Goal: Task Accomplishment & Management: Contribute content

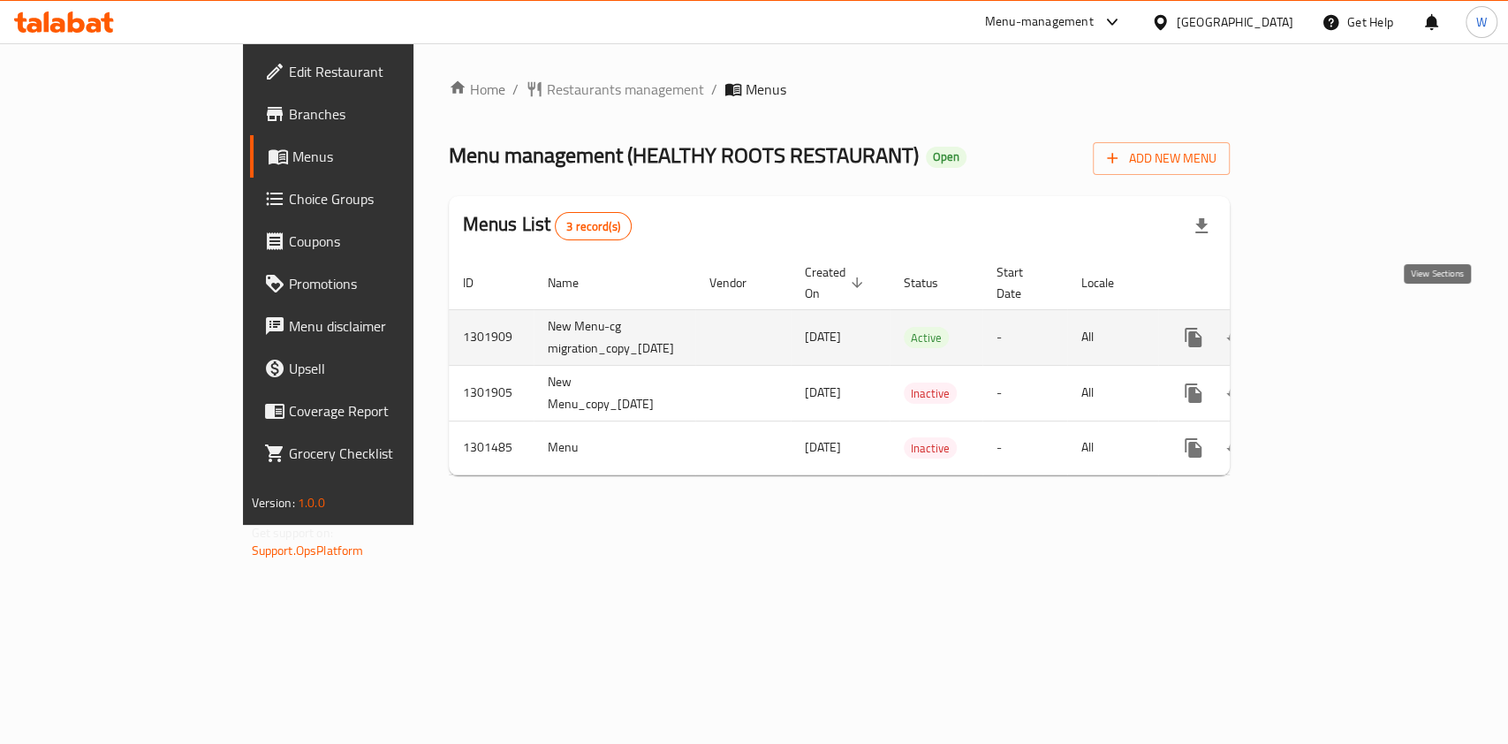
click at [1342, 323] on link "enhanced table" at bounding box center [1320, 337] width 42 height 42
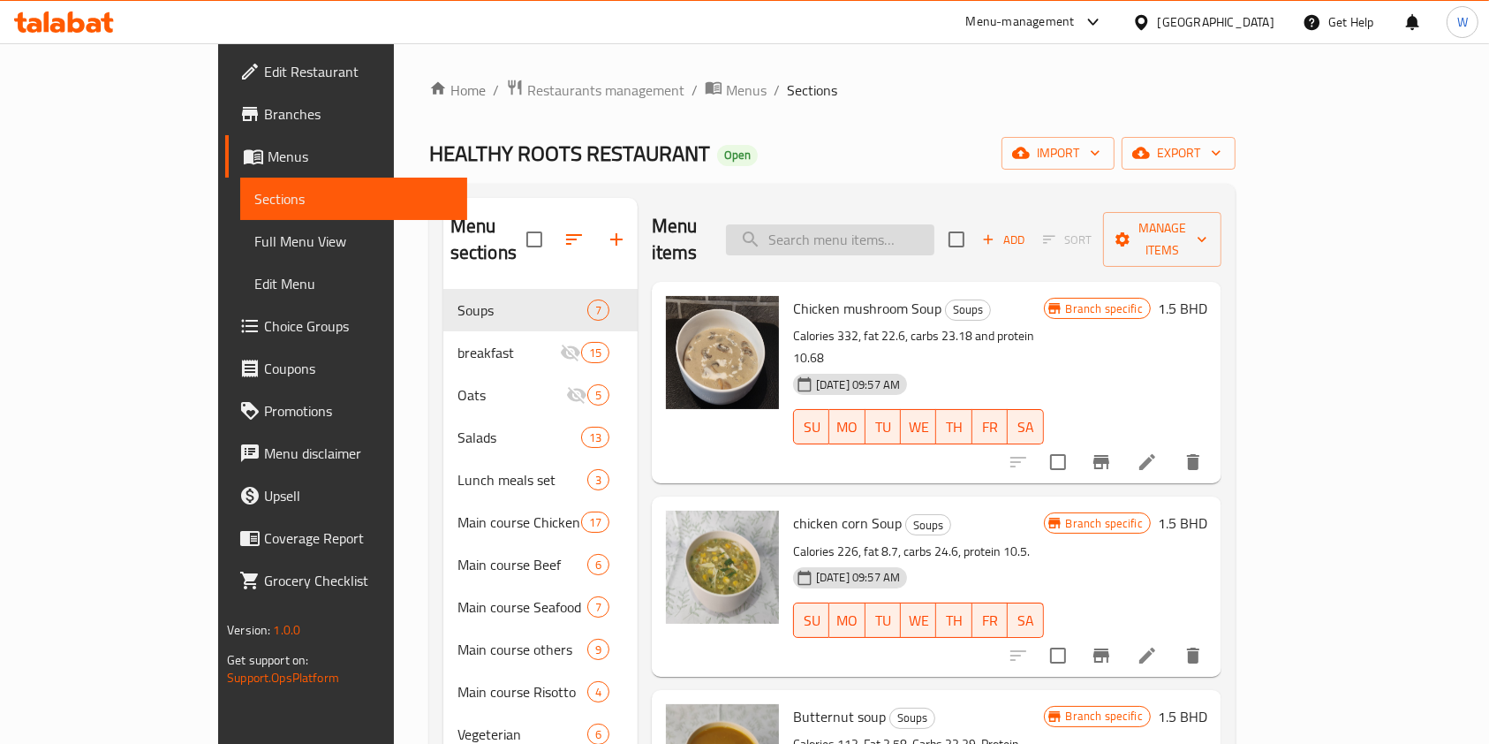
click at [886, 238] on input "search" at bounding box center [830, 239] width 208 height 31
click at [883, 234] on input "search" at bounding box center [830, 239] width 208 height 31
paste input "lemon mint juice"
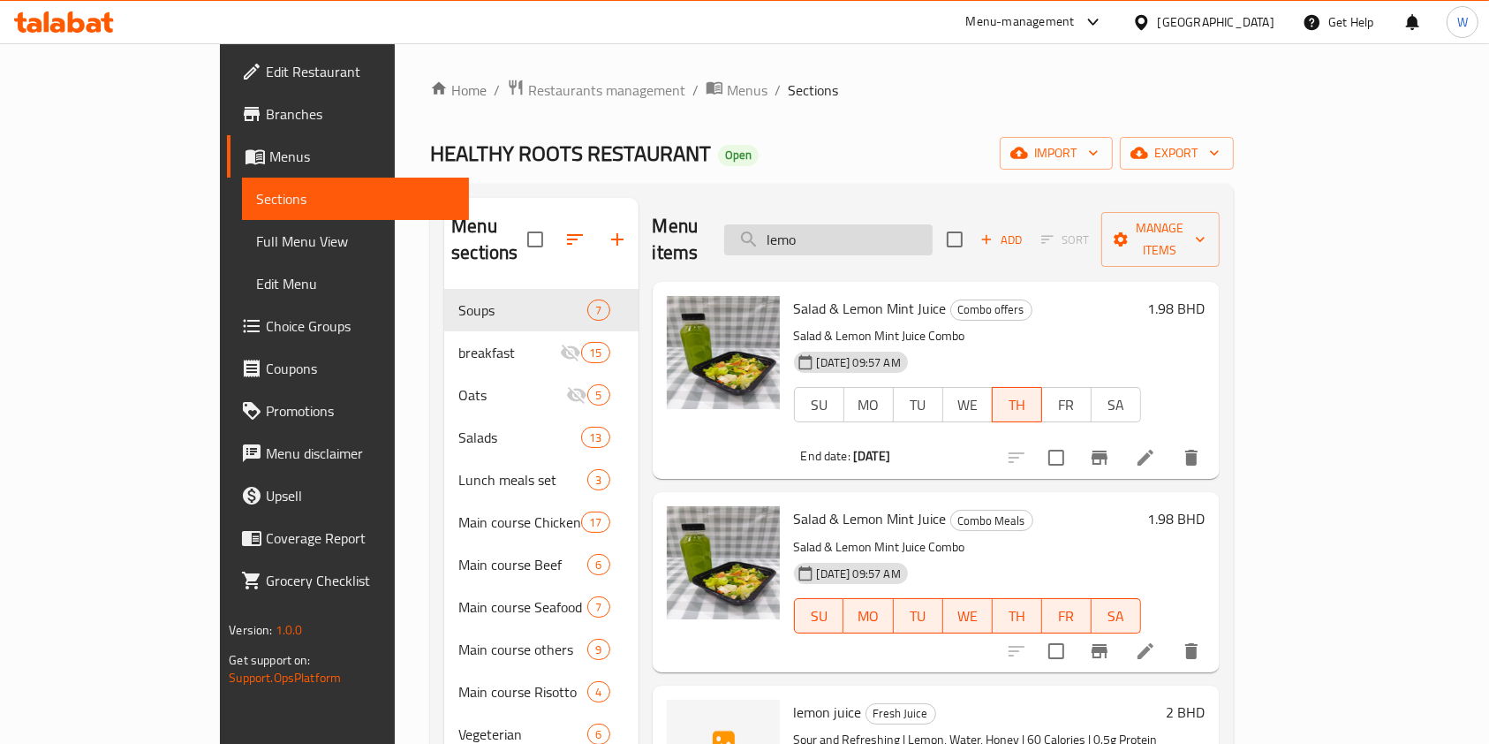
click at [879, 224] on input "lemo" at bounding box center [828, 239] width 208 height 31
paste input "mint juice"
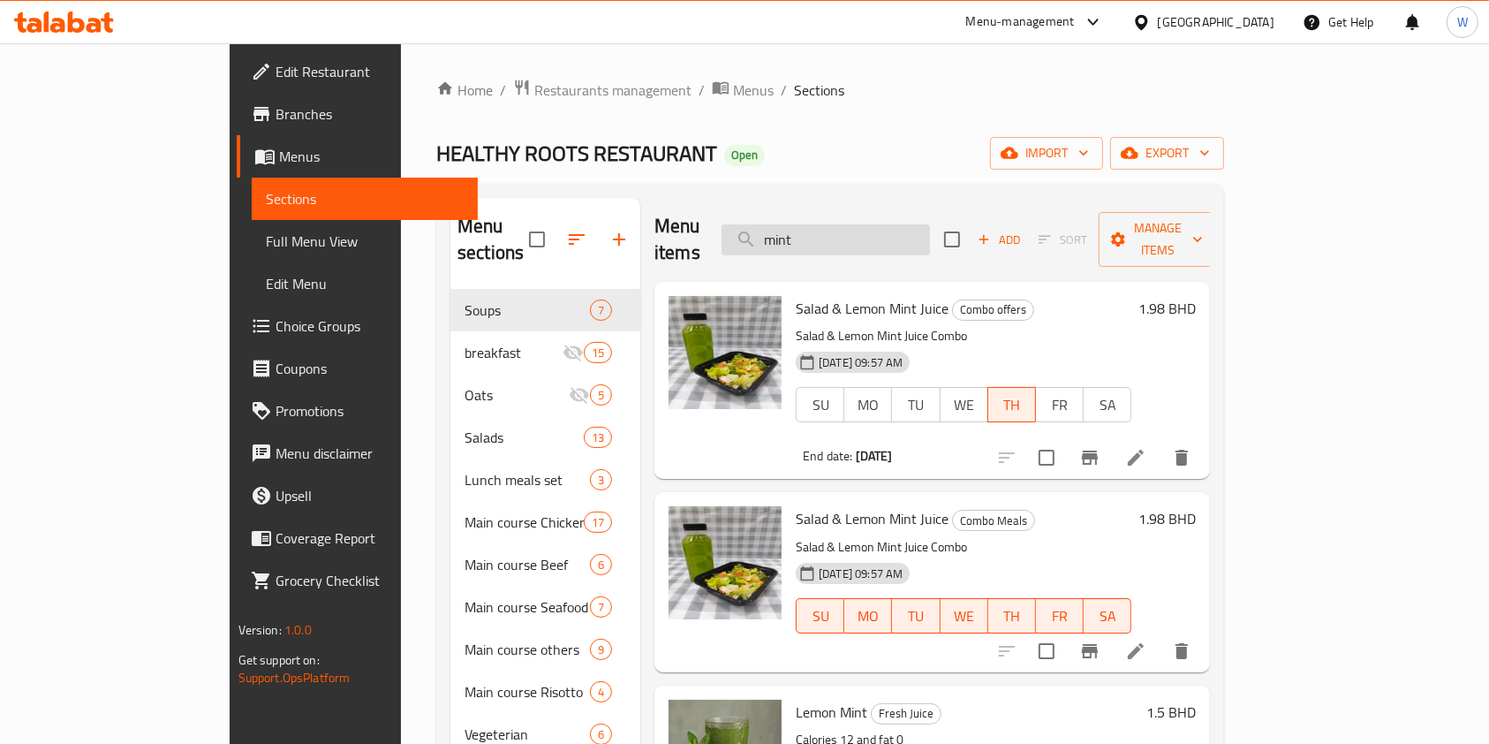
click at [920, 227] on input "mint" at bounding box center [826, 239] width 208 height 31
paste input "strawberry juice"
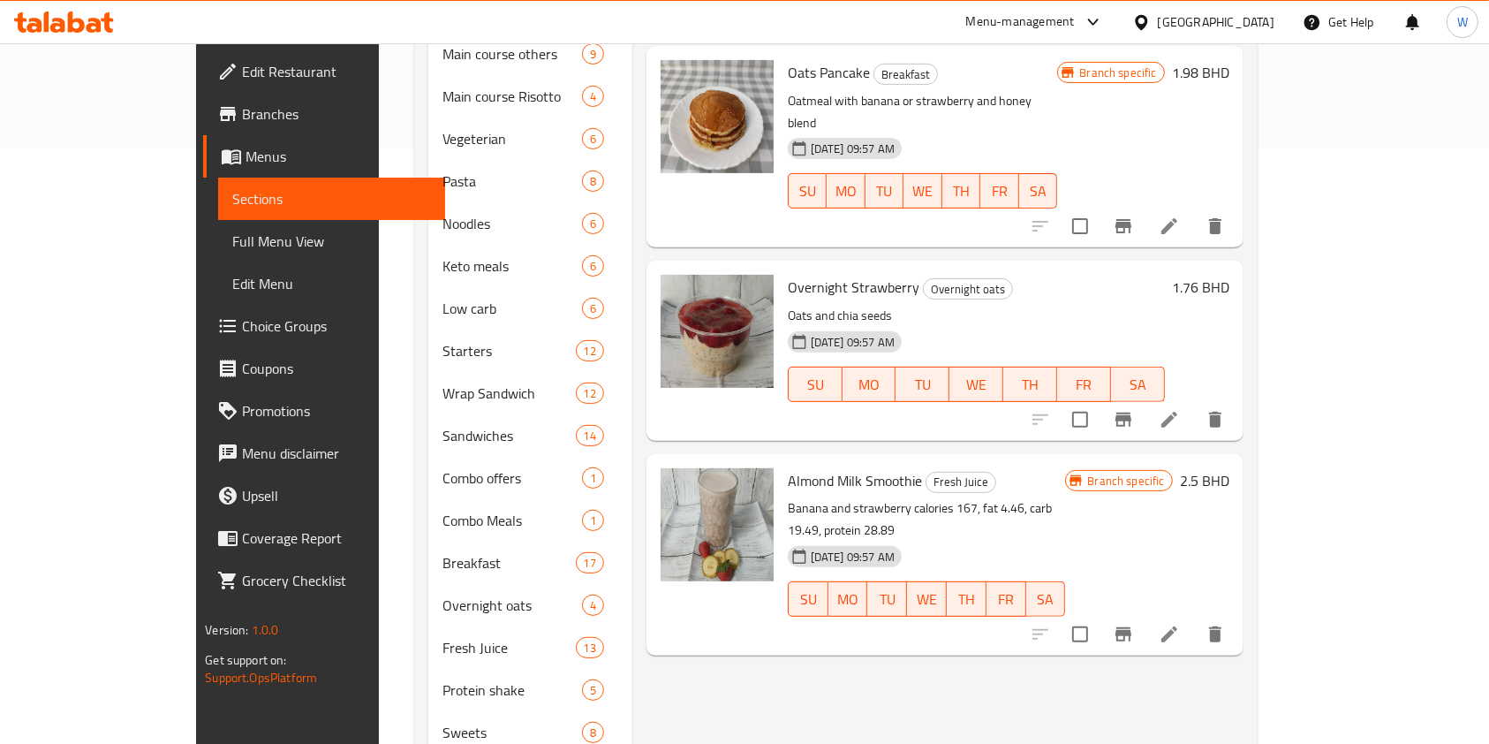
scroll to position [805, 0]
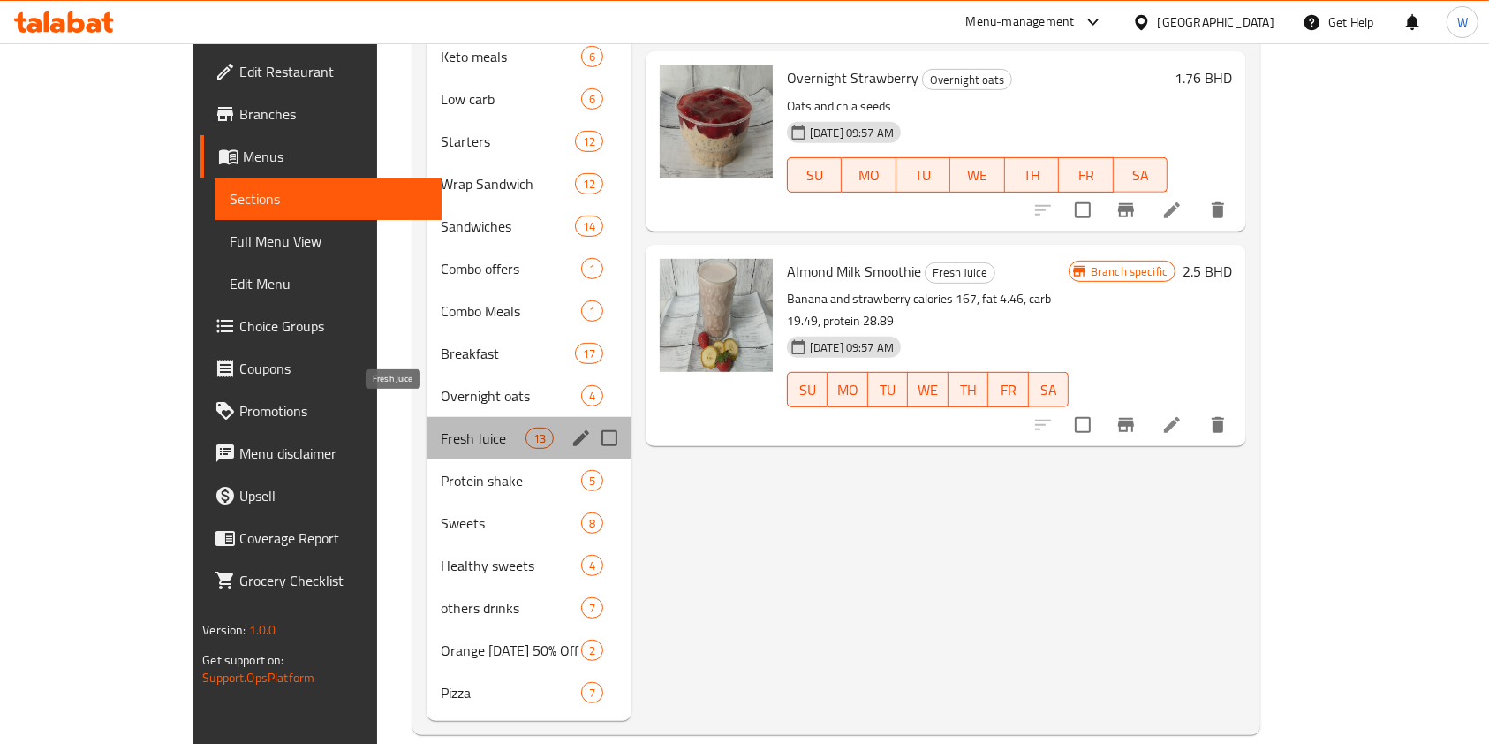
click at [441, 427] on span "Fresh Juice" at bounding box center [483, 437] width 85 height 21
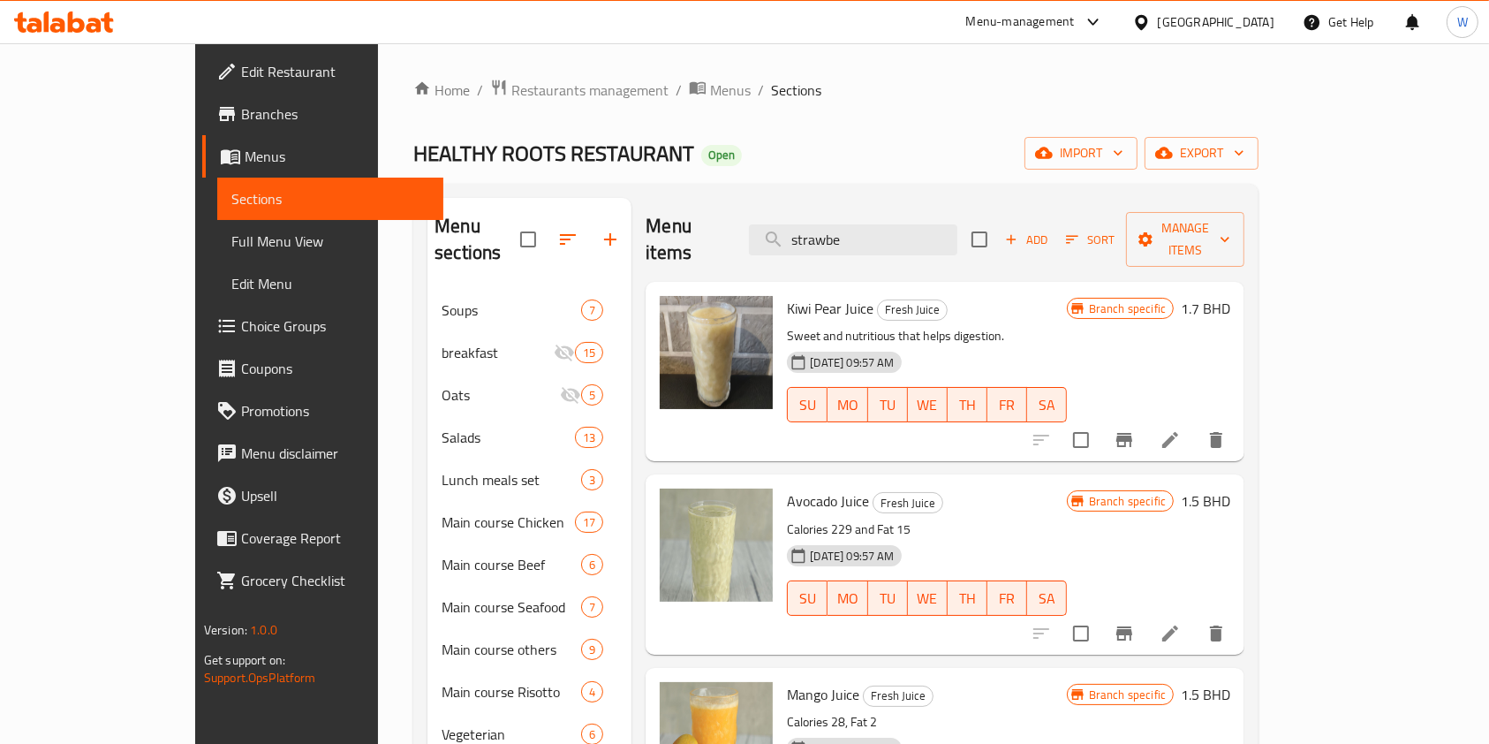
click at [892, 200] on div "Menu items strawbe Add Sort Manage items" at bounding box center [945, 240] width 599 height 84
click at [884, 224] on input "strawbe" at bounding box center [853, 239] width 208 height 31
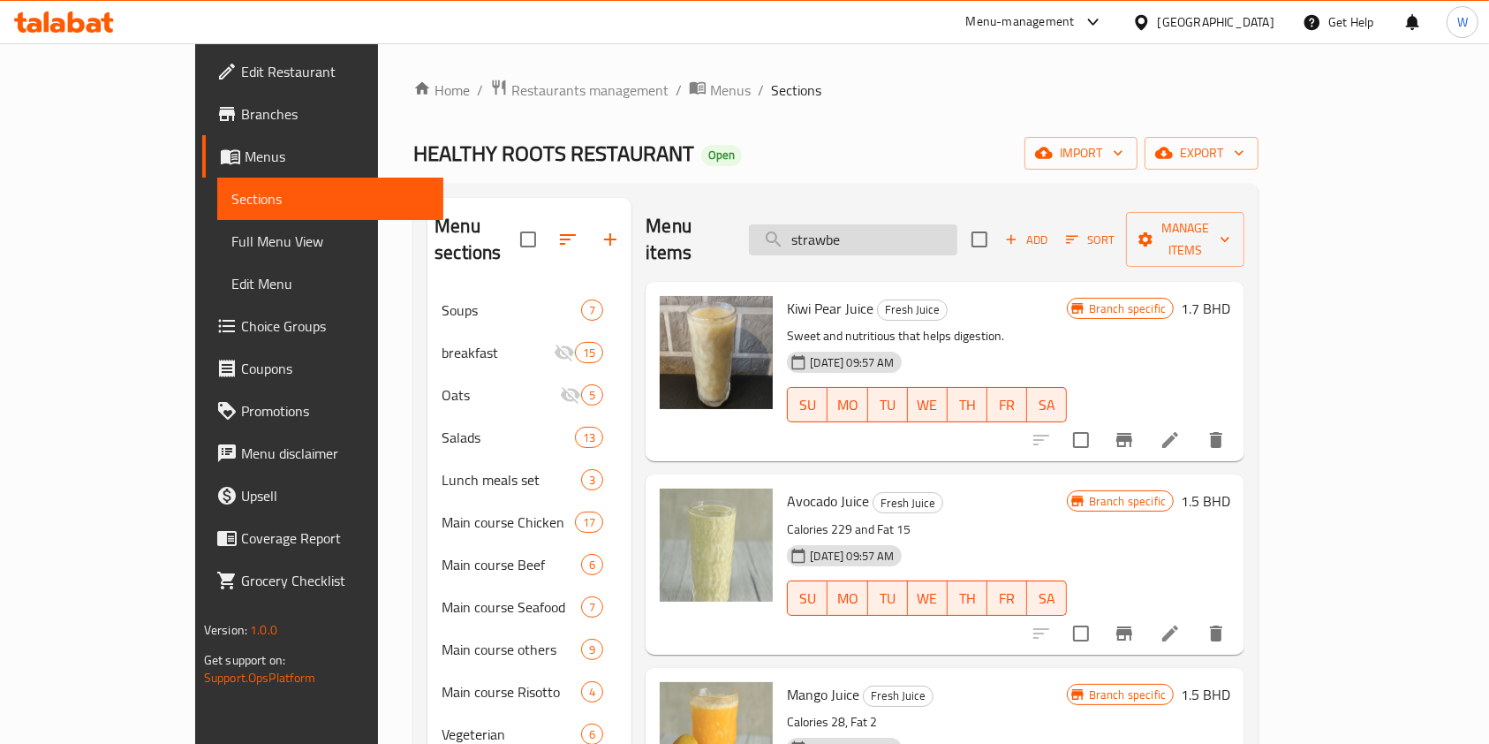
paste input "lemon juic"
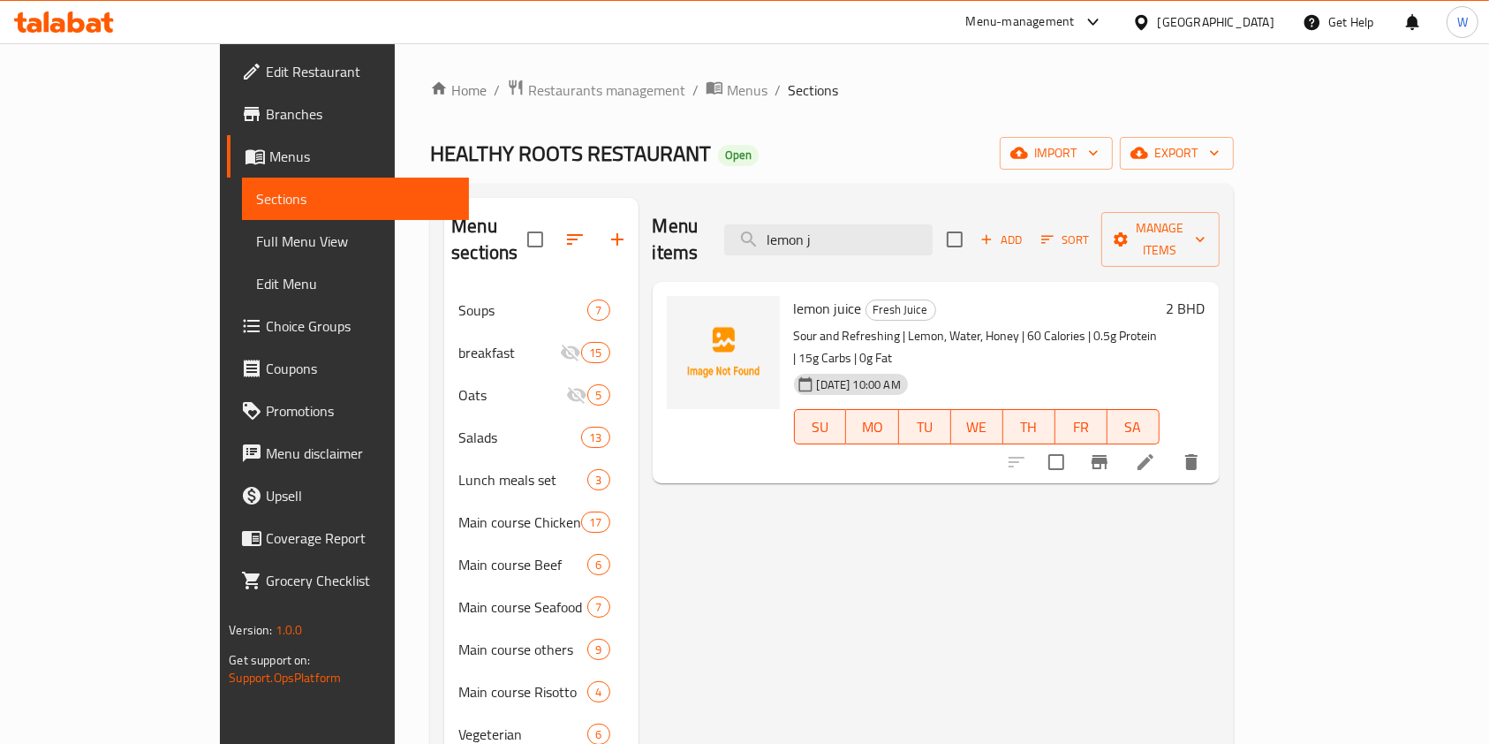
click at [973, 208] on div "Menu items lemon j Add Sort Manage items" at bounding box center [936, 240] width 567 height 84
click at [927, 241] on input "lemon j" at bounding box center [828, 239] width 208 height 31
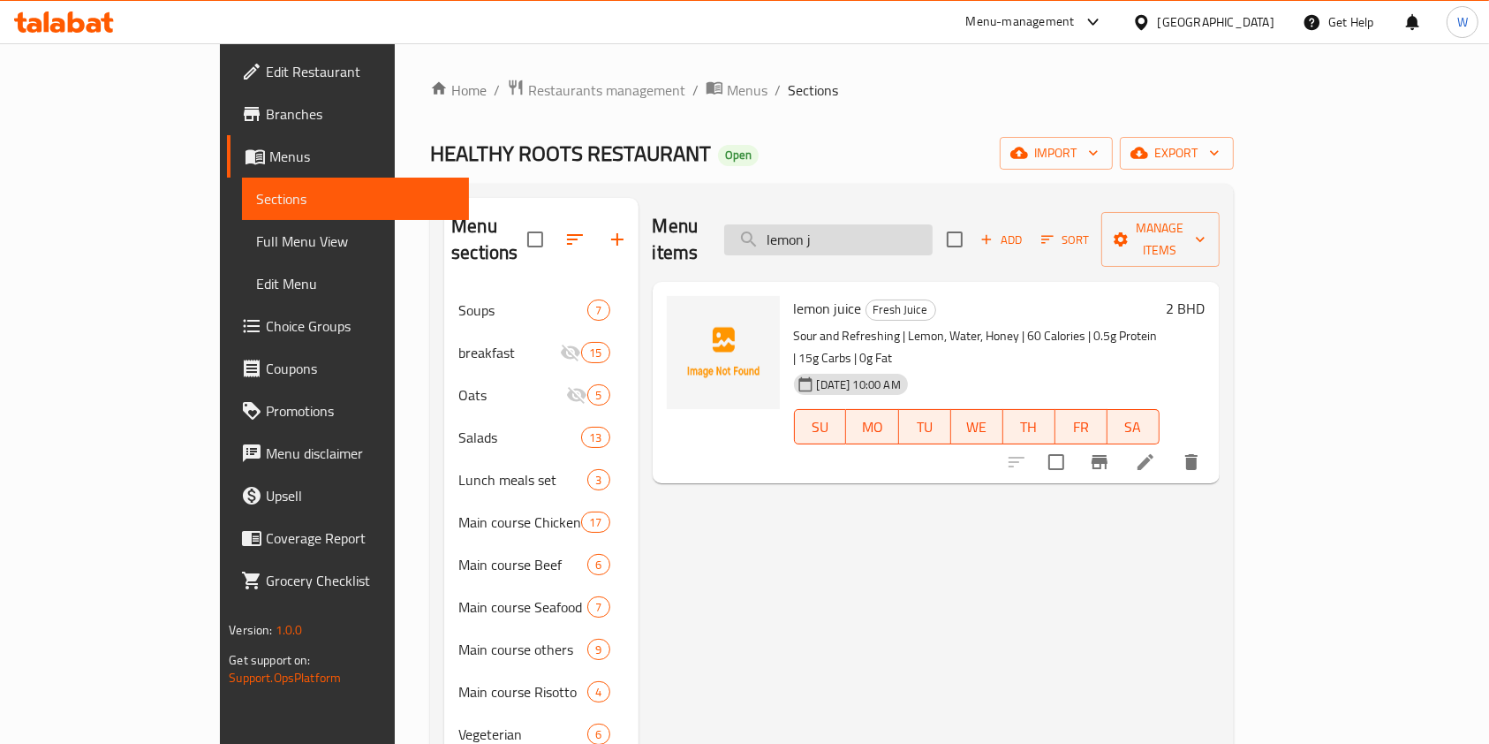
paste input "strawberry"
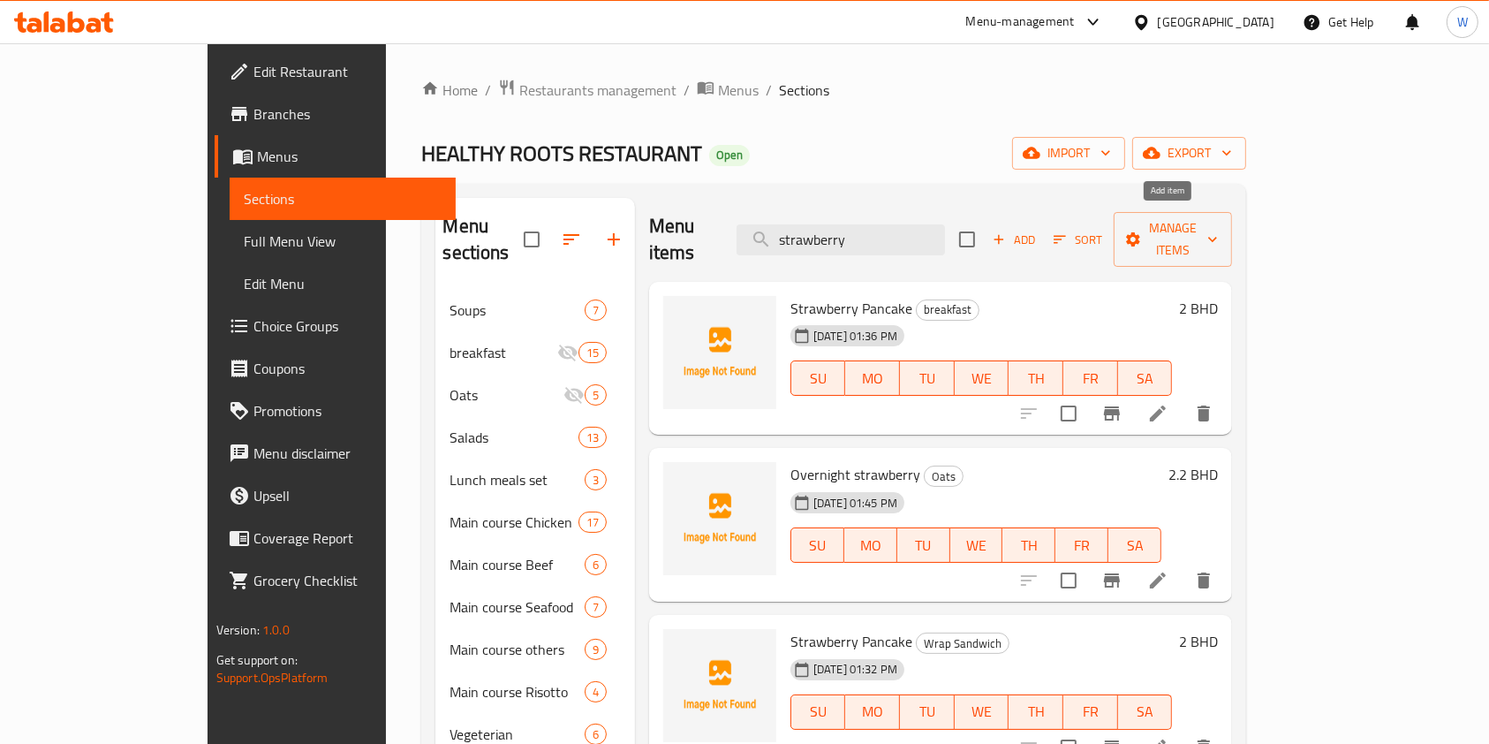
type input "strawberry"
click at [1038, 230] on span "Add" at bounding box center [1014, 240] width 48 height 20
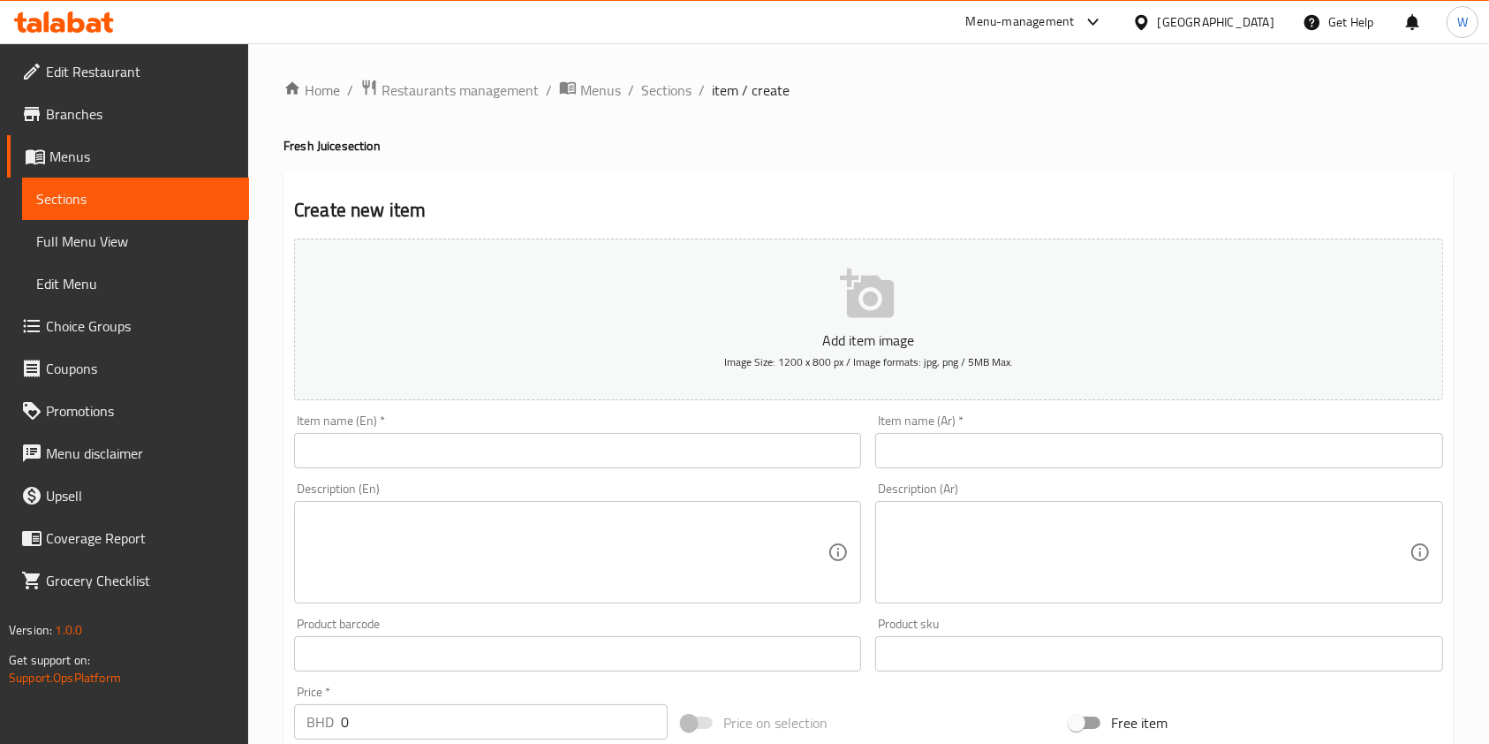
click at [795, 404] on div "Add item image Image Size: 1200 x 800 px / Image formats: jpg, png / 5MB Max." at bounding box center [868, 319] width 1163 height 176
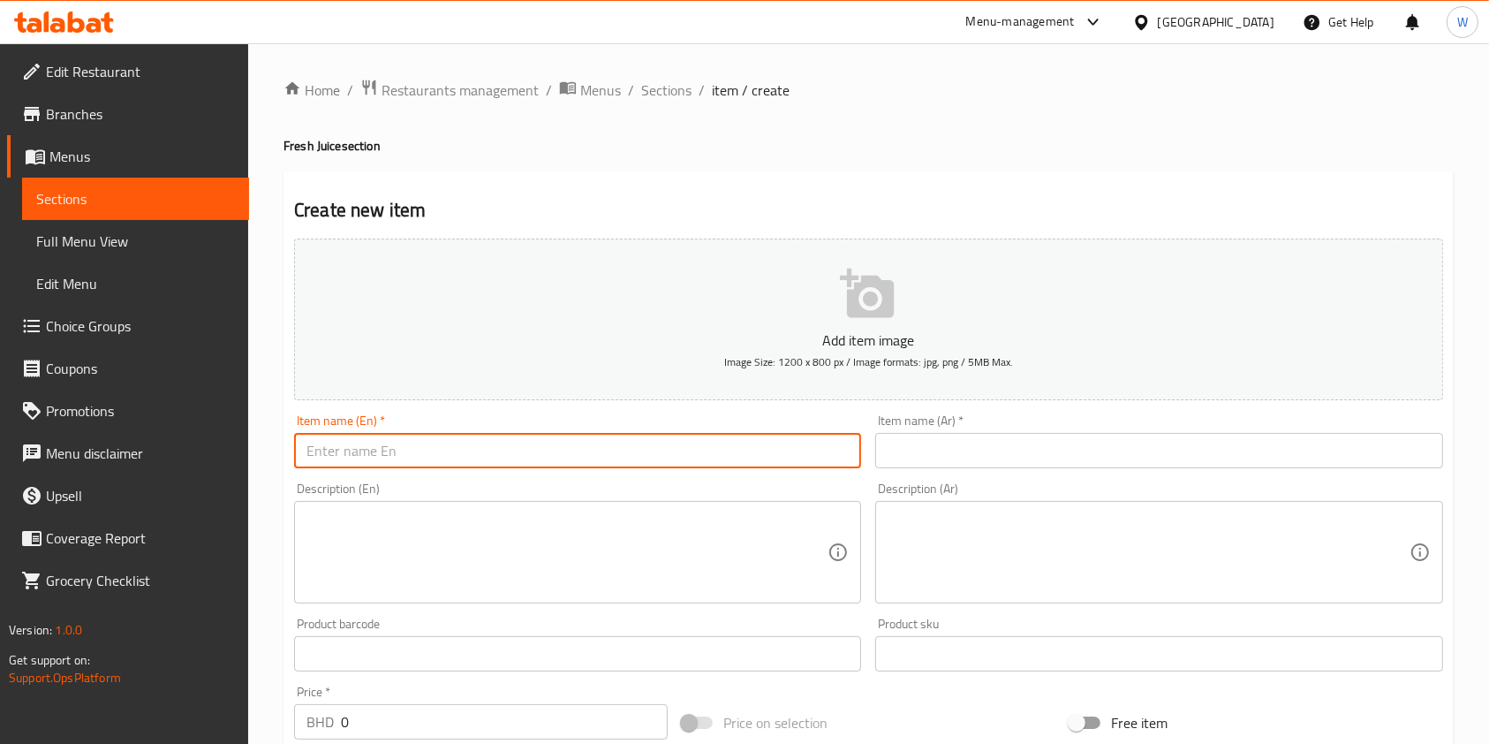
click at [749, 437] on input "text" at bounding box center [577, 450] width 567 height 35
paste input "strawberry juice"
type input "strawberry juice"
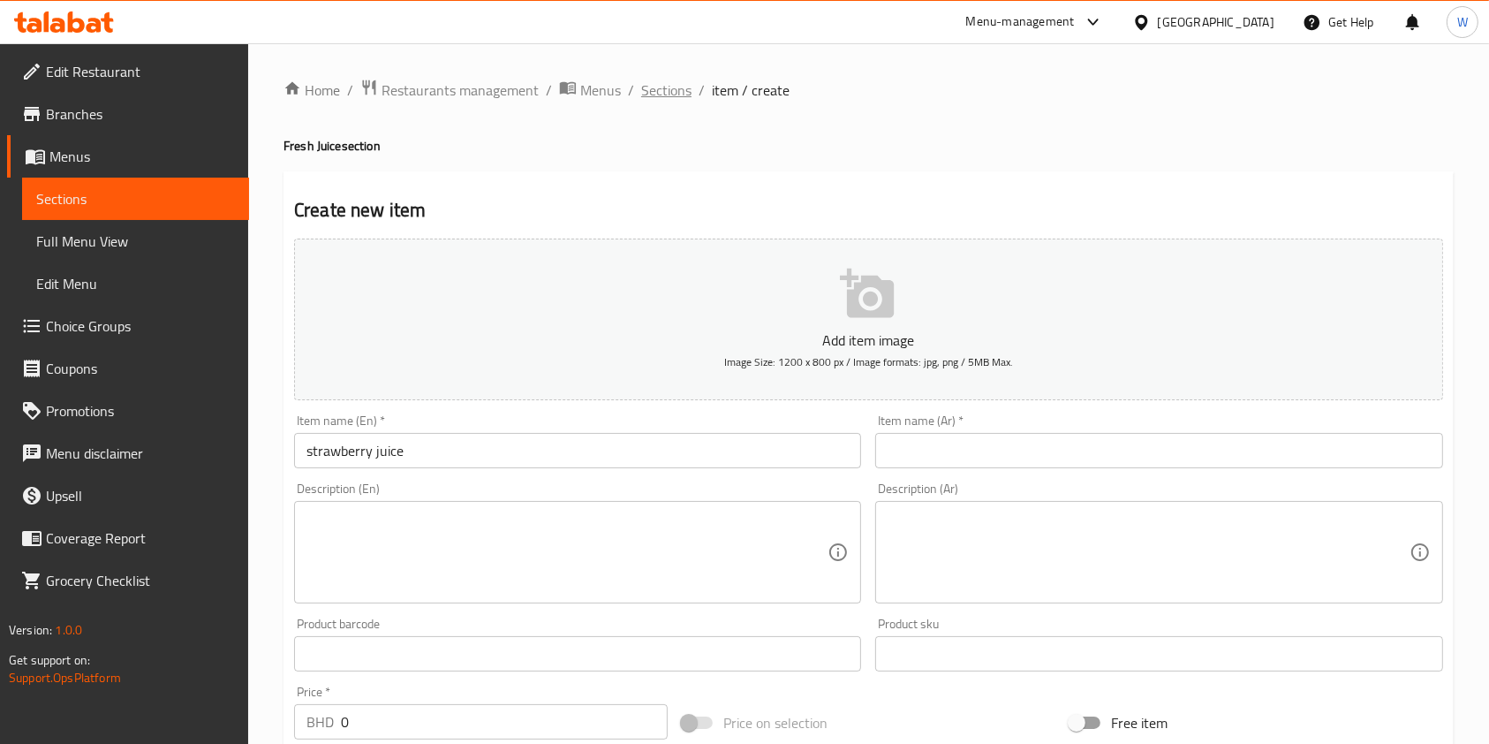
click at [673, 101] on span "Sections" at bounding box center [666, 89] width 50 height 21
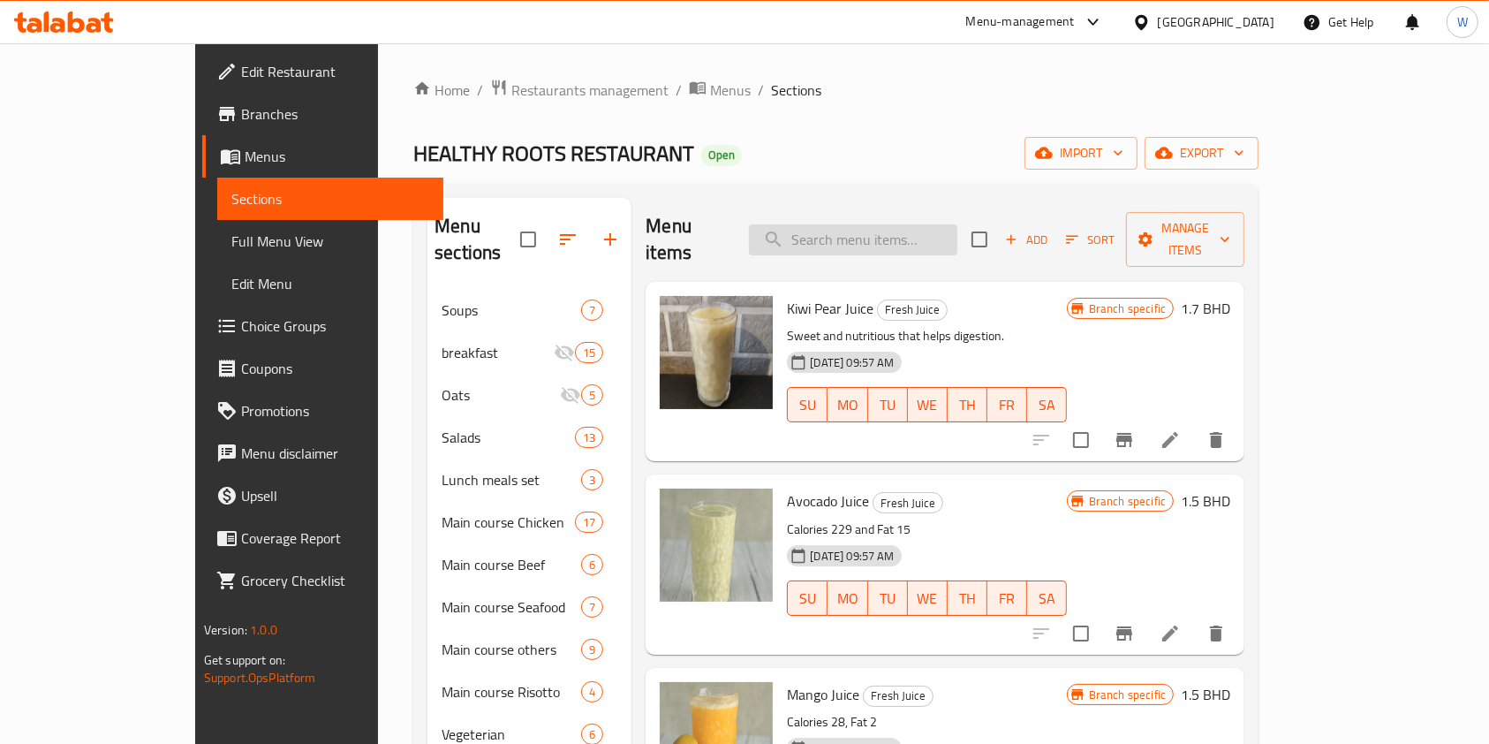
click at [940, 228] on input "search" at bounding box center [853, 239] width 208 height 31
paste input "Banana juice"
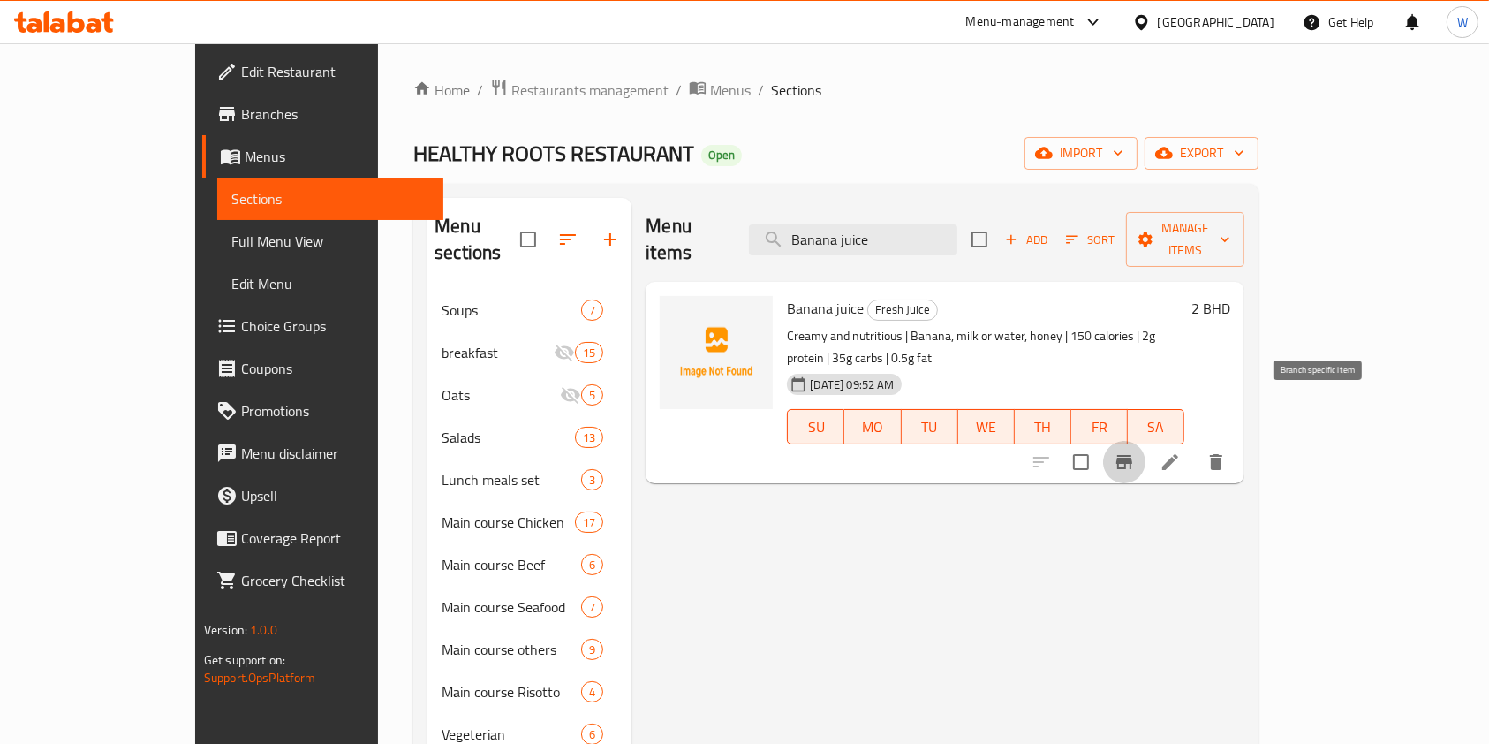
click at [1132, 455] on icon "Branch-specific-item" at bounding box center [1124, 462] width 16 height 14
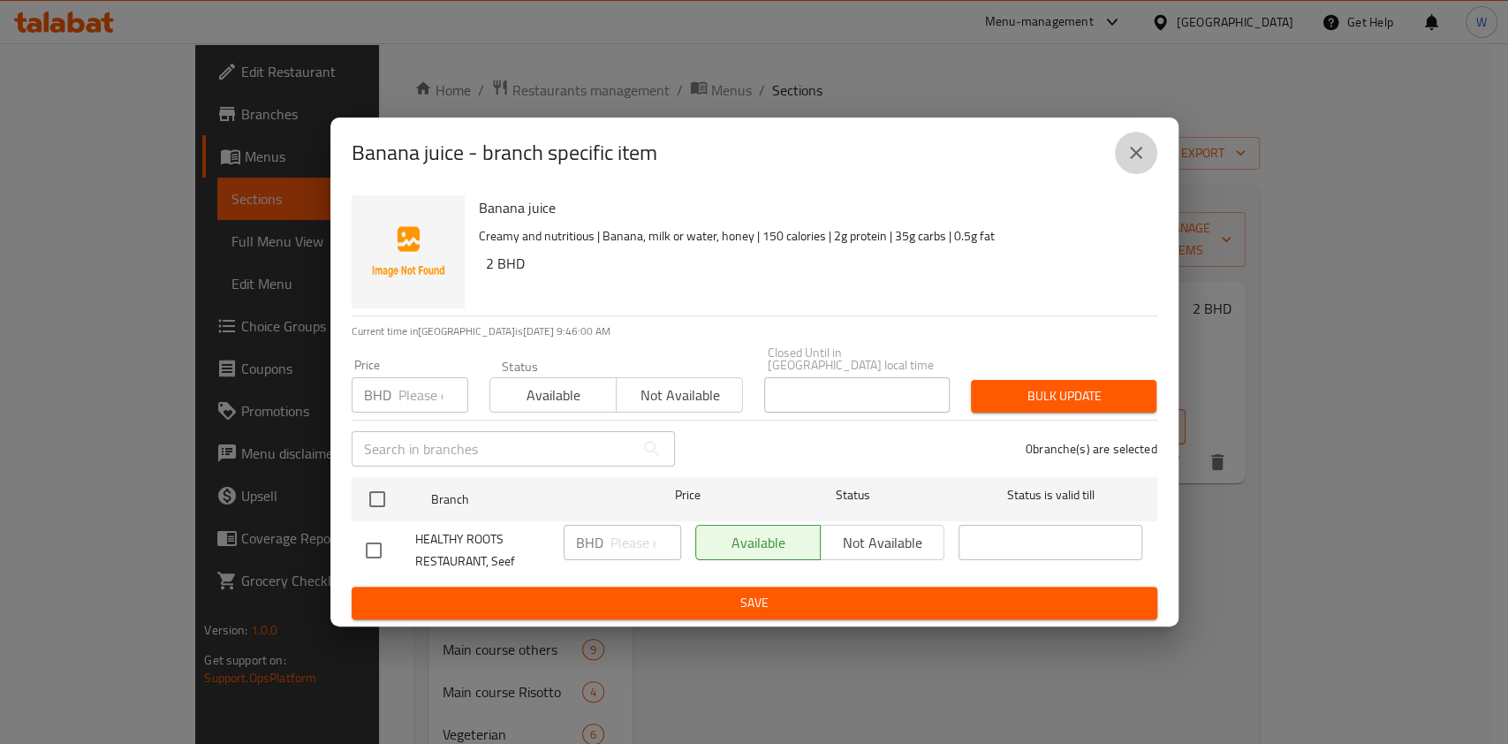
click at [1125, 163] on icon "close" at bounding box center [1135, 152] width 21 height 21
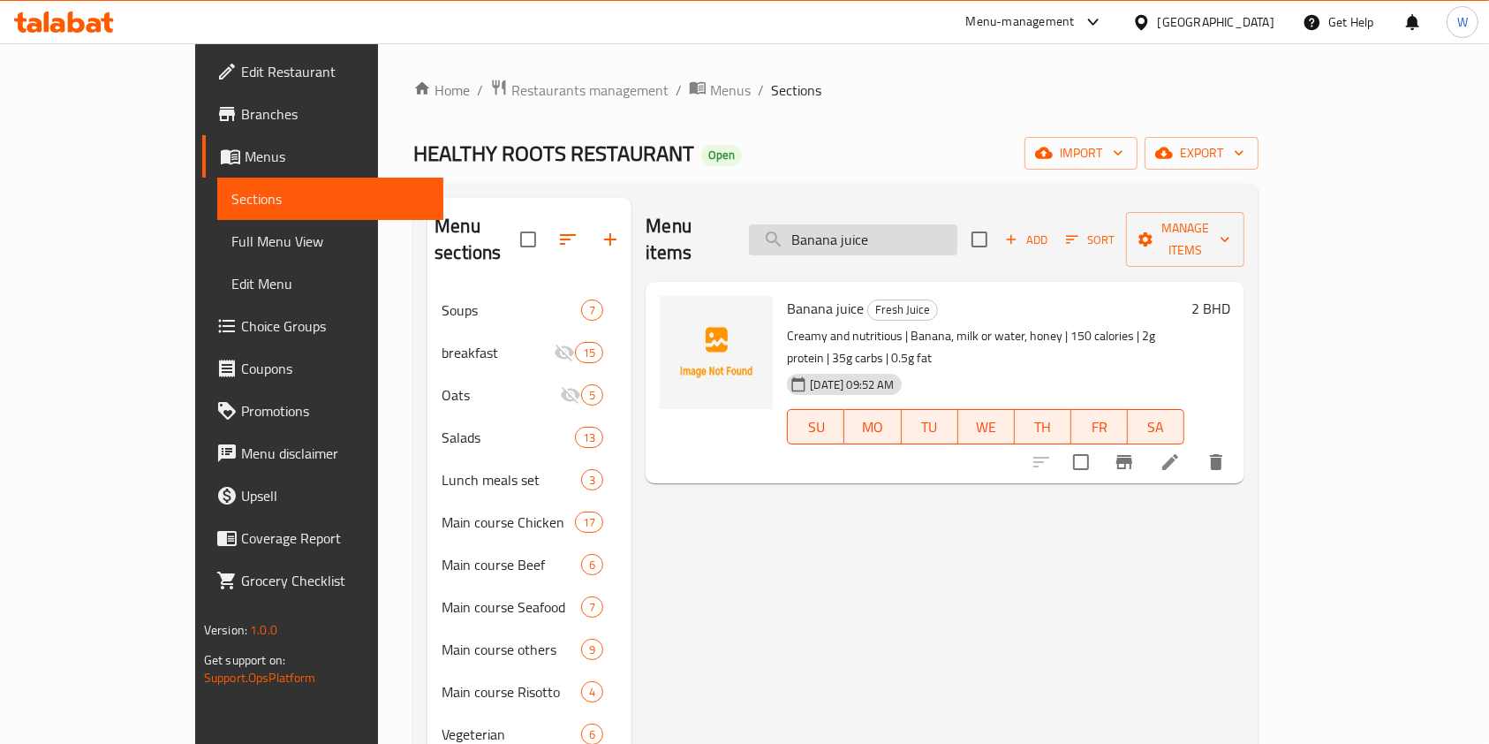
click at [949, 238] on input "Banana juice" at bounding box center [853, 239] width 208 height 31
paste input "sweet melon"
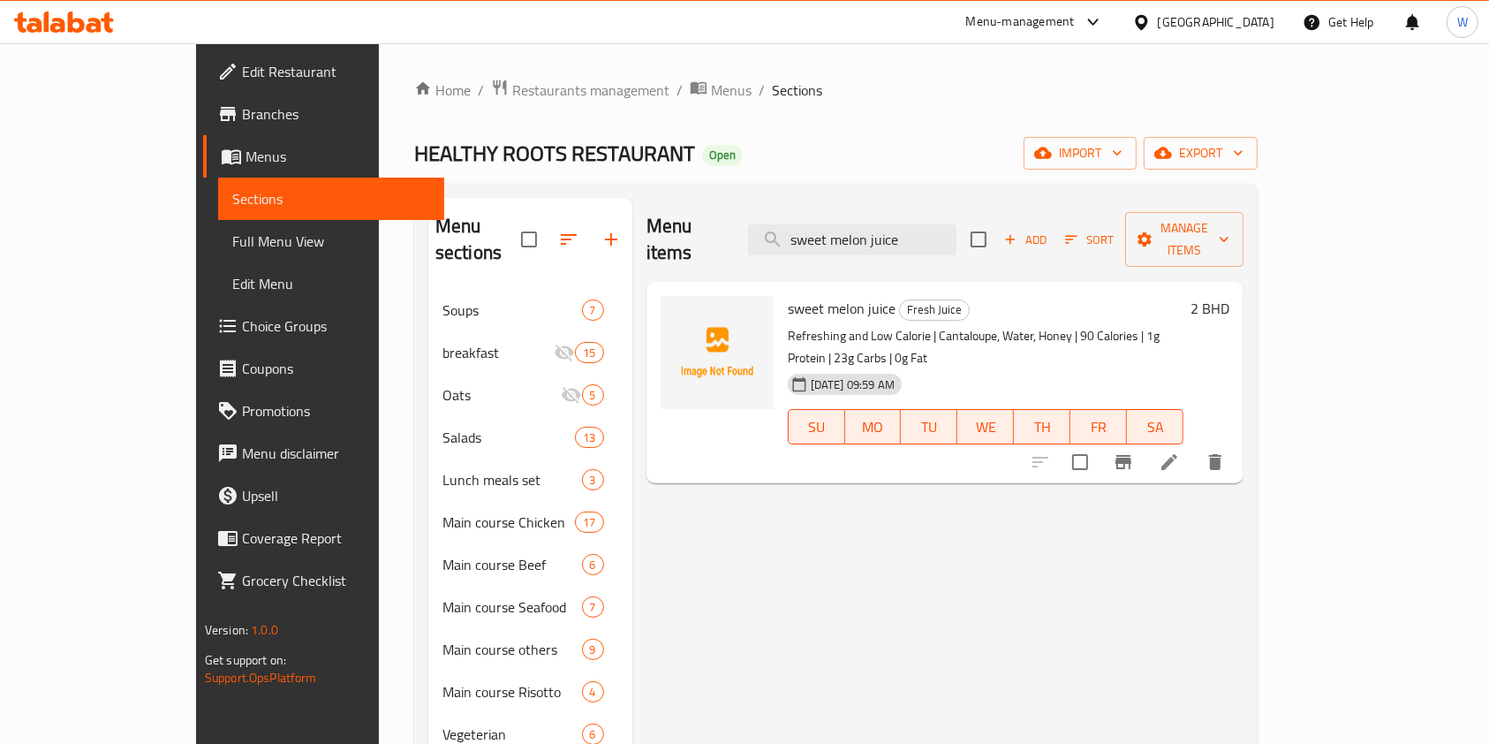
type input "sweet melon juice"
click at [1145, 441] on button "Branch-specific-item" at bounding box center [1123, 462] width 42 height 42
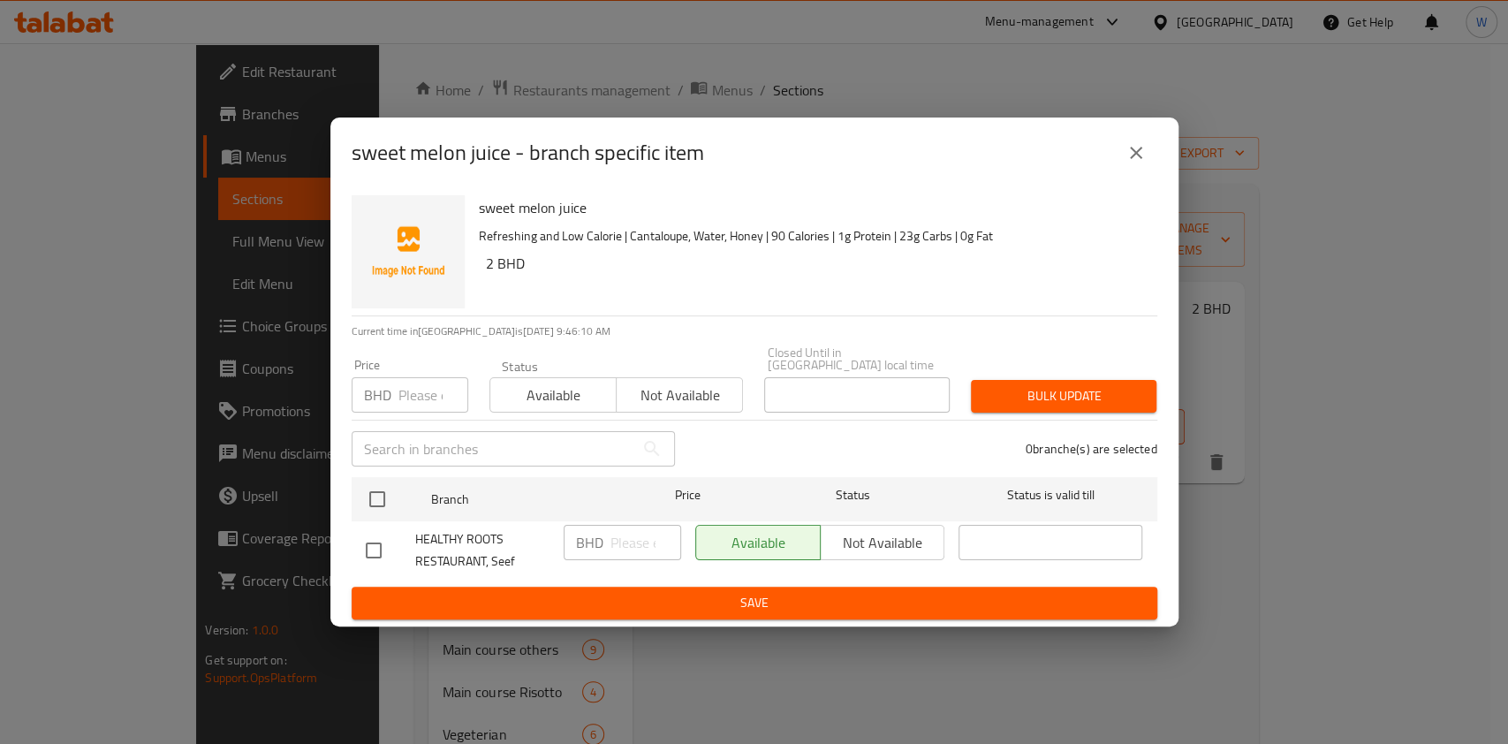
click at [433, 385] on input "number" at bounding box center [433, 394] width 70 height 35
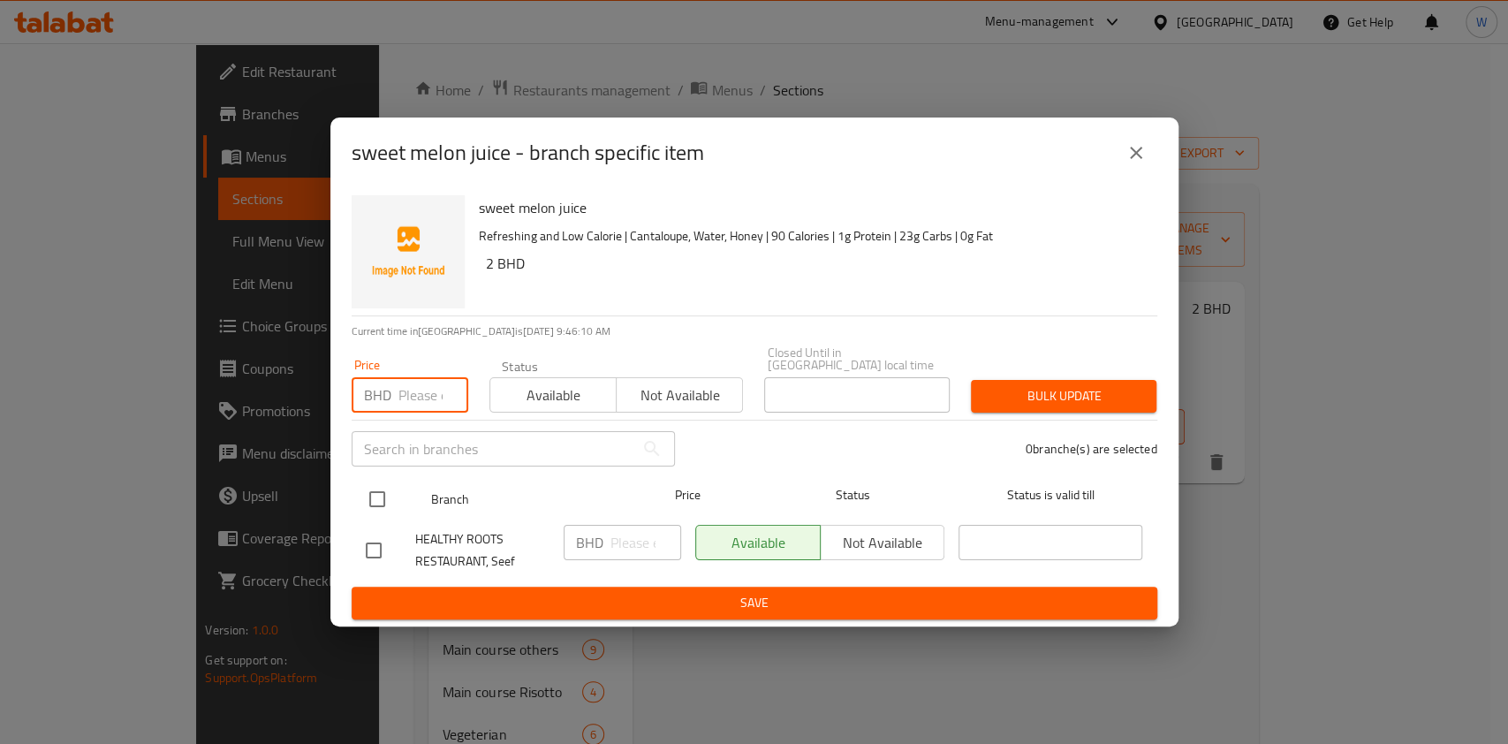
paste input "1.900"
type input "1.900"
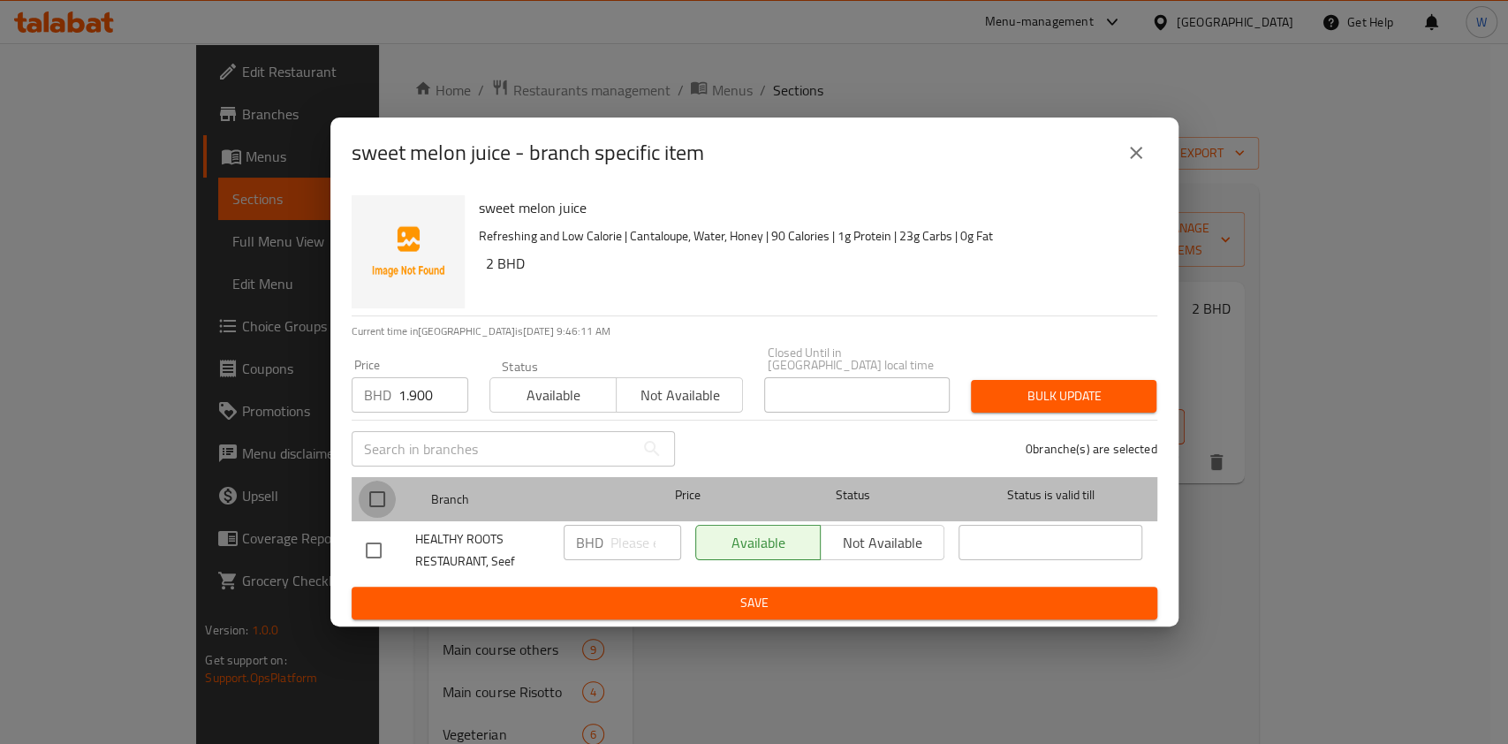
click at [381, 485] on input "checkbox" at bounding box center [377, 498] width 37 height 37
checkbox input "true"
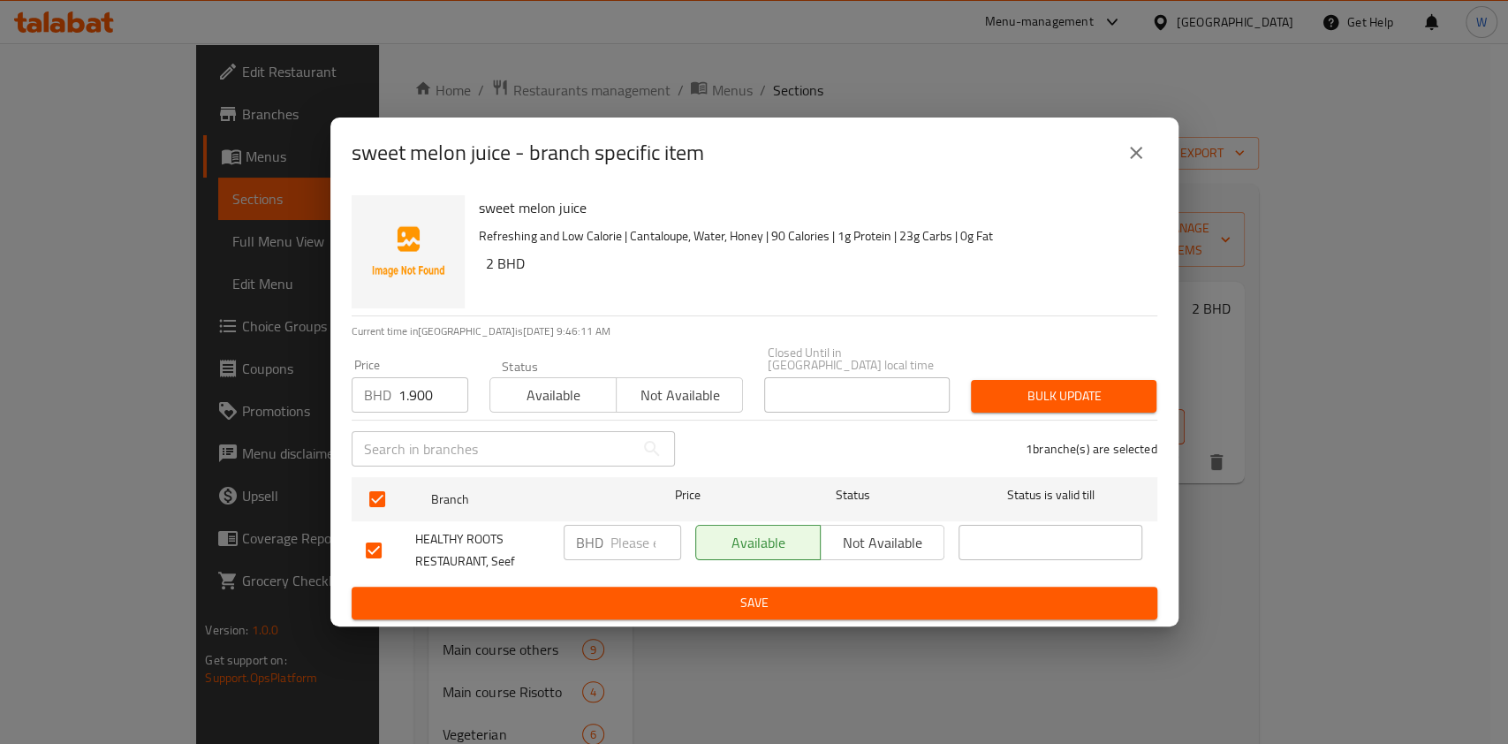
click at [1015, 390] on span "Bulk update" at bounding box center [1063, 396] width 157 height 22
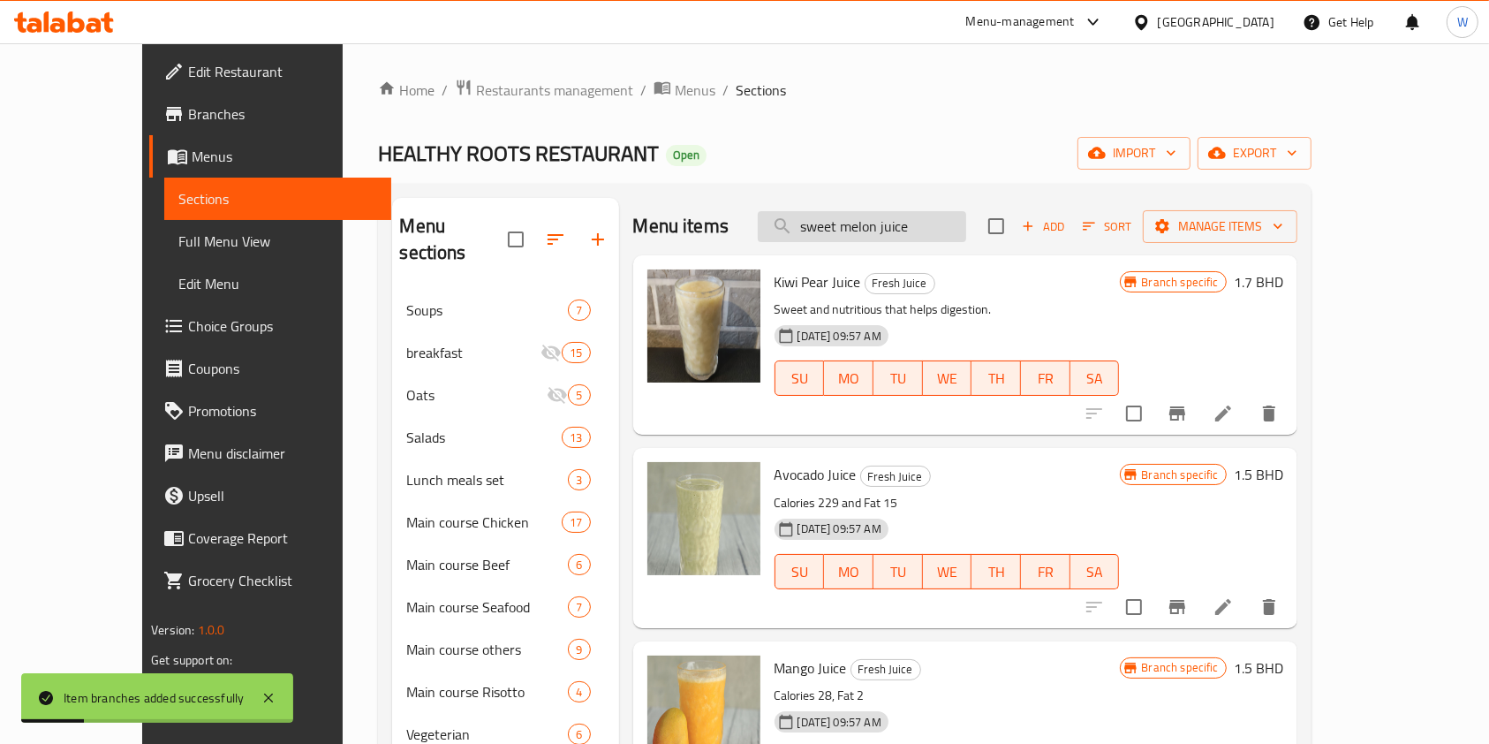
click at [839, 216] on input "sweet melon juice" at bounding box center [862, 226] width 208 height 31
paste input "lem"
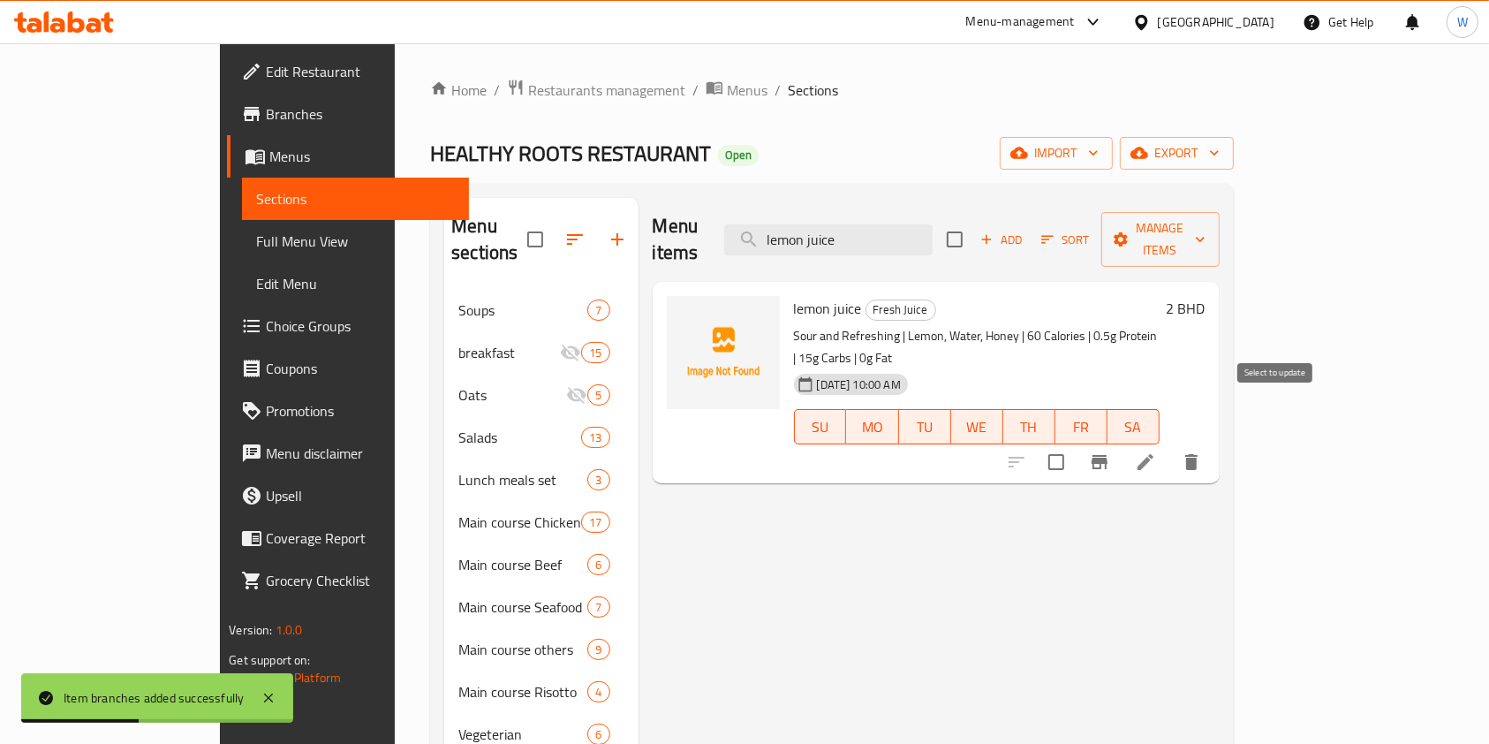
type input "lemon juice"
click at [1108, 455] on icon "Branch-specific-item" at bounding box center [1100, 462] width 16 height 14
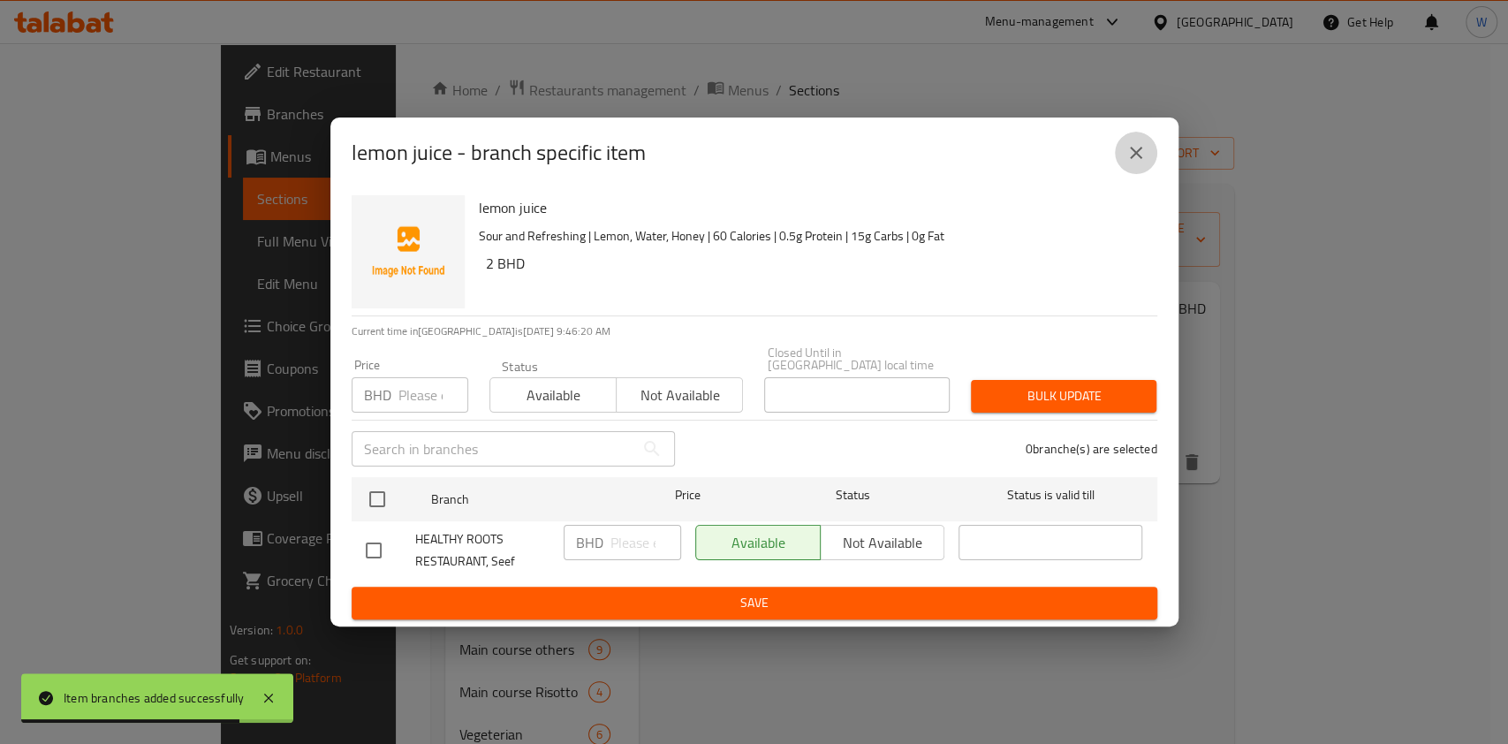
click at [1130, 162] on icon "close" at bounding box center [1135, 152] width 21 height 21
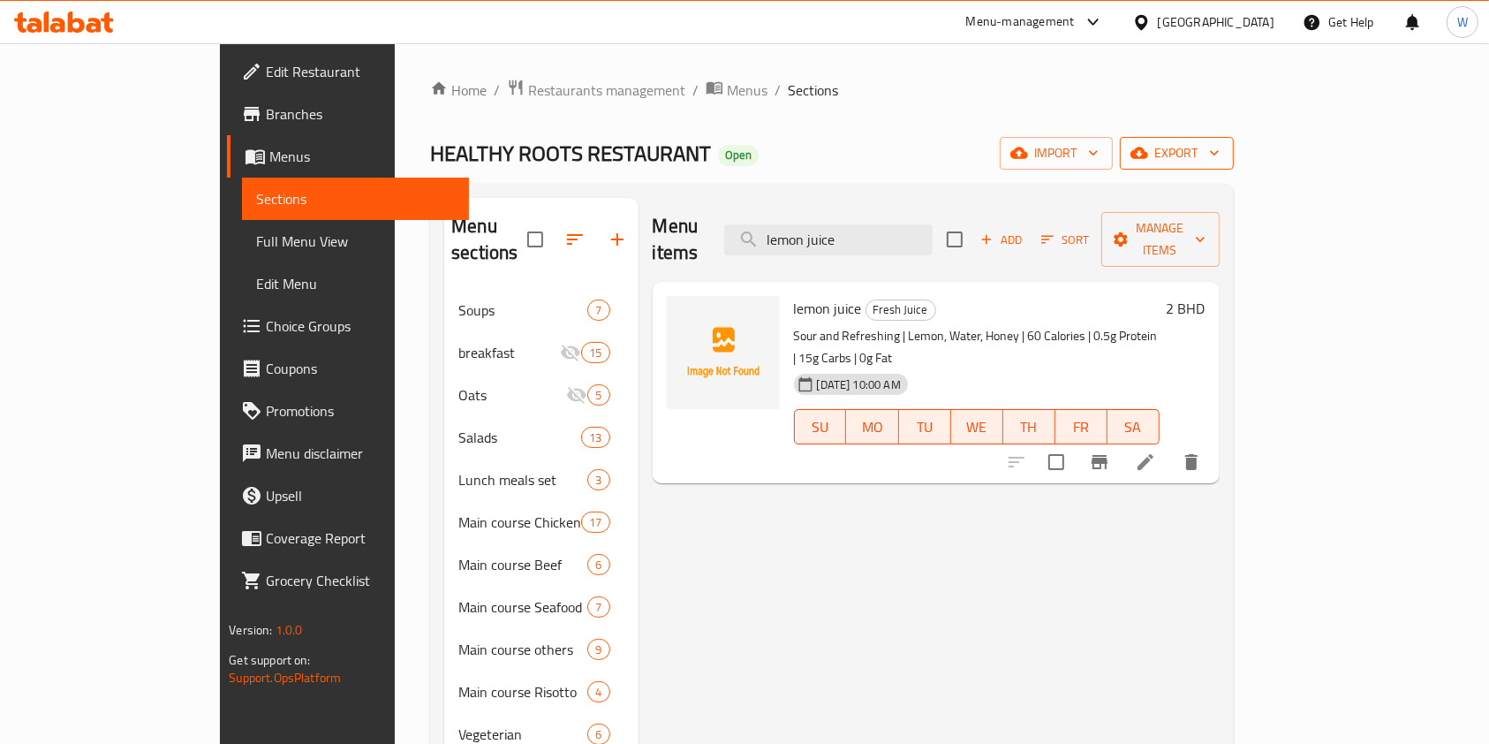
click at [1220, 143] on span "export" at bounding box center [1177, 153] width 86 height 22
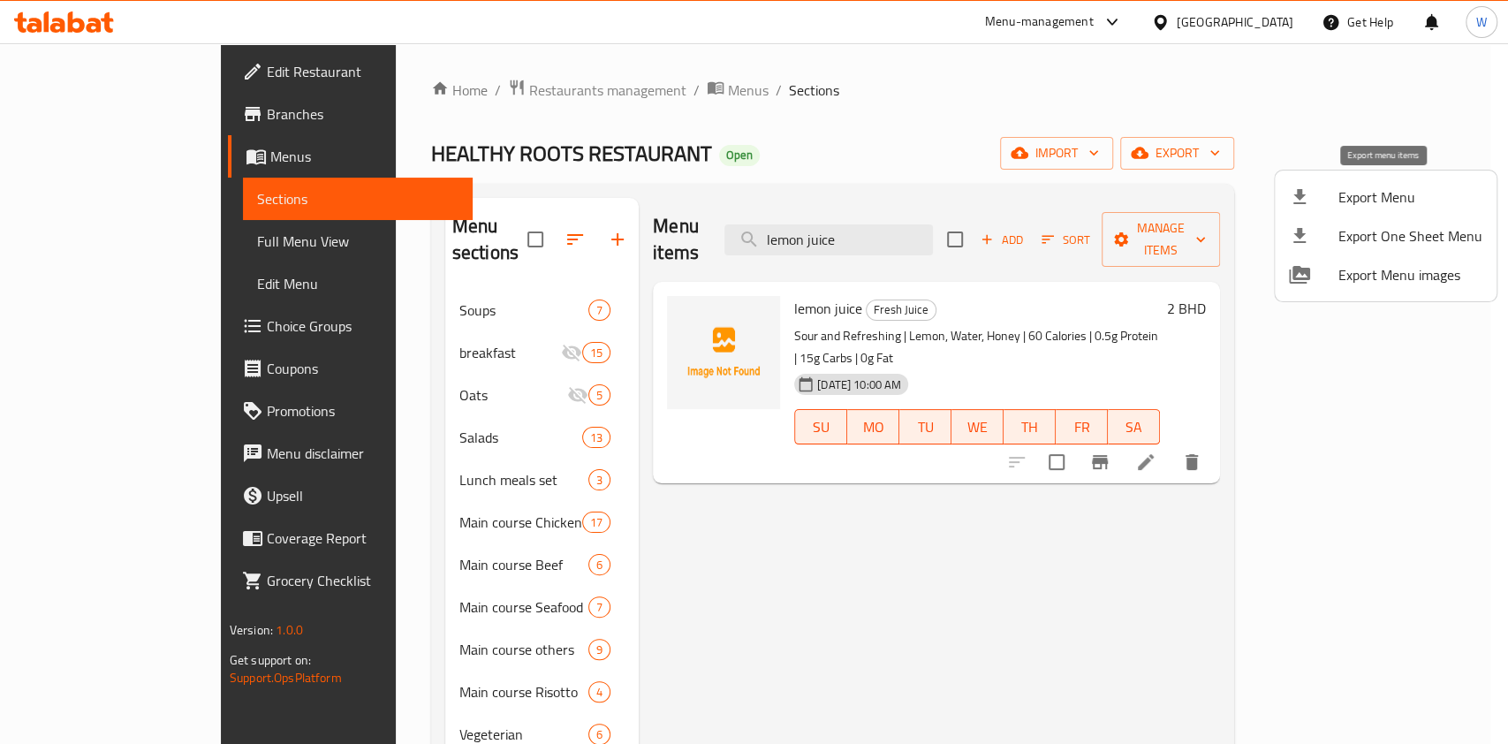
click at [1441, 204] on span "Export Menu" at bounding box center [1410, 196] width 144 height 21
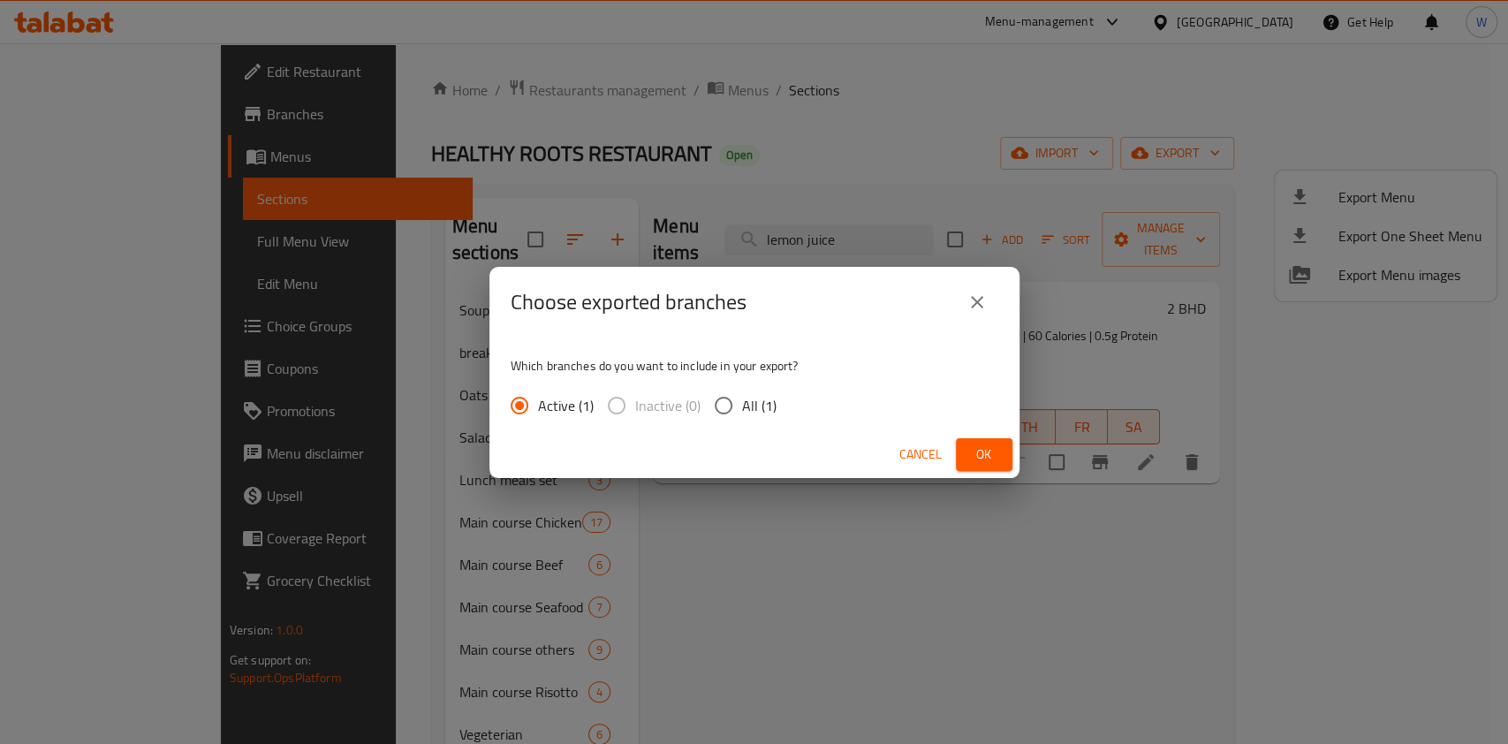
click at [977, 450] on span "Ok" at bounding box center [984, 454] width 28 height 22
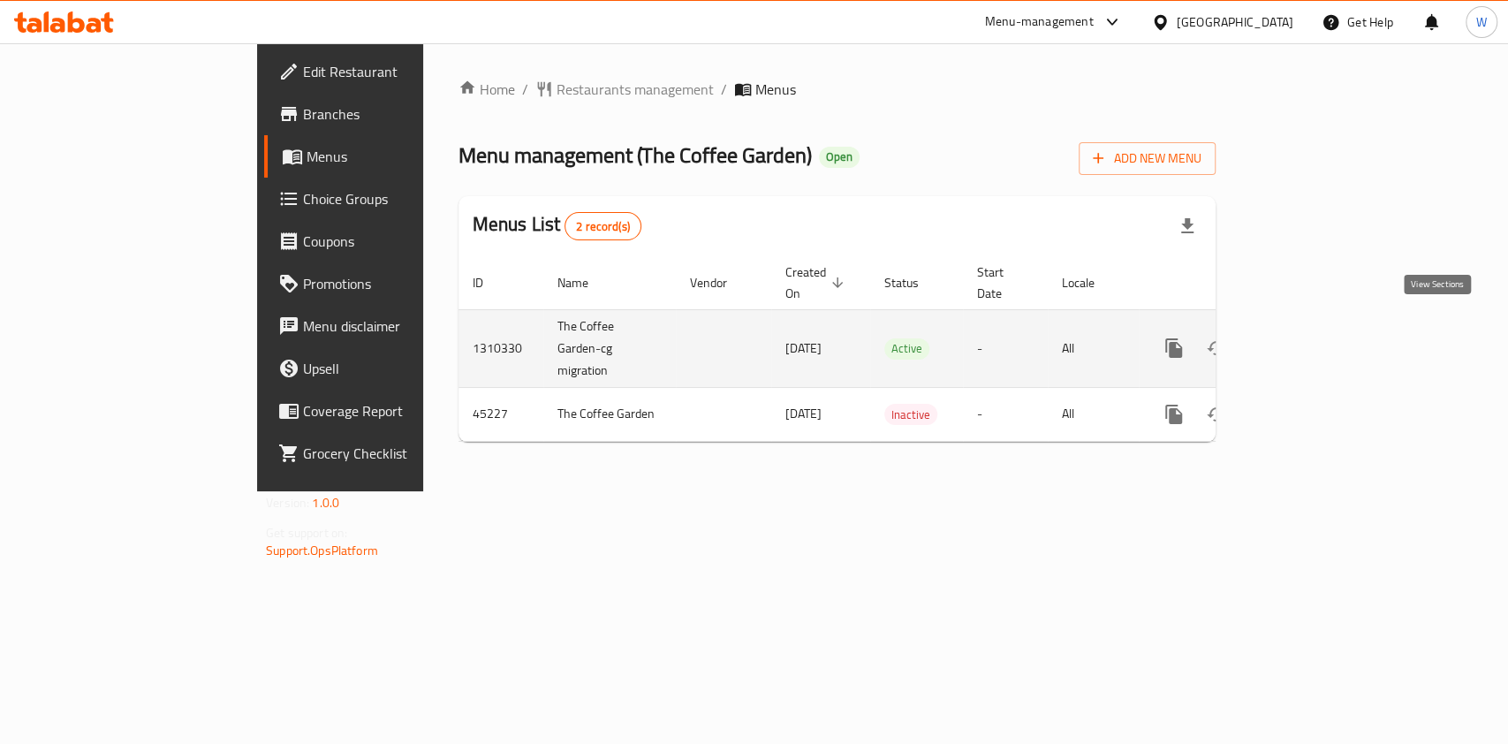
click at [1322, 327] on link "enhanced table" at bounding box center [1301, 348] width 42 height 42
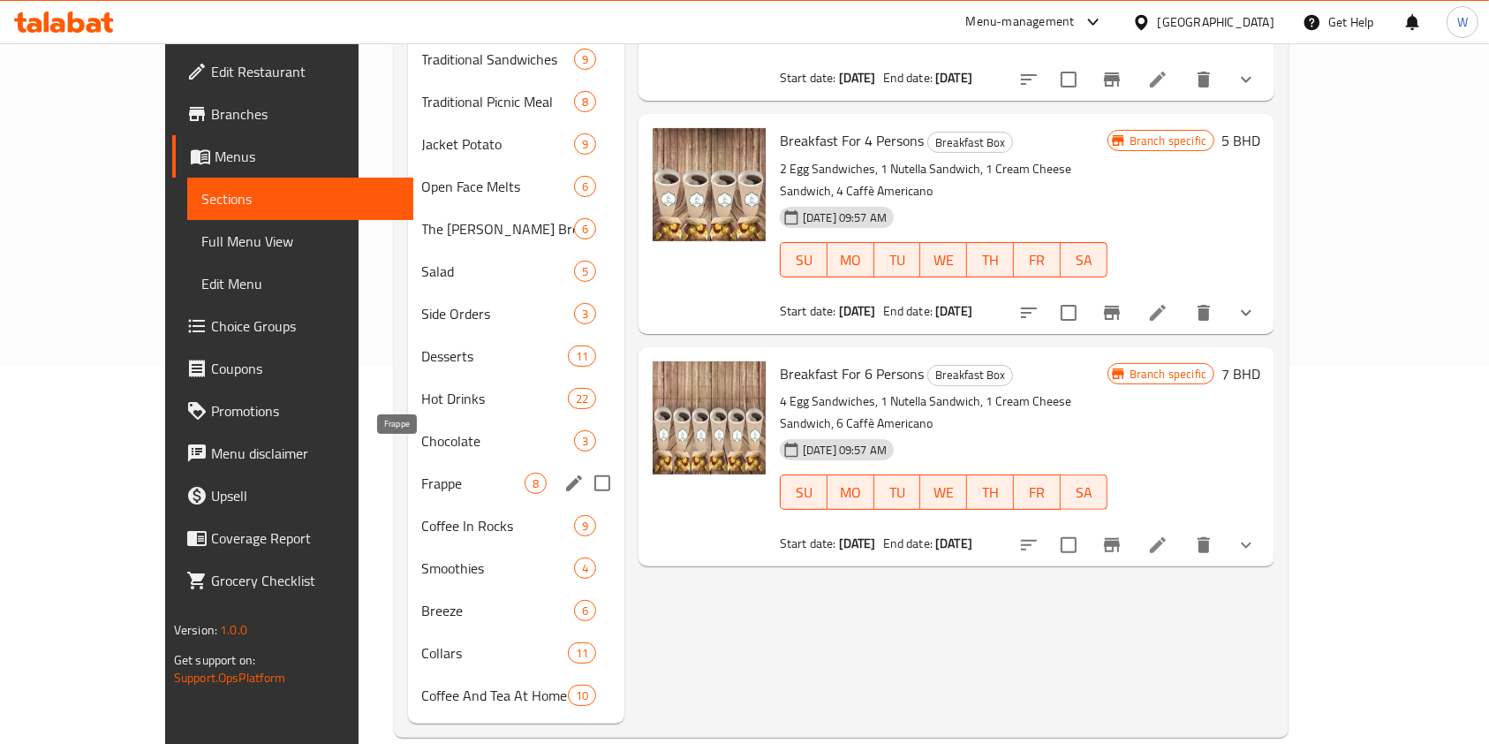
scroll to position [381, 0]
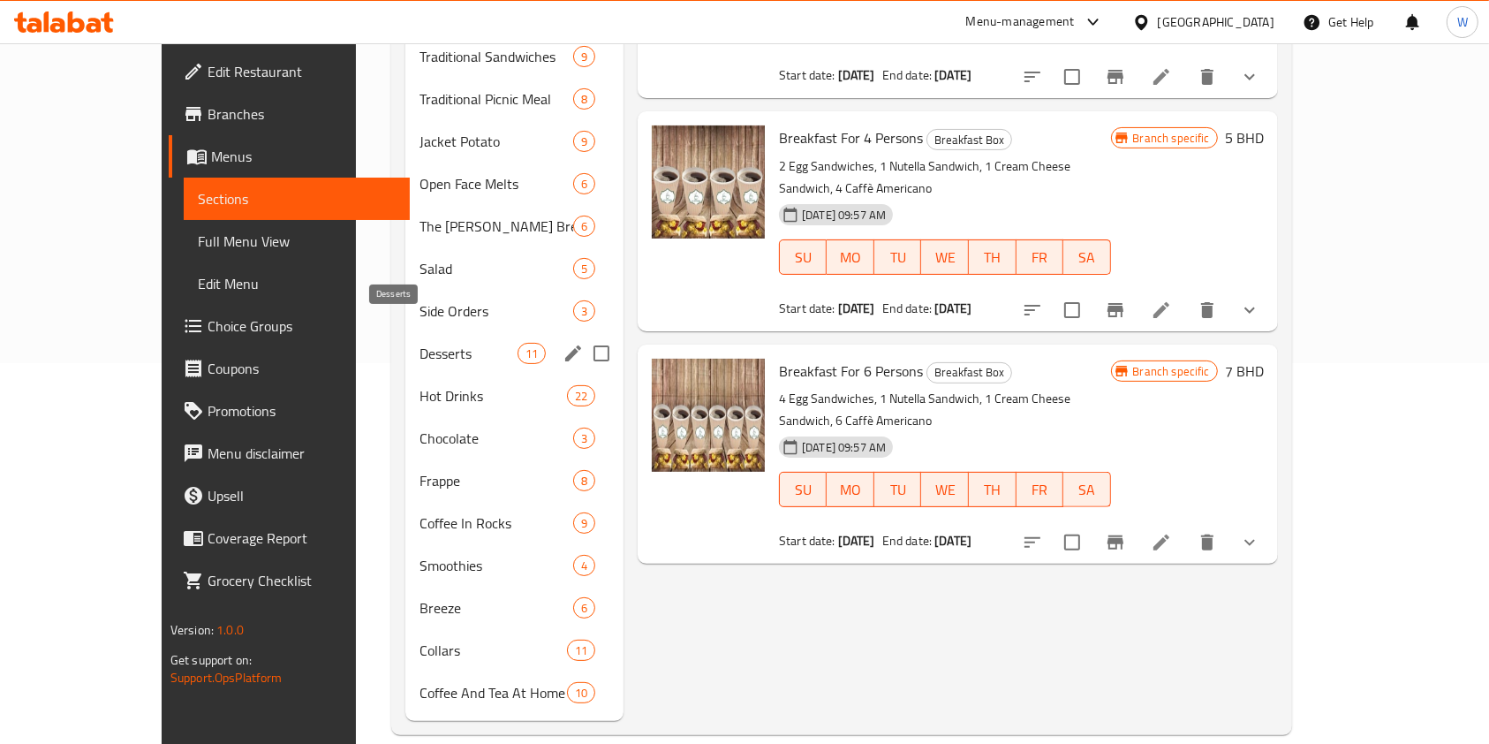
click at [405, 339] on div "Desserts 11" at bounding box center [514, 353] width 218 height 42
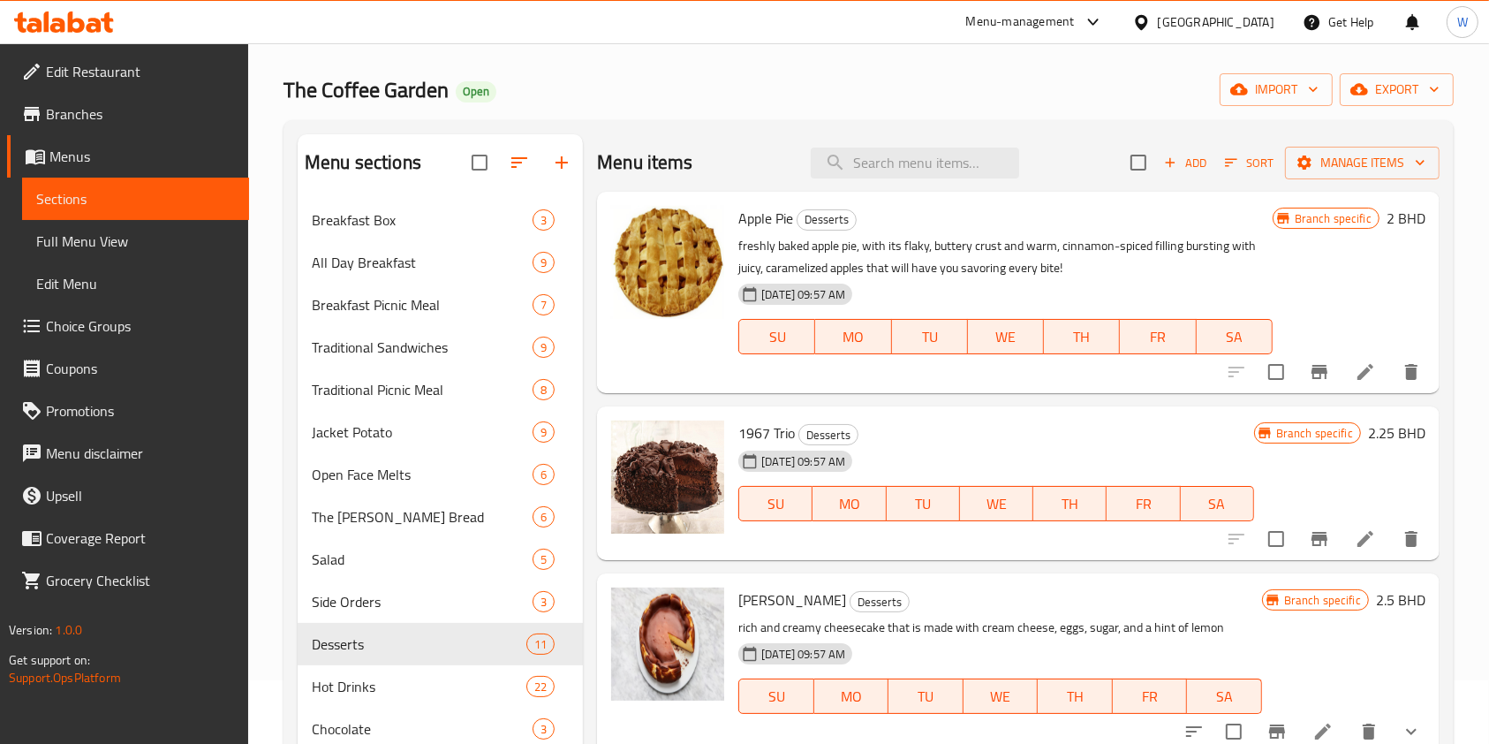
scroll to position [27, 0]
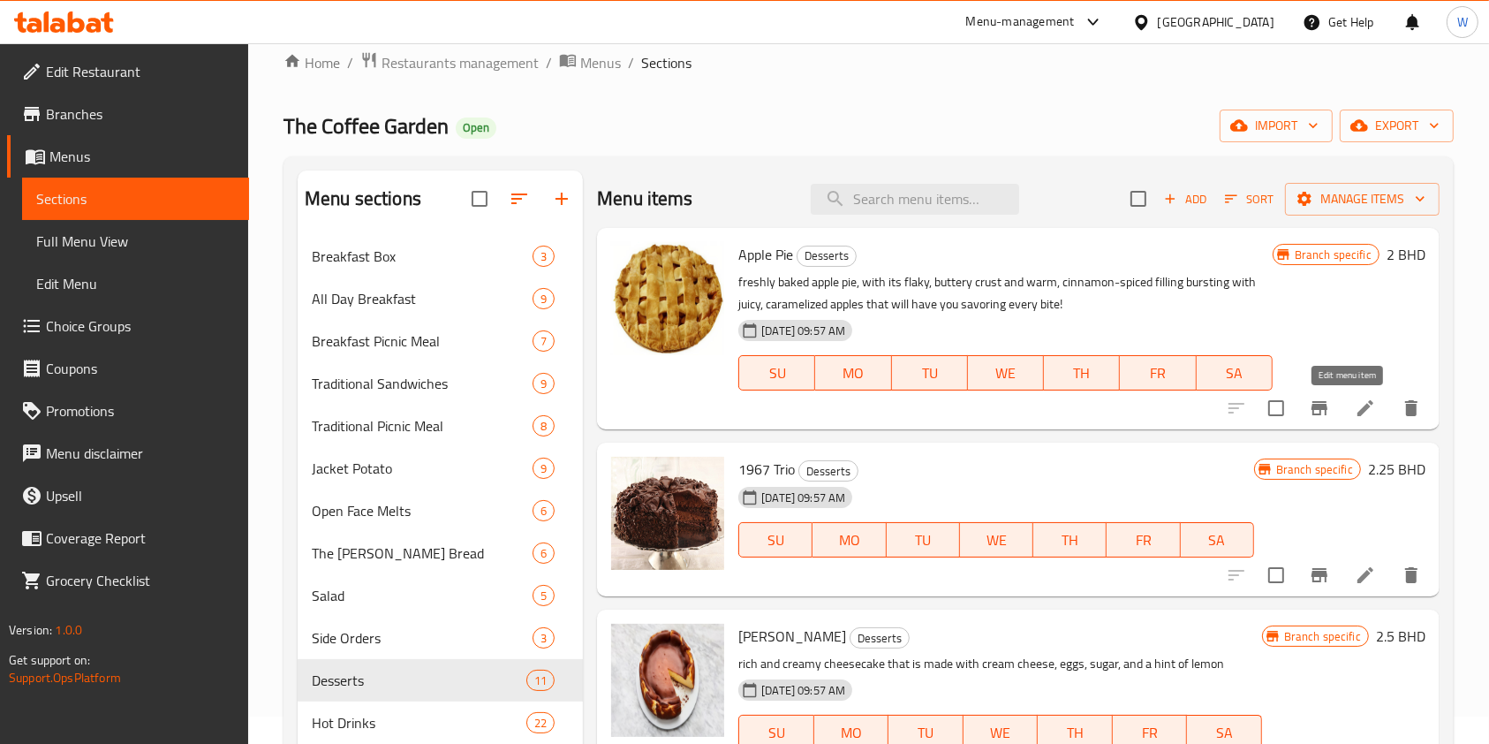
click at [1355, 402] on icon at bounding box center [1365, 407] width 21 height 21
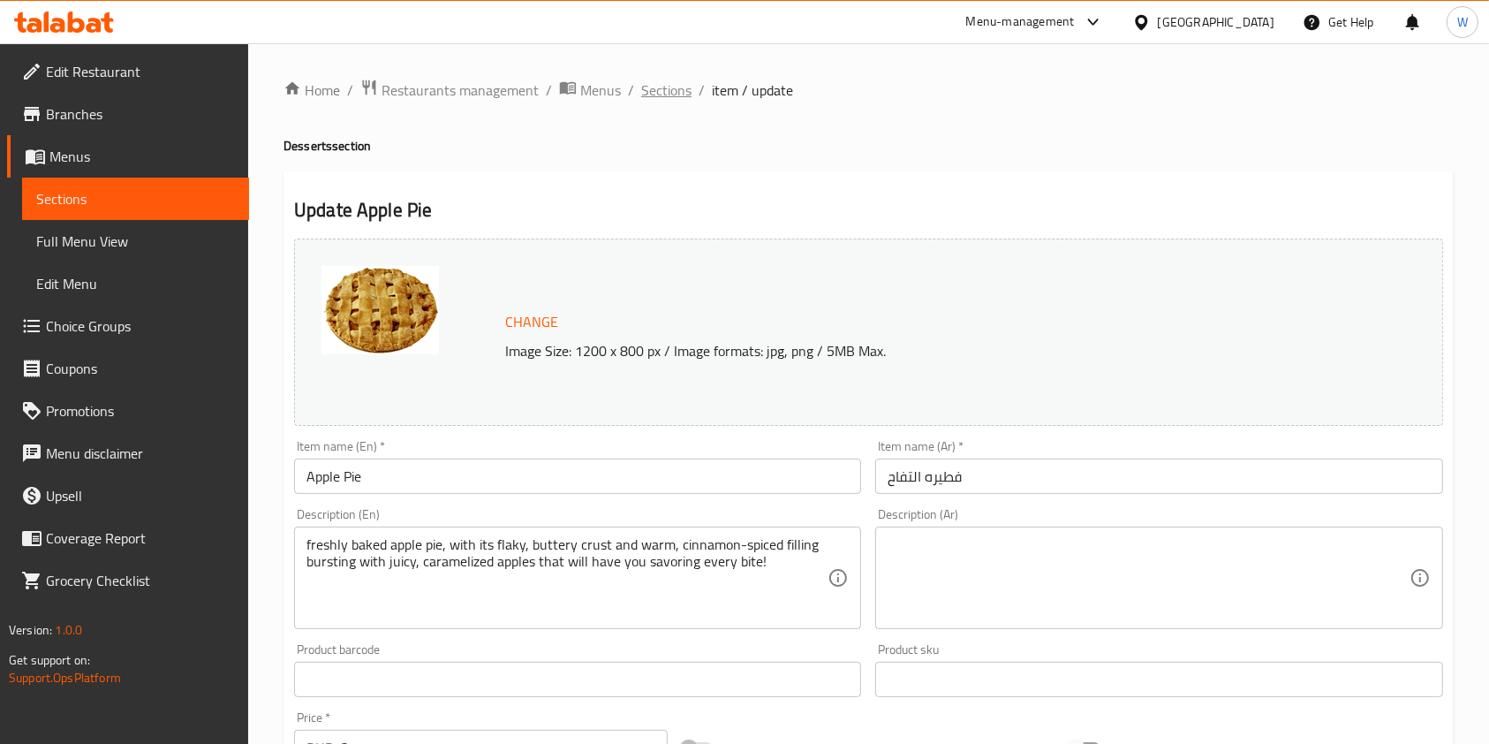
click at [659, 96] on span "Sections" at bounding box center [666, 89] width 50 height 21
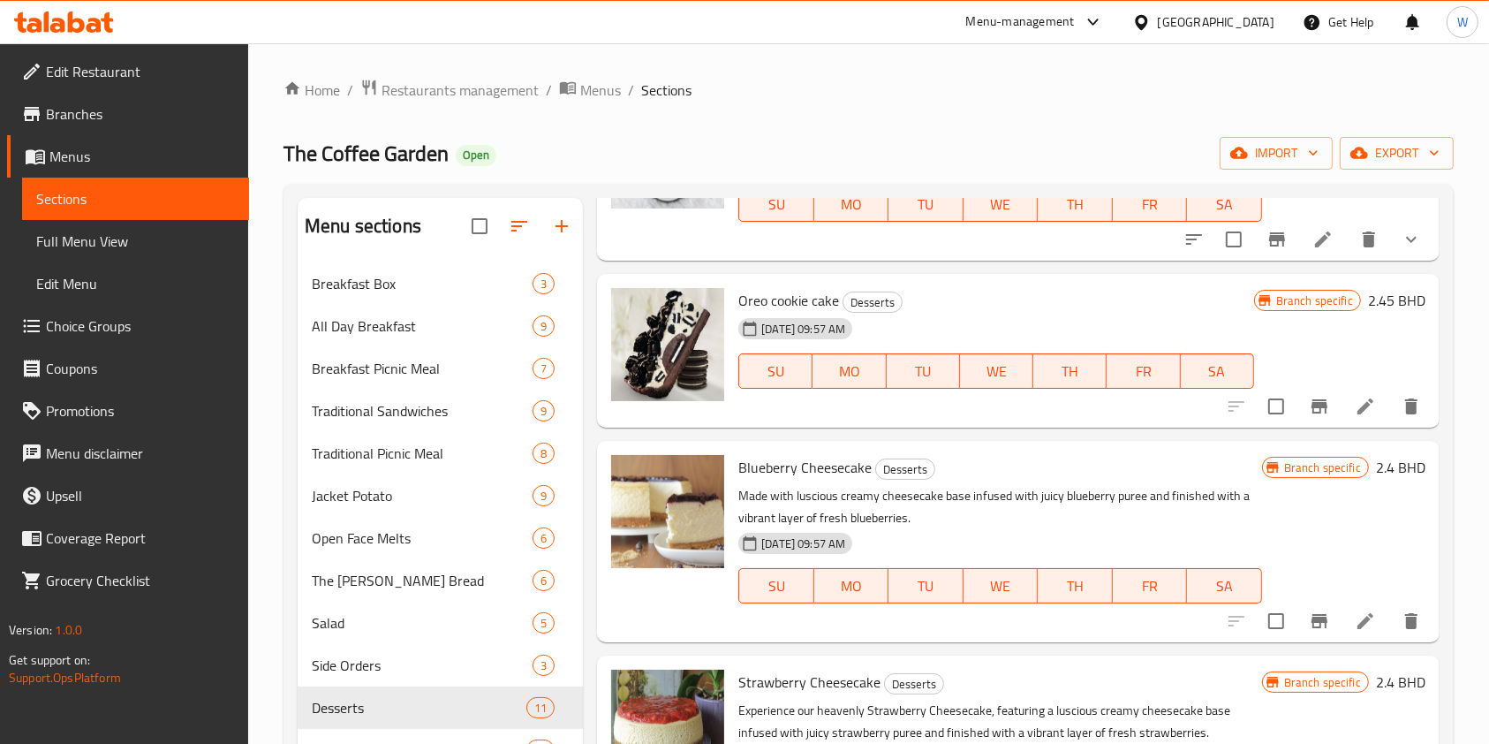
scroll to position [707, 0]
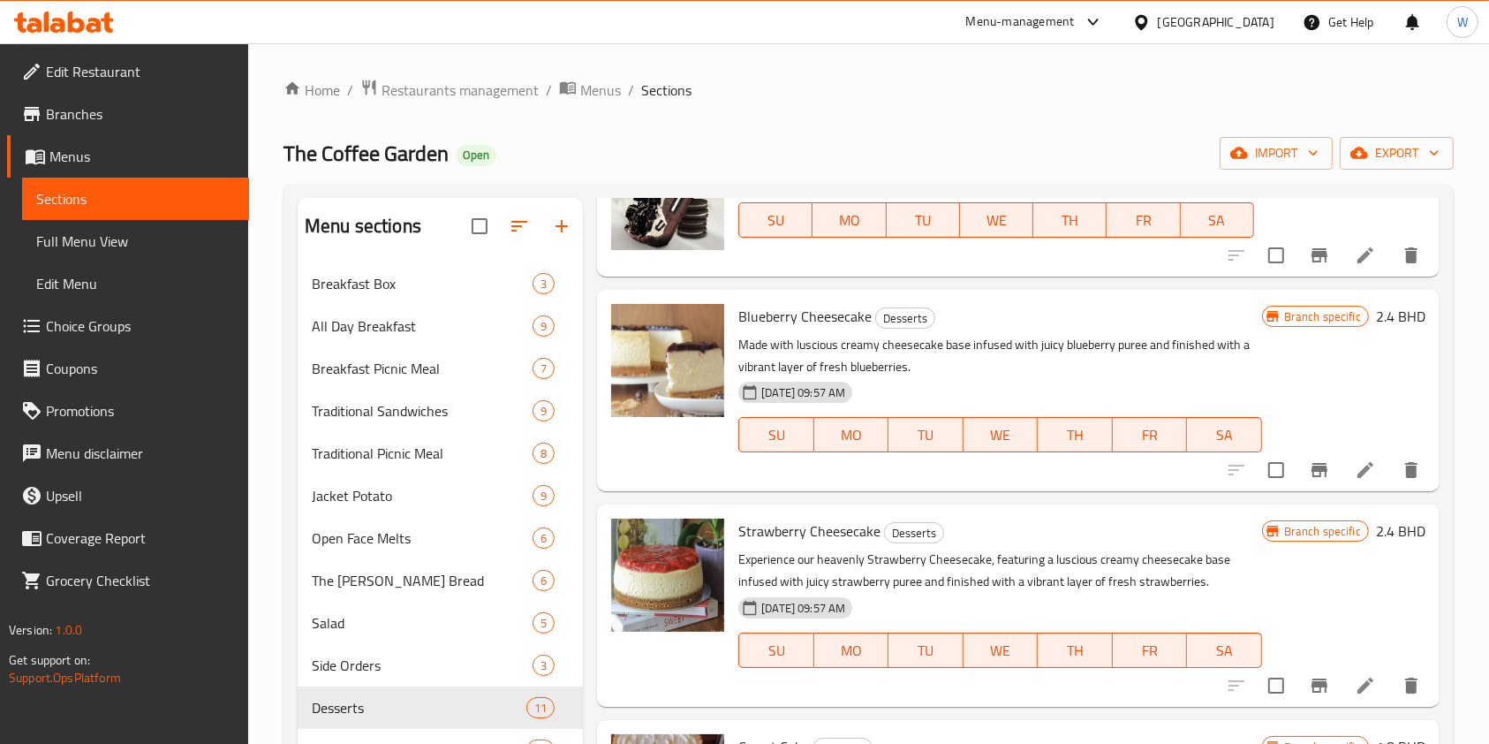
click at [1341, 481] on li at bounding box center [1365, 470] width 49 height 32
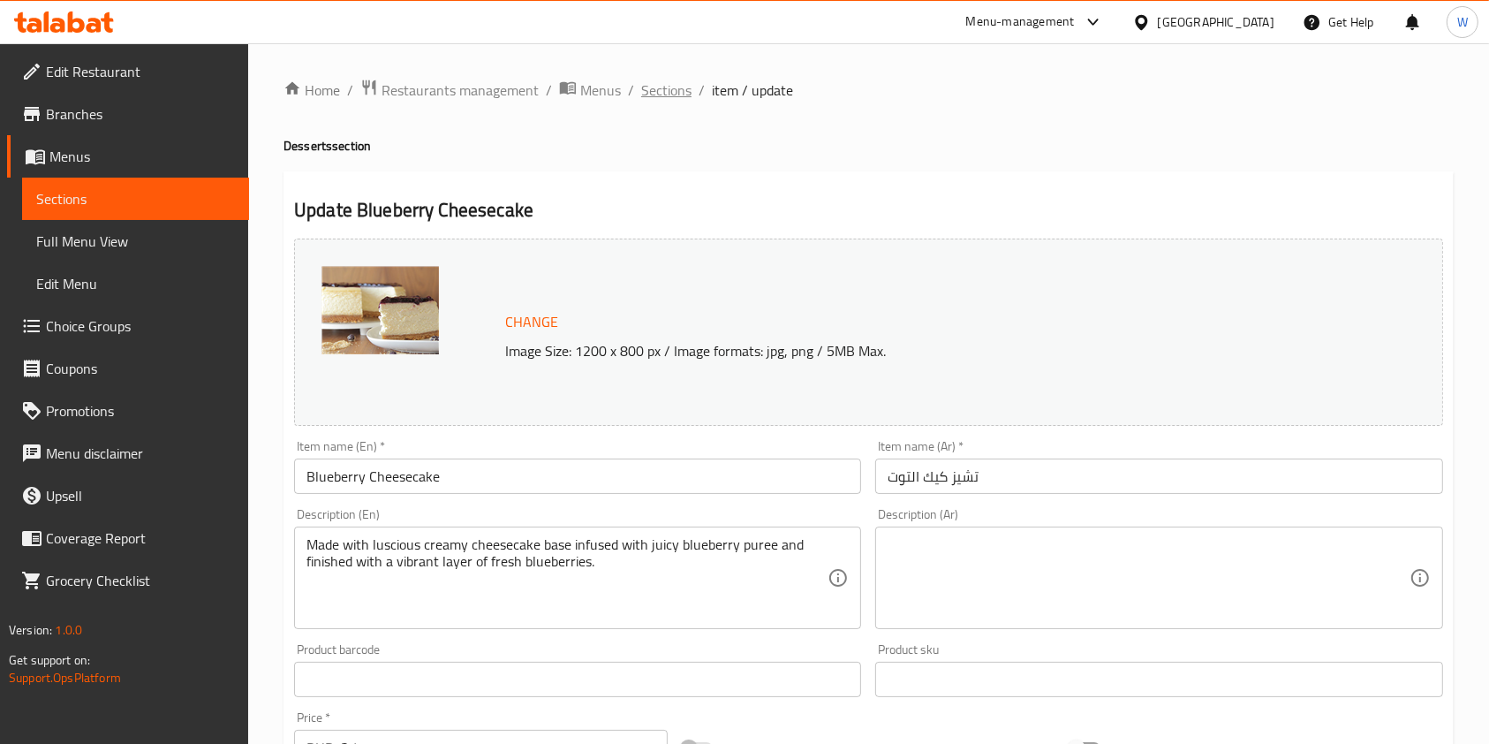
click at [661, 101] on span "Sections" at bounding box center [666, 89] width 50 height 21
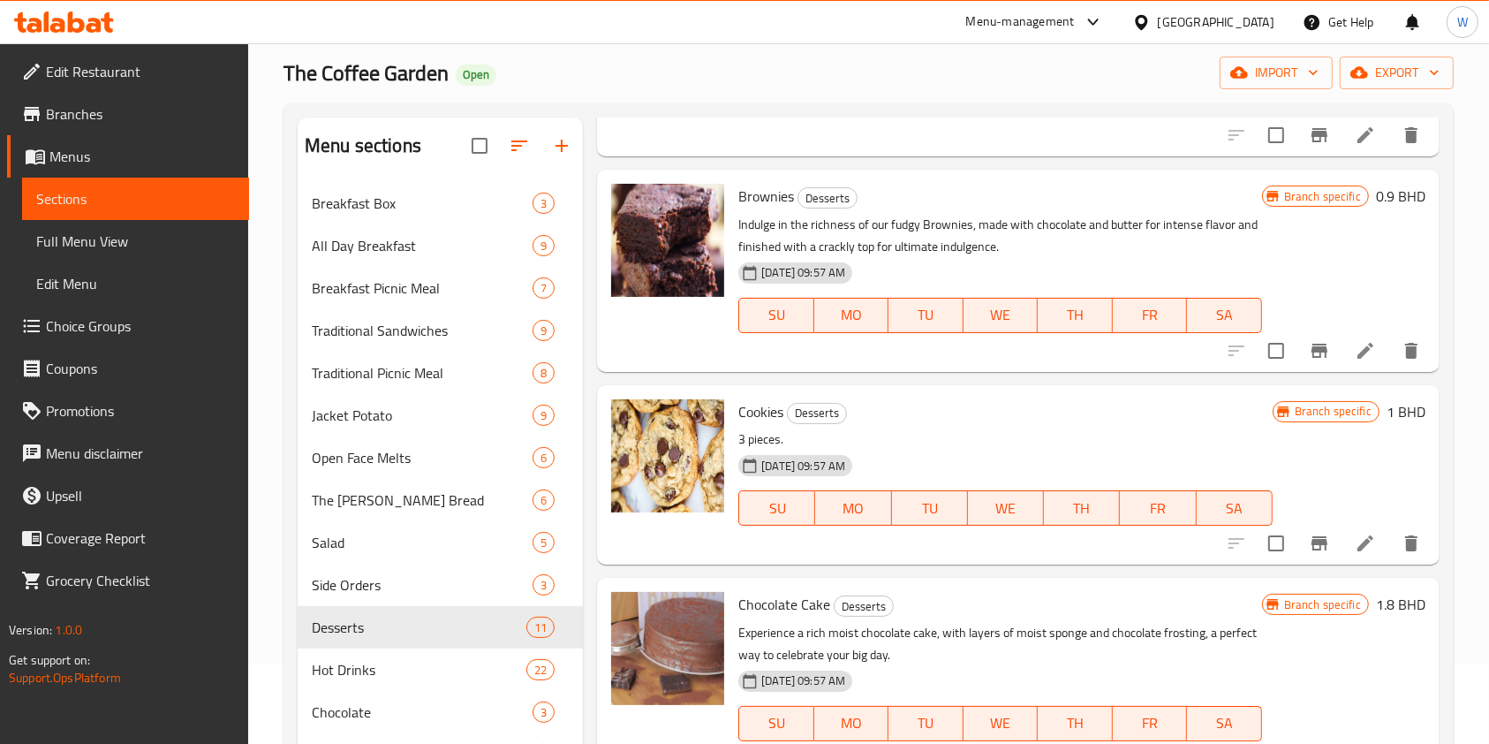
scroll to position [117, 0]
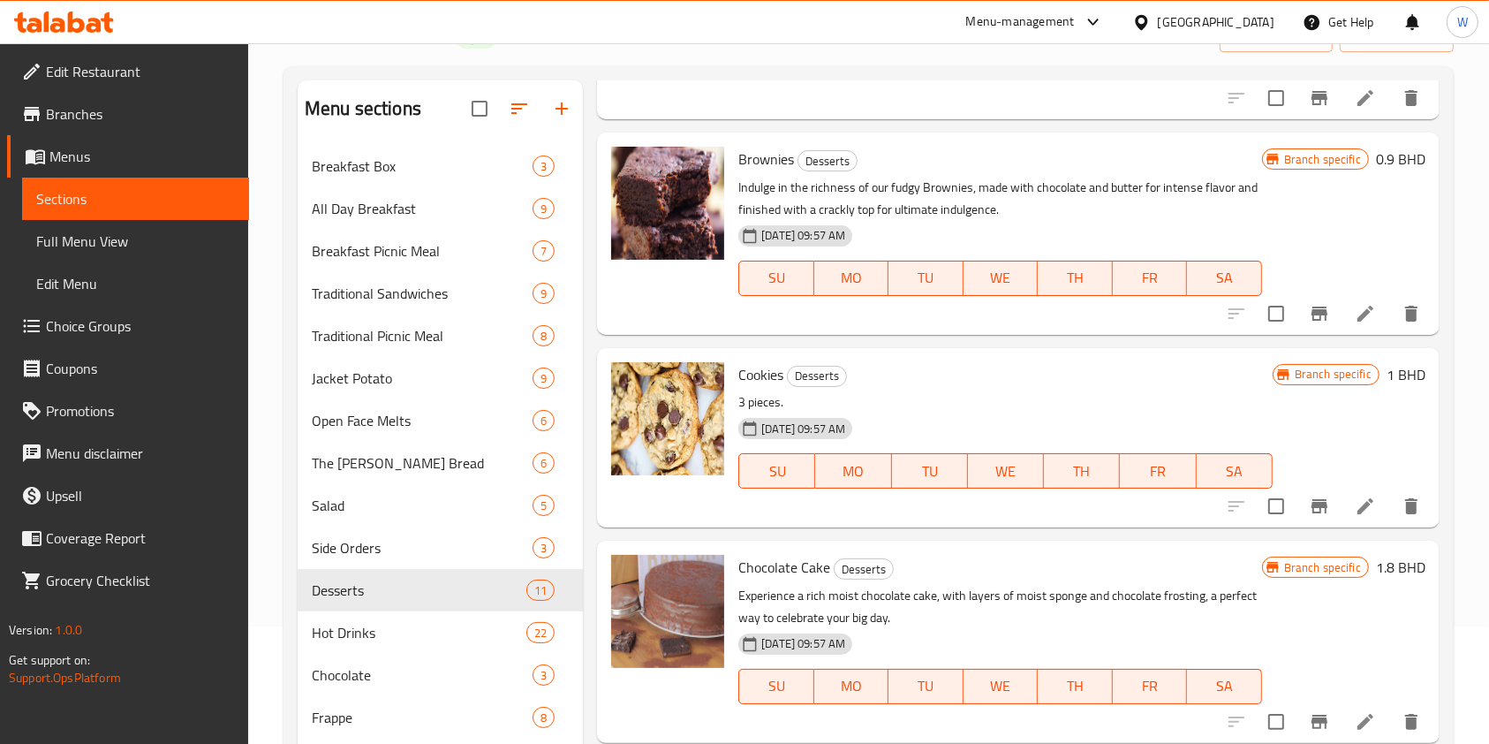
click at [1343, 295] on div at bounding box center [1323, 313] width 217 height 42
click at [1355, 304] on icon at bounding box center [1365, 313] width 21 height 21
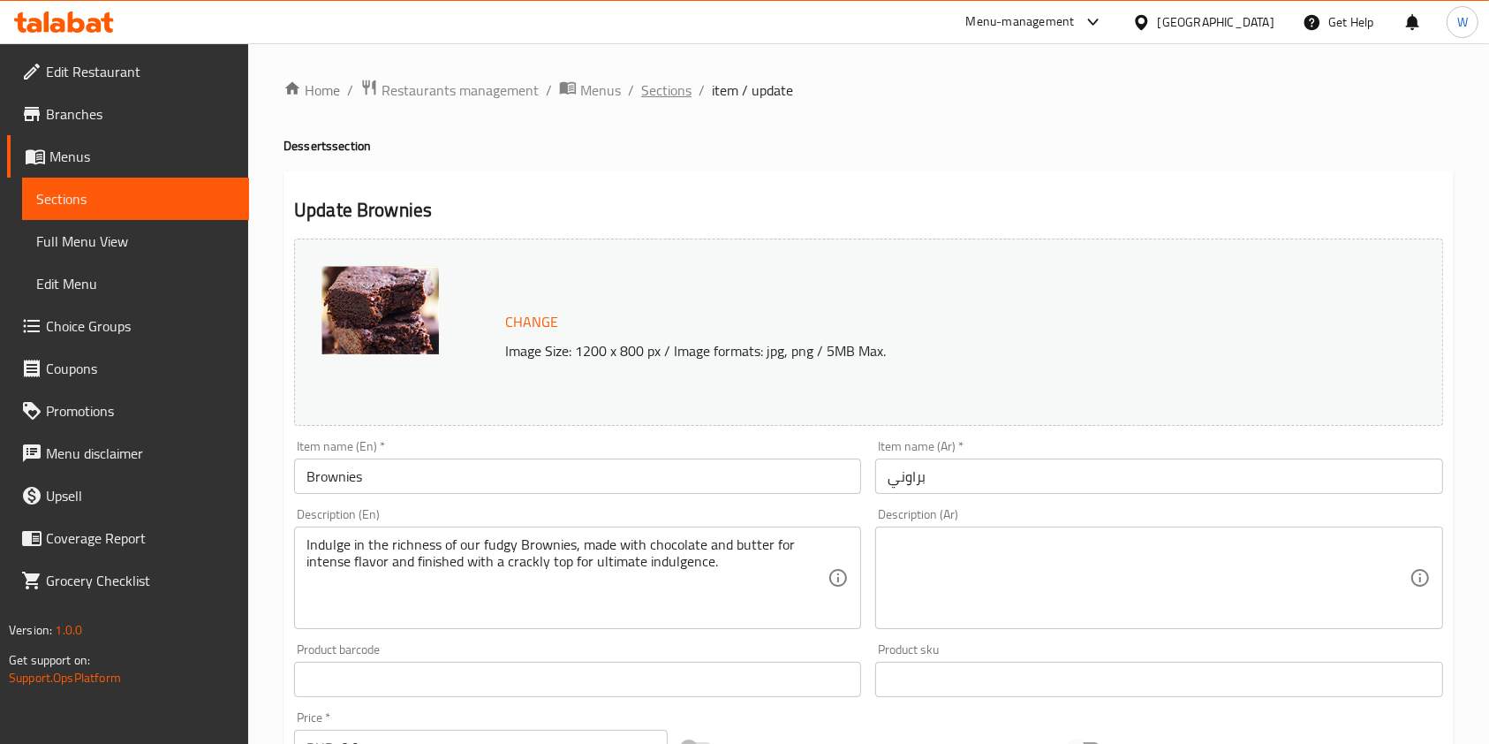
click at [654, 96] on span "Sections" at bounding box center [666, 89] width 50 height 21
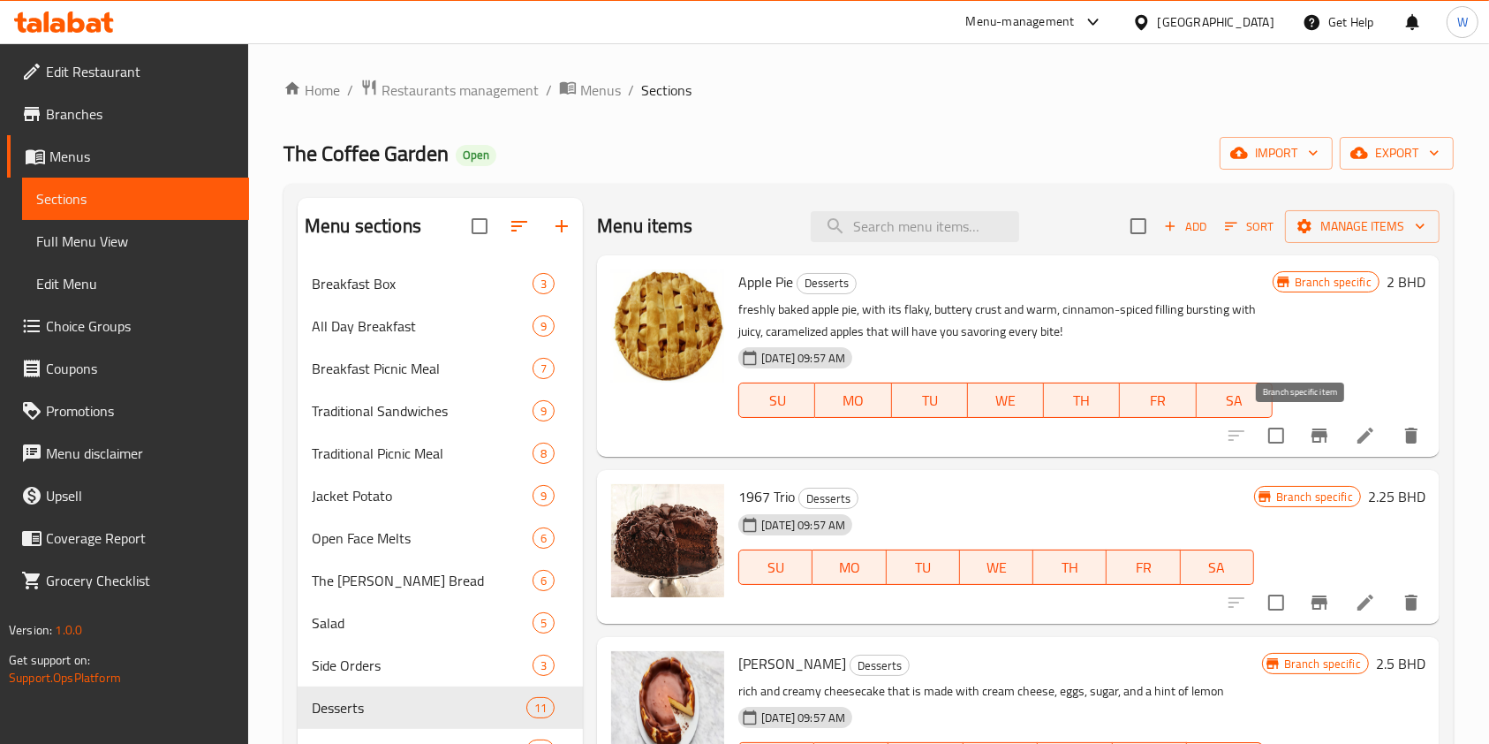
click at [1309, 442] on icon "Branch-specific-item" at bounding box center [1319, 435] width 21 height 21
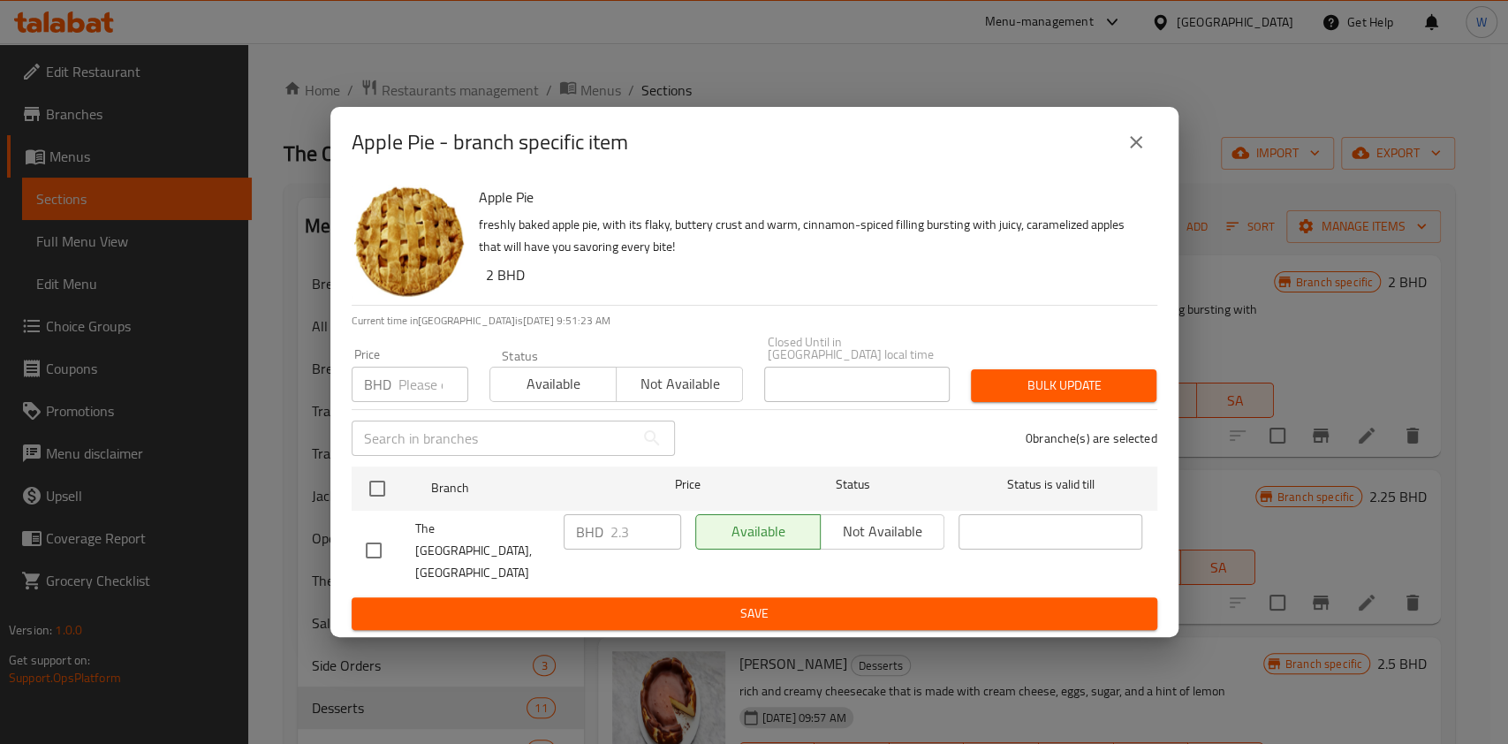
click at [1122, 163] on div "Apple Pie - branch specific item" at bounding box center [754, 142] width 805 height 42
click at [1145, 163] on button "close" at bounding box center [1136, 142] width 42 height 42
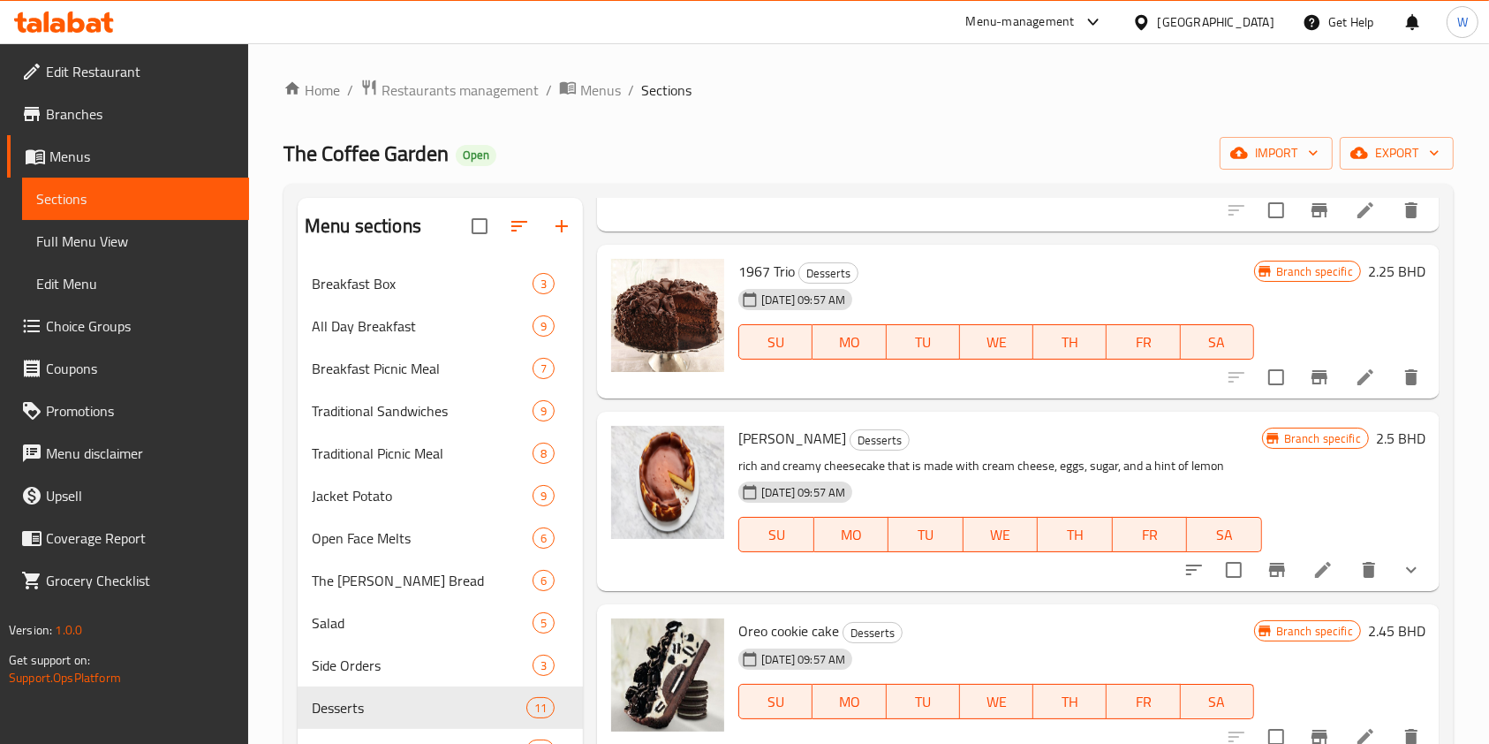
scroll to position [235, 0]
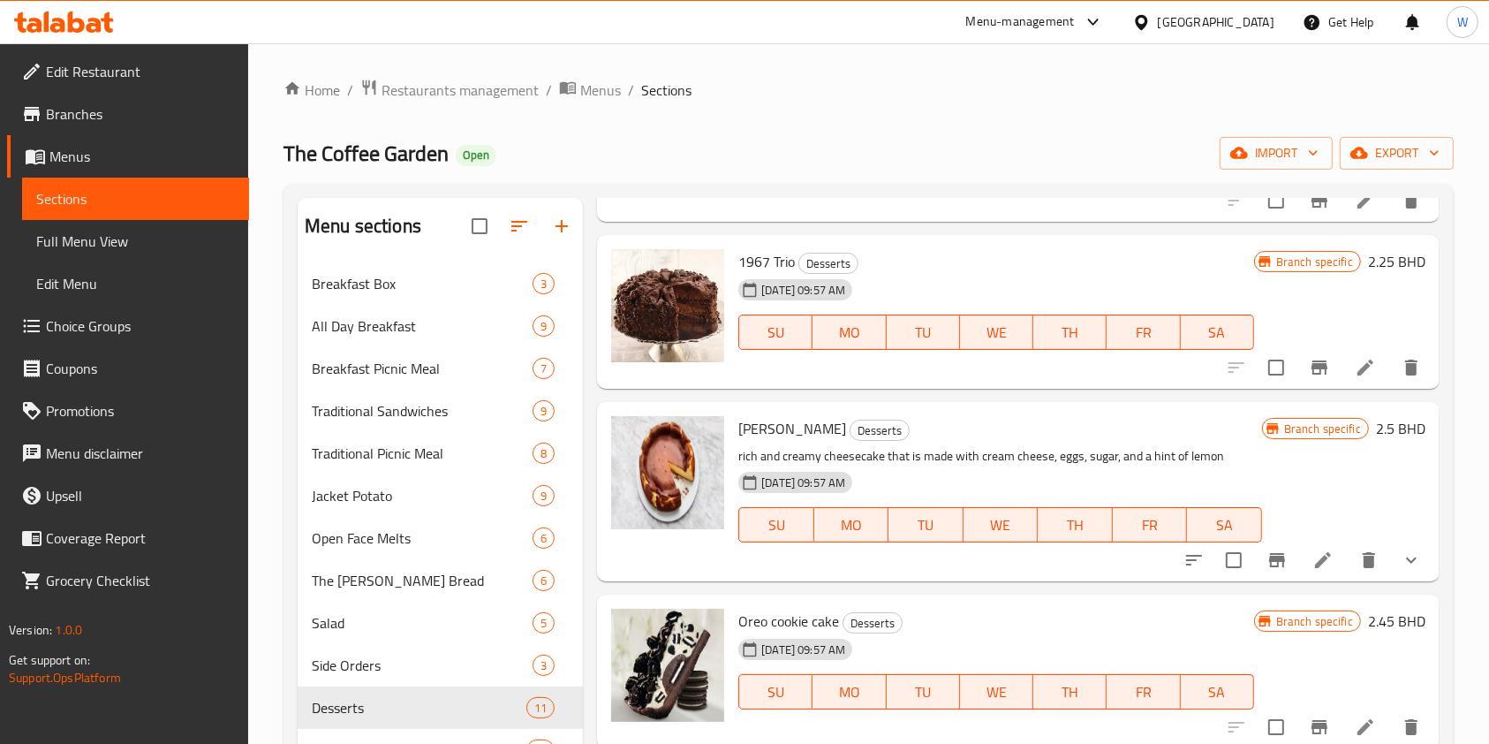
click at [1309, 371] on icon "Branch-specific-item" at bounding box center [1319, 367] width 21 height 21
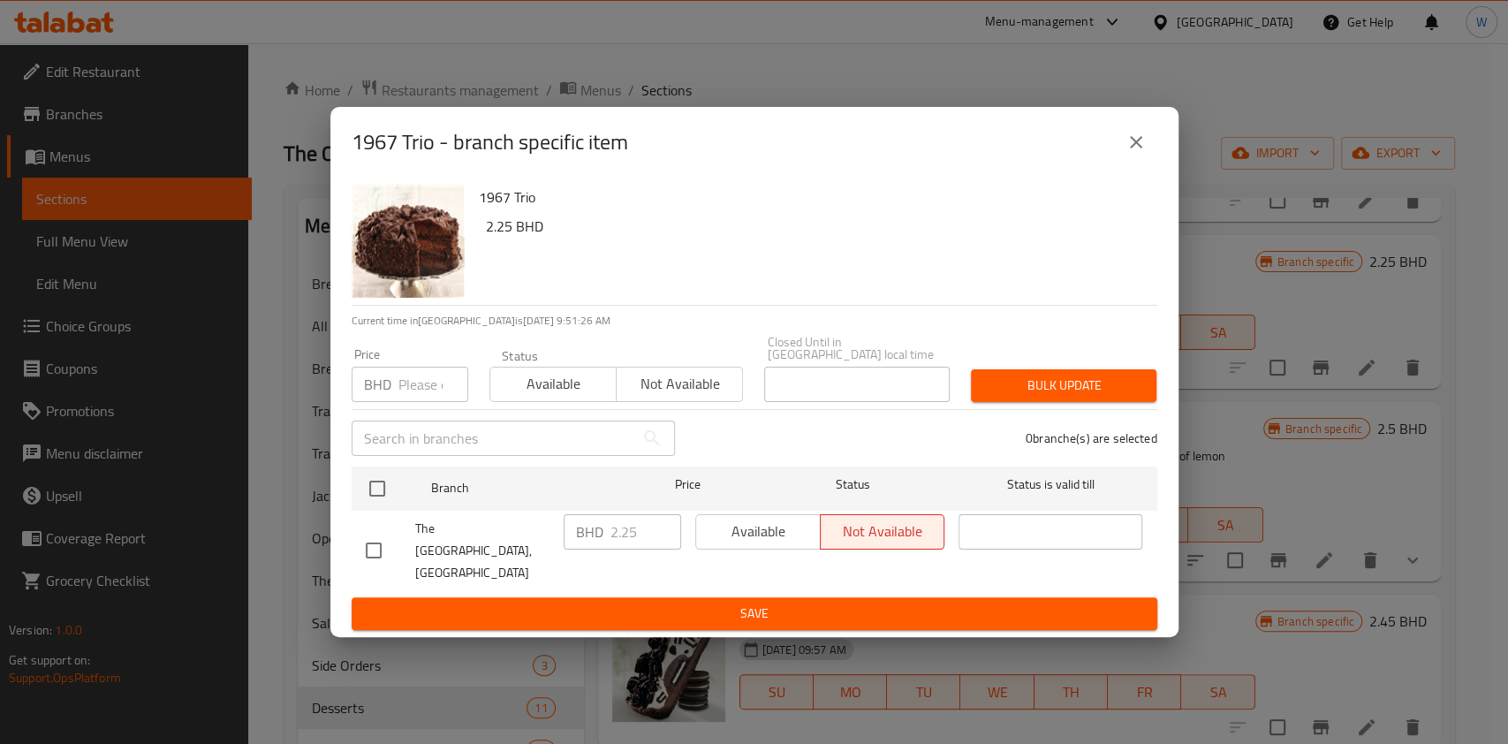
click at [1125, 153] on icon "close" at bounding box center [1135, 142] width 21 height 21
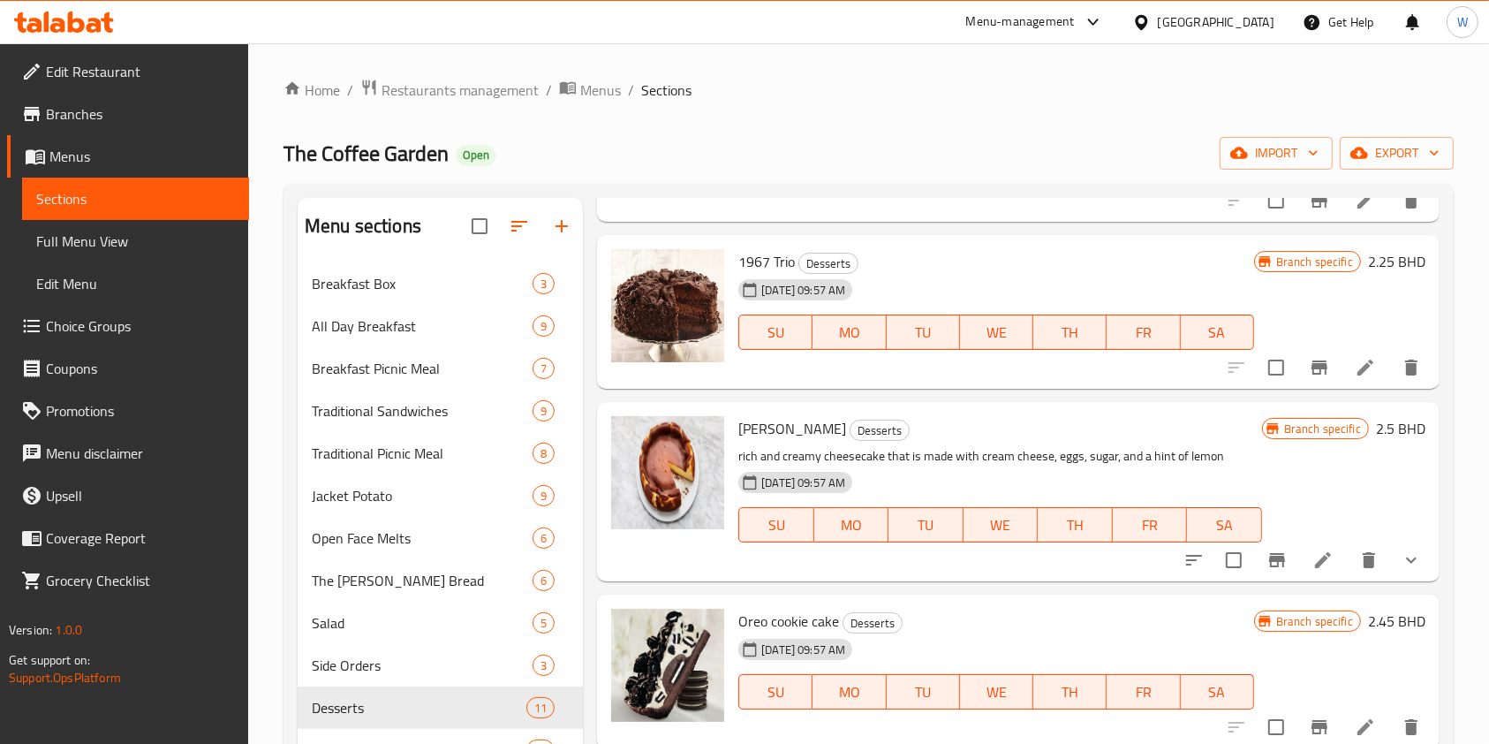
scroll to position [353, 0]
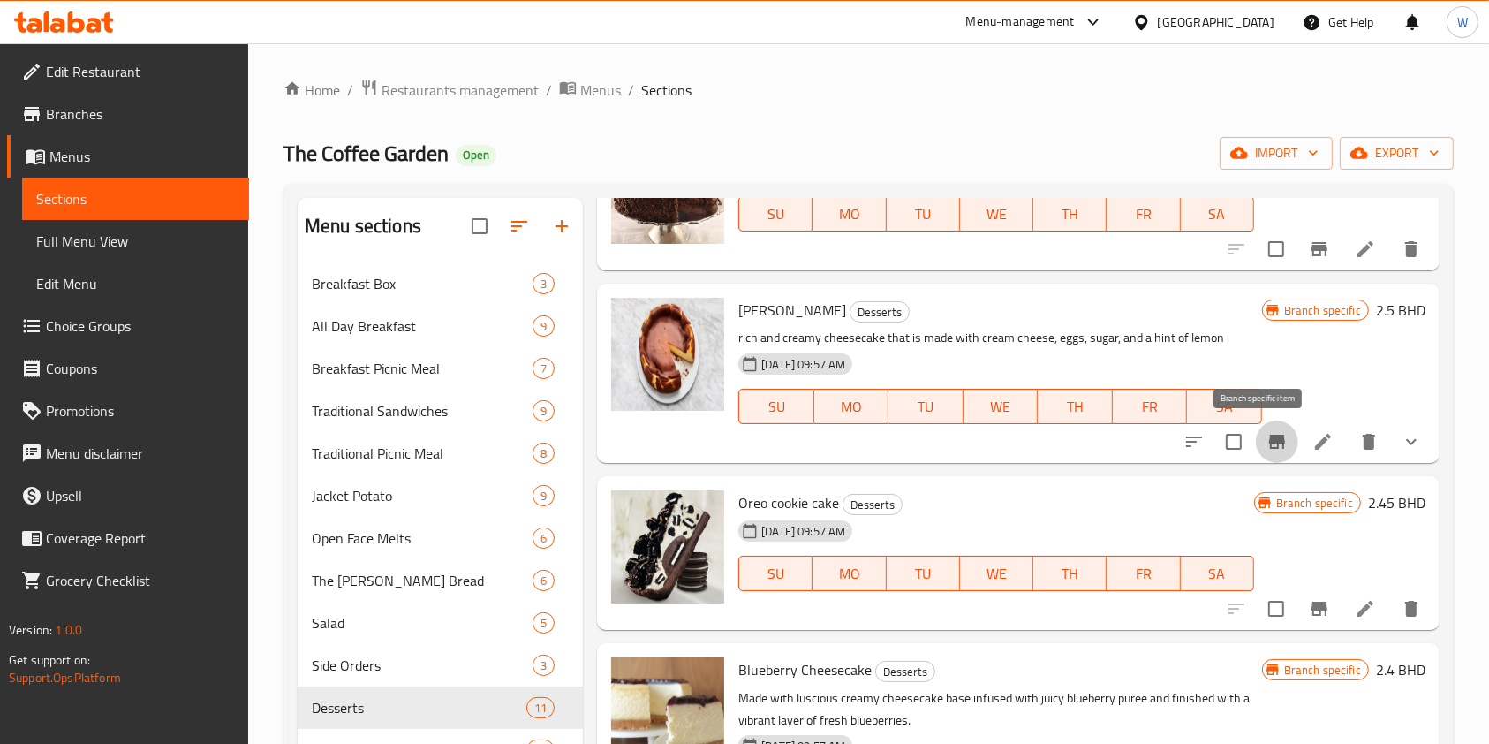
click at [1269, 440] on icon "Branch-specific-item" at bounding box center [1277, 442] width 16 height 14
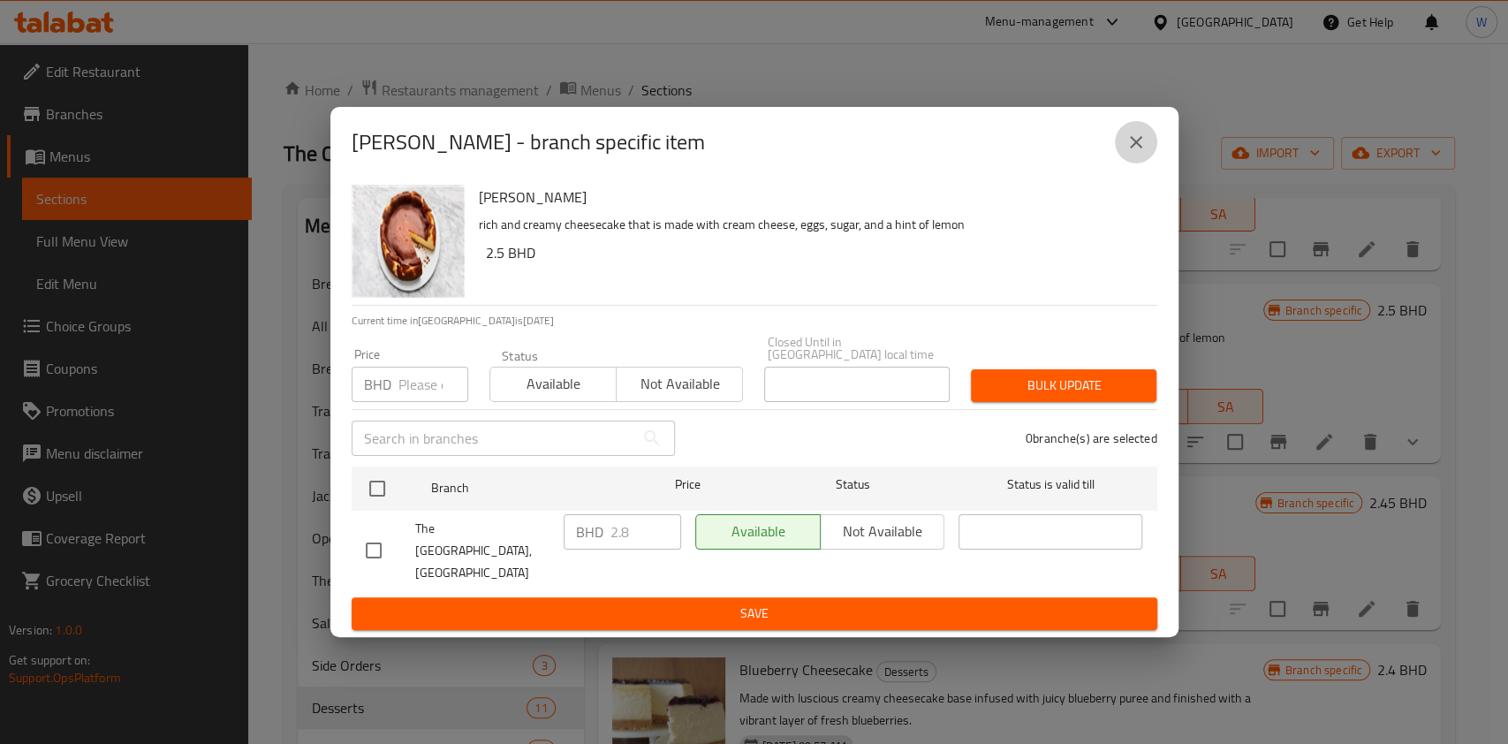
click at [1138, 163] on button "close" at bounding box center [1136, 142] width 42 height 42
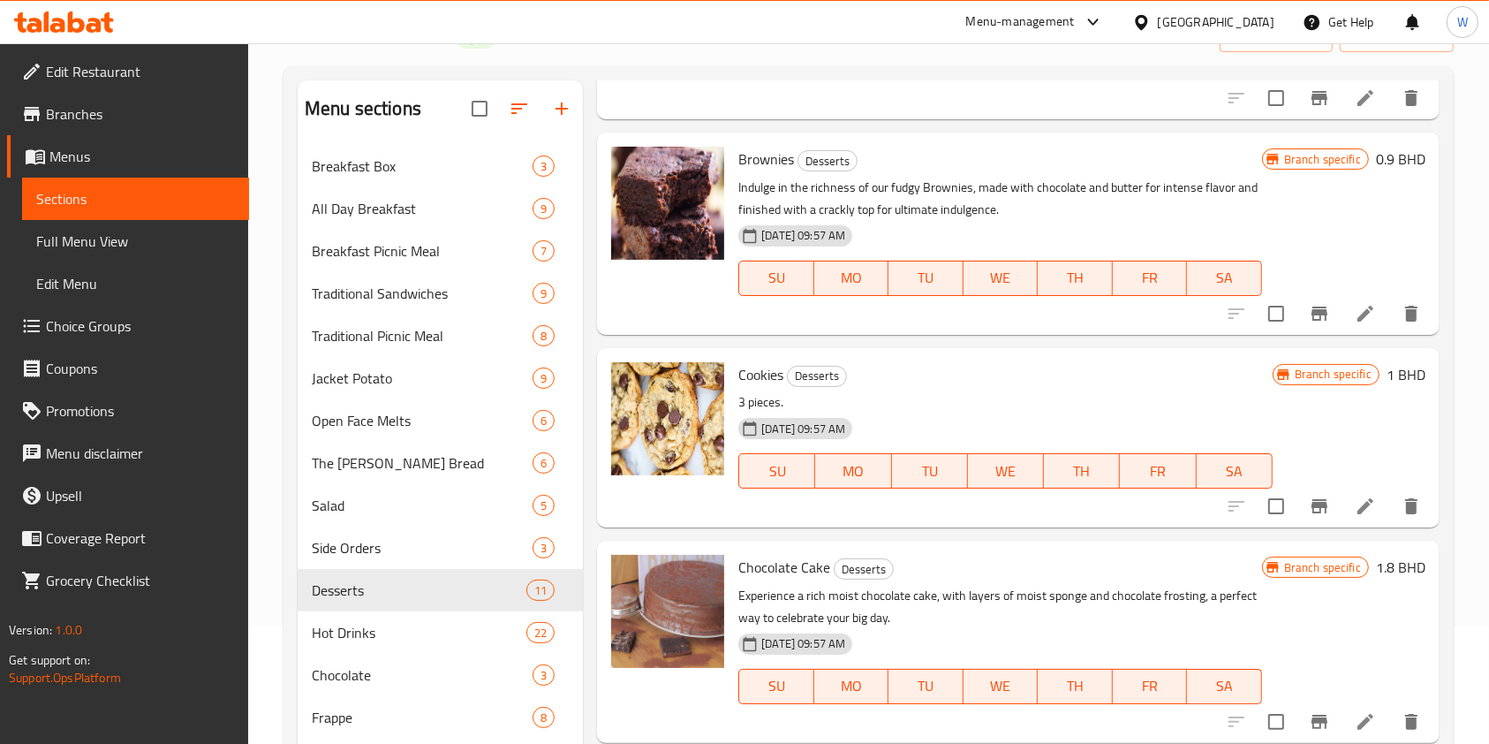
scroll to position [235, 0]
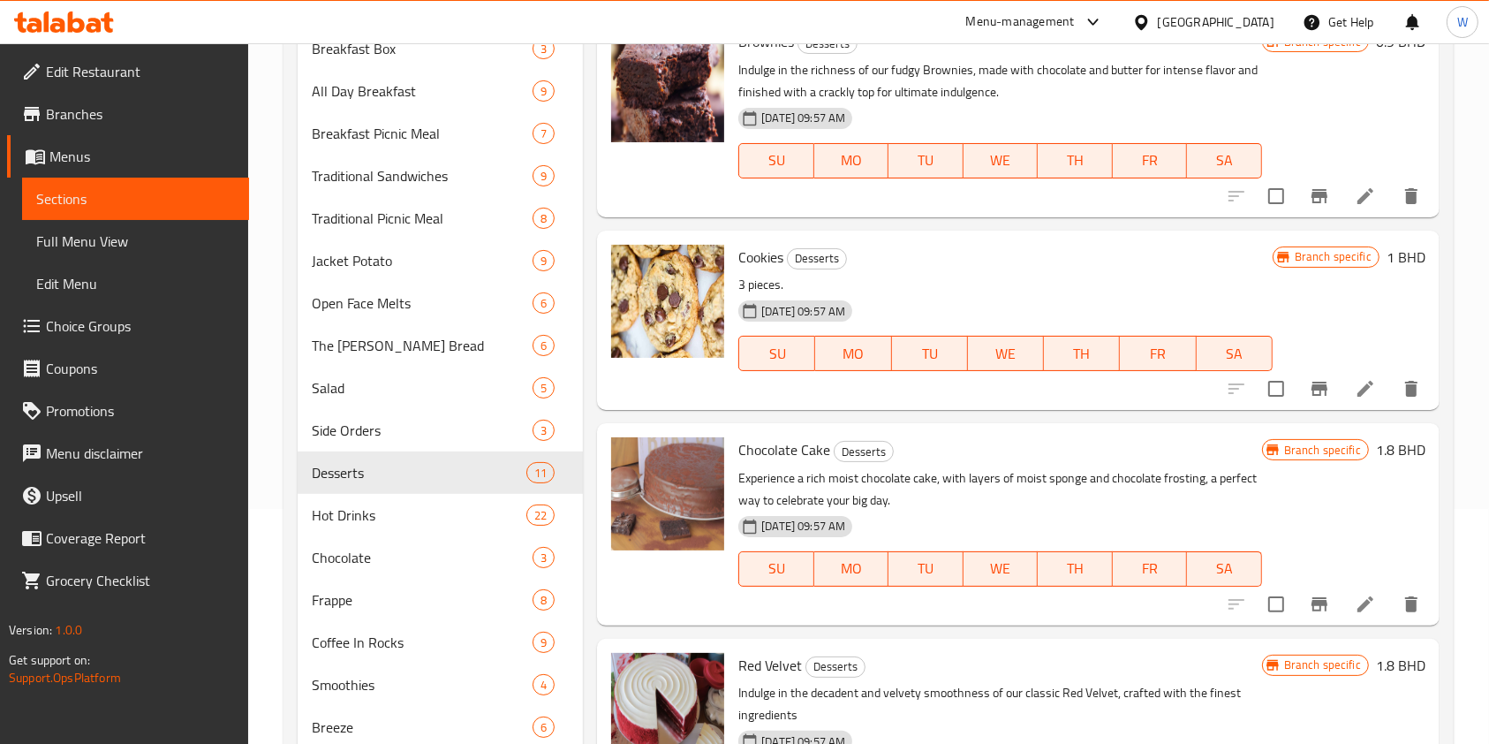
click at [1298, 399] on button "Branch-specific-item" at bounding box center [1319, 388] width 42 height 42
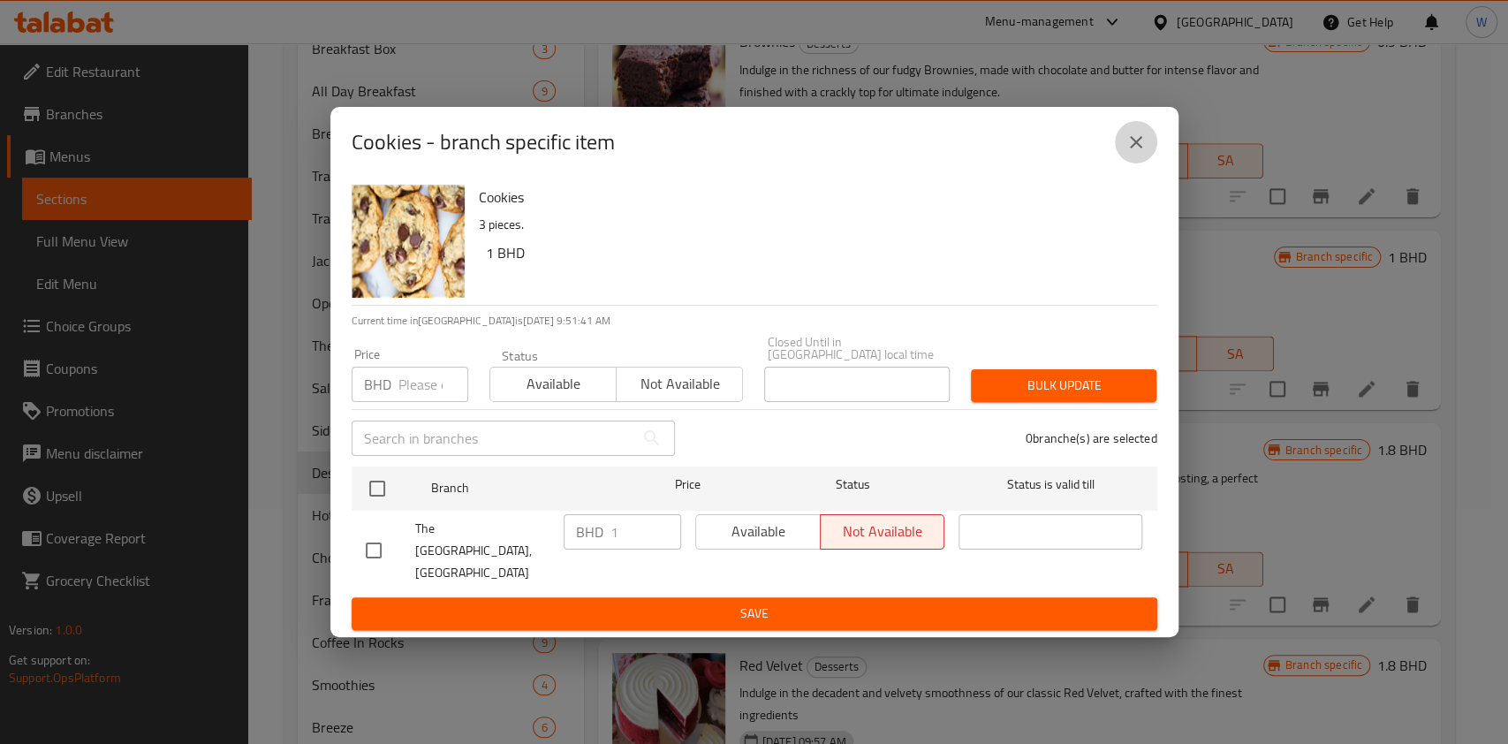
click at [1133, 148] on icon "close" at bounding box center [1136, 142] width 12 height 12
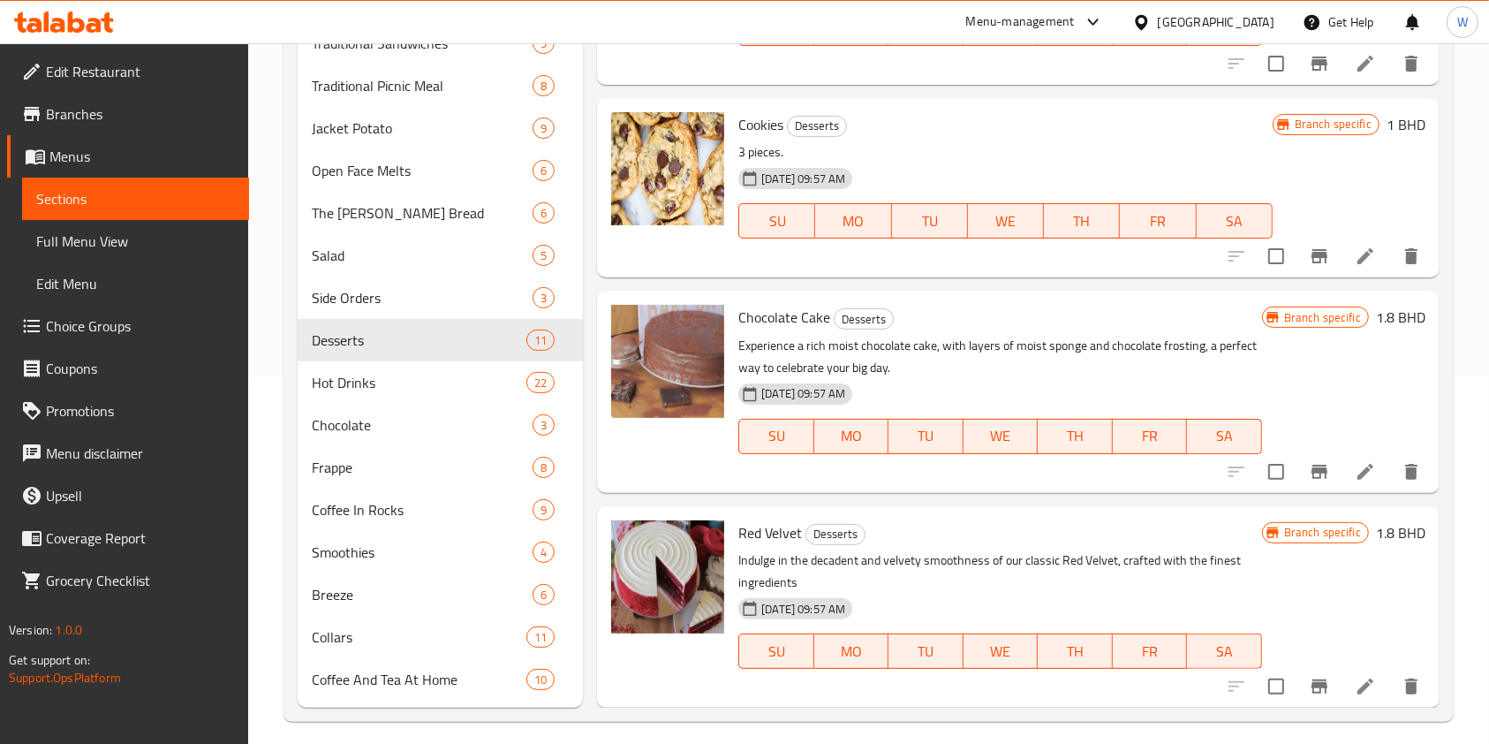
scroll to position [381, 0]
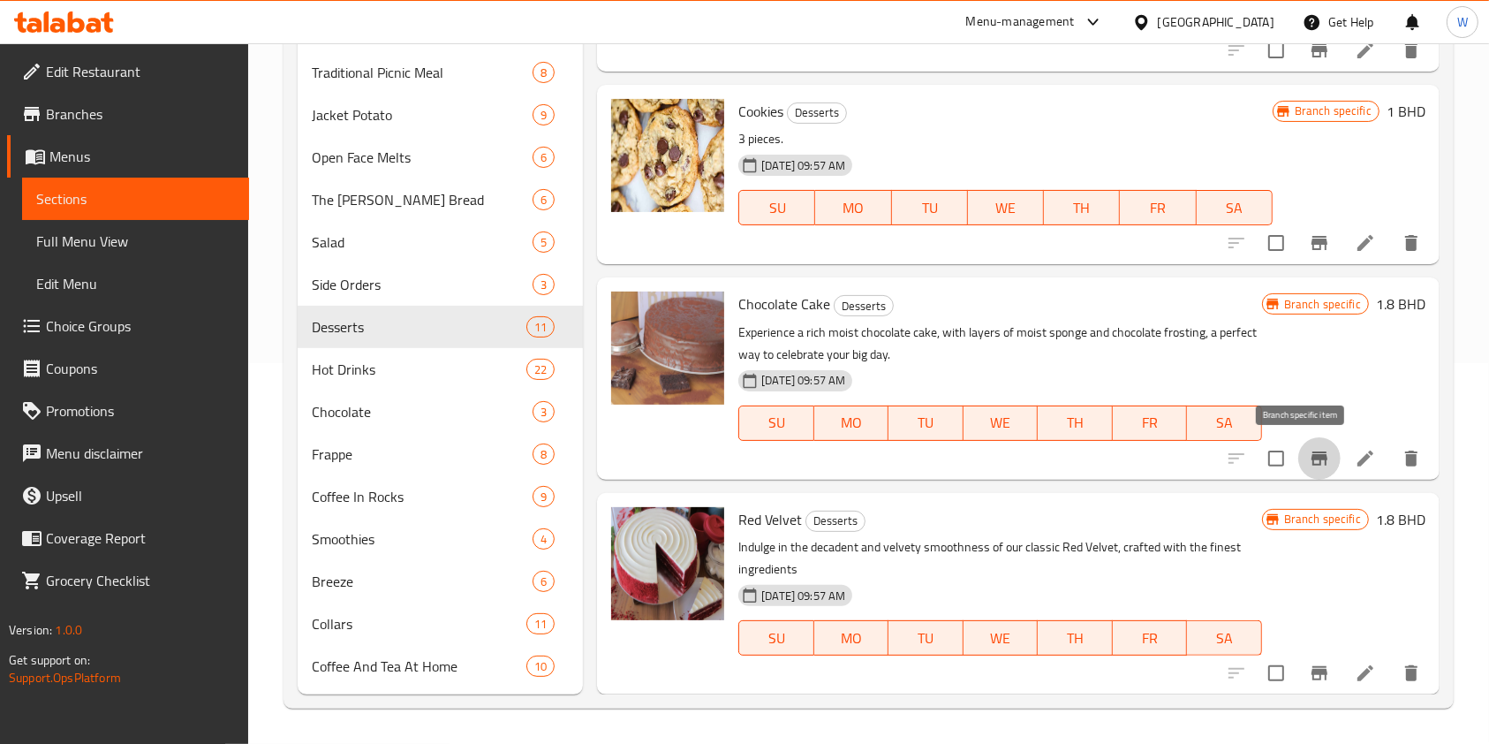
click at [1298, 471] on button "Branch-specific-item" at bounding box center [1319, 458] width 42 height 42
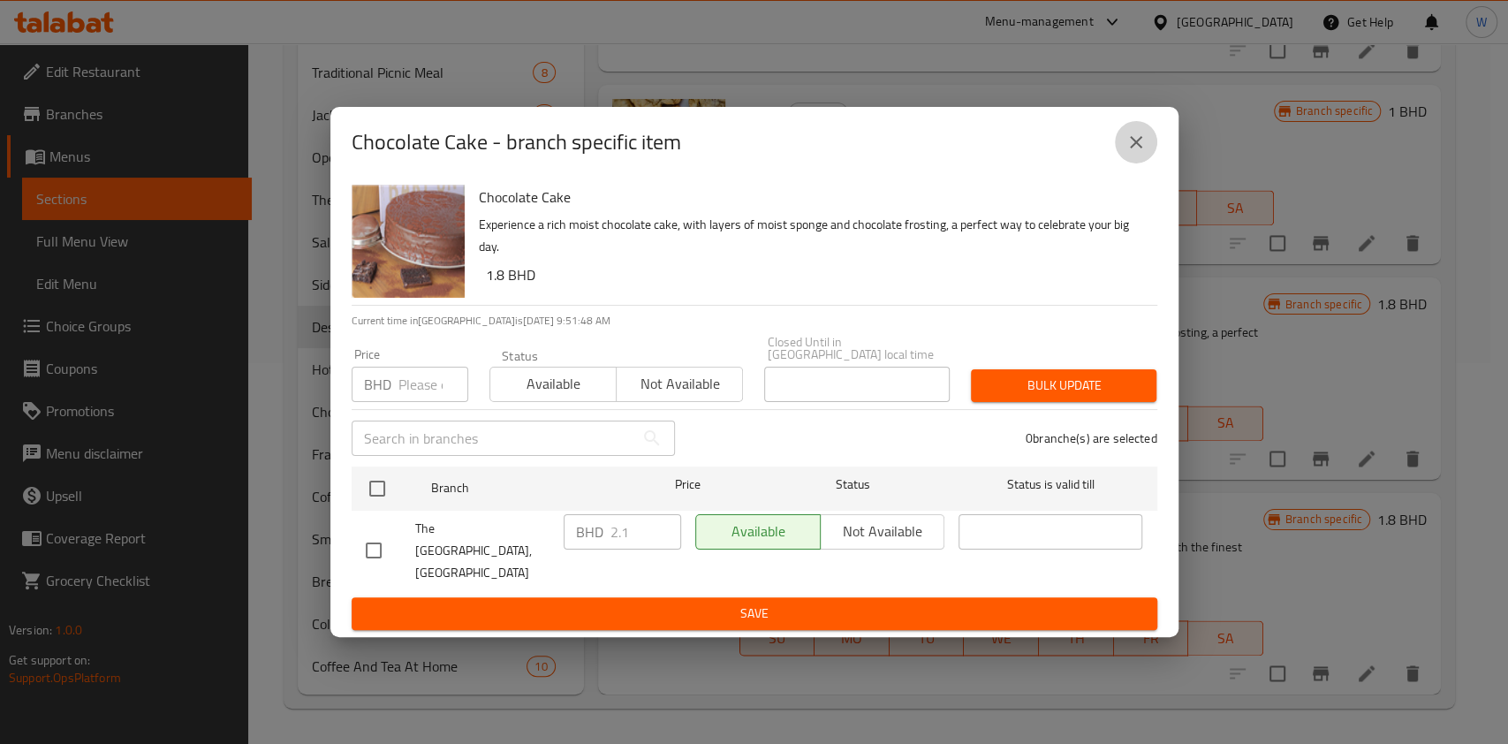
click at [1142, 153] on icon "close" at bounding box center [1135, 142] width 21 height 21
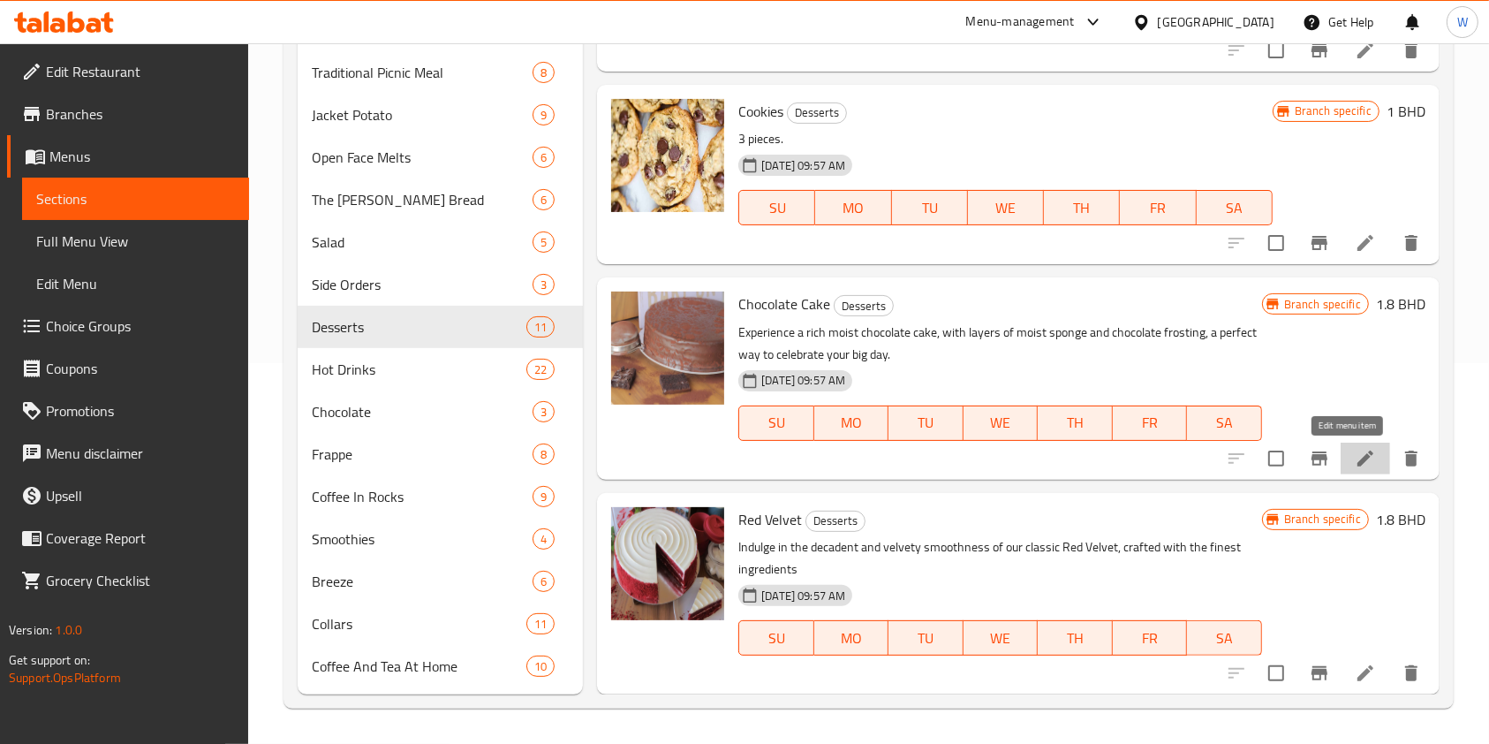
click at [1355, 459] on icon at bounding box center [1365, 458] width 21 height 21
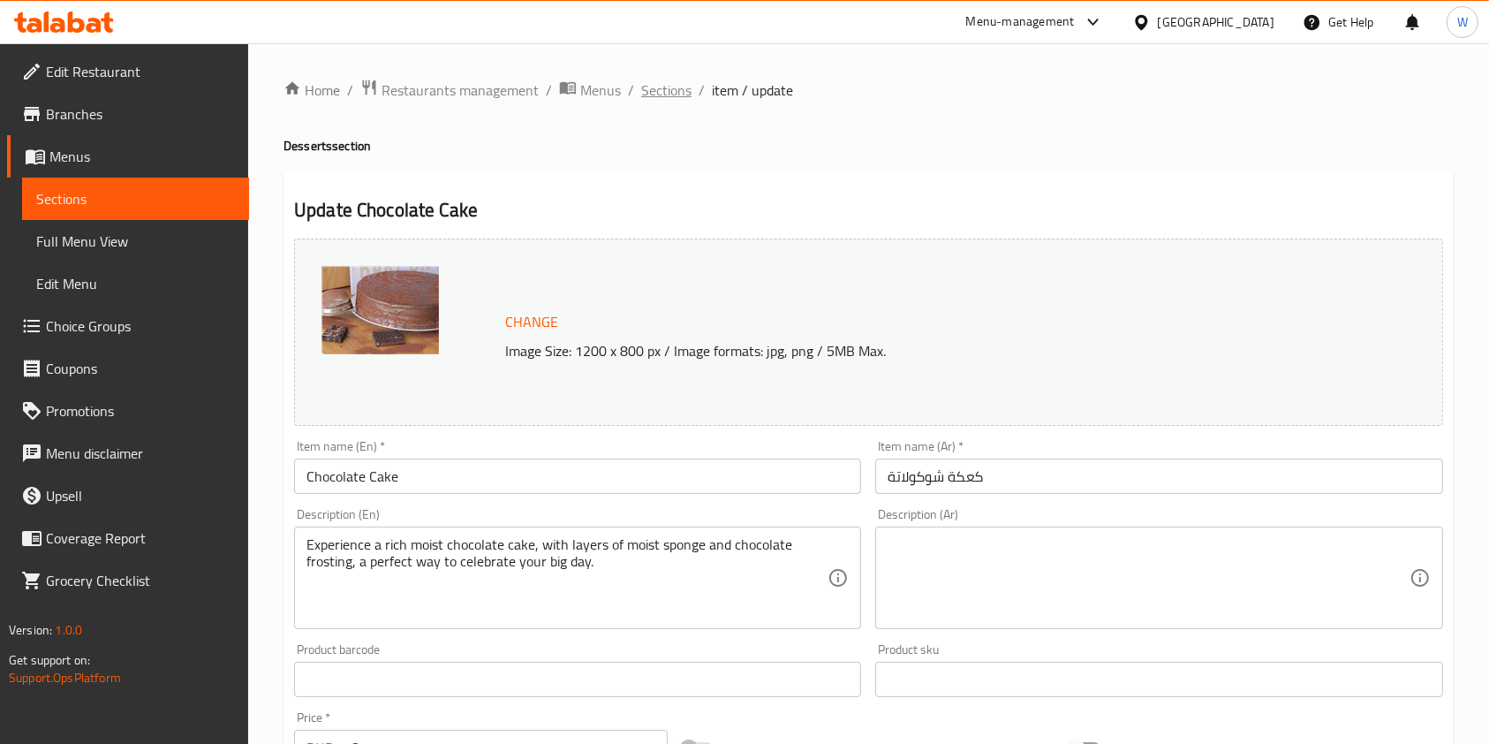
click at [676, 90] on span "Sections" at bounding box center [666, 89] width 50 height 21
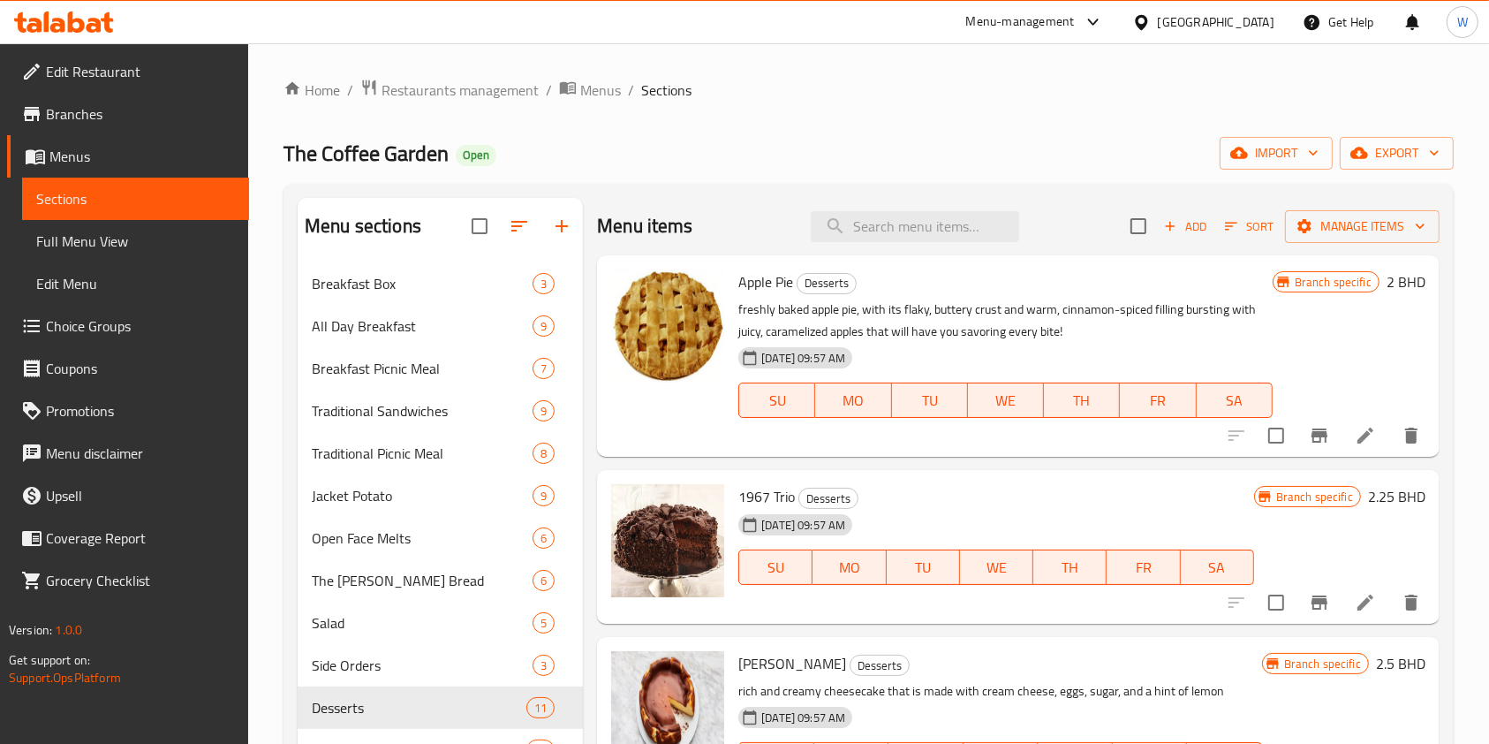
click at [405, 163] on span "The Coffee Garden" at bounding box center [366, 153] width 165 height 40
copy span "The Coffee Garden"
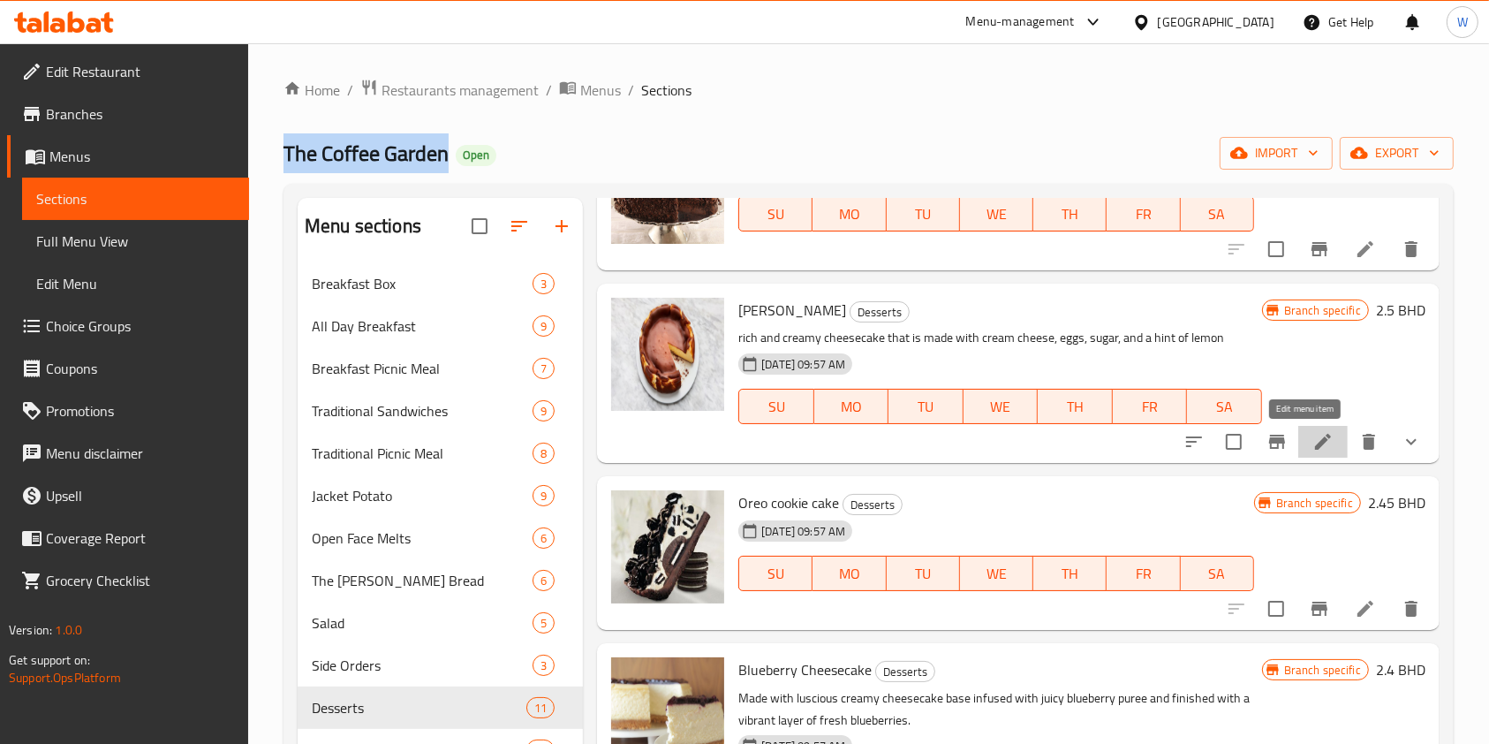
click at [1312, 439] on icon at bounding box center [1322, 441] width 21 height 21
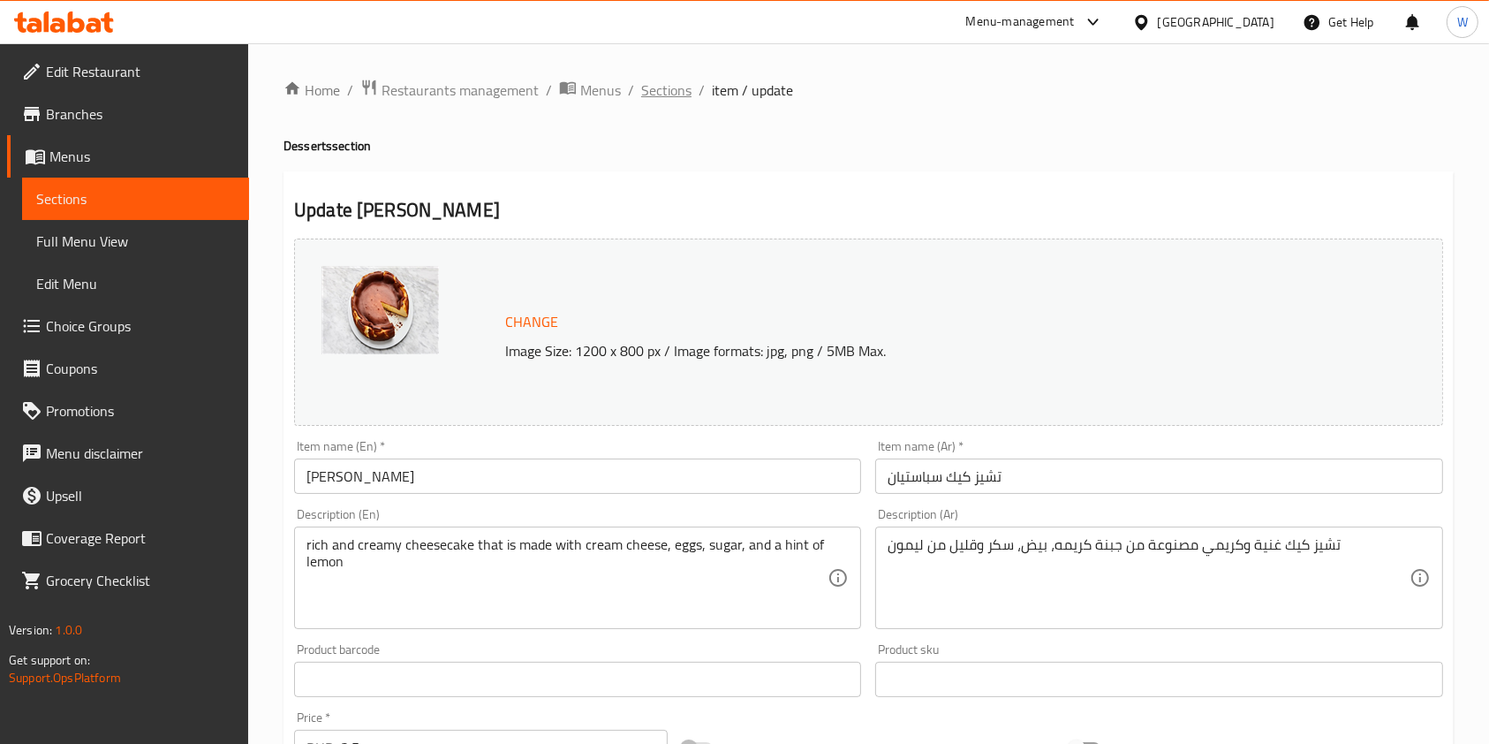
click at [669, 99] on span "Sections" at bounding box center [666, 89] width 50 height 21
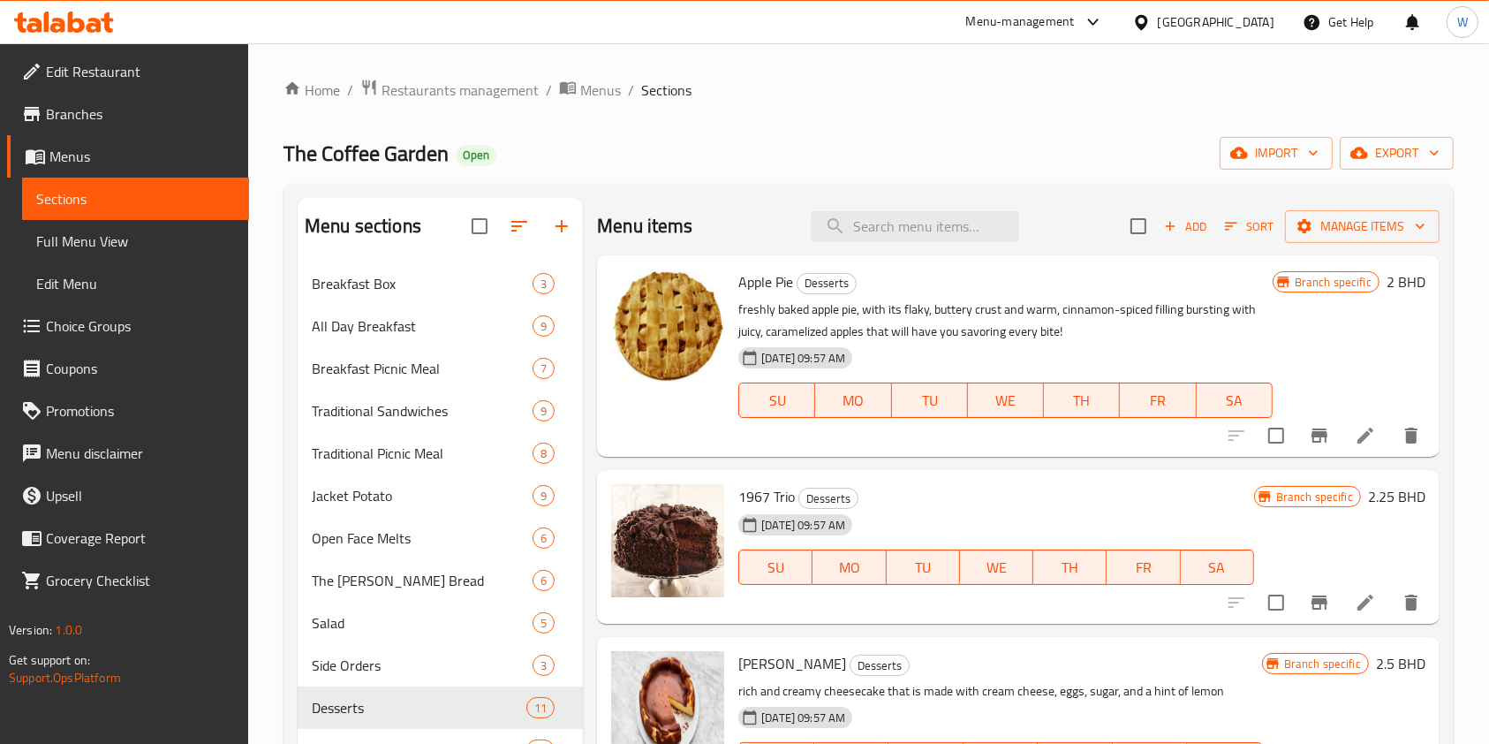
click at [1335, 418] on div at bounding box center [1323, 435] width 217 height 42
click at [1355, 437] on icon at bounding box center [1365, 435] width 21 height 21
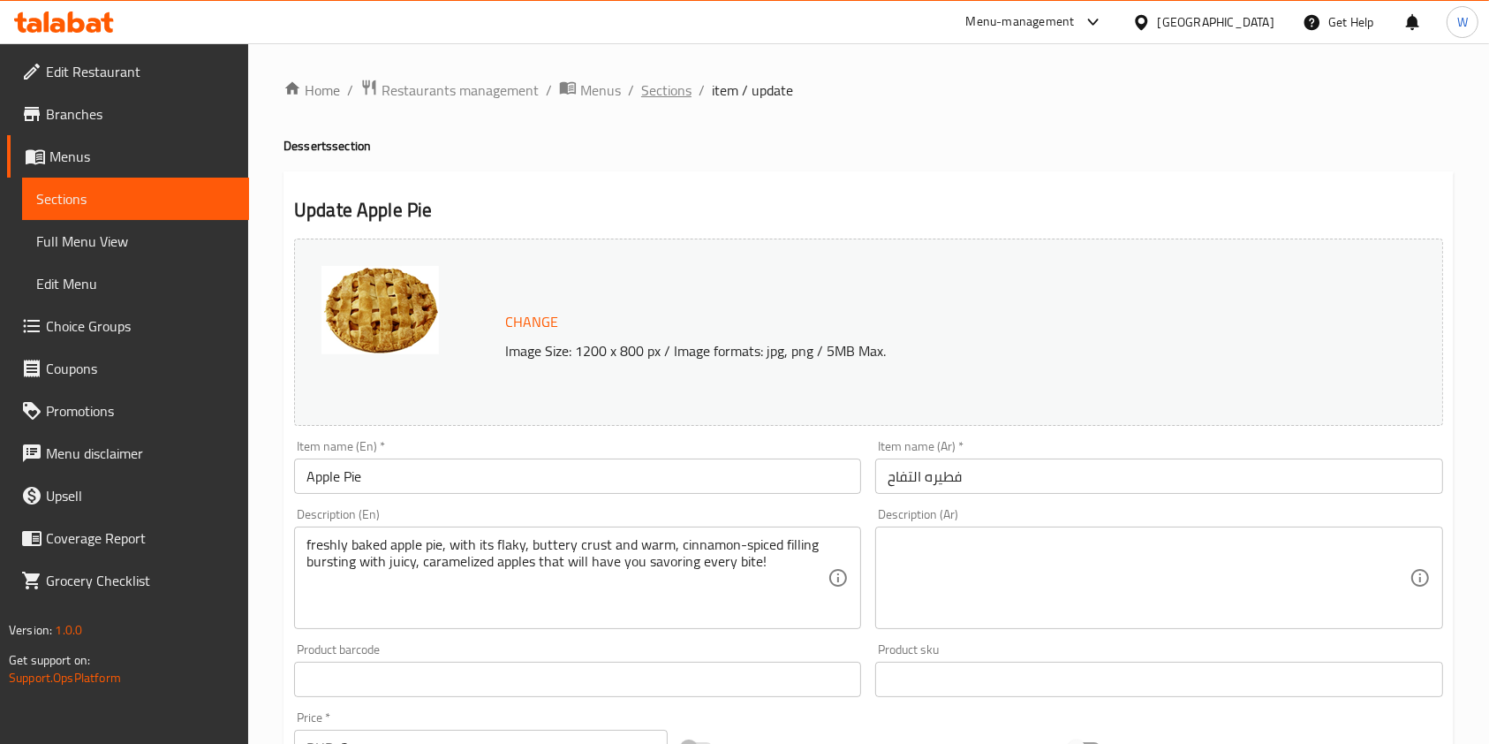
click at [660, 79] on span "Sections" at bounding box center [666, 89] width 50 height 21
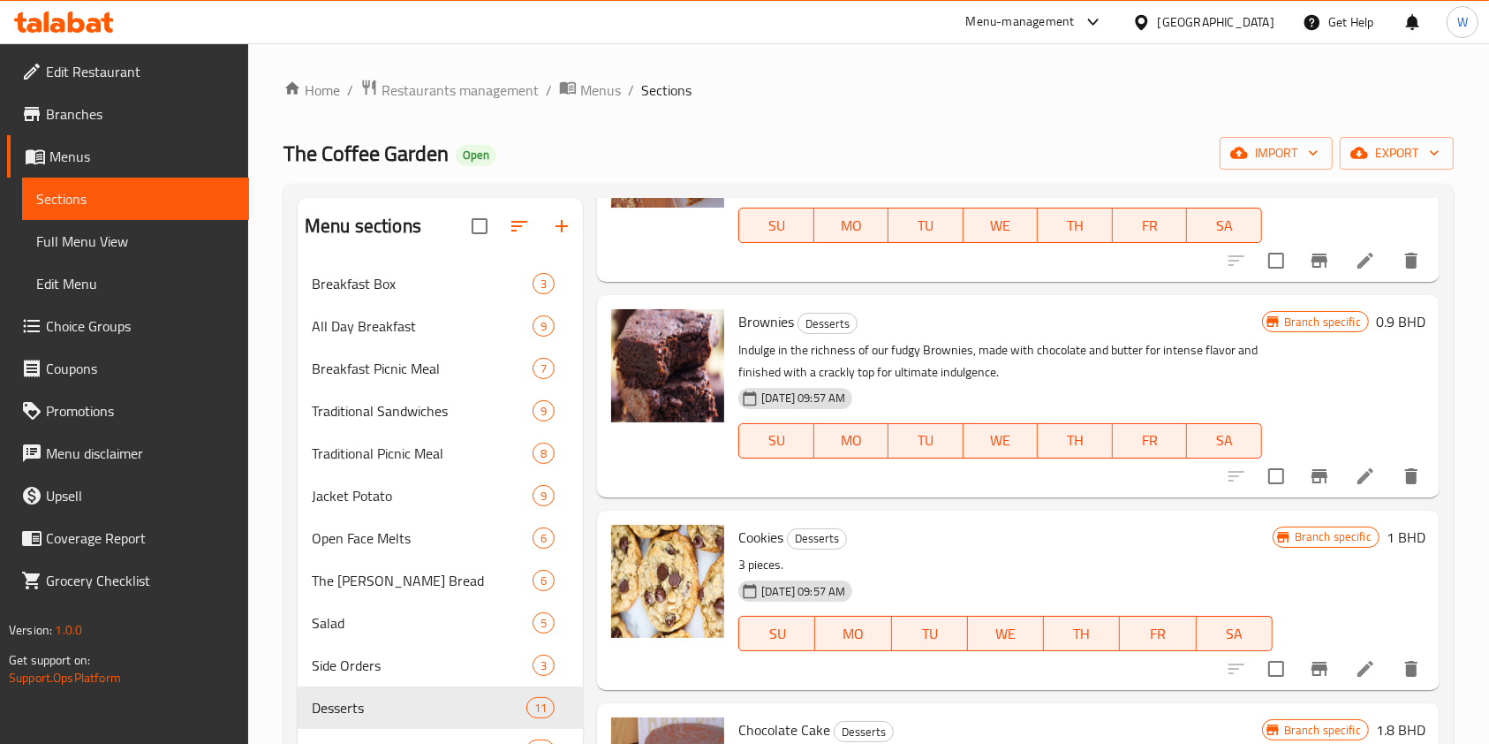
scroll to position [1391, 0]
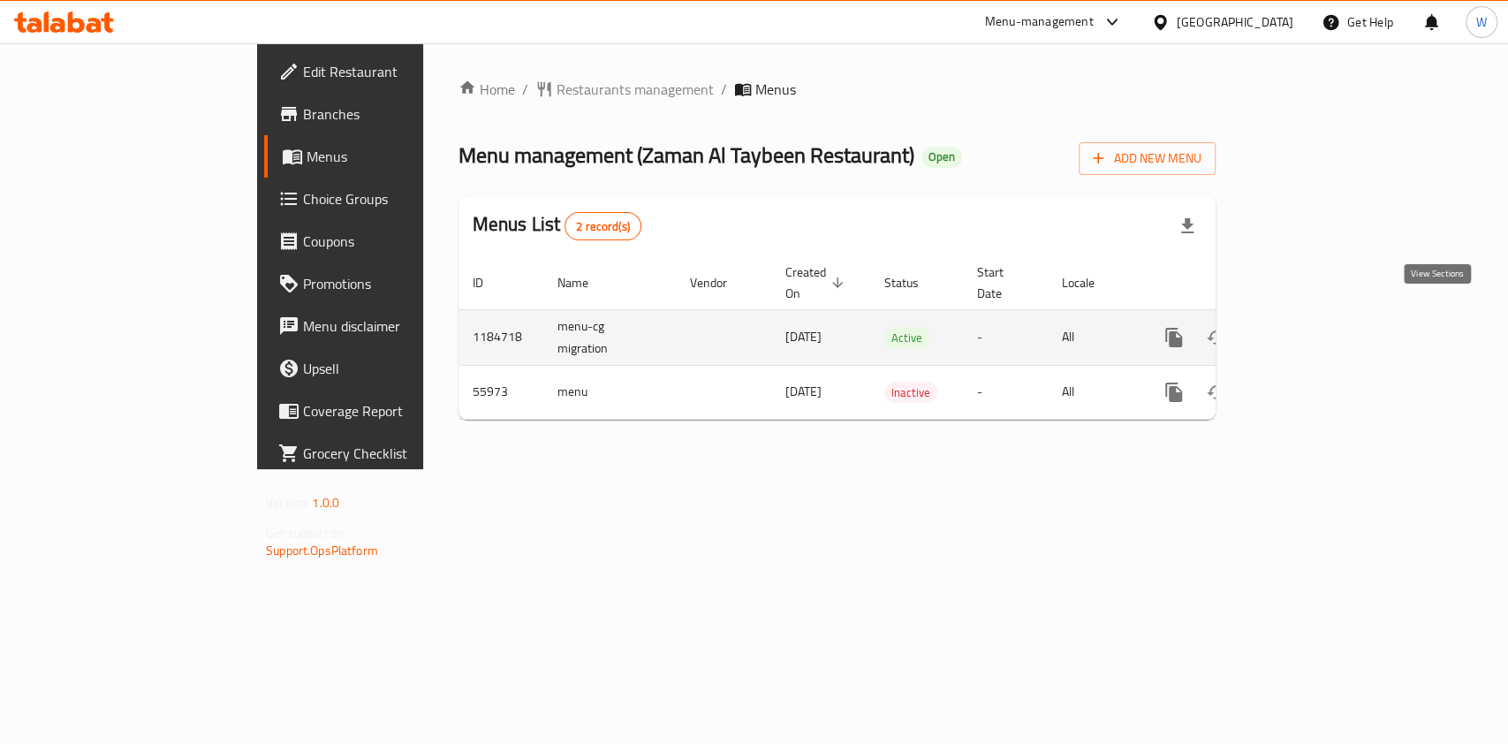
click at [1312, 327] on icon "enhanced table" at bounding box center [1300, 337] width 21 height 21
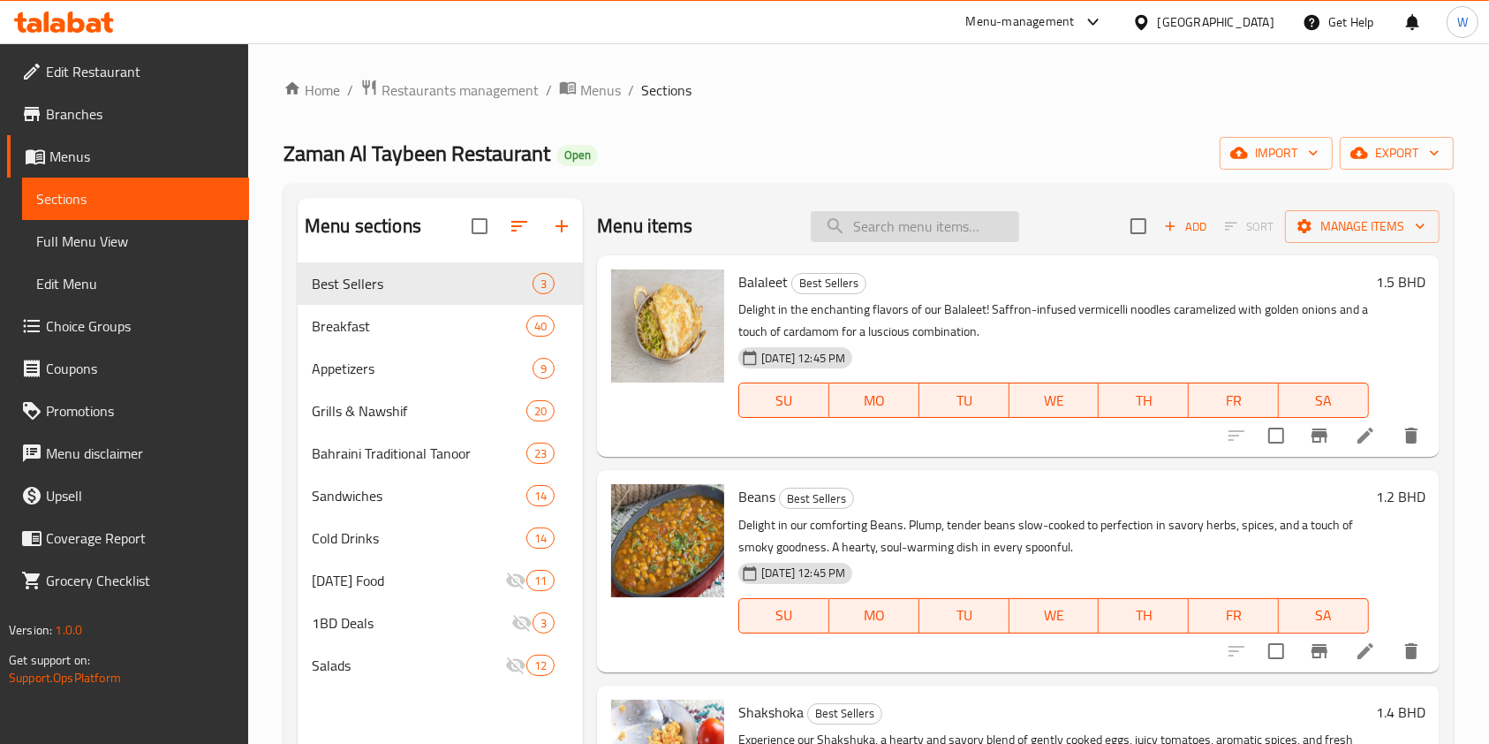
click at [891, 238] on input "search" at bounding box center [915, 226] width 208 height 31
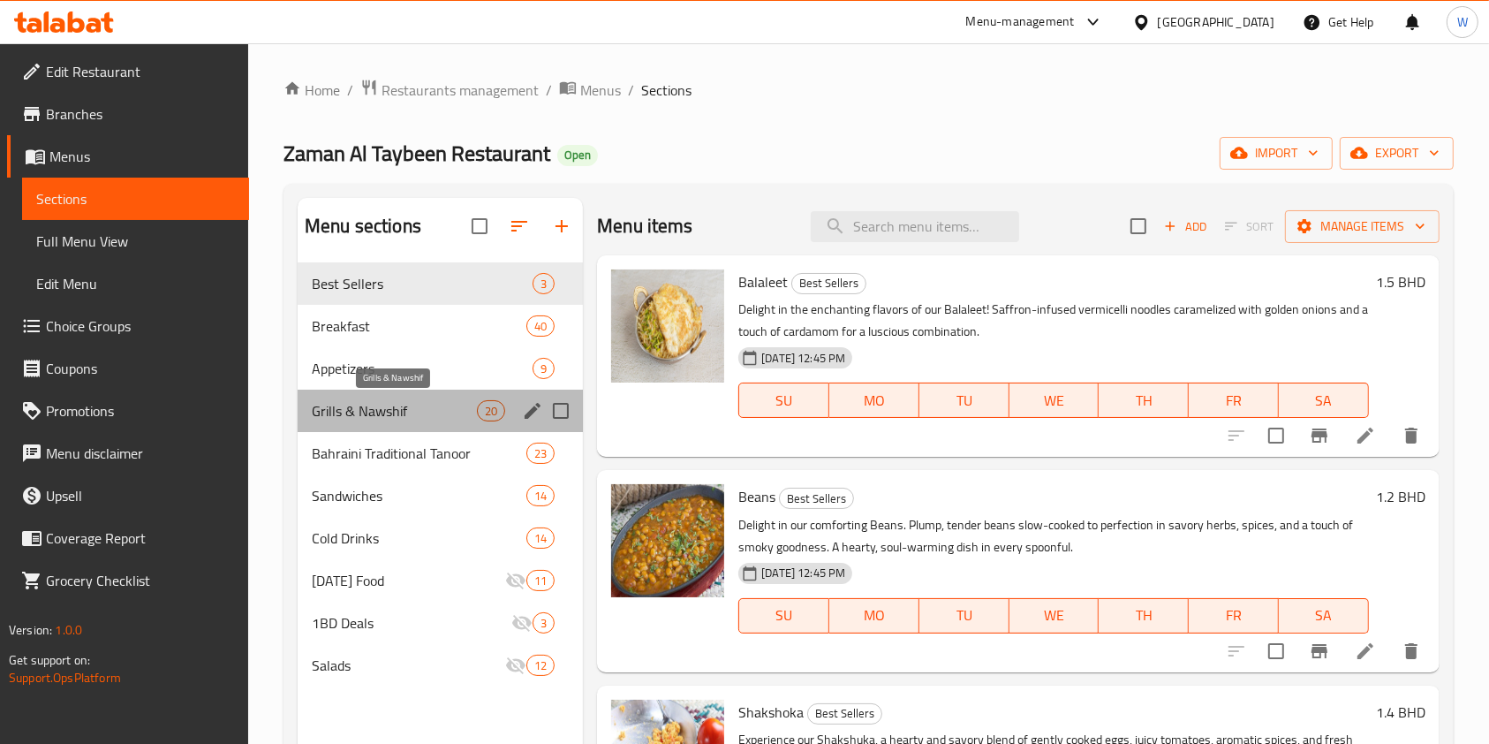
click at [424, 413] on span "Grills & Nawshif" at bounding box center [394, 410] width 165 height 21
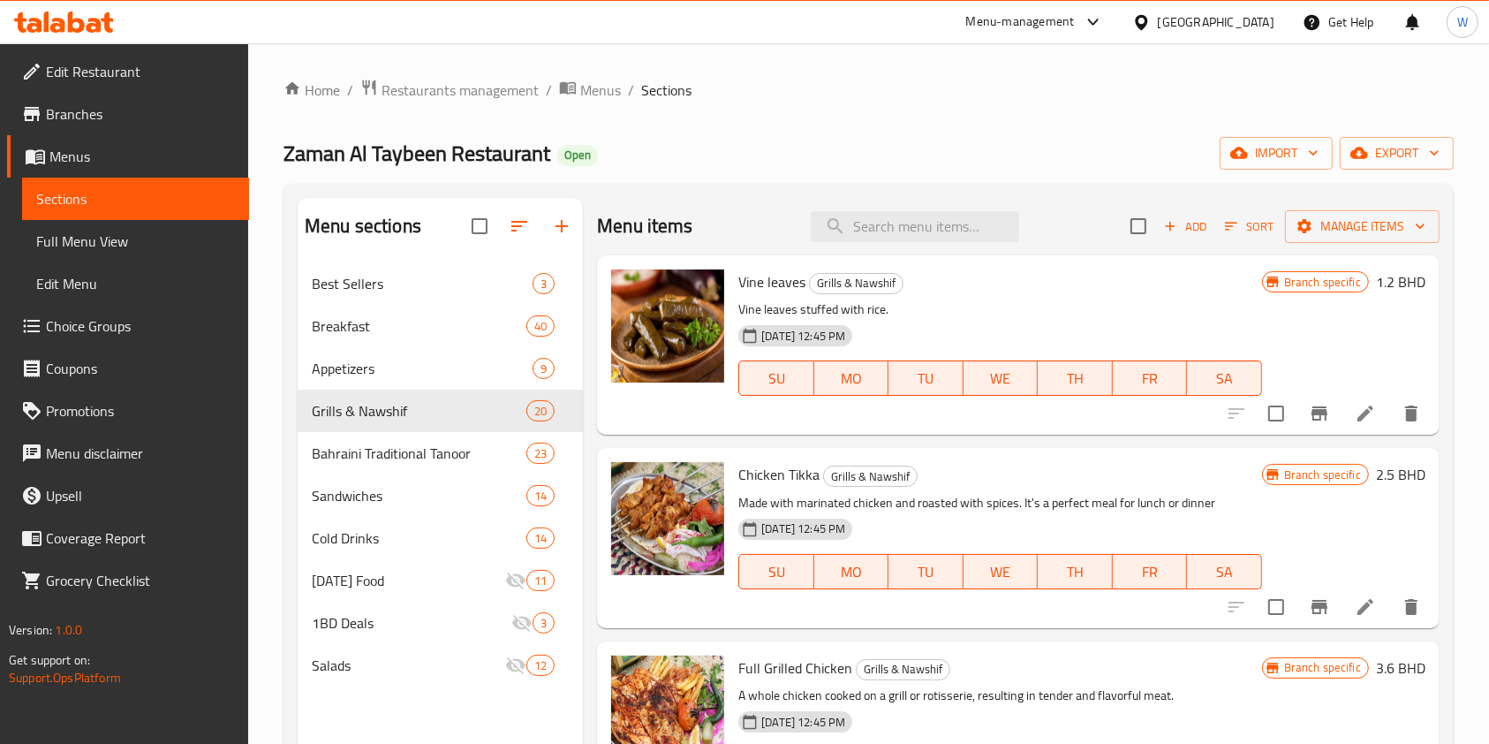
click at [1120, 232] on input "checkbox" at bounding box center [1138, 226] width 37 height 37
checkbox input "true"
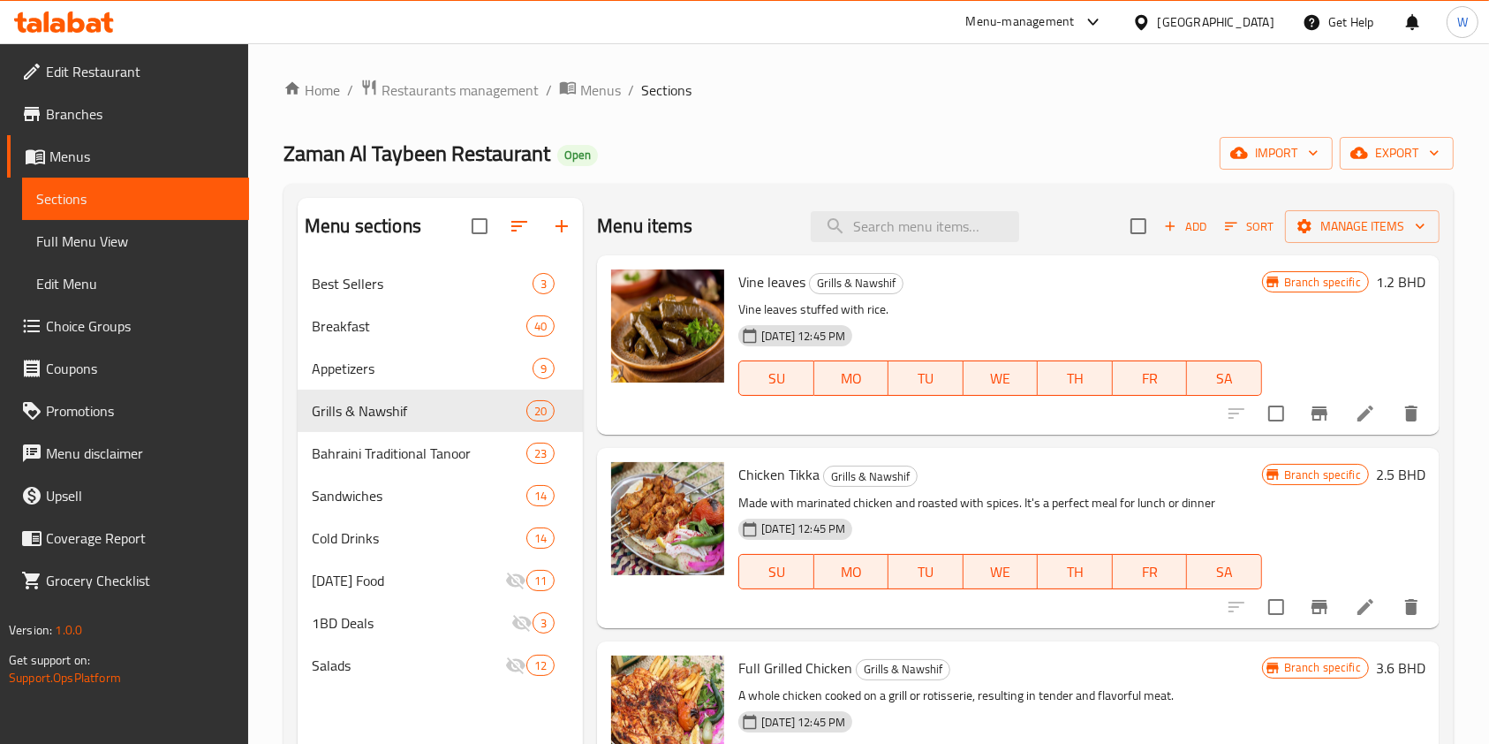
checkbox input "true"
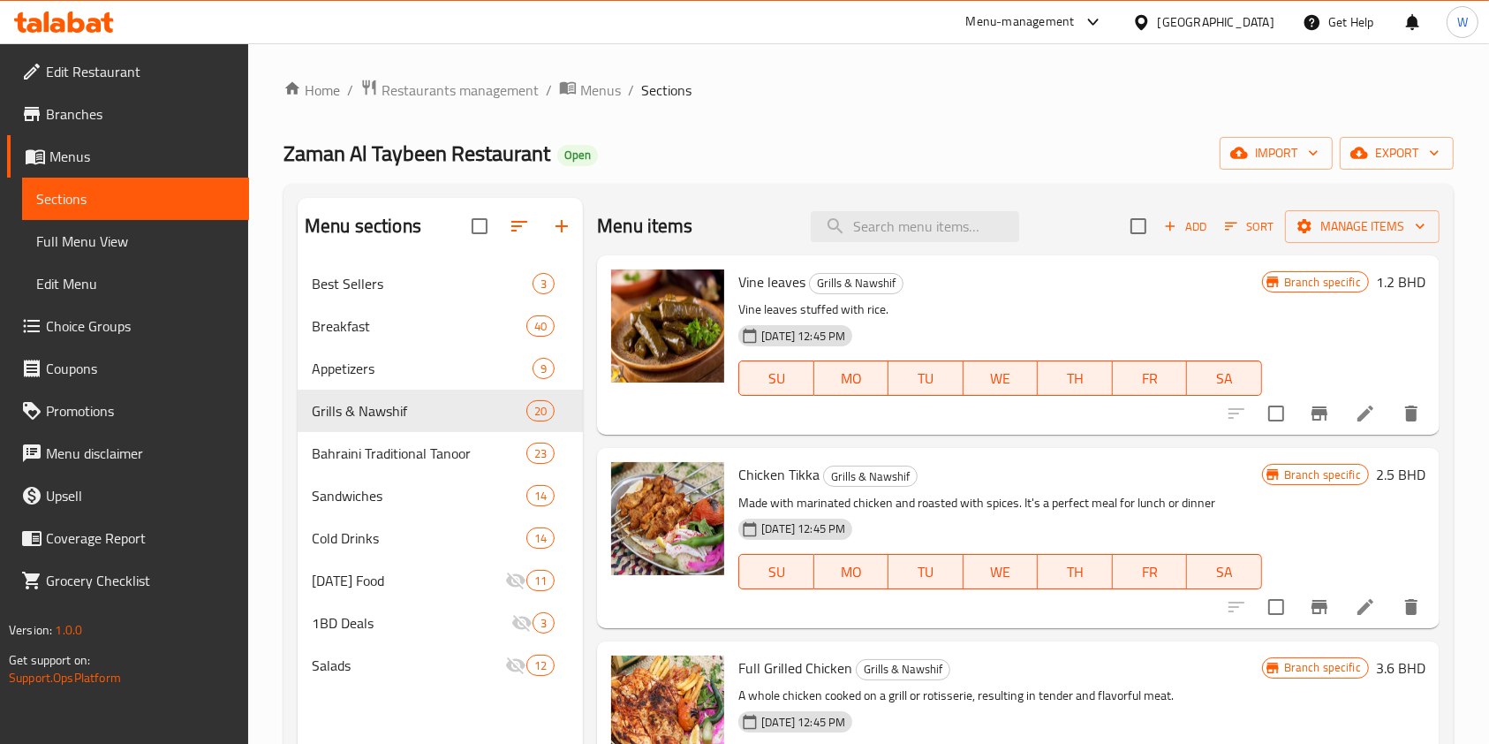
checkbox input "true"
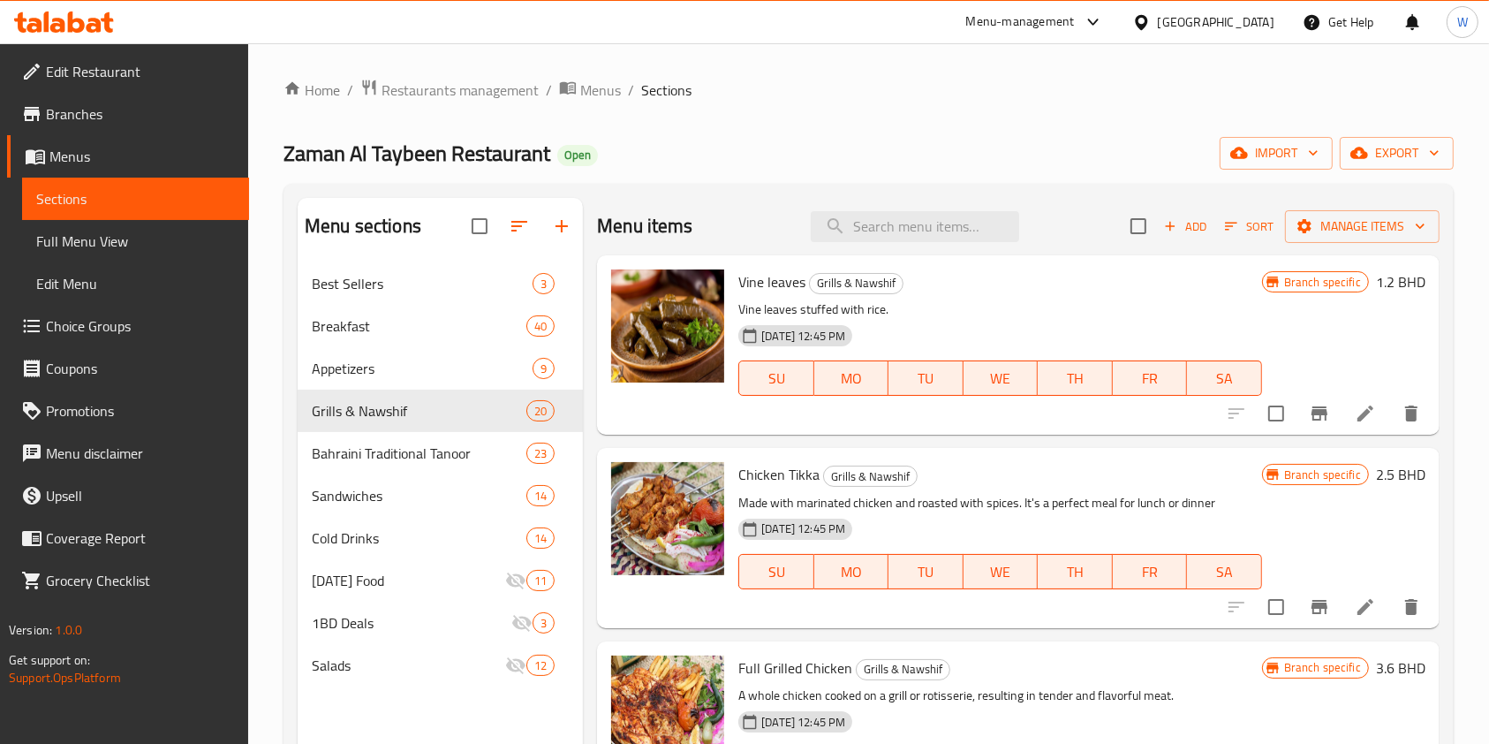
checkbox input "true"
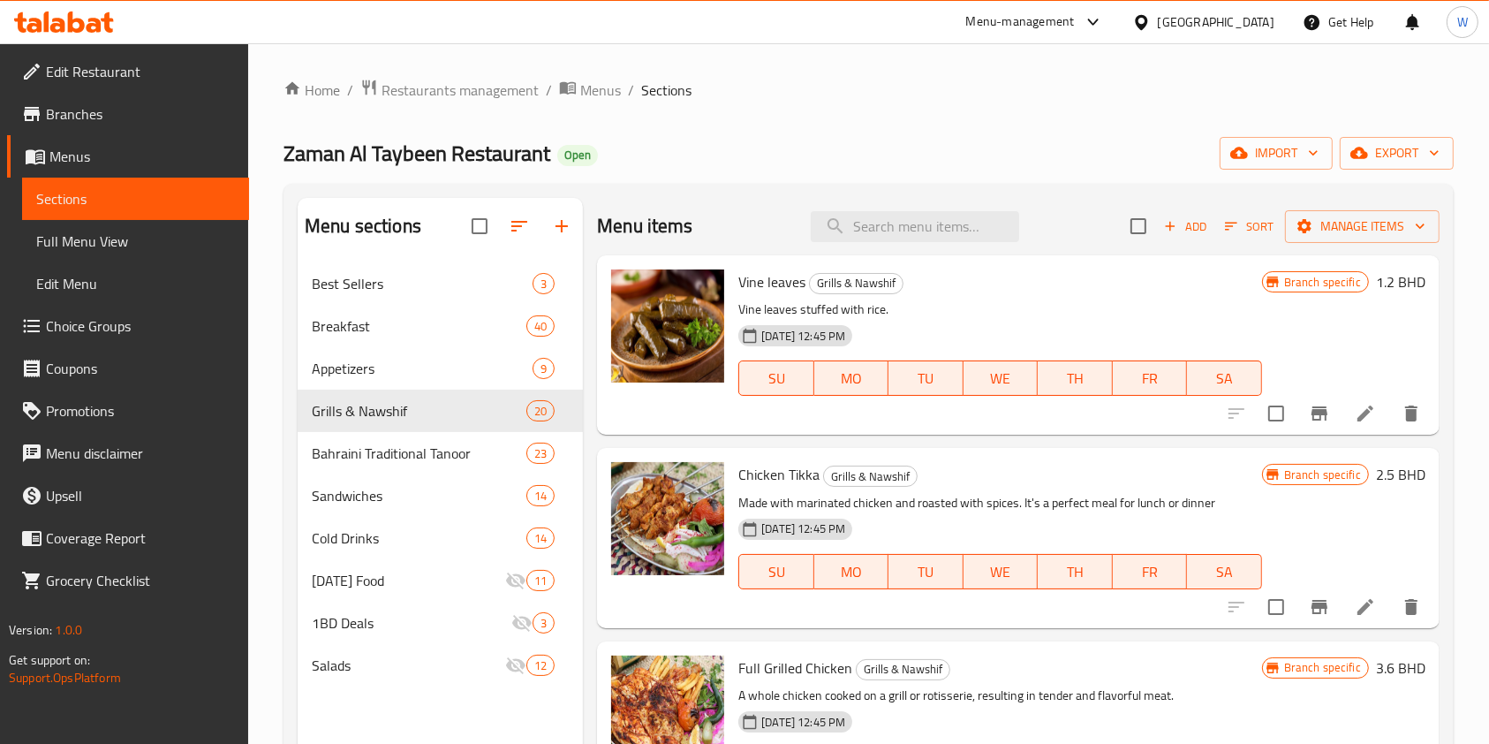
checkbox input "true"
click at [1336, 235] on span "Manage items" at bounding box center [1362, 227] width 126 height 22
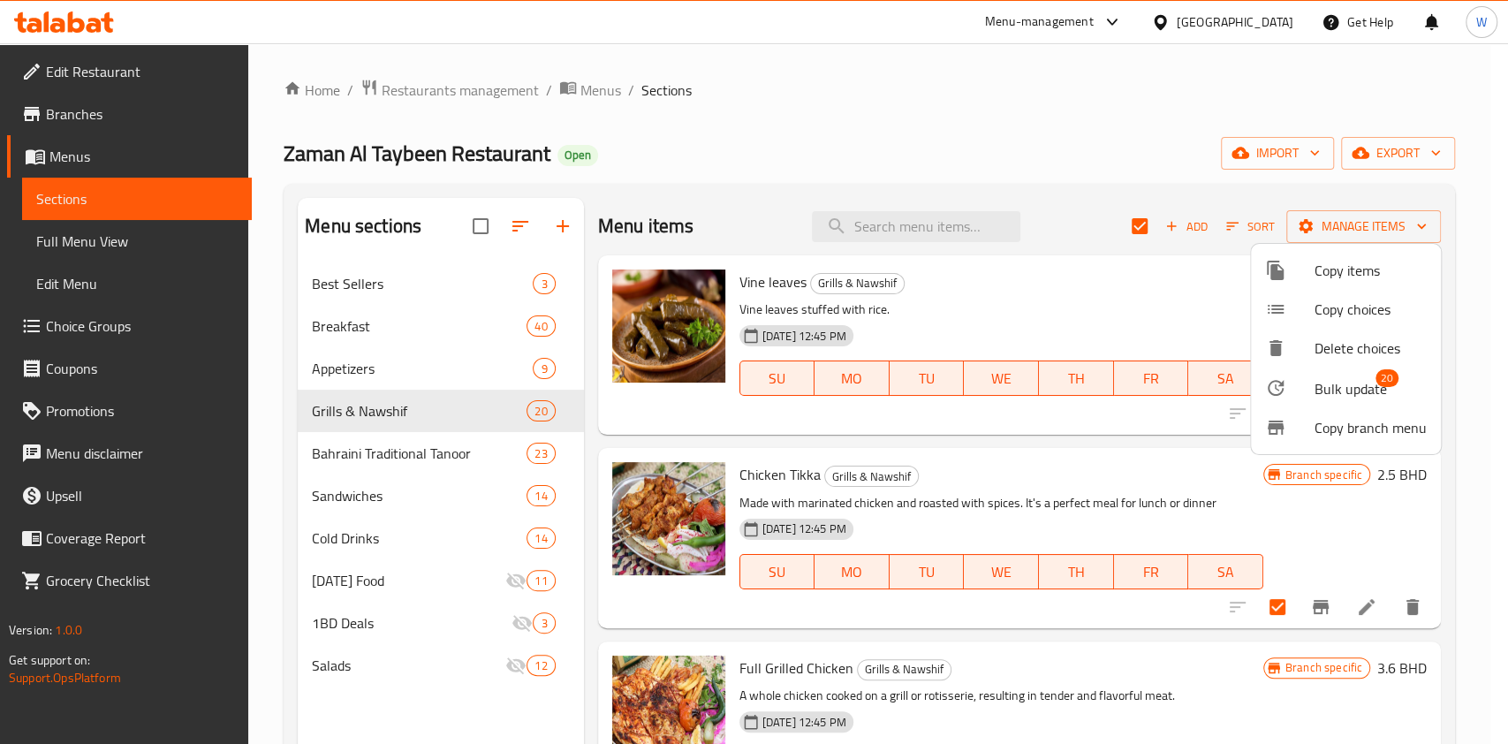
click at [1329, 396] on span "Bulk update" at bounding box center [1350, 388] width 72 height 21
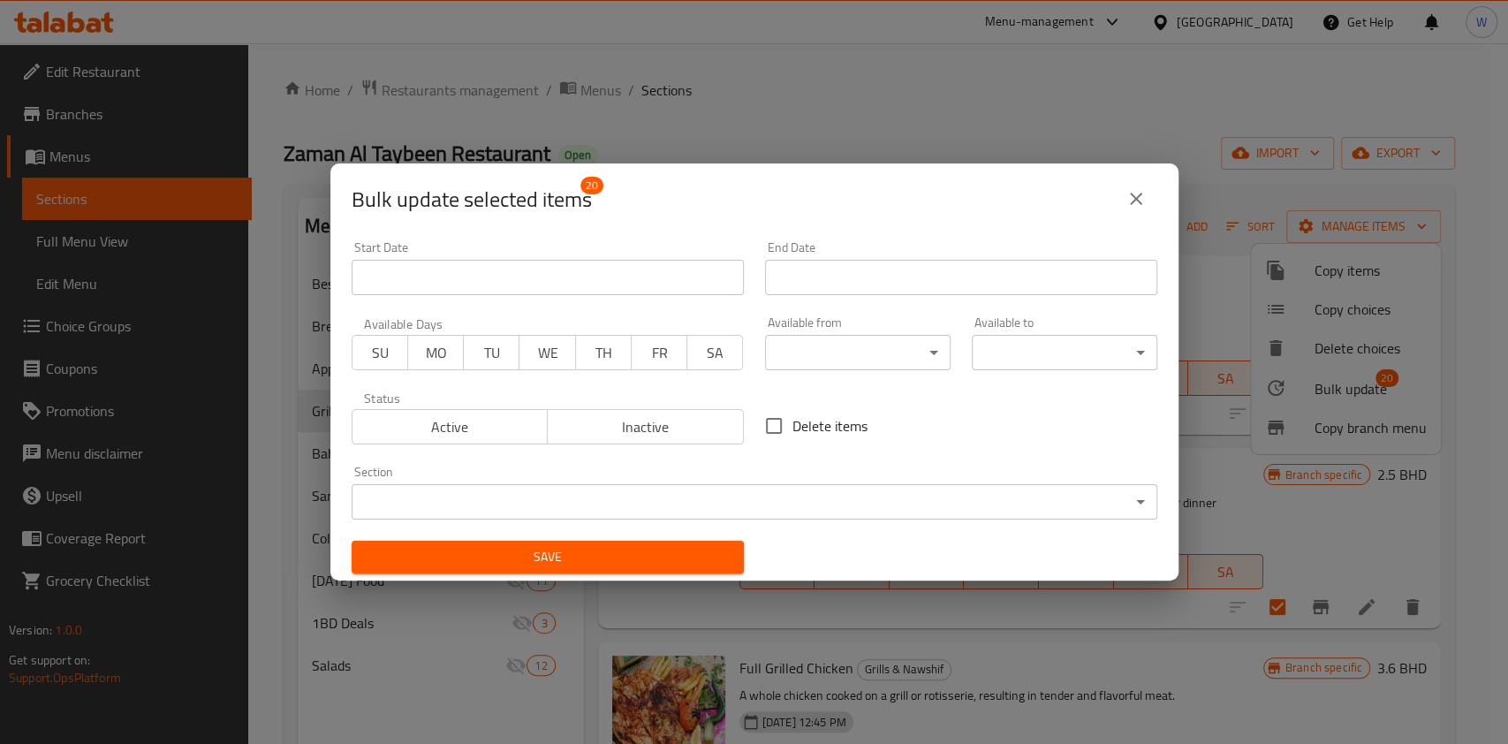
click at [692, 488] on body "​ Menu-management Bahrain Get Help W Edit Restaurant Branches Menus Sections Fu…" at bounding box center [754, 393] width 1508 height 700
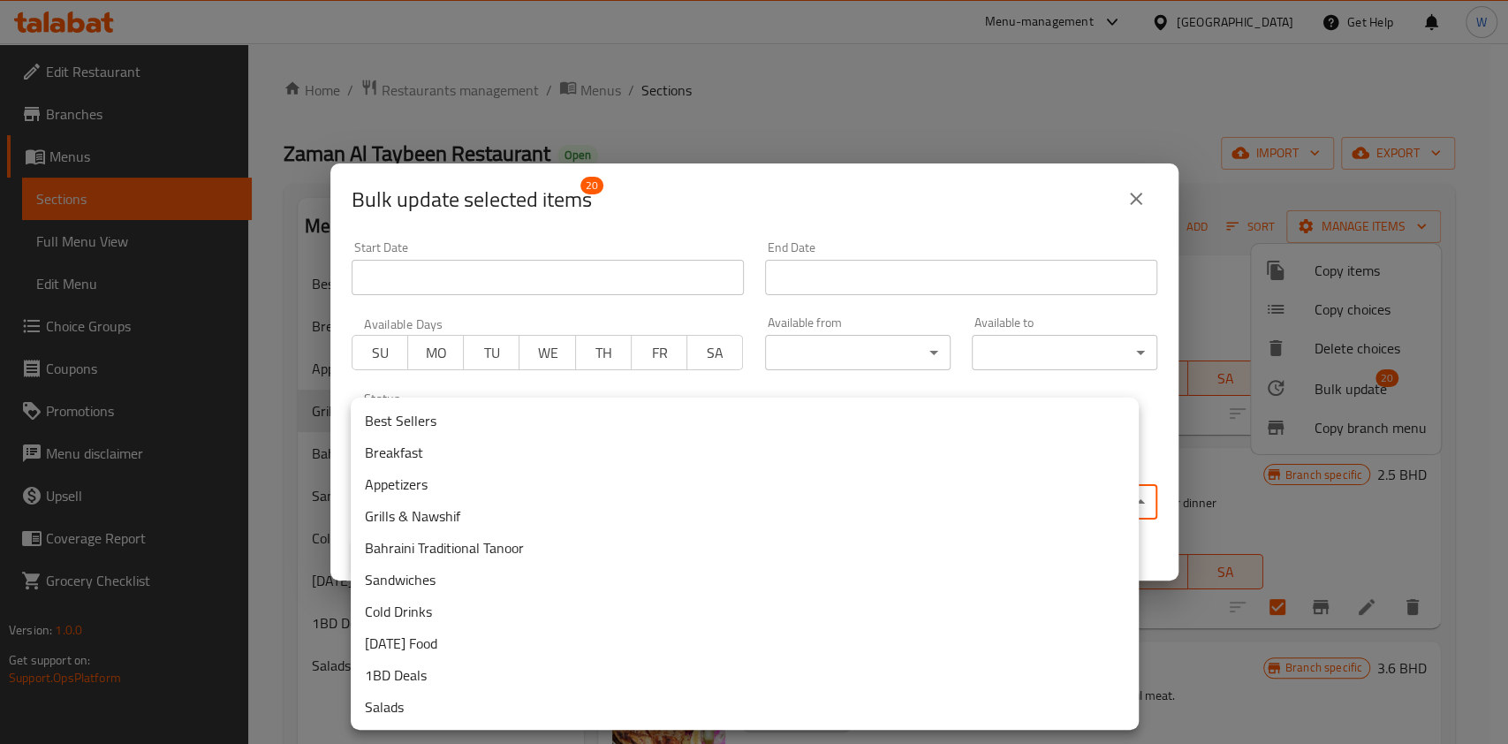
click at [1032, 247] on div at bounding box center [754, 372] width 1508 height 744
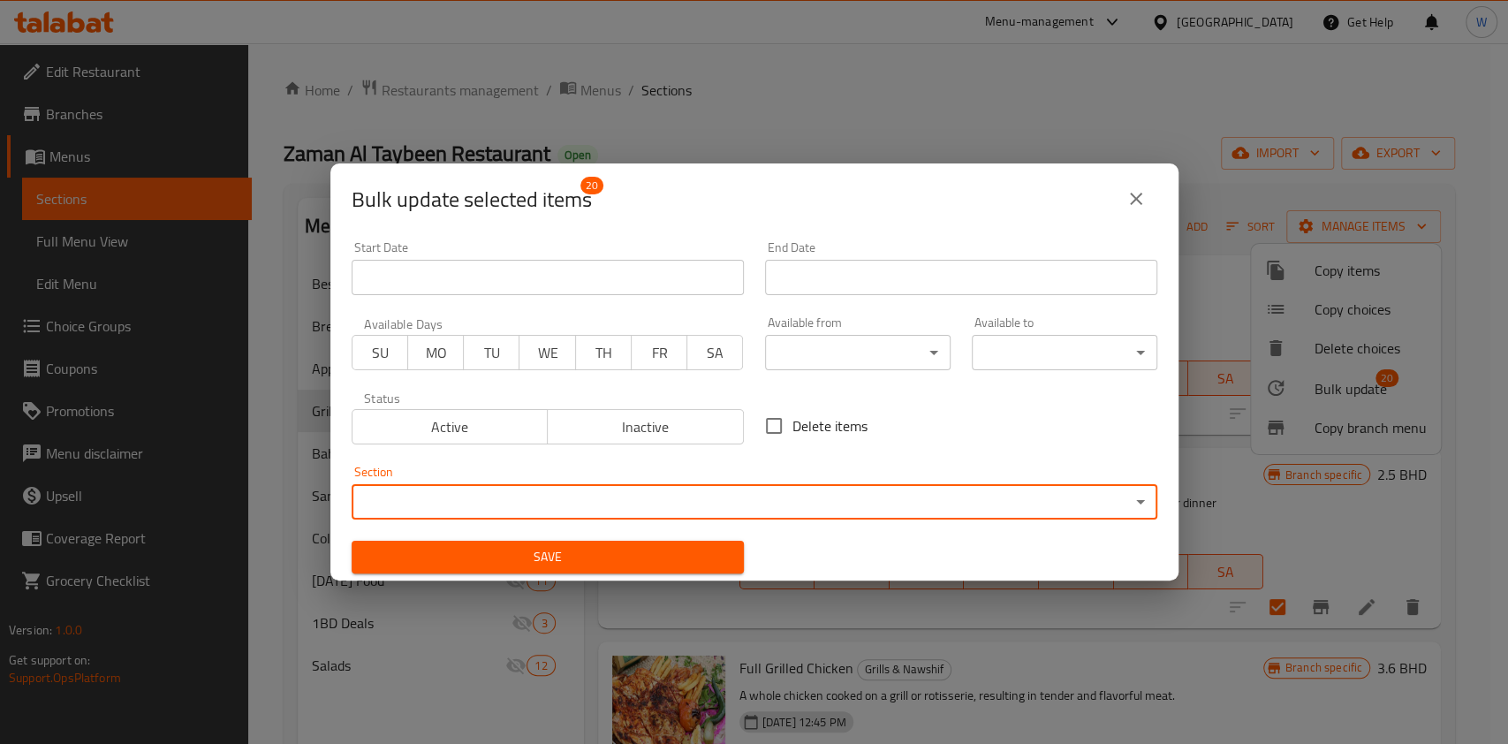
click at [1148, 206] on button "close" at bounding box center [1136, 199] width 42 height 42
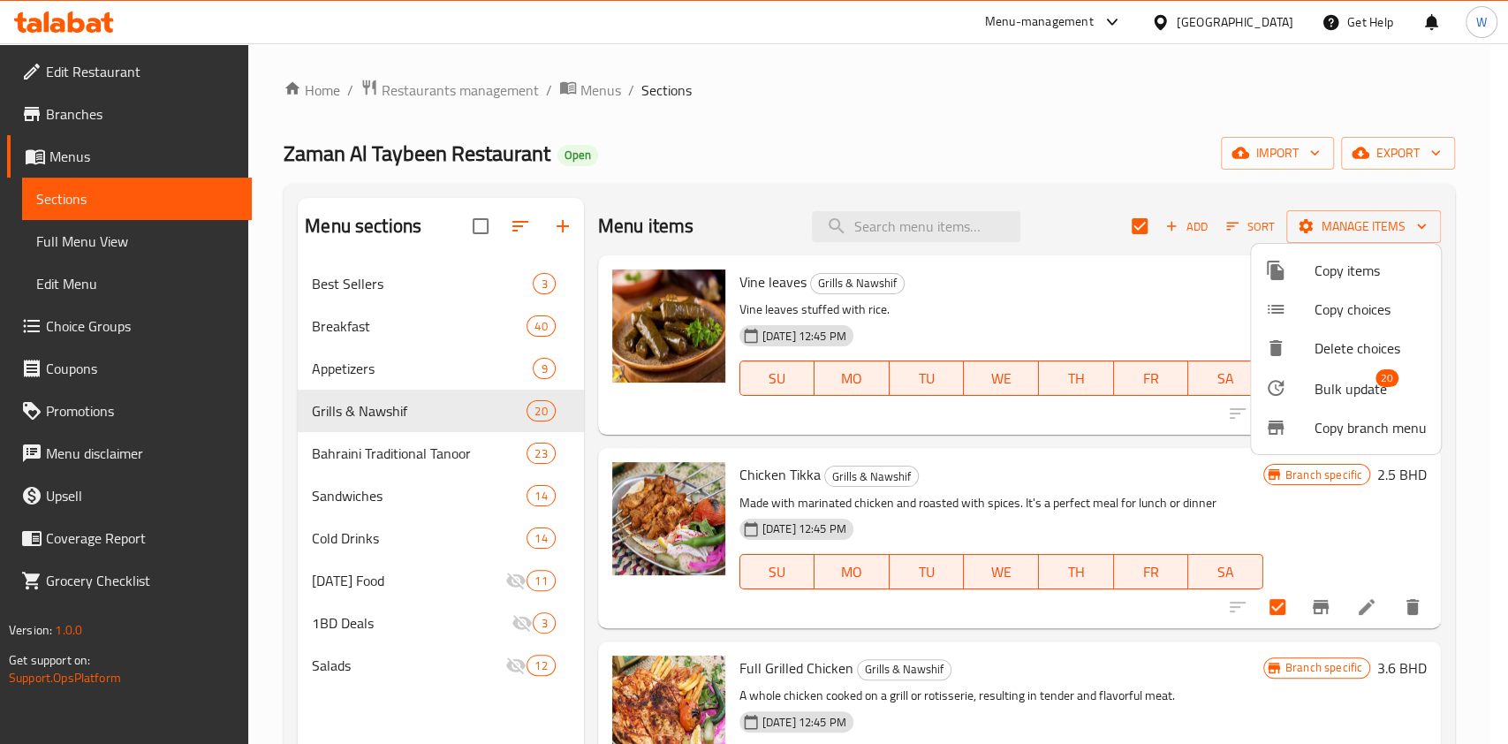
click at [1145, 207] on div at bounding box center [754, 372] width 1508 height 744
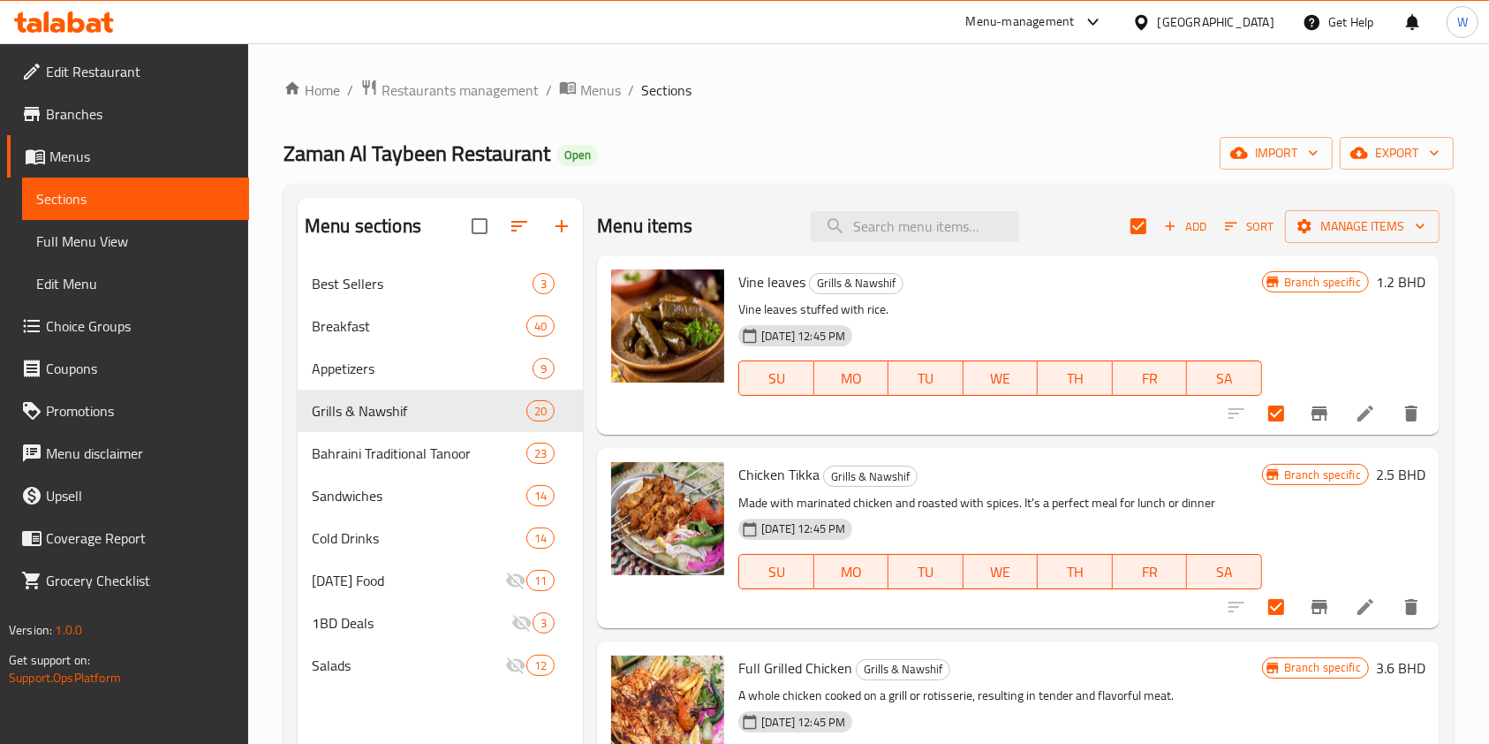
click at [1153, 314] on p "Vine leaves stuffed with rice." at bounding box center [999, 310] width 523 height 22
click at [1355, 408] on icon at bounding box center [1365, 413] width 21 height 21
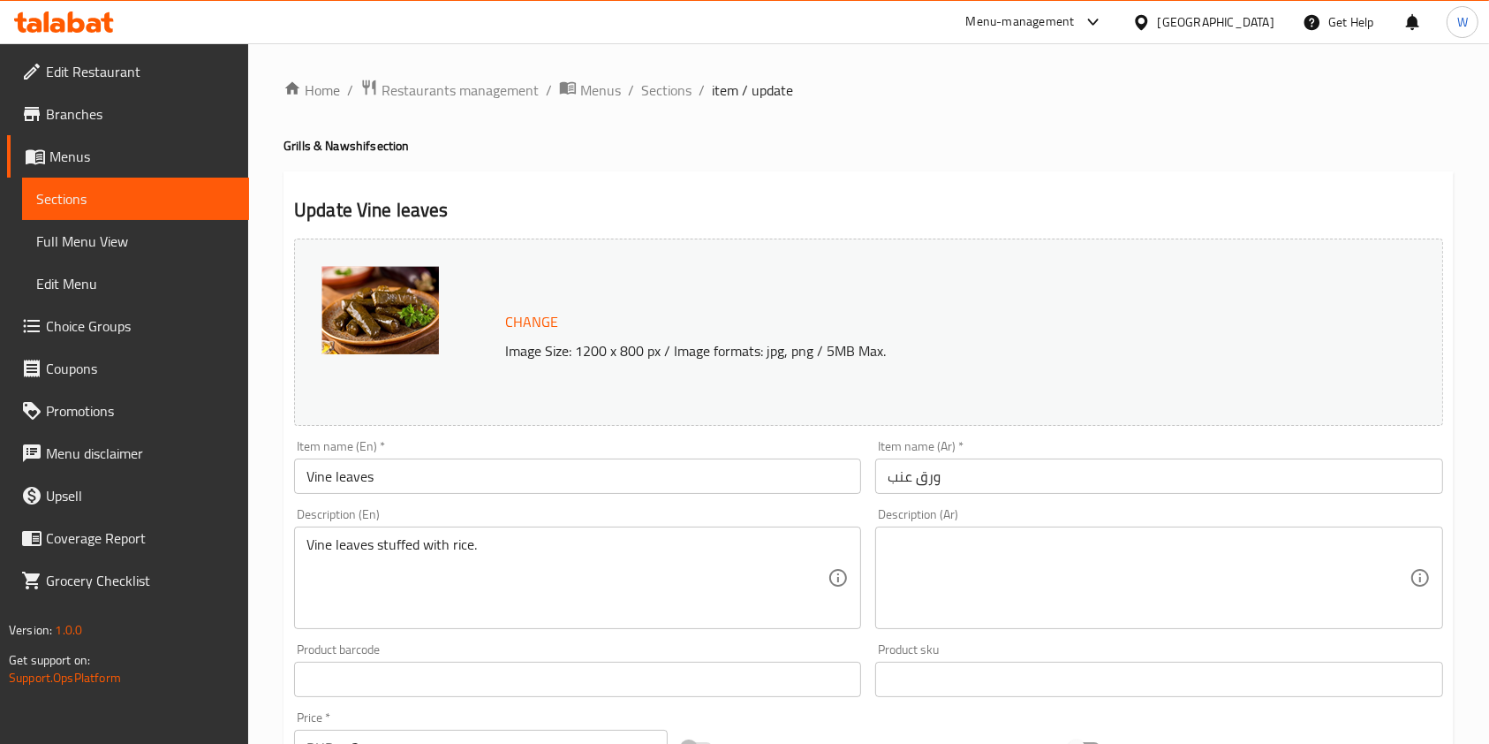
click at [654, 95] on span "Sections" at bounding box center [666, 89] width 50 height 21
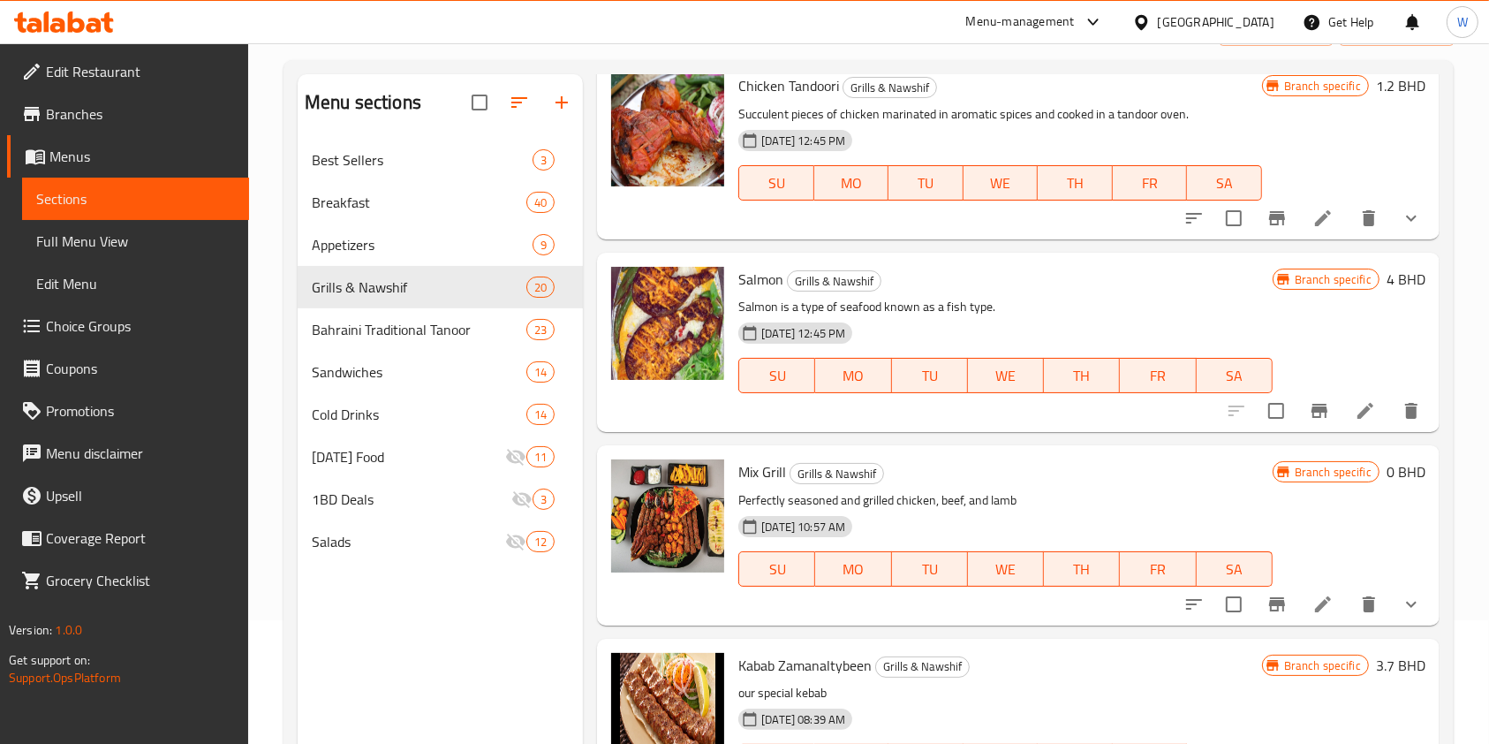
scroll to position [247, 0]
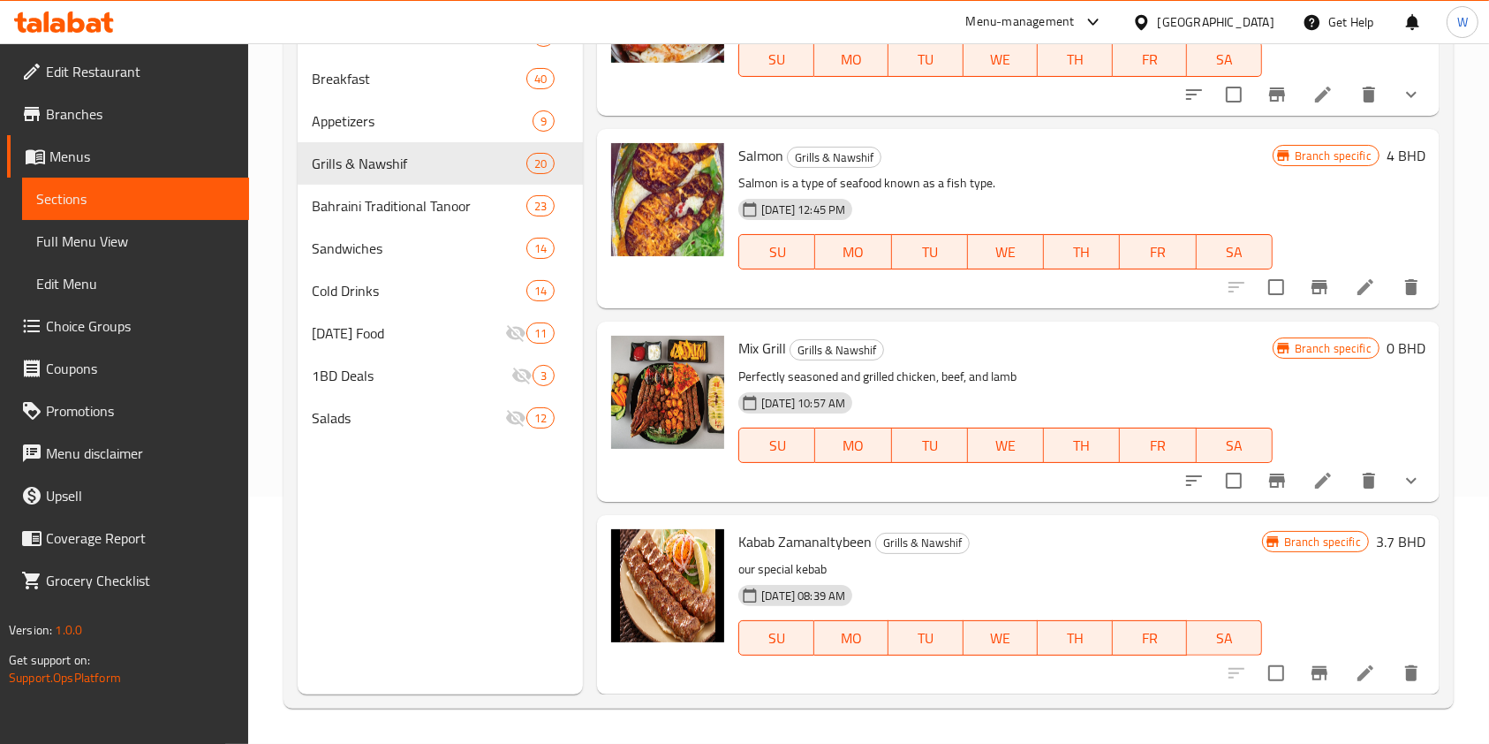
click at [1312, 473] on icon at bounding box center [1322, 480] width 21 height 21
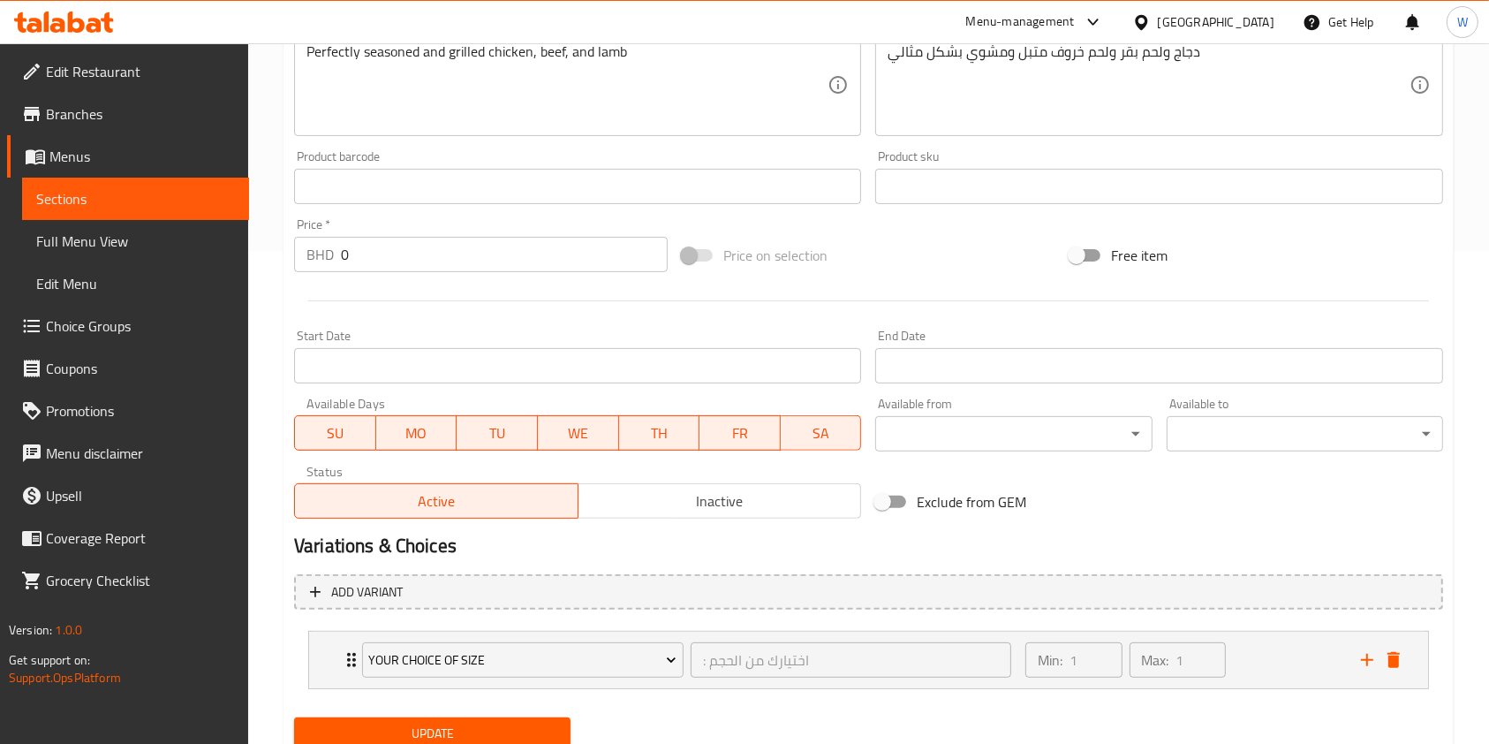
scroll to position [558, 0]
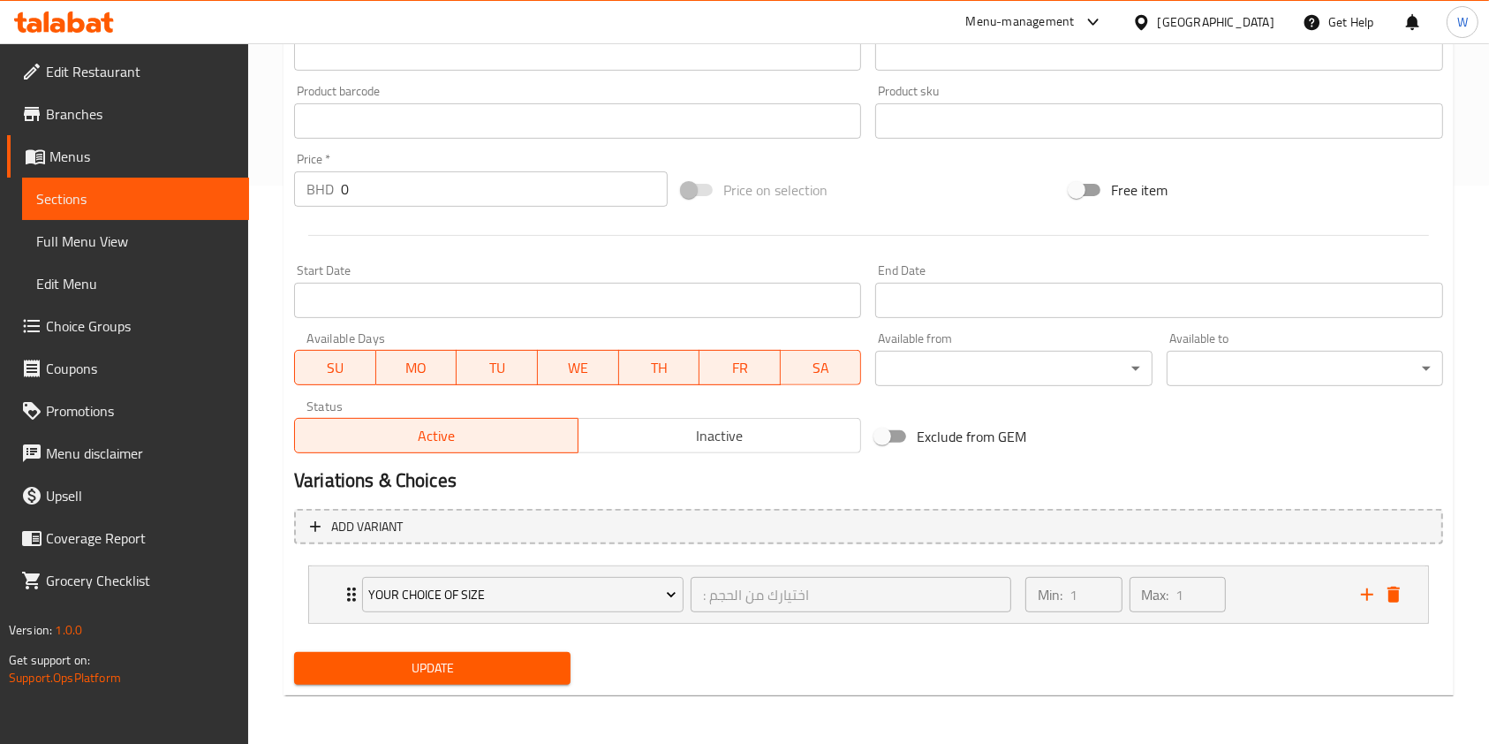
click at [897, 435] on input "Exclude from GEM" at bounding box center [882, 437] width 101 height 34
checkbox input "true"
click at [445, 683] on button "Update" at bounding box center [432, 668] width 276 height 33
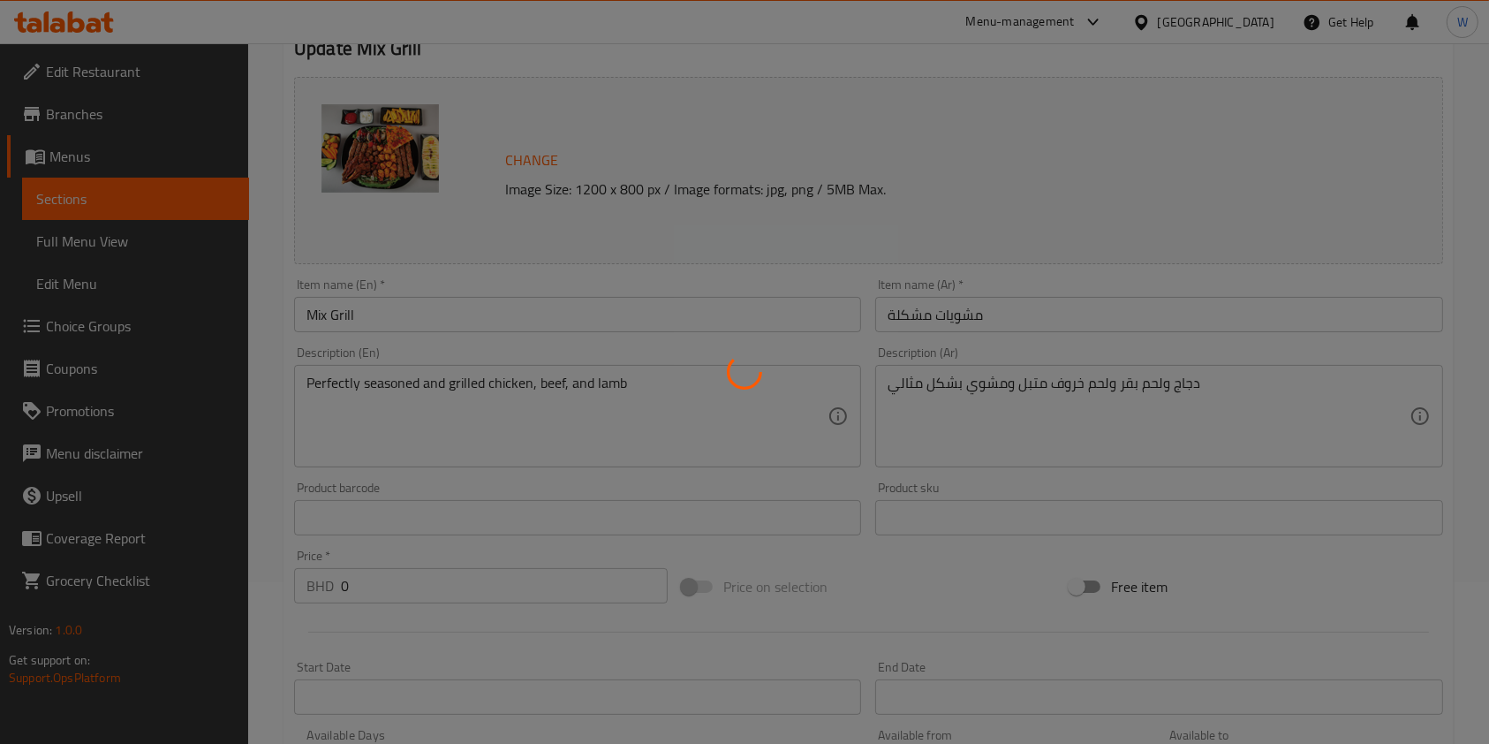
scroll to position [0, 0]
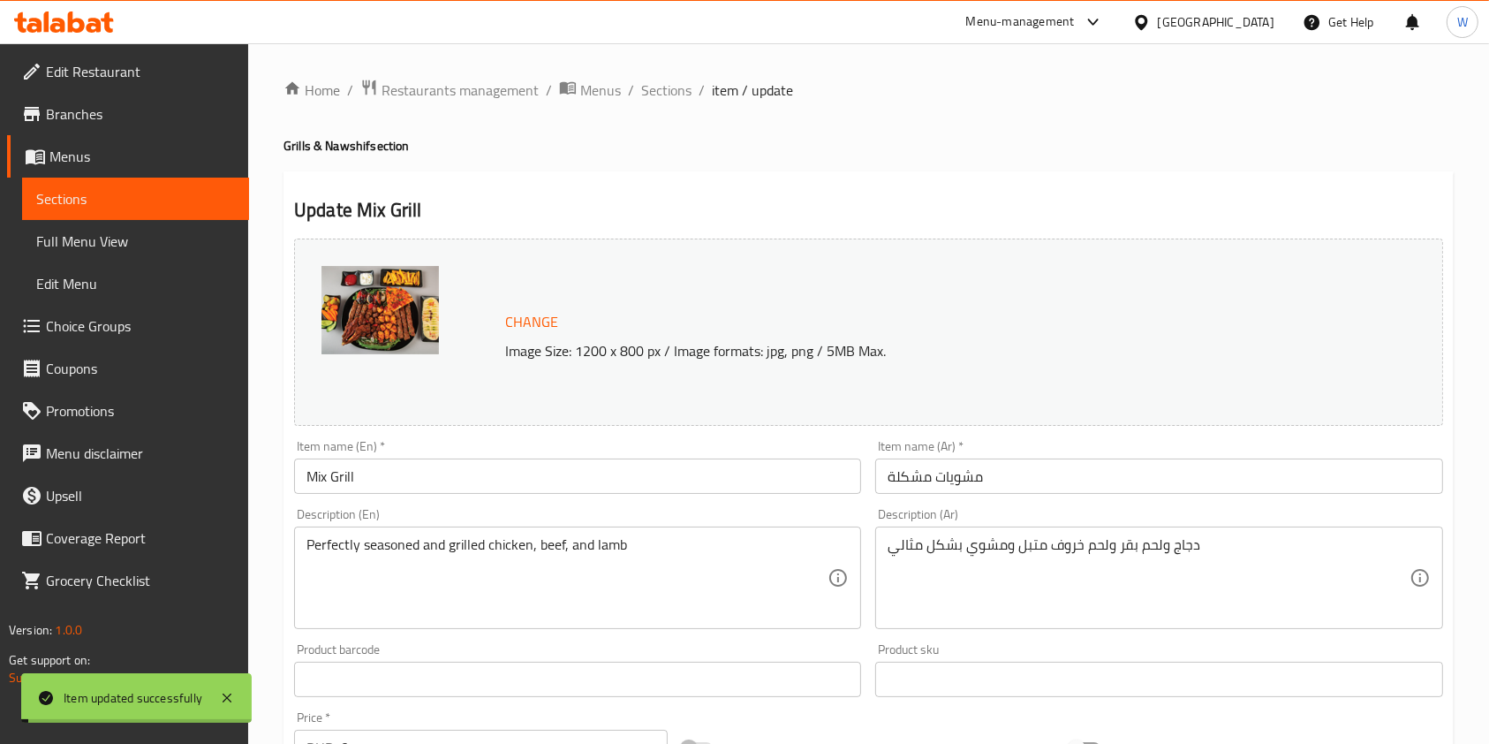
click at [657, 95] on span "Sections" at bounding box center [666, 89] width 50 height 21
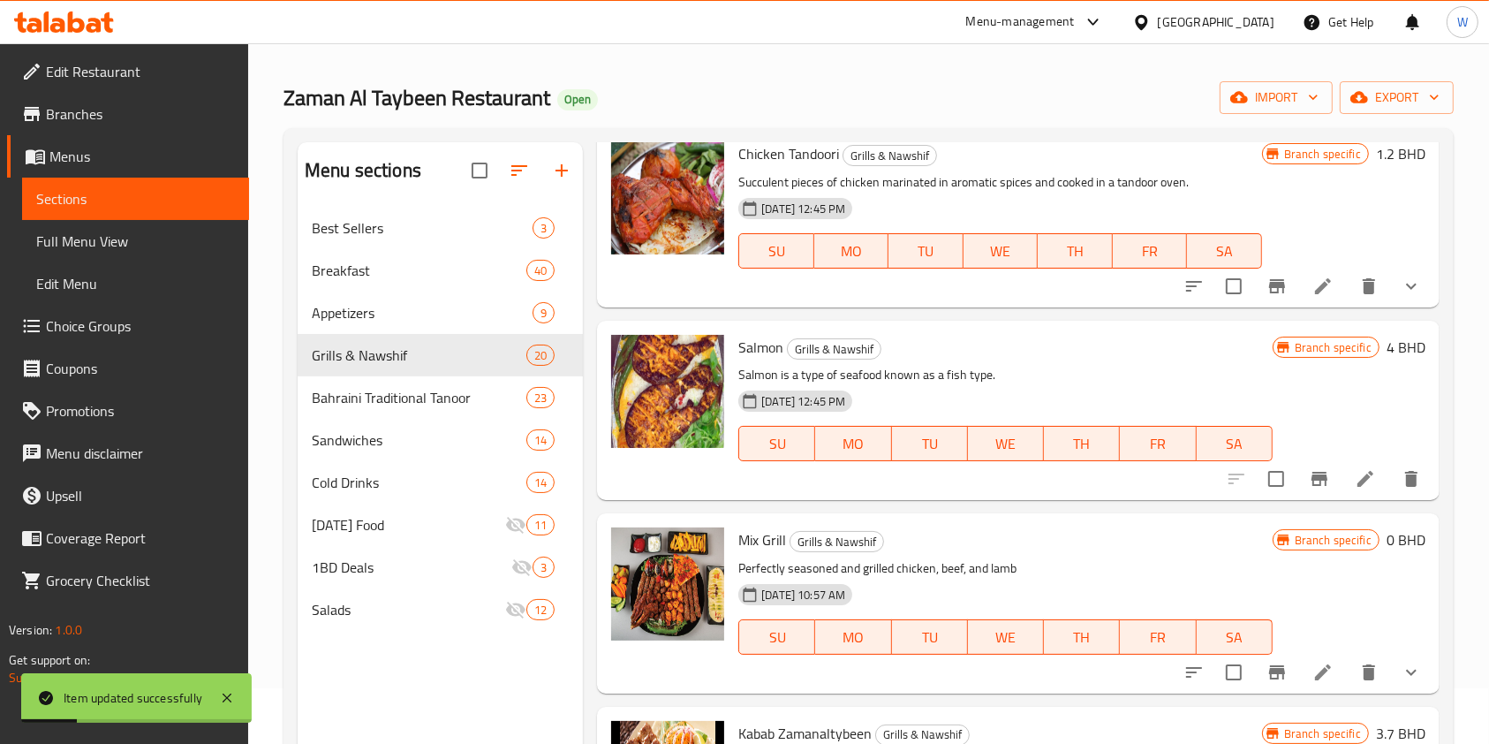
scroll to position [247, 0]
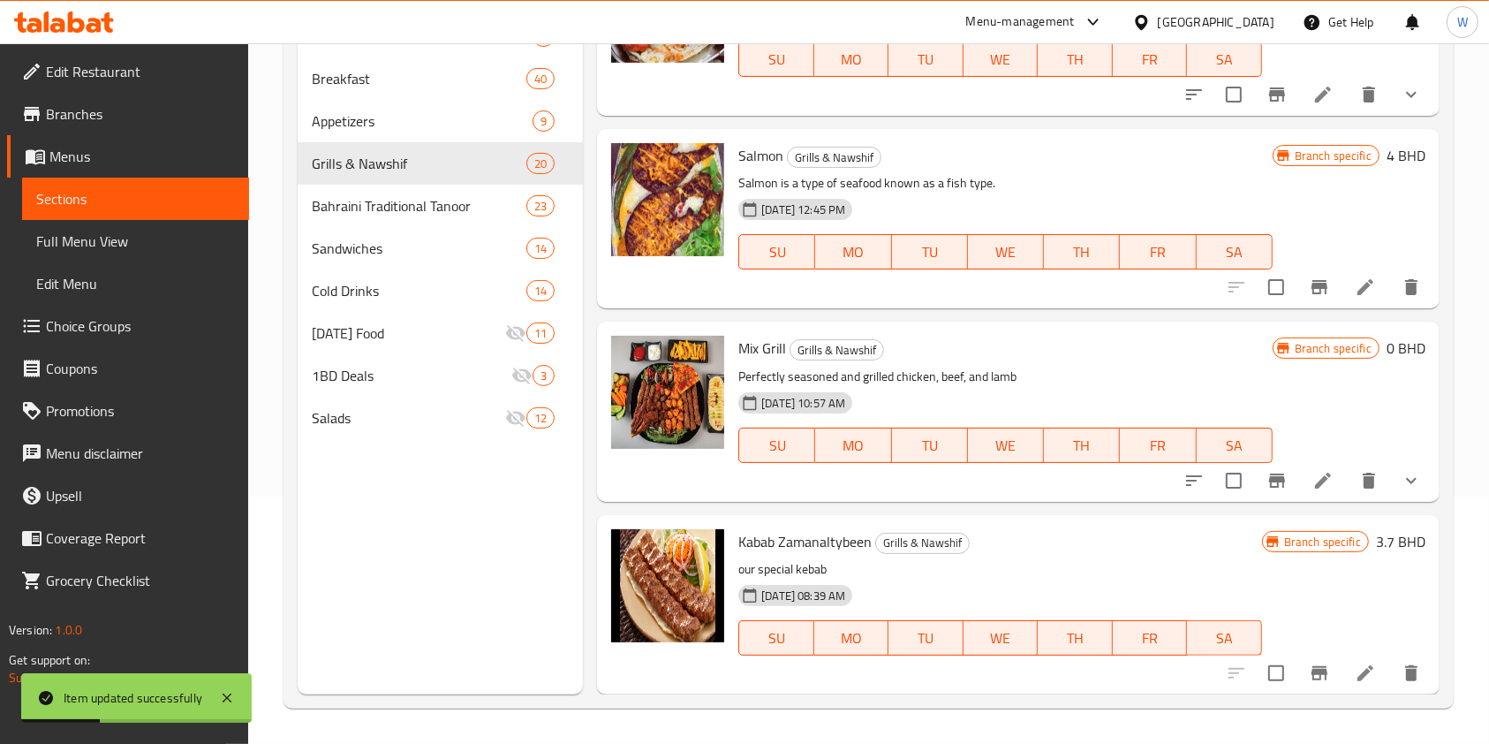
click at [1357, 676] on icon at bounding box center [1365, 673] width 16 height 16
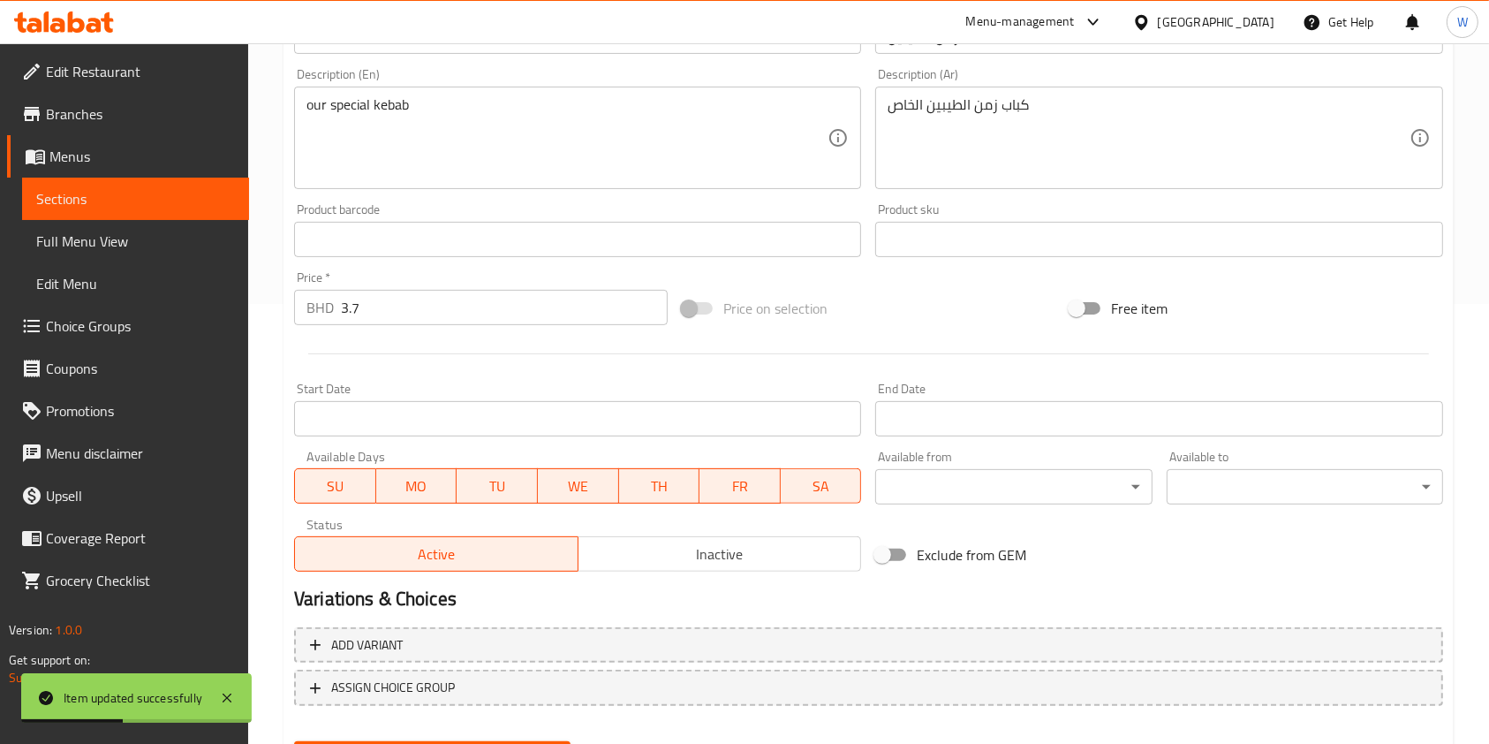
scroll to position [530, 0]
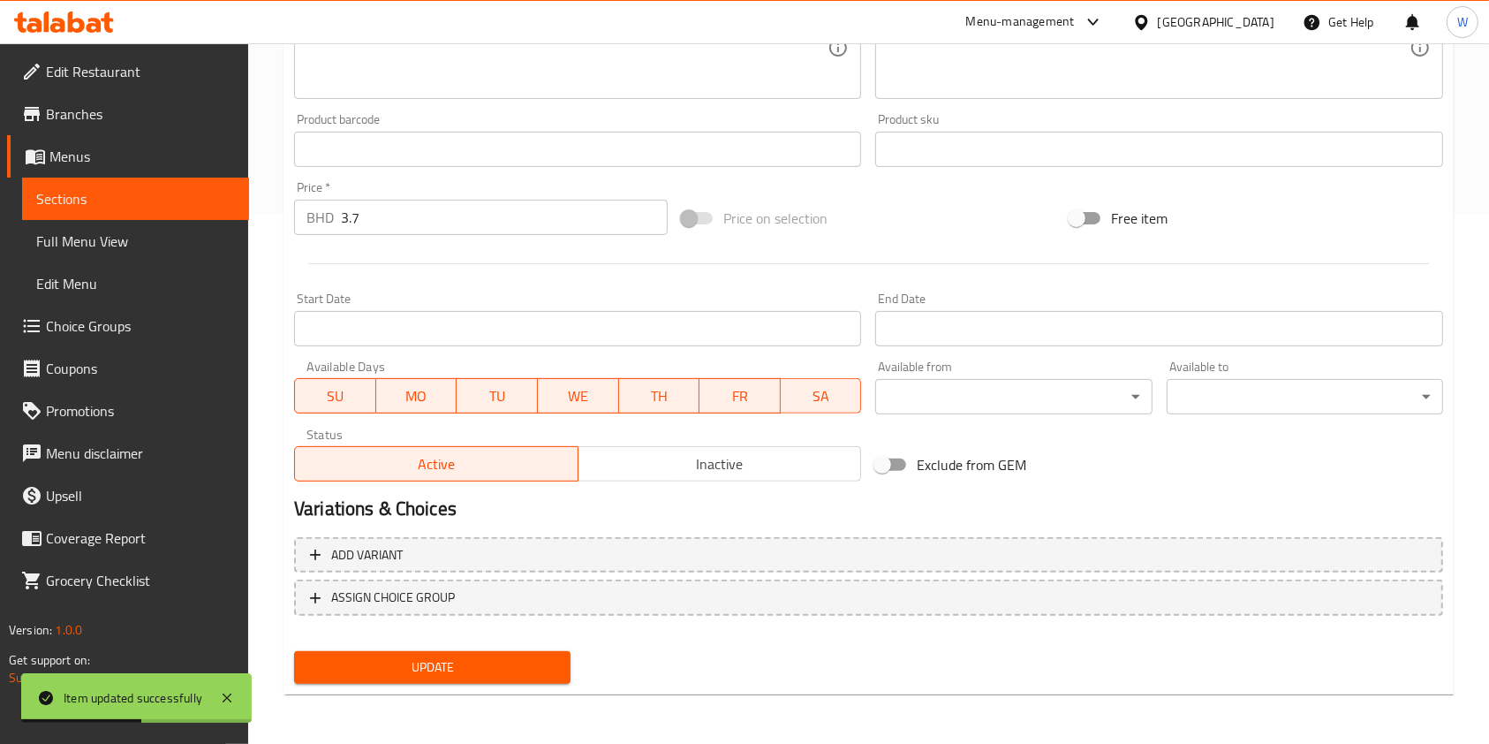
click at [880, 474] on input "Exclude from GEM" at bounding box center [882, 465] width 101 height 34
checkbox input "true"
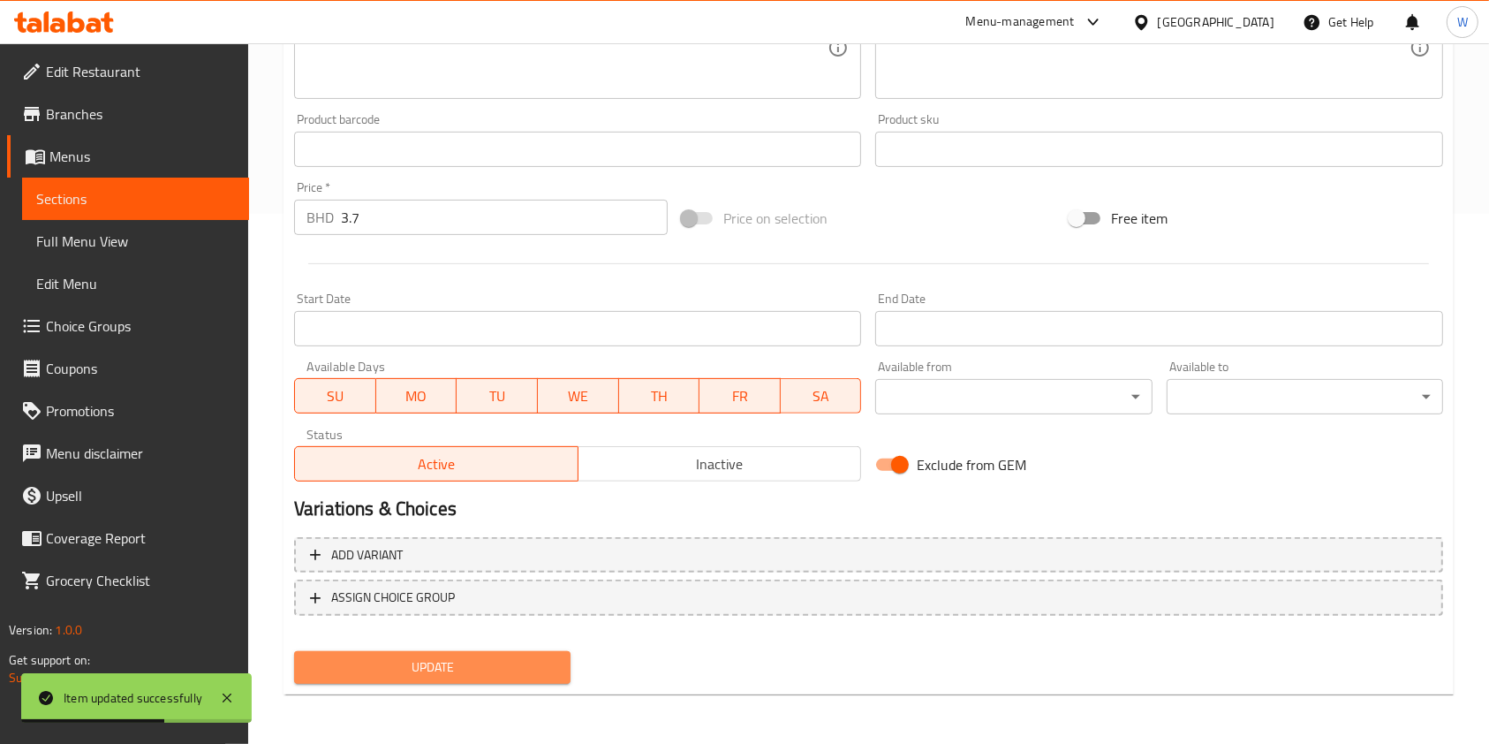
click at [532, 663] on span "Update" at bounding box center [432, 667] width 248 height 22
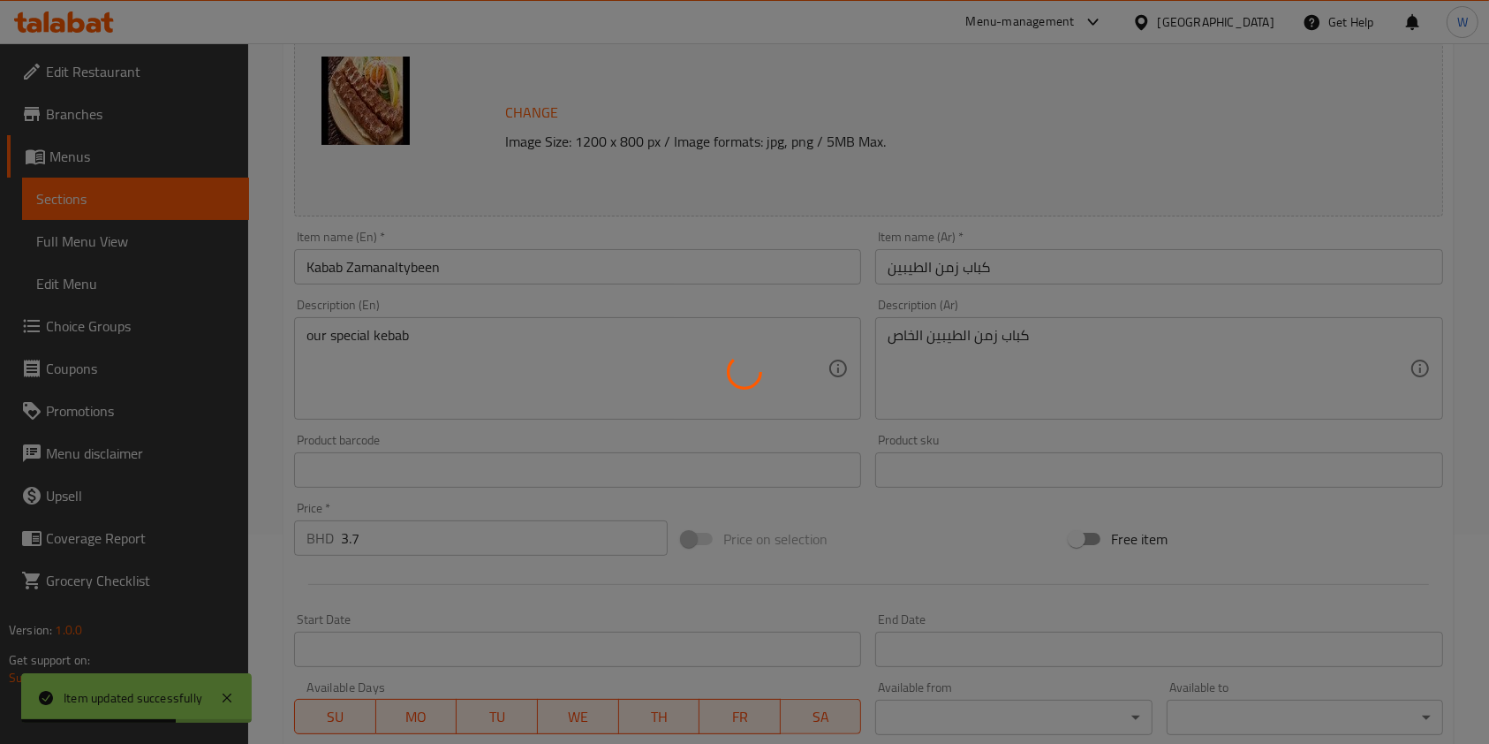
scroll to position [0, 0]
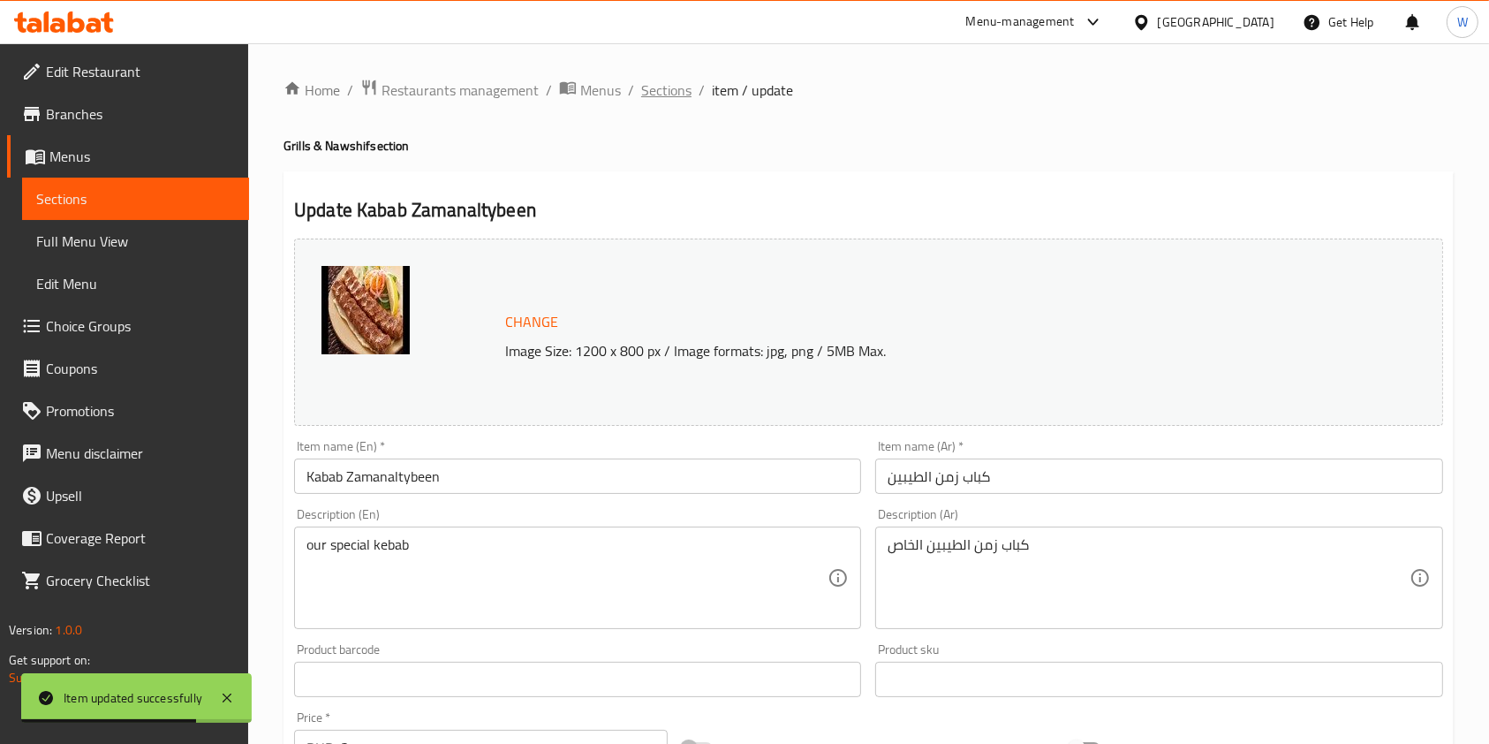
click at [678, 95] on span "Sections" at bounding box center [666, 89] width 50 height 21
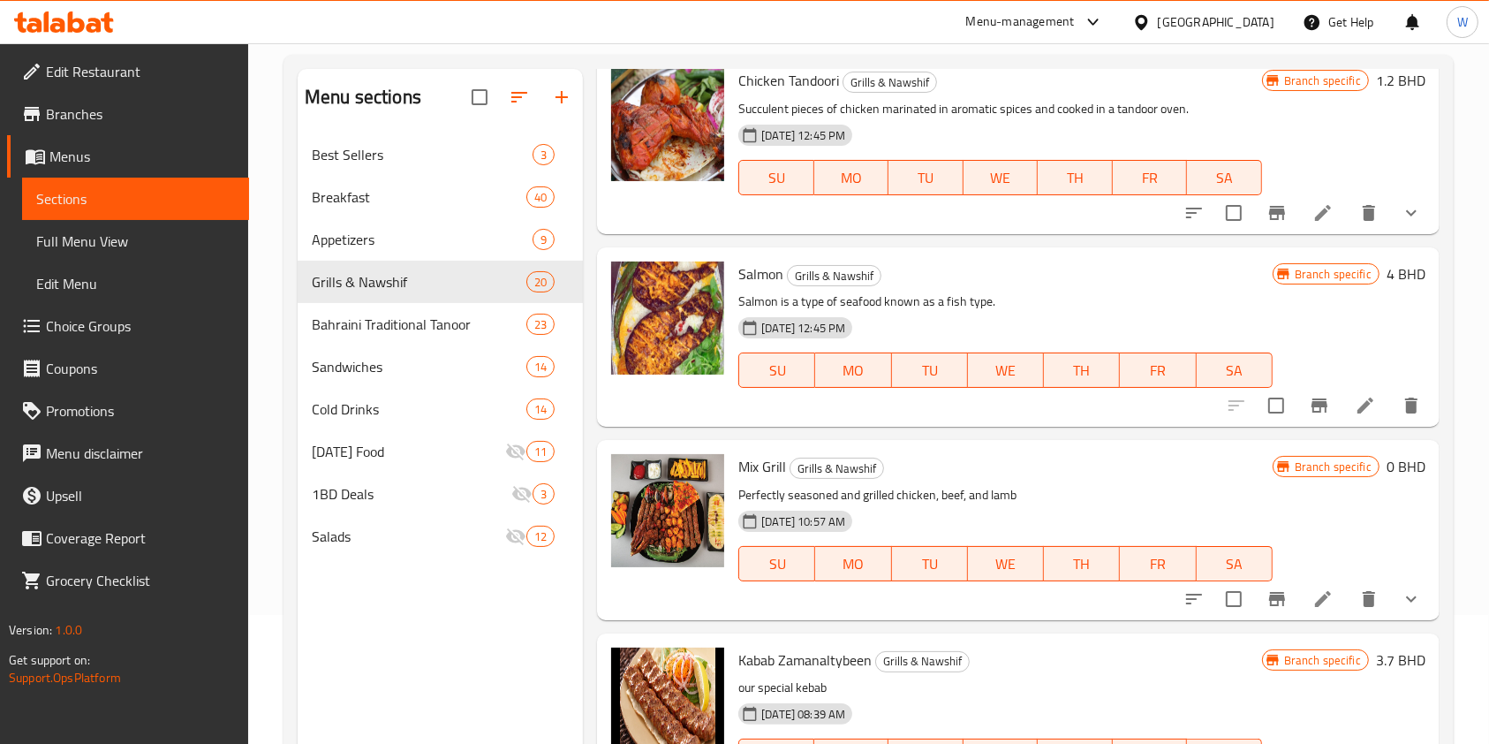
scroll to position [247, 0]
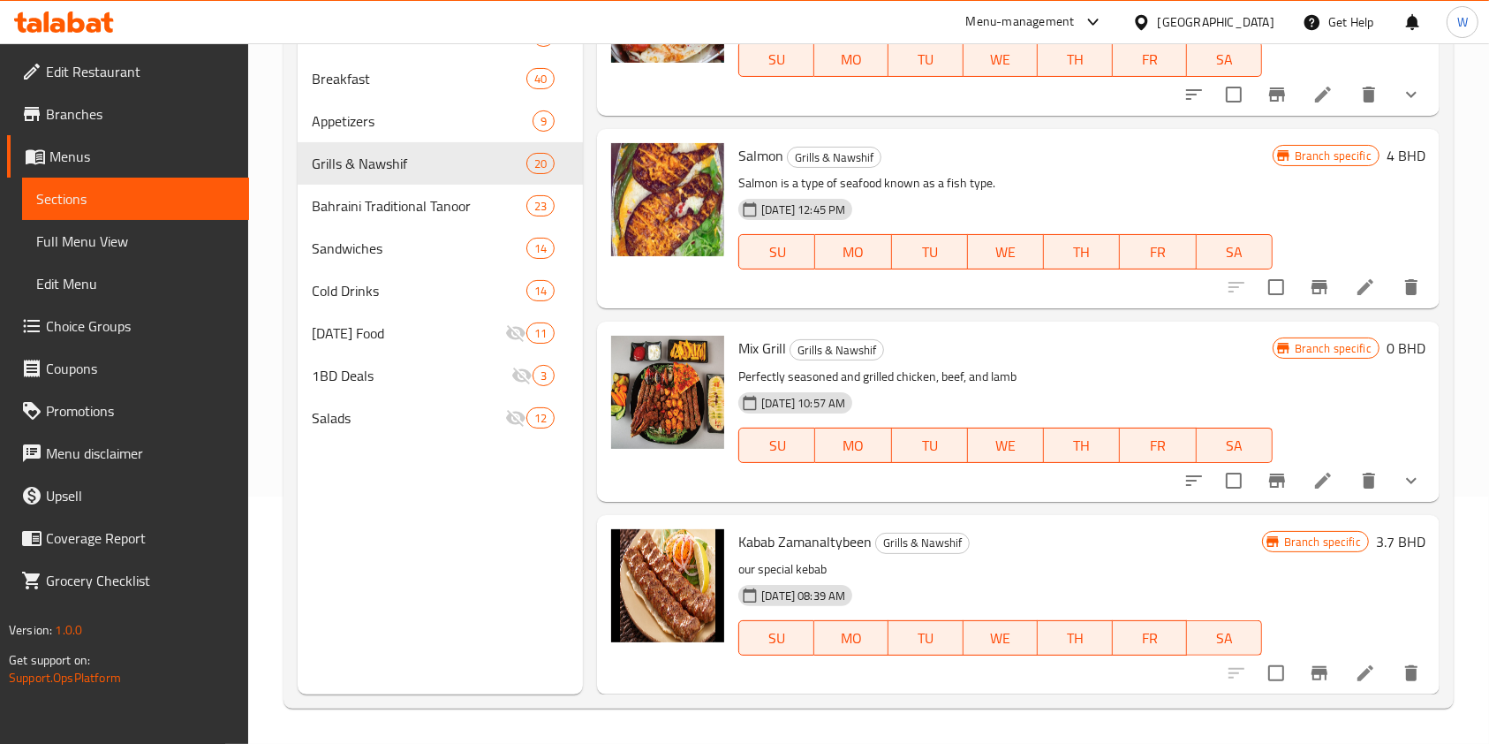
click at [1315, 477] on li at bounding box center [1322, 481] width 49 height 32
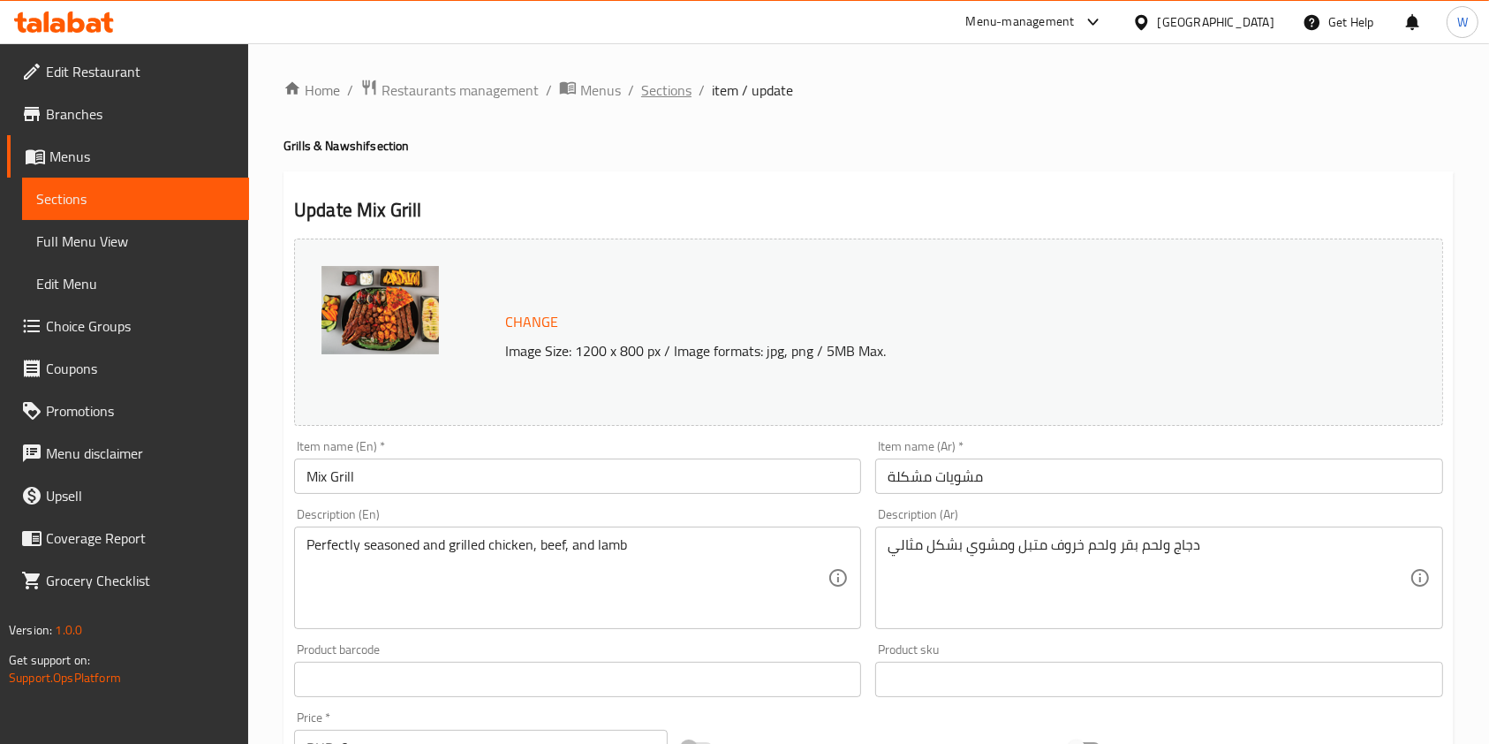
click at [677, 95] on span "Sections" at bounding box center [666, 89] width 50 height 21
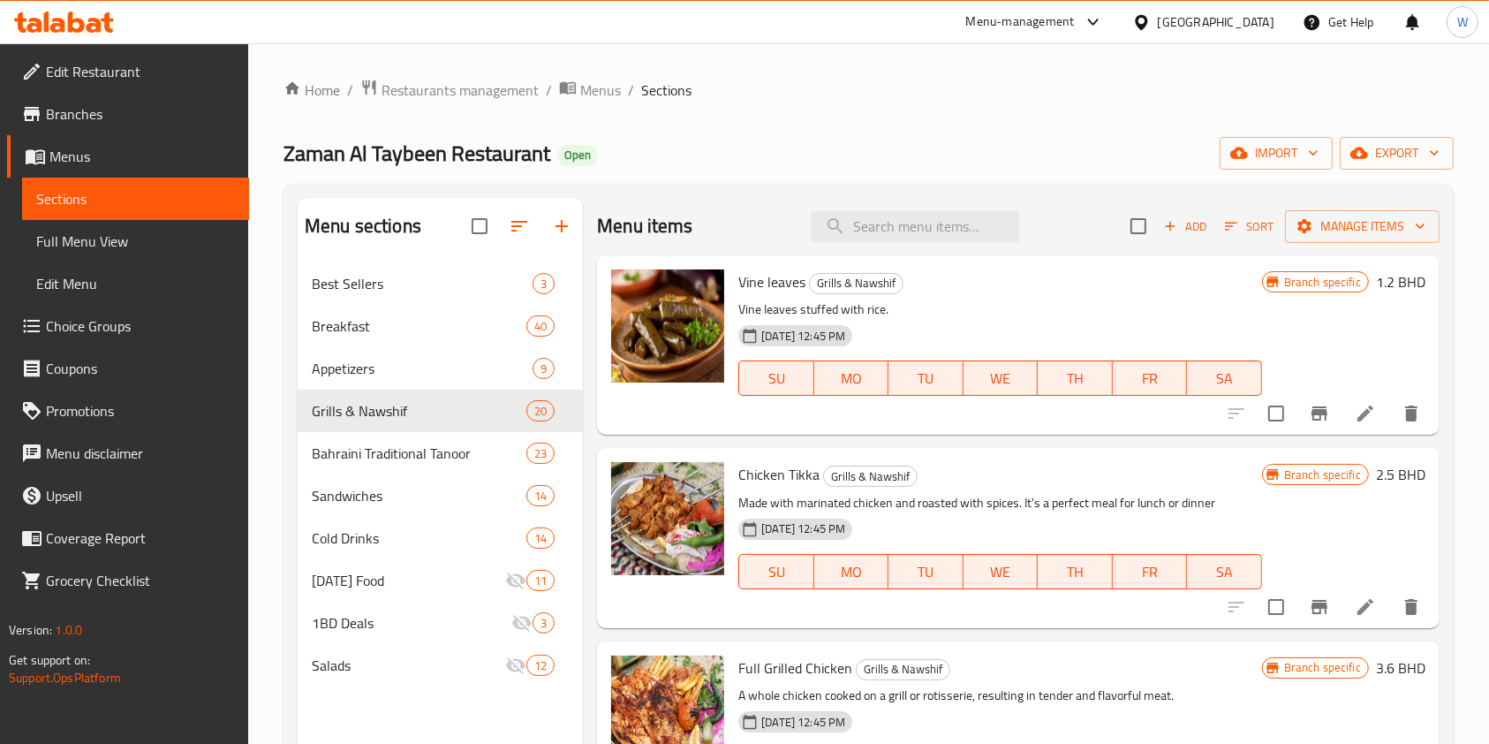
click at [1341, 427] on li at bounding box center [1365, 413] width 49 height 32
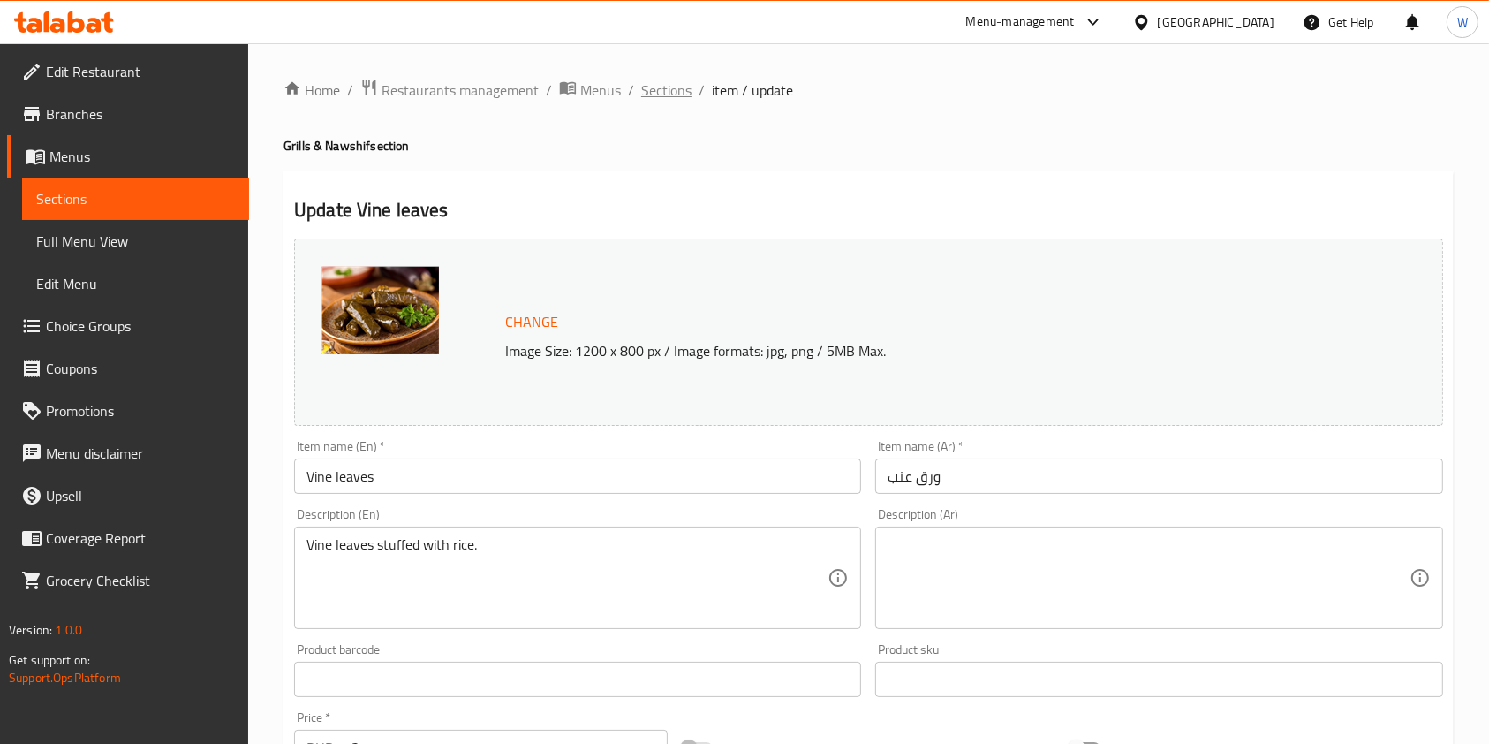
click at [678, 95] on span "Sections" at bounding box center [666, 89] width 50 height 21
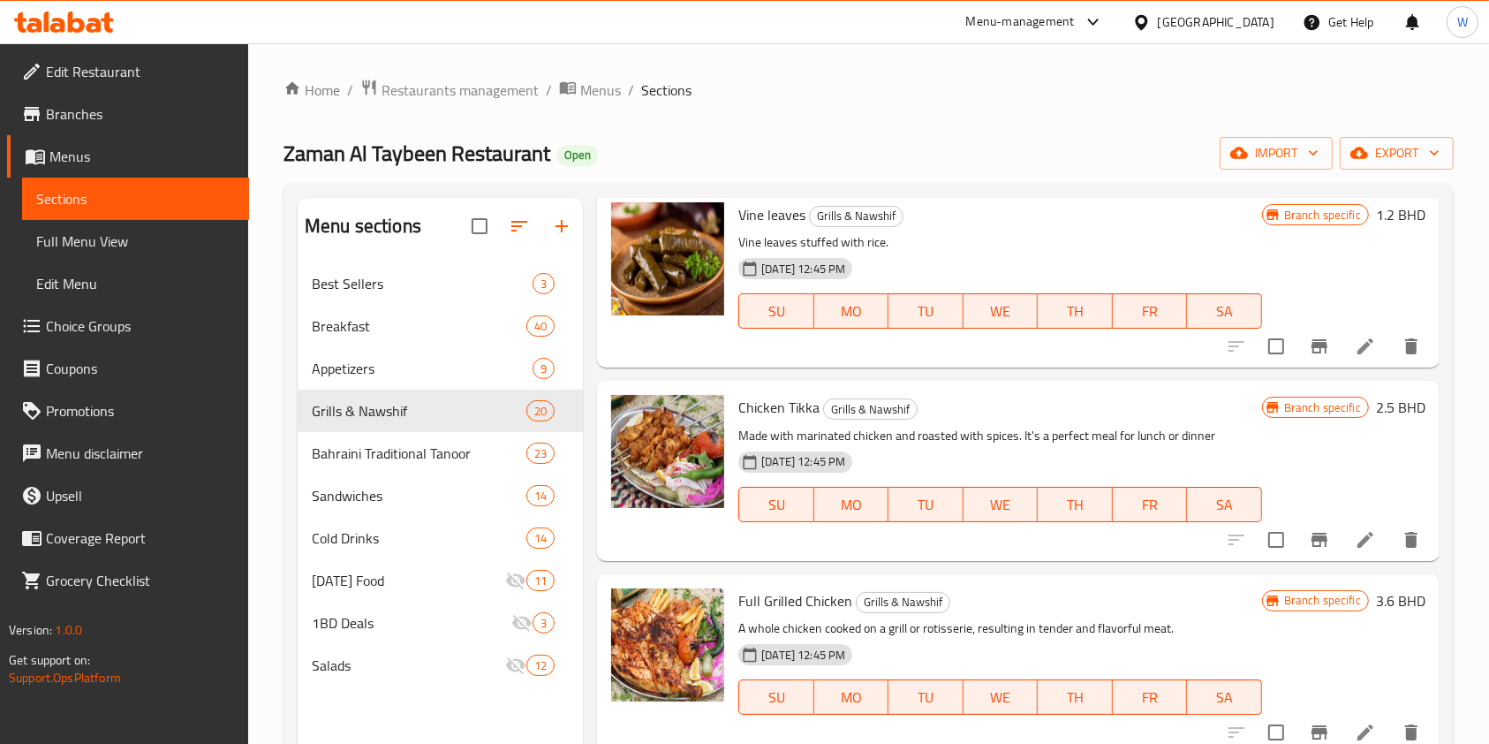
scroll to position [117, 0]
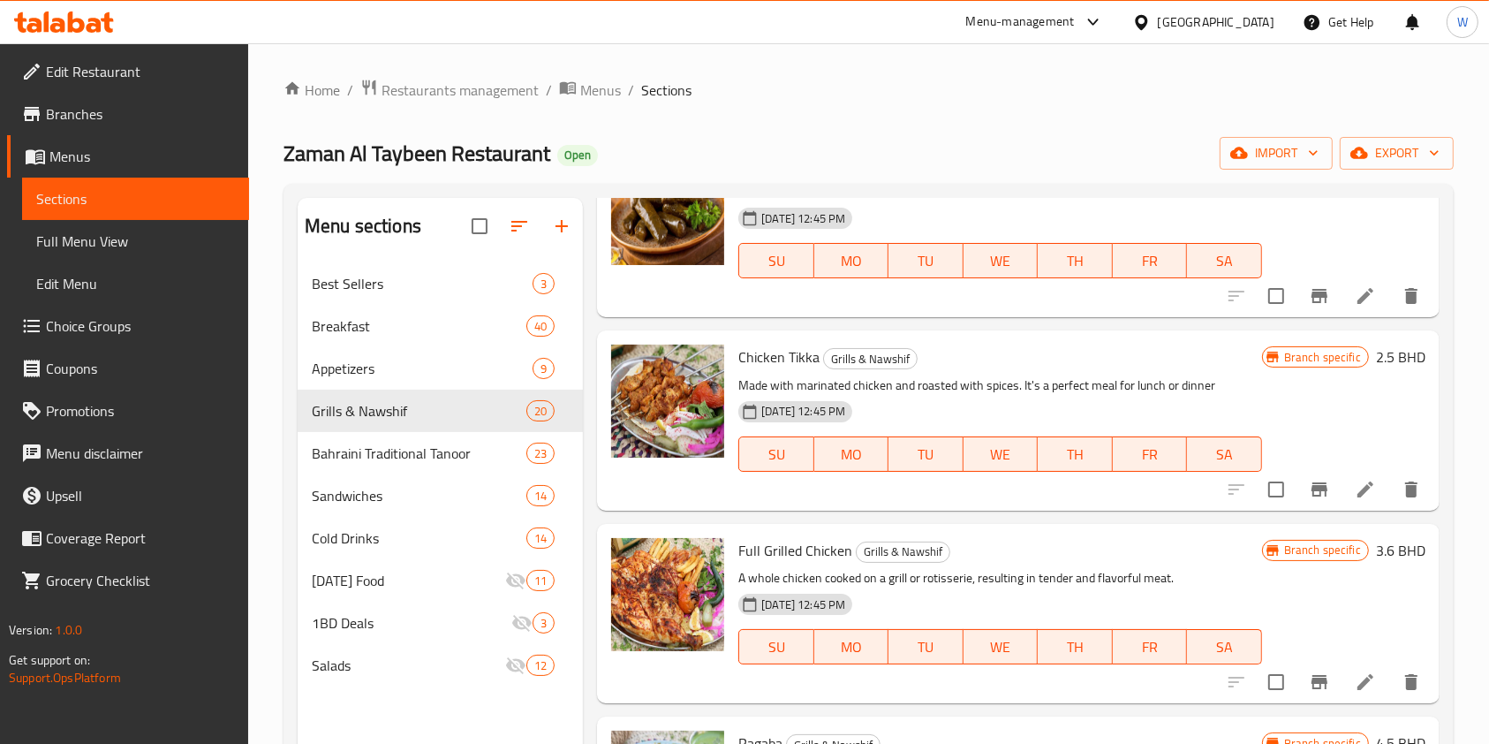
click at [1355, 484] on icon at bounding box center [1365, 489] width 21 height 21
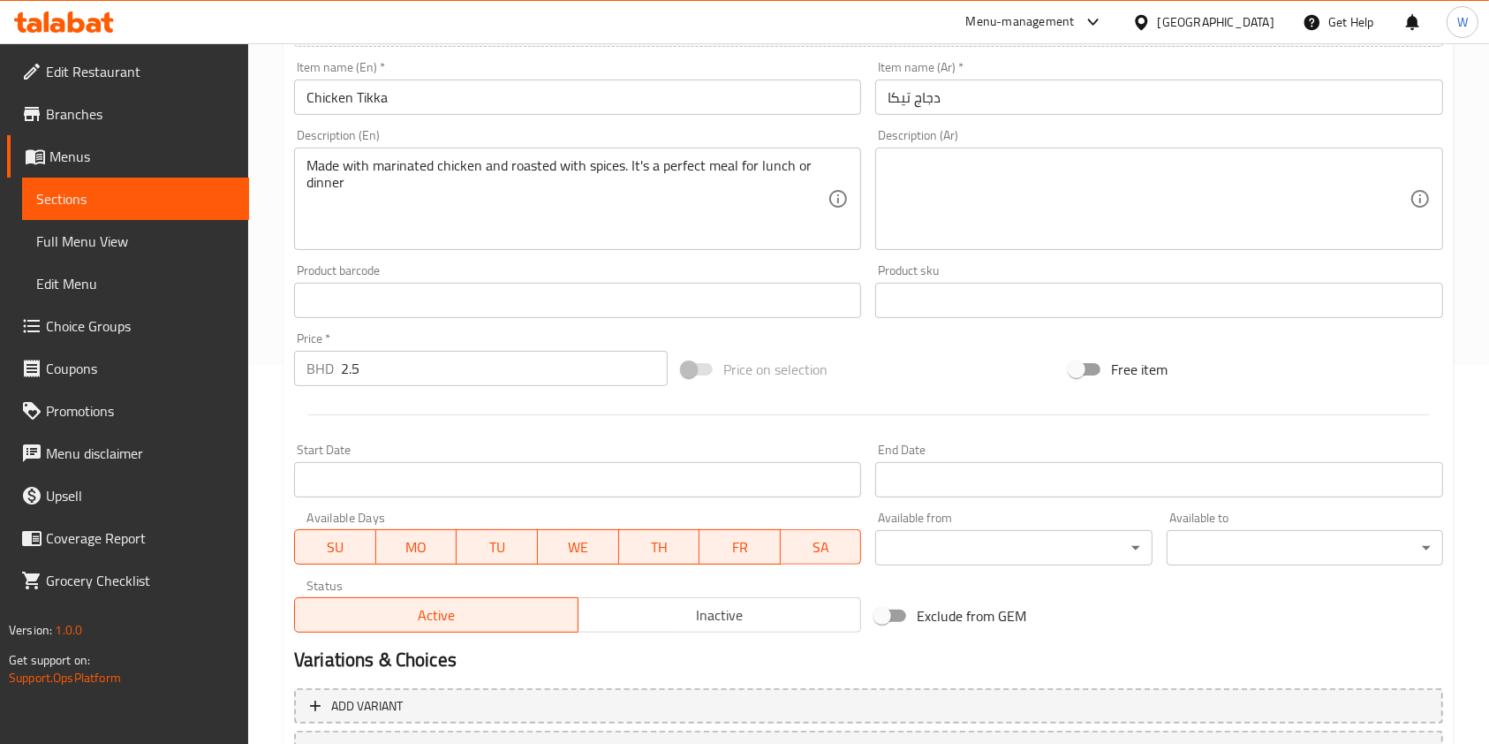
scroll to position [530, 0]
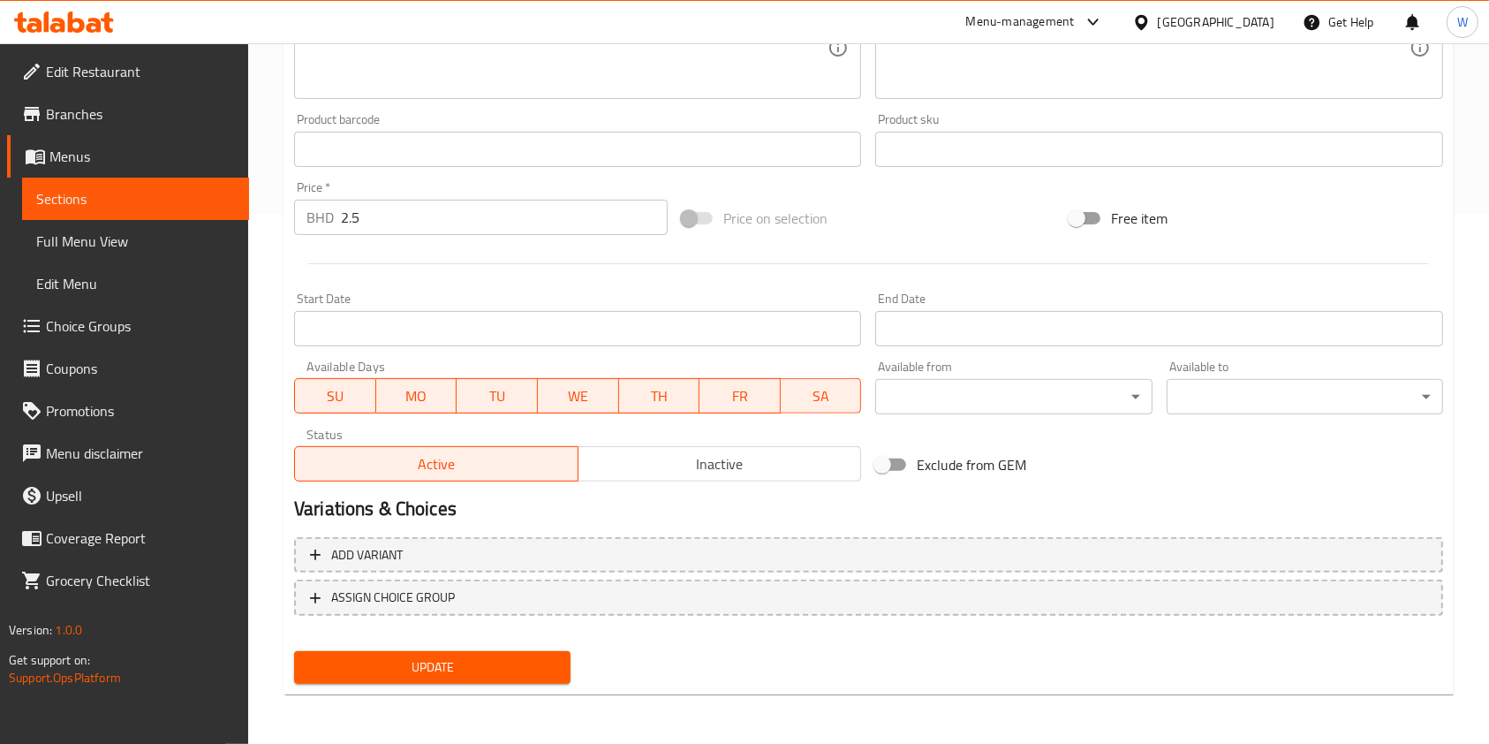
click at [912, 485] on div "Exclude from GEM" at bounding box center [1062, 465] width 388 height 48
click at [912, 465] on input "Exclude from GEM" at bounding box center [882, 465] width 101 height 34
checkbox input "true"
click at [507, 667] on span "Update" at bounding box center [432, 667] width 248 height 22
click at [449, 680] on button "Update" at bounding box center [432, 667] width 276 height 33
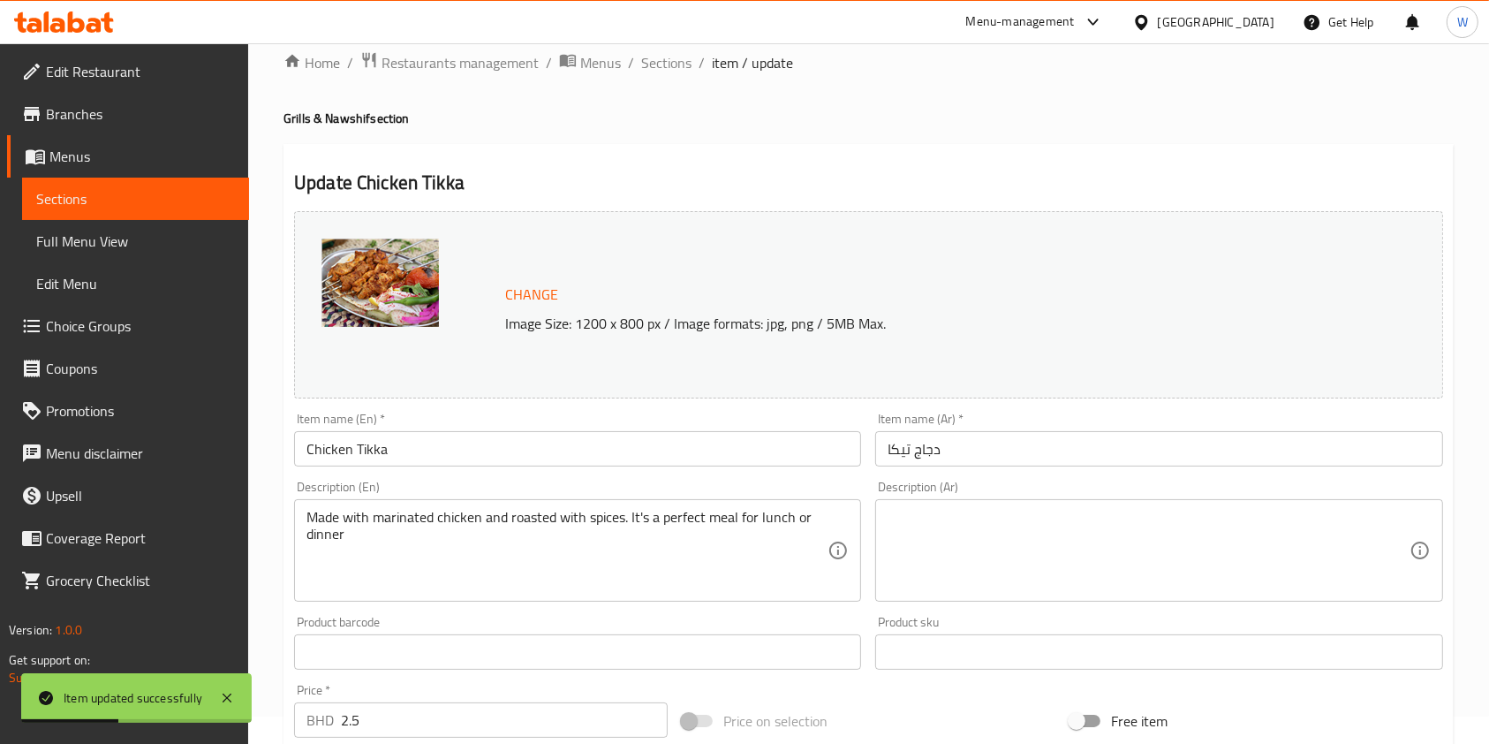
scroll to position [0, 0]
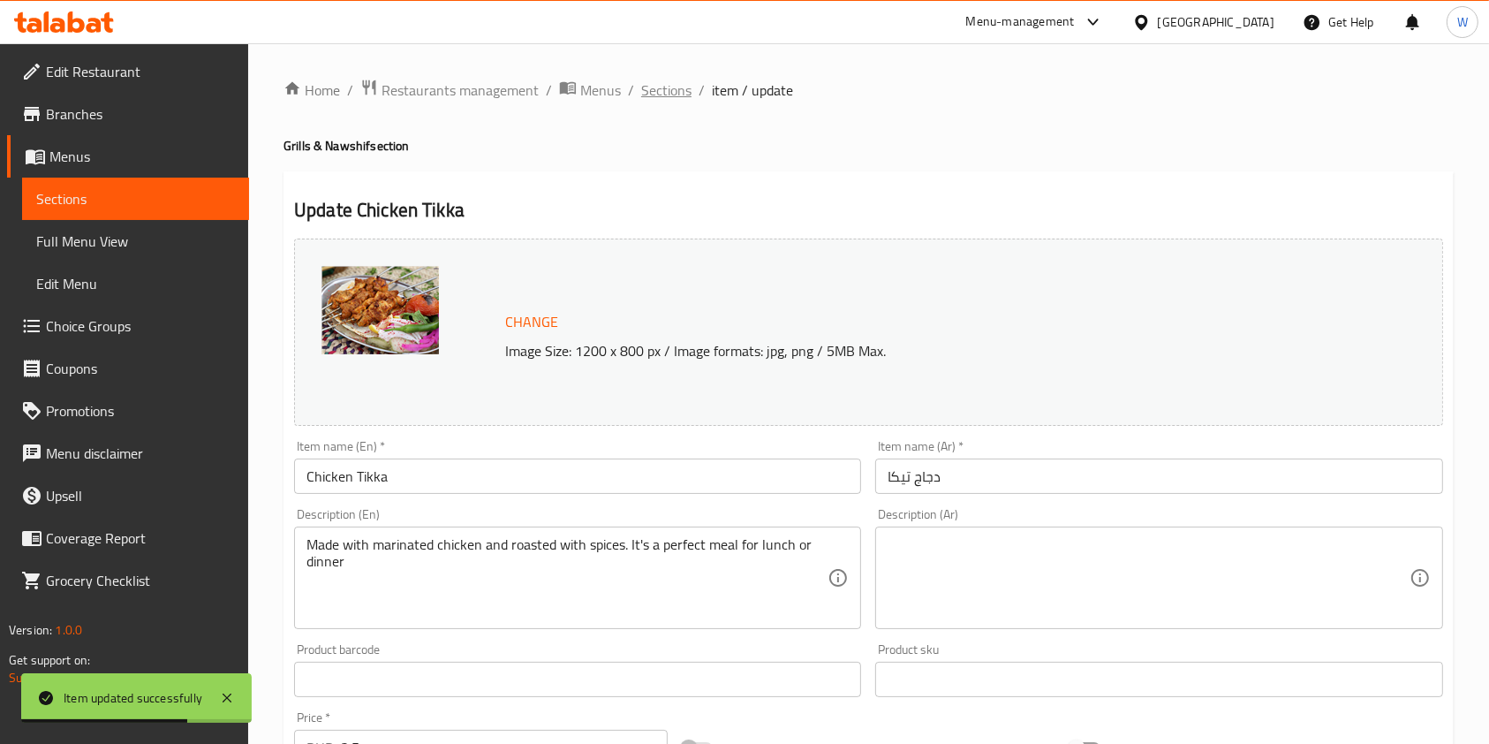
click at [654, 81] on span "Sections" at bounding box center [666, 89] width 50 height 21
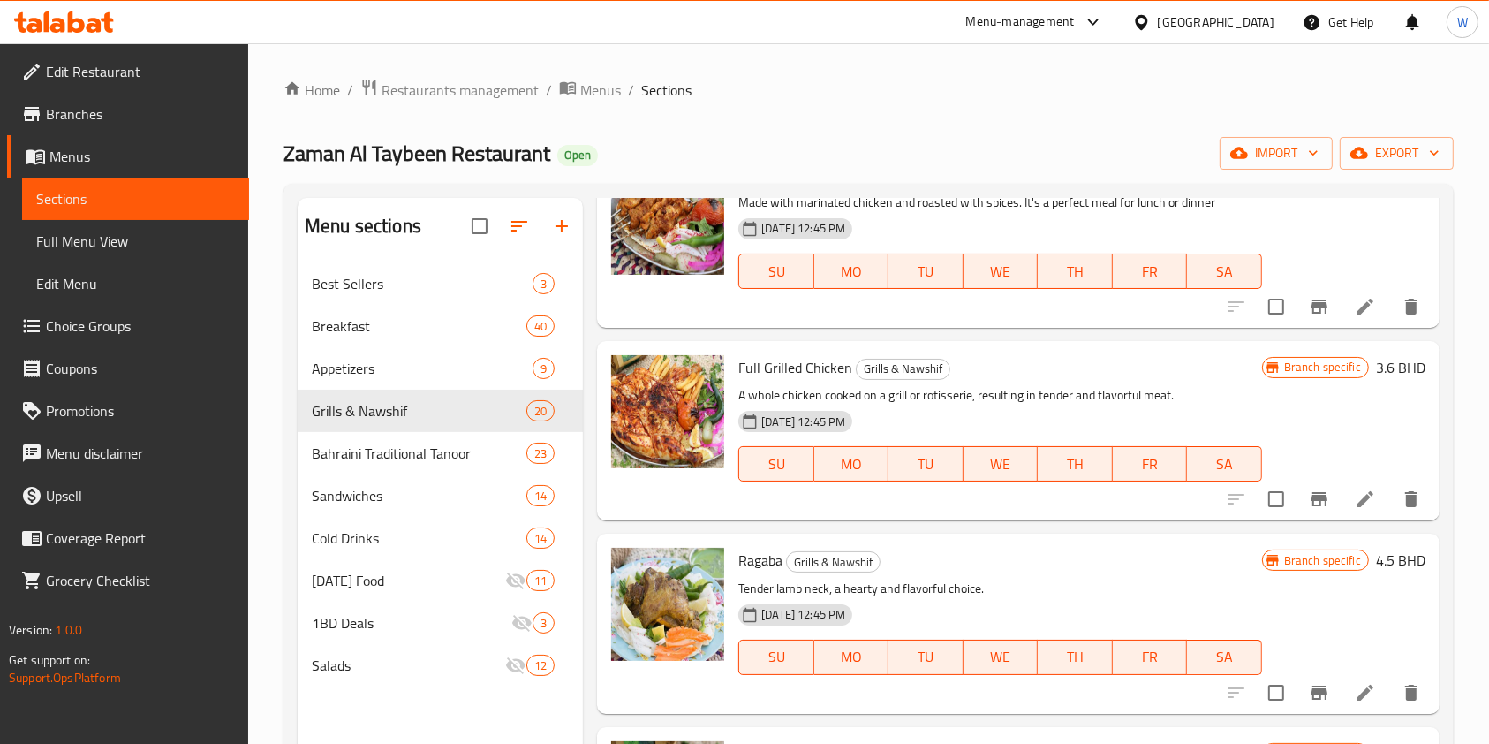
scroll to position [353, 0]
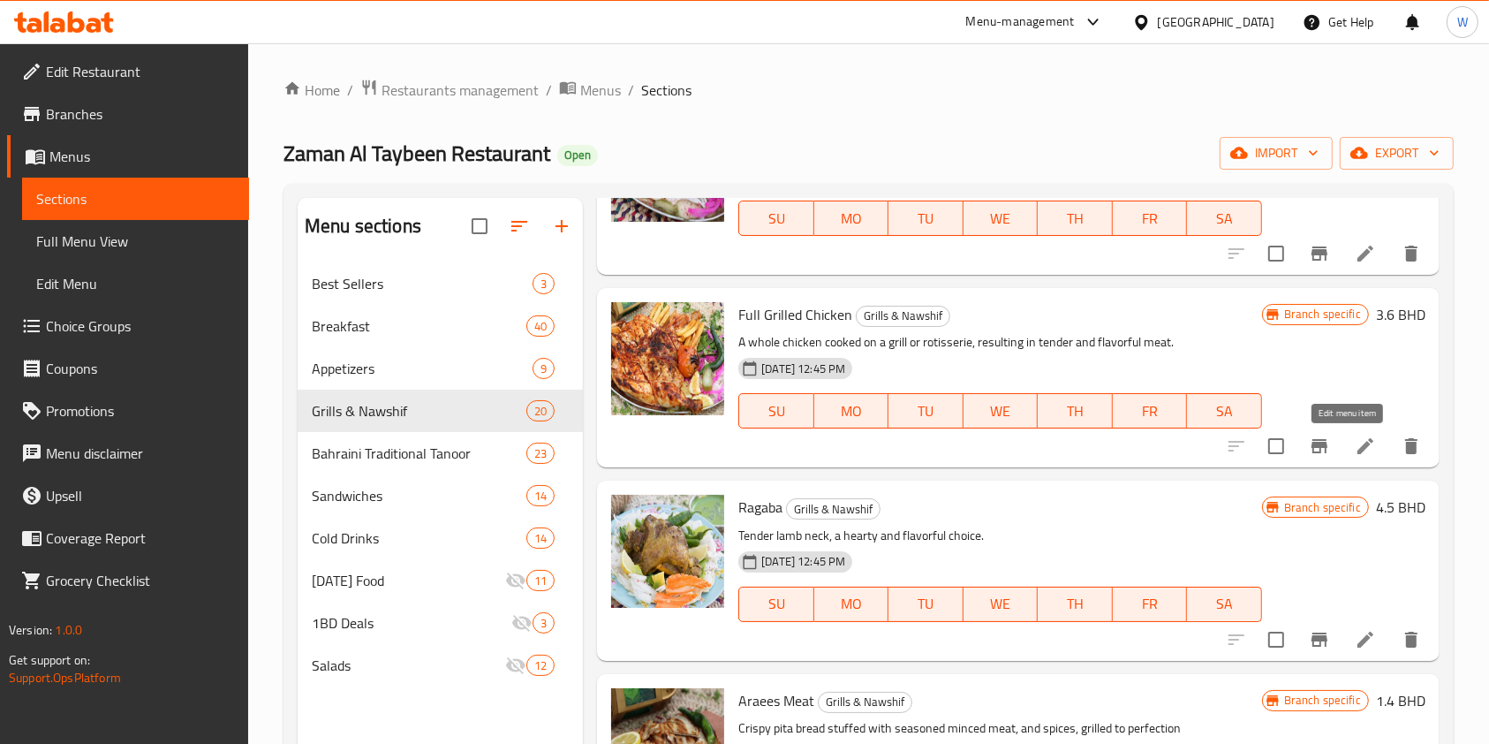
click at [1355, 456] on icon at bounding box center [1365, 445] width 21 height 21
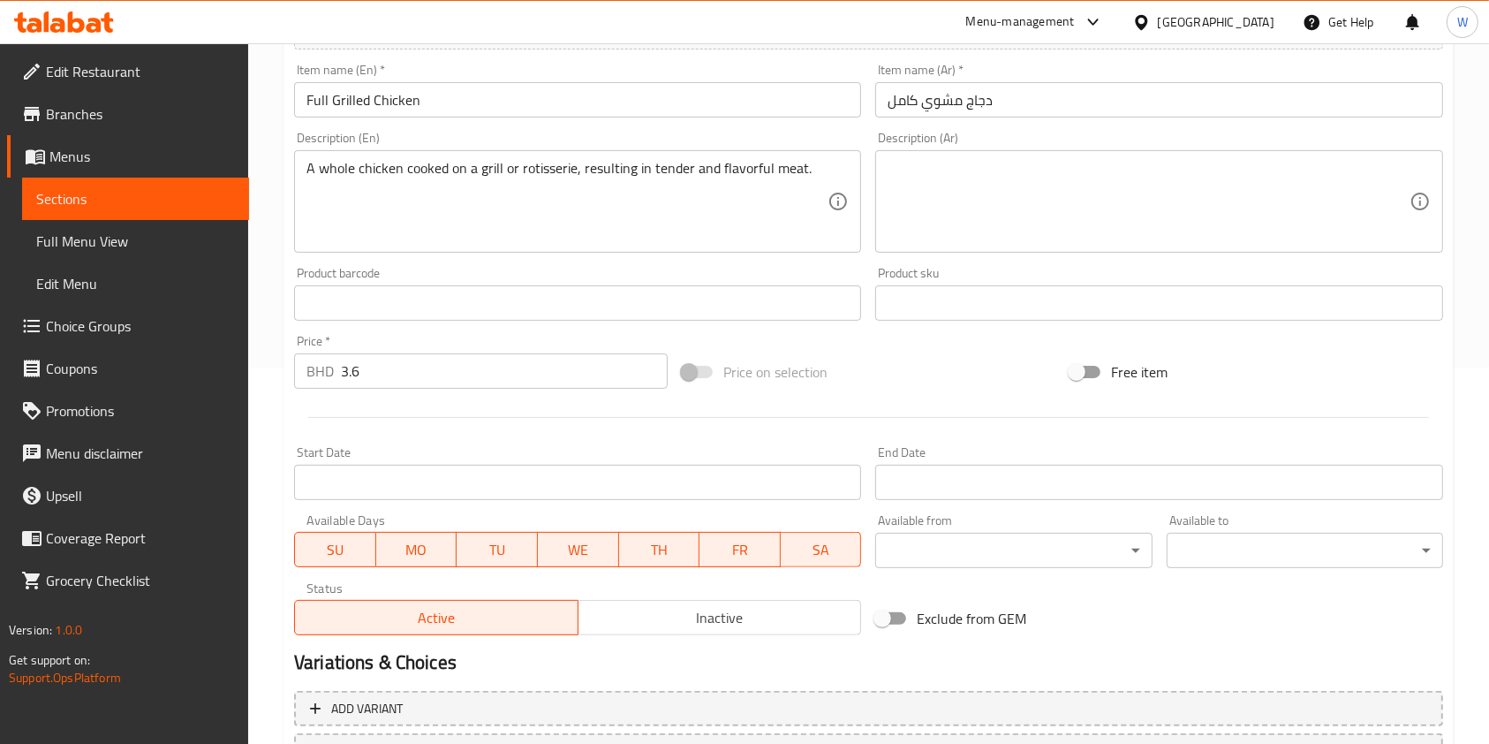
scroll to position [530, 0]
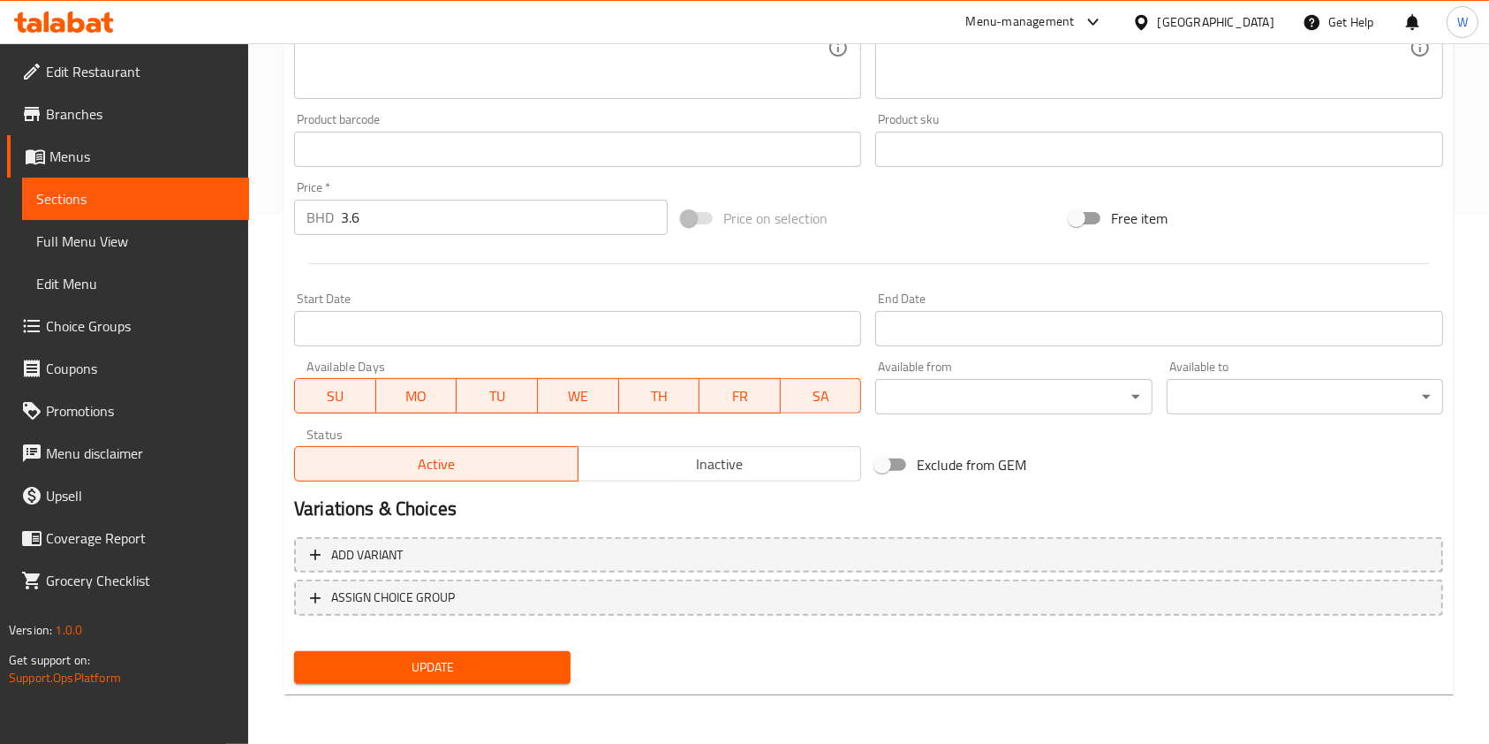
click at [922, 447] on div "Exclude from GEM" at bounding box center [1062, 465] width 388 height 48
click at [922, 470] on span "Exclude from GEM" at bounding box center [972, 464] width 110 height 21
click at [922, 470] on input "Exclude from GEM" at bounding box center [882, 465] width 101 height 34
checkbox input "true"
click at [509, 668] on span "Update" at bounding box center [432, 667] width 248 height 22
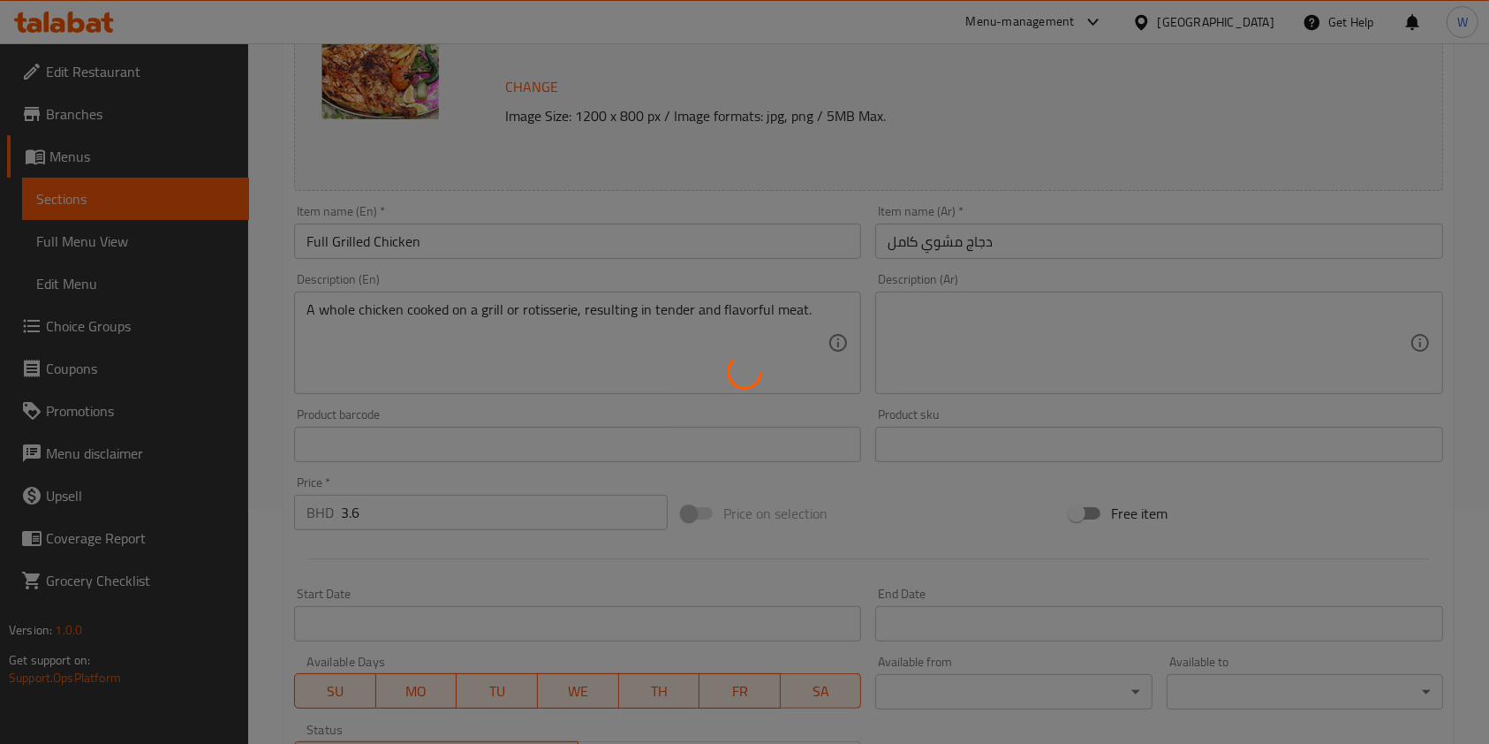
scroll to position [0, 0]
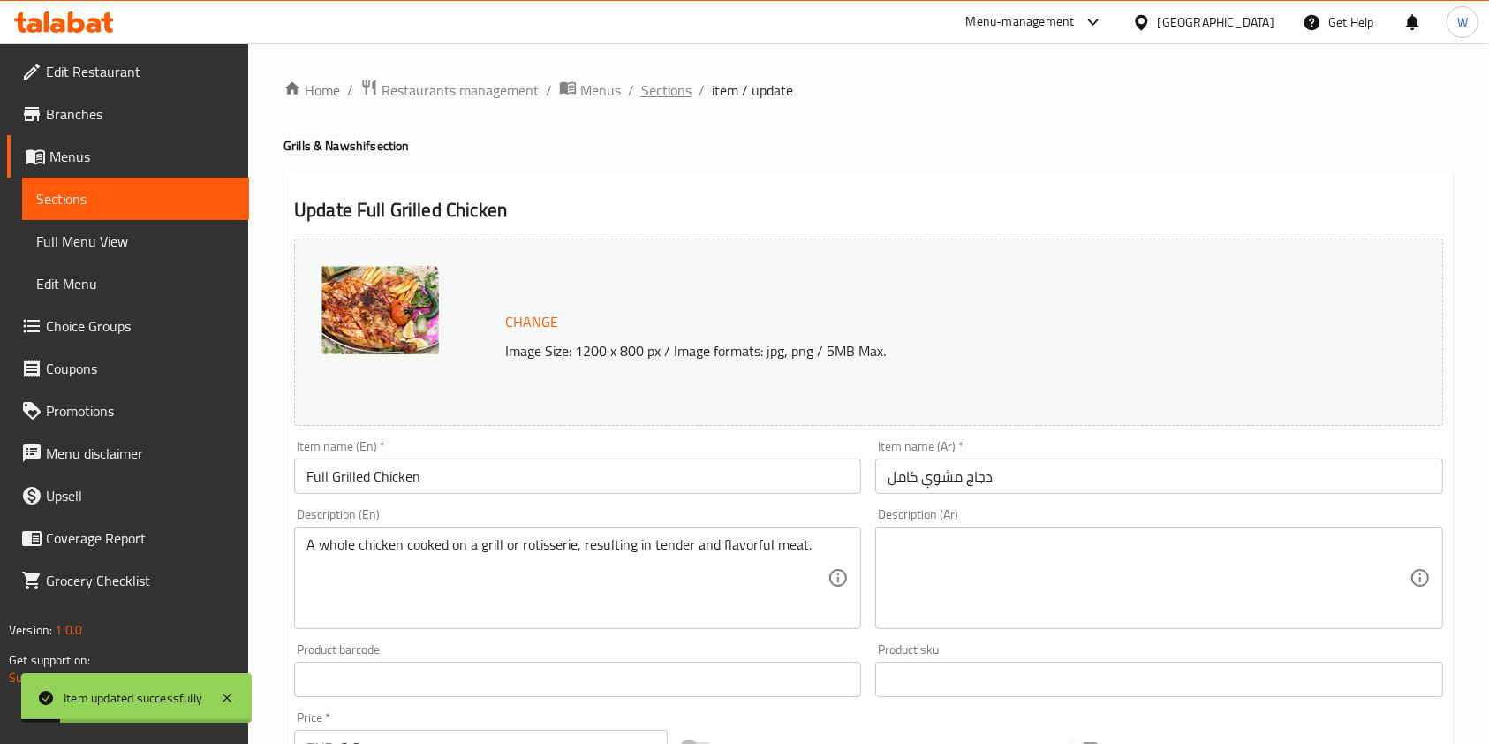
click at [678, 81] on span "Sections" at bounding box center [666, 89] width 50 height 21
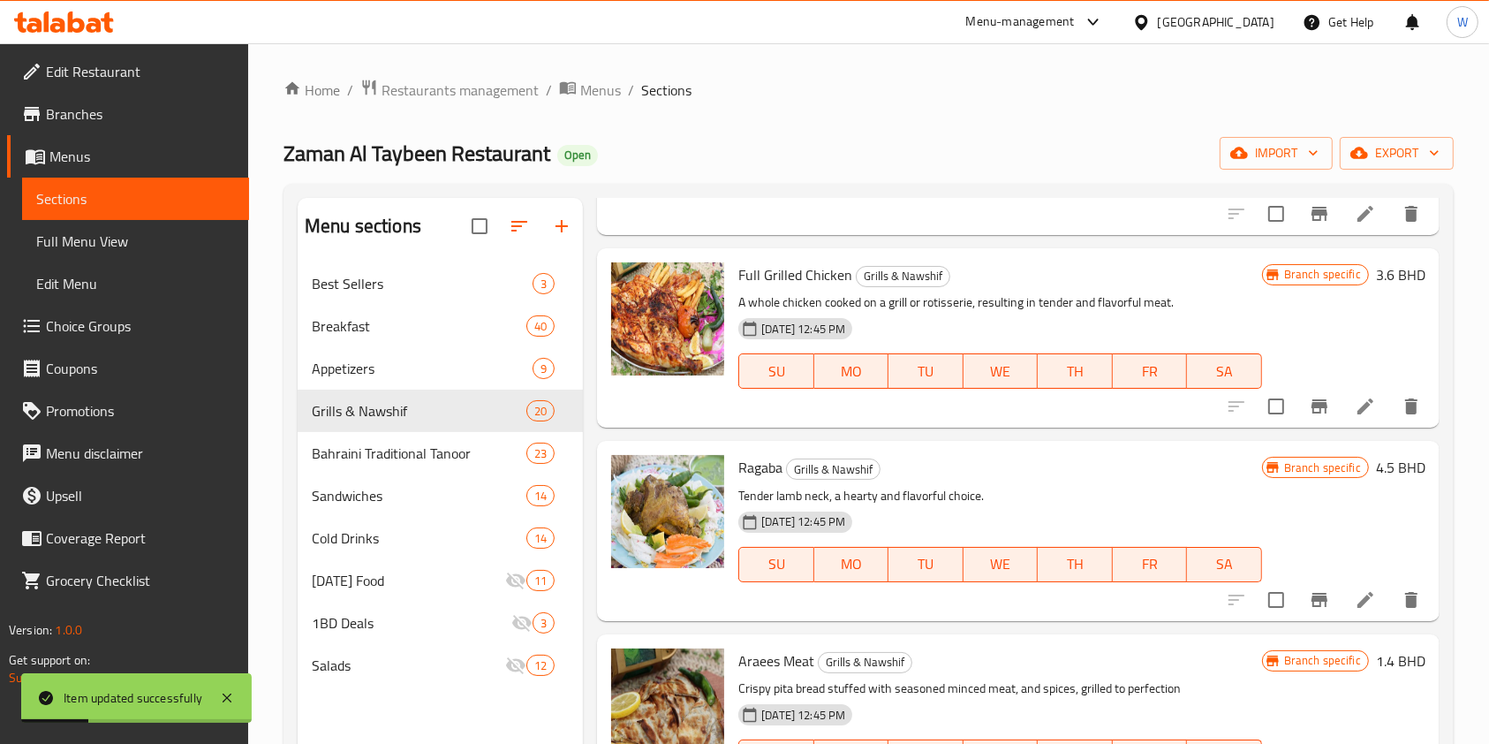
scroll to position [471, 0]
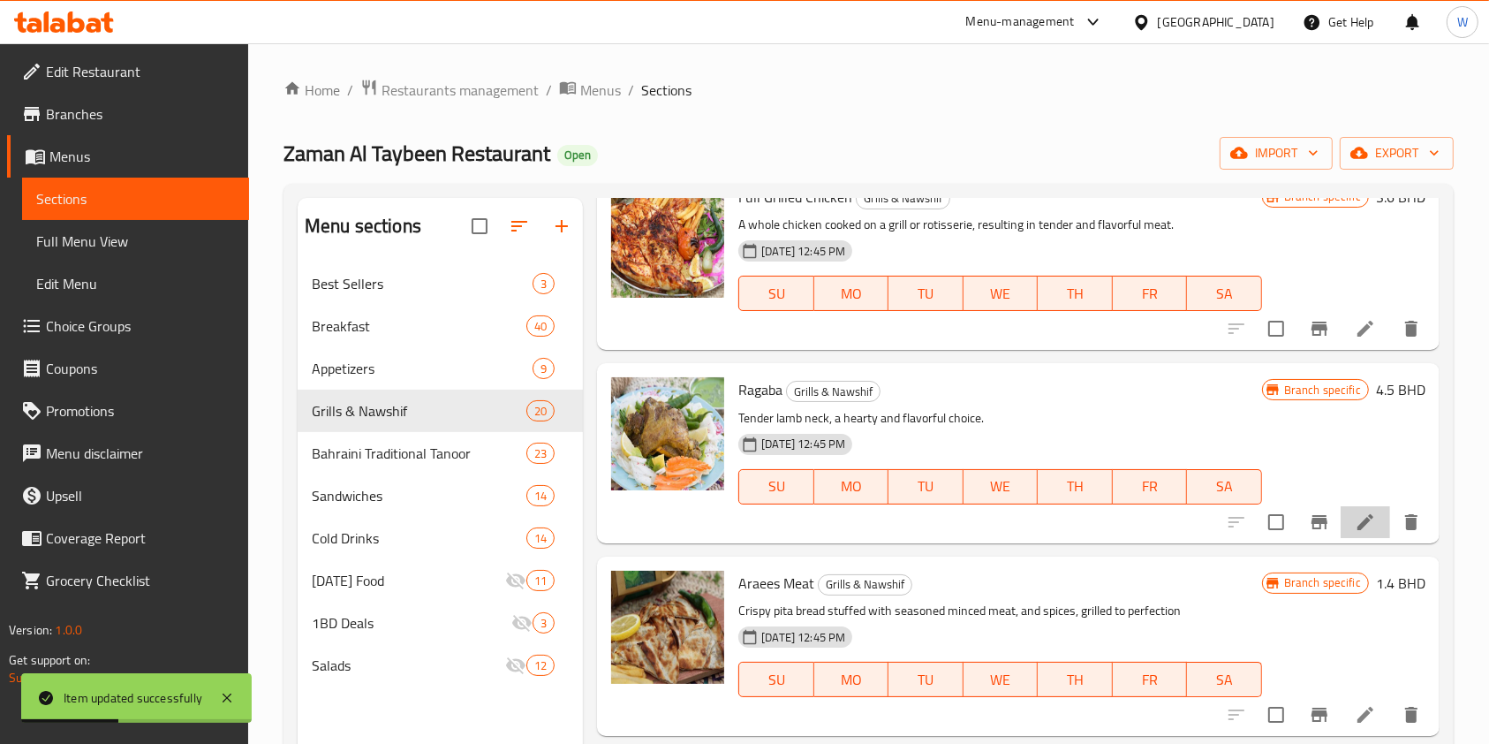
click at [1345, 533] on li at bounding box center [1365, 522] width 49 height 32
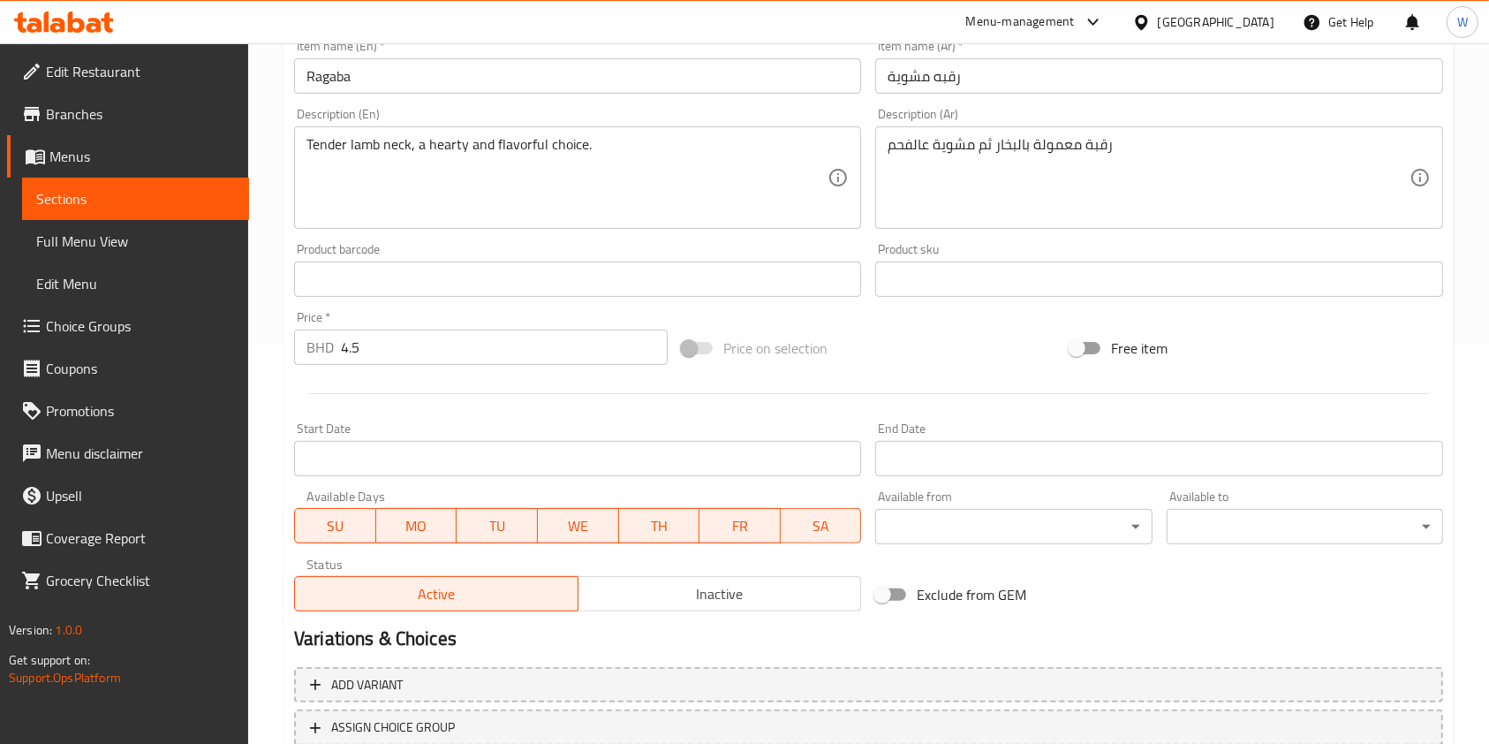
scroll to position [530, 0]
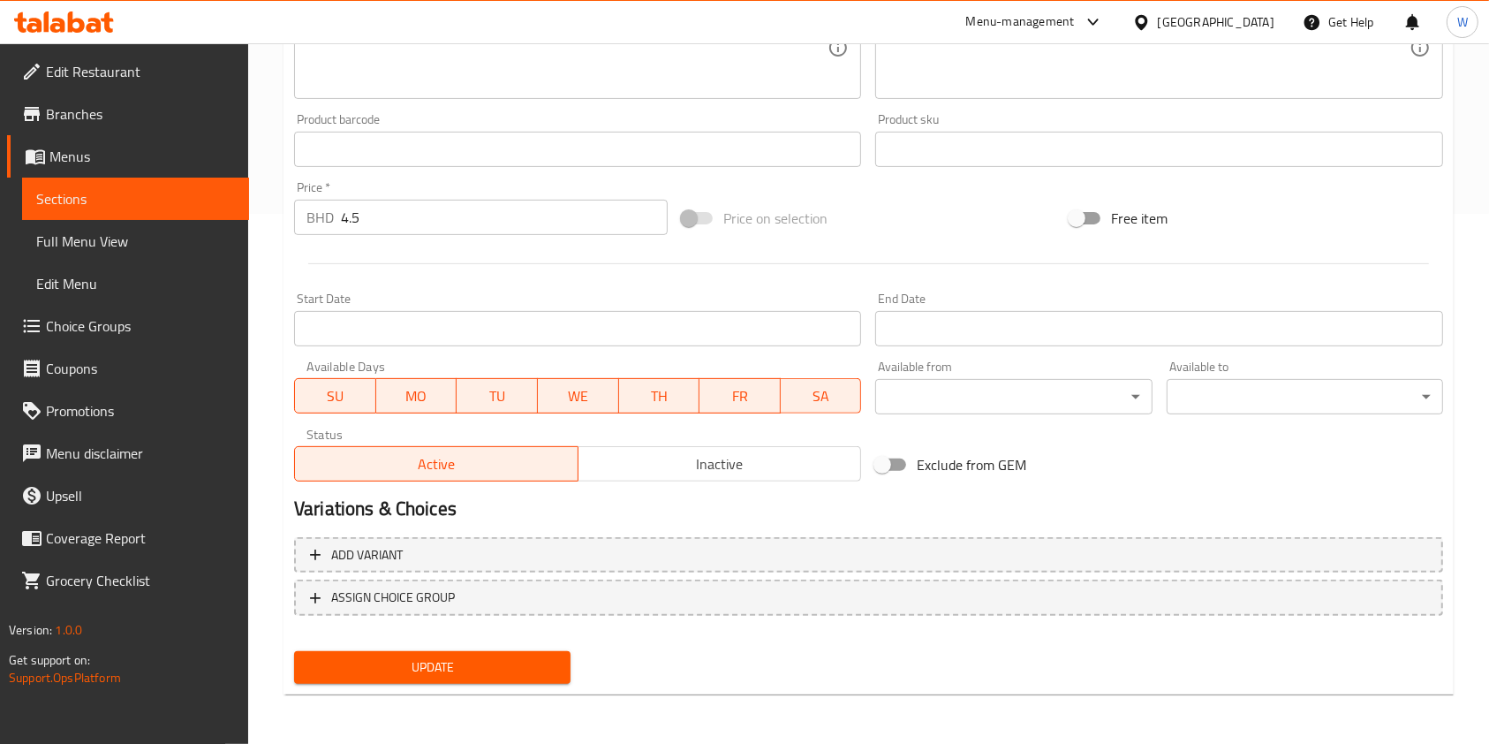
click at [921, 464] on span "Exclude from GEM" at bounding box center [972, 464] width 110 height 21
click at [921, 464] on input "Exclude from GEM" at bounding box center [882, 465] width 101 height 34
checkbox input "true"
click at [459, 656] on span "Update" at bounding box center [432, 667] width 248 height 22
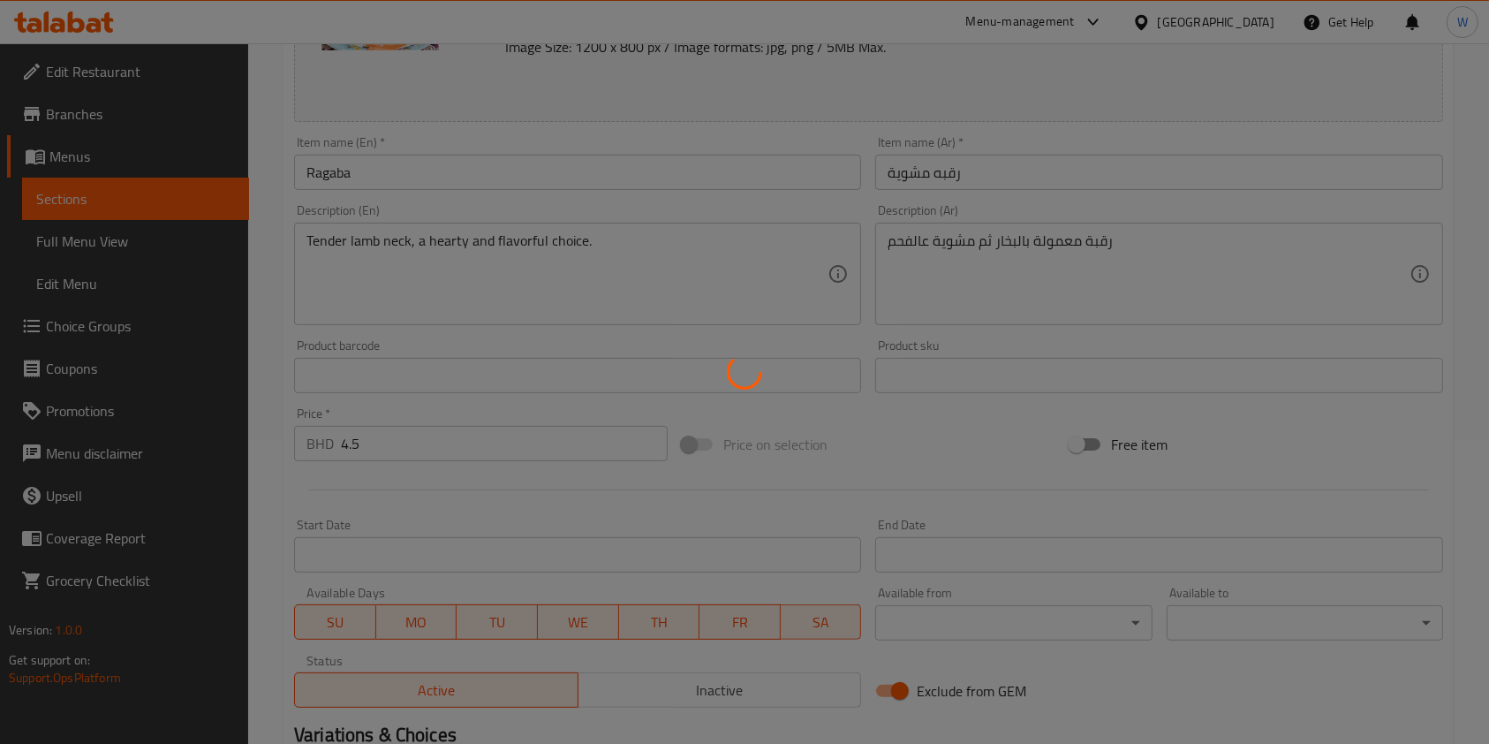
scroll to position [0, 0]
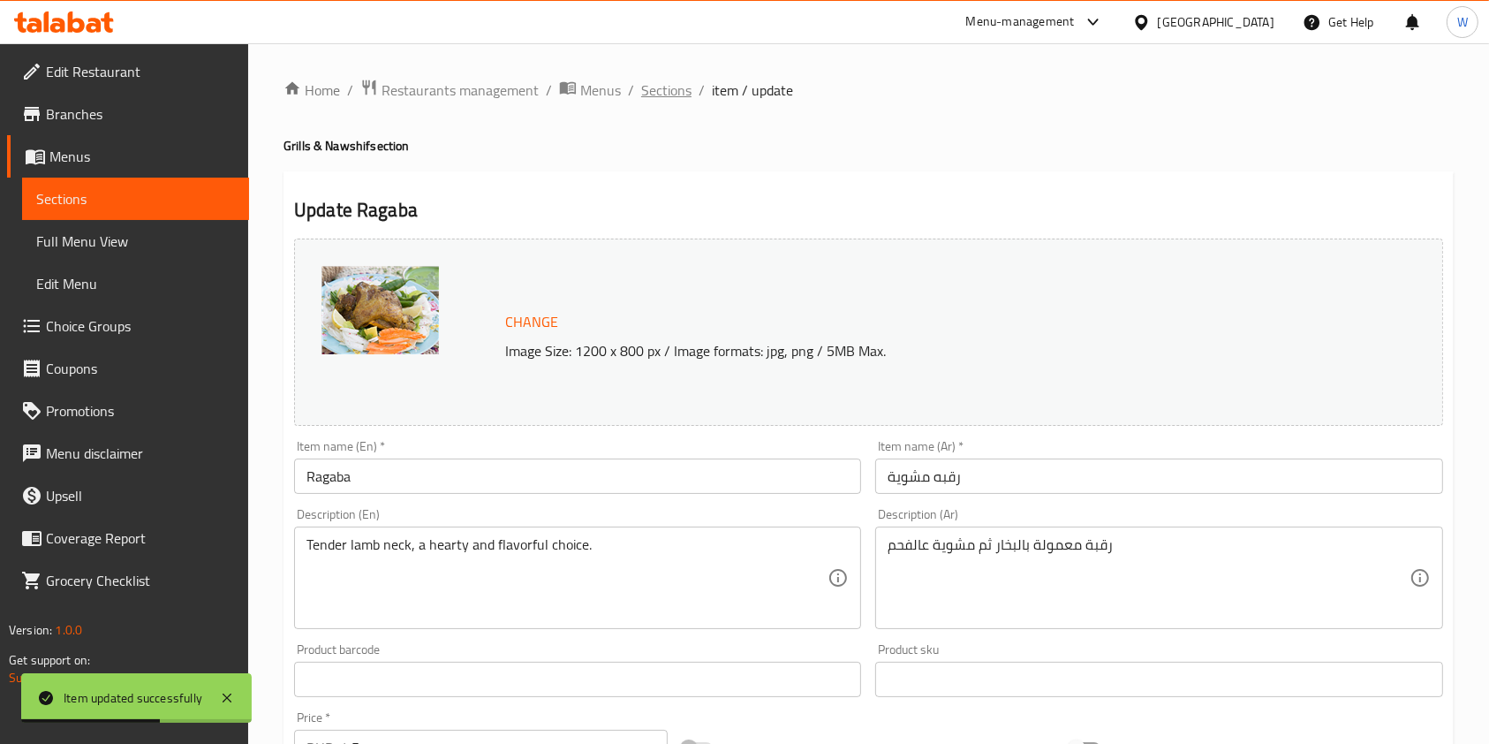
click at [673, 90] on span "Sections" at bounding box center [666, 89] width 50 height 21
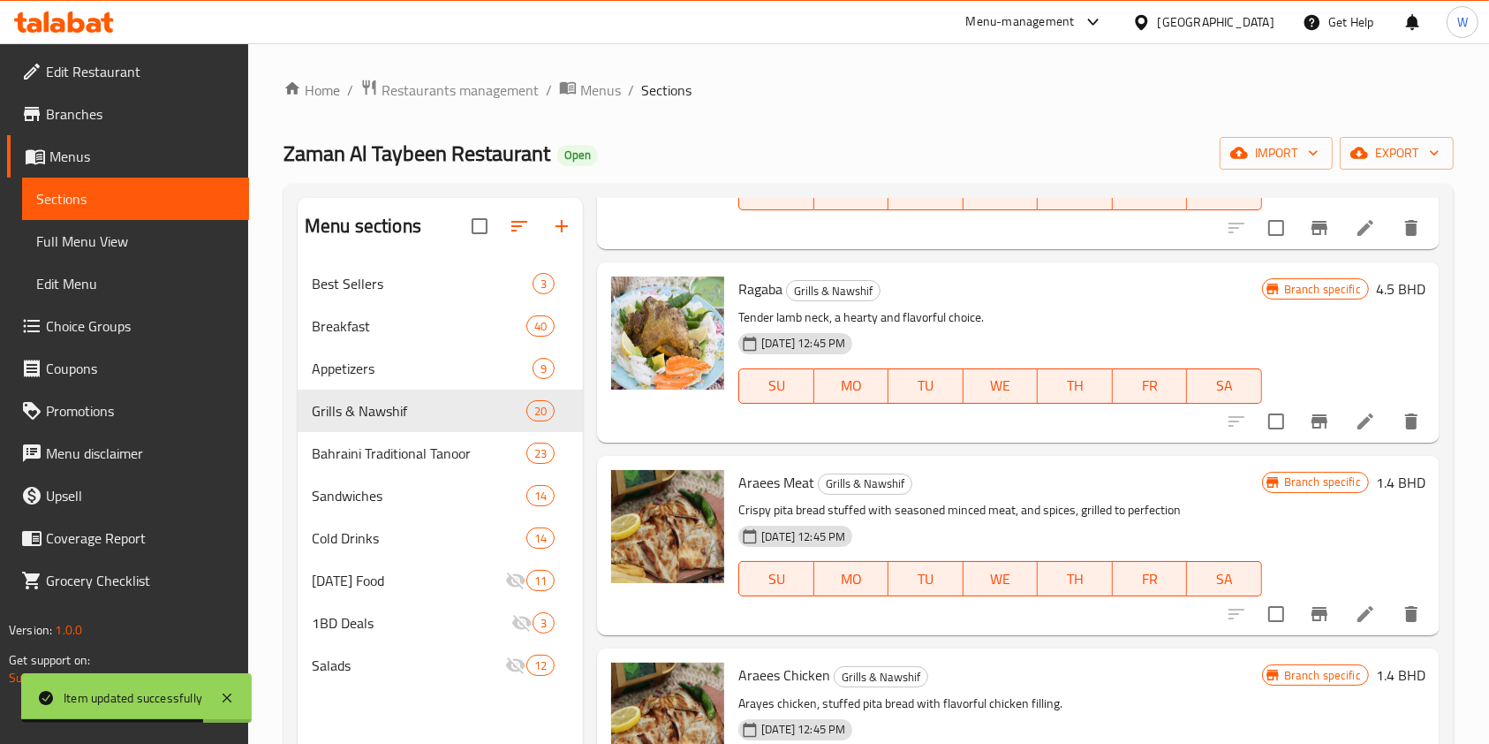
scroll to position [588, 0]
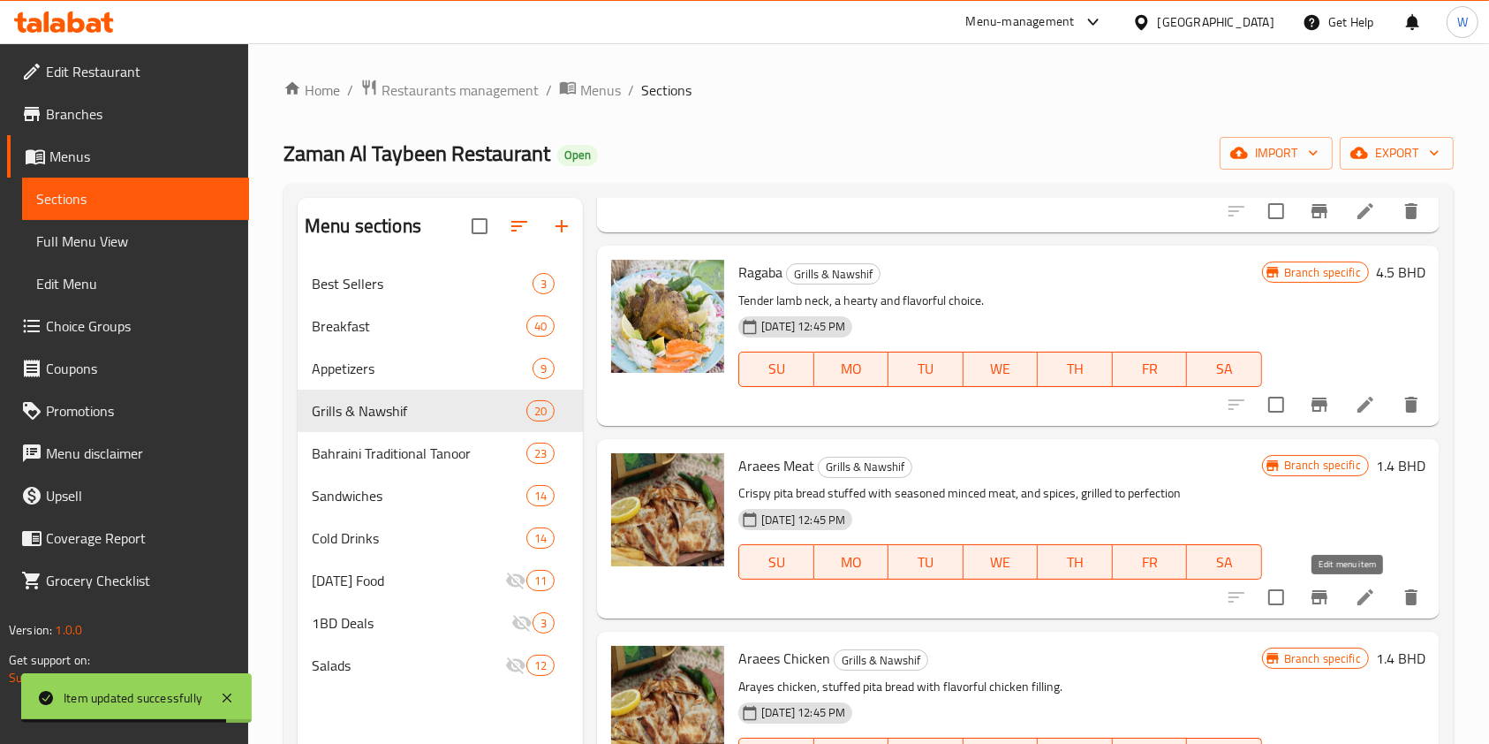
click at [1355, 597] on icon at bounding box center [1365, 596] width 21 height 21
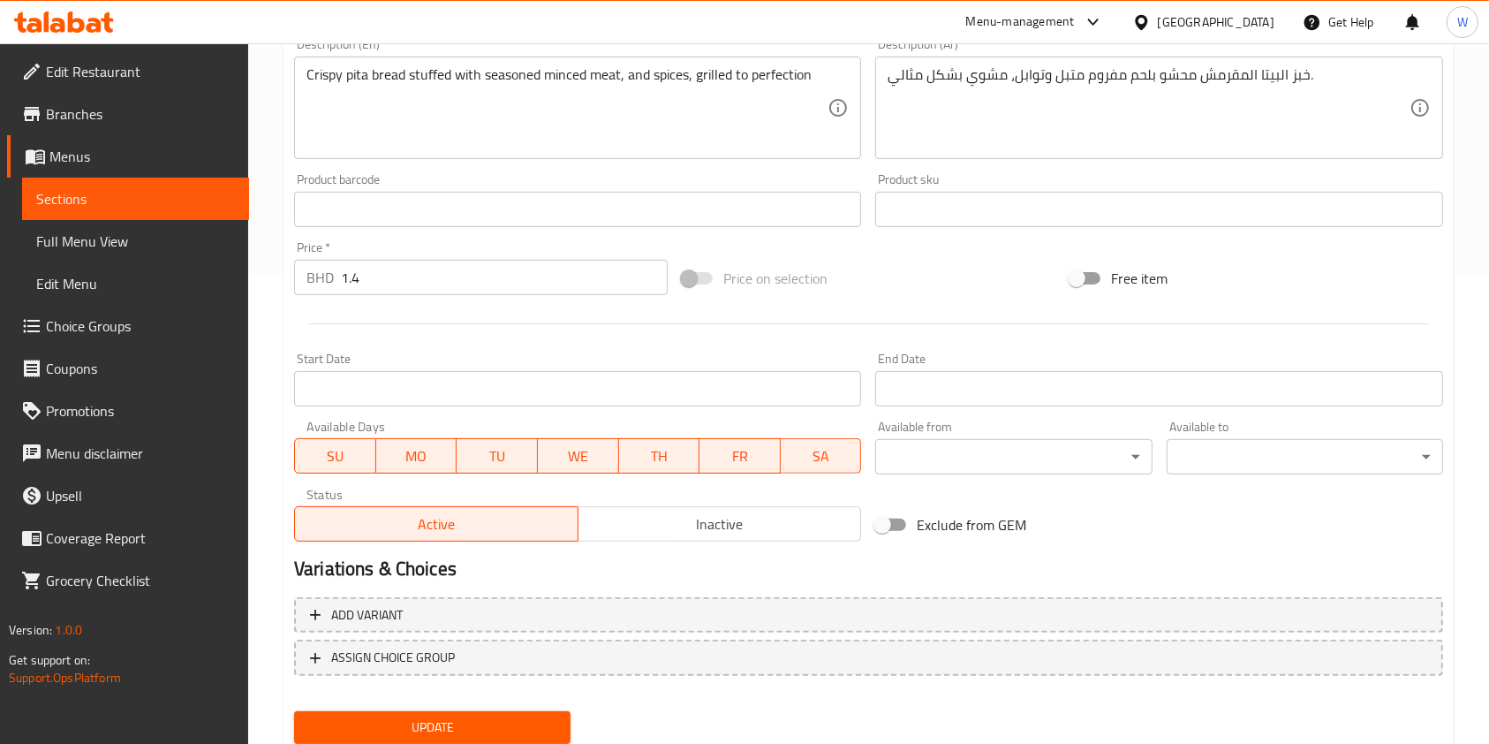
scroll to position [471, 0]
click at [985, 520] on span "Exclude from GEM" at bounding box center [972, 523] width 110 height 21
click at [933, 520] on input "Exclude from GEM" at bounding box center [882, 524] width 101 height 34
checkbox input "true"
click at [486, 710] on button "Update" at bounding box center [432, 726] width 276 height 33
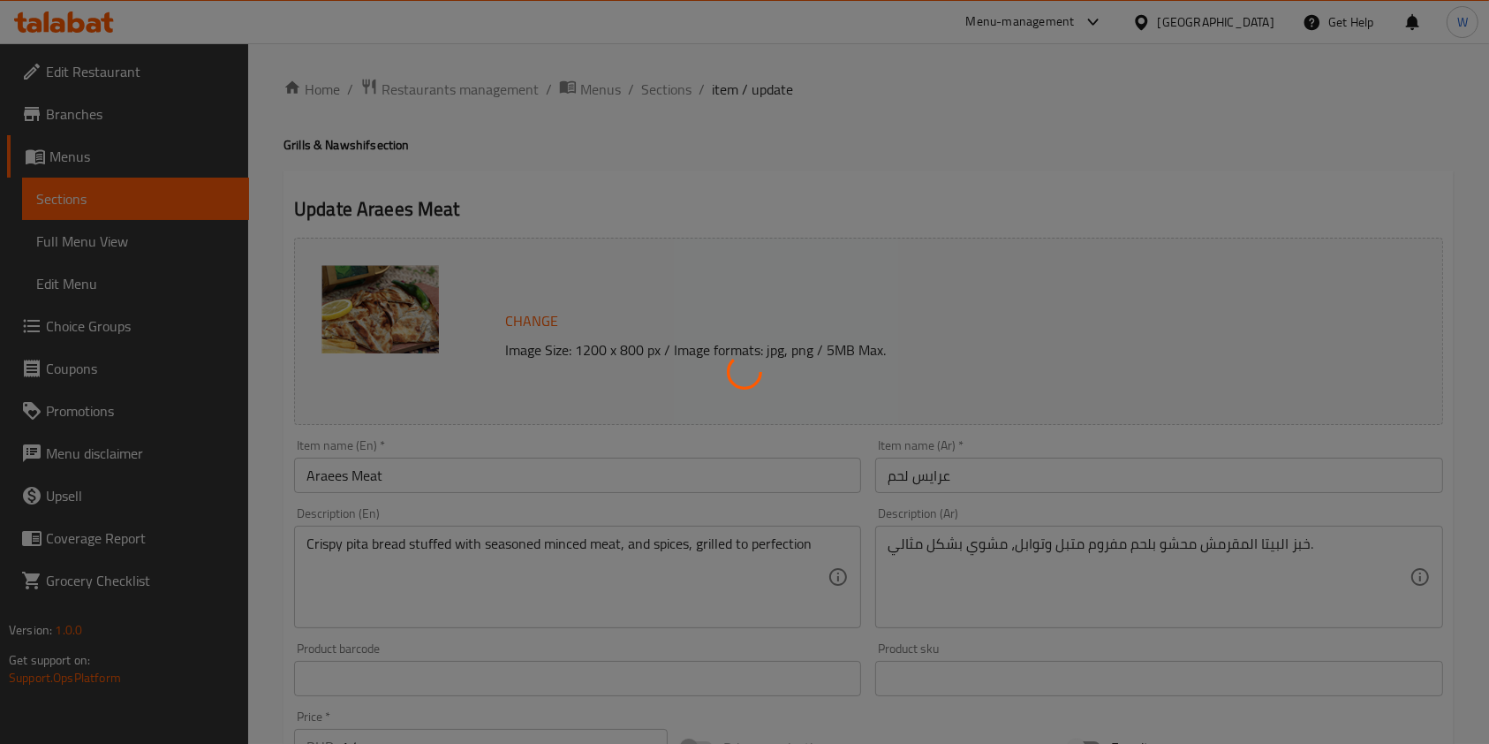
scroll to position [0, 0]
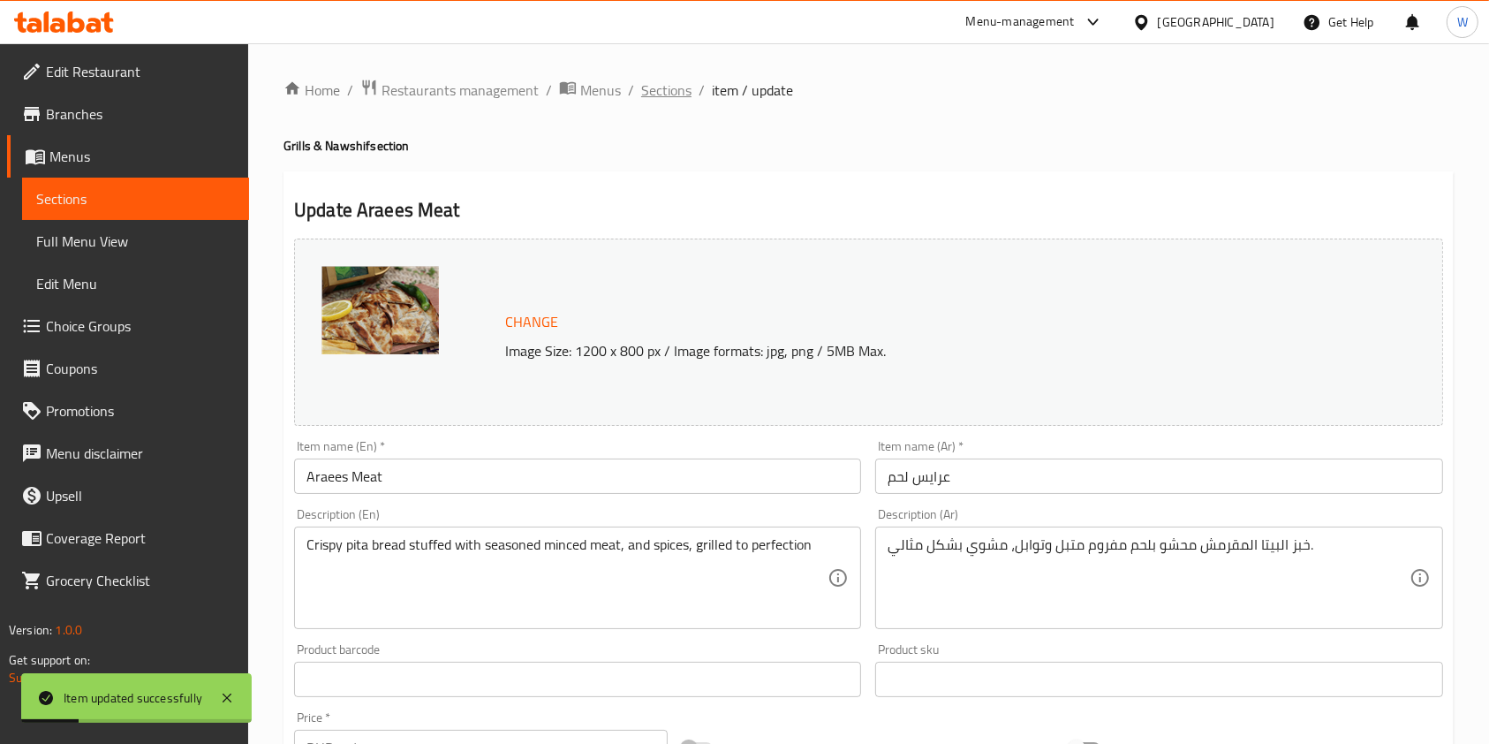
click at [670, 94] on span "Sections" at bounding box center [666, 89] width 50 height 21
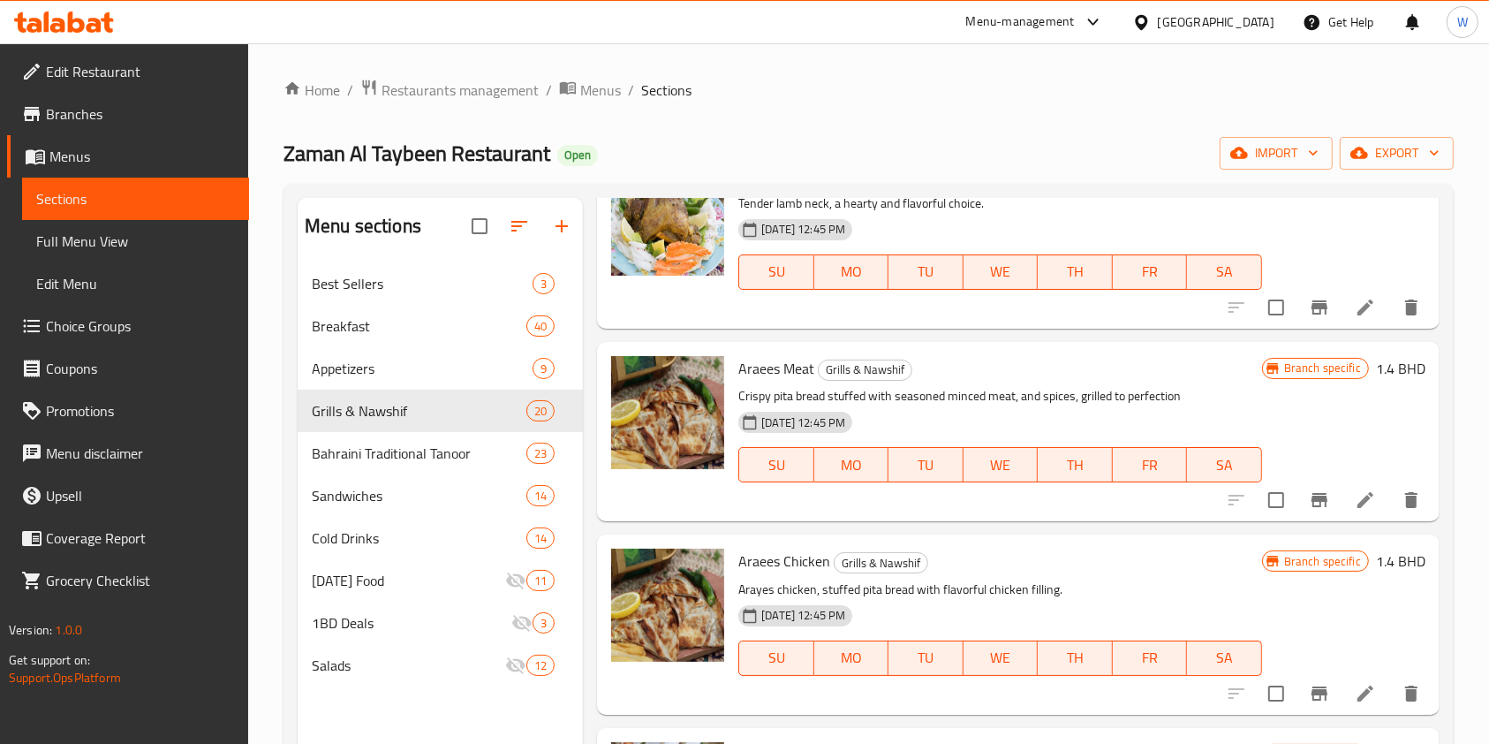
scroll to position [707, 0]
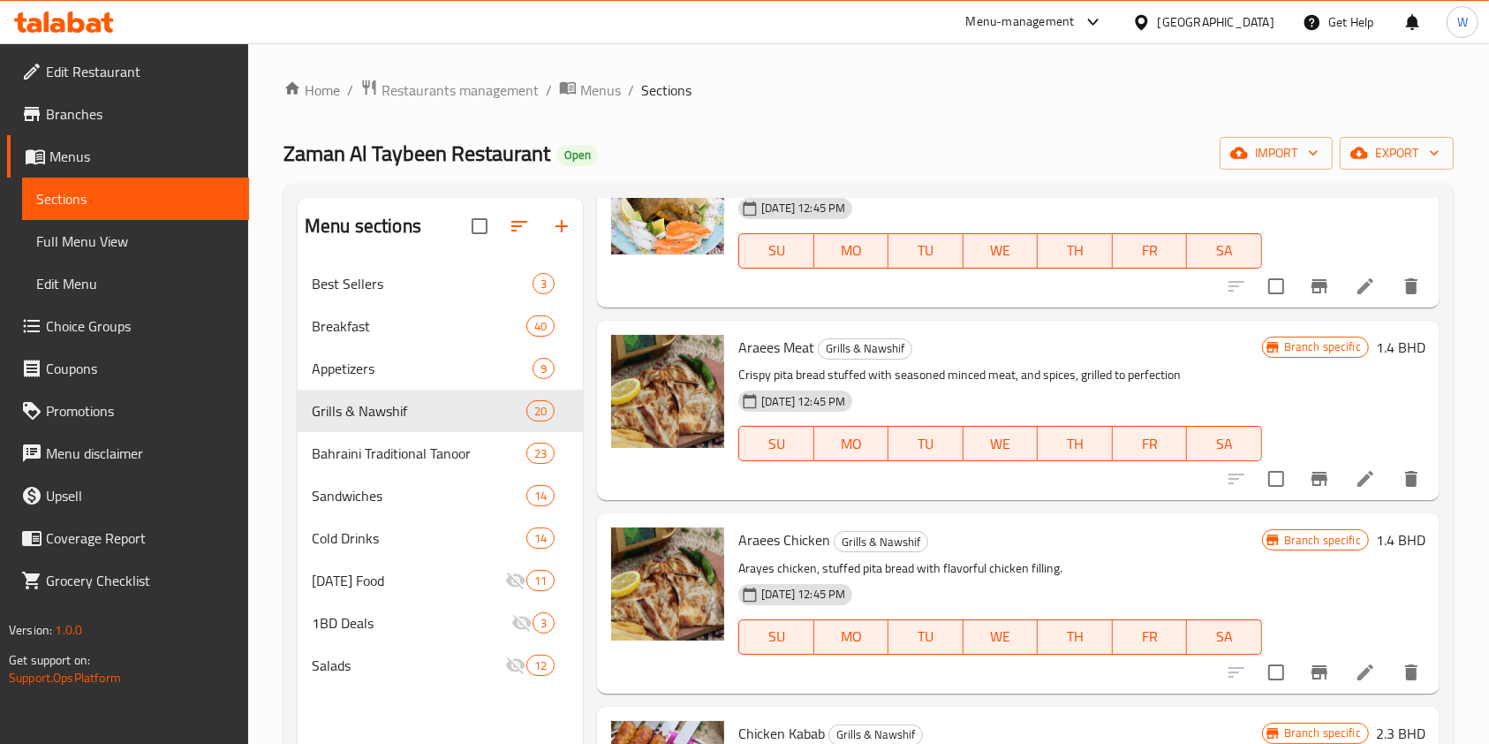
click at [1359, 481] on li at bounding box center [1365, 479] width 49 height 32
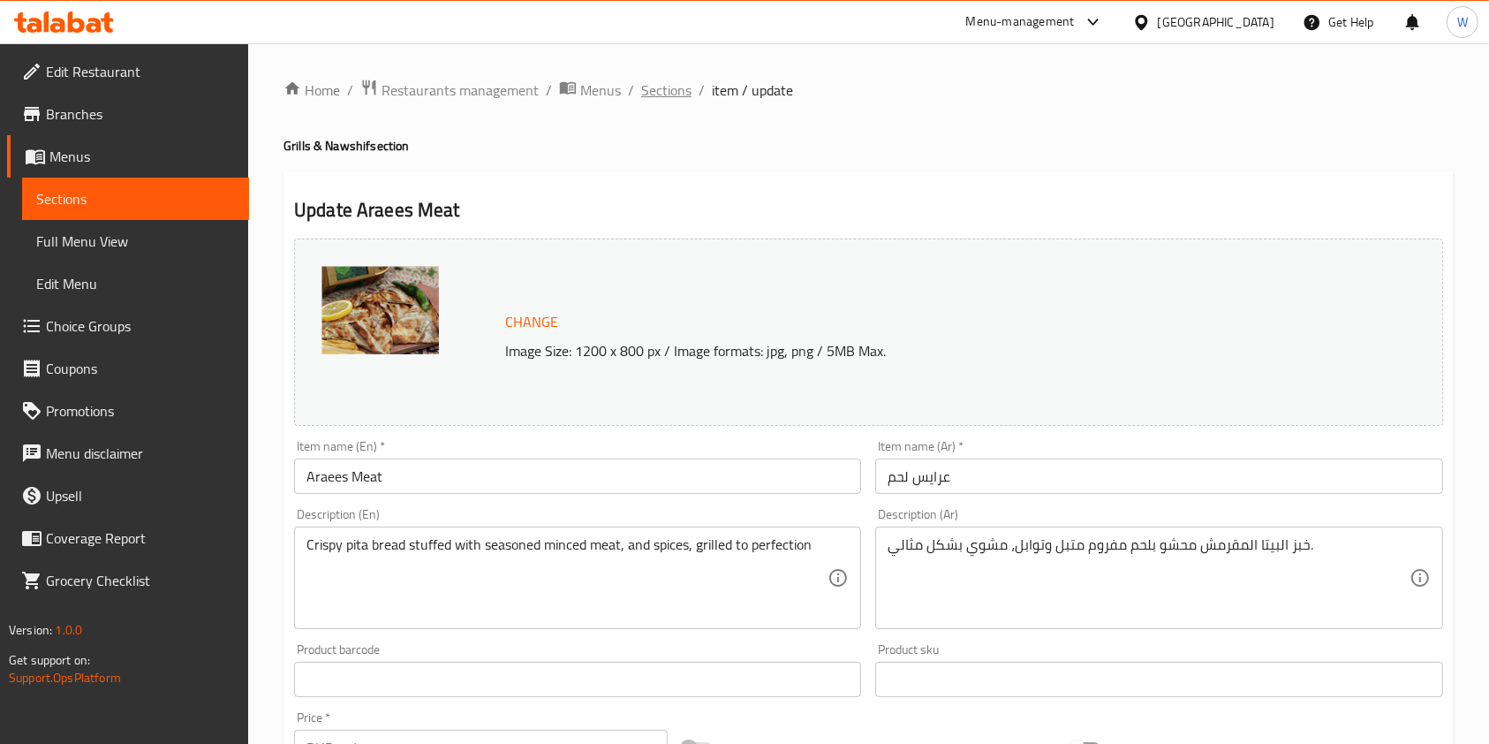
click at [675, 95] on span "Sections" at bounding box center [666, 89] width 50 height 21
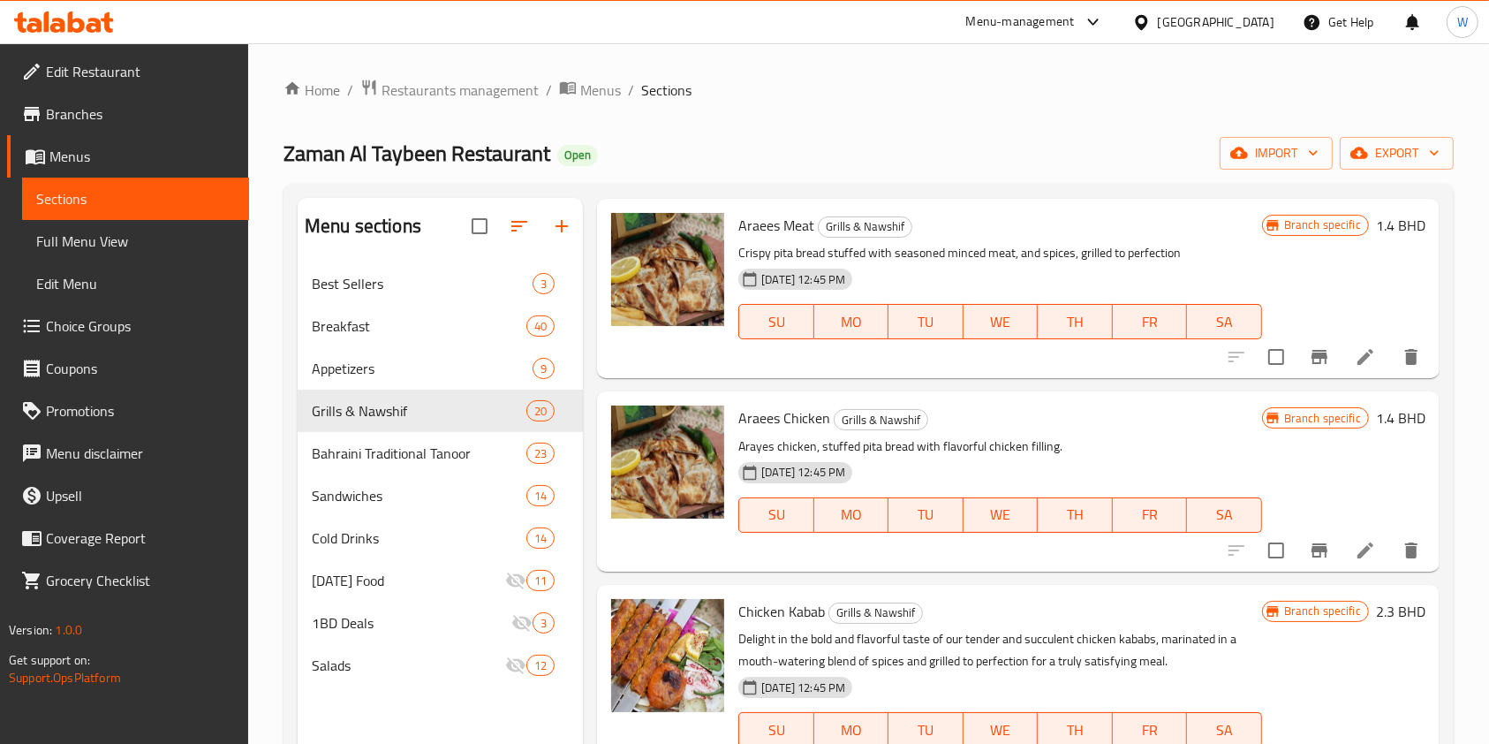
scroll to position [824, 0]
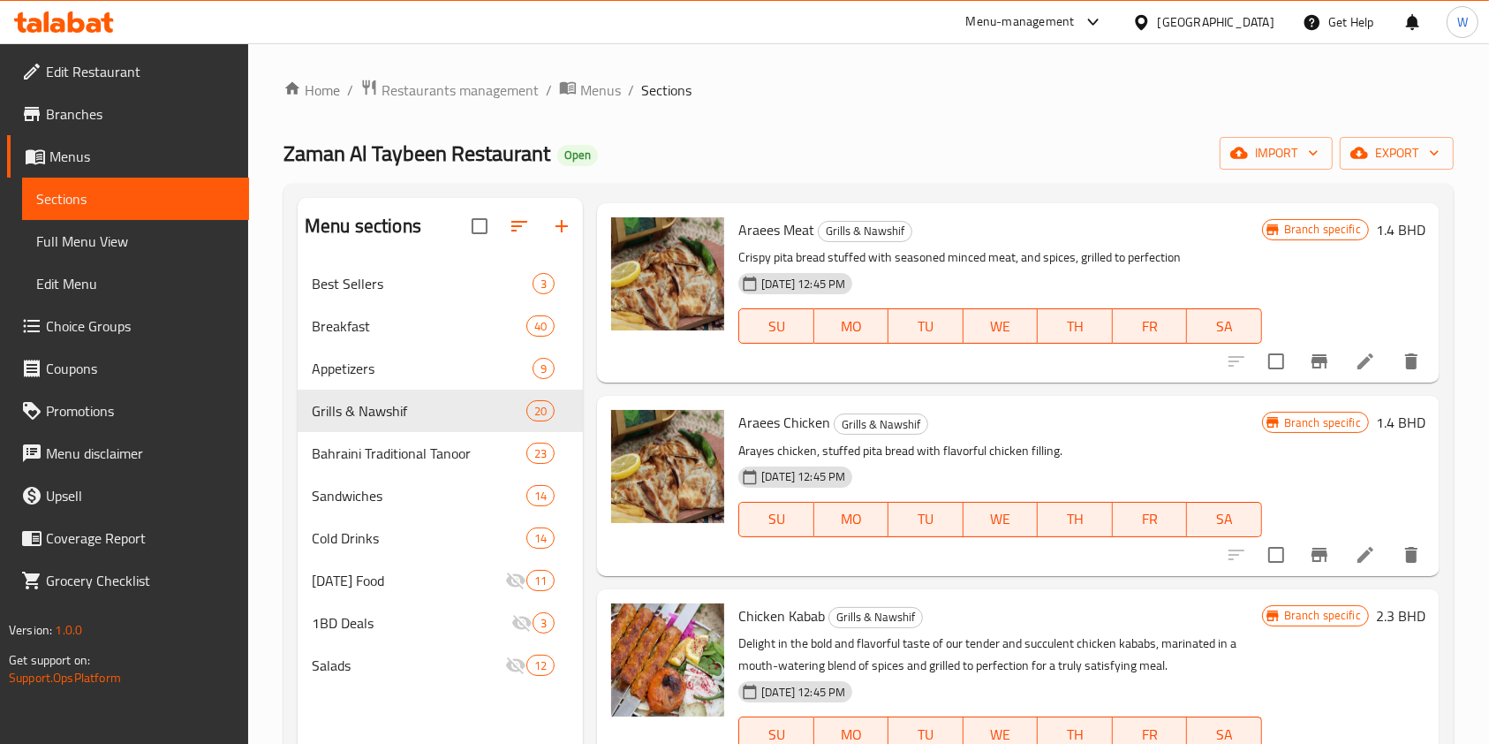
click at [1341, 556] on li at bounding box center [1365, 555] width 49 height 32
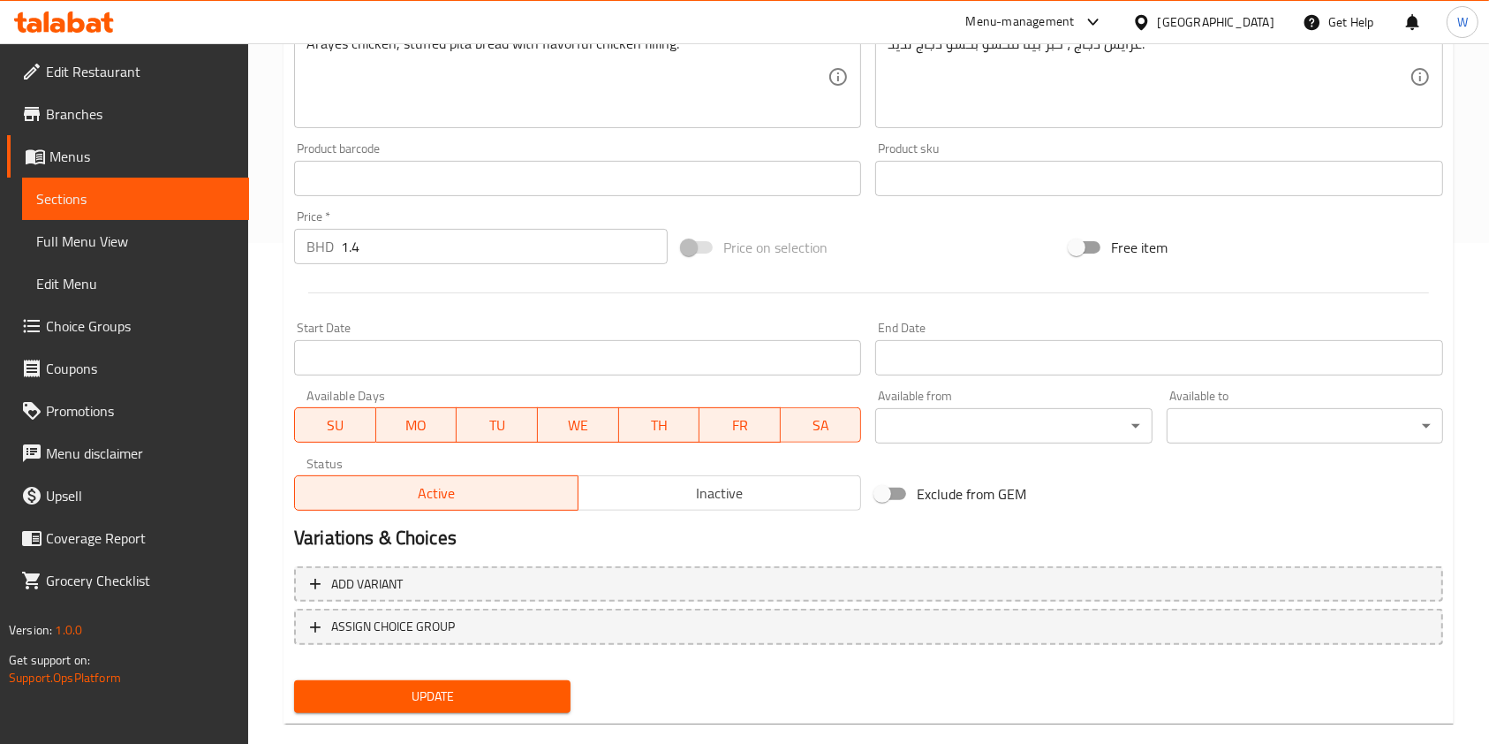
scroll to position [530, 0]
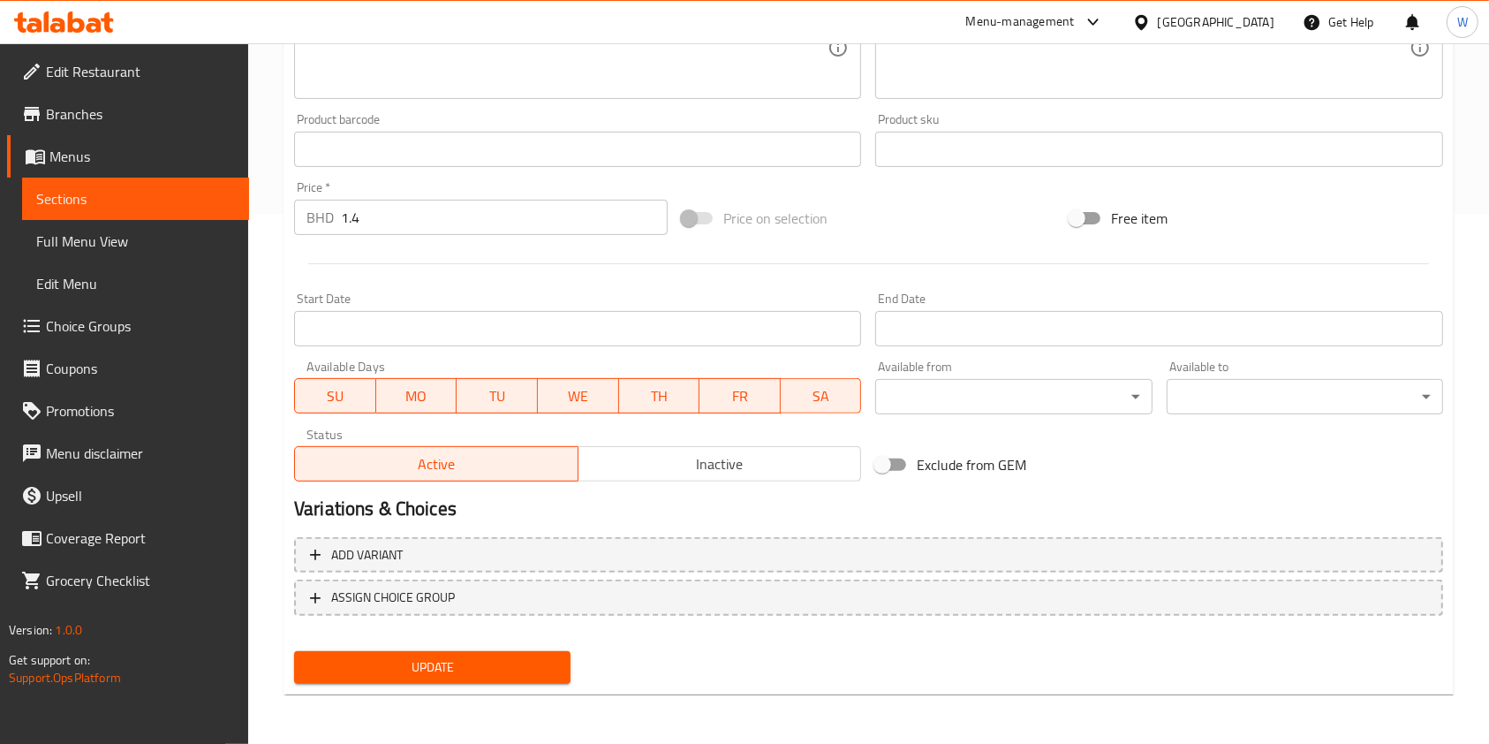
click at [951, 465] on span "Exclude from GEM" at bounding box center [972, 464] width 110 height 21
click at [933, 465] on input "Exclude from GEM" at bounding box center [882, 465] width 101 height 34
checkbox input "true"
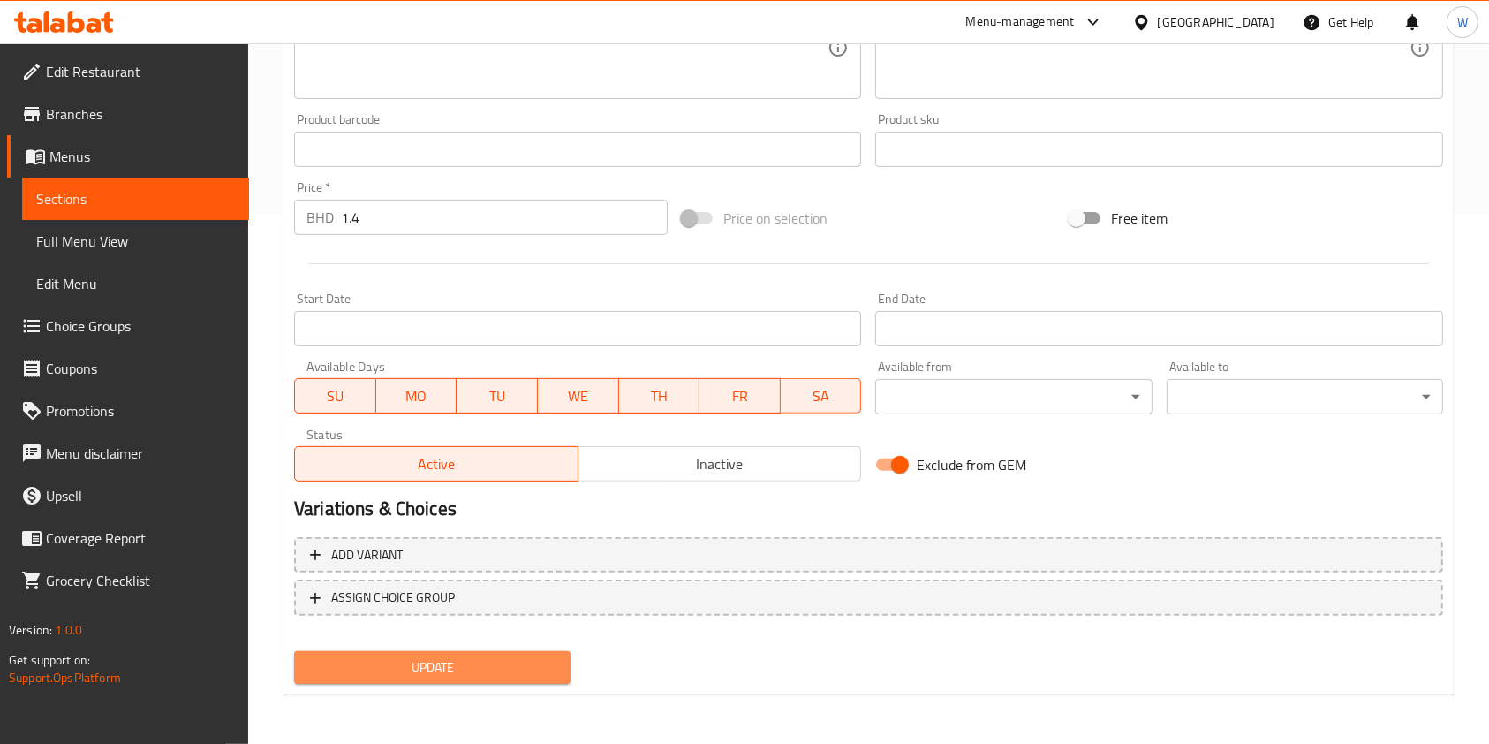
click at [473, 669] on span "Update" at bounding box center [432, 667] width 248 height 22
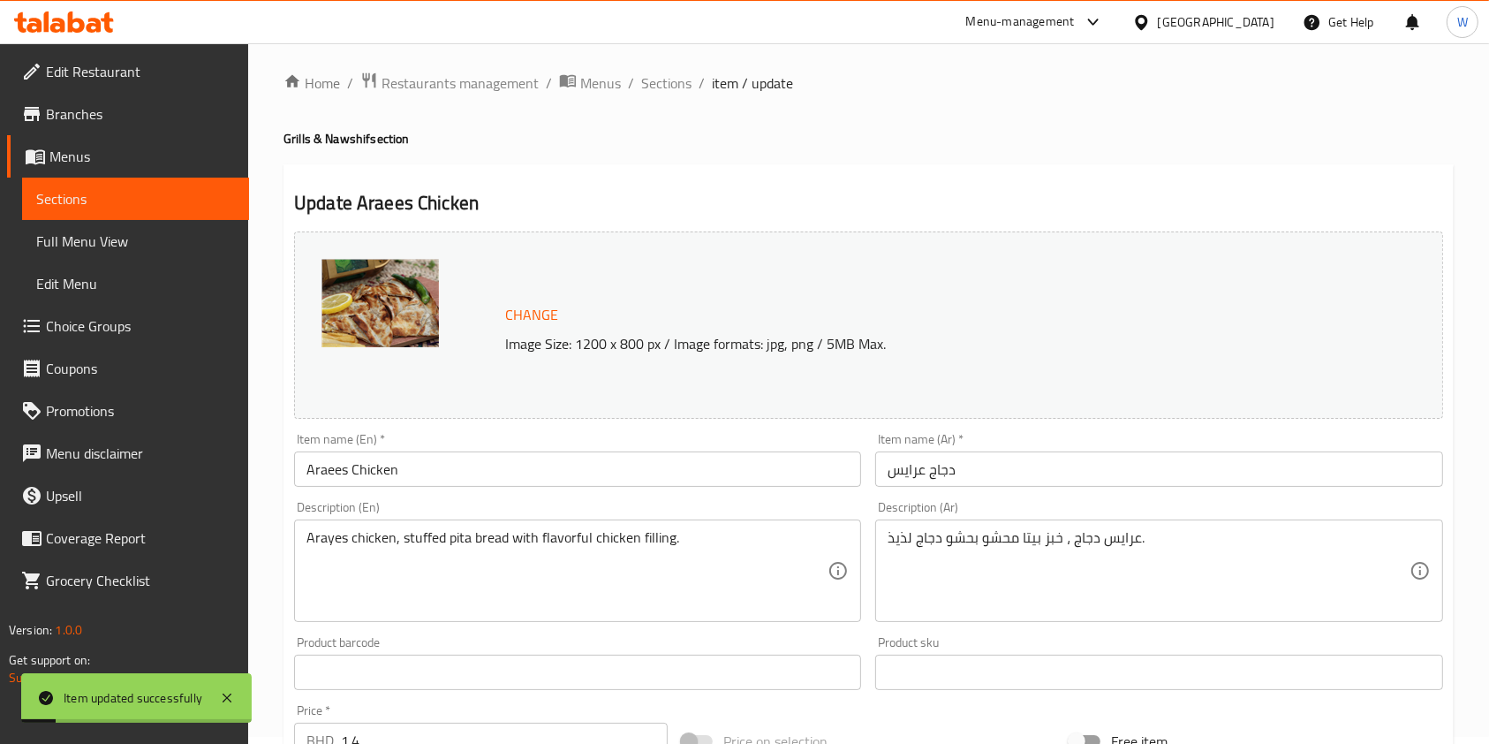
scroll to position [0, 0]
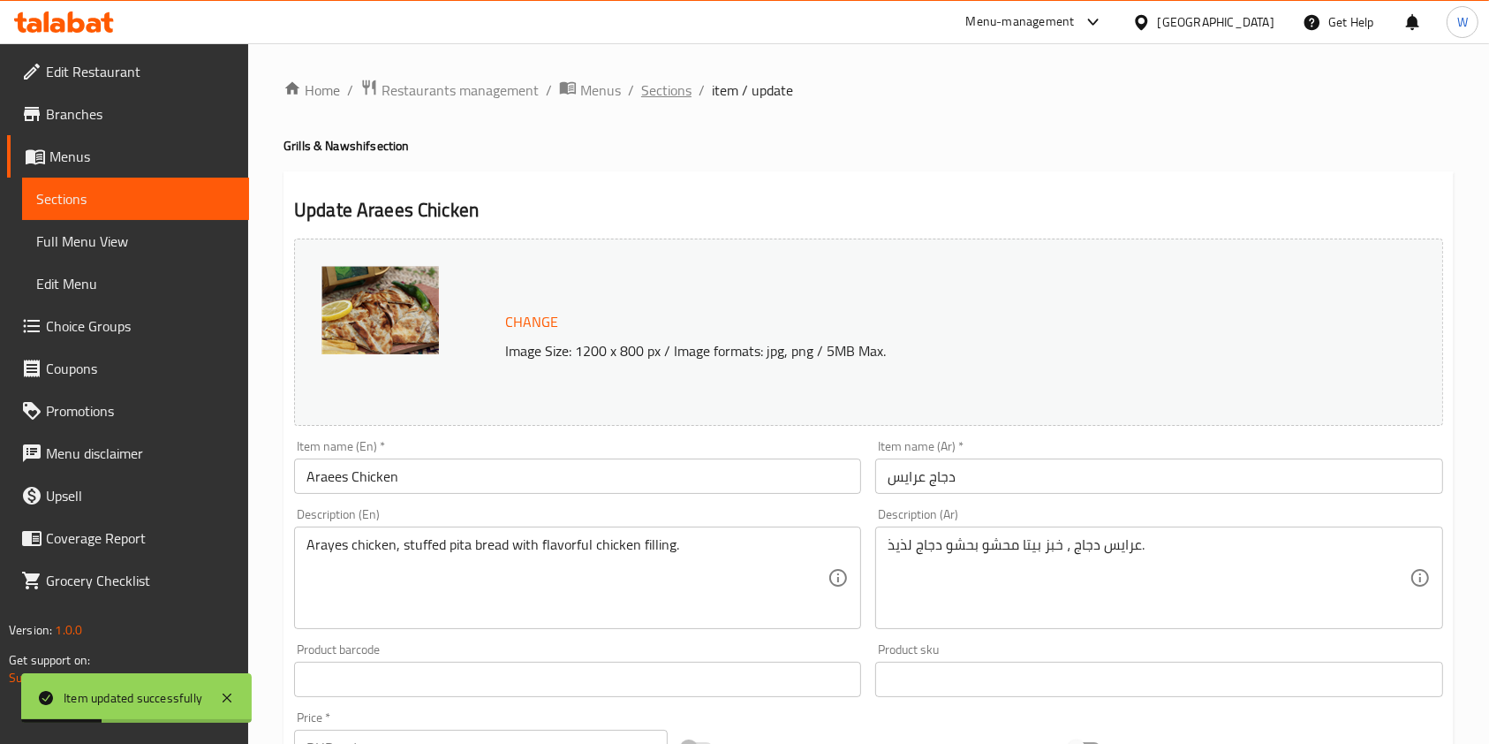
click at [682, 93] on span "Sections" at bounding box center [666, 89] width 50 height 21
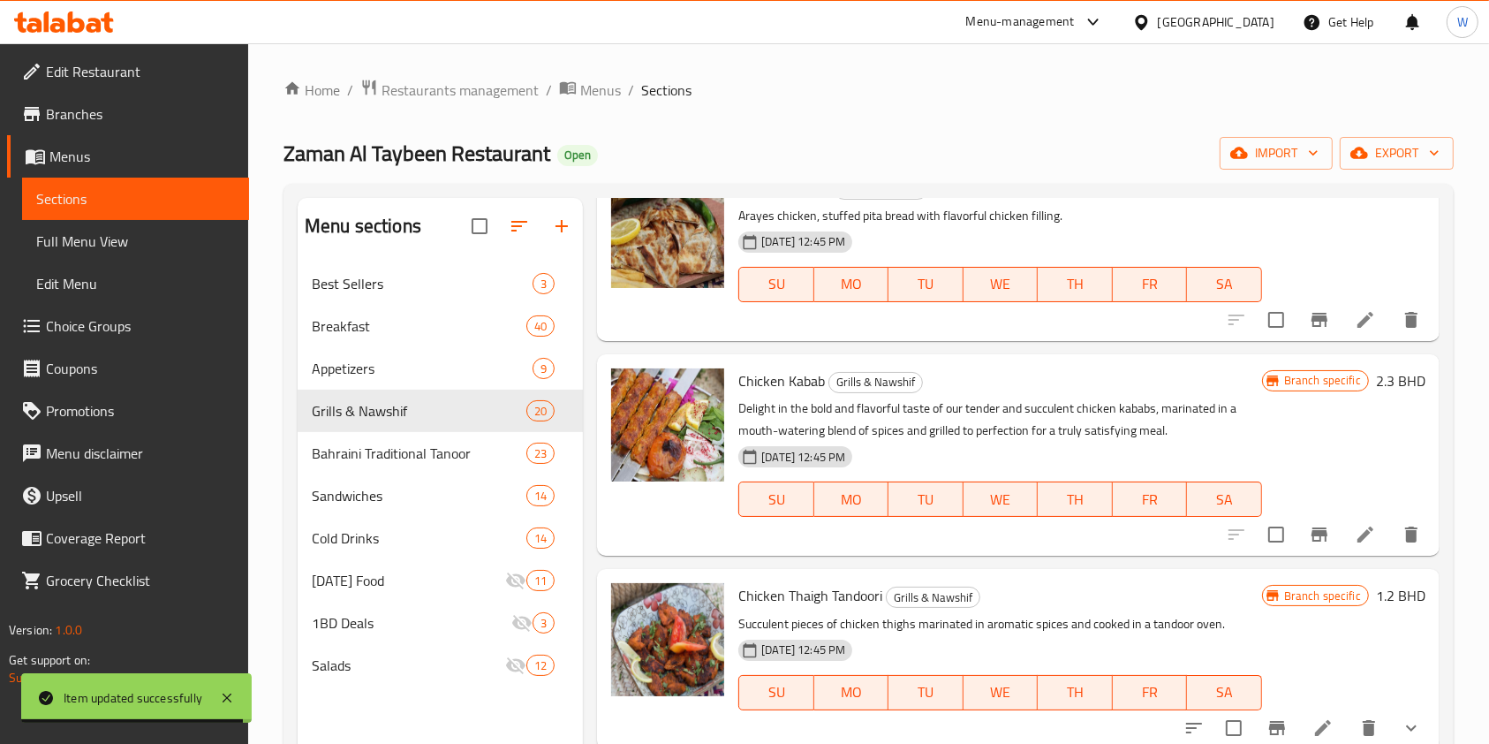
scroll to position [1060, 0]
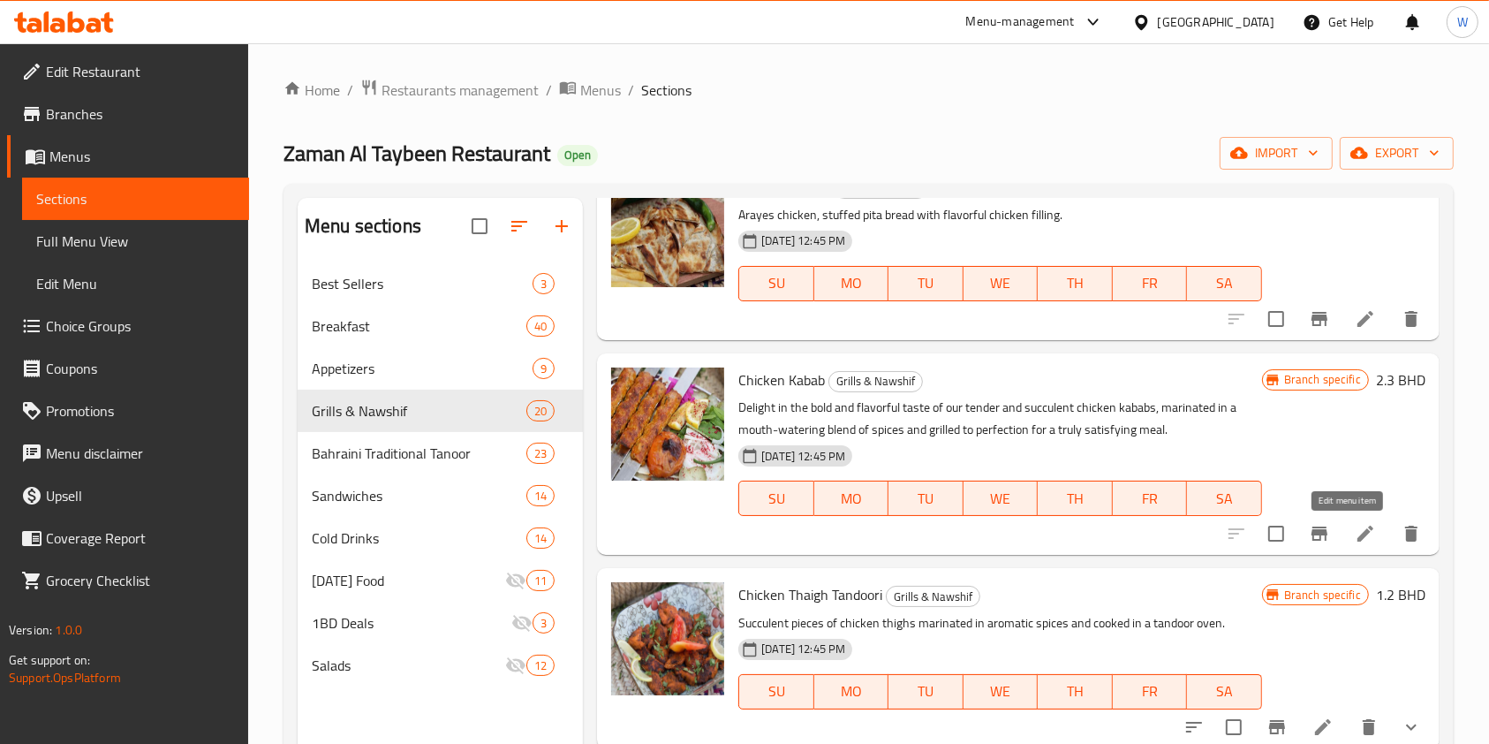
click at [1355, 533] on icon at bounding box center [1365, 533] width 21 height 21
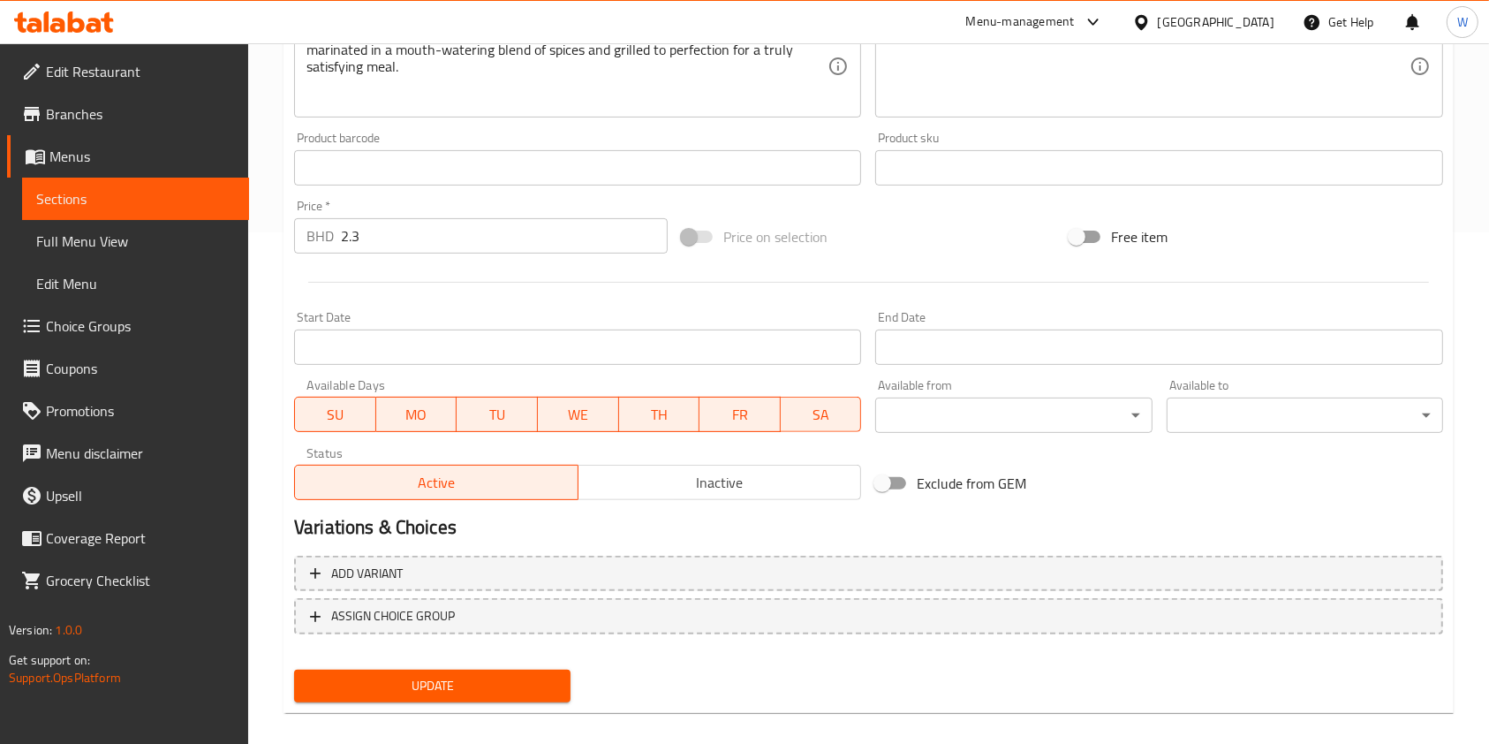
scroll to position [530, 0]
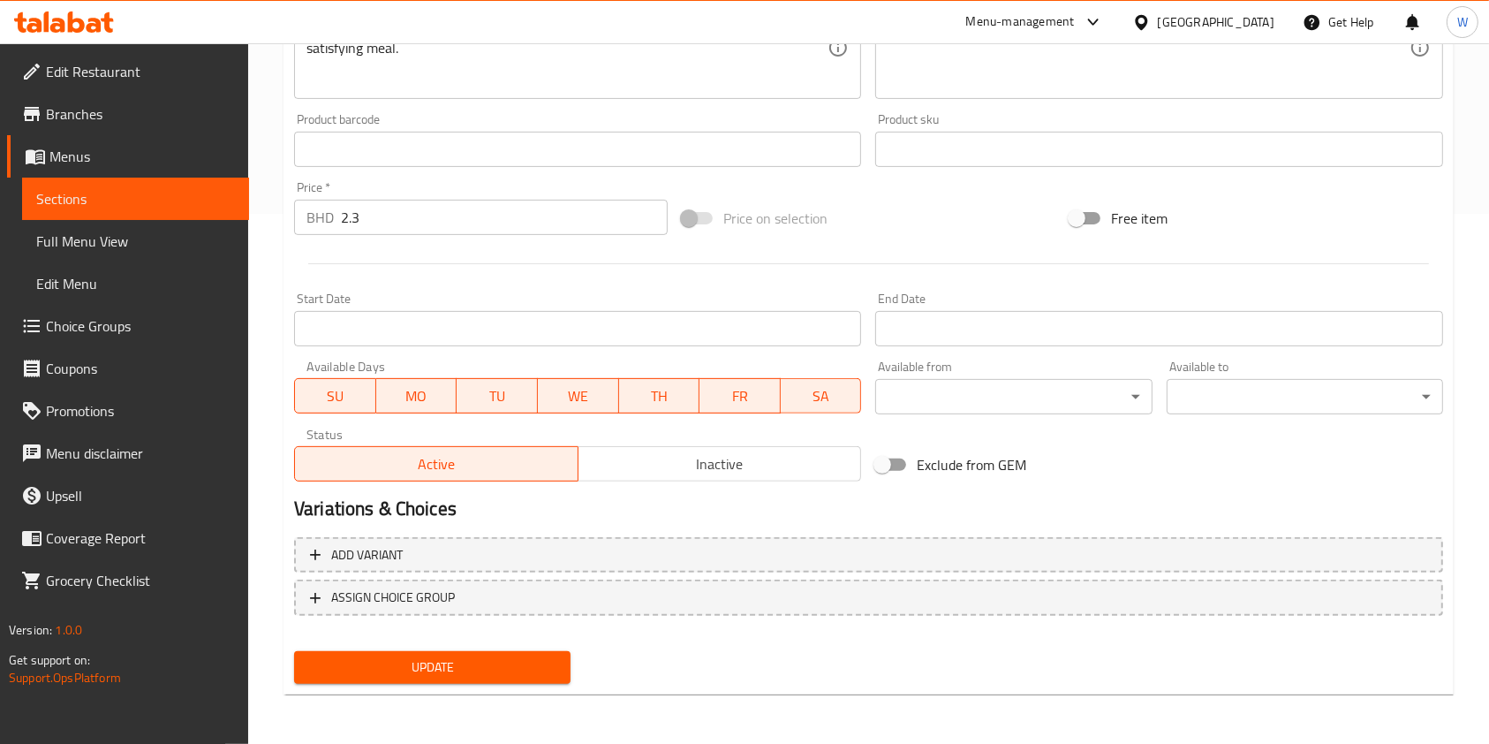
click at [942, 471] on span "Exclude from GEM" at bounding box center [972, 464] width 110 height 21
click at [933, 471] on input "Exclude from GEM" at bounding box center [882, 465] width 101 height 34
checkbox input "true"
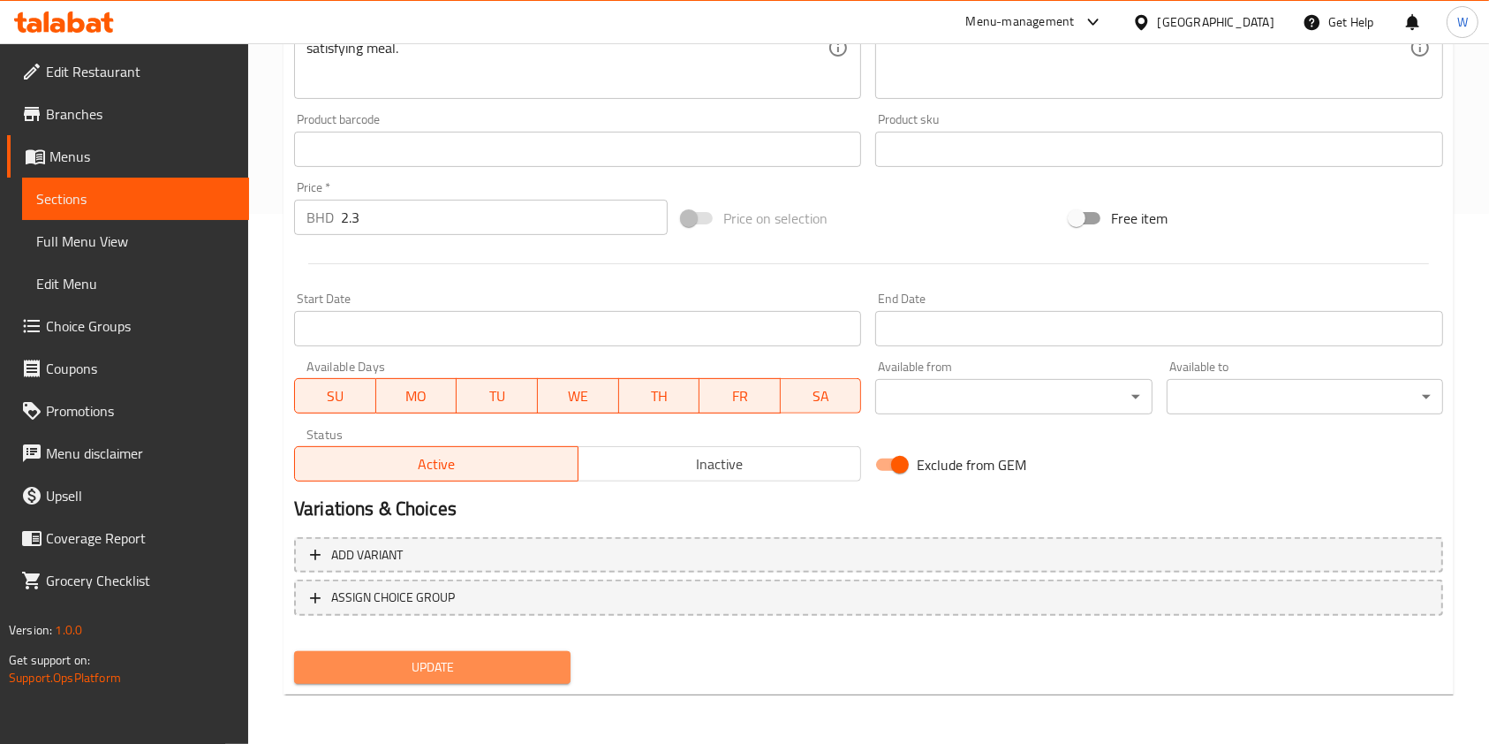
click at [488, 667] on span "Update" at bounding box center [432, 667] width 248 height 22
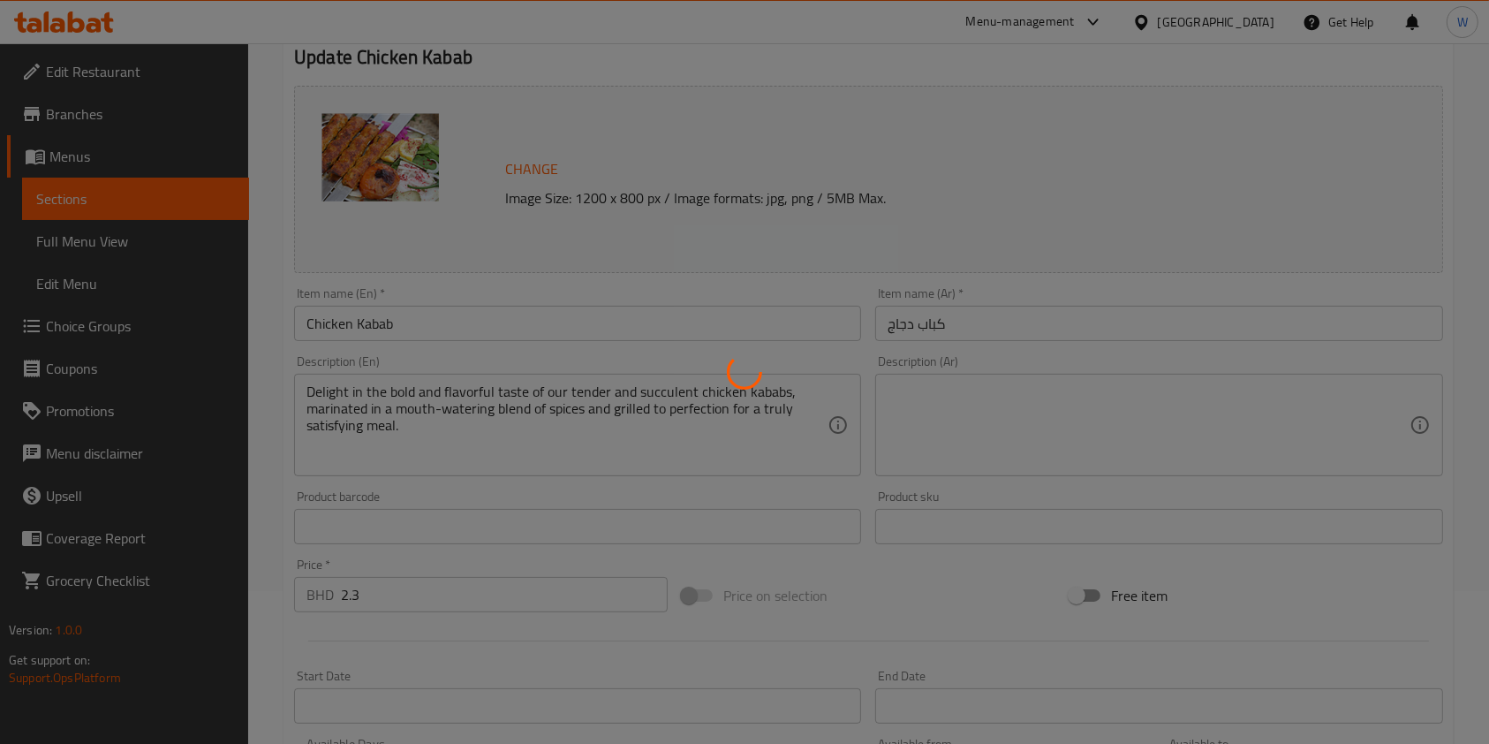
scroll to position [0, 0]
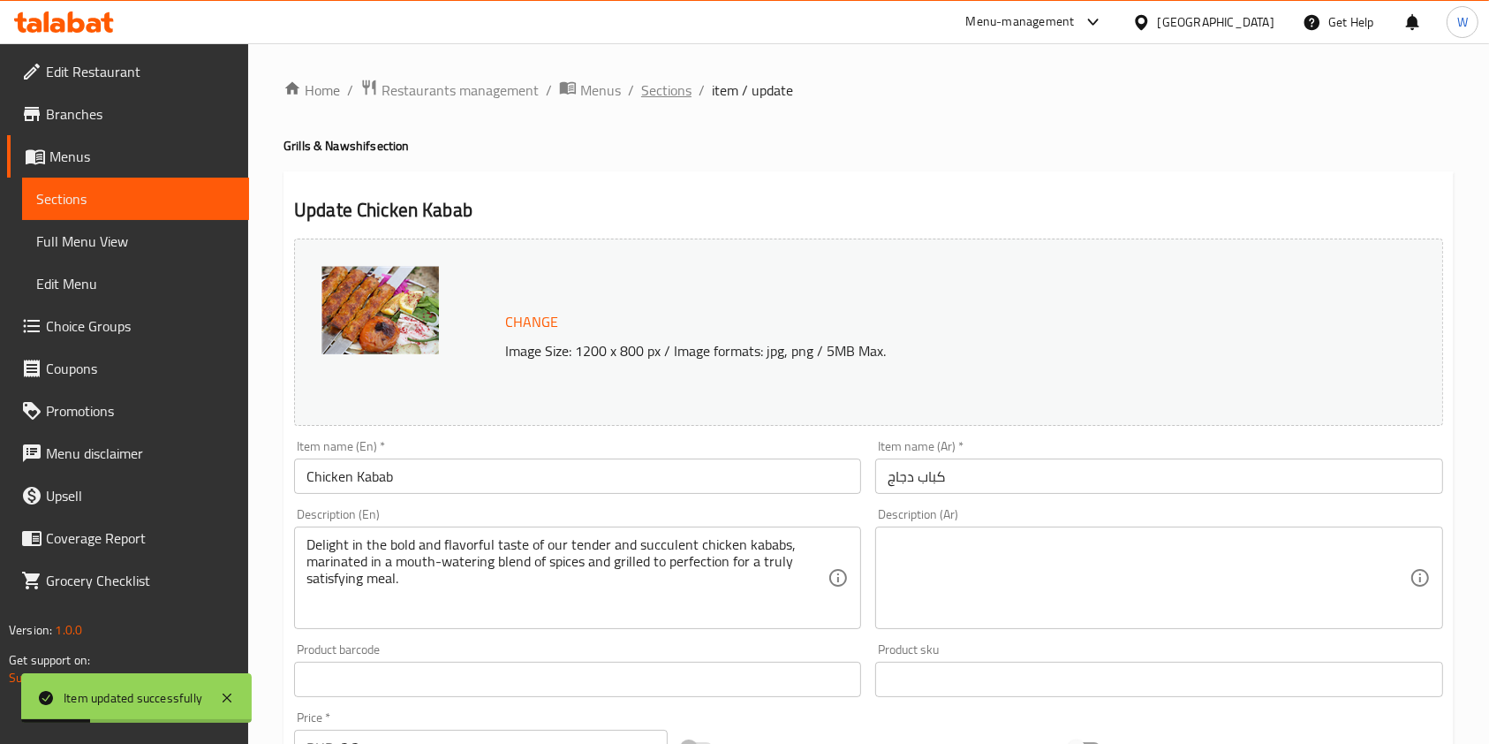
click at [671, 87] on span "Sections" at bounding box center [666, 89] width 50 height 21
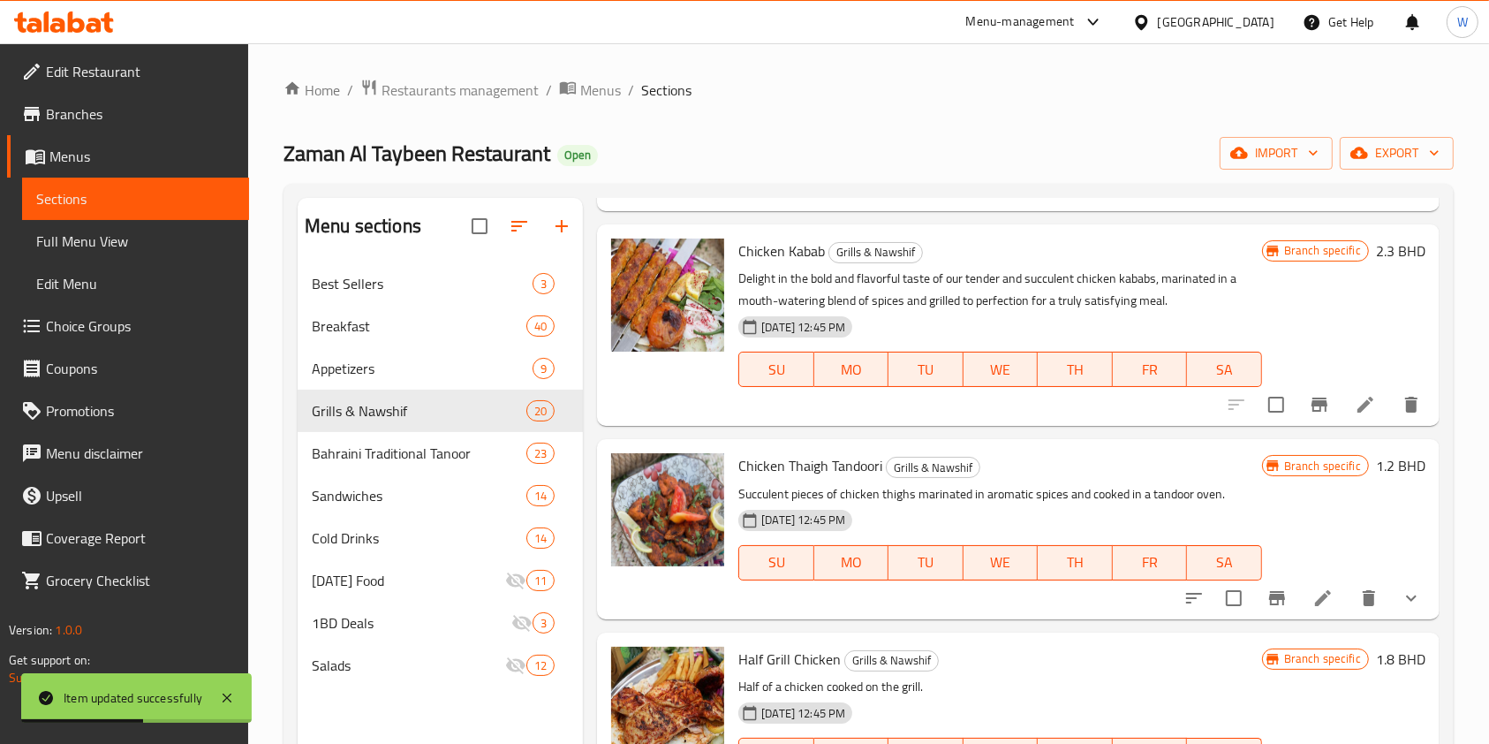
scroll to position [1295, 0]
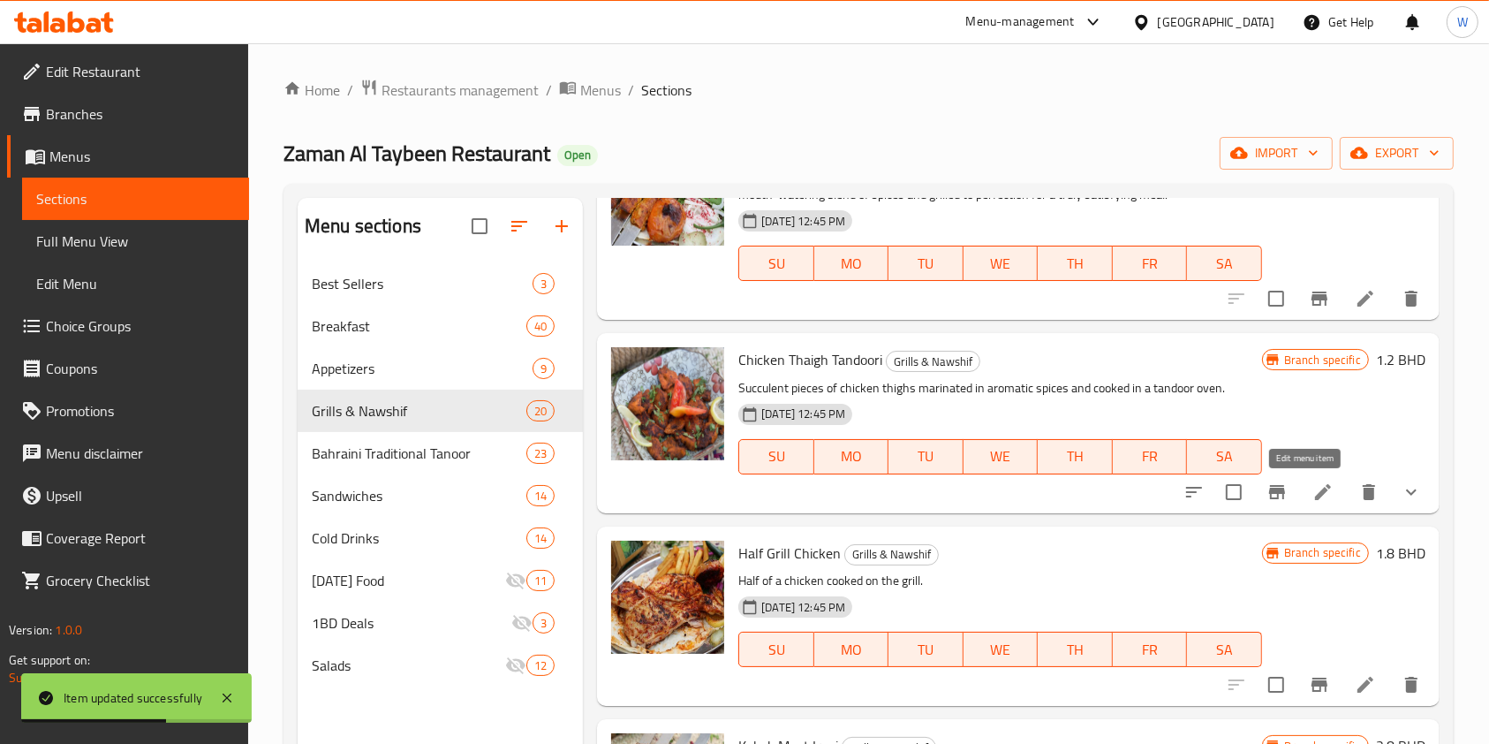
click at [1312, 495] on icon at bounding box center [1322, 491] width 21 height 21
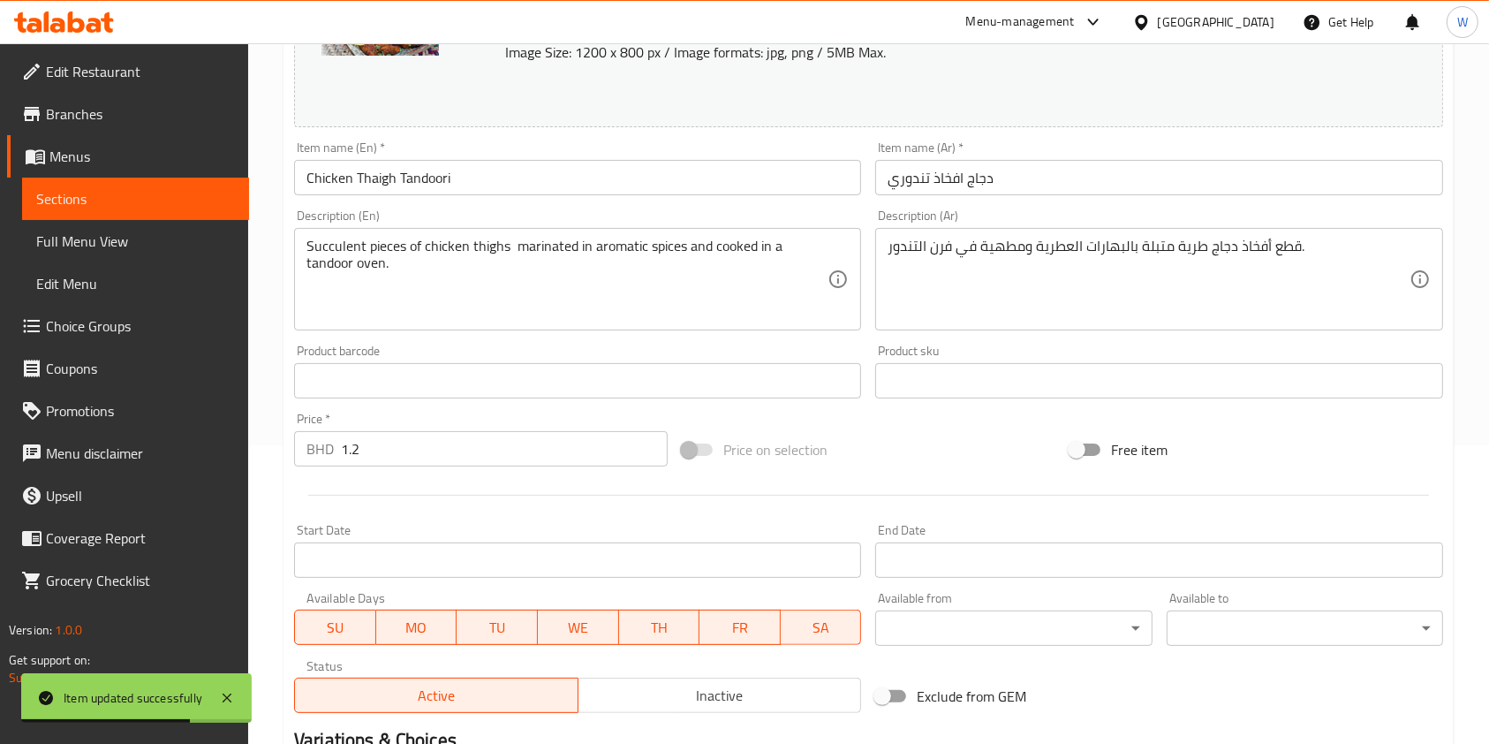
scroll to position [558, 0]
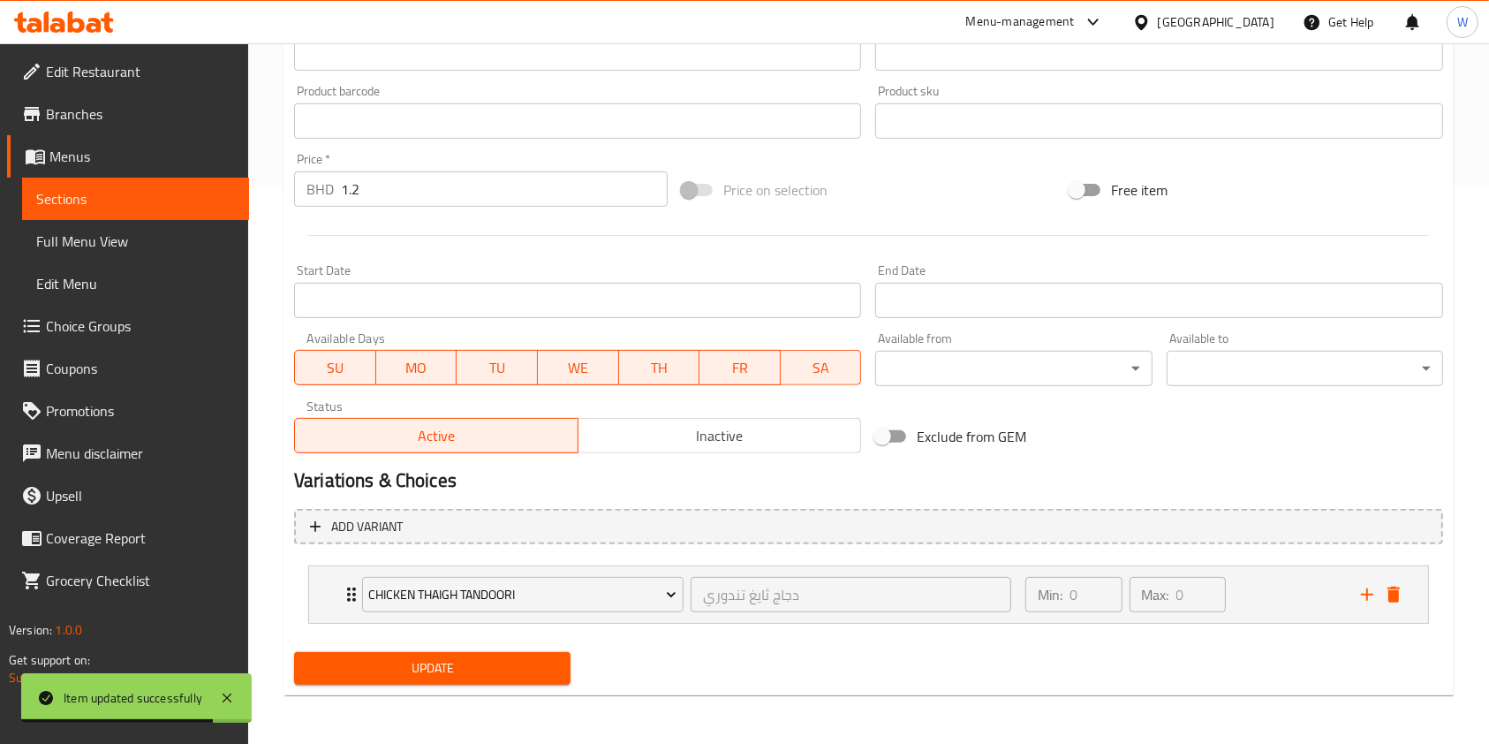
click at [909, 444] on input "Exclude from GEM" at bounding box center [882, 437] width 101 height 34
checkbox input "true"
click at [540, 667] on span "Update" at bounding box center [432, 668] width 248 height 22
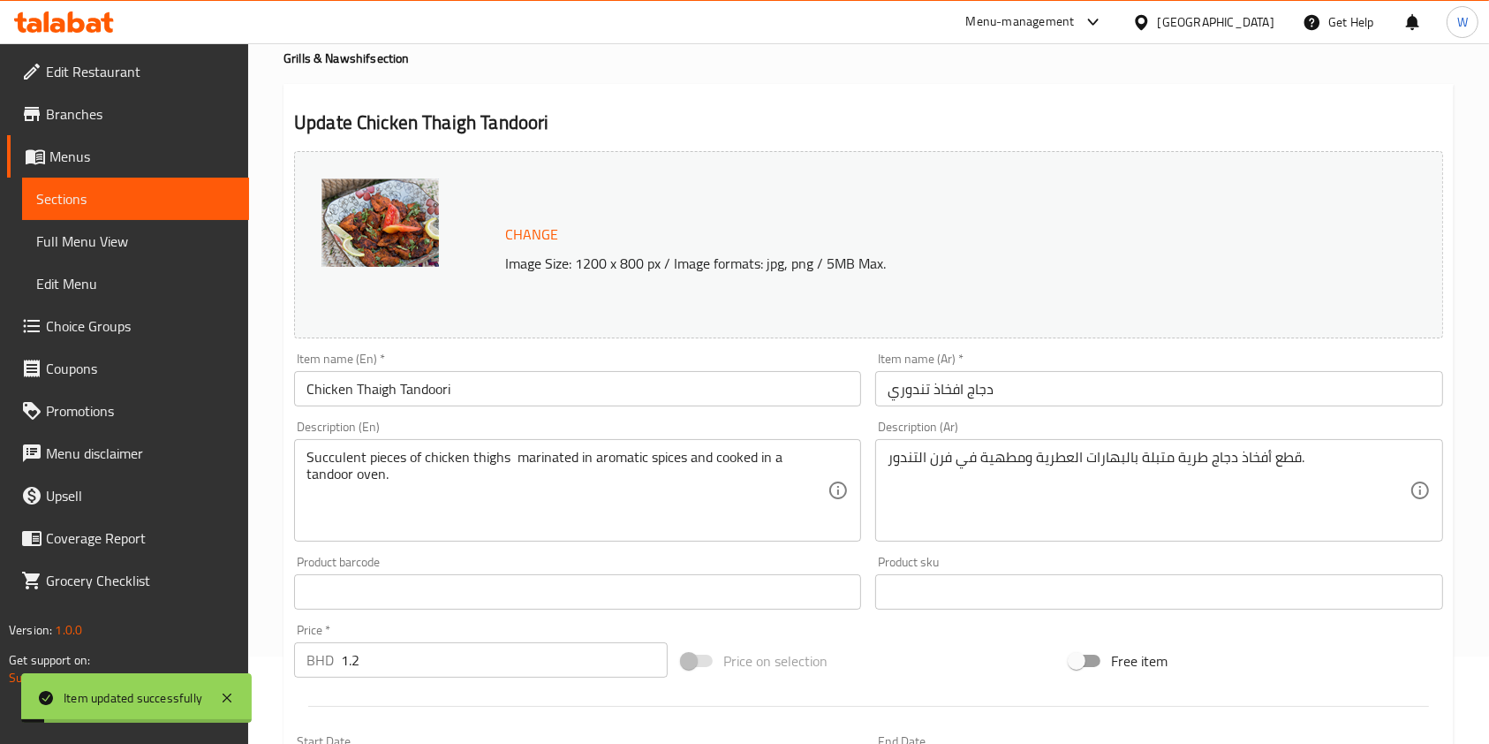
scroll to position [0, 0]
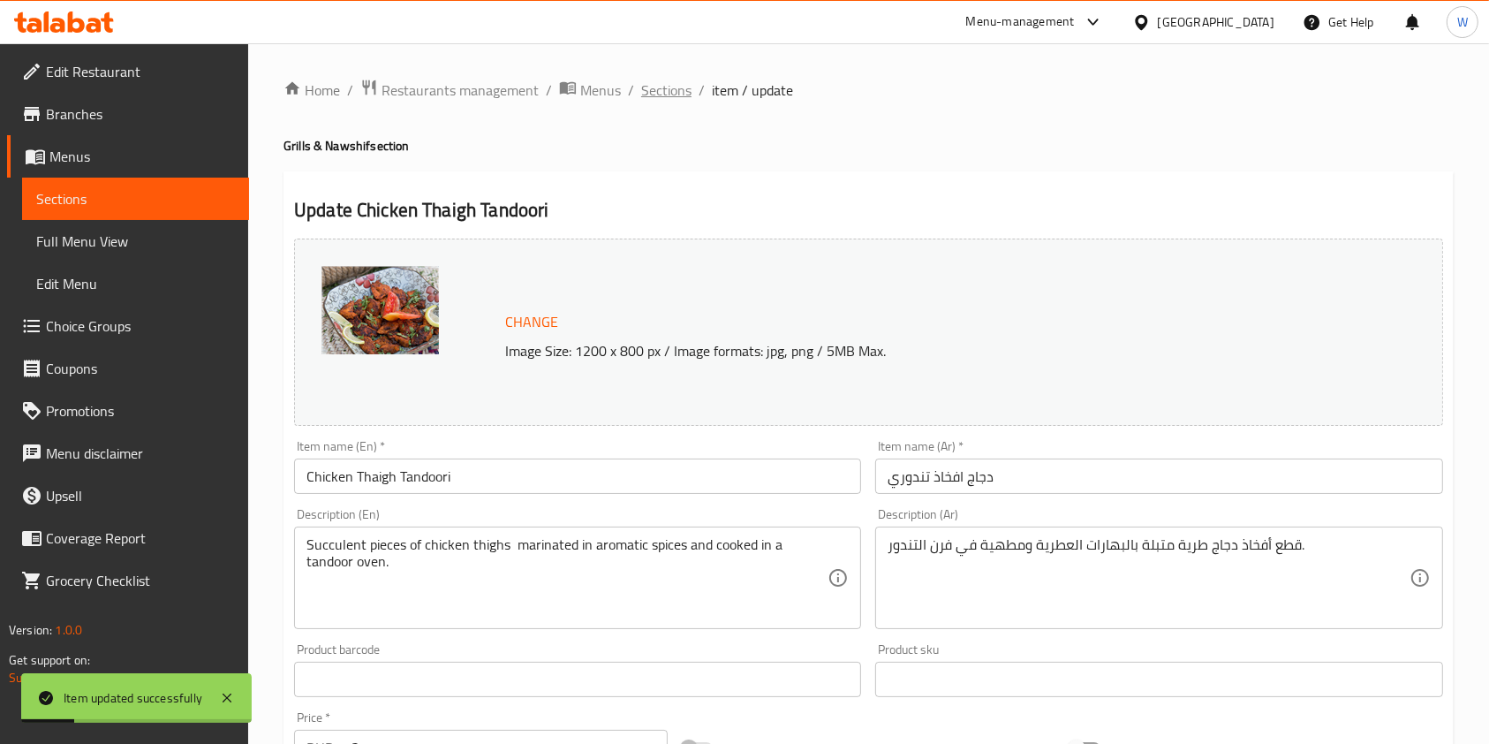
click at [664, 99] on span "Sections" at bounding box center [666, 89] width 50 height 21
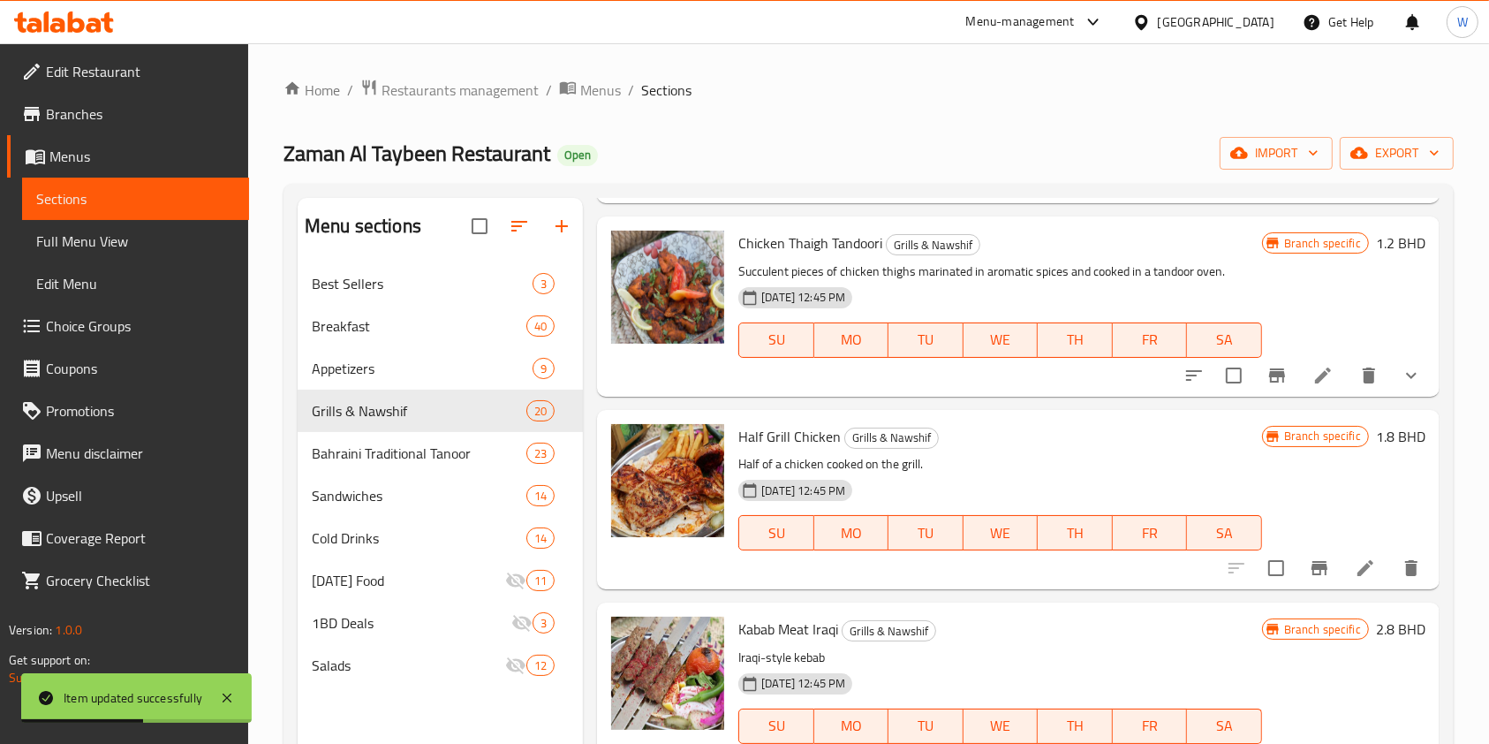
scroll to position [1413, 0]
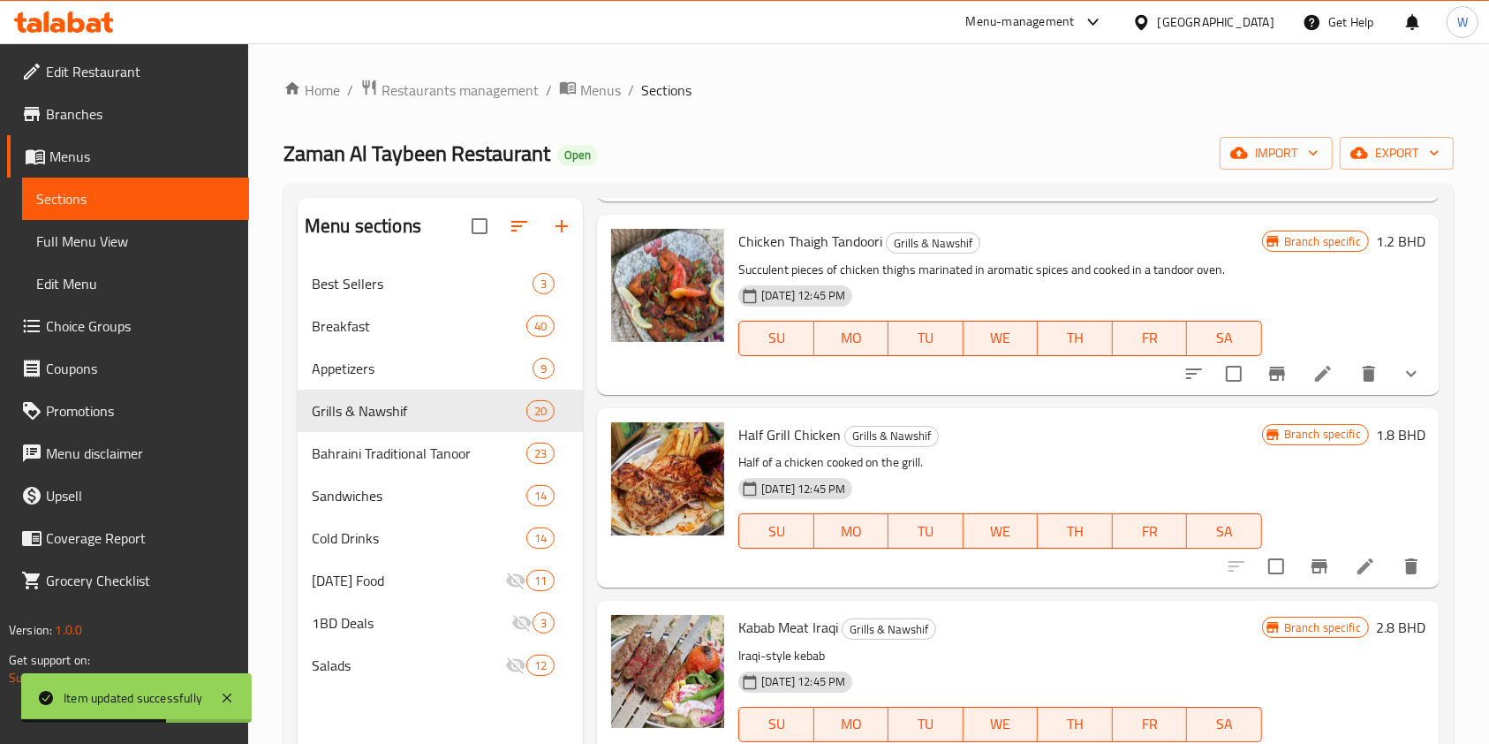
click at [1357, 560] on icon at bounding box center [1365, 566] width 16 height 16
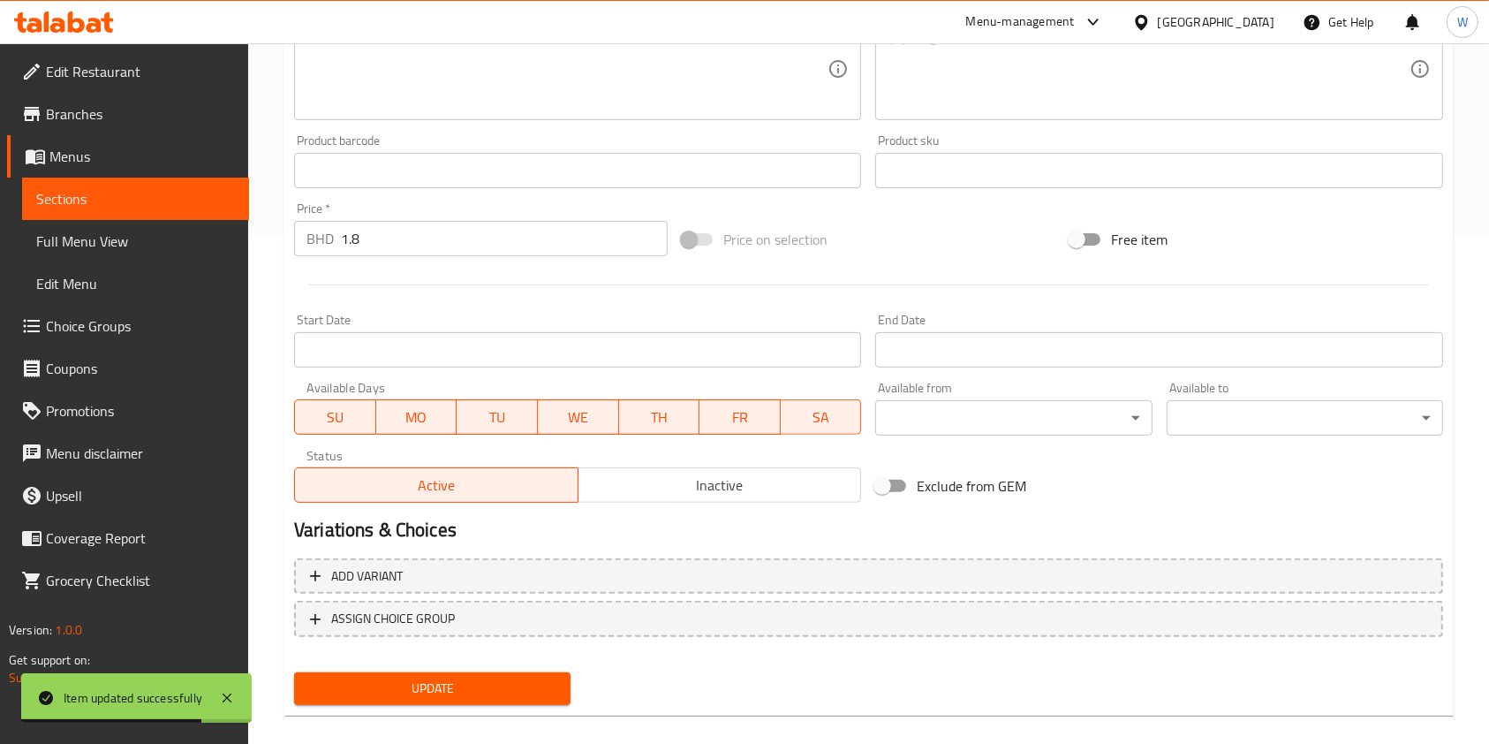
scroll to position [530, 0]
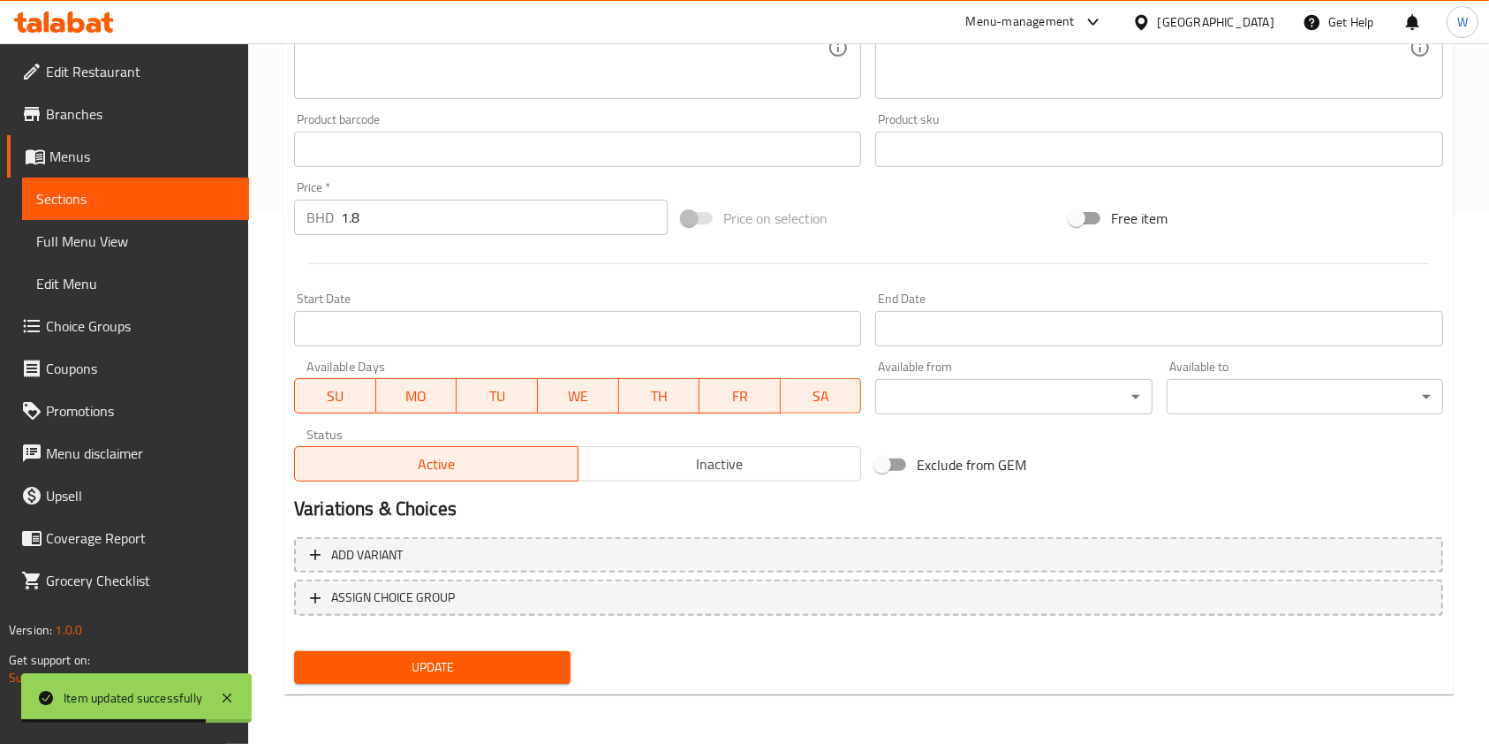
click at [931, 487] on div "Exclude from GEM" at bounding box center [1062, 465] width 388 height 48
click at [931, 465] on span "Exclude from GEM" at bounding box center [972, 464] width 110 height 21
click at [931, 465] on input "Exclude from GEM" at bounding box center [882, 465] width 101 height 34
checkbox input "true"
click at [473, 700] on div "Home / Restaurants management / Menus / Sections / item / update Grills & Nawsh…" at bounding box center [869, 129] width 1170 height 1160
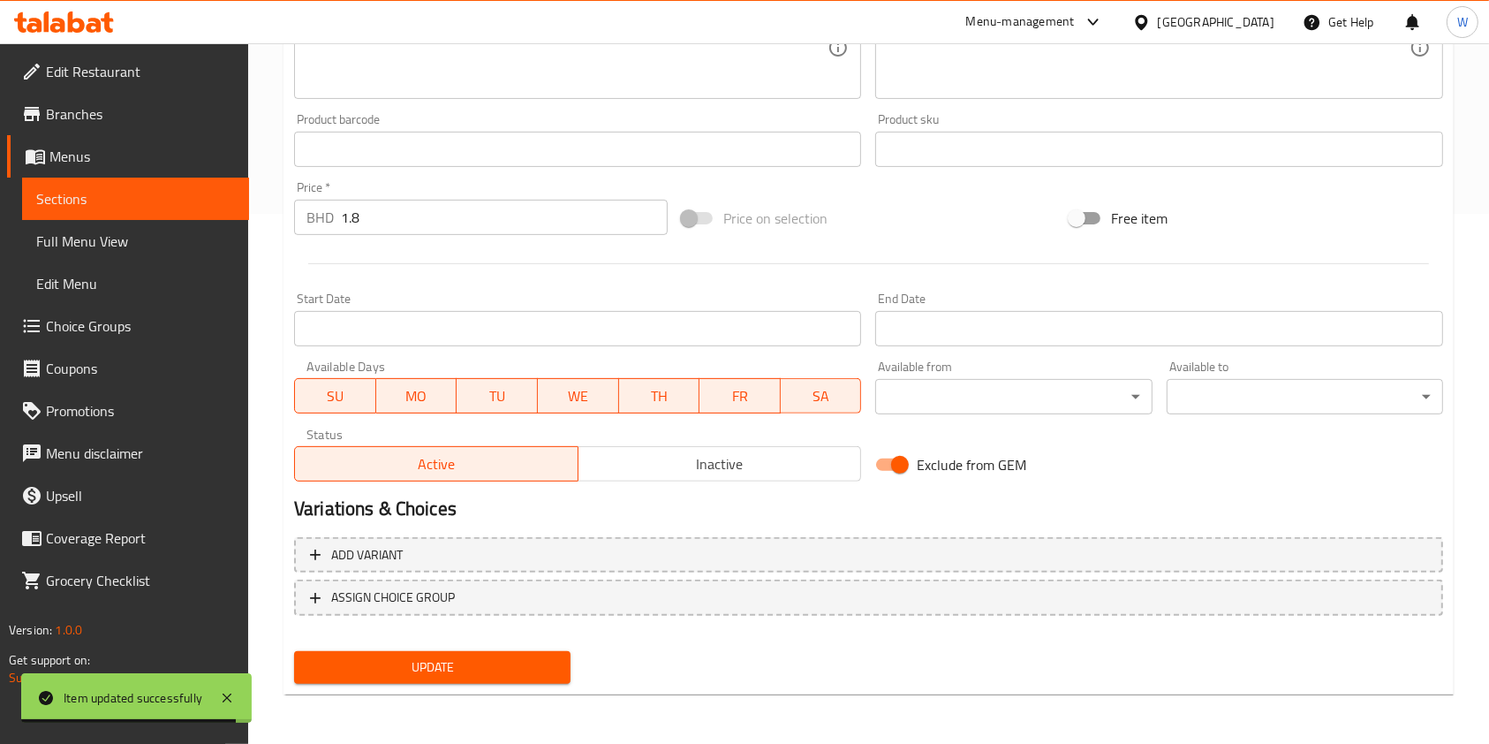
click at [477, 680] on button "Update" at bounding box center [432, 667] width 276 height 33
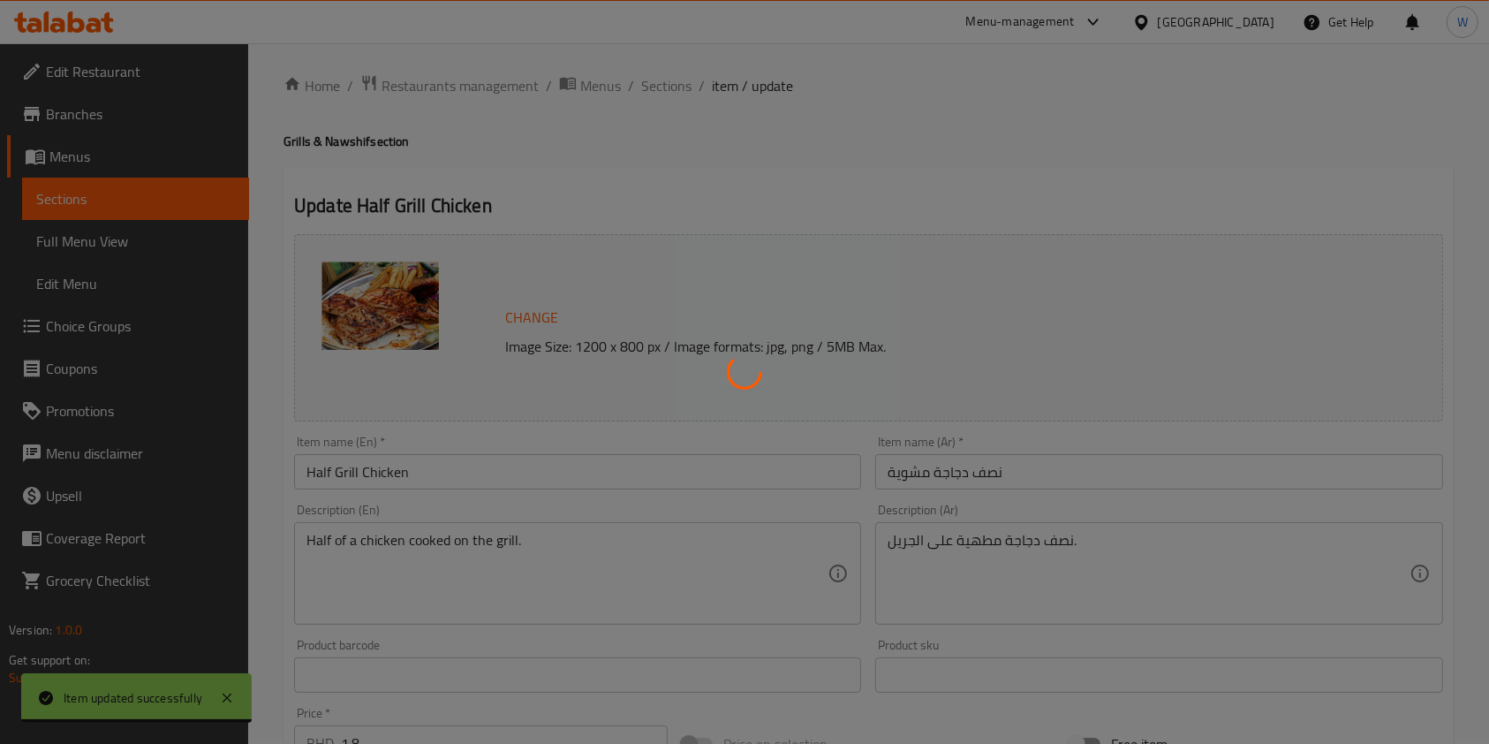
scroll to position [0, 0]
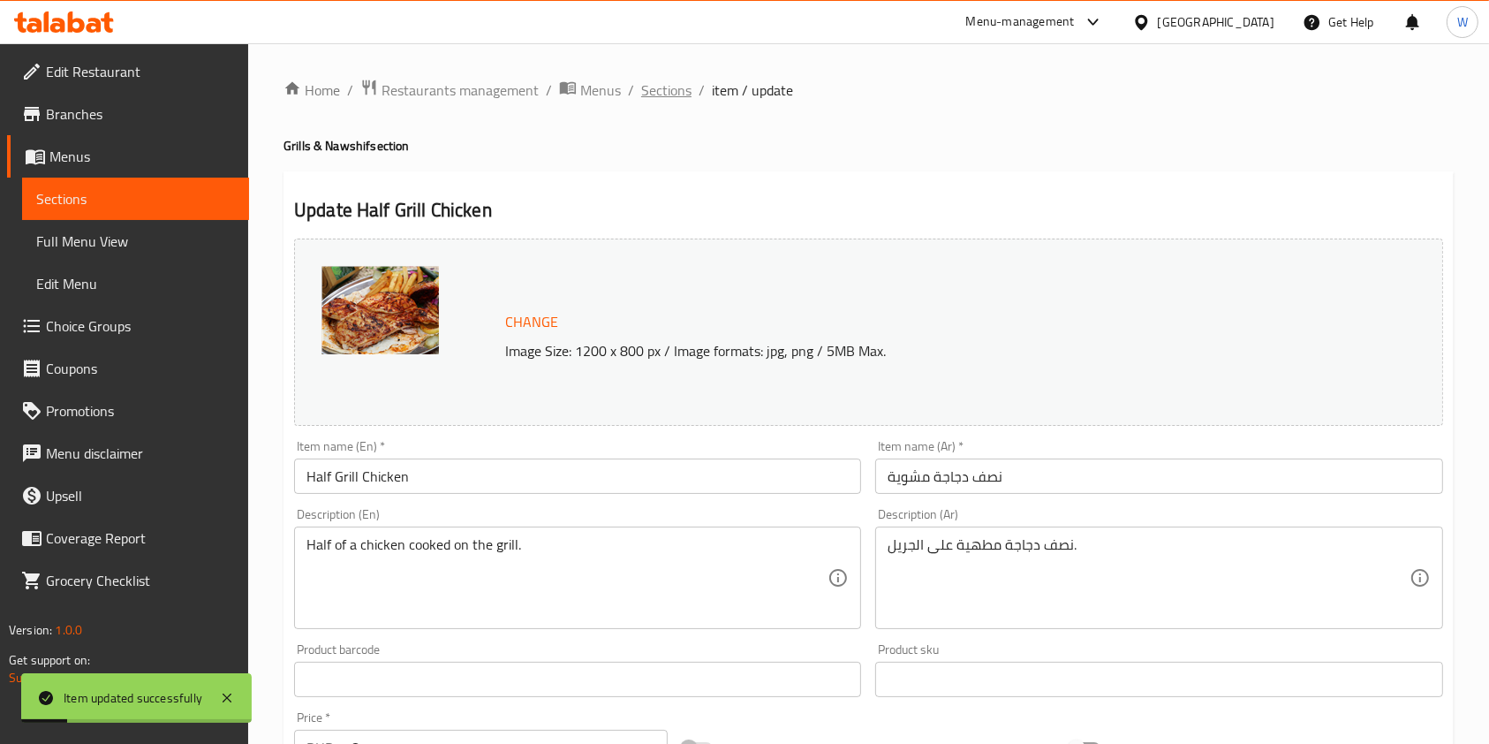
click at [656, 101] on span "Sections" at bounding box center [666, 89] width 50 height 21
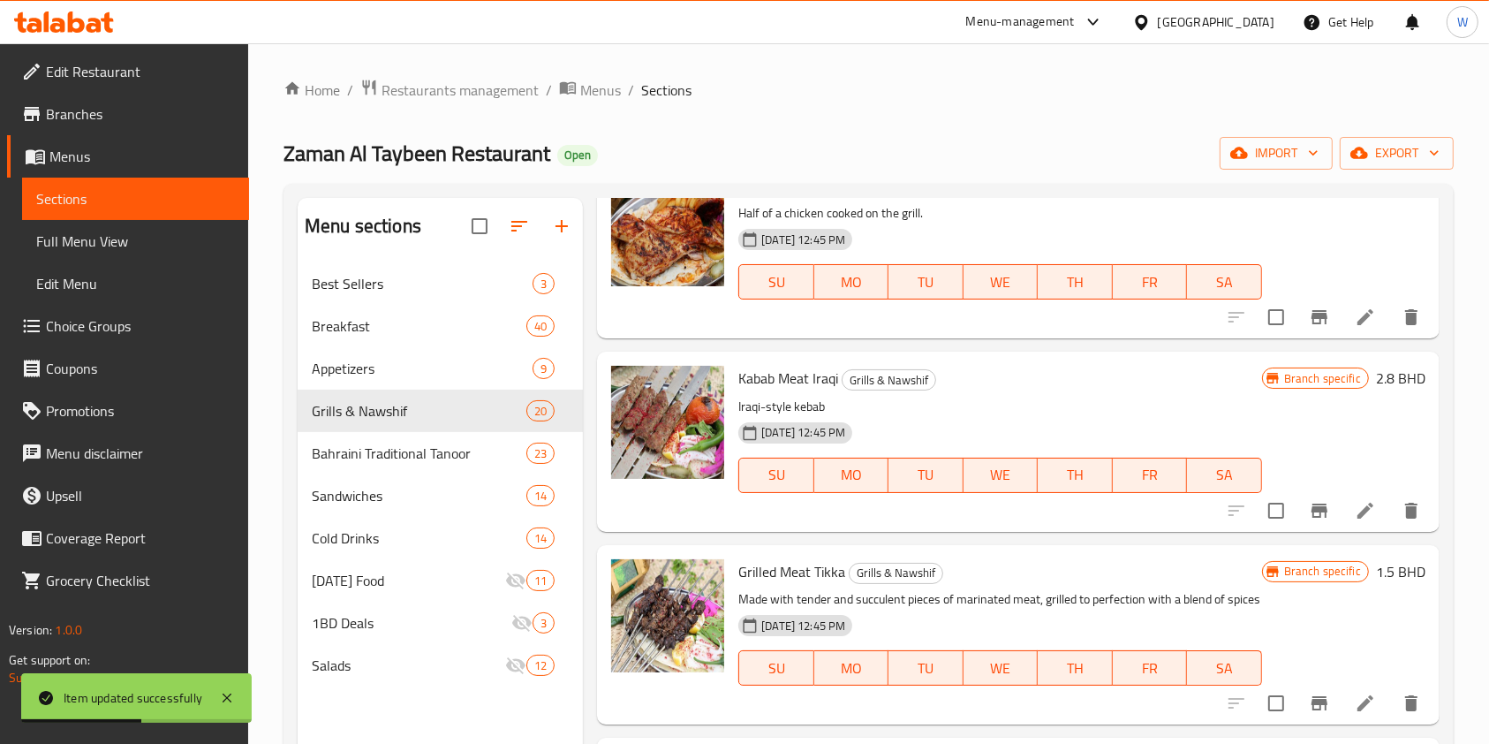
scroll to position [1766, 0]
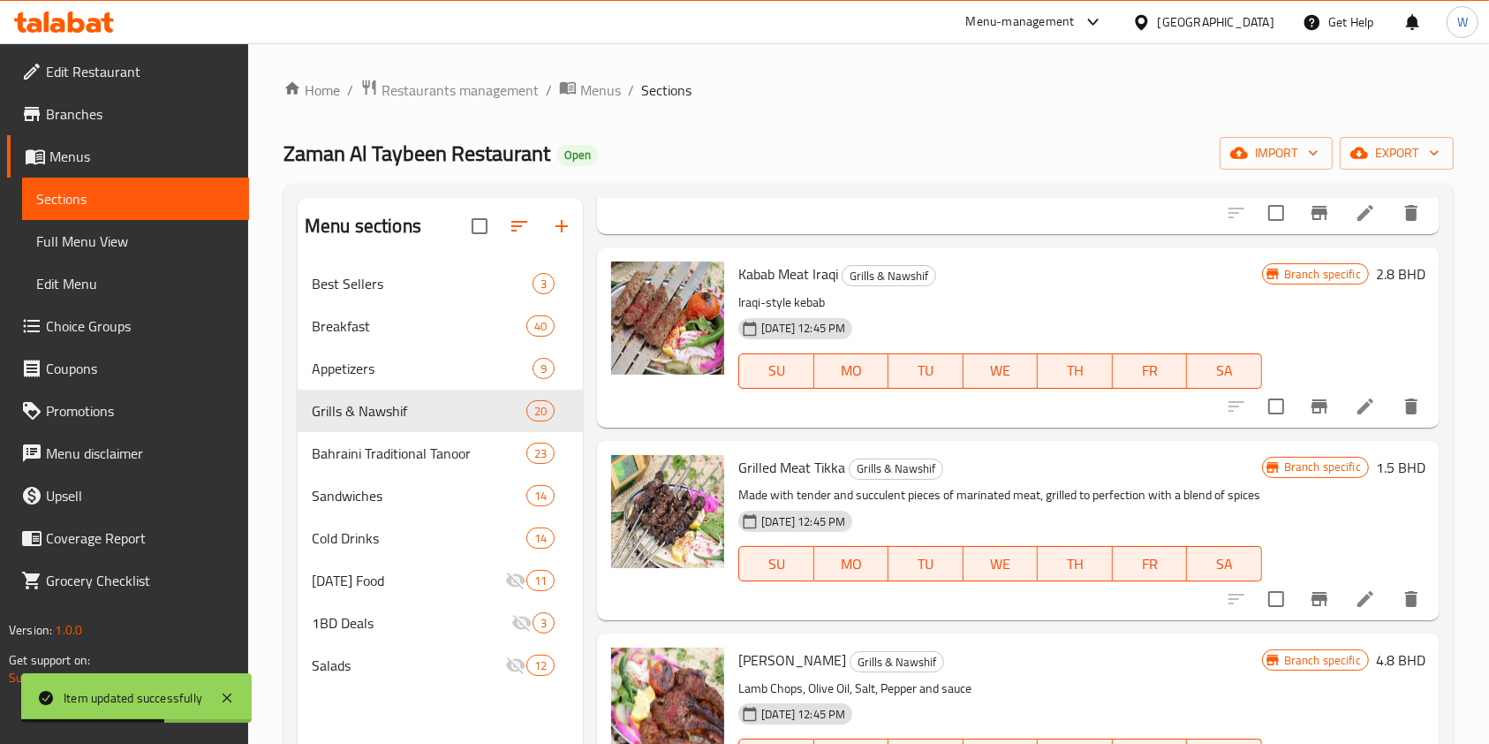
click at [1357, 406] on icon at bounding box center [1365, 406] width 21 height 21
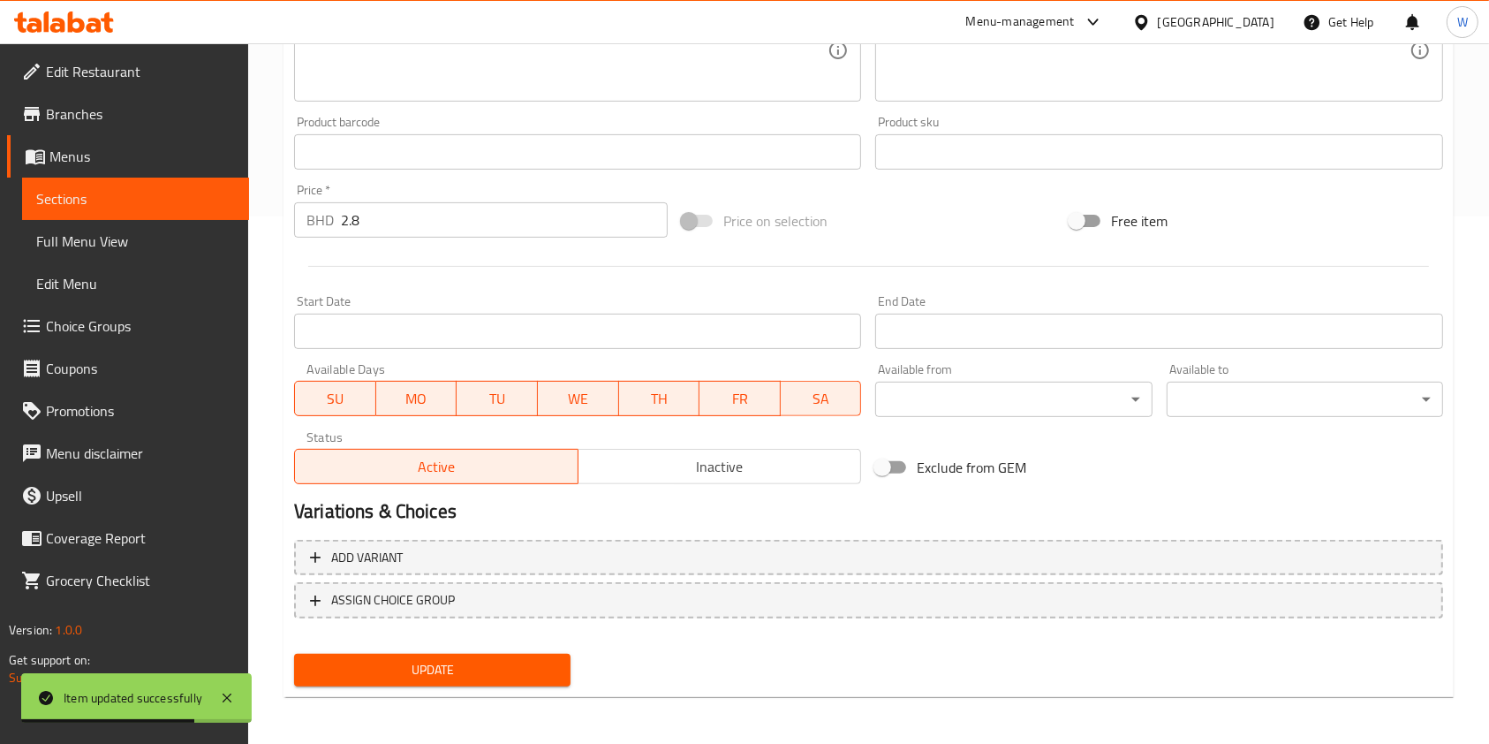
scroll to position [530, 0]
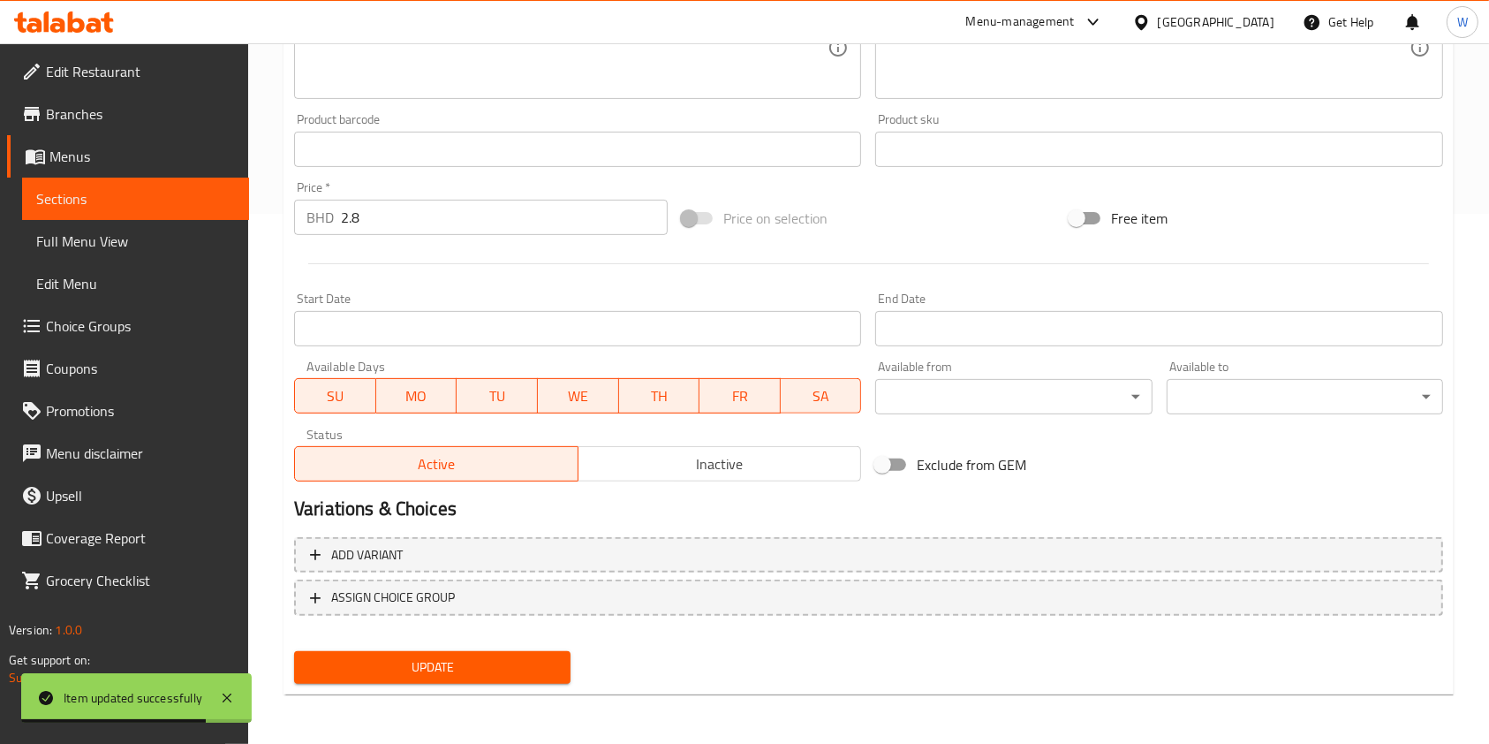
click at [876, 473] on input "Exclude from GEM" at bounding box center [882, 465] width 101 height 34
checkbox input "true"
click at [424, 689] on div "Update" at bounding box center [432, 667] width 291 height 47
click at [444, 675] on span "Update" at bounding box center [432, 667] width 248 height 22
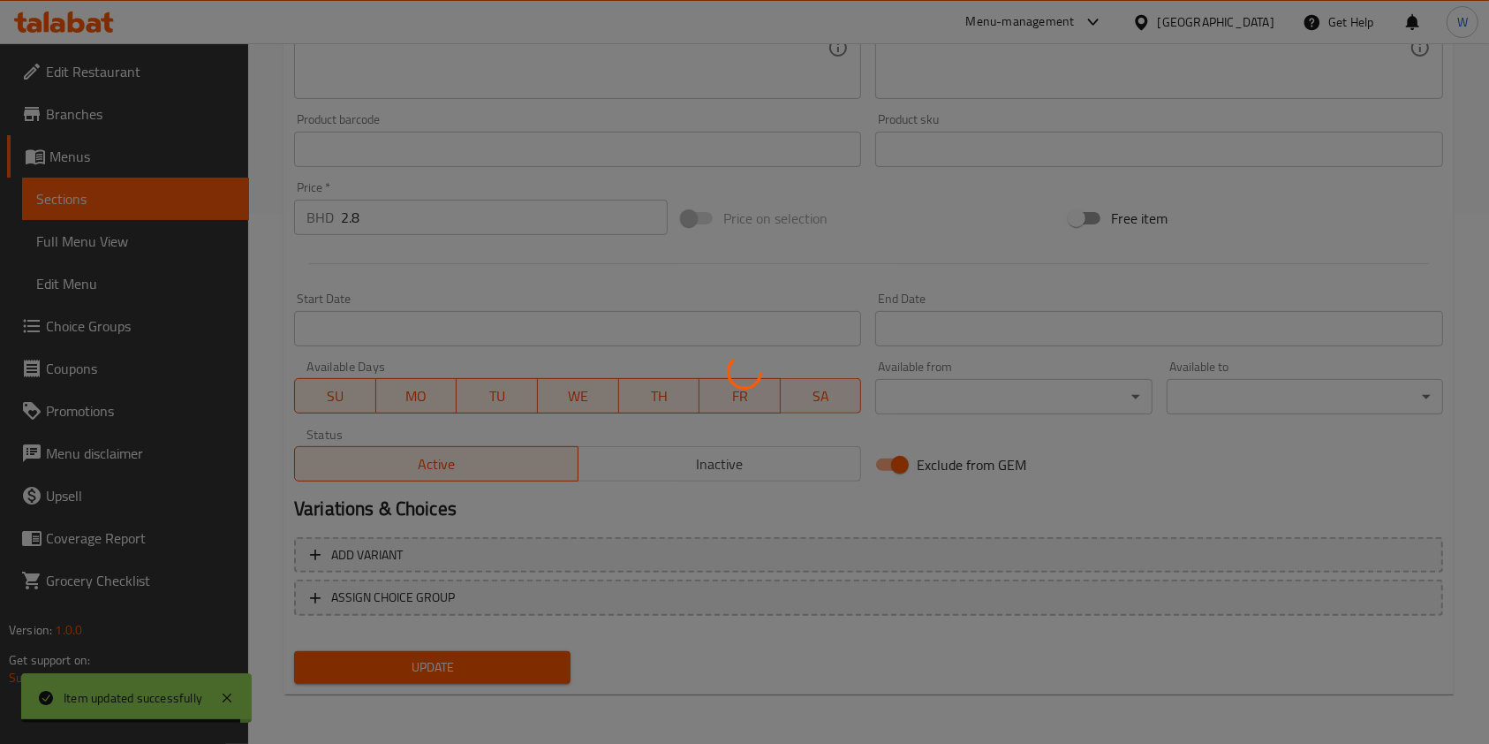
scroll to position [0, 0]
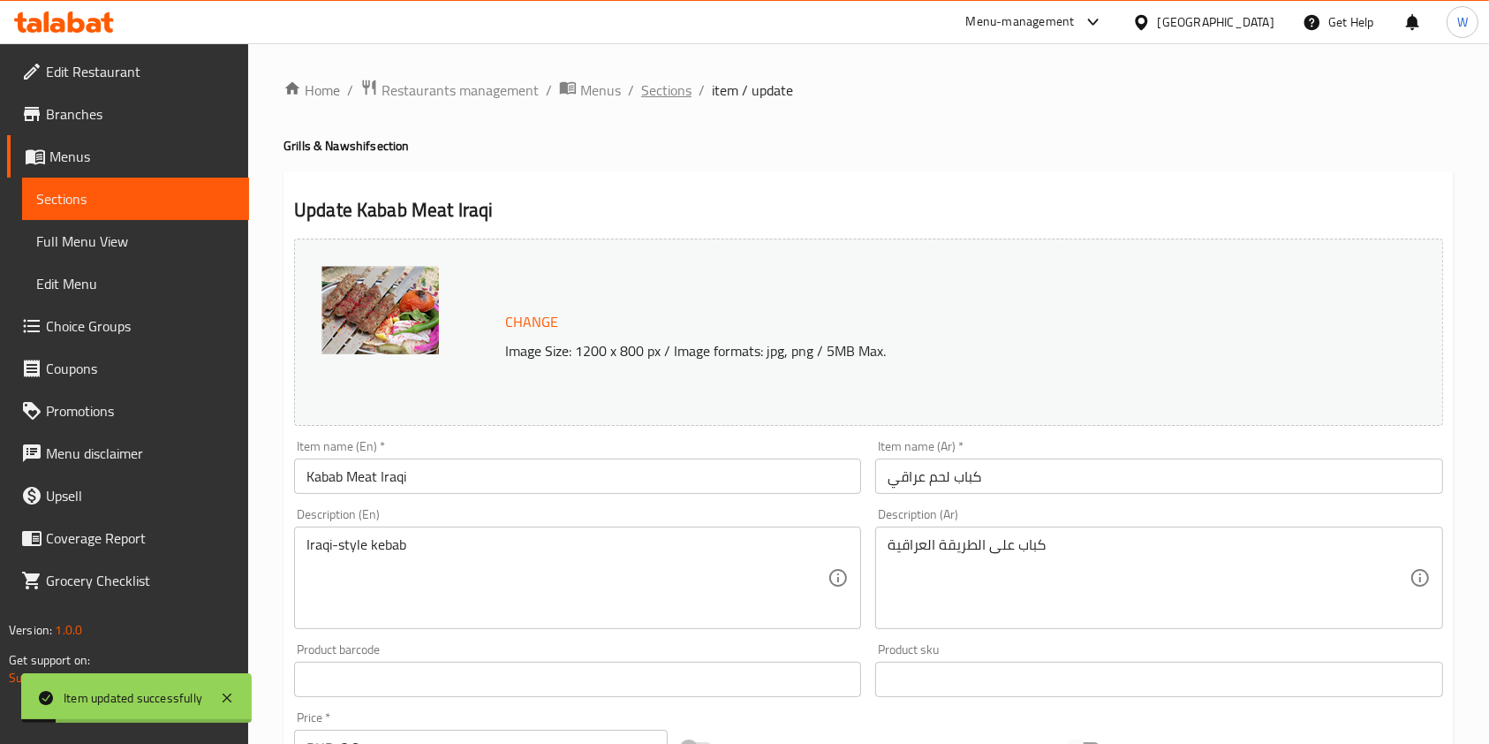
click at [649, 89] on span "Sections" at bounding box center [666, 89] width 50 height 21
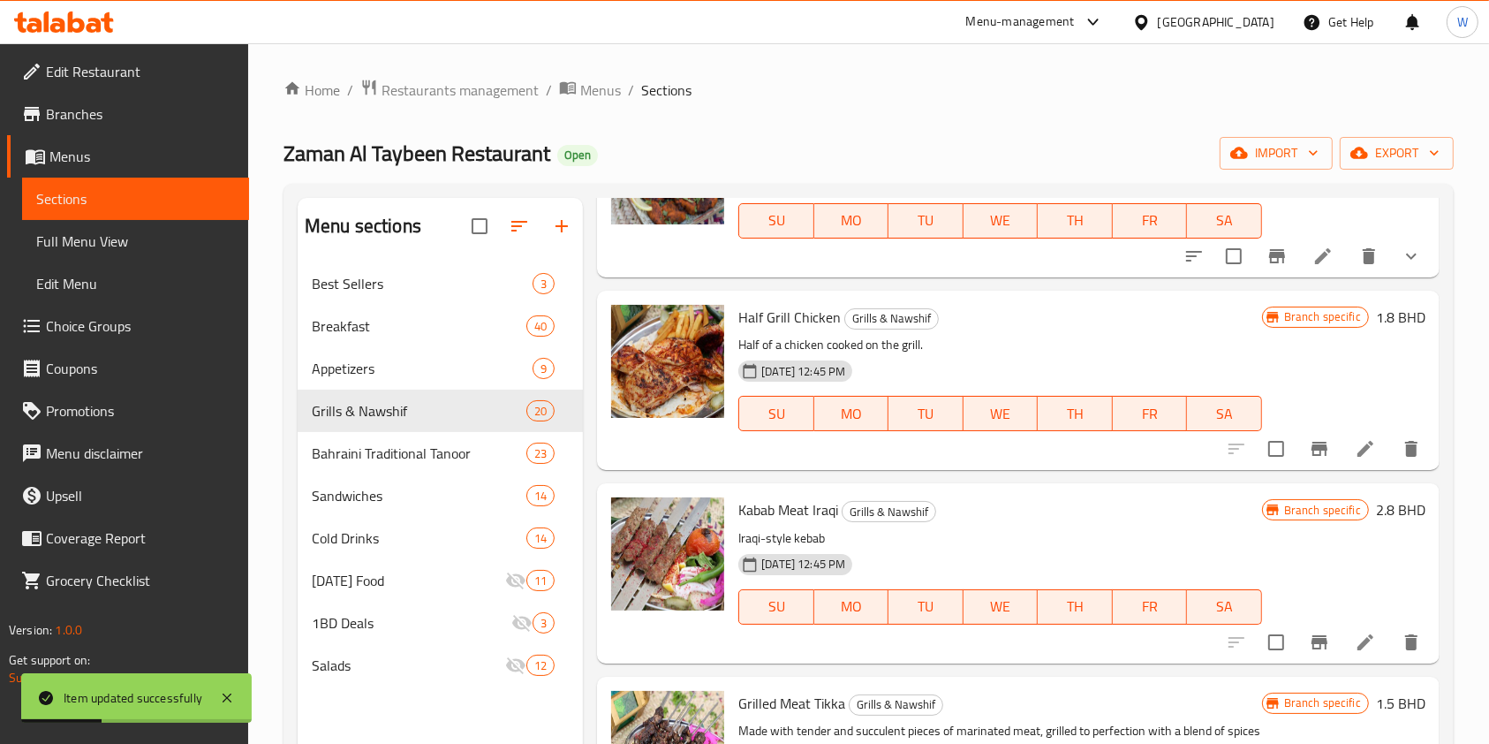
scroll to position [1884, 0]
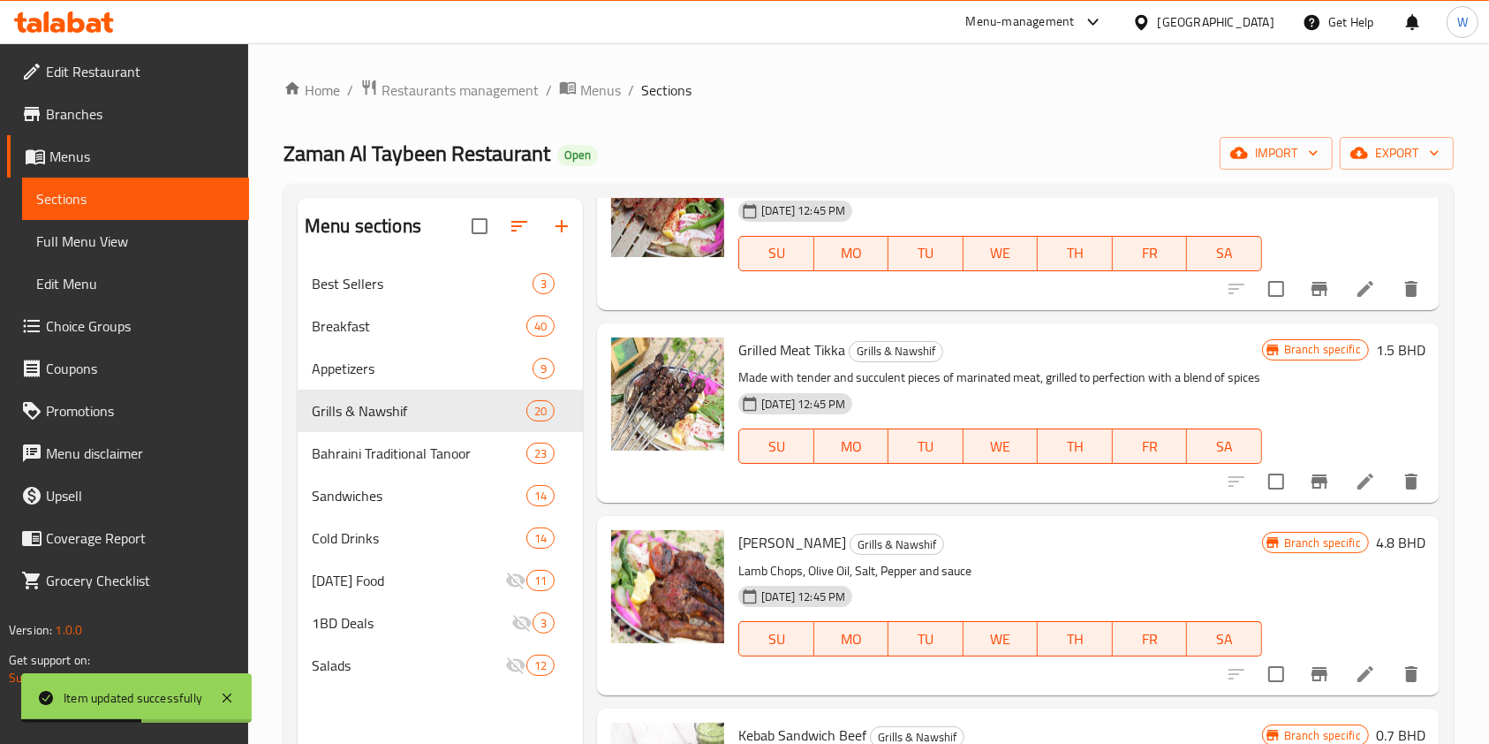
click at [1341, 495] on li at bounding box center [1365, 481] width 49 height 32
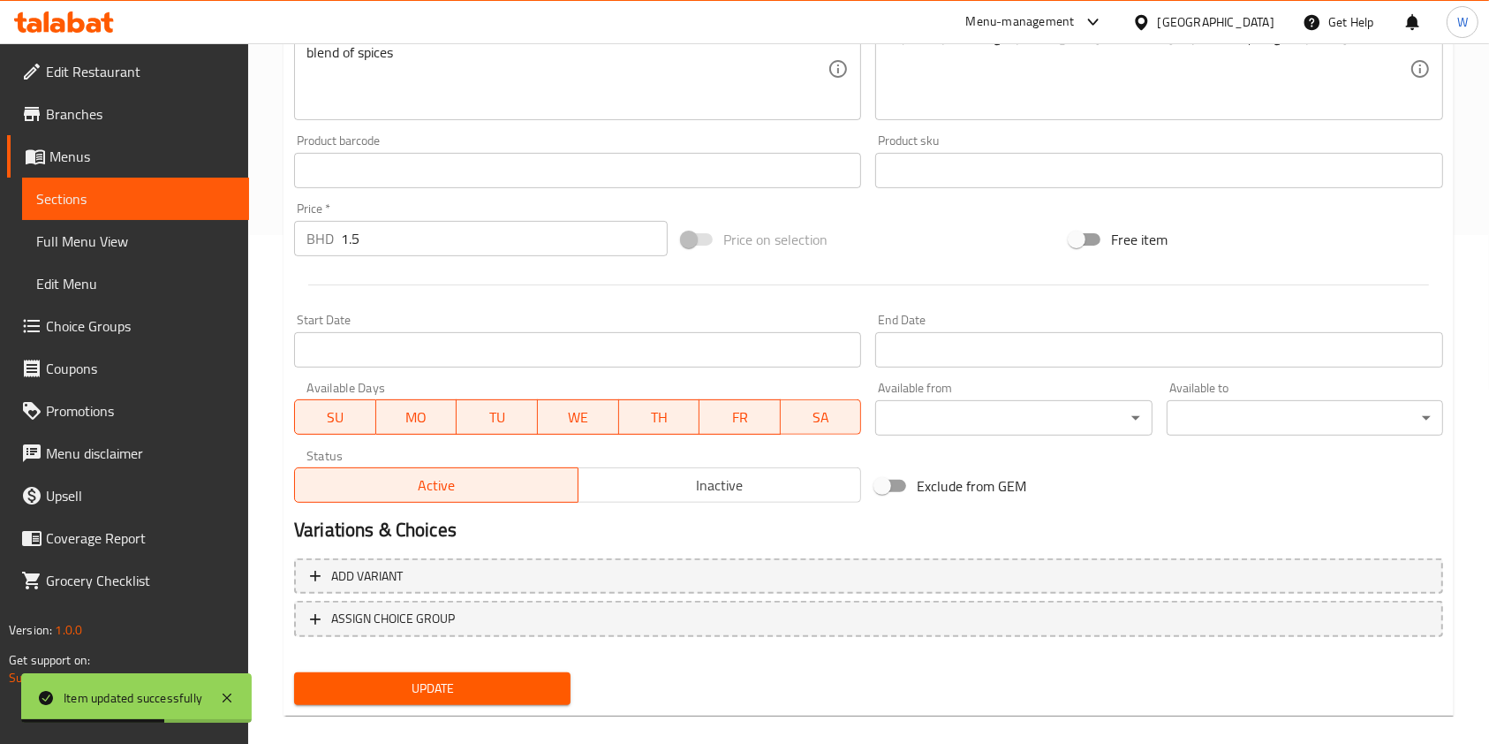
scroll to position [530, 0]
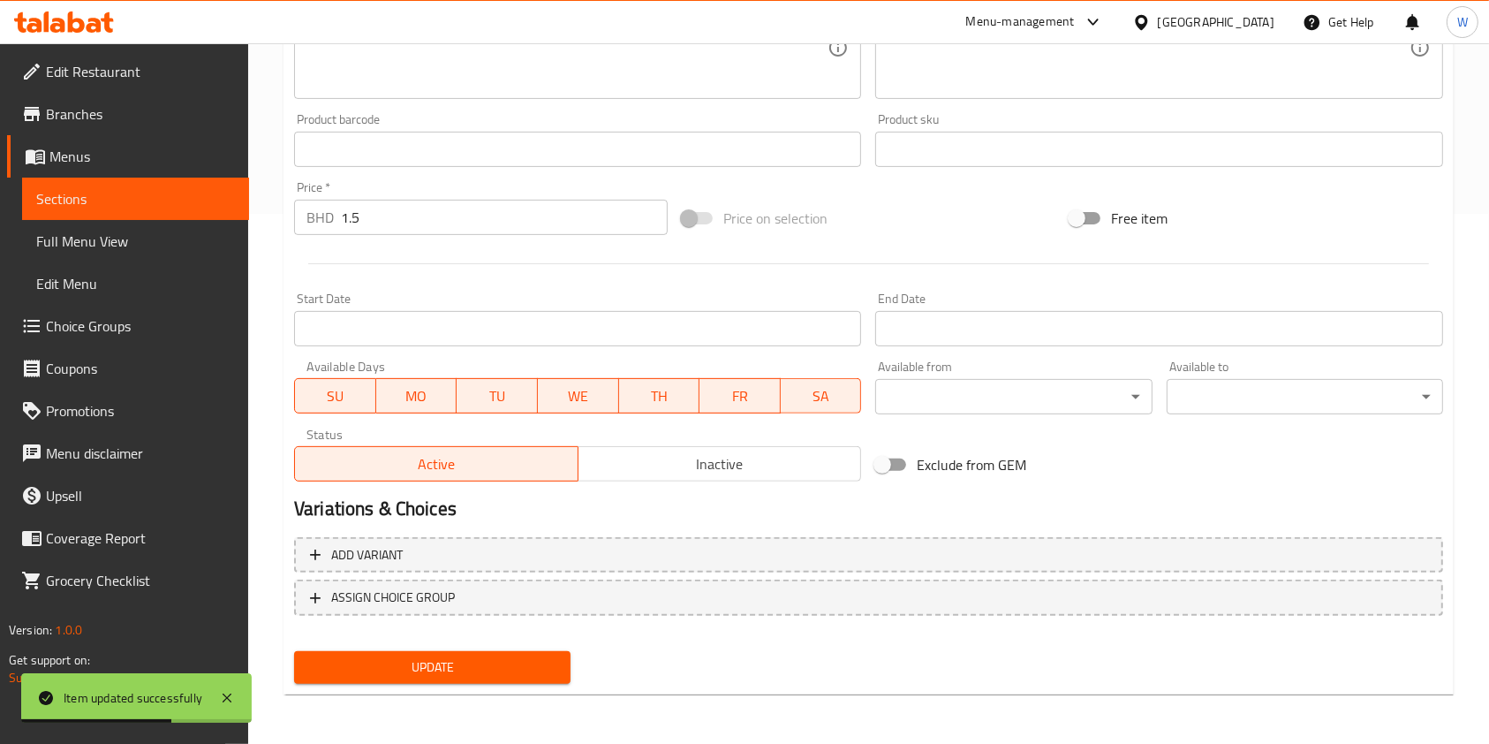
click at [942, 486] on div "Exclude from GEM" at bounding box center [1062, 465] width 388 height 48
click at [937, 465] on span "Exclude from GEM" at bounding box center [972, 464] width 110 height 21
click at [933, 465] on input "Exclude from GEM" at bounding box center [882, 465] width 101 height 34
checkbox input "true"
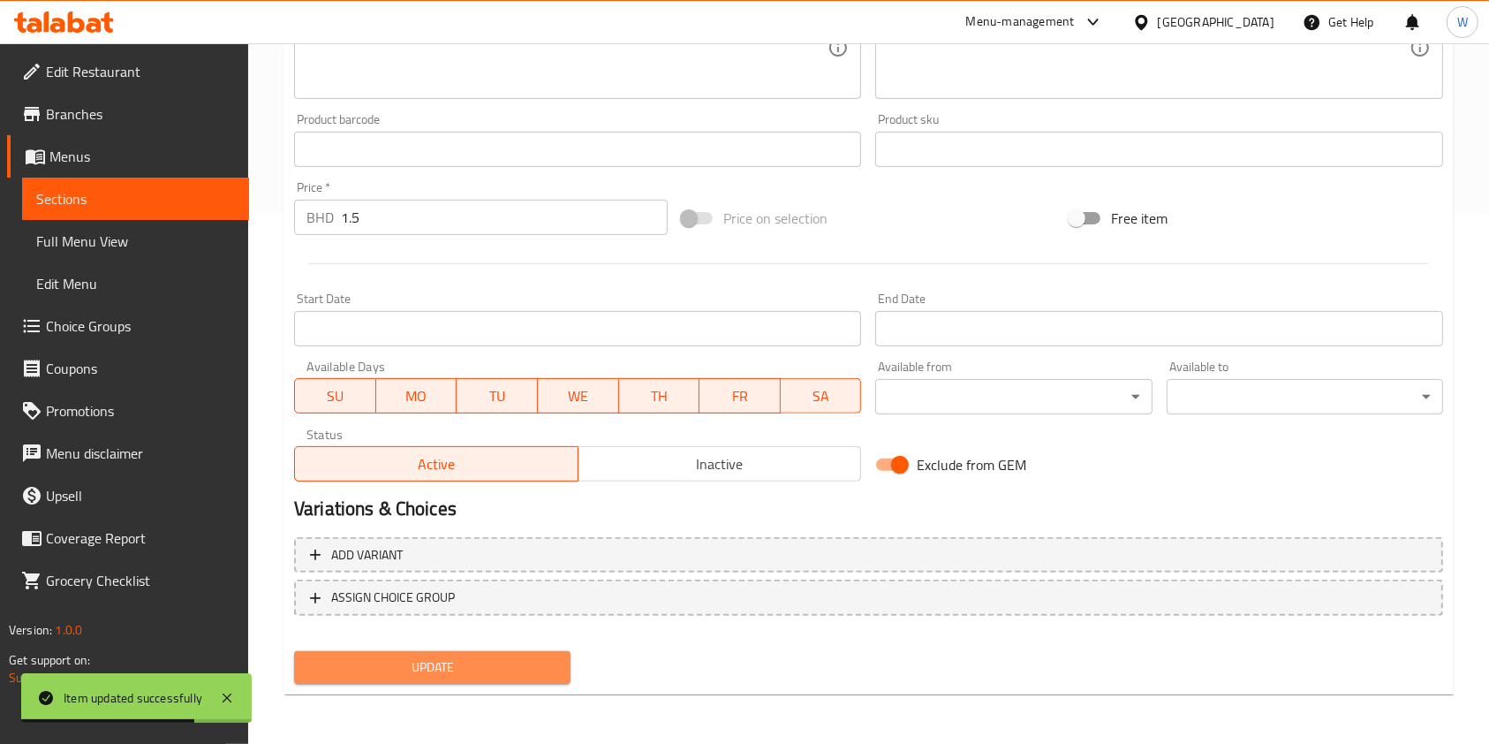
click at [548, 656] on span "Update" at bounding box center [432, 667] width 248 height 22
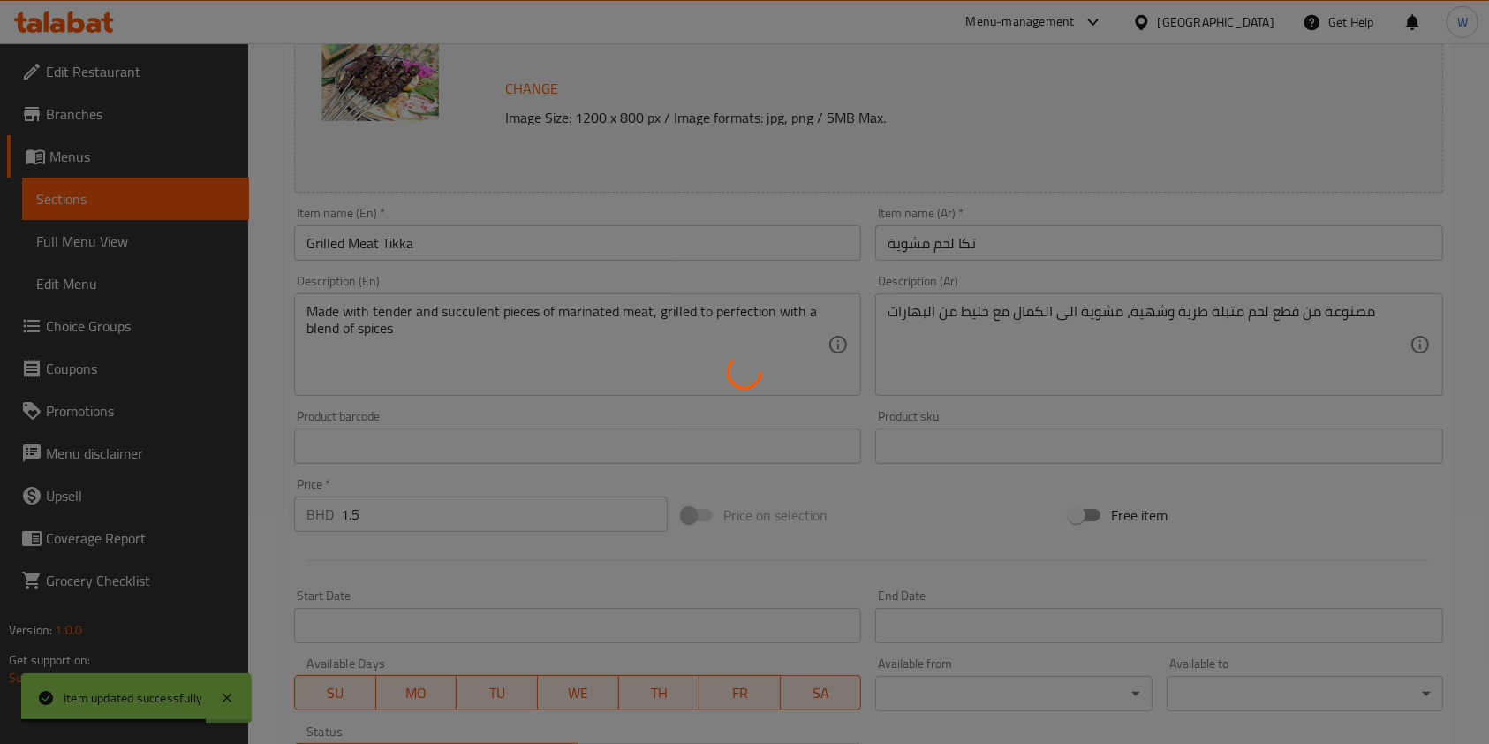
scroll to position [0, 0]
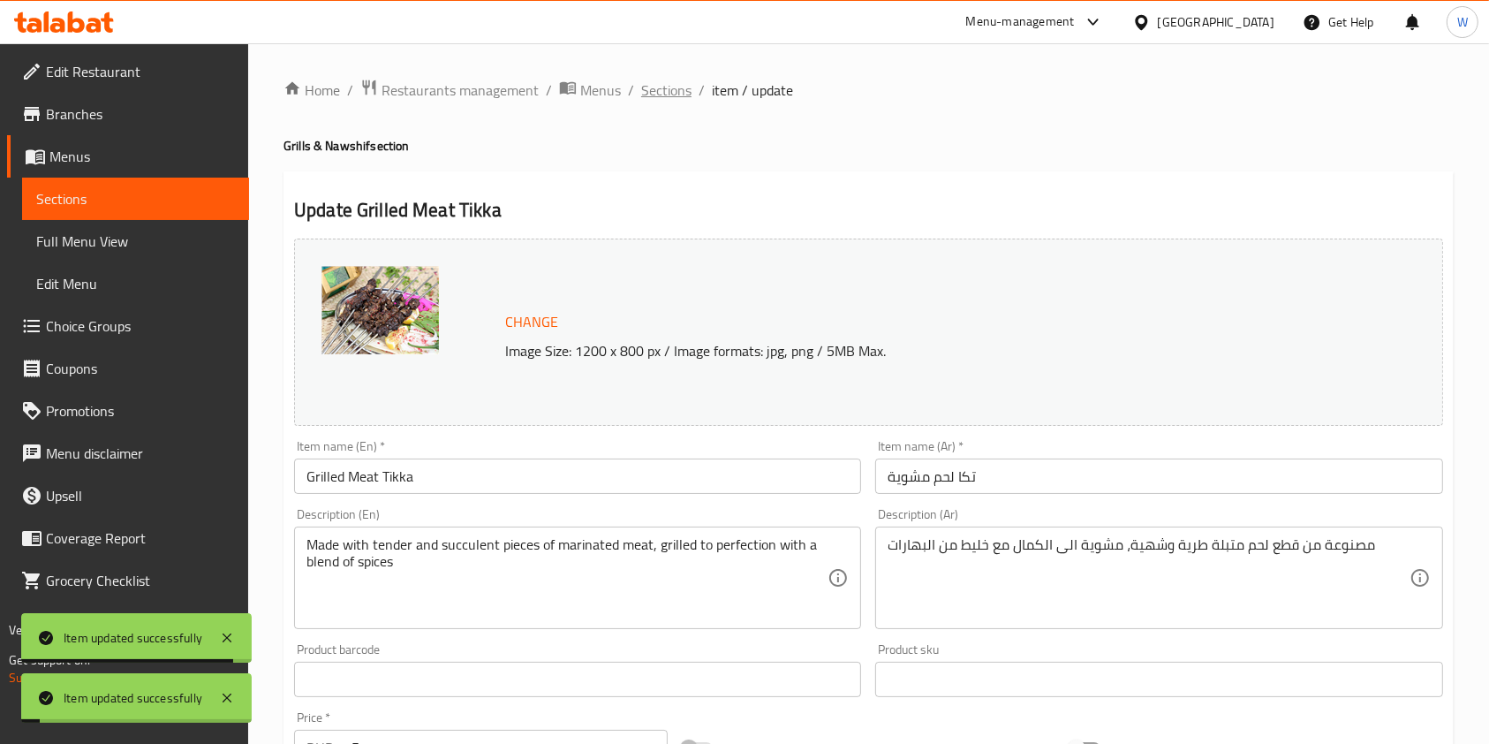
click at [647, 98] on span "Sections" at bounding box center [666, 89] width 50 height 21
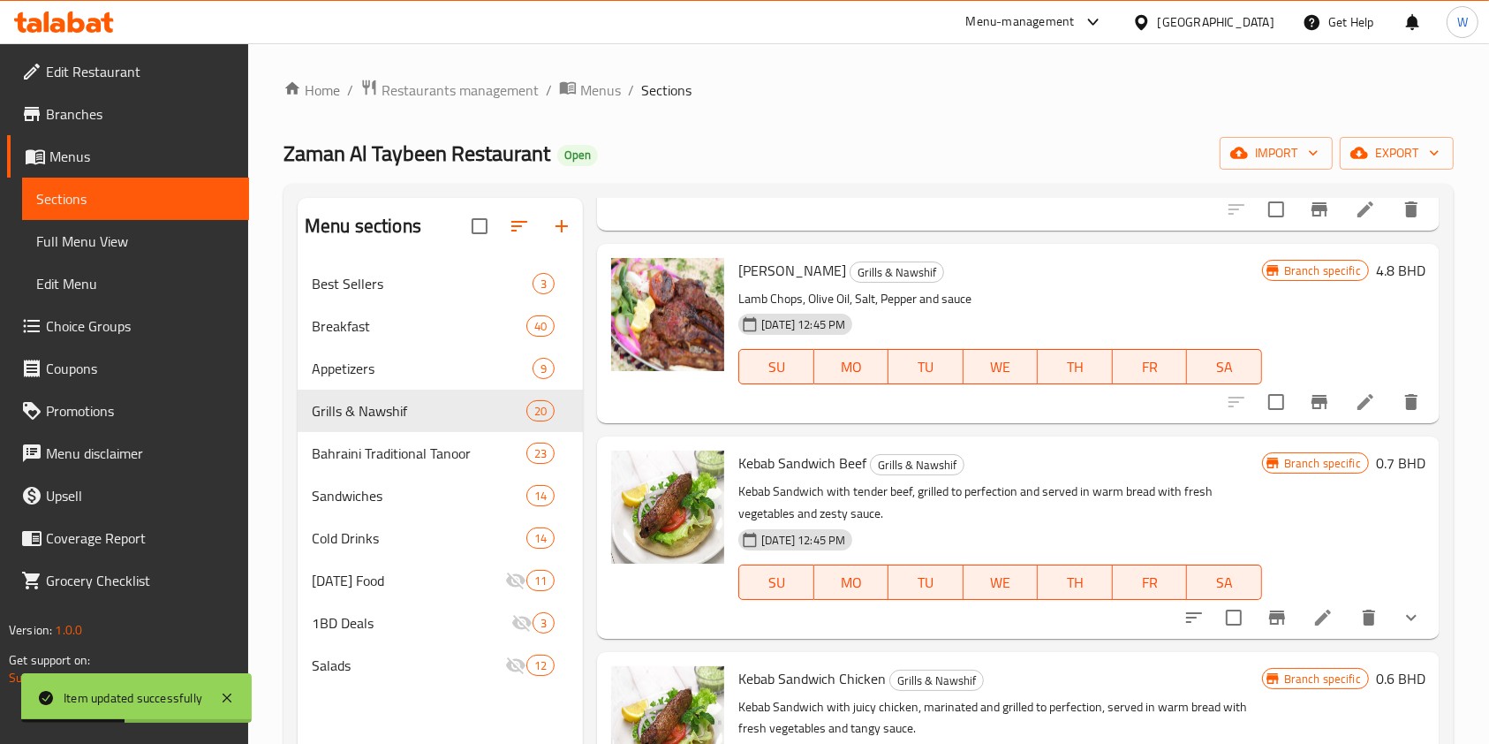
scroll to position [2237, 0]
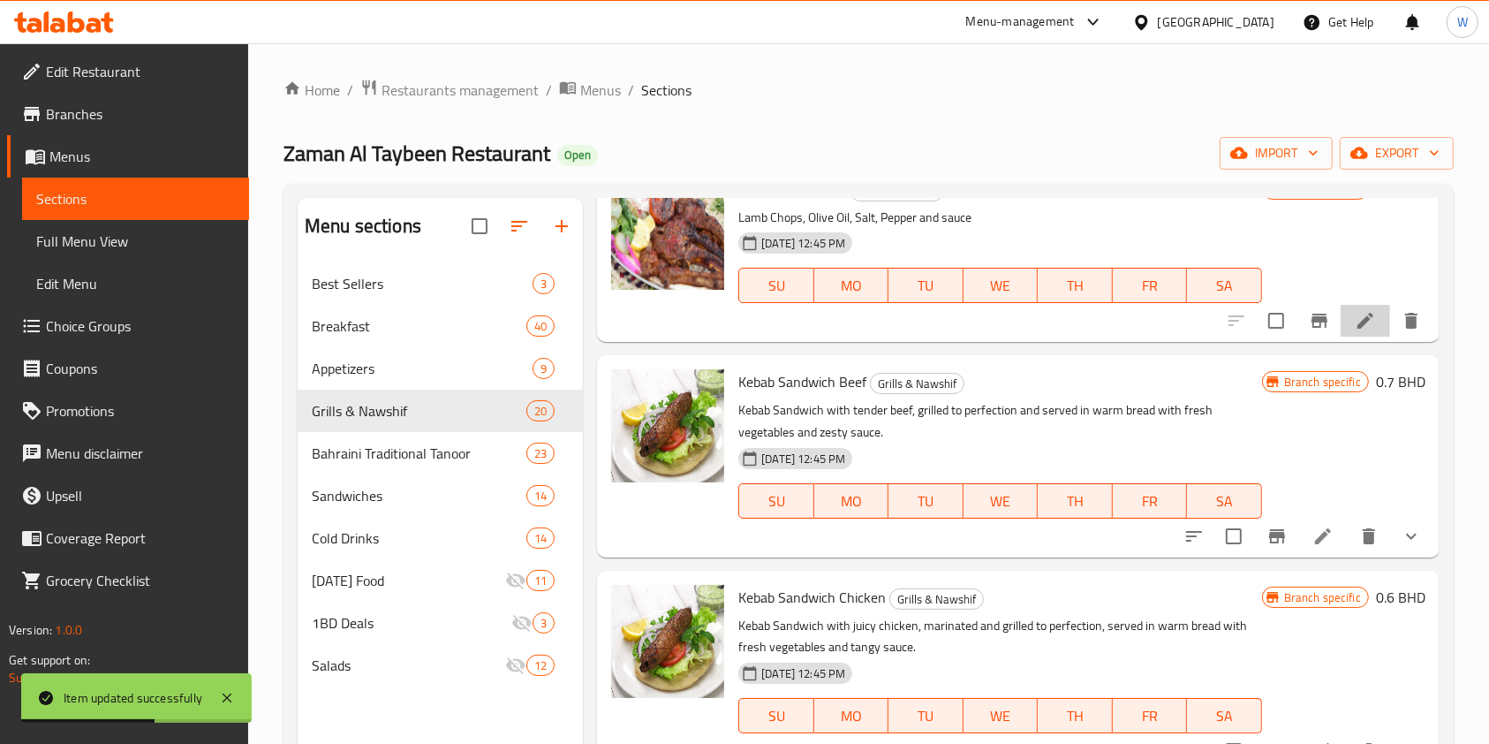
click at [1341, 337] on li at bounding box center [1365, 321] width 49 height 32
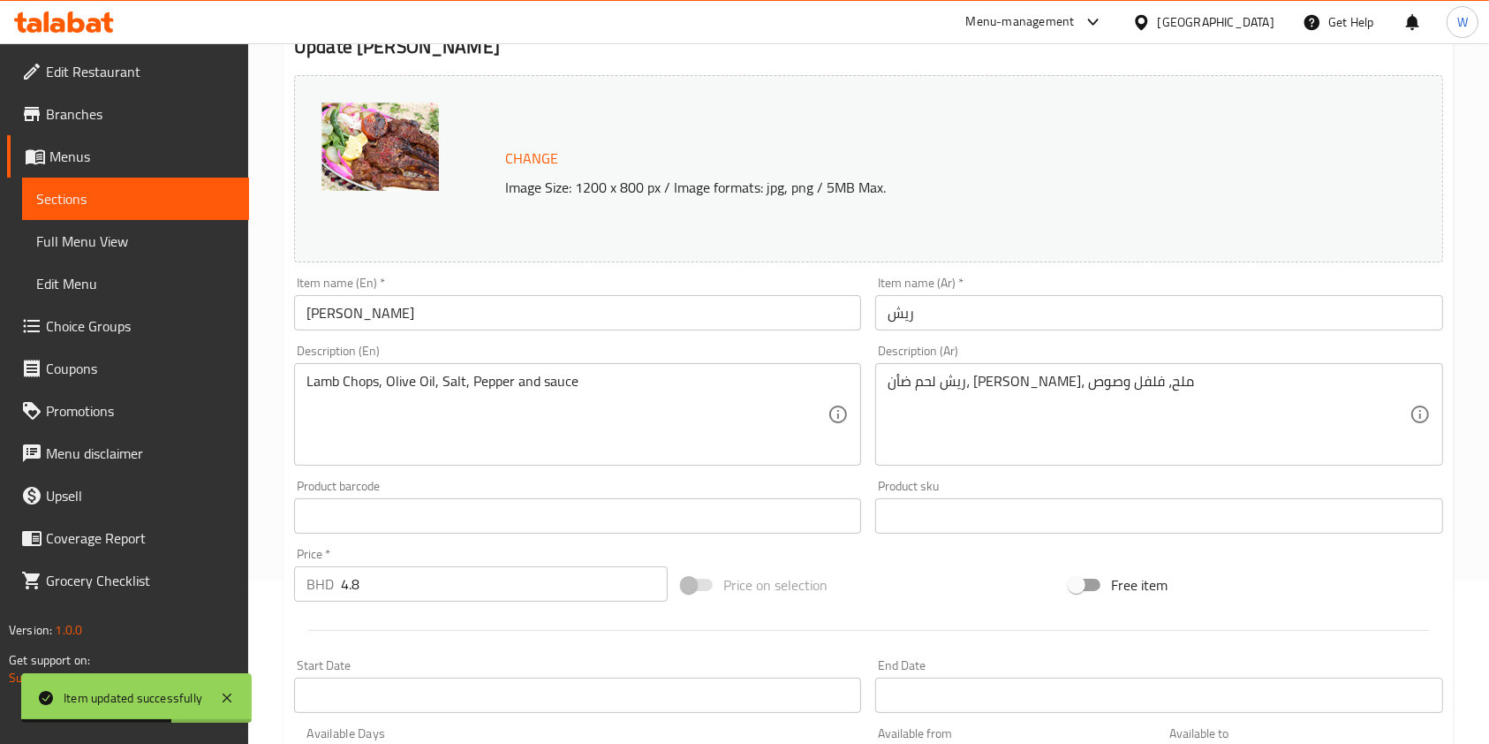
scroll to position [530, 0]
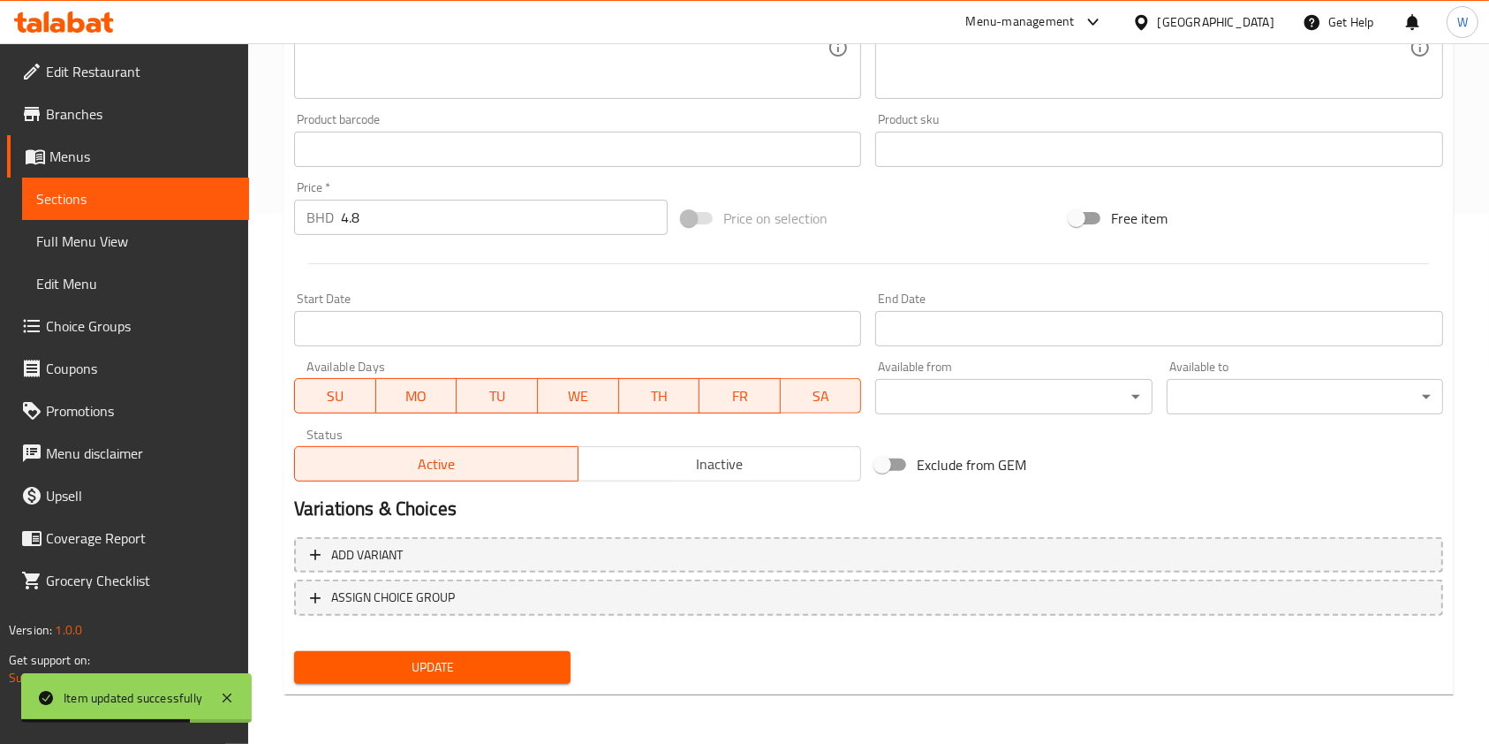
click at [885, 465] on input "Exclude from GEM" at bounding box center [882, 465] width 101 height 34
checkbox input "true"
click at [504, 669] on span "Update" at bounding box center [432, 667] width 248 height 22
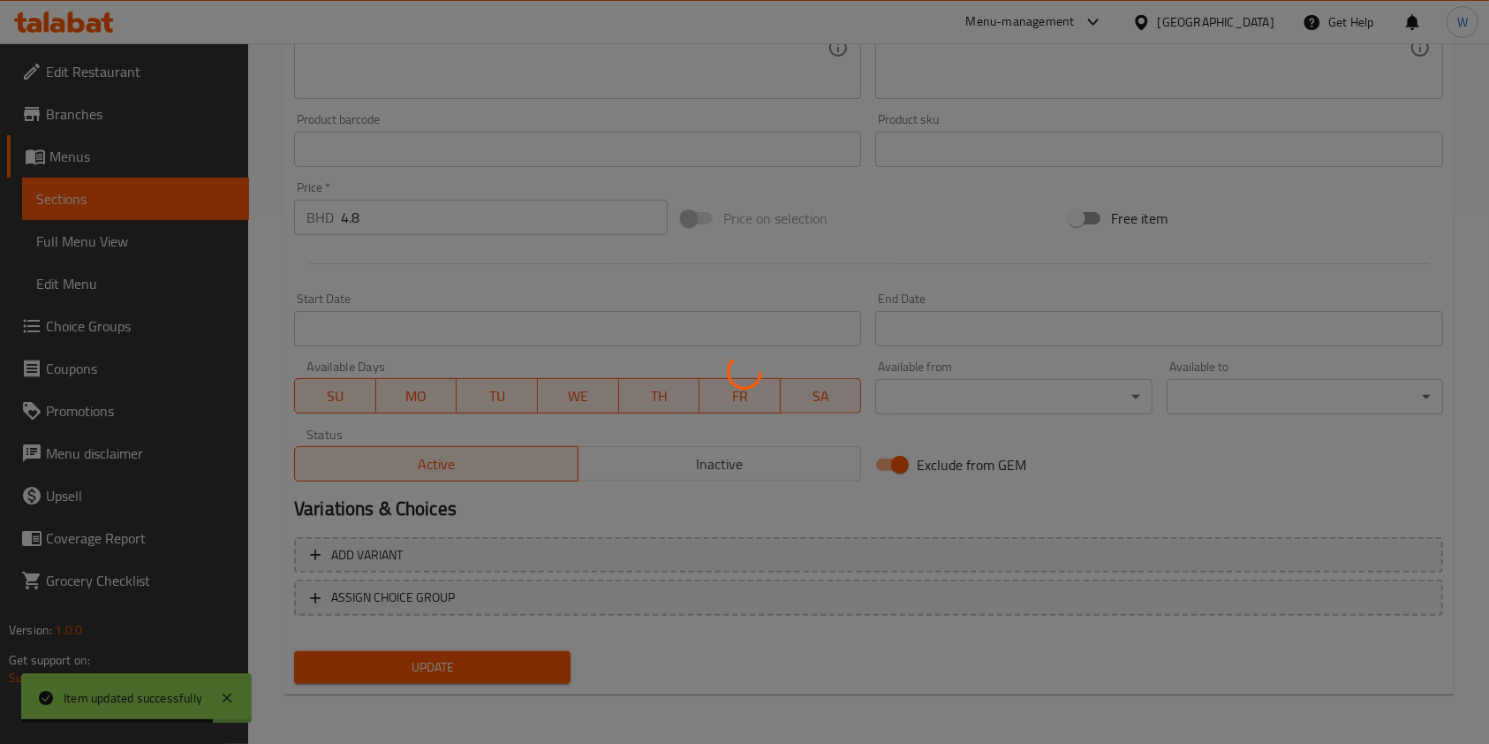
scroll to position [0, 0]
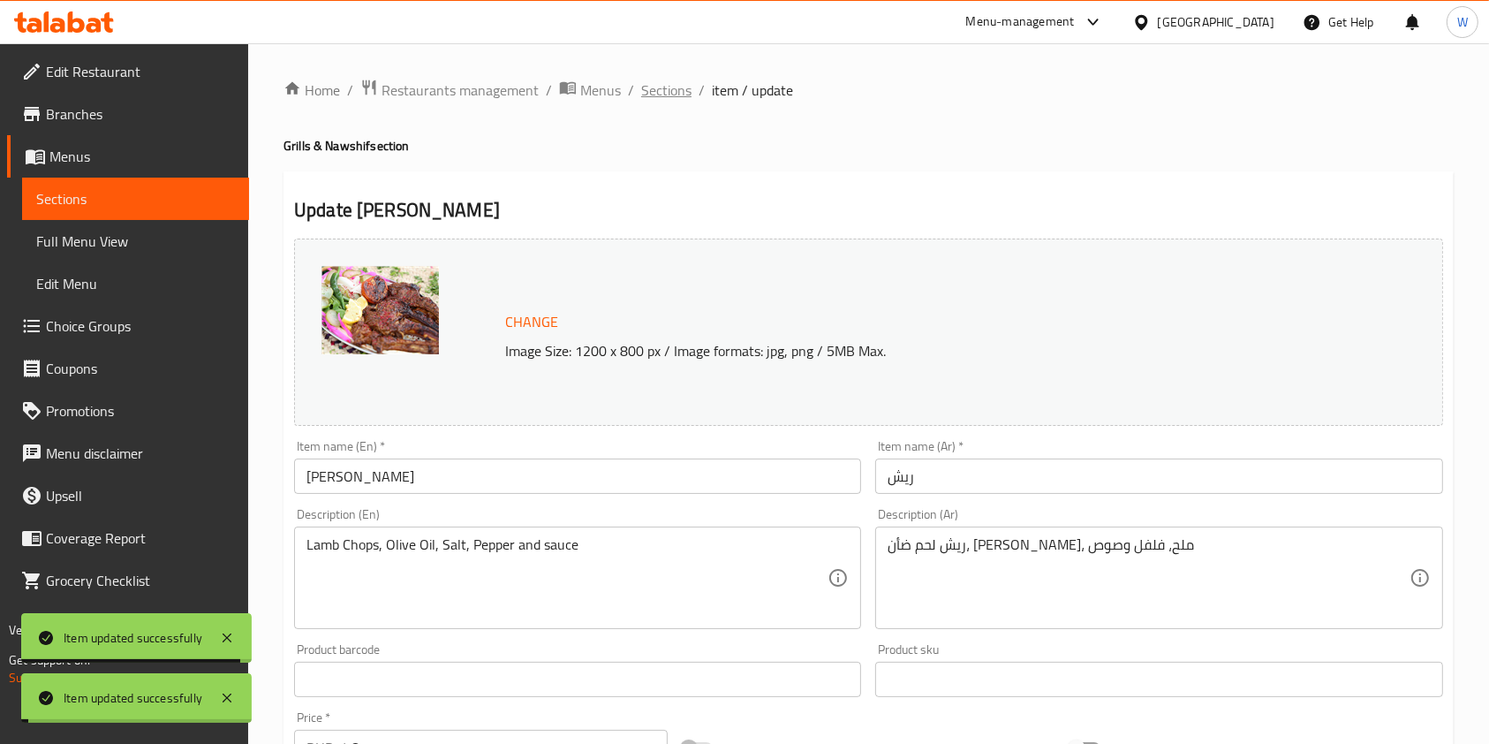
click at [678, 80] on span "Sections" at bounding box center [666, 89] width 50 height 21
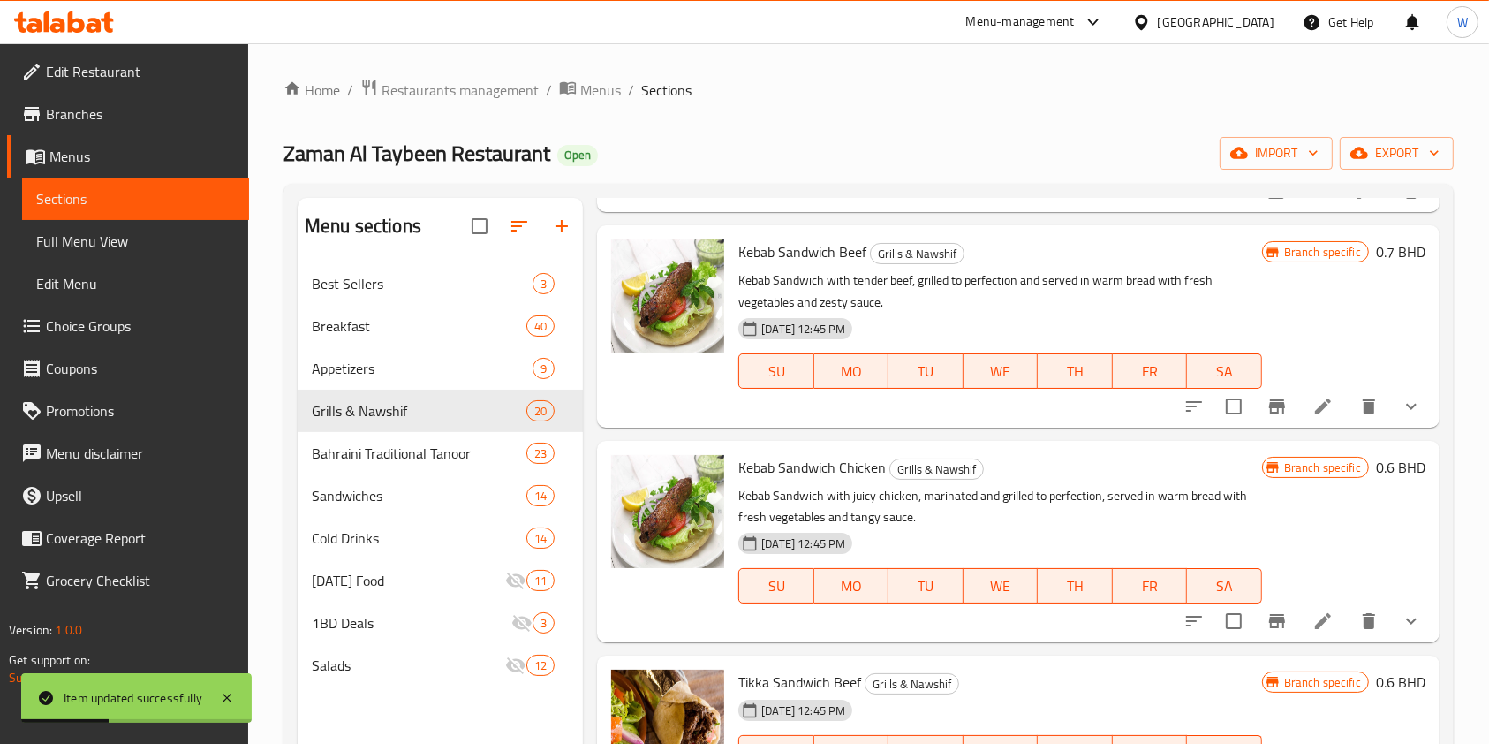
scroll to position [2473, 0]
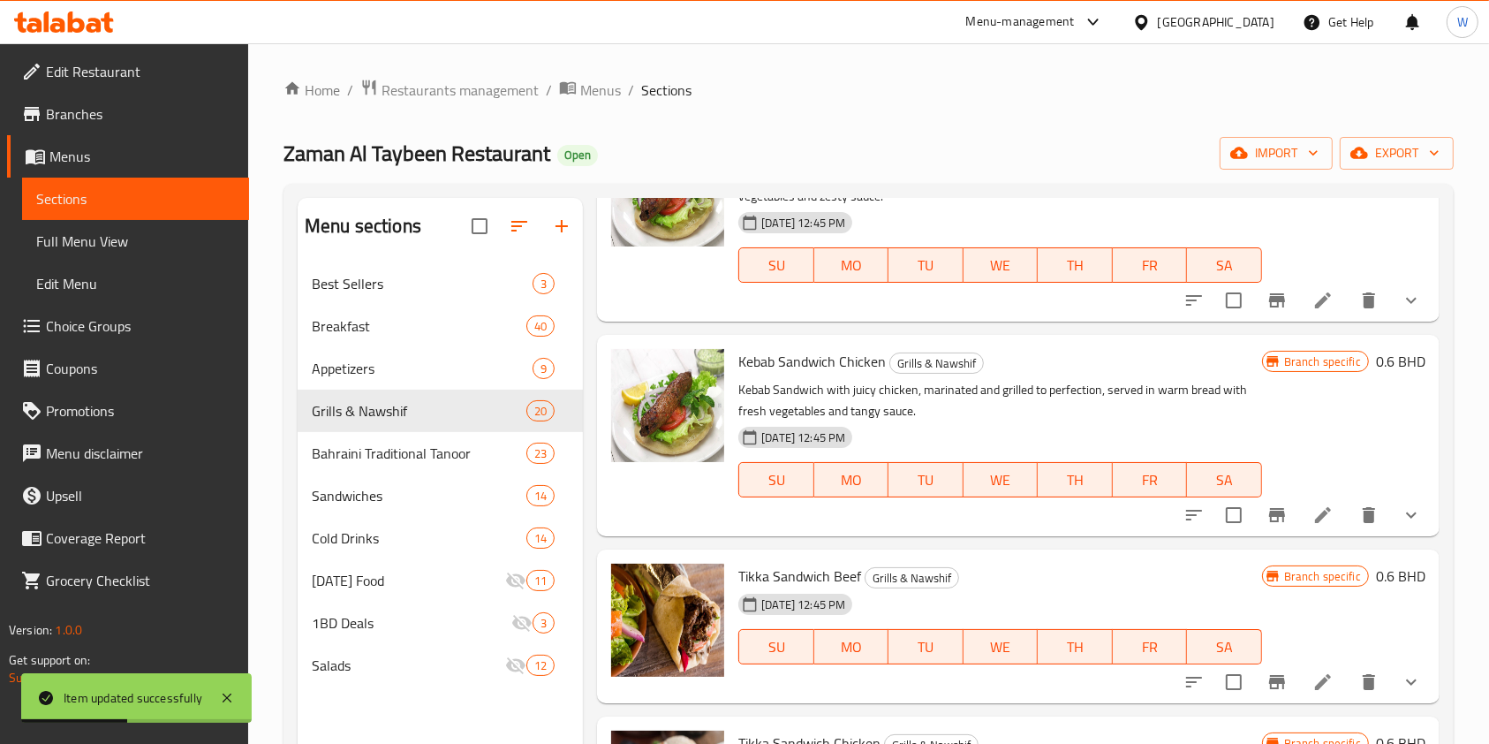
click at [1312, 311] on icon at bounding box center [1322, 300] width 21 height 21
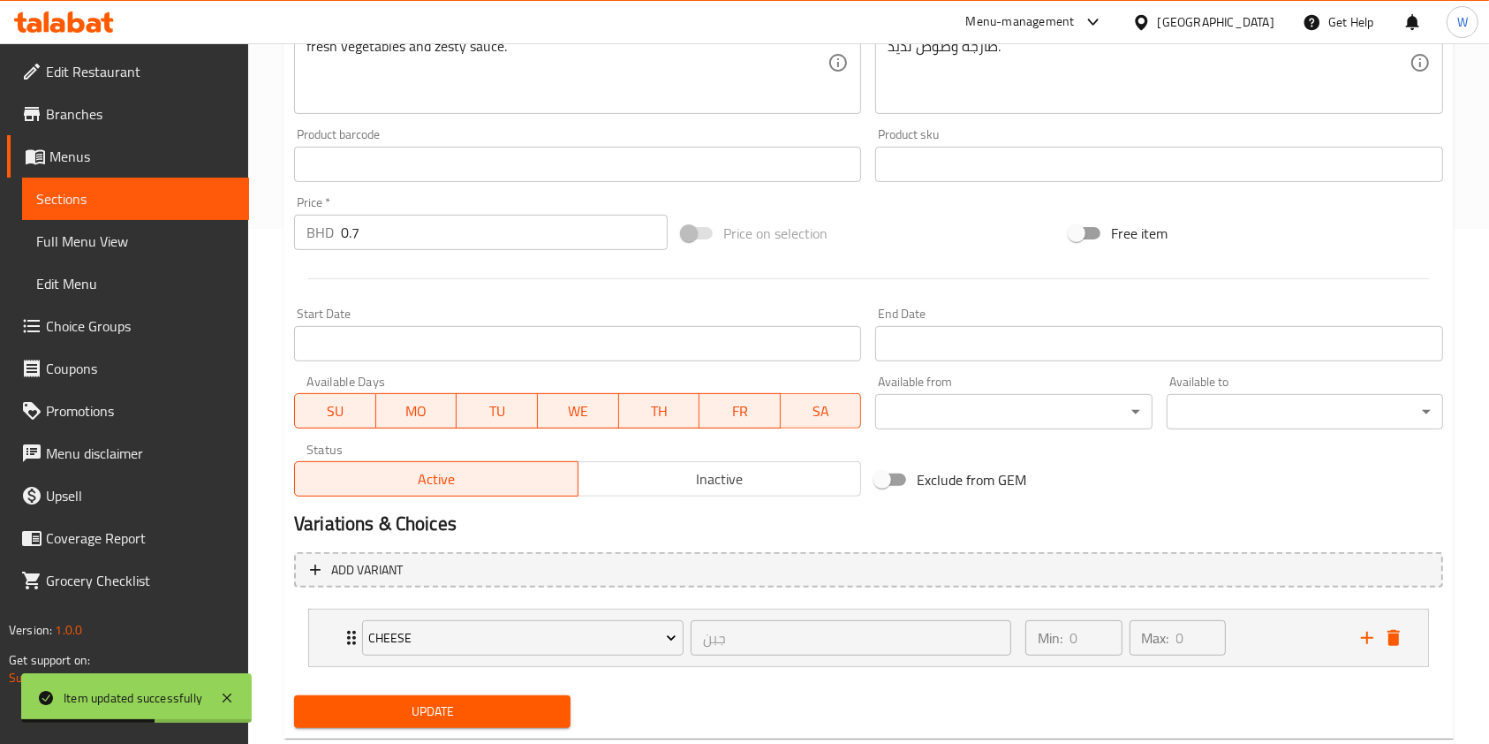
scroll to position [558, 0]
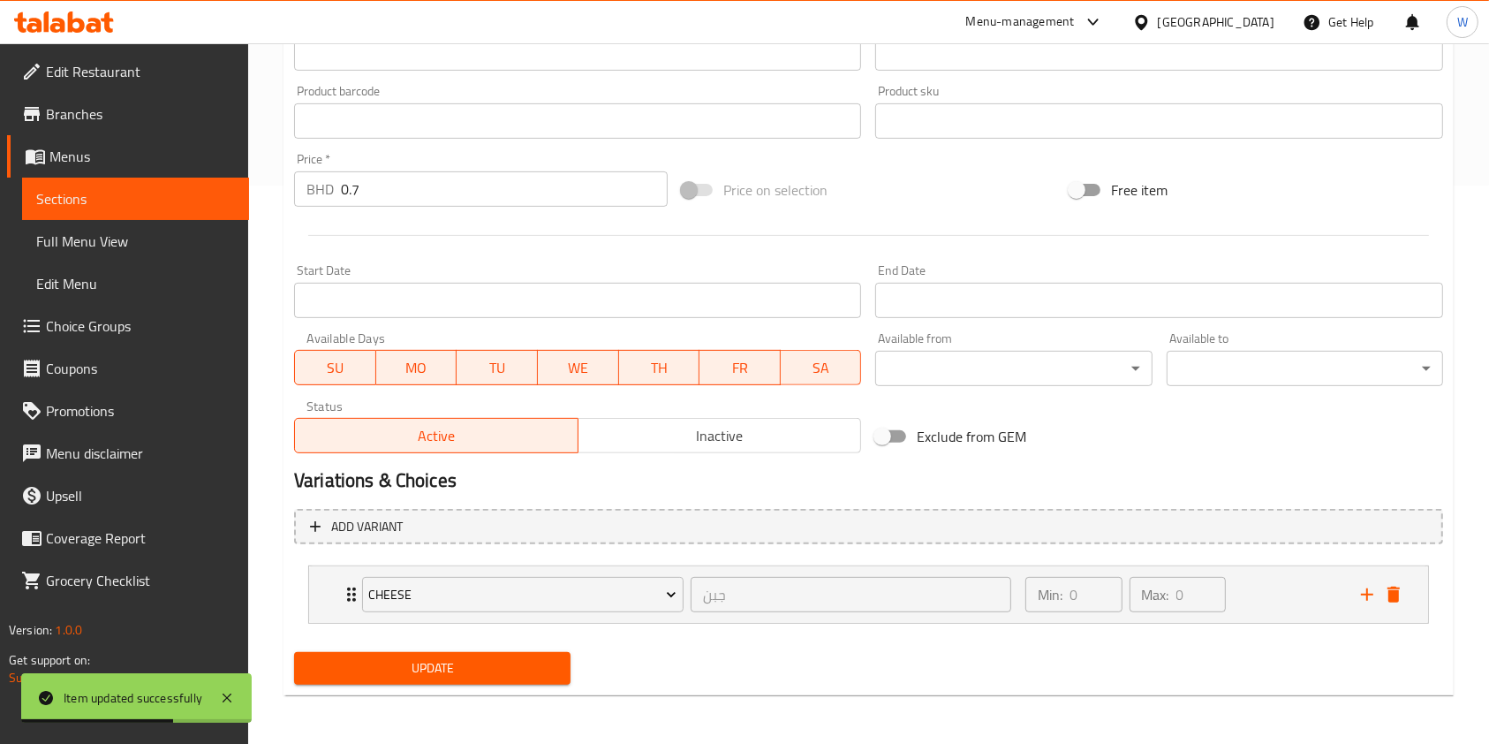
click at [926, 420] on label "Exclude from GEM" at bounding box center [946, 437] width 161 height 34
click at [926, 420] on input "Exclude from GEM" at bounding box center [882, 437] width 101 height 34
checkbox input "true"
click at [483, 663] on span "Update" at bounding box center [432, 668] width 248 height 22
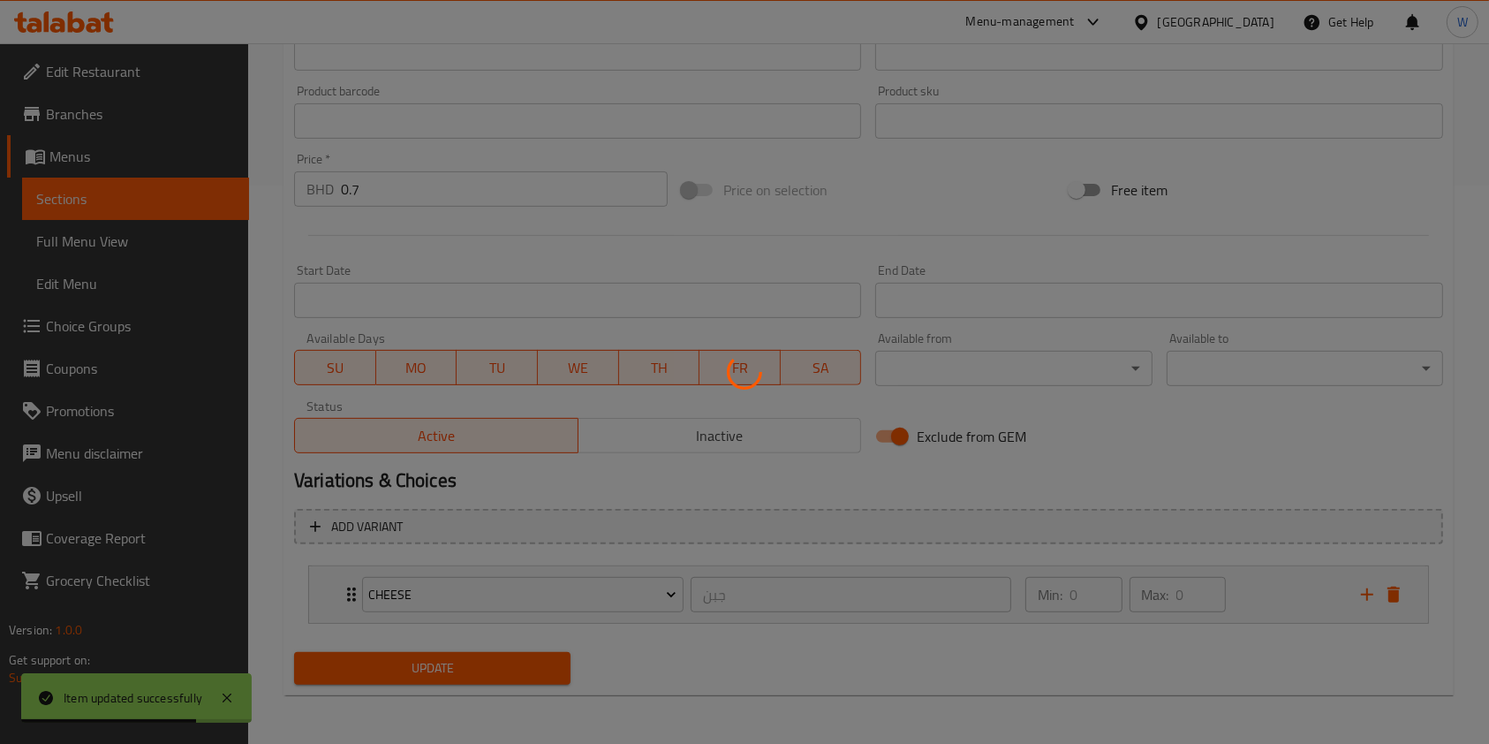
scroll to position [0, 0]
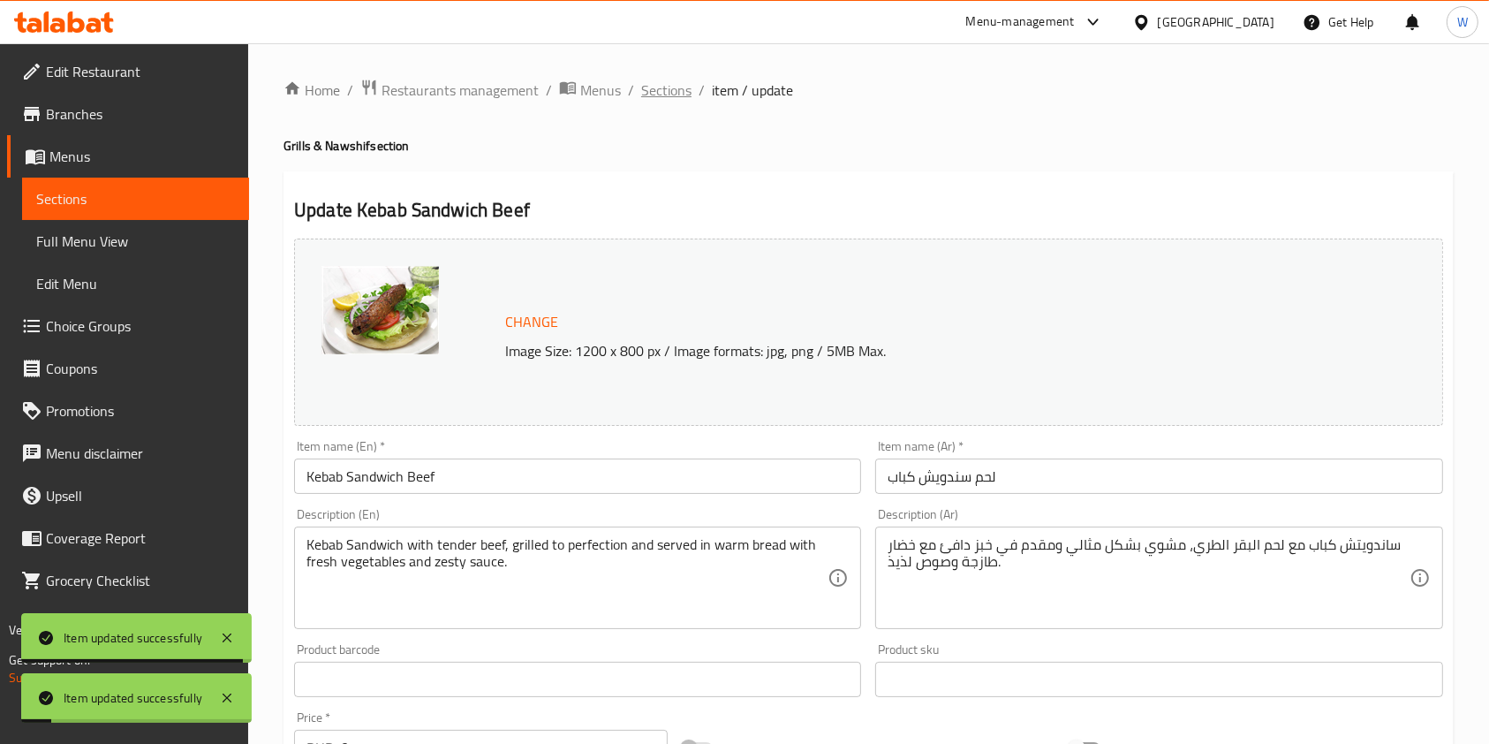
click at [649, 99] on span "Sections" at bounding box center [666, 89] width 50 height 21
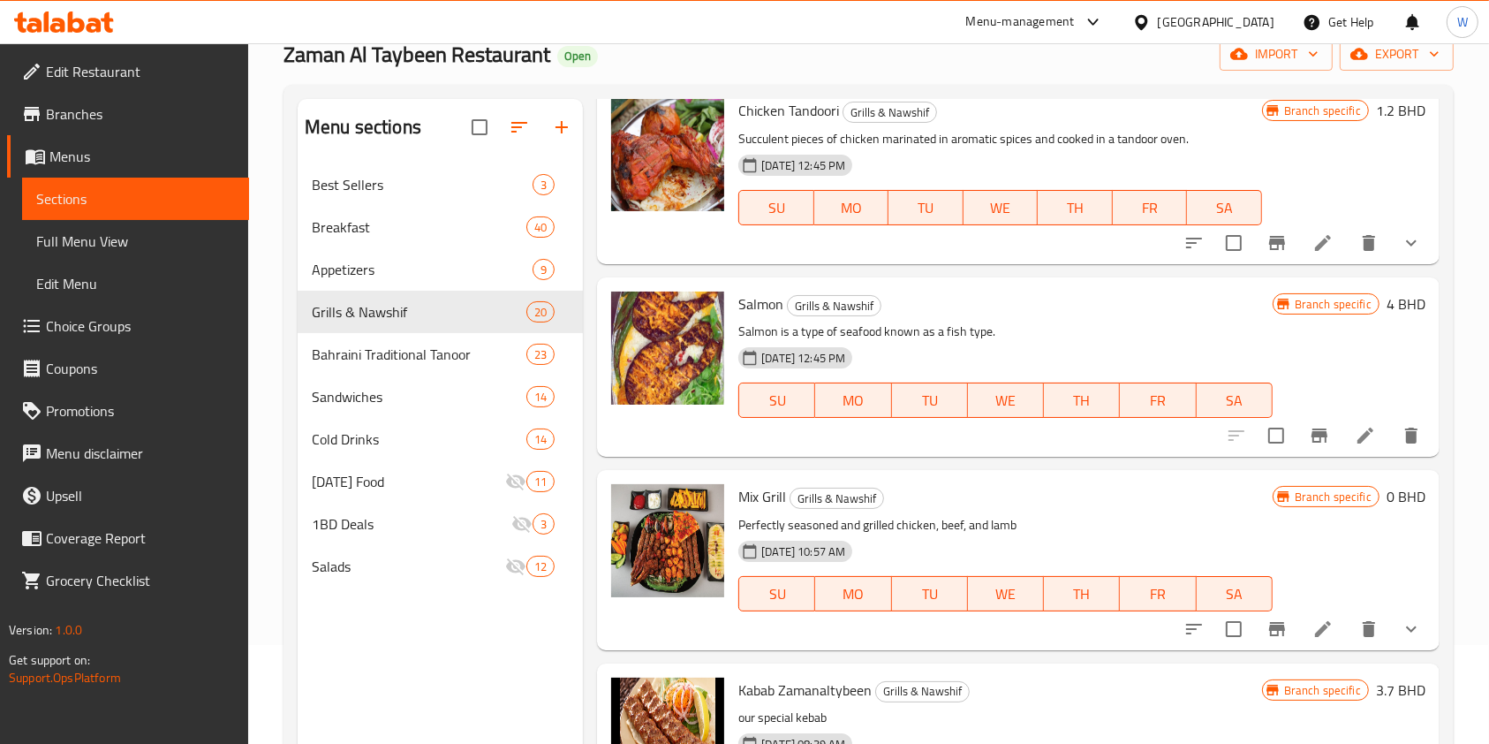
scroll to position [235, 0]
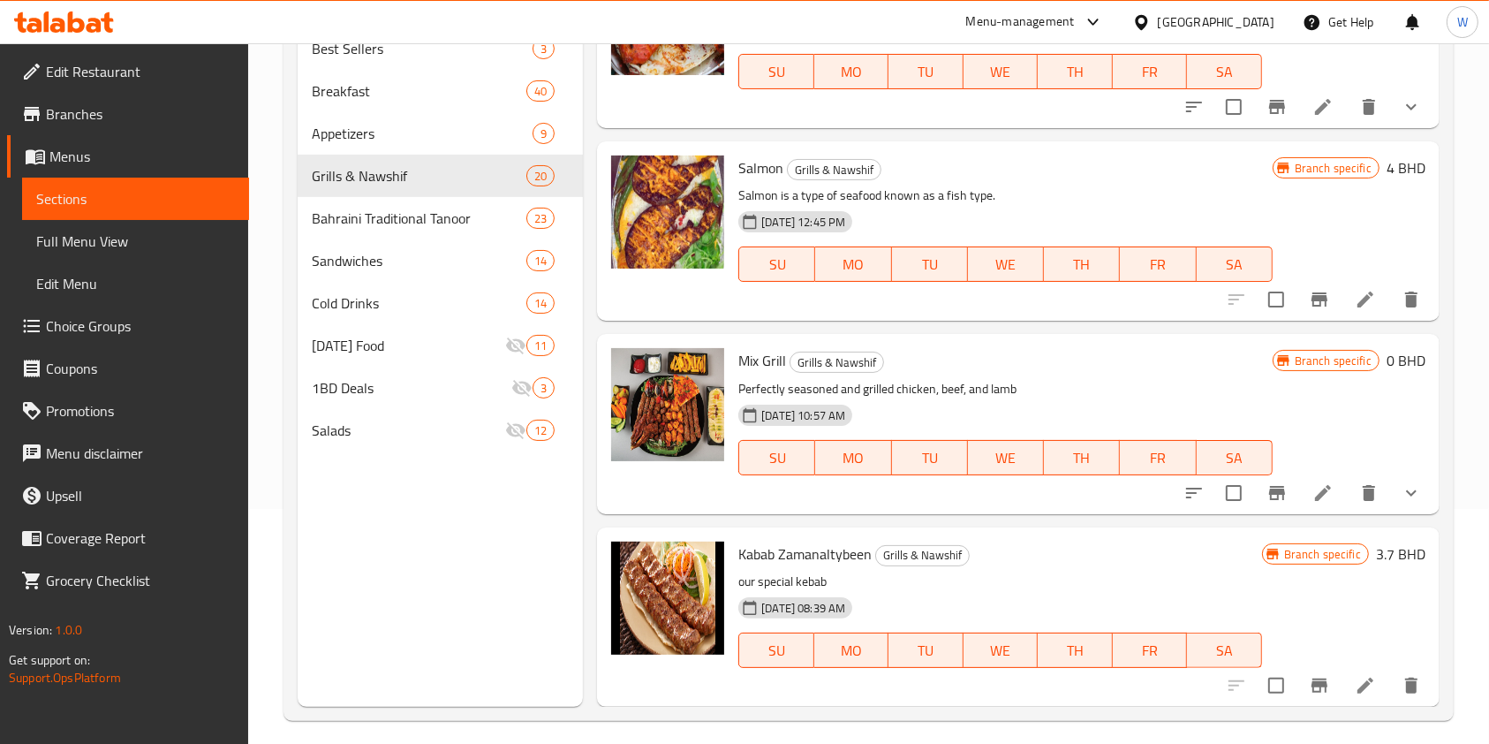
click at [924, 343] on div "Mix Grill Grills & Nawshif Perfectly seasoned and grilled chicken, beef, and la…" at bounding box center [1005, 423] width 548 height 165
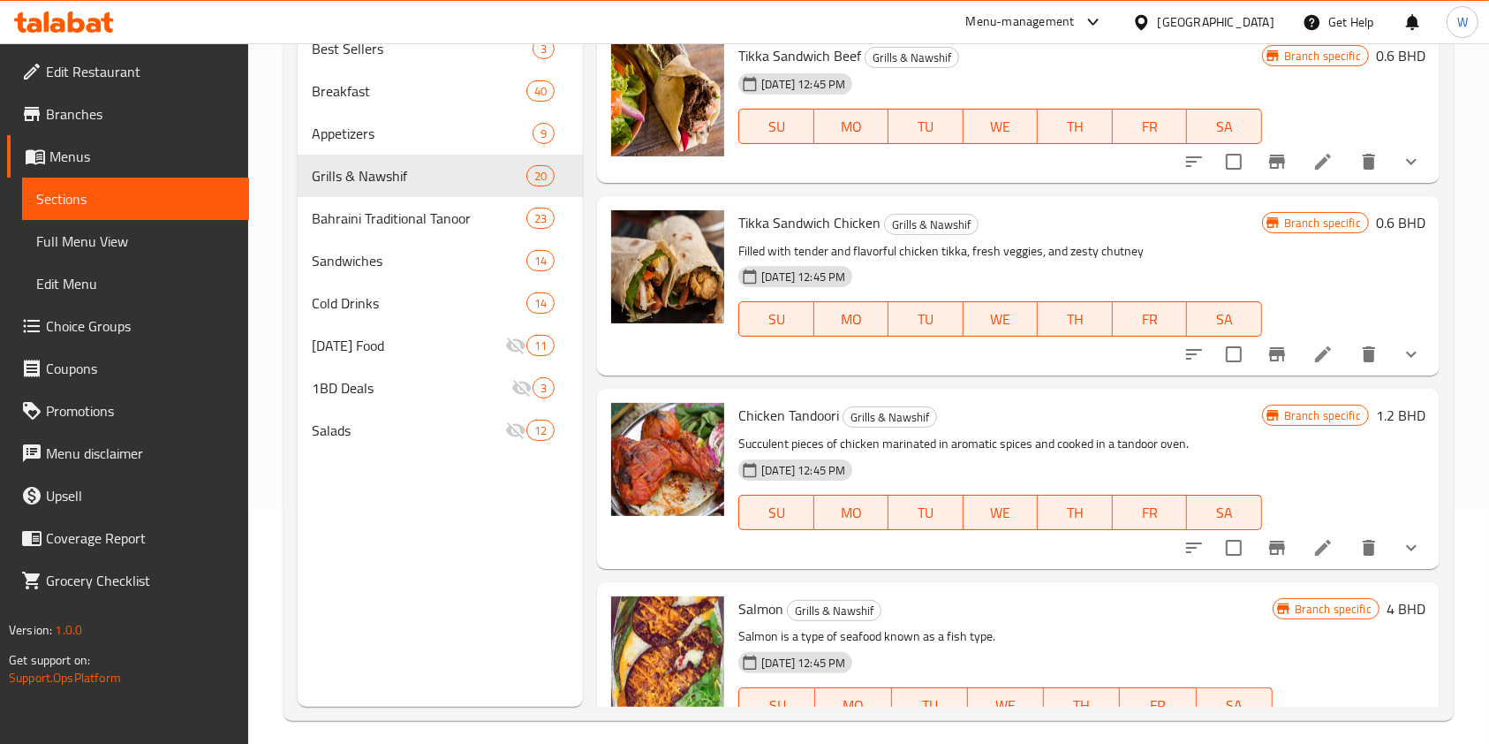
scroll to position [2750, 0]
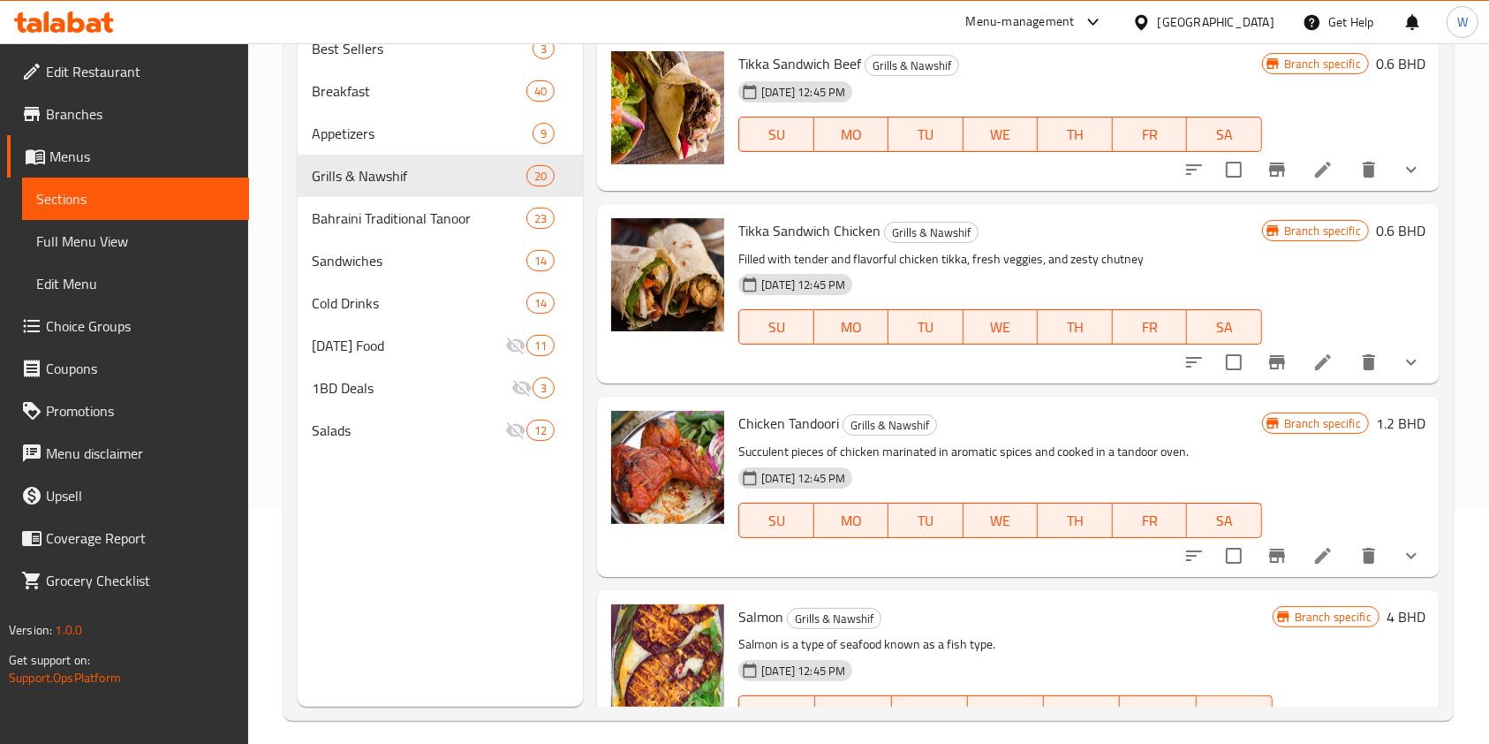
click at [102, 336] on span "Choice Groups" at bounding box center [140, 325] width 189 height 21
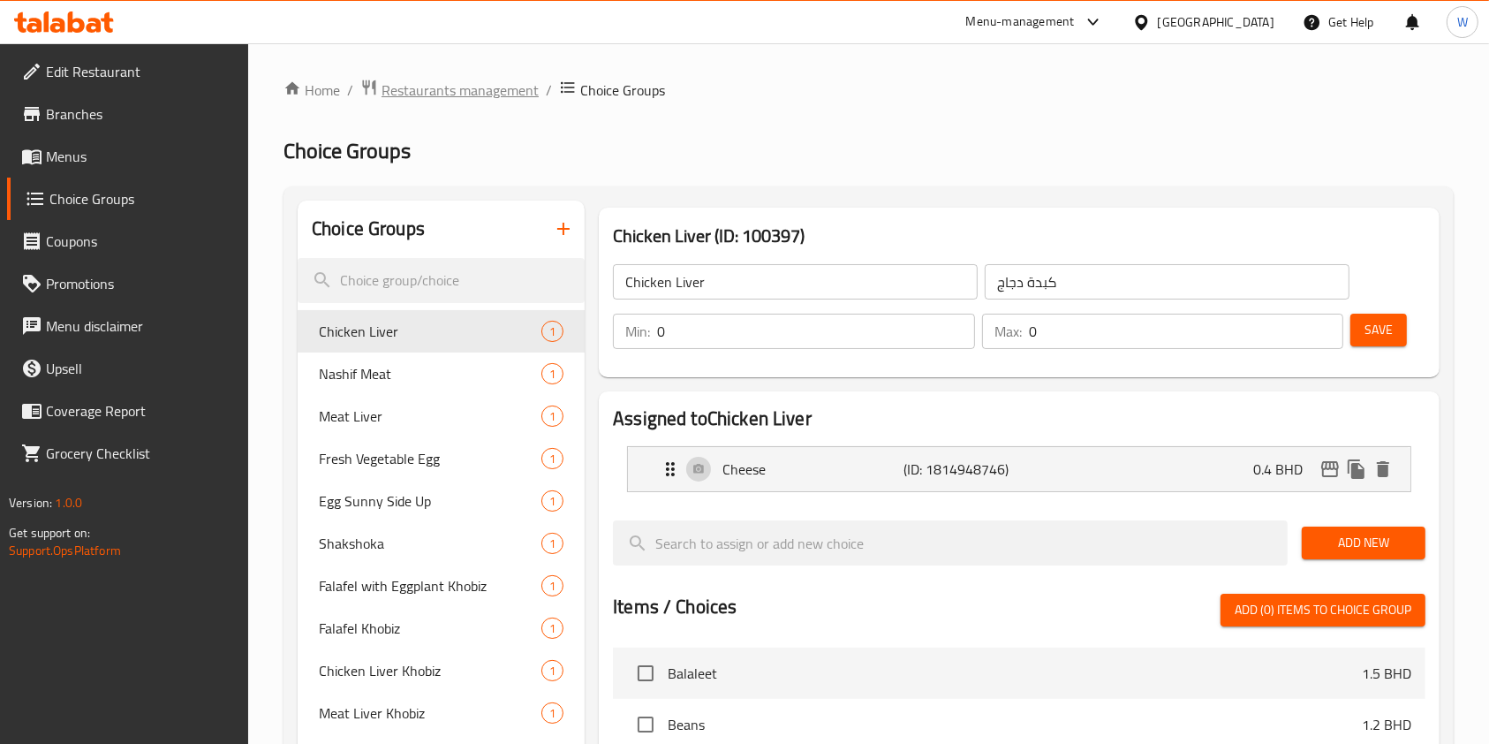
click at [499, 83] on span "Restaurants management" at bounding box center [460, 89] width 157 height 21
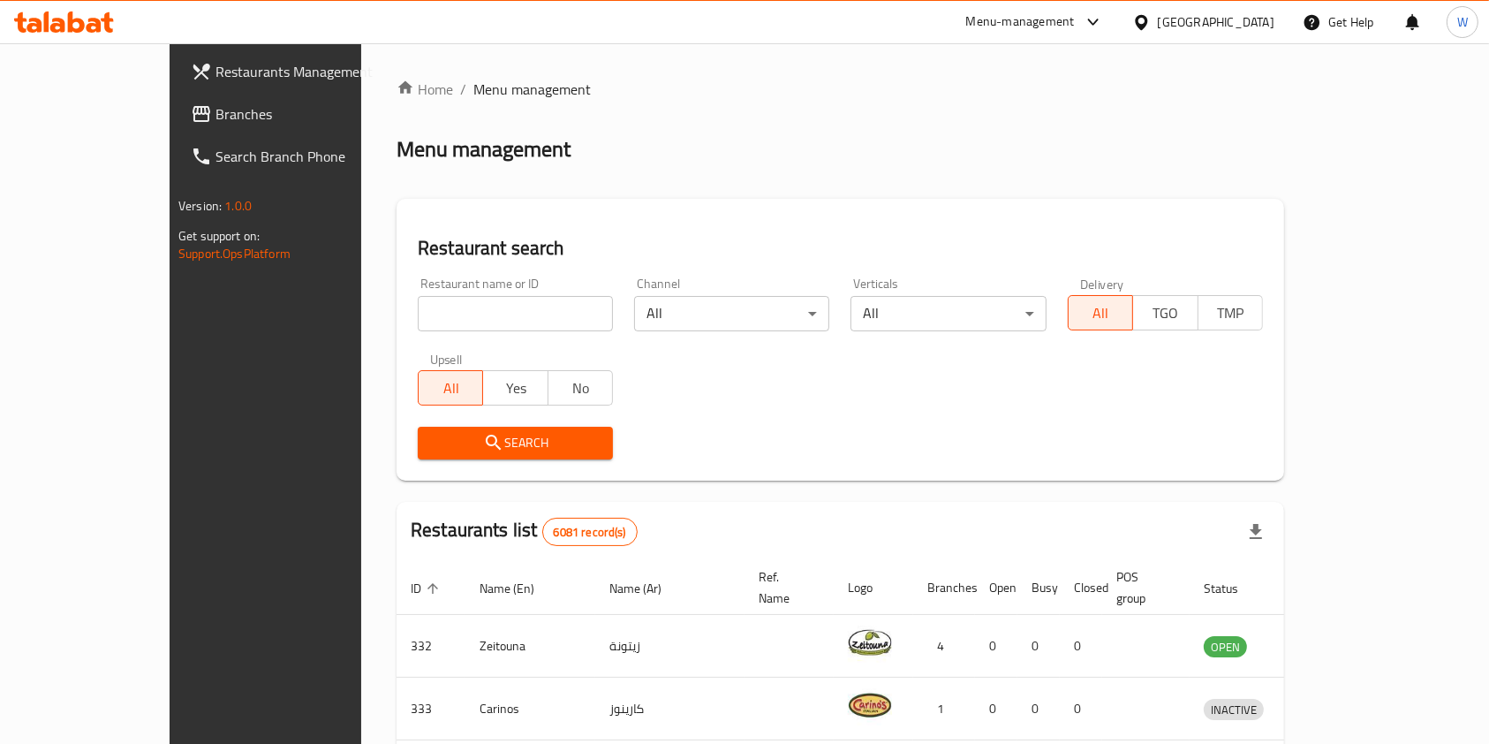
click at [458, 314] on input "search" at bounding box center [515, 313] width 195 height 35
paste input "Manaeesh Jubran"
type input "Manaeesh Jubran"
click button "Search" at bounding box center [515, 443] width 195 height 33
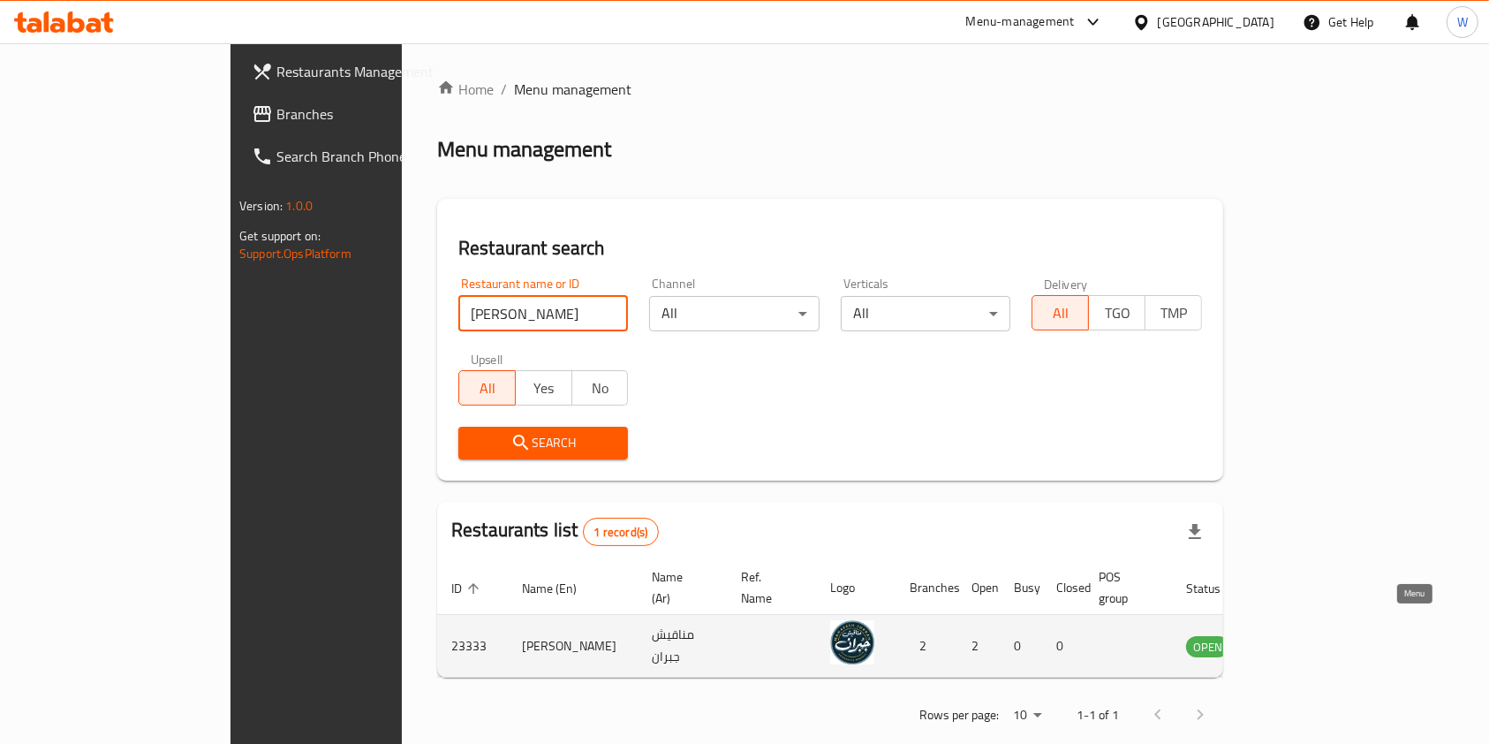
click at [1299, 639] on icon "enhanced table" at bounding box center [1289, 646] width 19 height 15
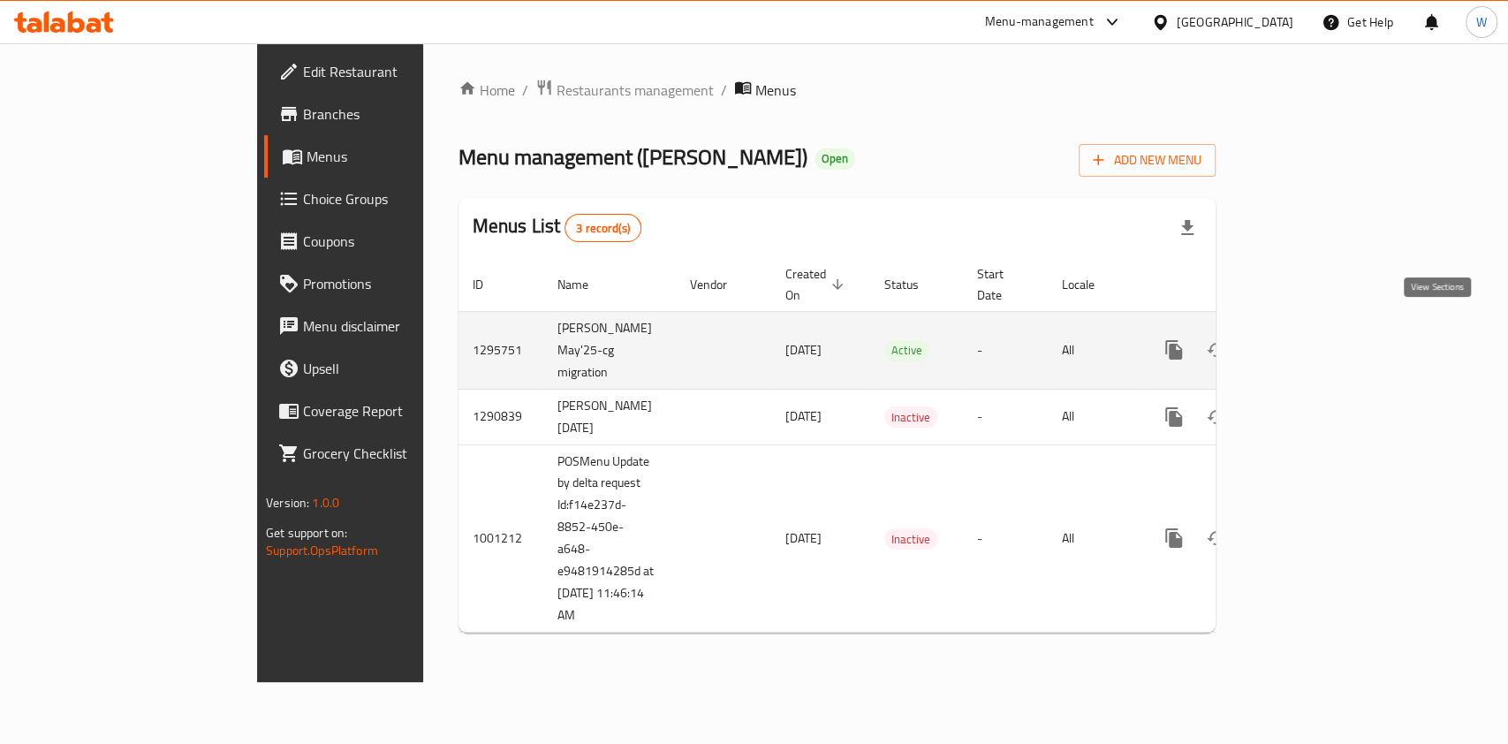
click at [1322, 336] on link "enhanced table" at bounding box center [1301, 350] width 42 height 42
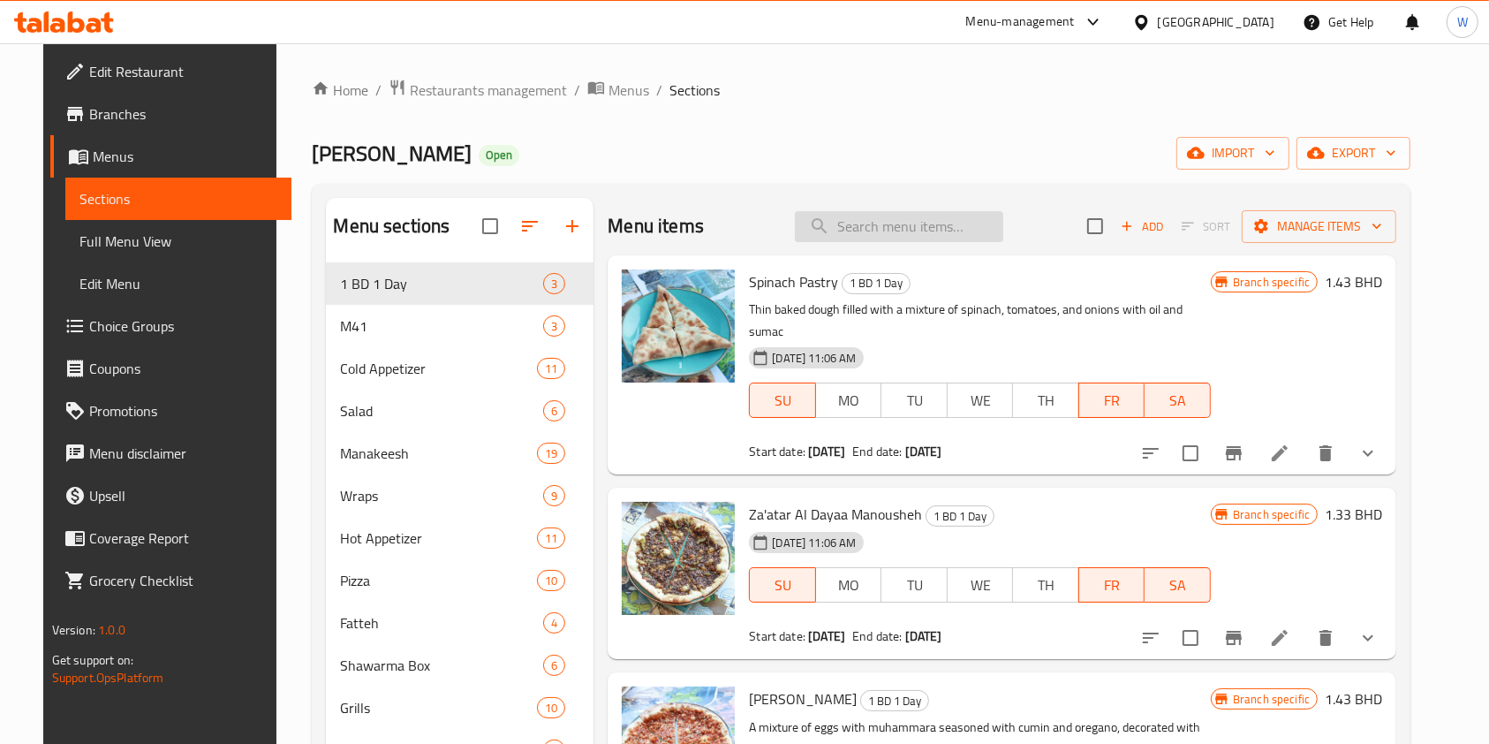
click at [926, 228] on input "search" at bounding box center [899, 226] width 208 height 31
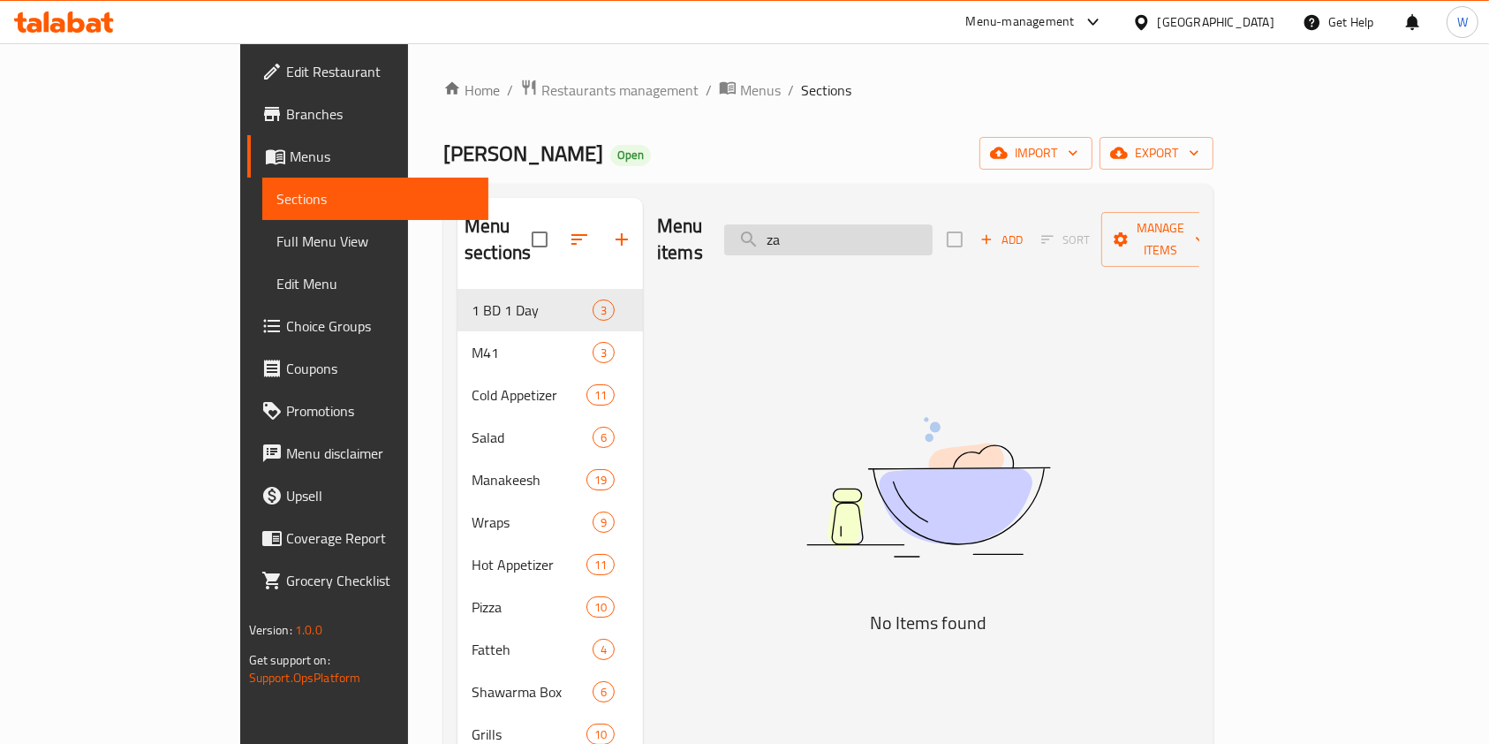
type input "z"
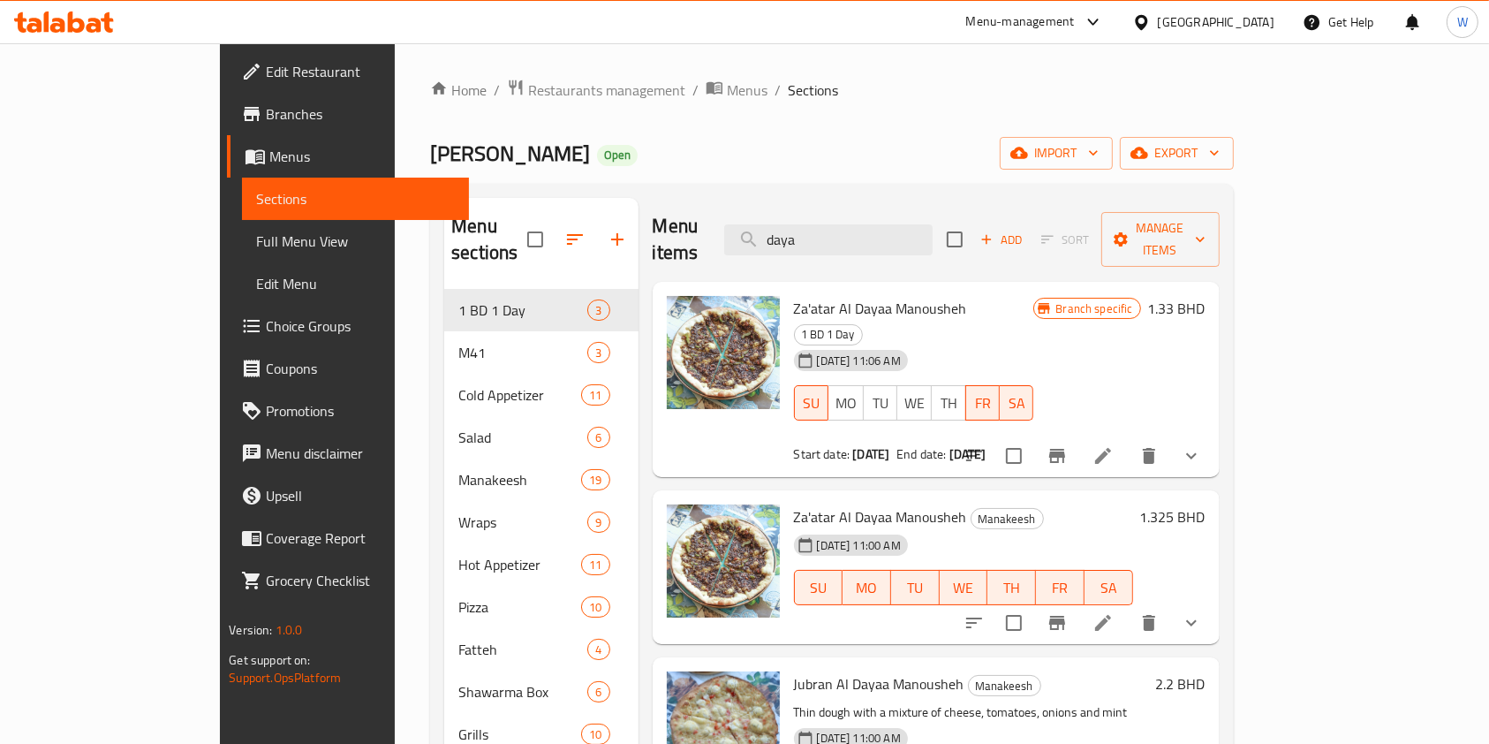
scroll to position [235, 0]
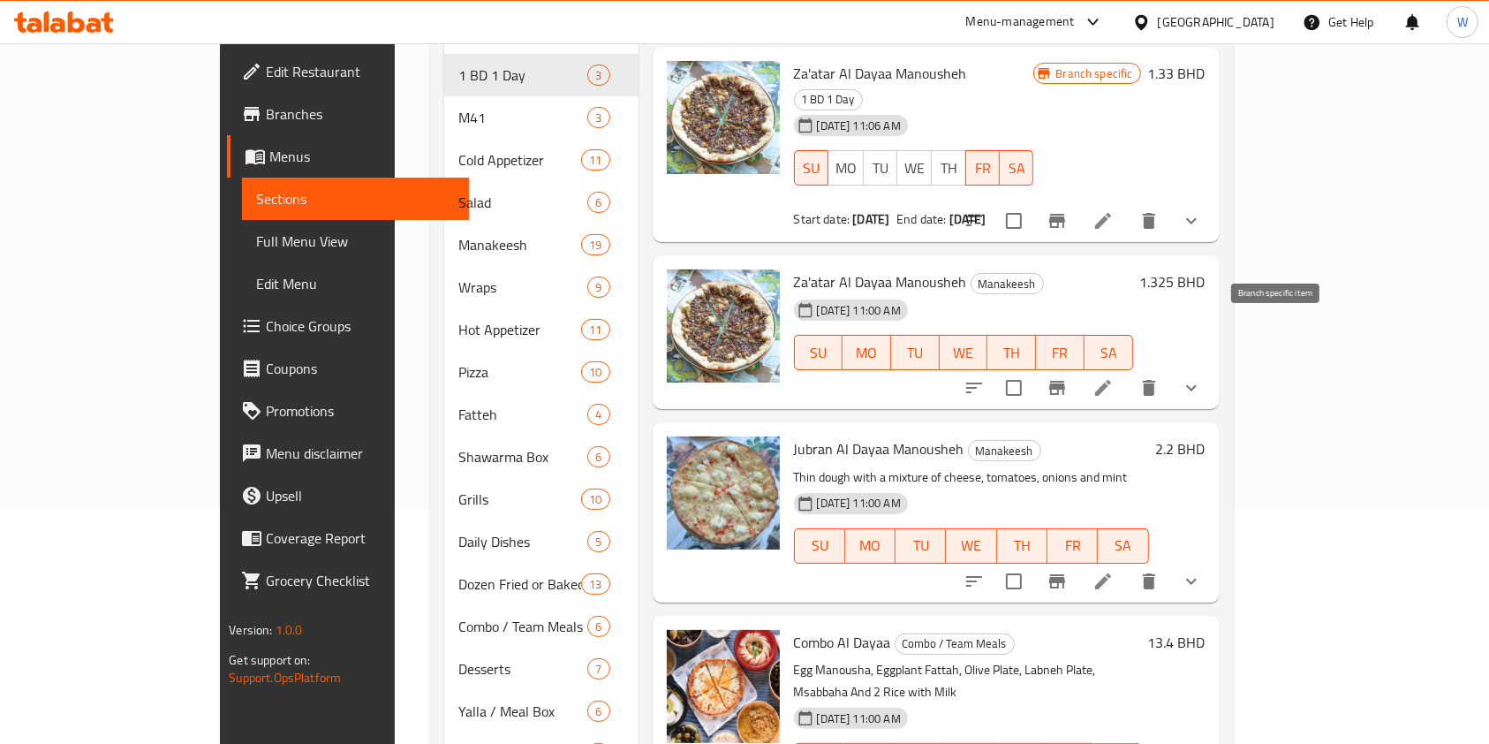
type input "daya"
click at [1065, 381] on icon "Branch-specific-item" at bounding box center [1057, 388] width 16 height 14
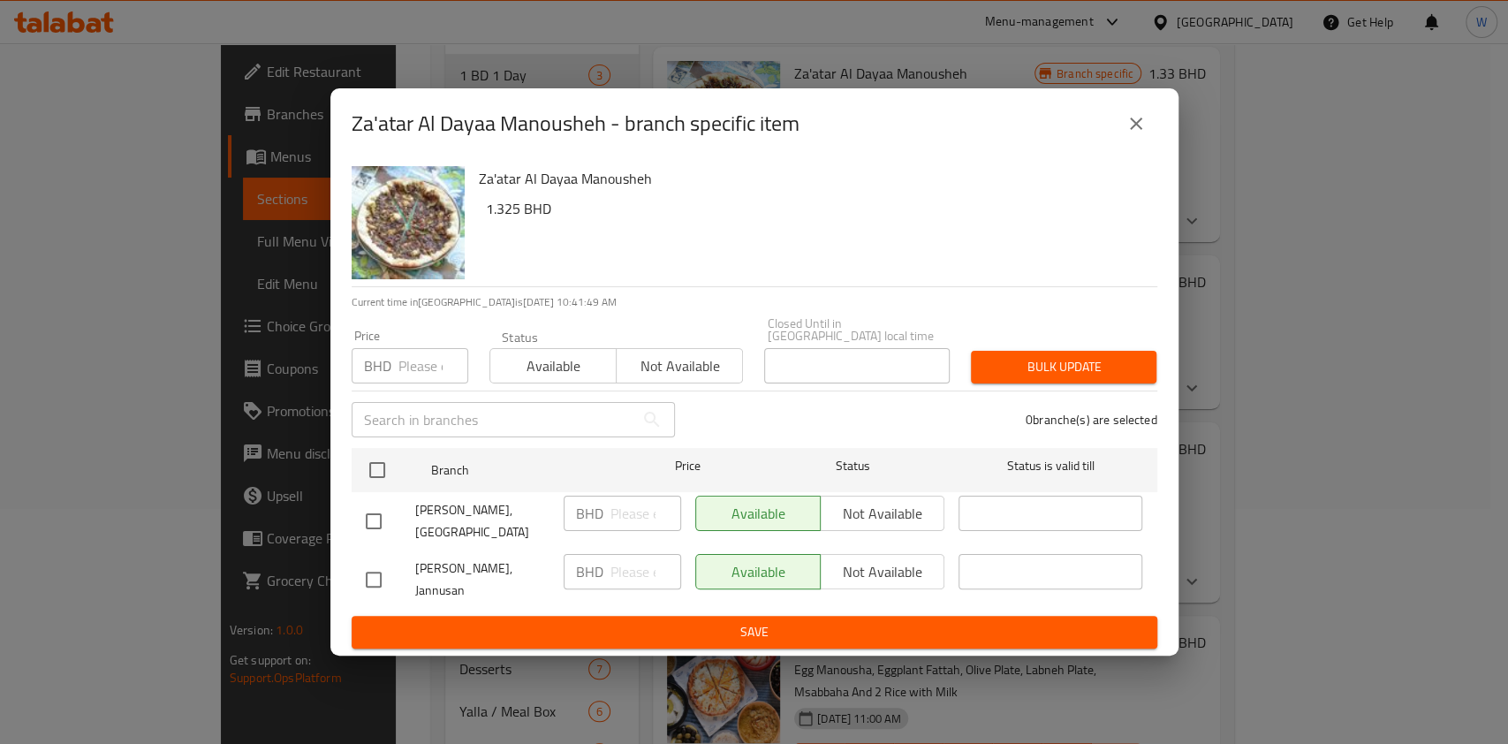
click at [421, 352] on input "number" at bounding box center [433, 365] width 70 height 35
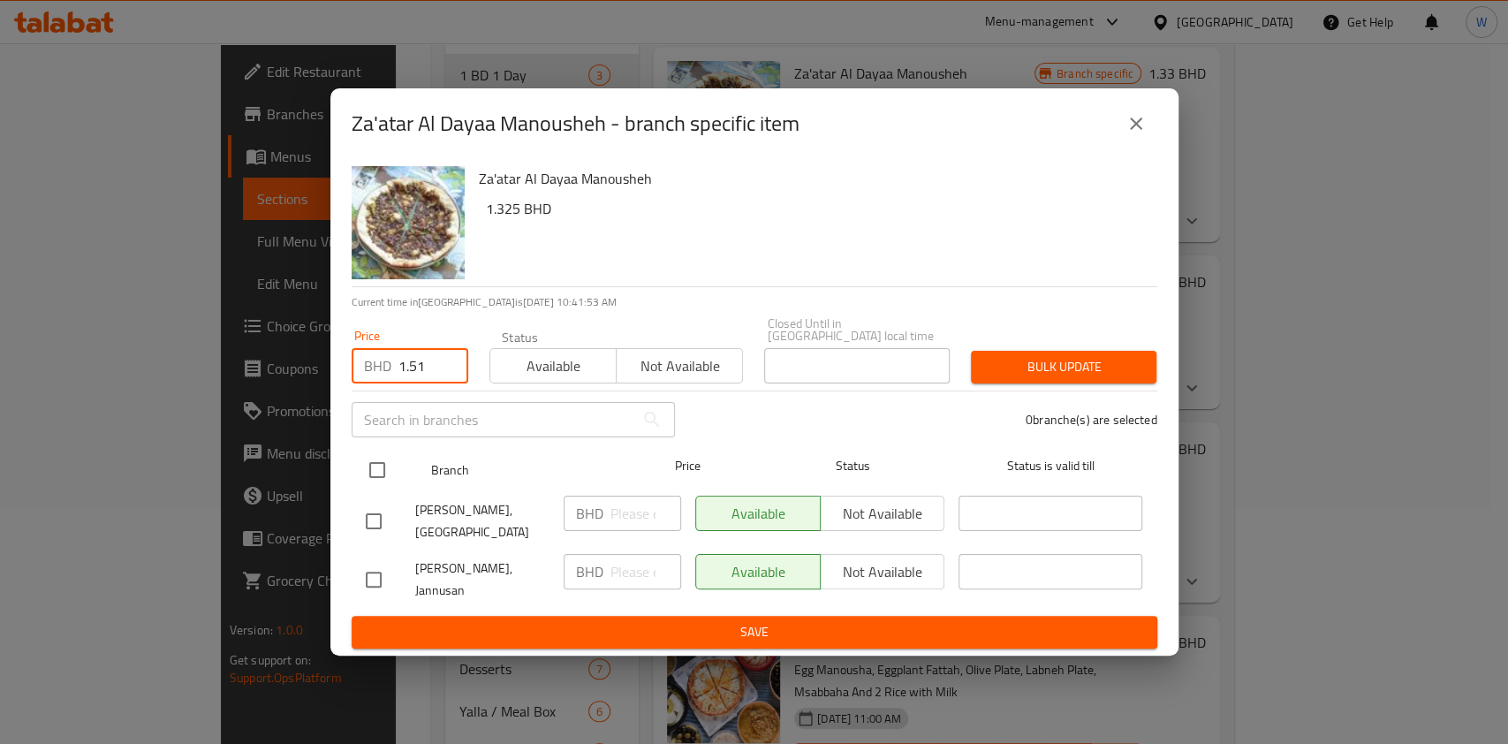
type input "1.51"
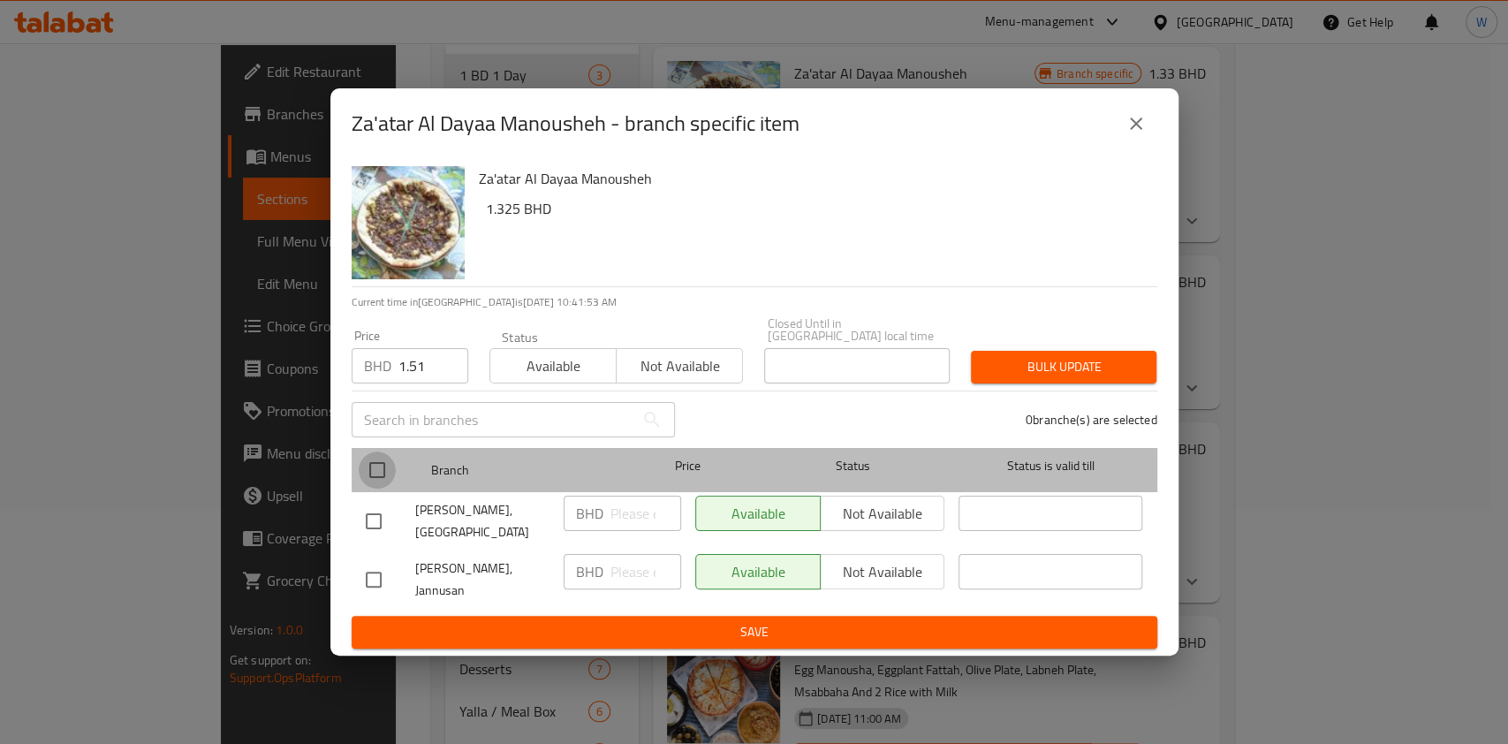
click at [375, 458] on input "checkbox" at bounding box center [377, 469] width 37 height 37
checkbox input "true"
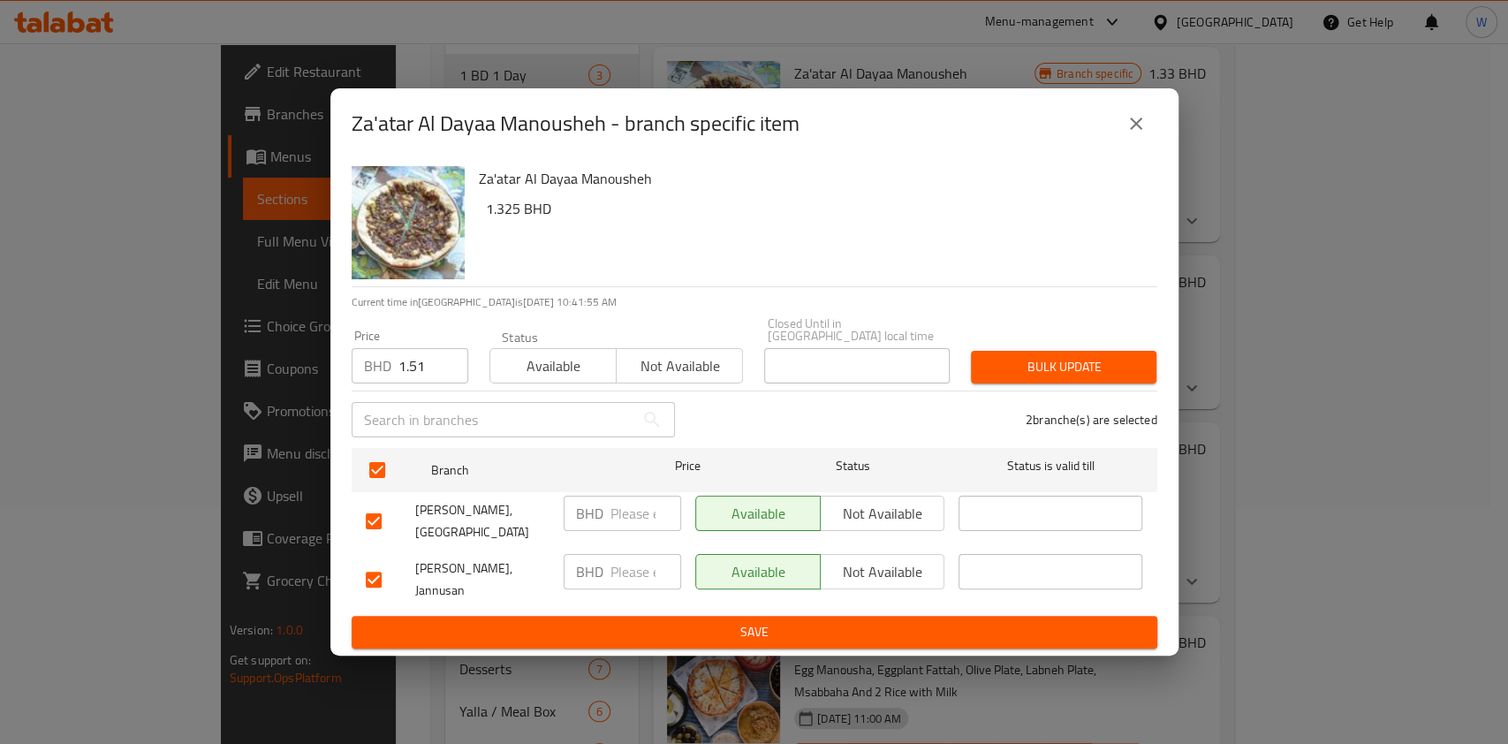
click at [1095, 364] on span "Bulk update" at bounding box center [1063, 367] width 157 height 22
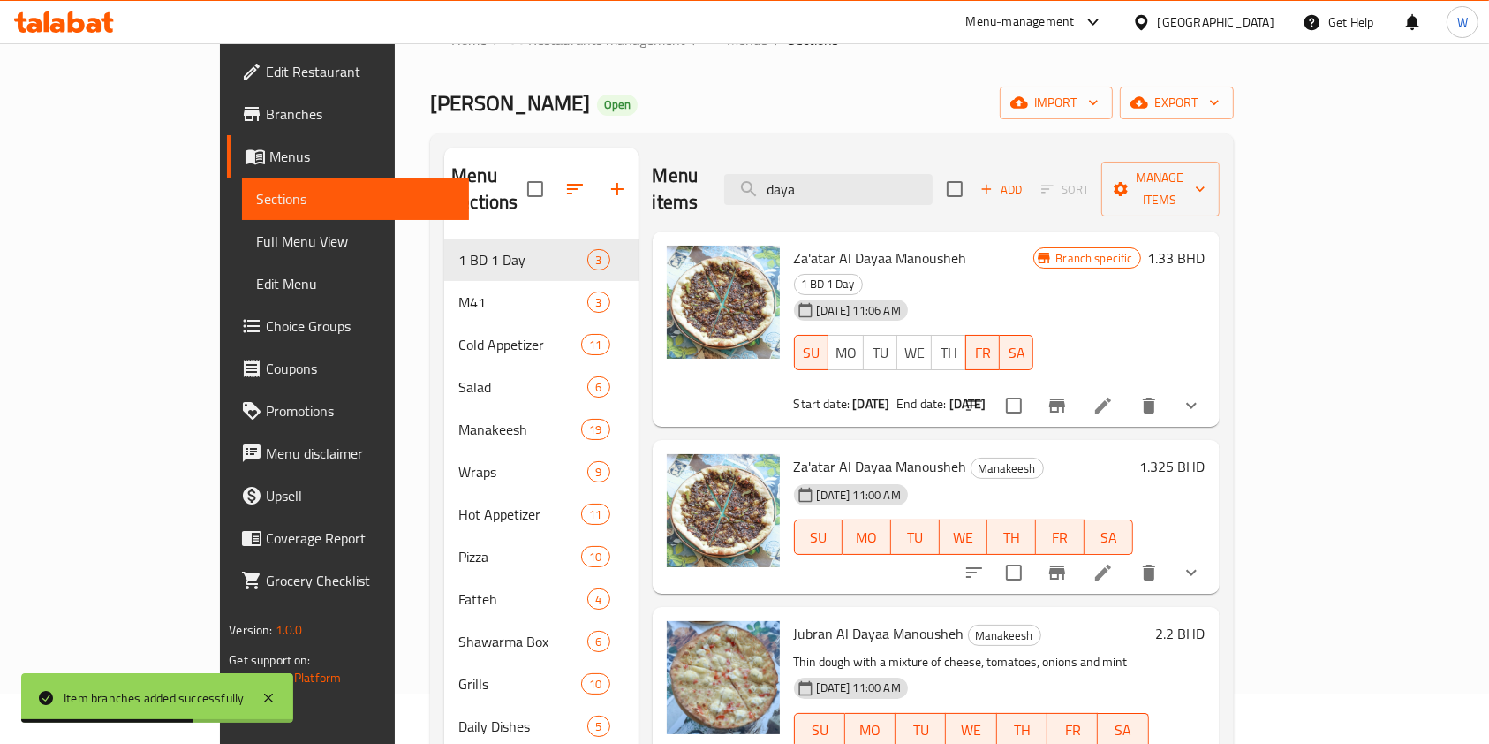
scroll to position [0, 0]
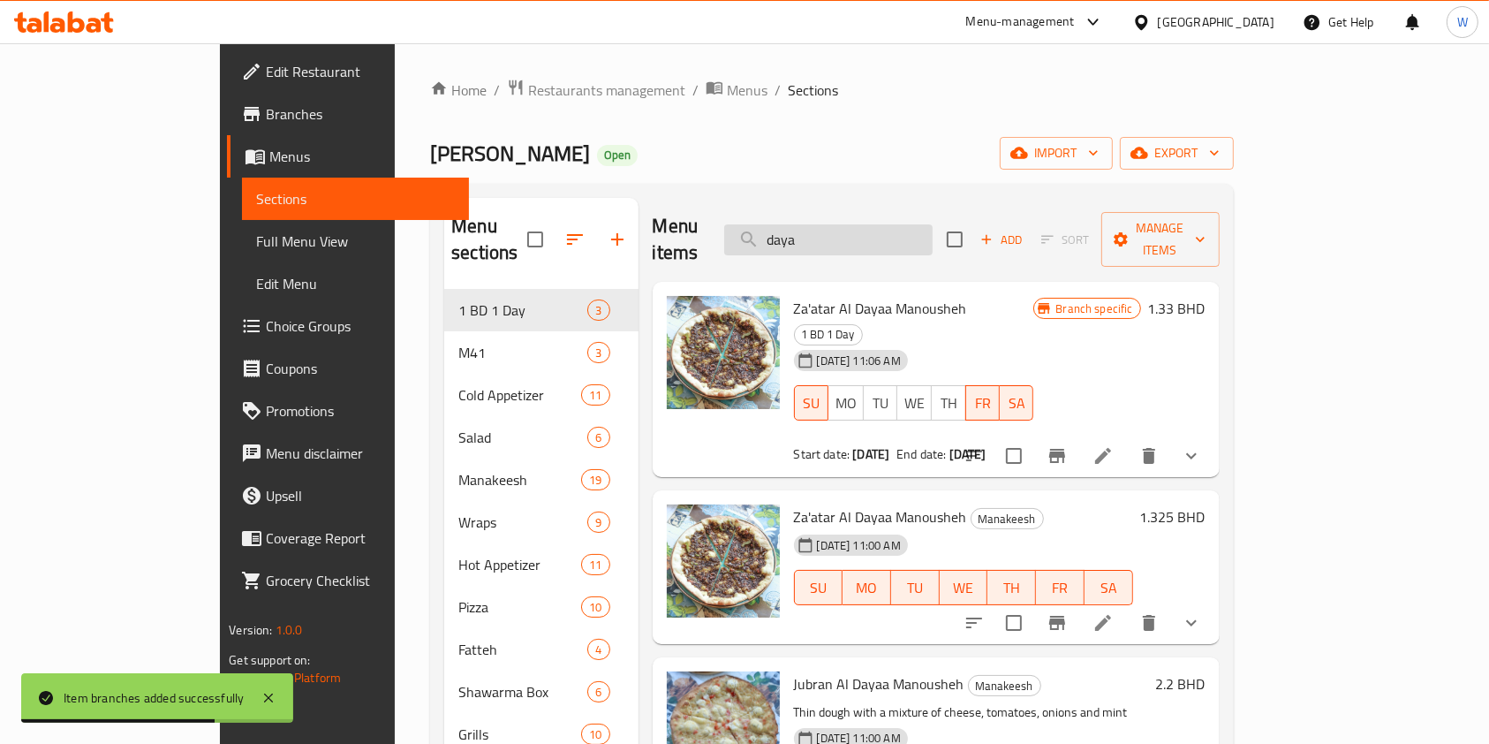
click at [919, 229] on input "daya" at bounding box center [828, 239] width 208 height 31
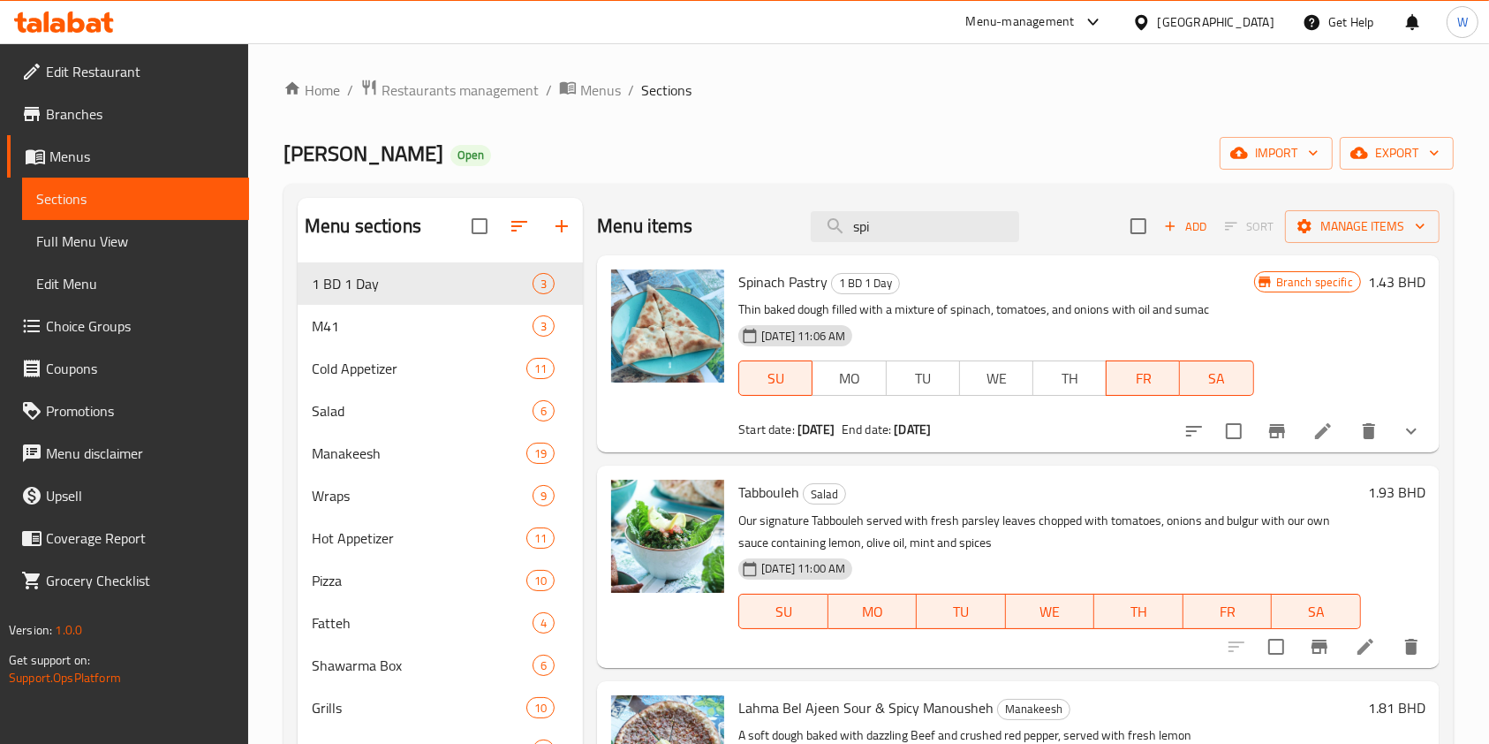
click at [767, 272] on span "Spinach Pastry" at bounding box center [782, 281] width 89 height 26
copy h6 "Spinach Pastry"
click at [985, 226] on input "spi" at bounding box center [915, 226] width 208 height 31
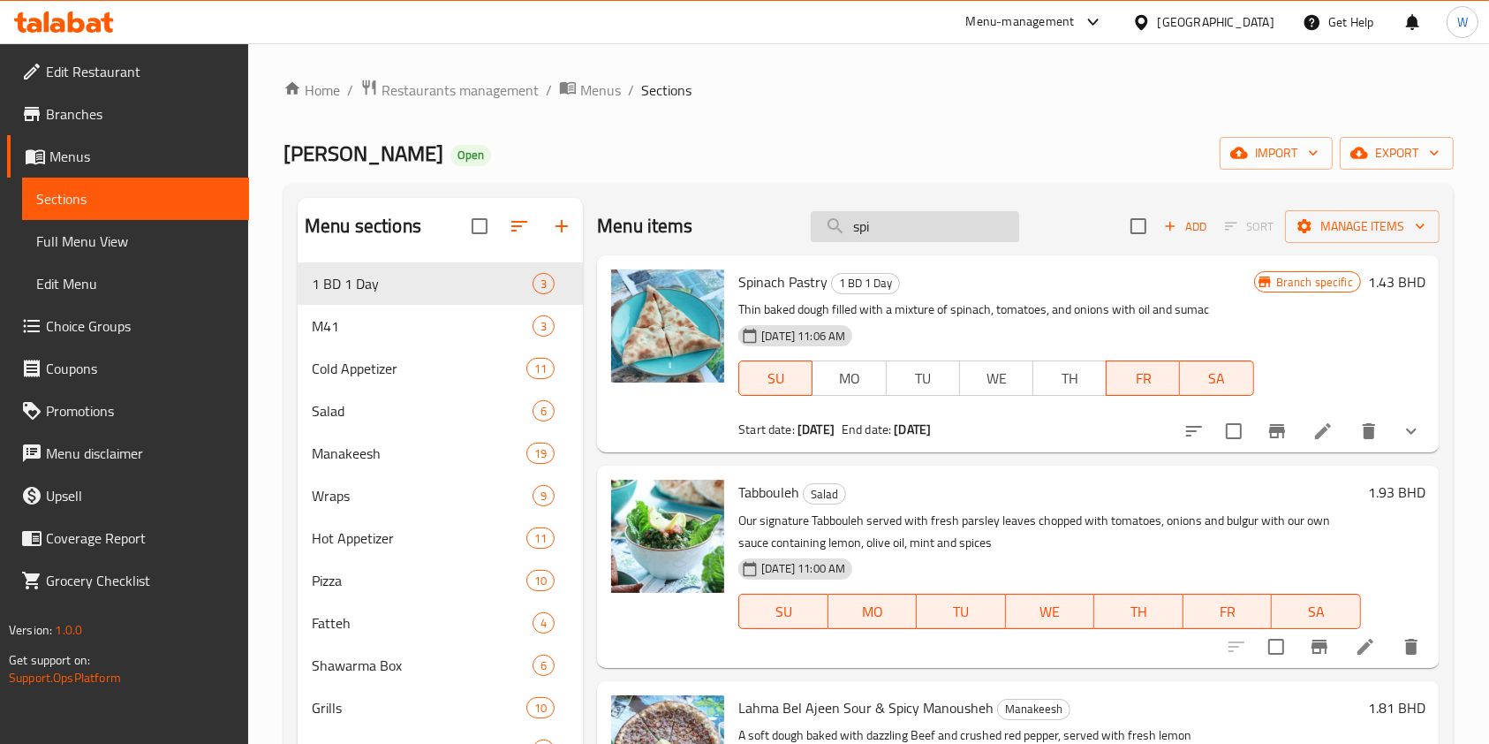
click at [955, 242] on div "Menu items spi Add Sort Manage items" at bounding box center [1018, 226] width 843 height 57
click at [790, 289] on span "Spinach Pastry" at bounding box center [782, 281] width 89 height 26
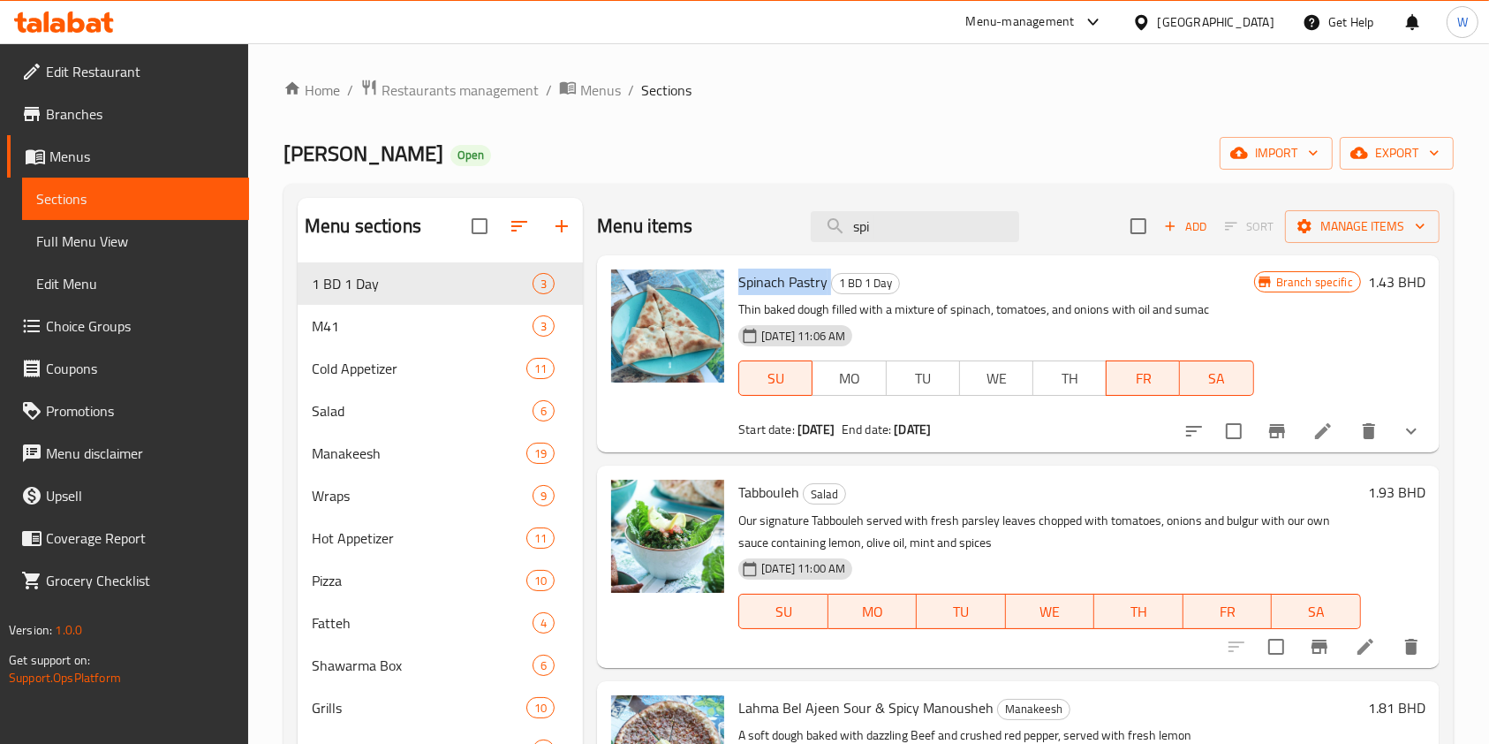
copy h6 "Spinach Pastry"
click at [839, 259] on div "Spinach Pastry 1 BD 1 Day Thin baked dough filled with a mixture of spinach, to…" at bounding box center [1018, 353] width 843 height 197
click at [848, 237] on input "spi" at bounding box center [915, 226] width 208 height 31
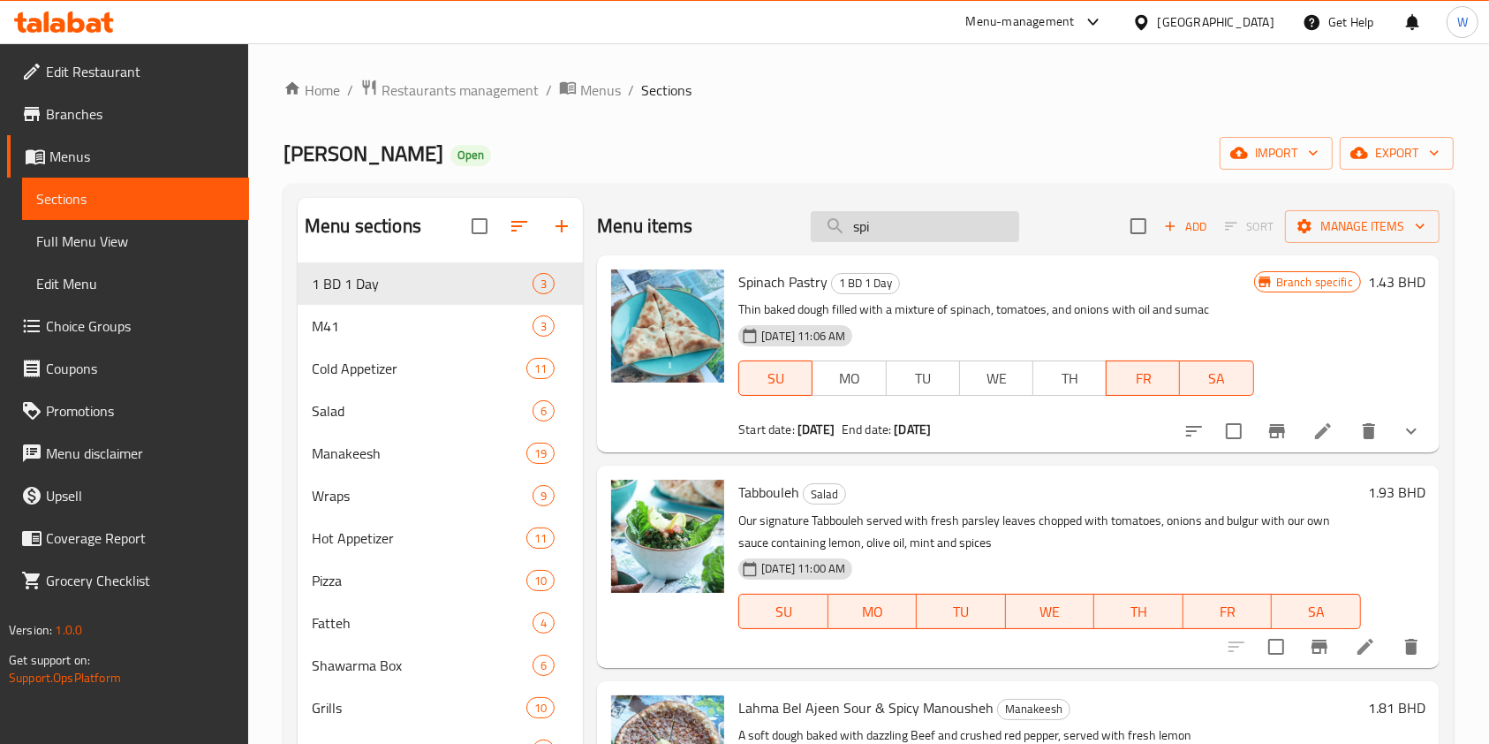
paste input "Spinach Pastry"
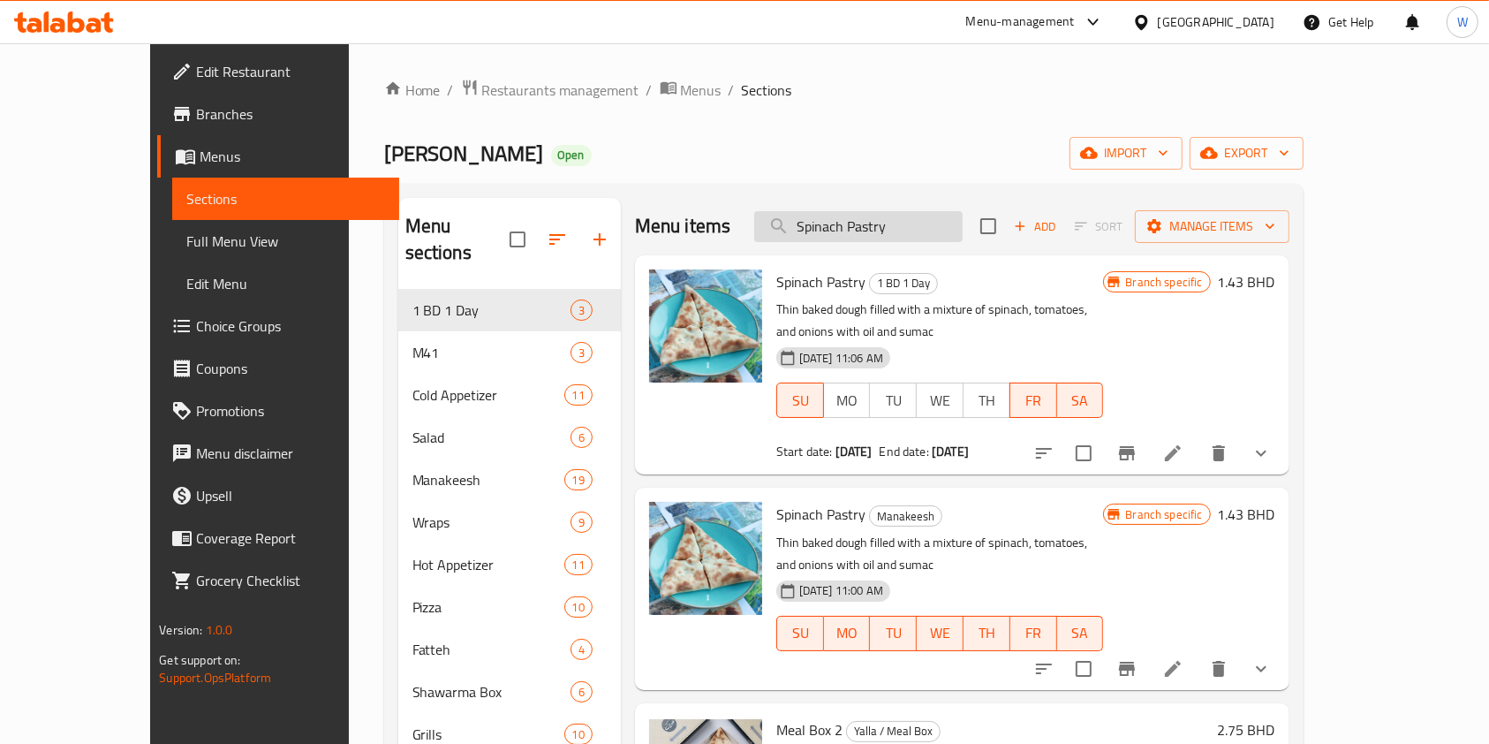
click at [889, 223] on input "Spinach Pastry" at bounding box center [858, 226] width 208 height 31
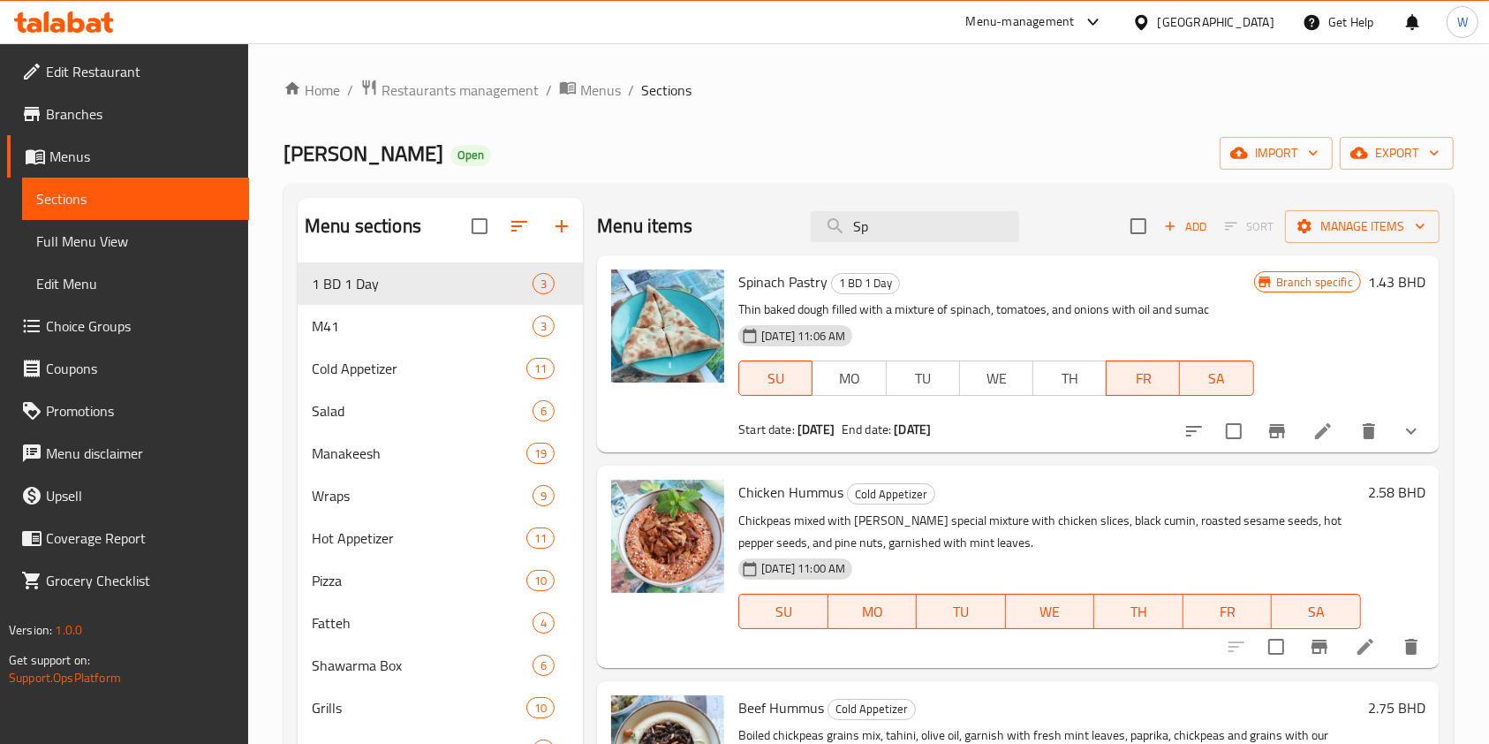
click at [757, 284] on span "Spinach Pastry" at bounding box center [782, 281] width 89 height 26
copy h6 "Spinach Pastry"
click at [911, 224] on input "Sp" at bounding box center [915, 226] width 208 height 31
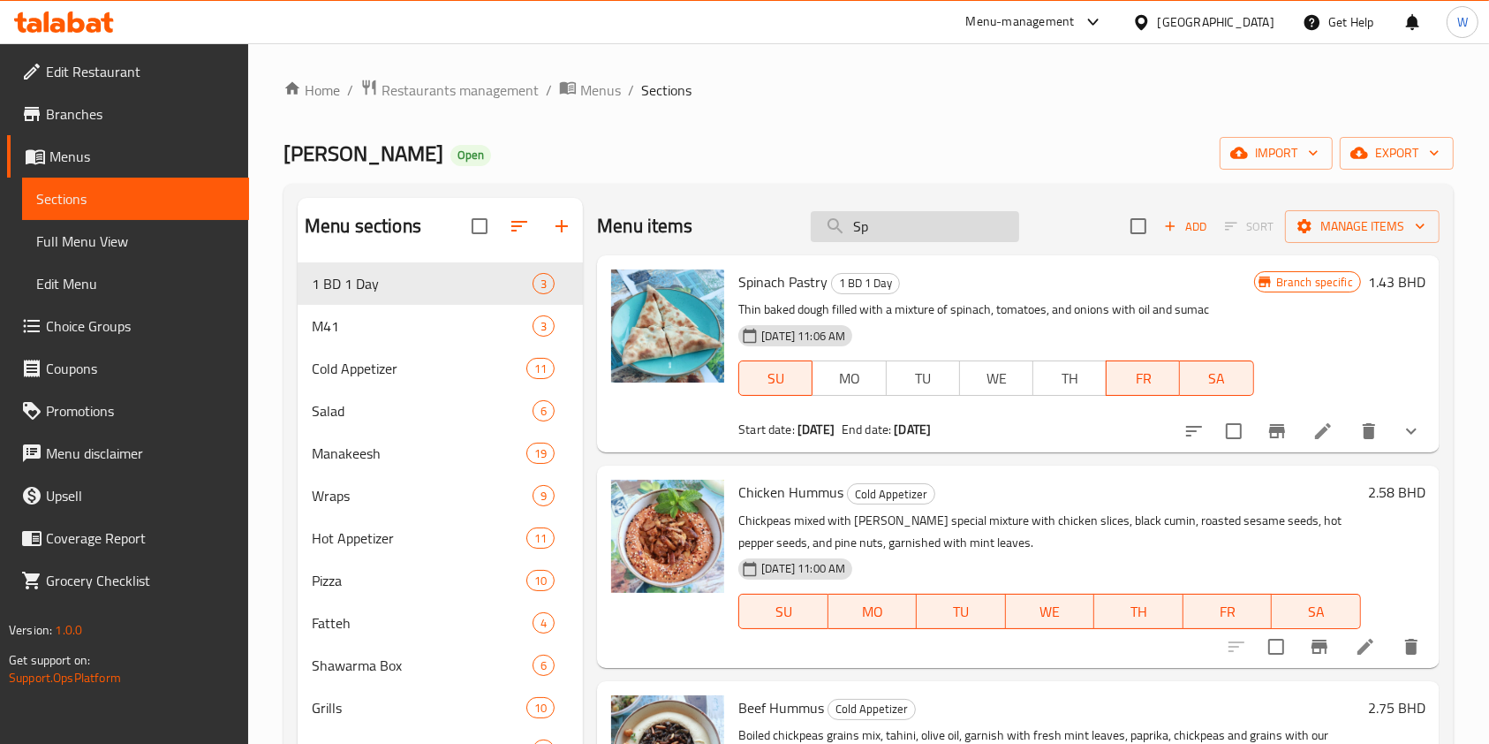
click at [911, 224] on input "Sp" at bounding box center [915, 226] width 208 height 31
paste input "inach Pastry"
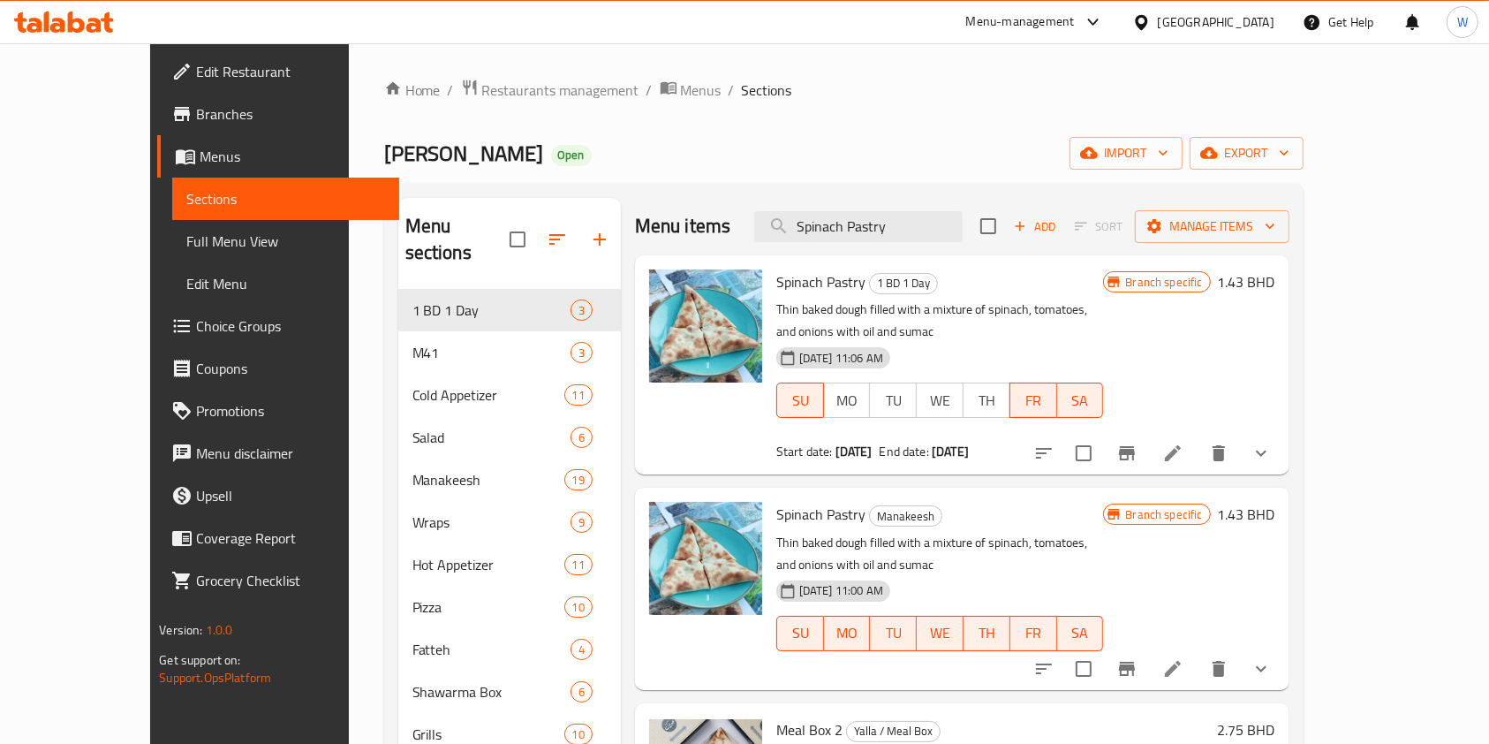
type input "Spinach Pastry"
click at [1138, 658] on icon "Branch-specific-item" at bounding box center [1126, 668] width 21 height 21
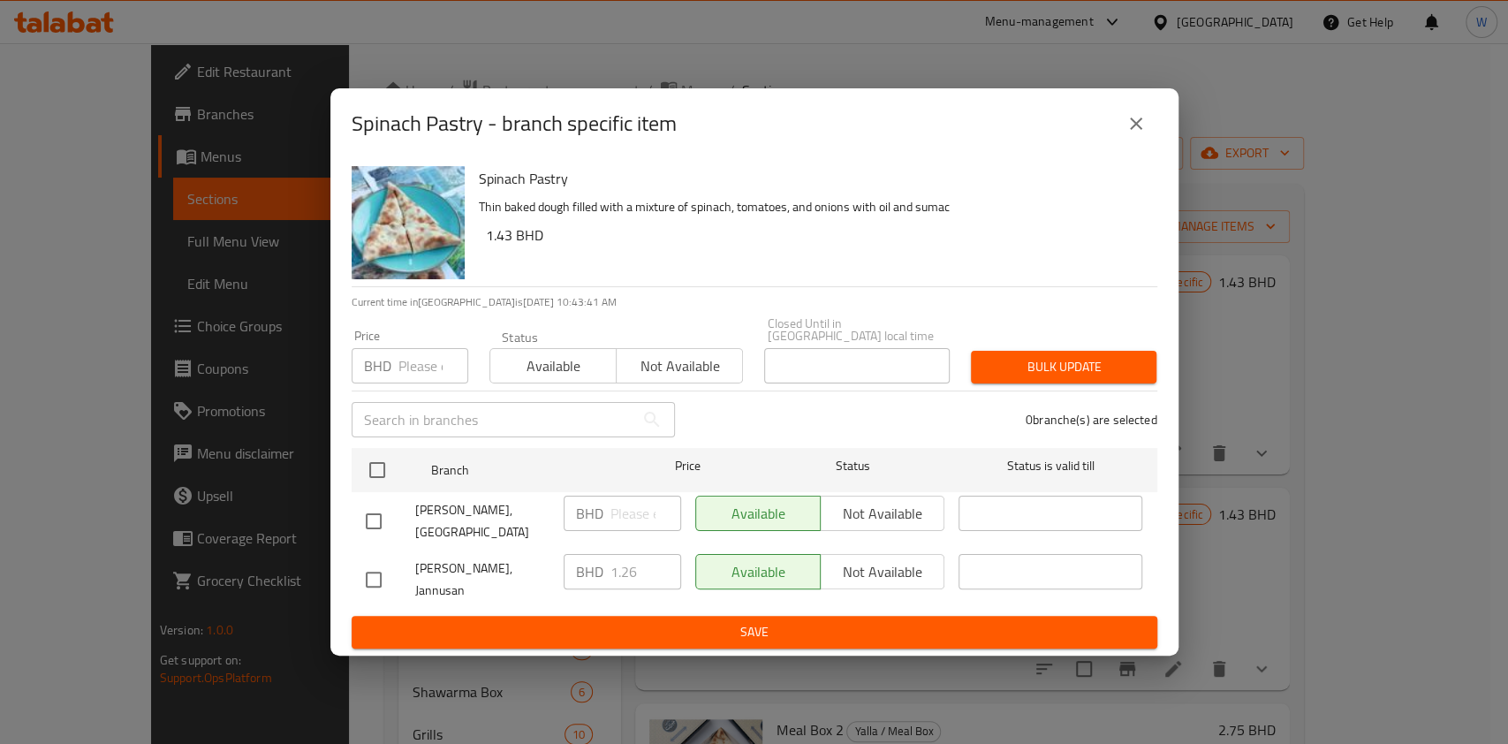
click at [491, 247] on h6 "1.43 BHD" at bounding box center [814, 235] width 657 height 25
copy h6 "1.43"
drag, startPoint x: 410, startPoint y: 378, endPoint x: 409, endPoint y: 365, distance: 13.3
click at [410, 378] on div "Price BHD Price" at bounding box center [410, 356] width 138 height 75
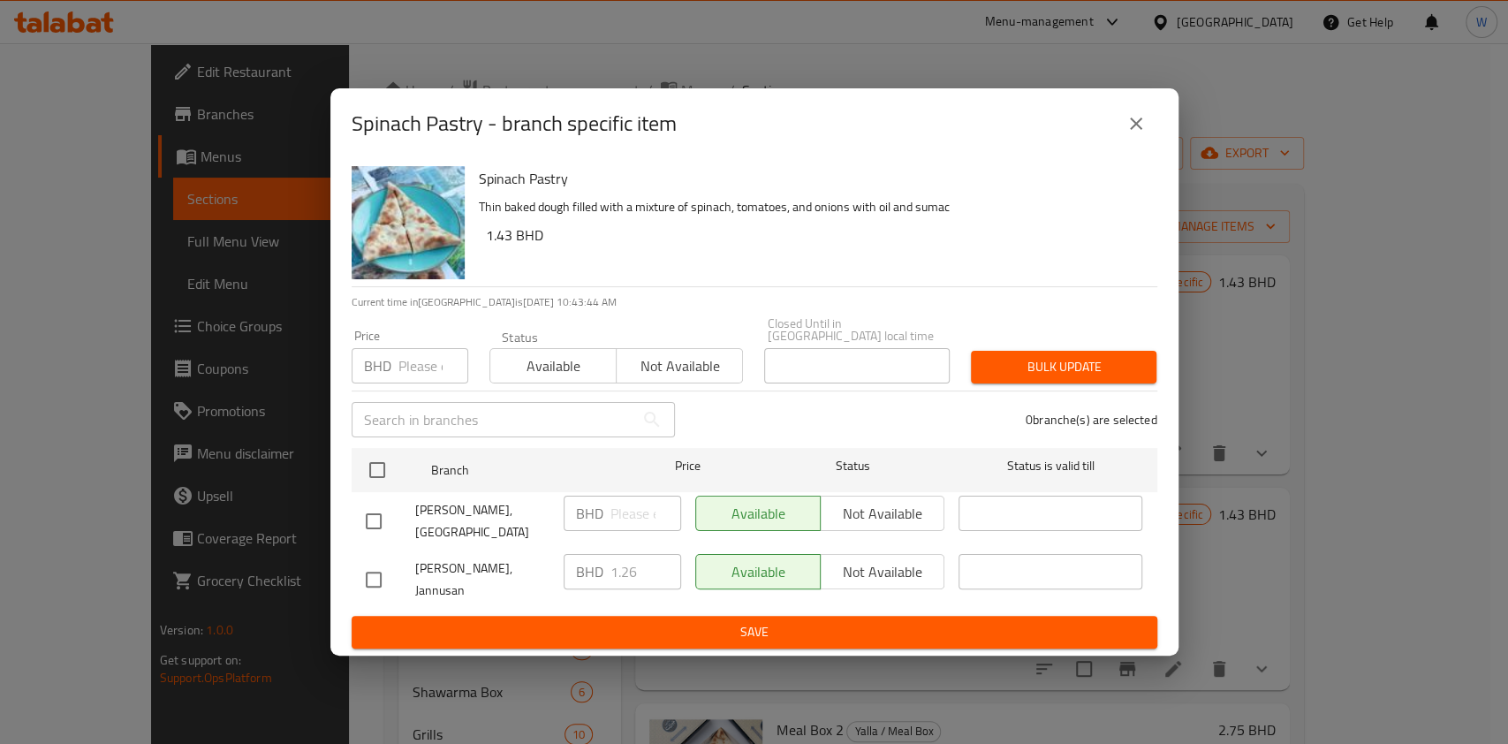
click at [409, 365] on input "number" at bounding box center [433, 365] width 70 height 35
paste input "1.43"
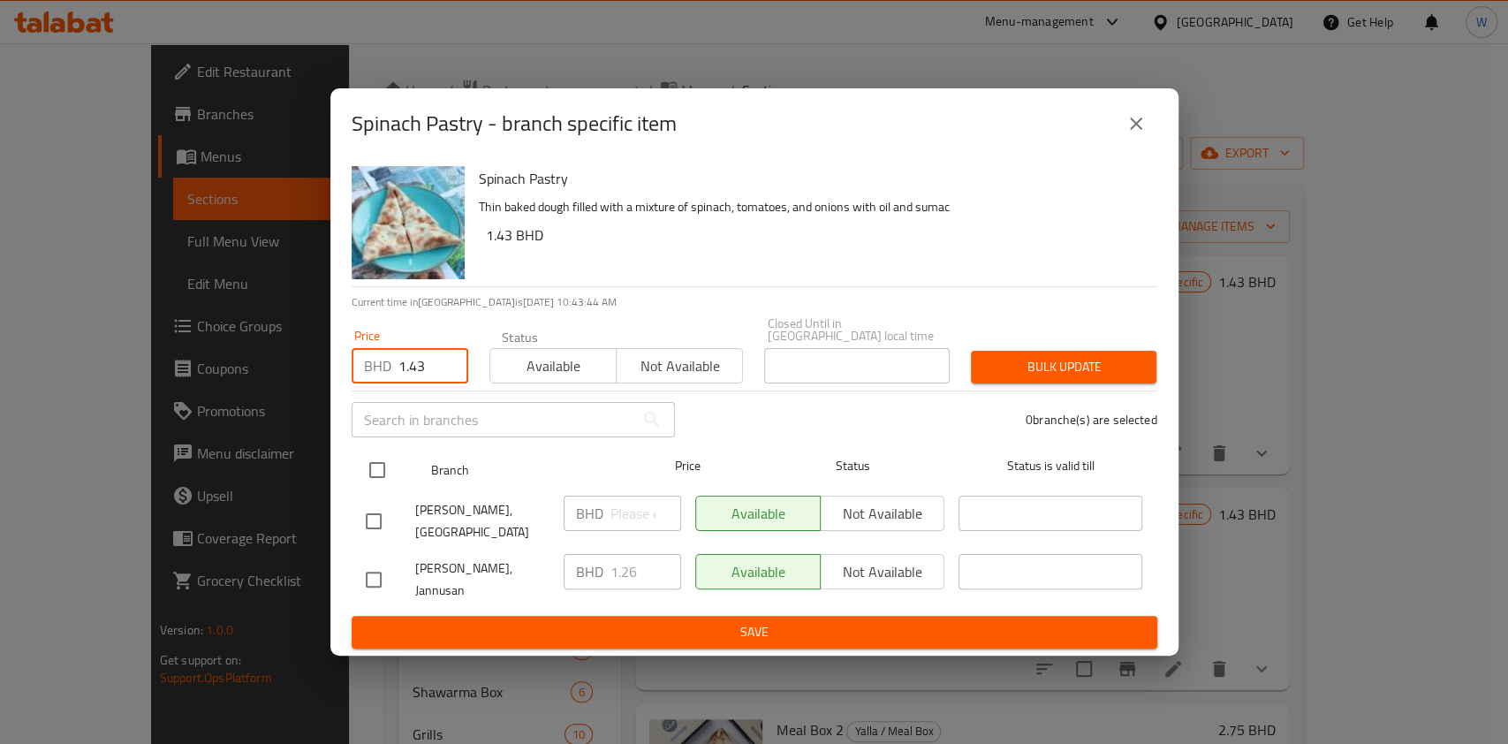
type input "1.43"
click at [356, 469] on div "Branch Price Status Status is valid till" at bounding box center [754, 470] width 805 height 44
drag, startPoint x: 372, startPoint y: 456, endPoint x: 441, endPoint y: 442, distance: 70.3
click at [374, 457] on input "checkbox" at bounding box center [377, 469] width 37 height 37
checkbox input "true"
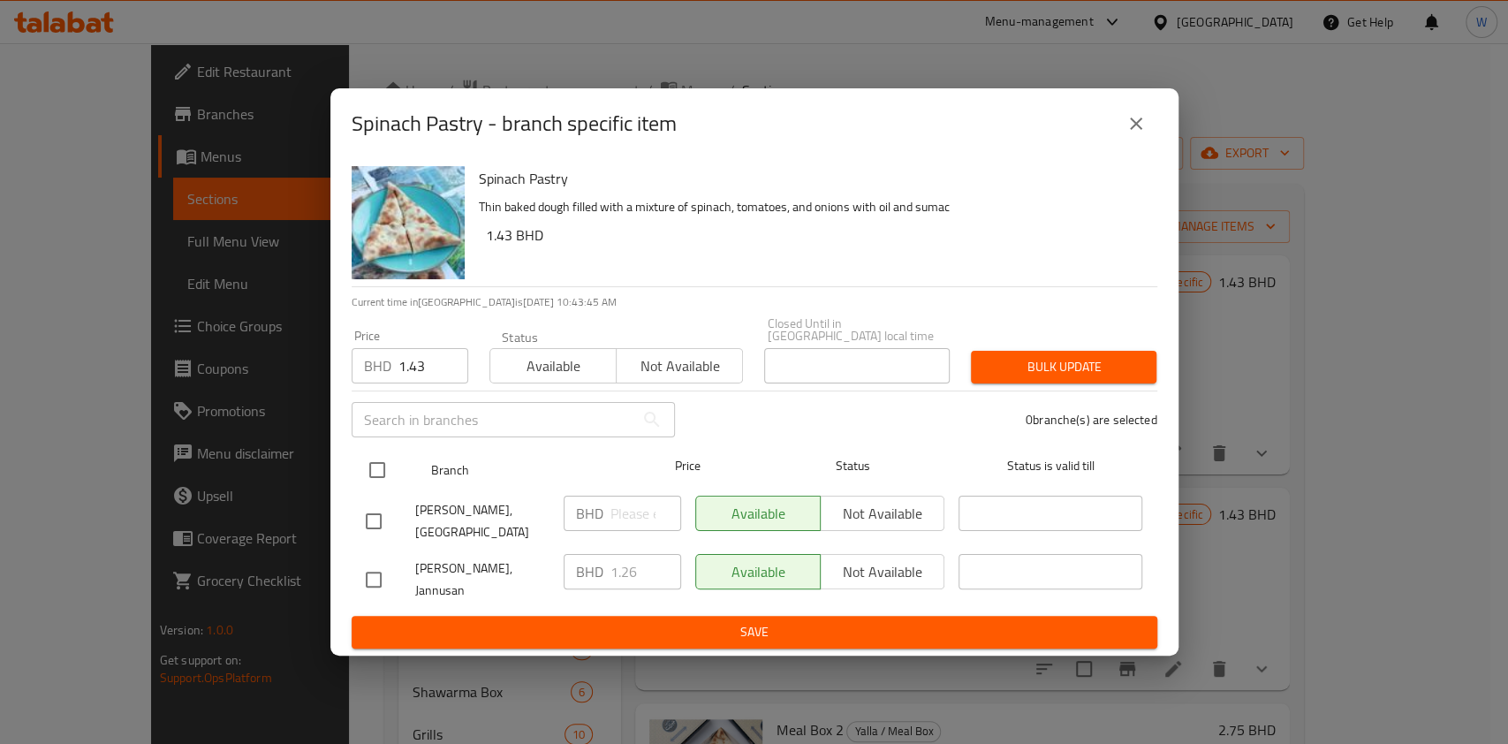
checkbox input "true"
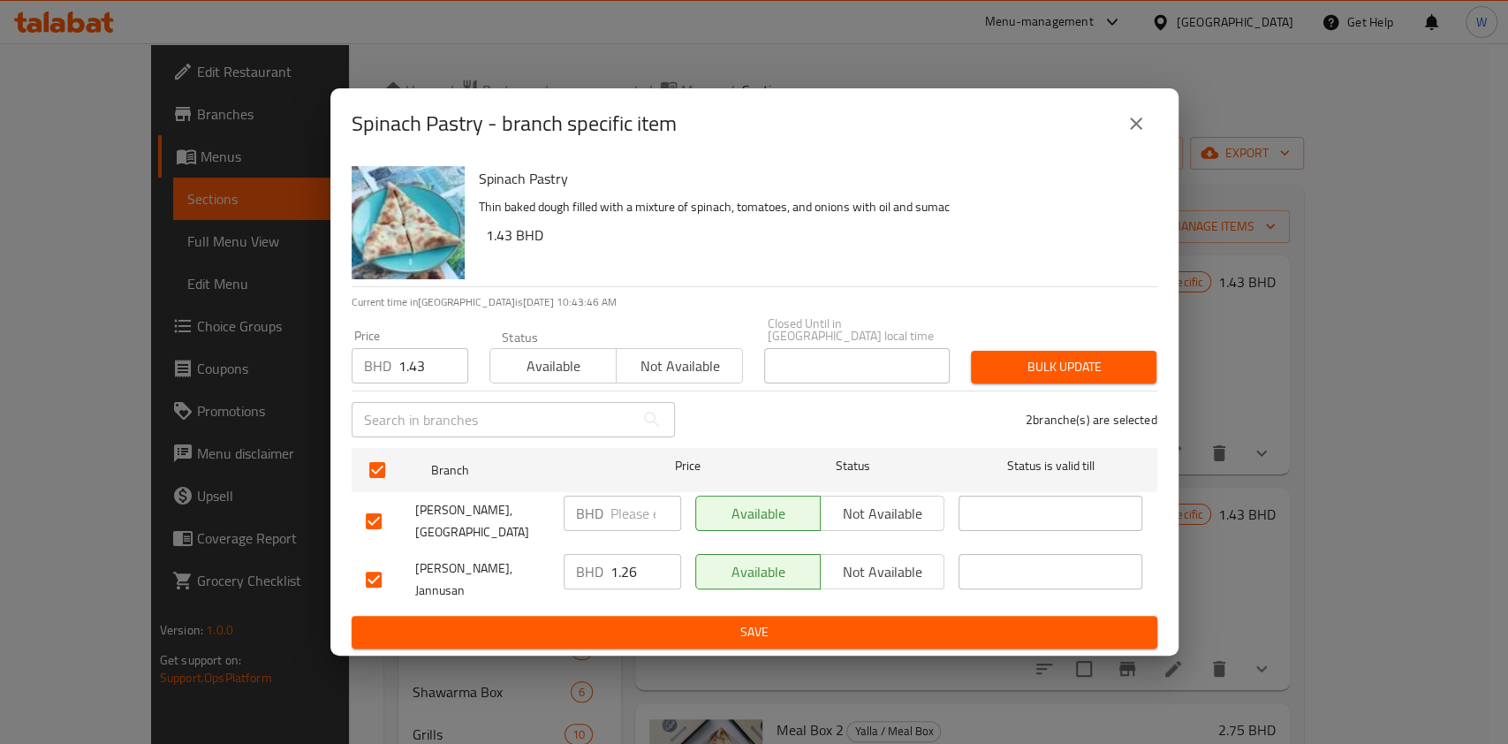
click at [1018, 359] on span "Bulk update" at bounding box center [1063, 367] width 157 height 22
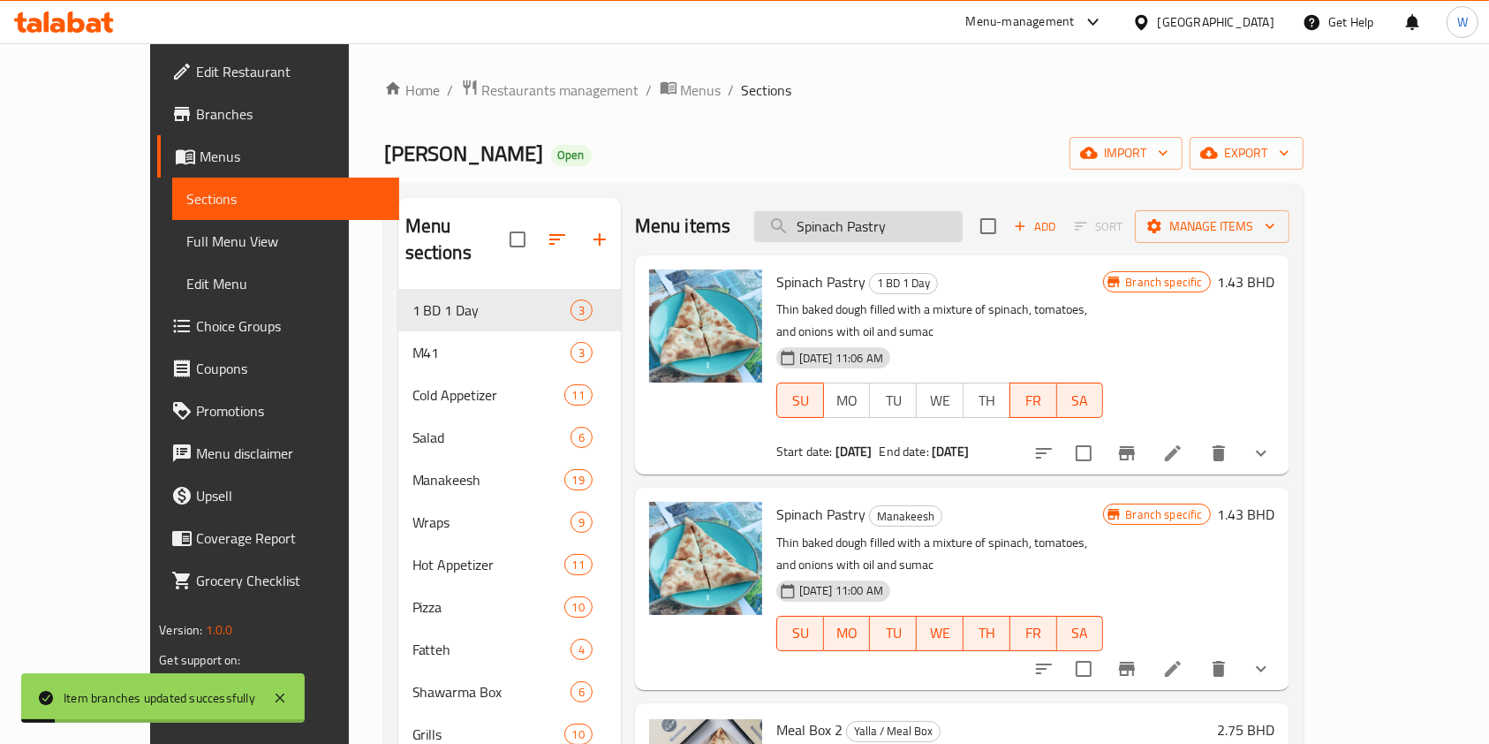
click at [963, 230] on input "Spinach Pastry" at bounding box center [858, 226] width 208 height 31
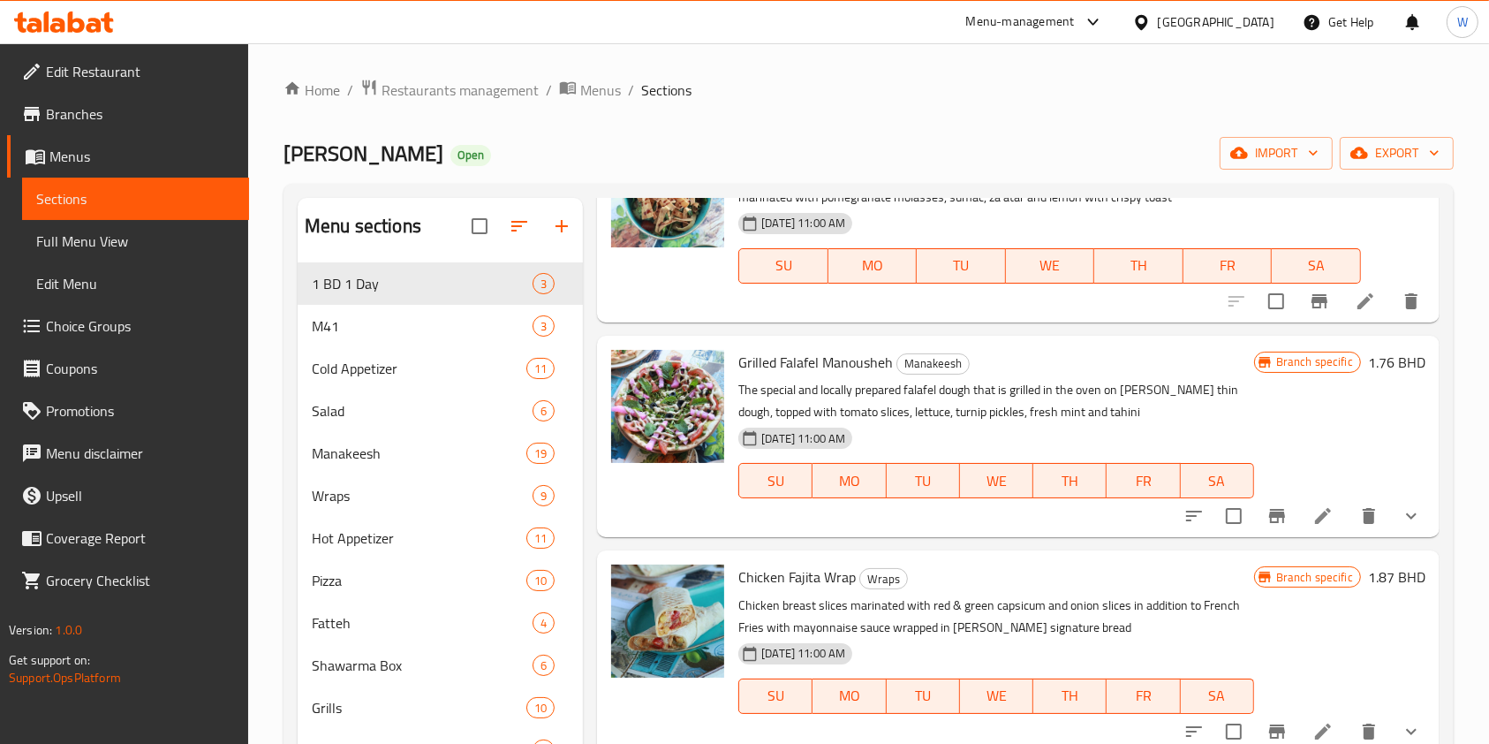
scroll to position [353, 0]
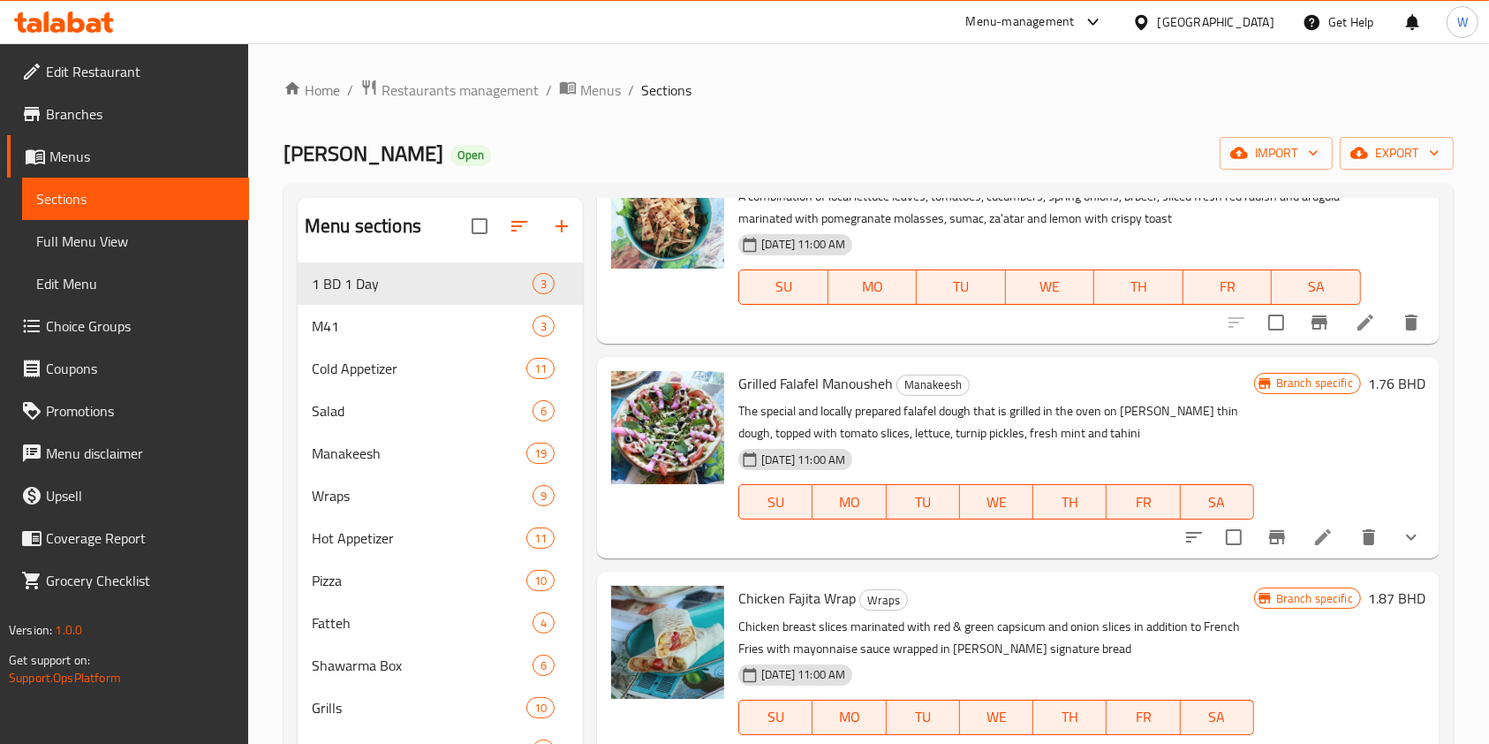
click at [791, 590] on span "Chicken Fajita Wrap" at bounding box center [796, 598] width 117 height 26
copy span "Fajita"
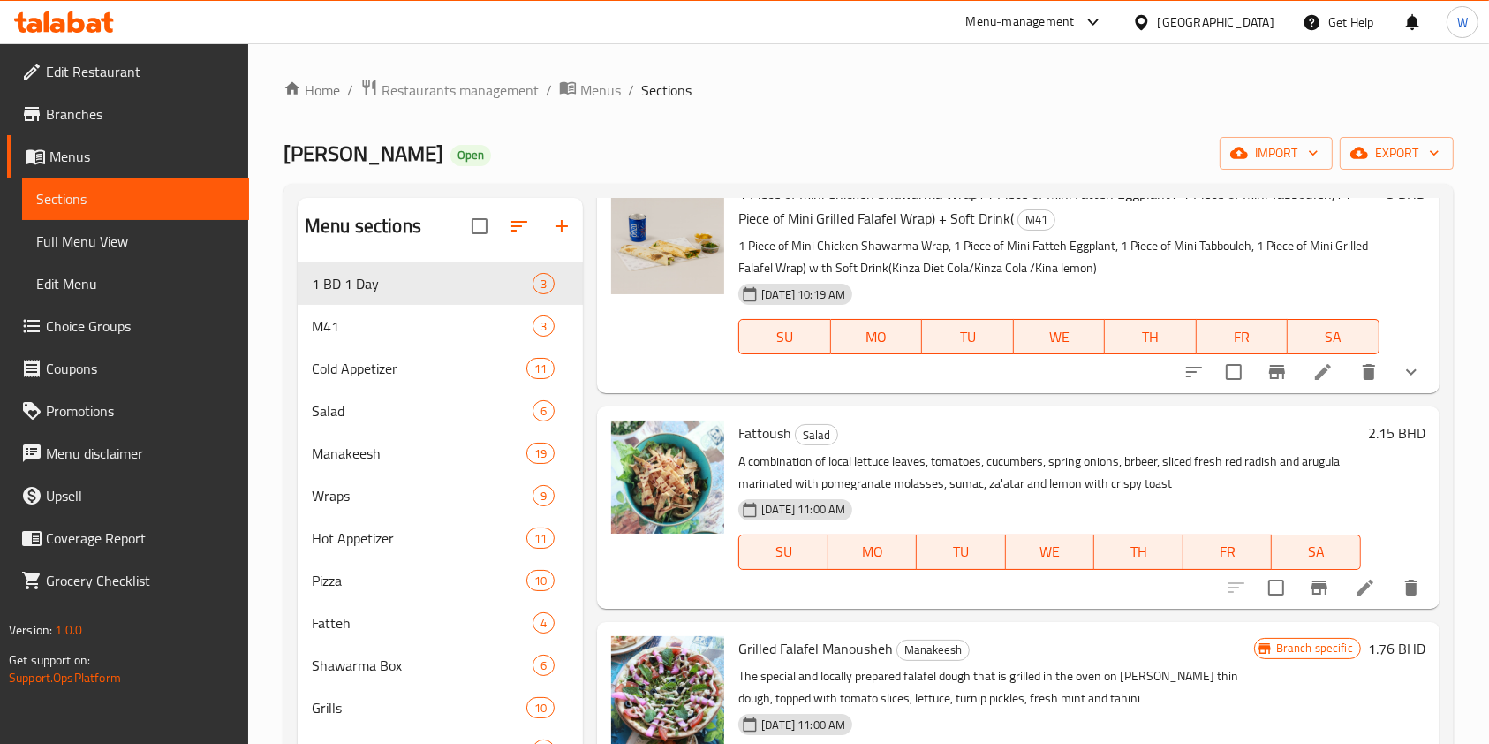
scroll to position [0, 0]
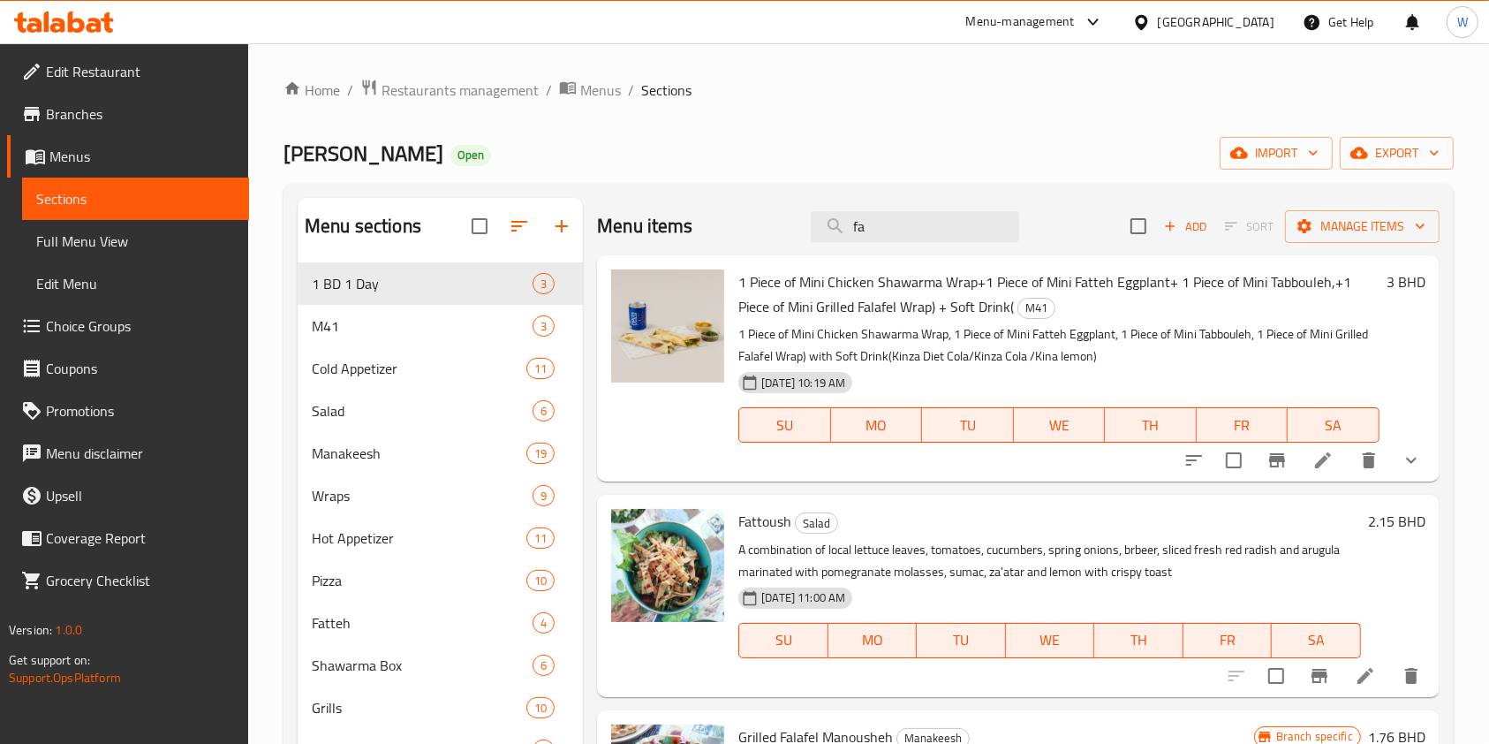
click at [900, 248] on div "Menu items fa Add Sort Manage items" at bounding box center [1018, 226] width 843 height 57
click at [898, 235] on input "fa" at bounding box center [915, 226] width 208 height 31
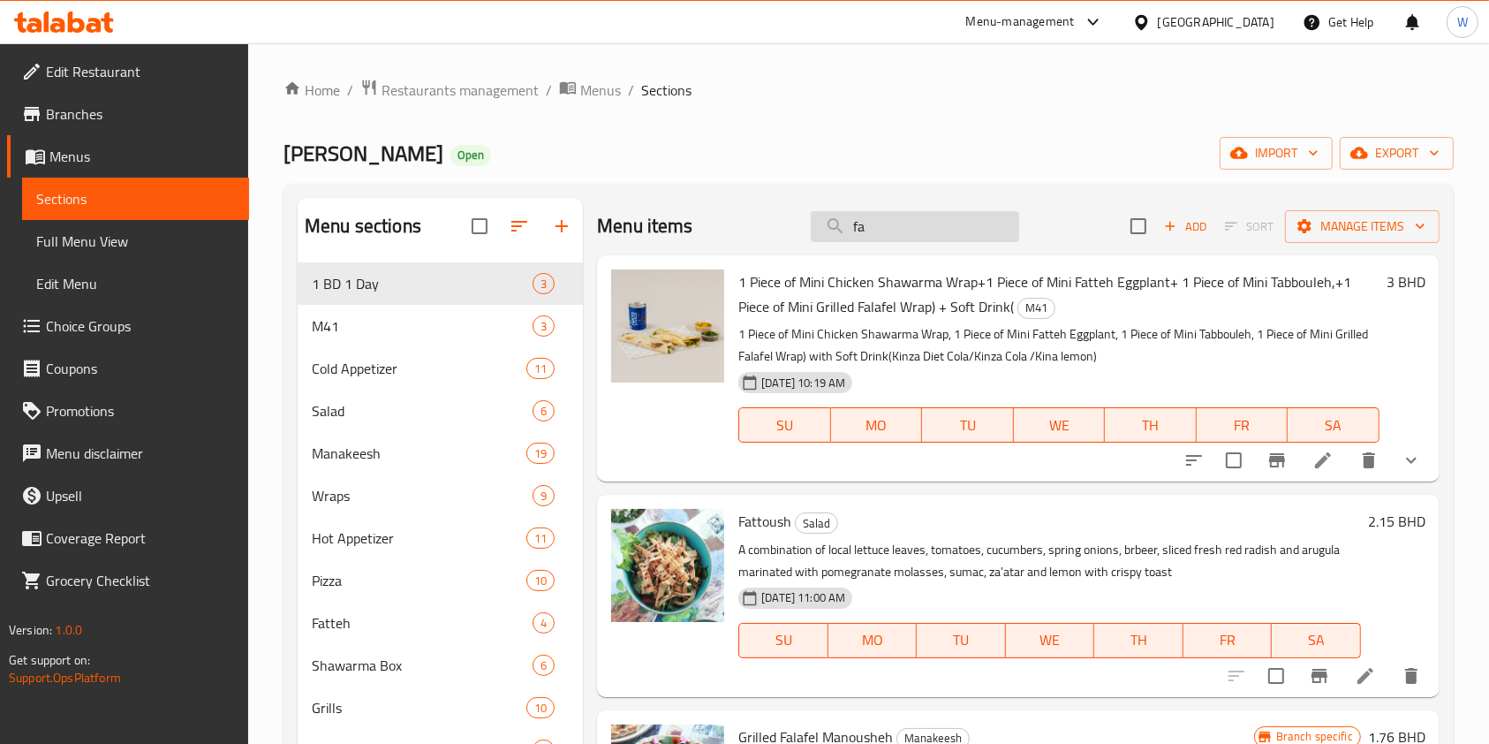
paste input "Fajita"
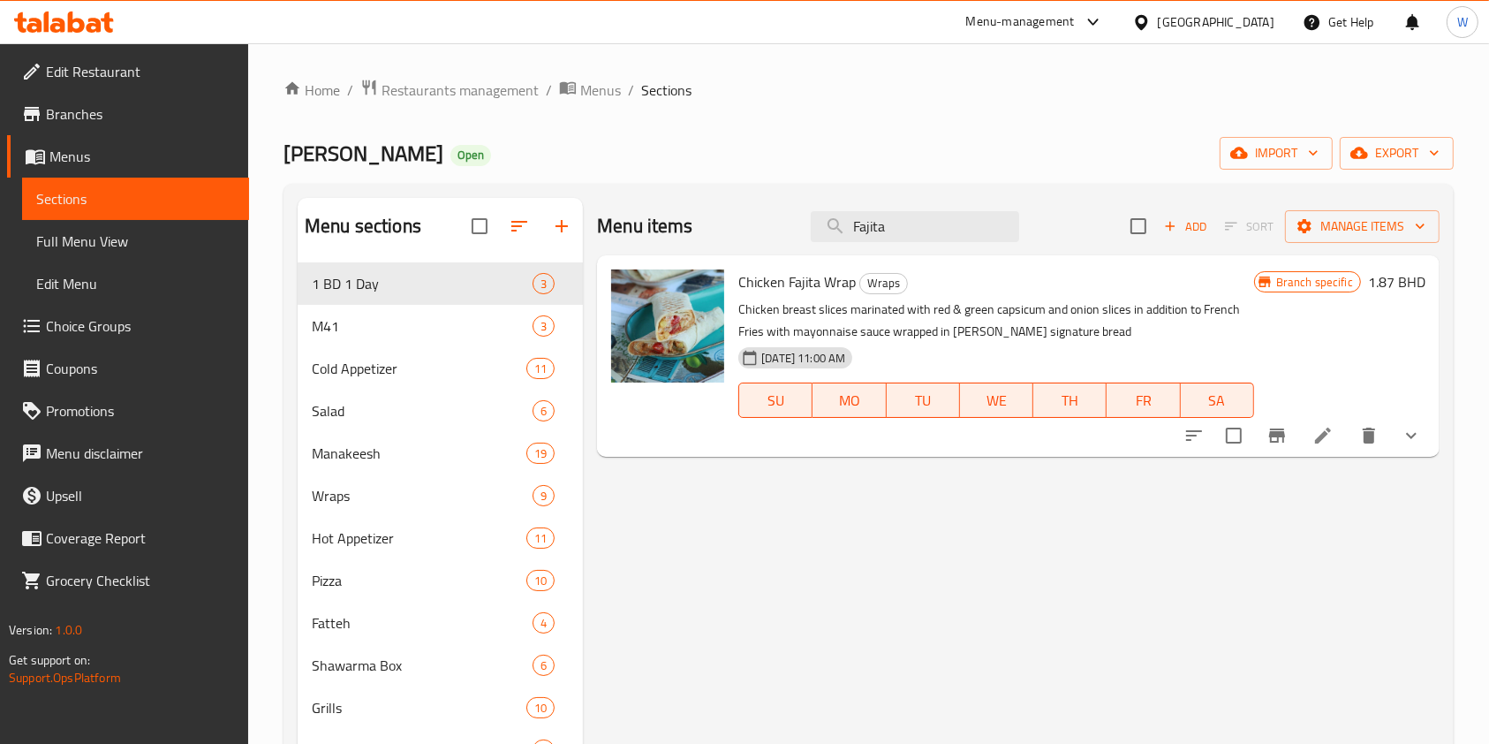
type input "Fajita"
click at [1267, 446] on button "Branch-specific-item" at bounding box center [1277, 435] width 42 height 42
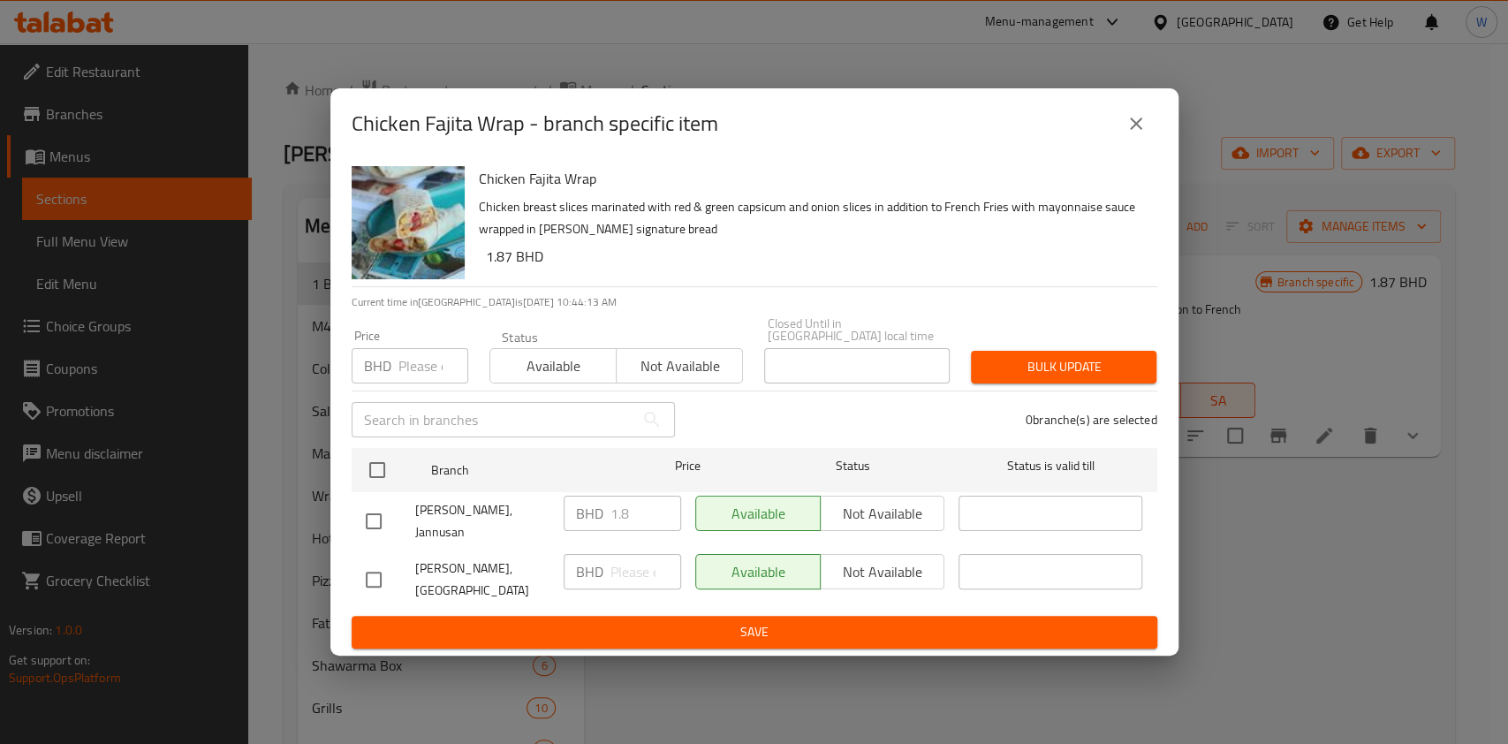
click at [508, 261] on h6 "1.87 BHD" at bounding box center [814, 256] width 657 height 25
copy h6 "1.87"
click at [429, 371] on input "number" at bounding box center [433, 365] width 70 height 35
paste input "1.87"
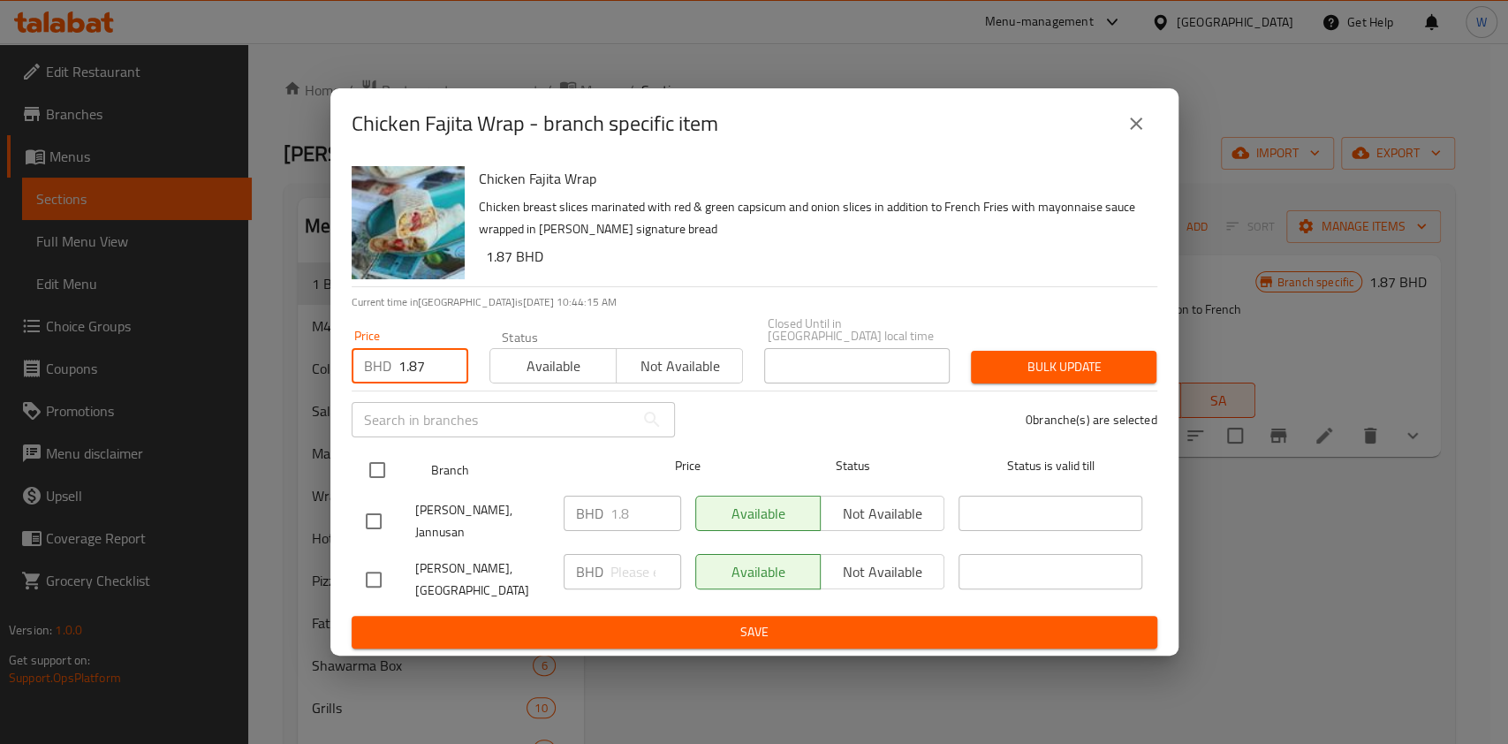
type input "1.87"
click at [369, 455] on input "checkbox" at bounding box center [377, 469] width 37 height 37
checkbox input "true"
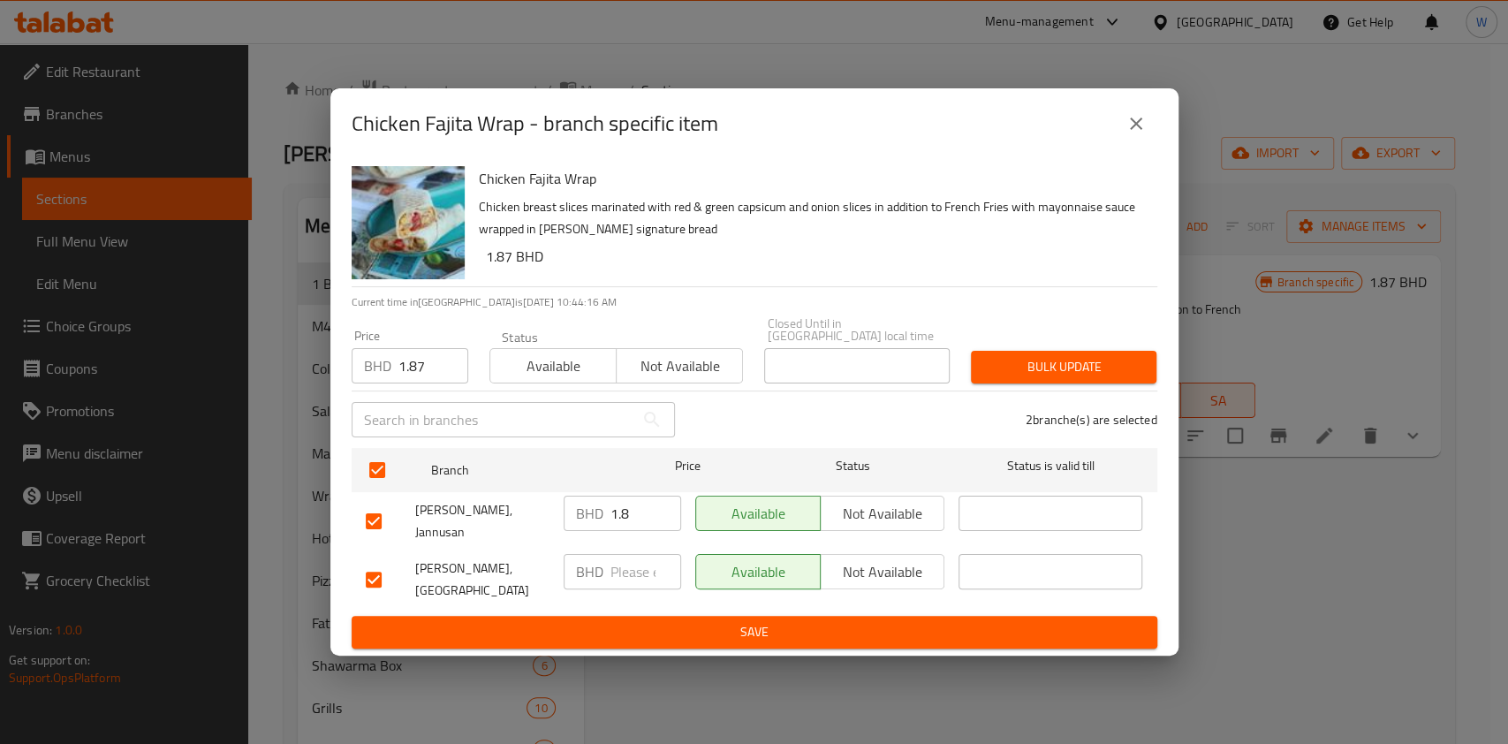
click at [1059, 356] on span "Bulk update" at bounding box center [1063, 367] width 157 height 22
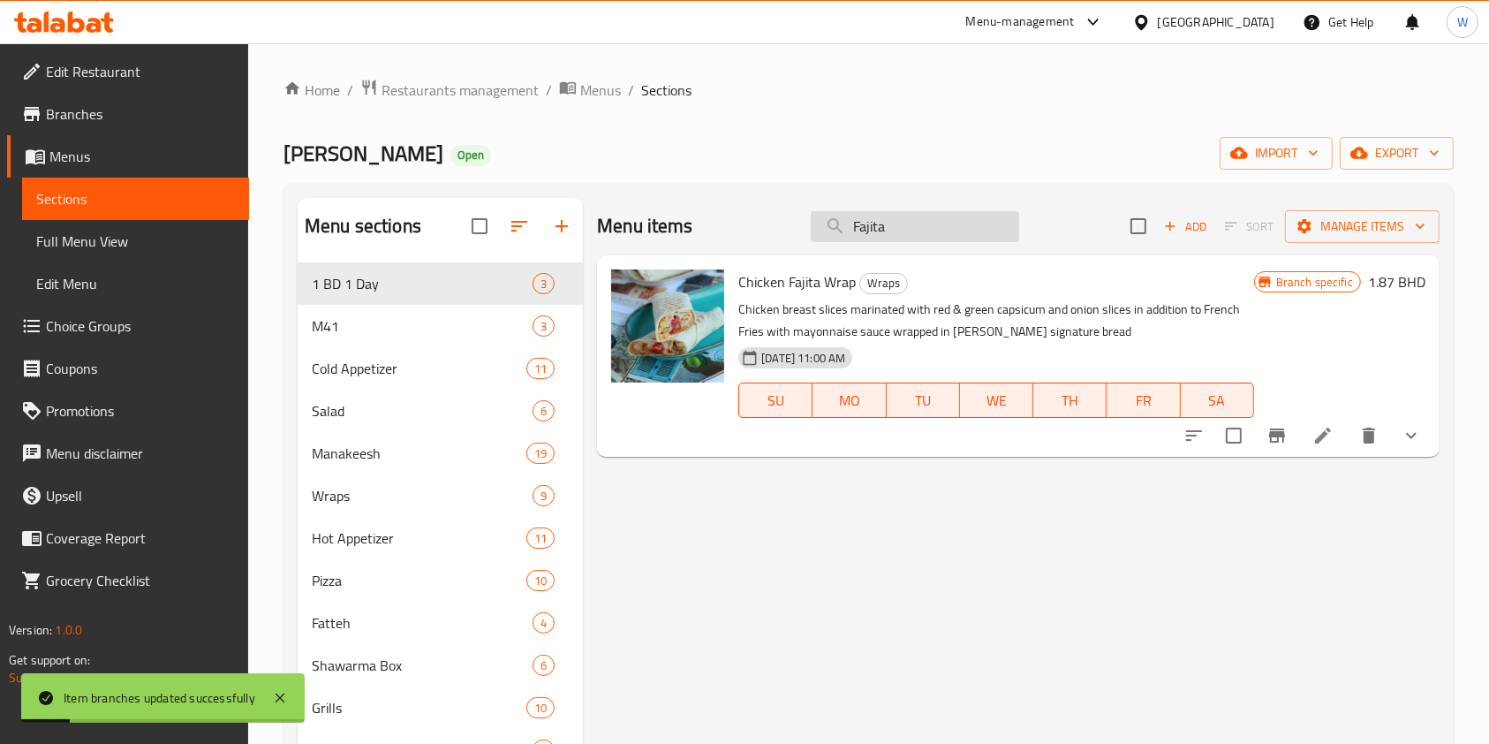
click at [879, 220] on input "Fajita" at bounding box center [915, 226] width 208 height 31
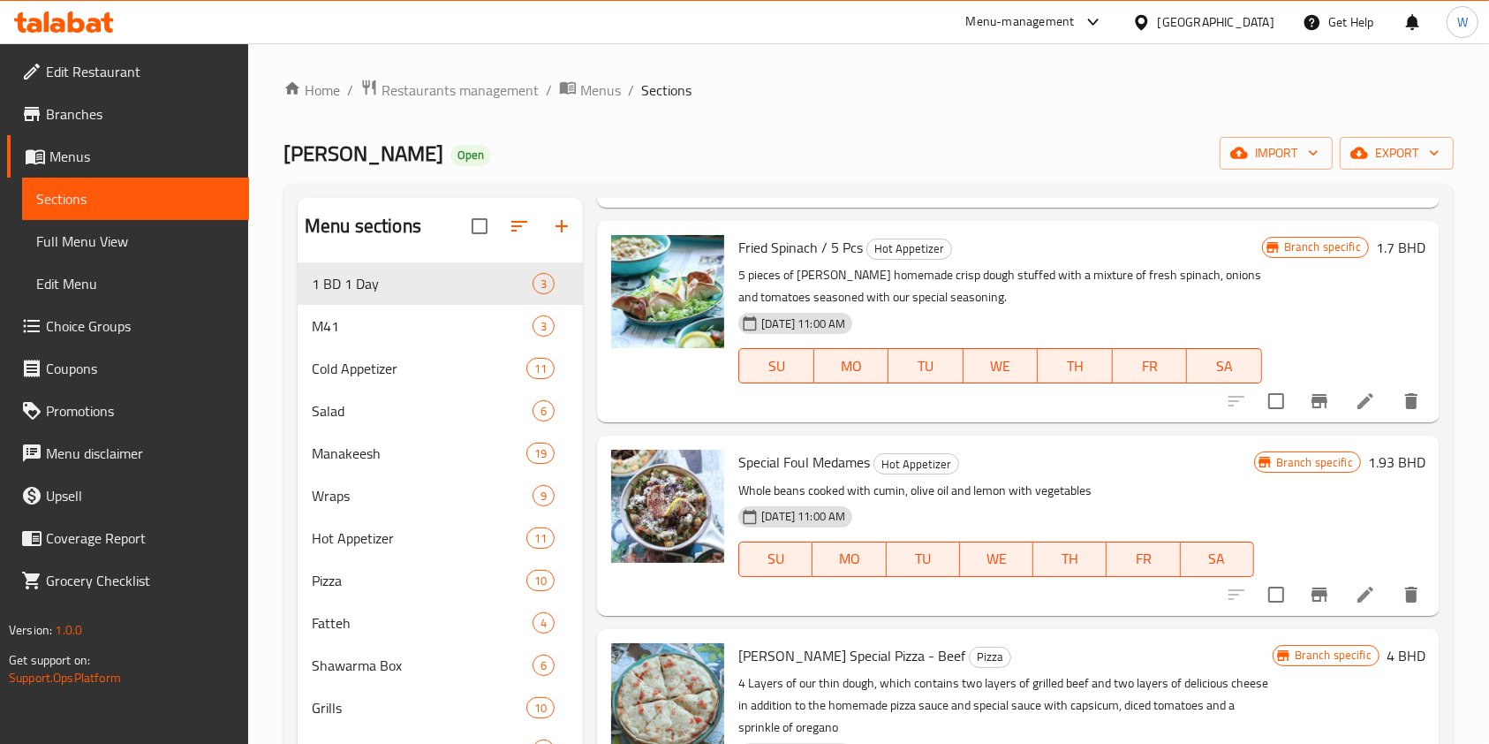
scroll to position [3180, 0]
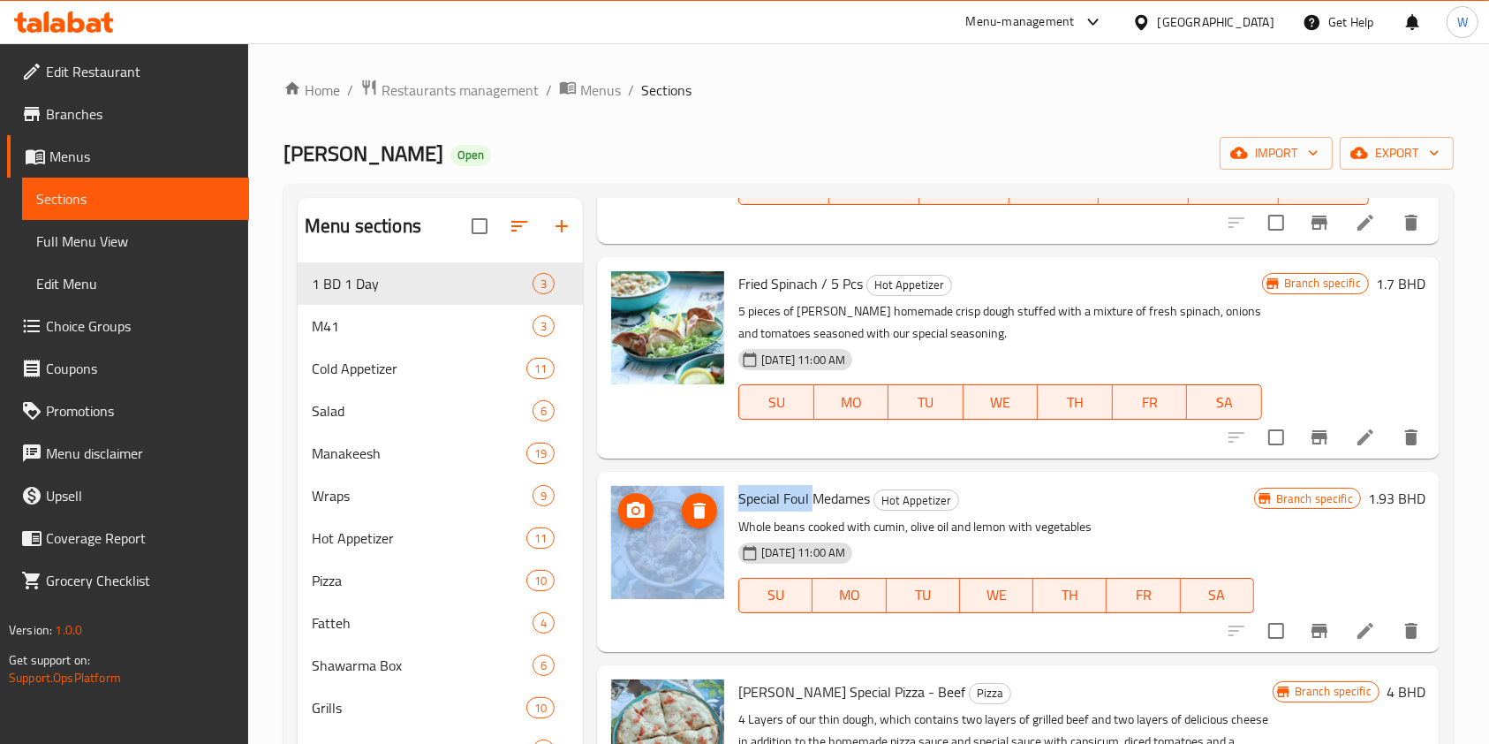
drag, startPoint x: 813, startPoint y: 495, endPoint x: 707, endPoint y: 498, distance: 106.0
click at [707, 498] on div "Special Foul Medames Hot Appetizer Whole beans cooked with cumin, olive oil and…" at bounding box center [1018, 561] width 828 height 165
copy div "Special Foul"
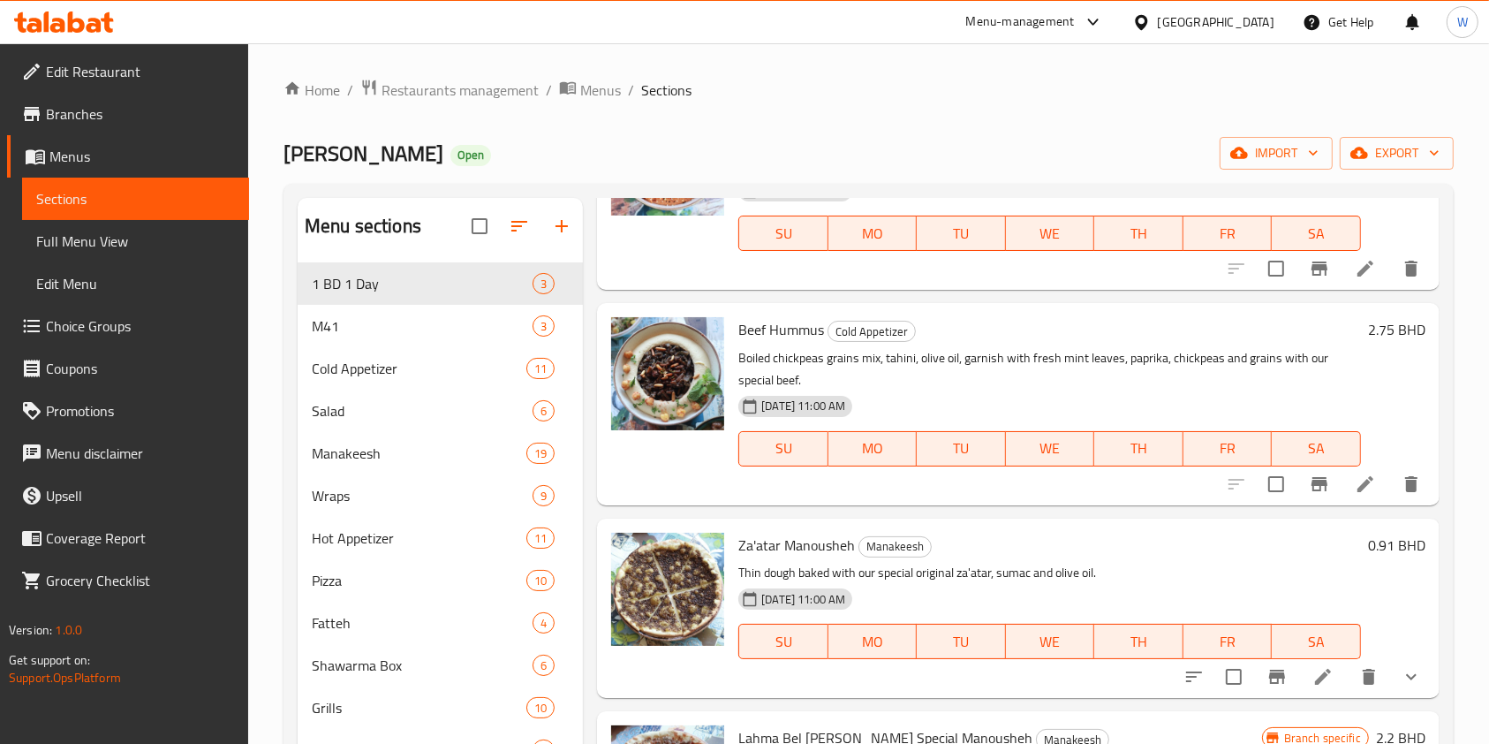
scroll to position [0, 0]
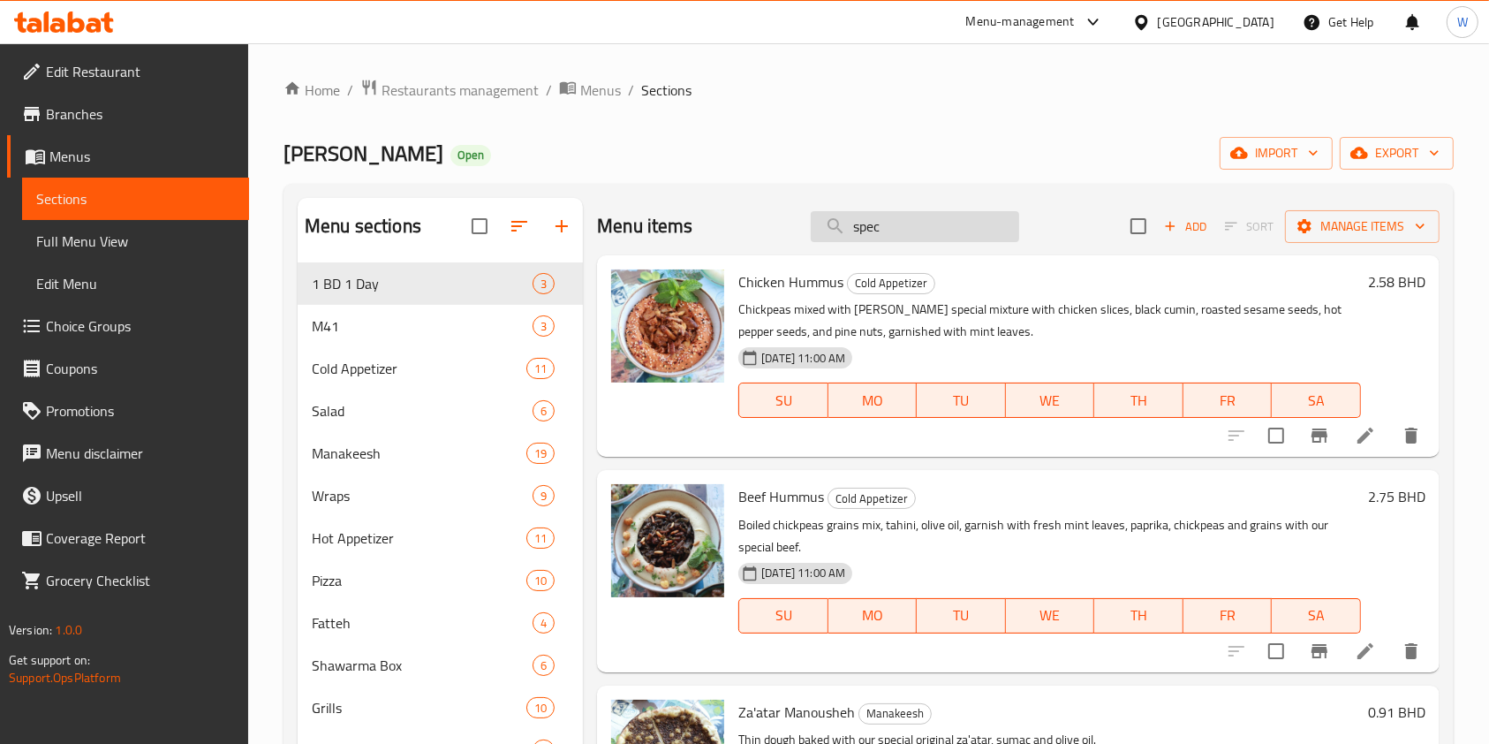
click at [903, 223] on input "spec" at bounding box center [915, 226] width 208 height 31
paste input "Special Foul Medames Special Foul"
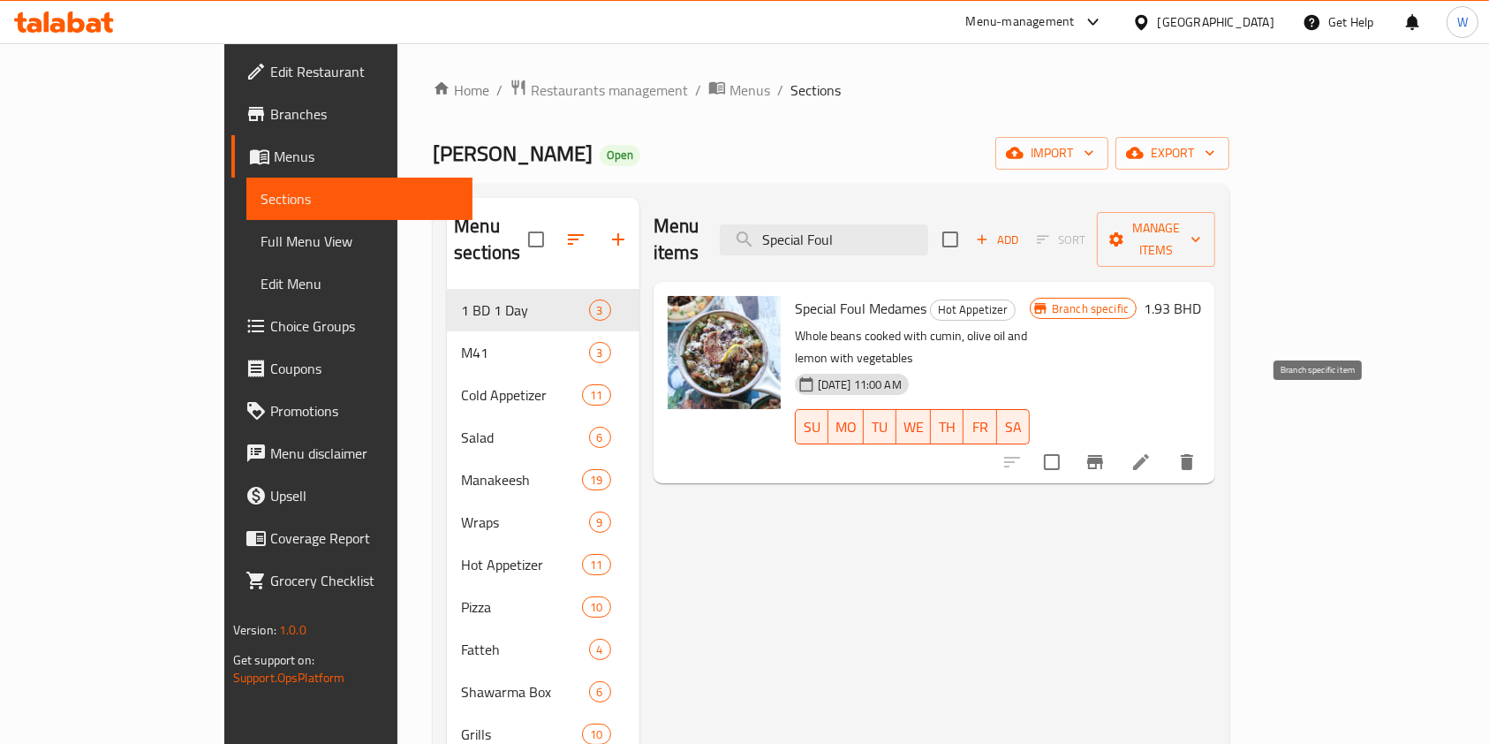
type input "Special Foul"
click at [1106, 451] on icon "Branch-specific-item" at bounding box center [1095, 461] width 21 height 21
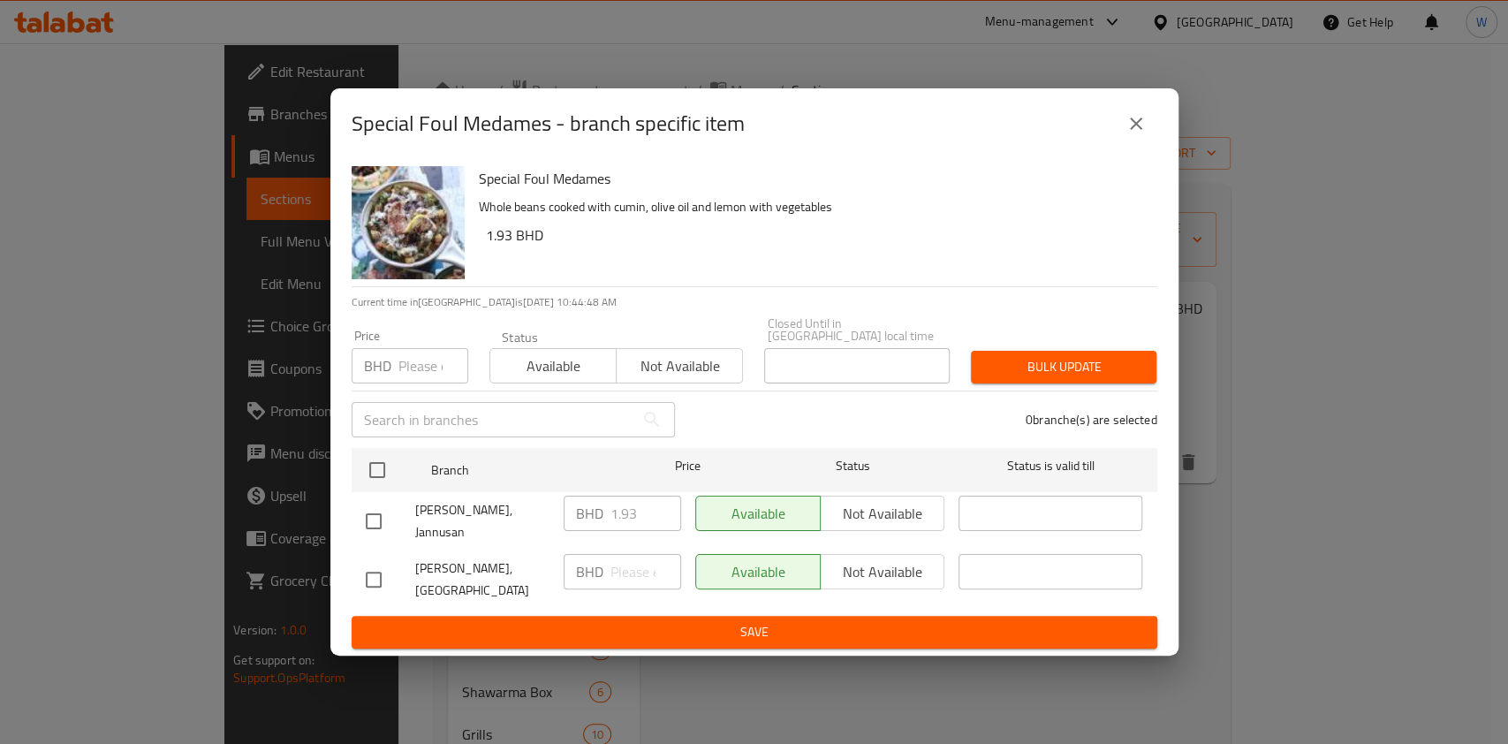
click at [411, 363] on input "number" at bounding box center [433, 365] width 70 height 35
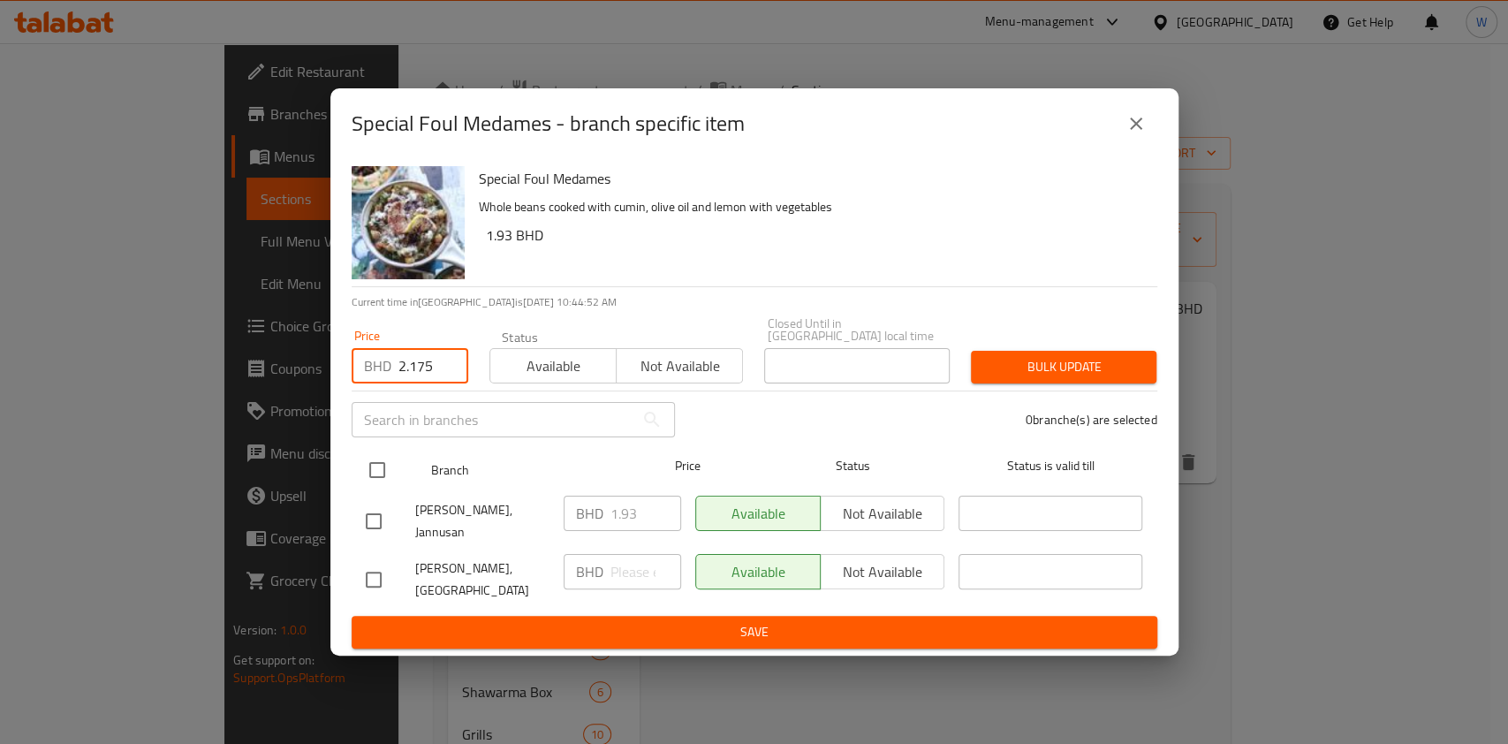
type input "2.175"
click at [374, 468] on input "checkbox" at bounding box center [377, 469] width 37 height 37
checkbox input "true"
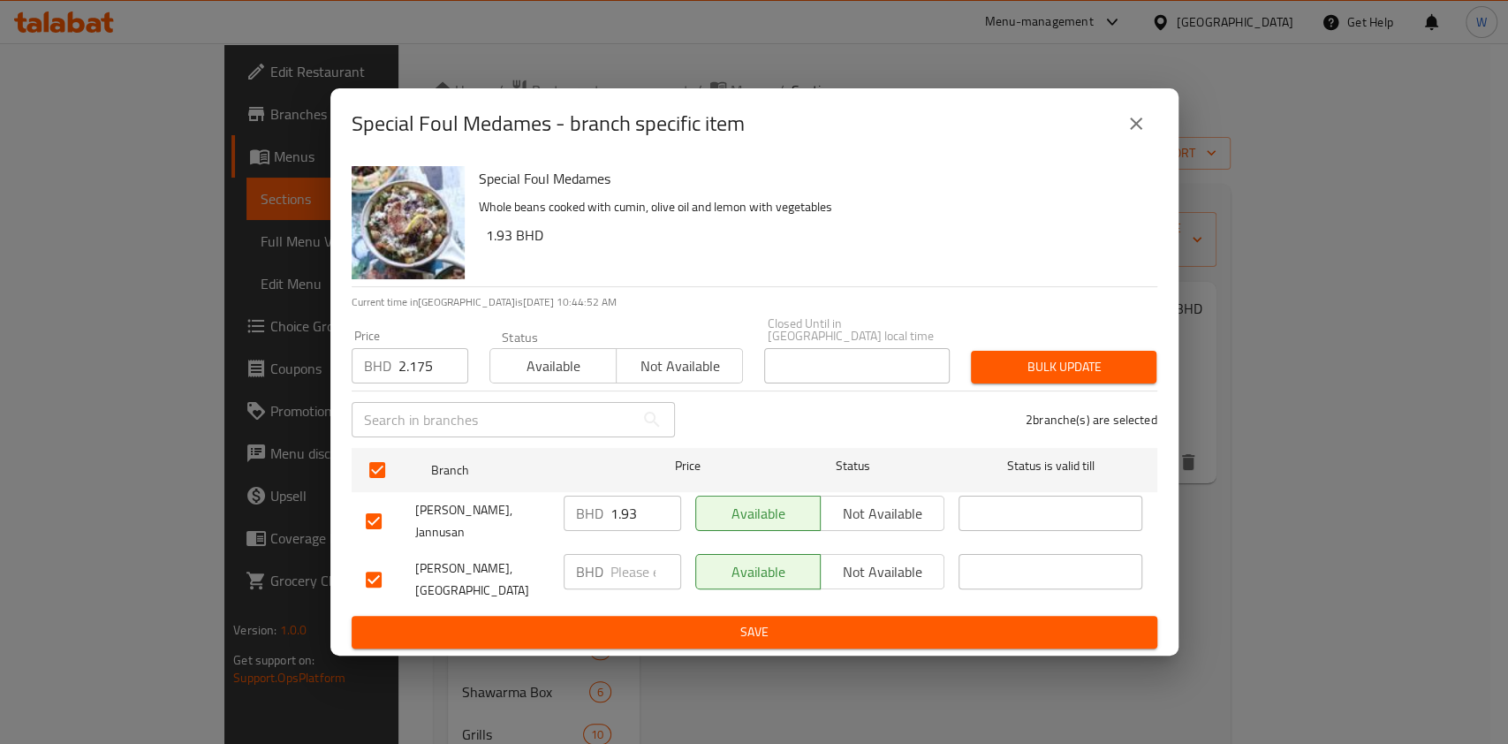
click at [1037, 367] on span "Bulk update" at bounding box center [1063, 367] width 157 height 22
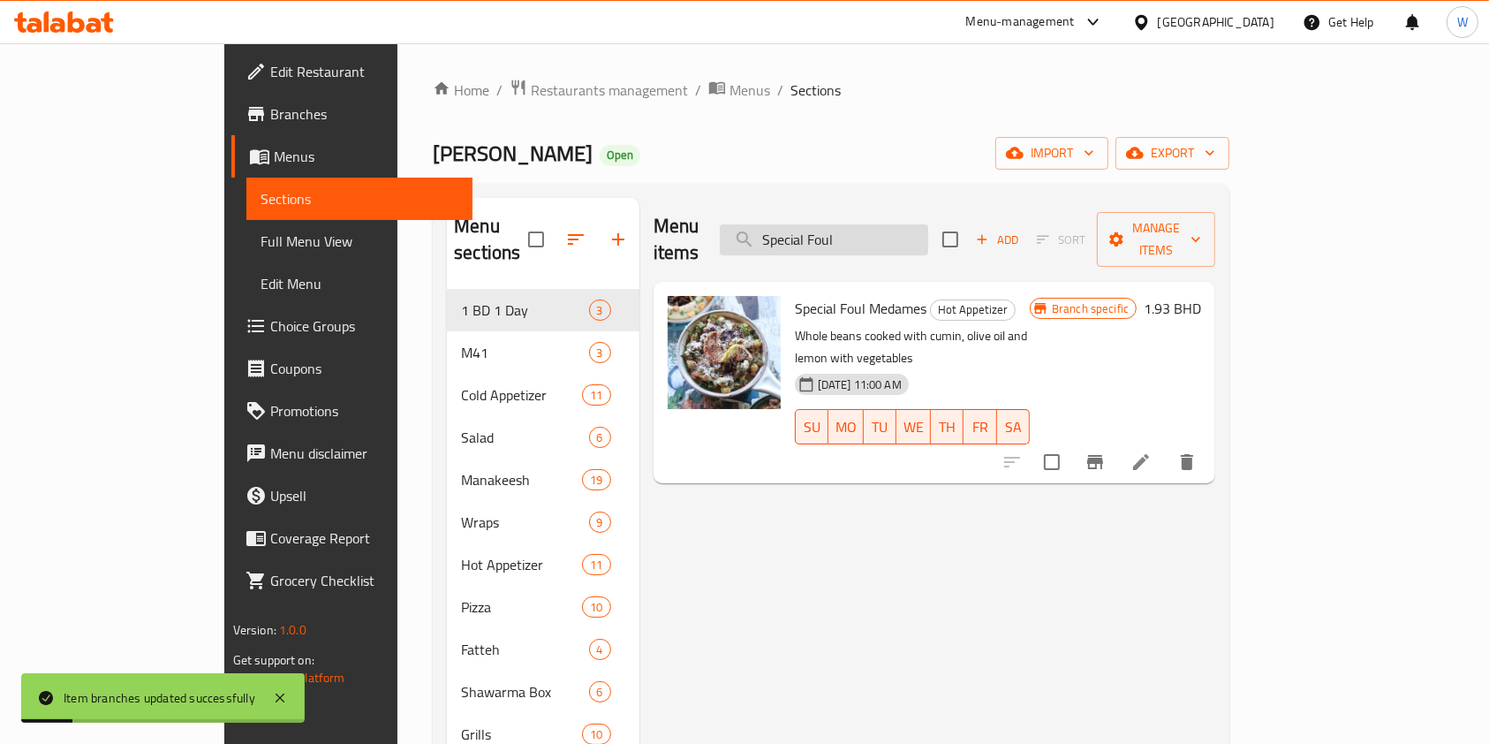
click at [924, 230] on input "Special Foul" at bounding box center [824, 239] width 208 height 31
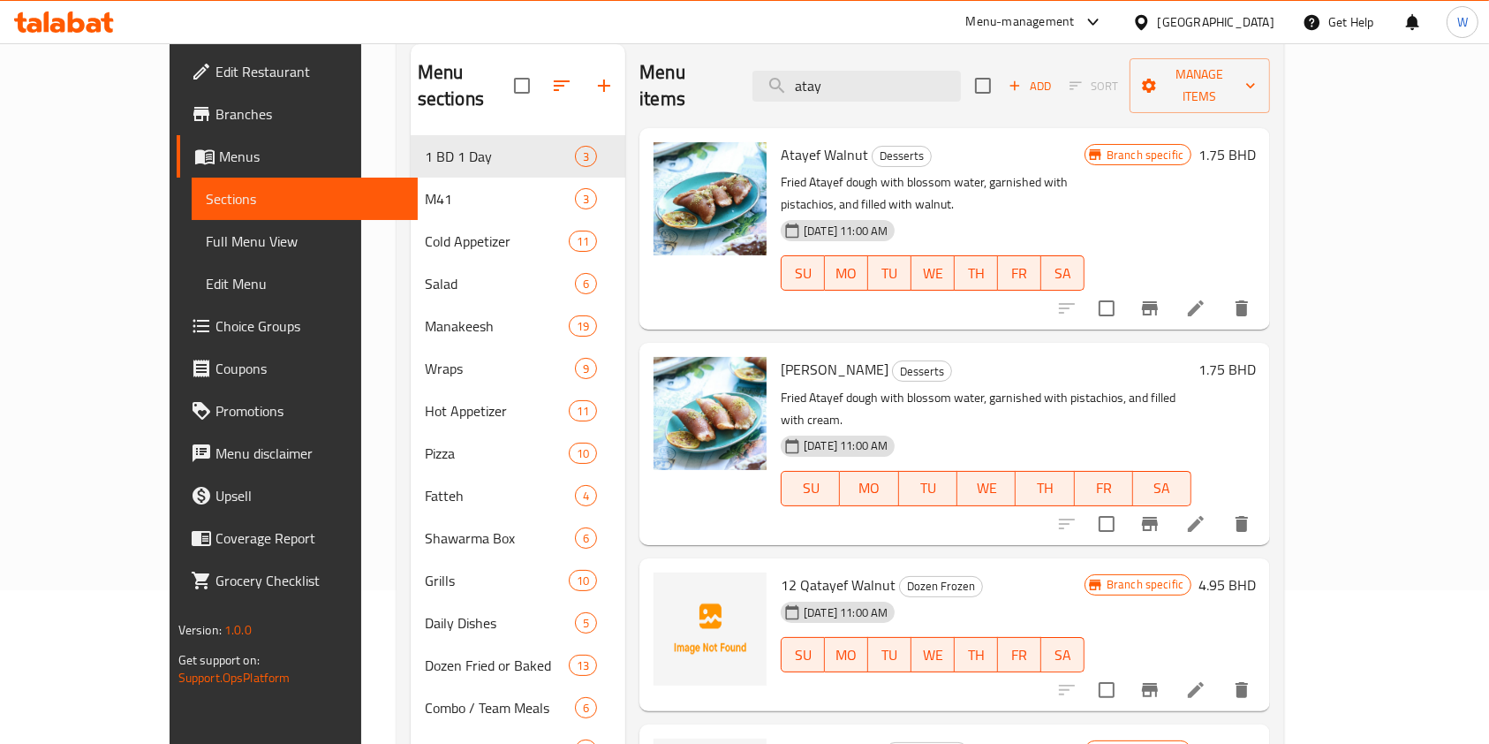
scroll to position [117, 0]
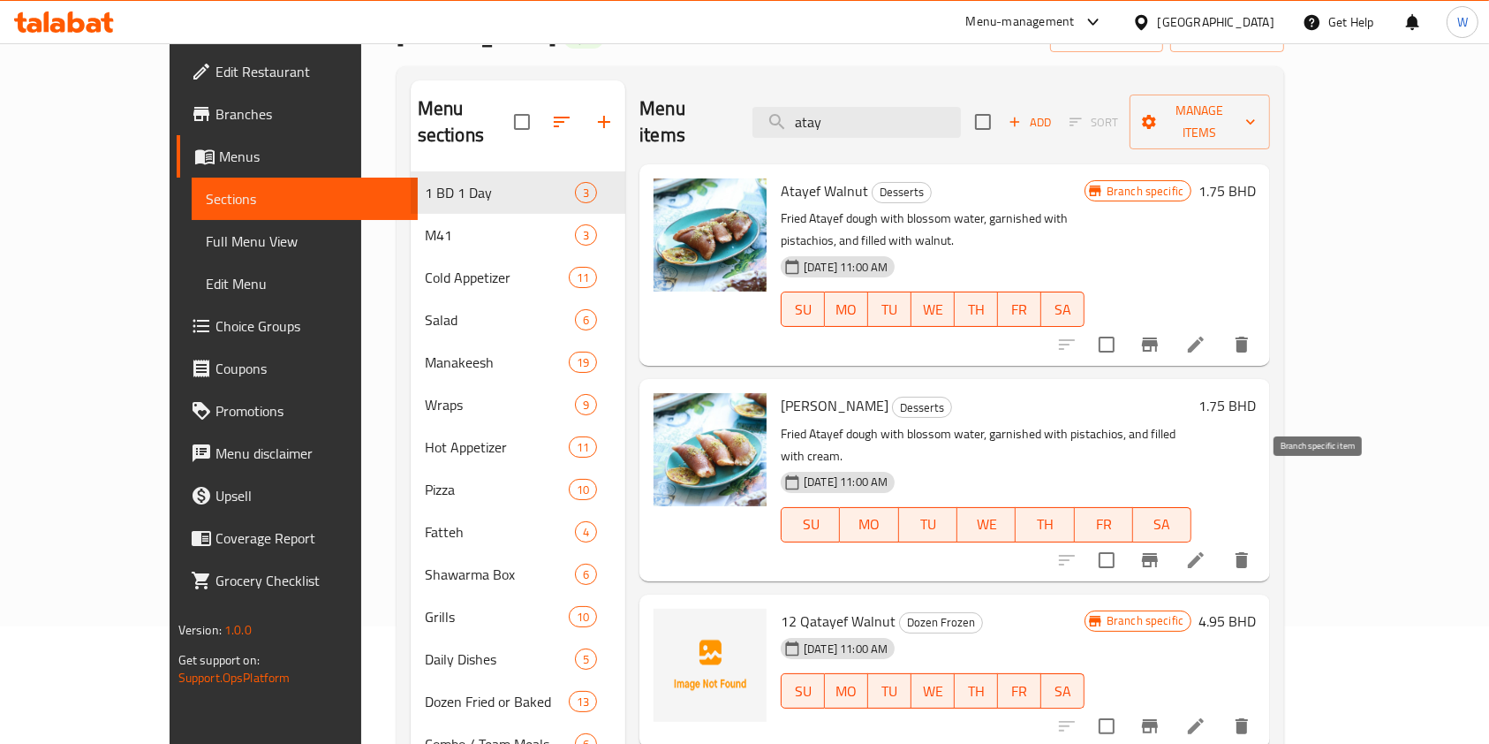
type input "atay"
click at [1161, 549] on icon "Branch-specific-item" at bounding box center [1149, 559] width 21 height 21
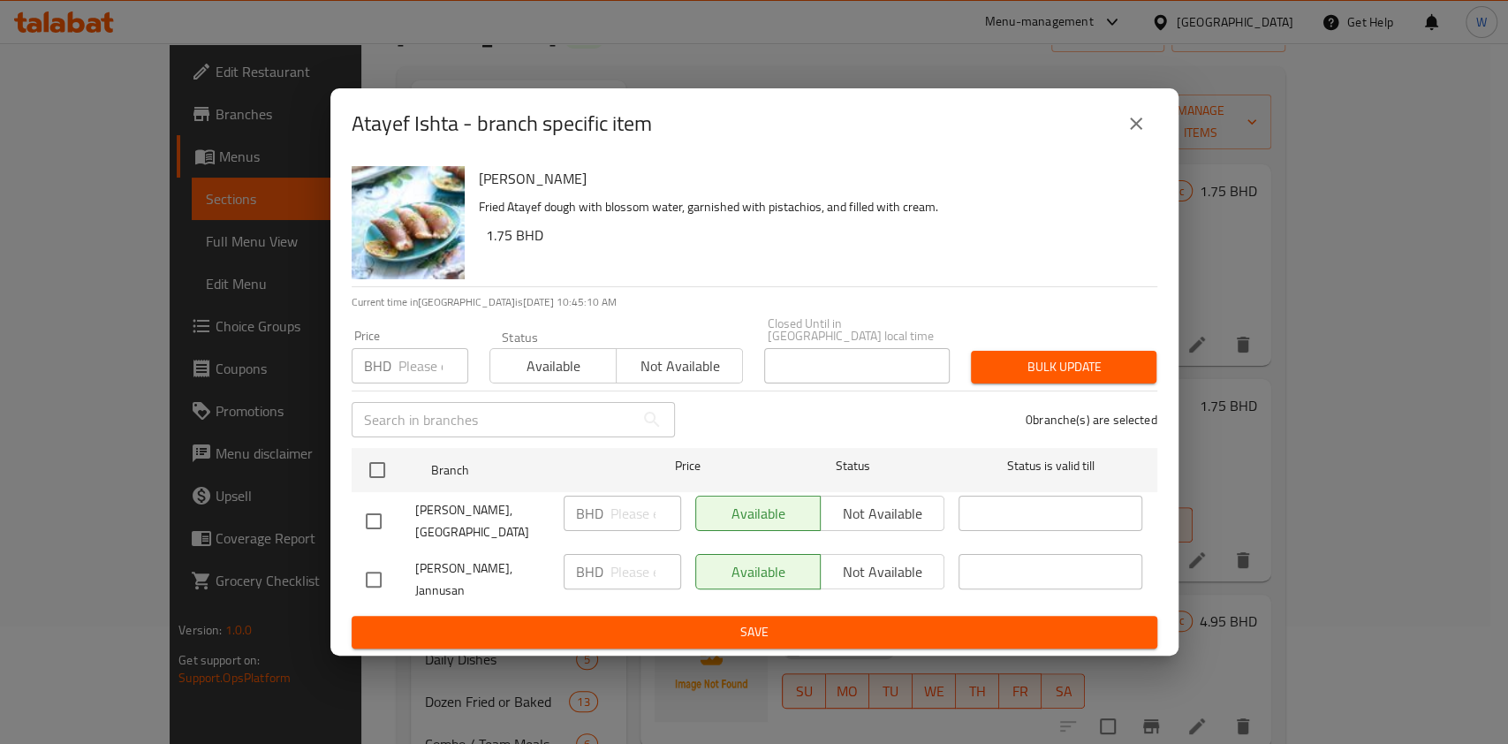
click at [420, 337] on div "Price BHD Price" at bounding box center [410, 356] width 117 height 54
click at [420, 341] on div "Price BHD Price" at bounding box center [410, 356] width 117 height 54
click at [420, 363] on input "number" at bounding box center [433, 365] width 70 height 35
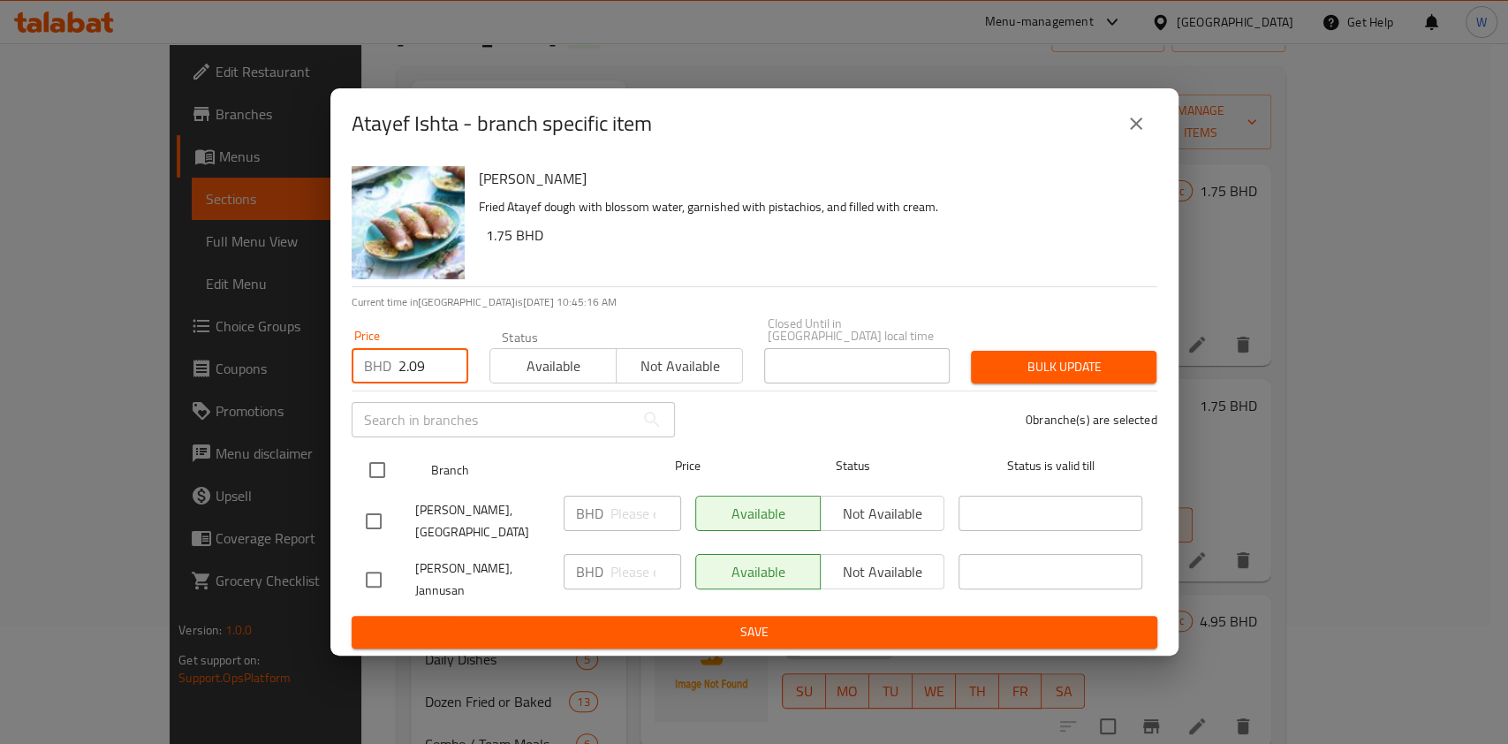
type input "2.09"
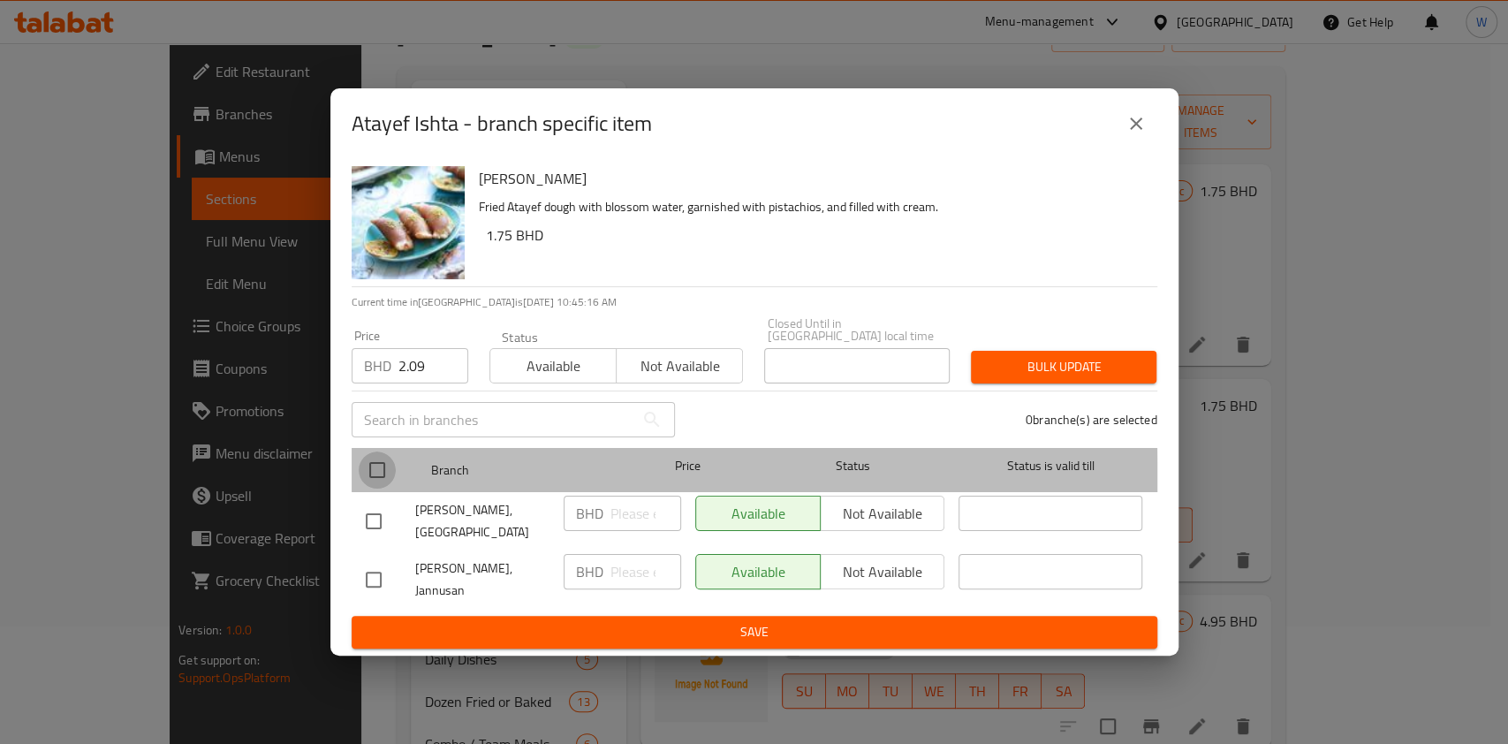
click at [371, 475] on input "checkbox" at bounding box center [377, 469] width 37 height 37
checkbox input "true"
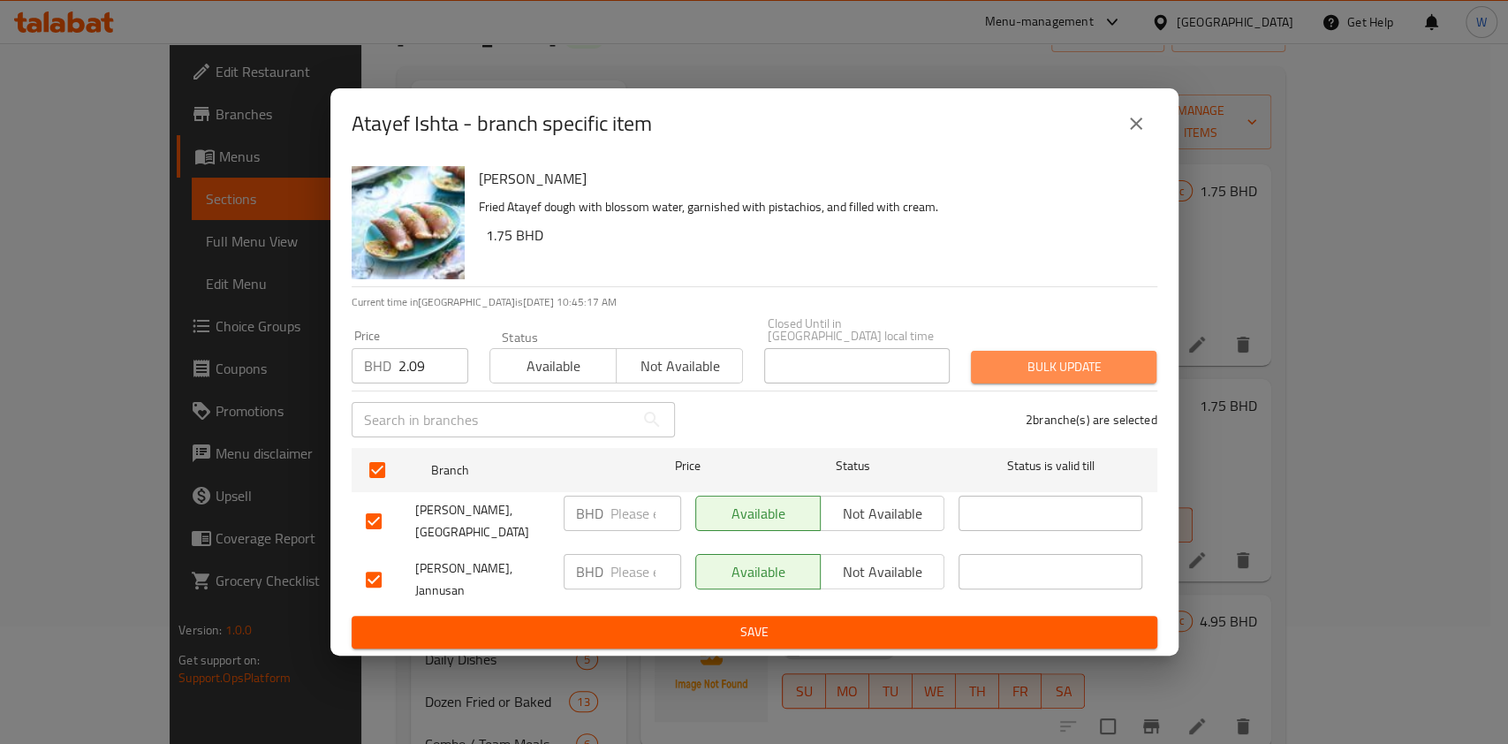
click at [1010, 351] on button "Bulk update" at bounding box center [1063, 367] width 185 height 33
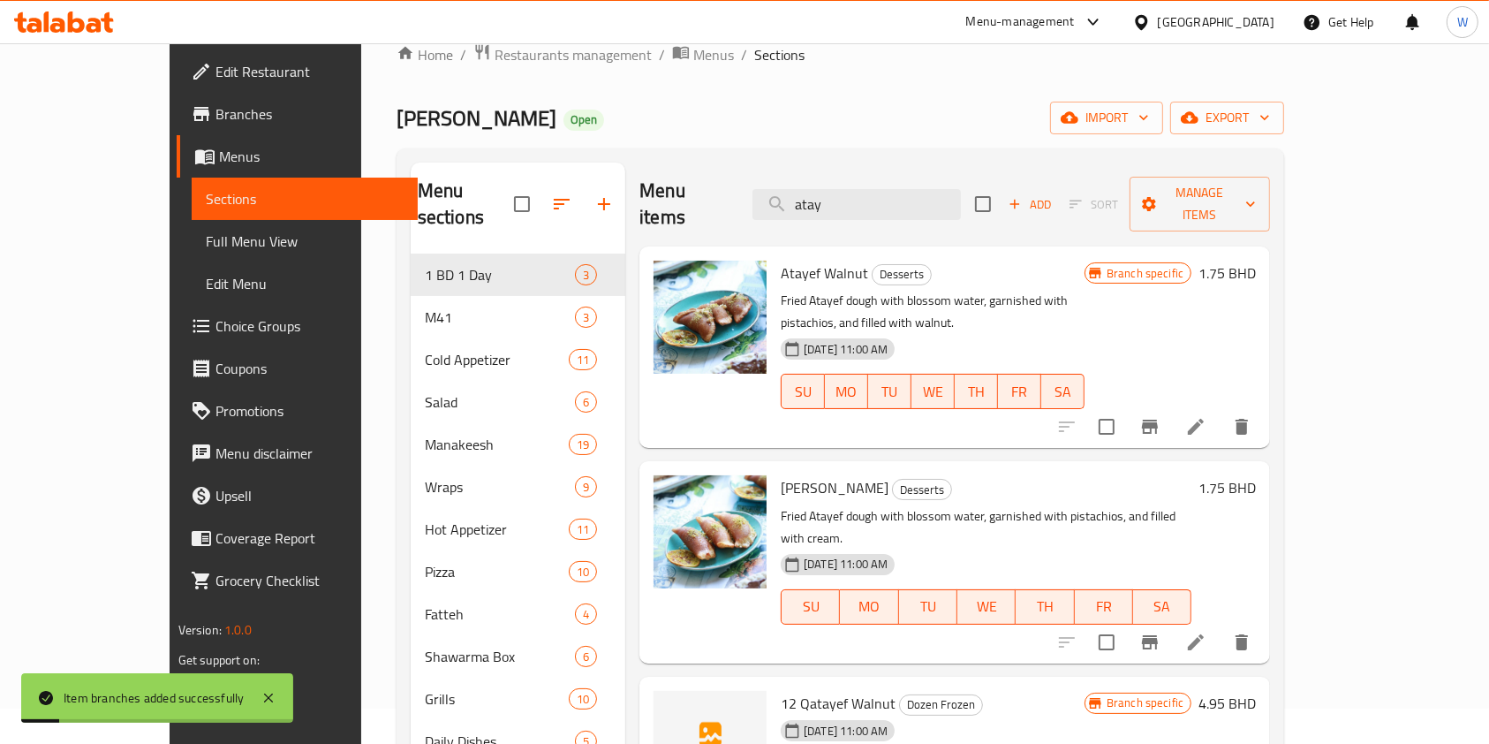
scroll to position [0, 0]
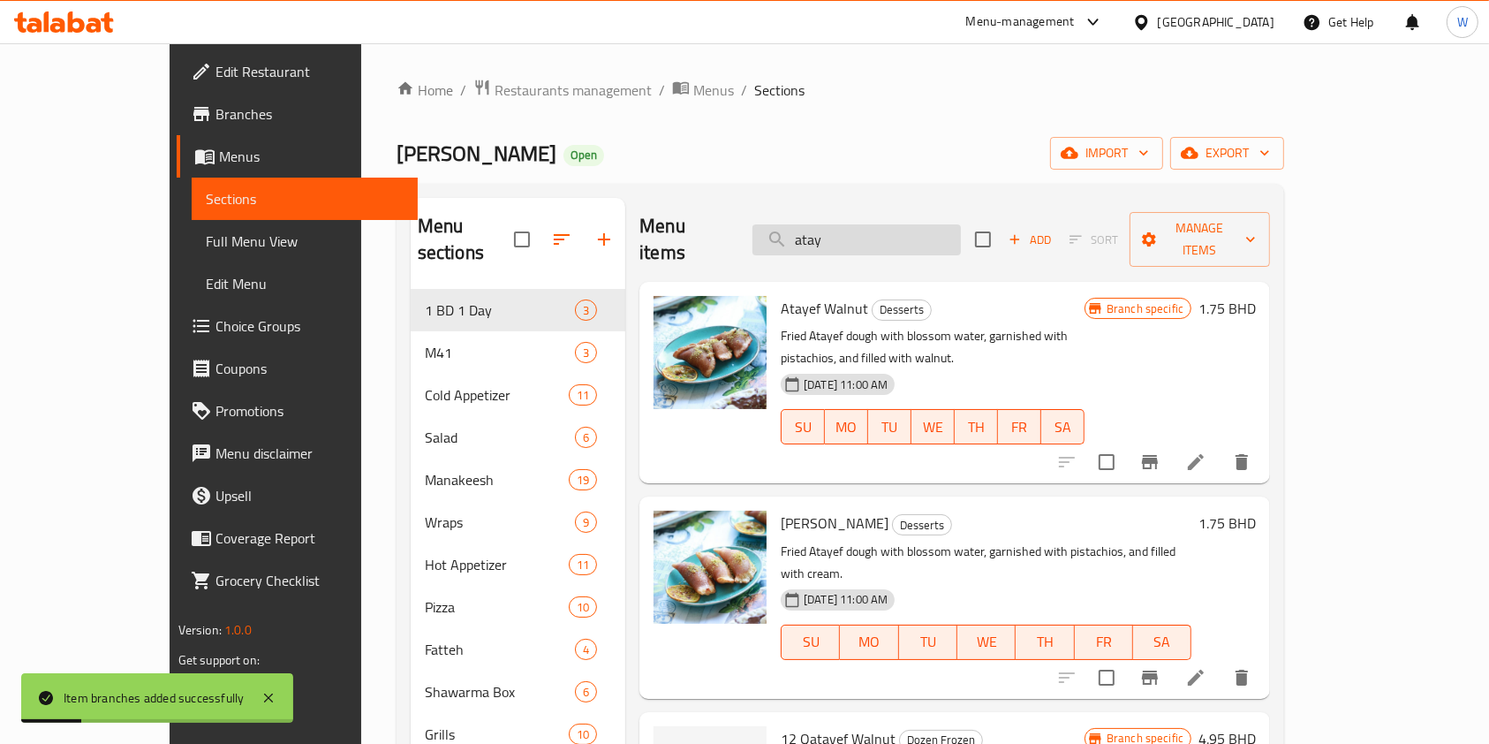
click at [927, 238] on input "atay" at bounding box center [856, 239] width 208 height 31
click at [927, 237] on input "atay" at bounding box center [856, 239] width 208 height 31
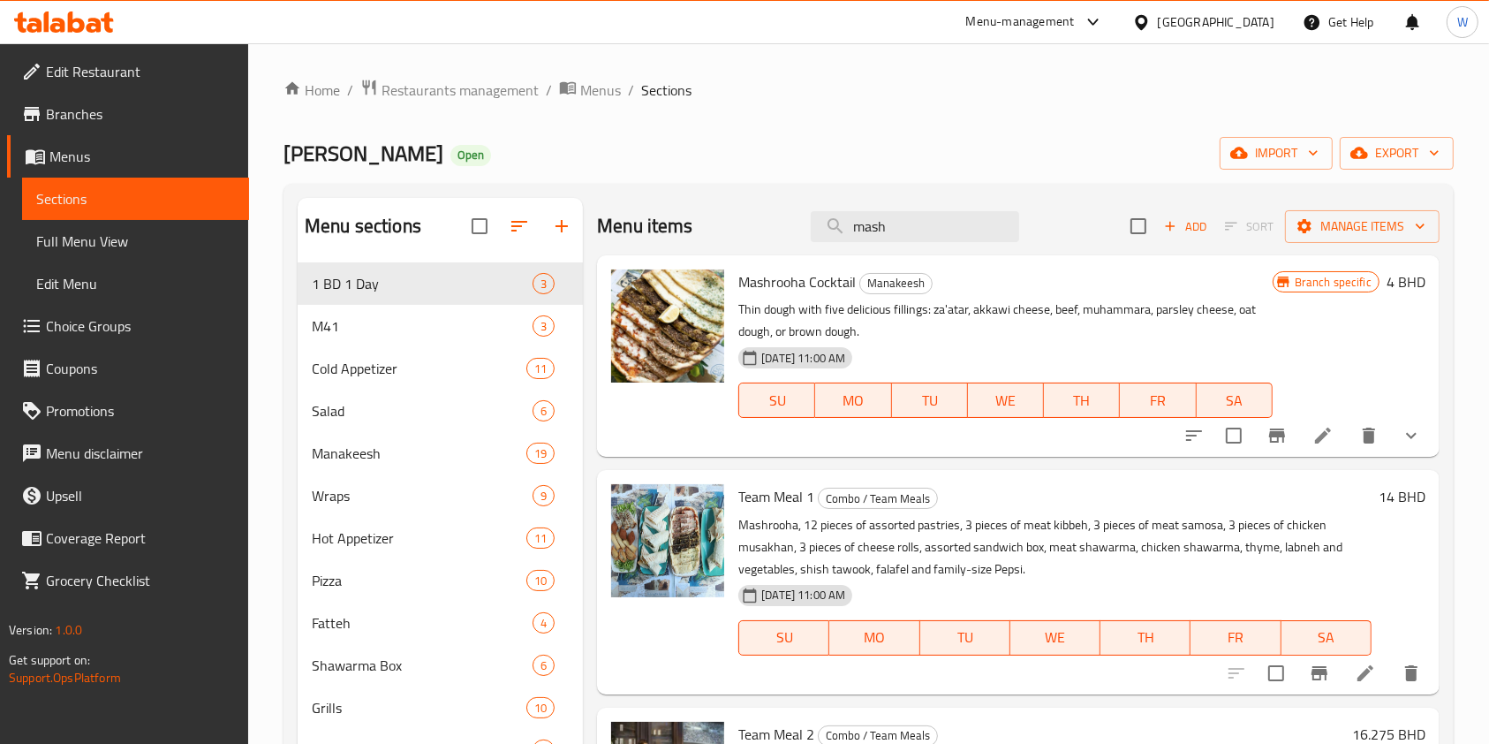
click at [768, 287] on span "Mashrooha Cocktail" at bounding box center [796, 281] width 117 height 26
copy span "Mashrooha"
click at [963, 217] on input "mash" at bounding box center [915, 226] width 208 height 31
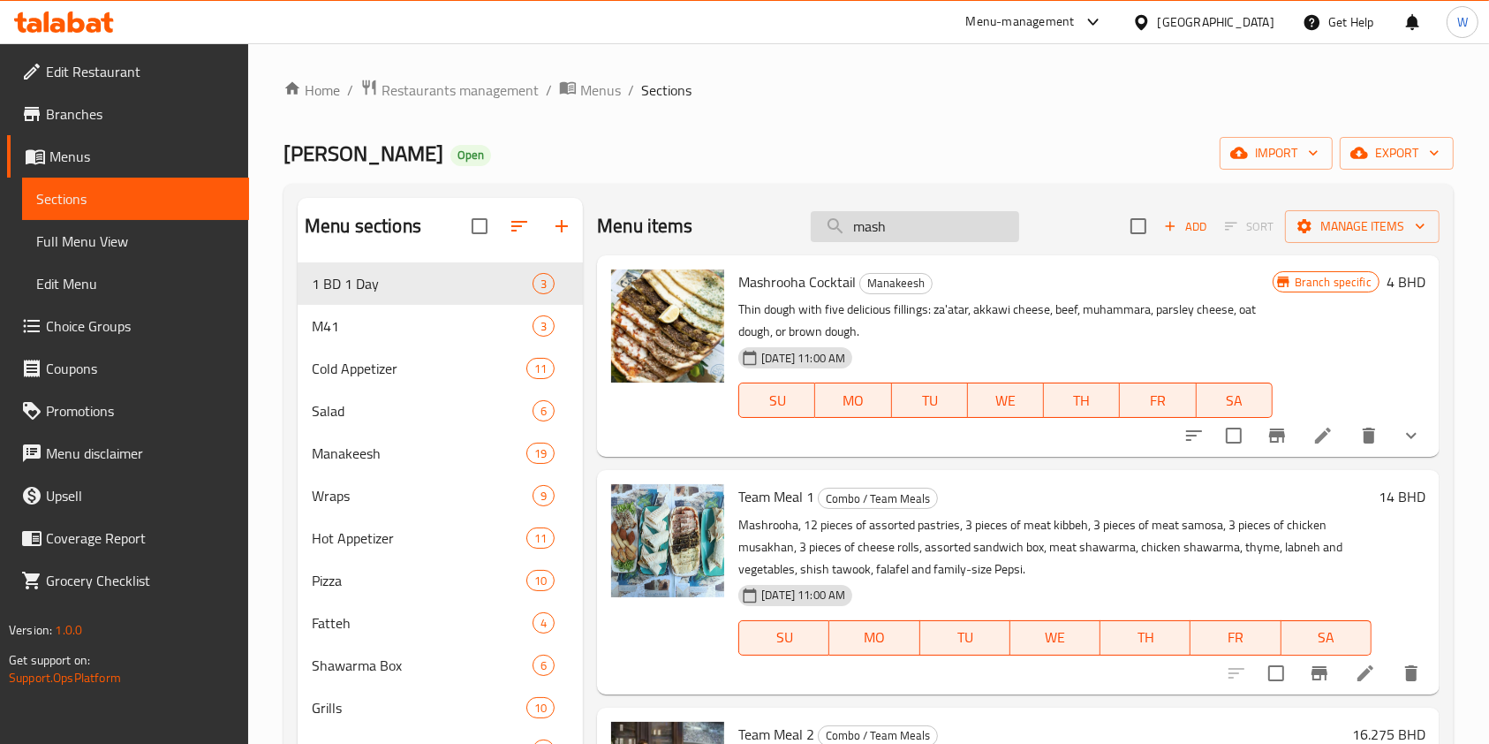
click at [963, 217] on input "mash" at bounding box center [915, 226] width 208 height 31
paste input "Mashrooha"
type input "Mashrooha"
click at [1343, 432] on li at bounding box center [1322, 436] width 49 height 32
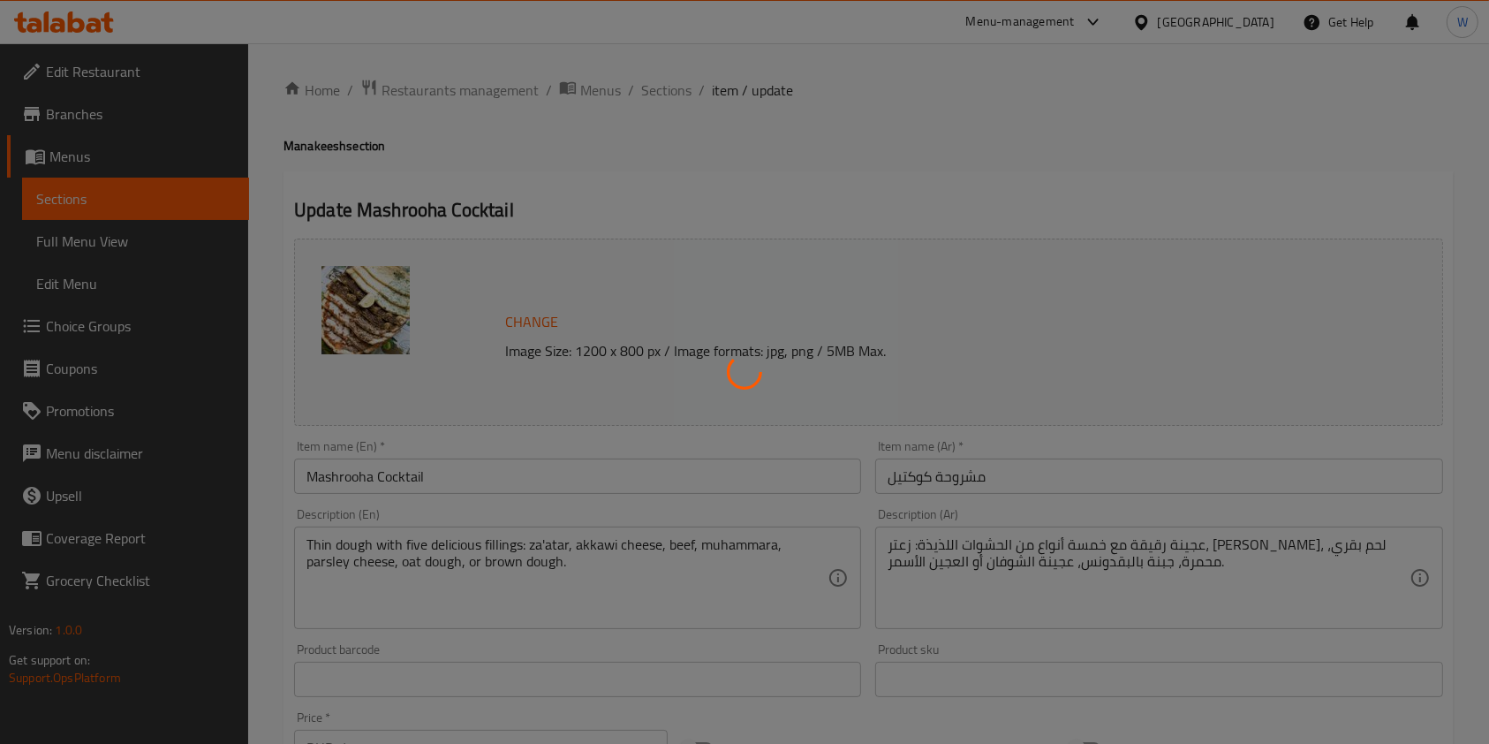
type input "How do you like your Manousha?"
type input "1"
type input "More options for your Manousha"
type input "0"
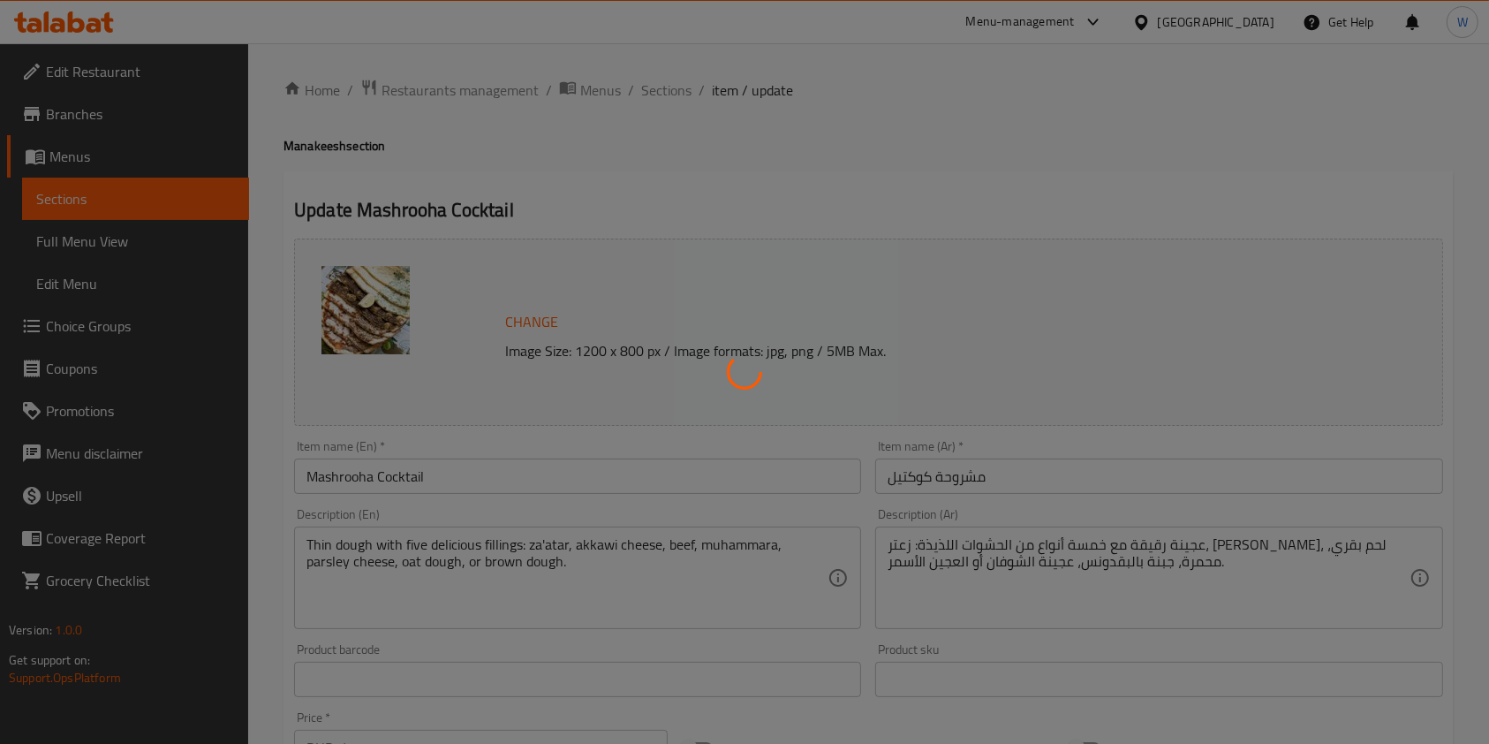
type input "3"
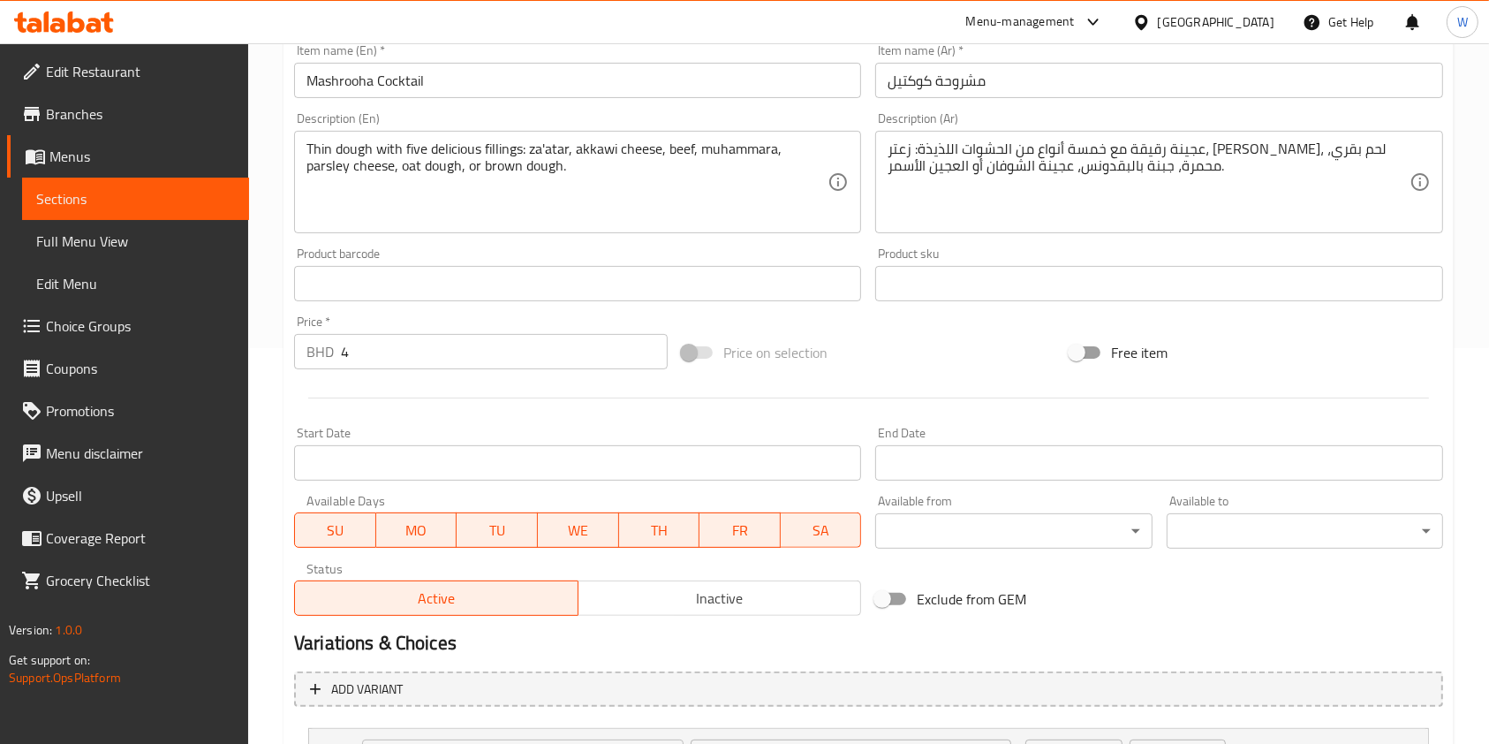
scroll to position [631, 0]
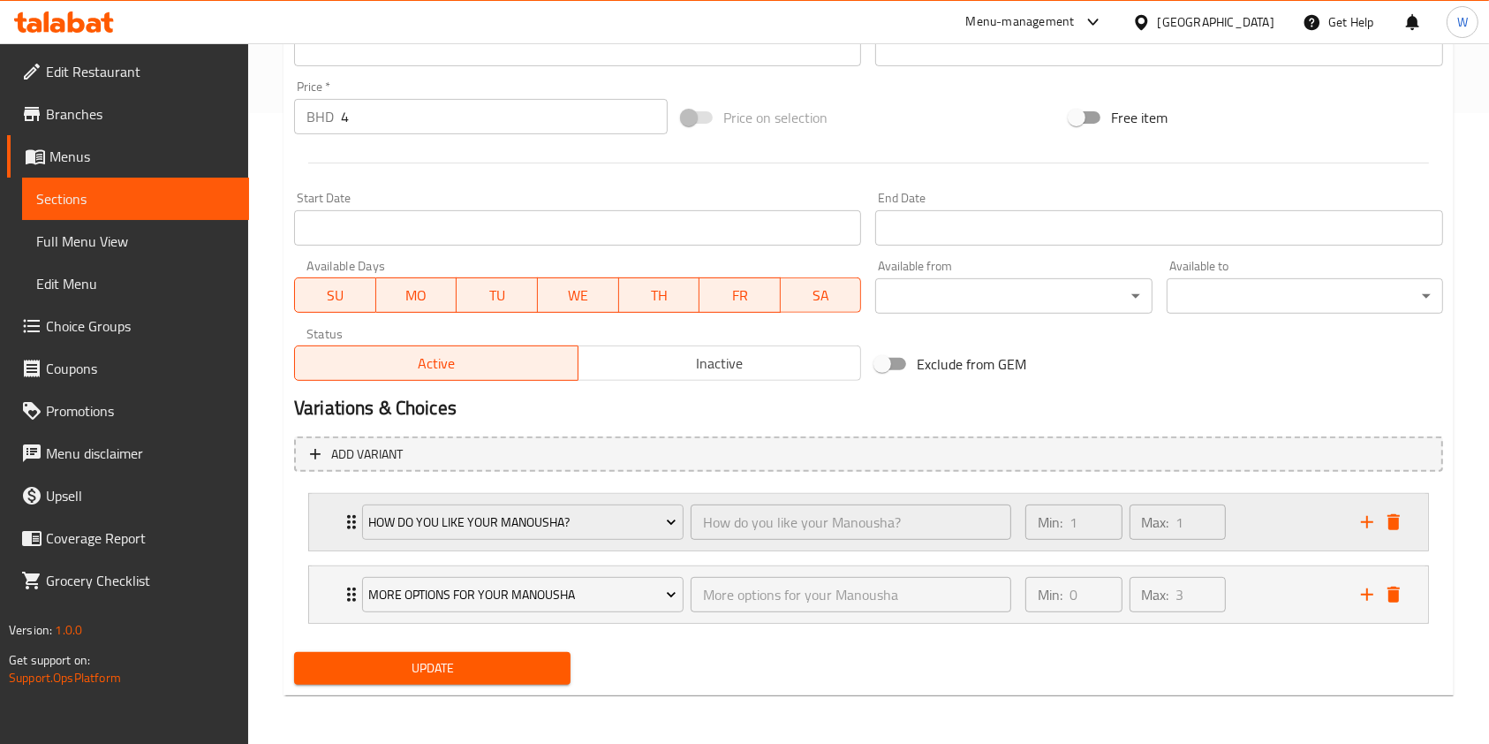
click at [359, 524] on div "How do you like your Manousha?" at bounding box center [523, 522] width 329 height 42
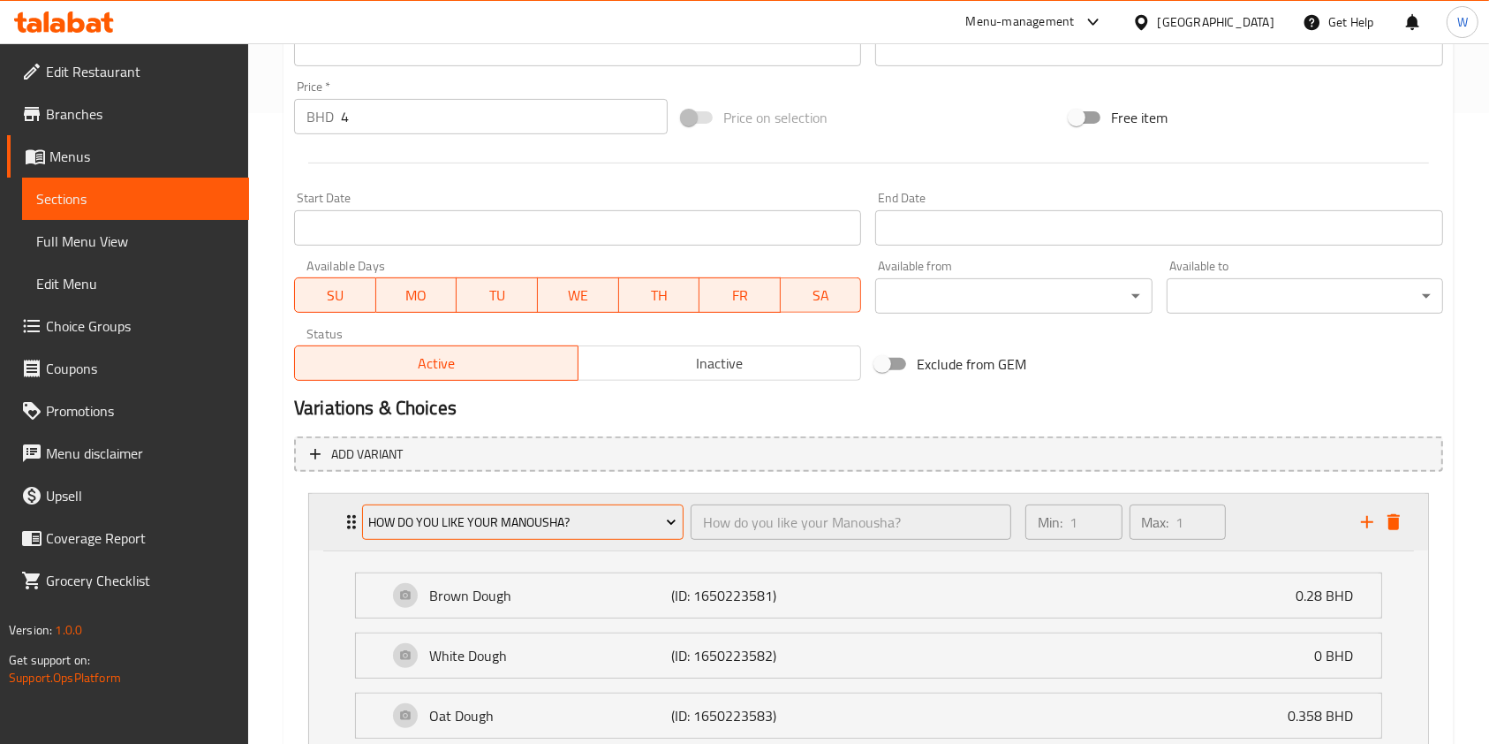
scroll to position [847, 0]
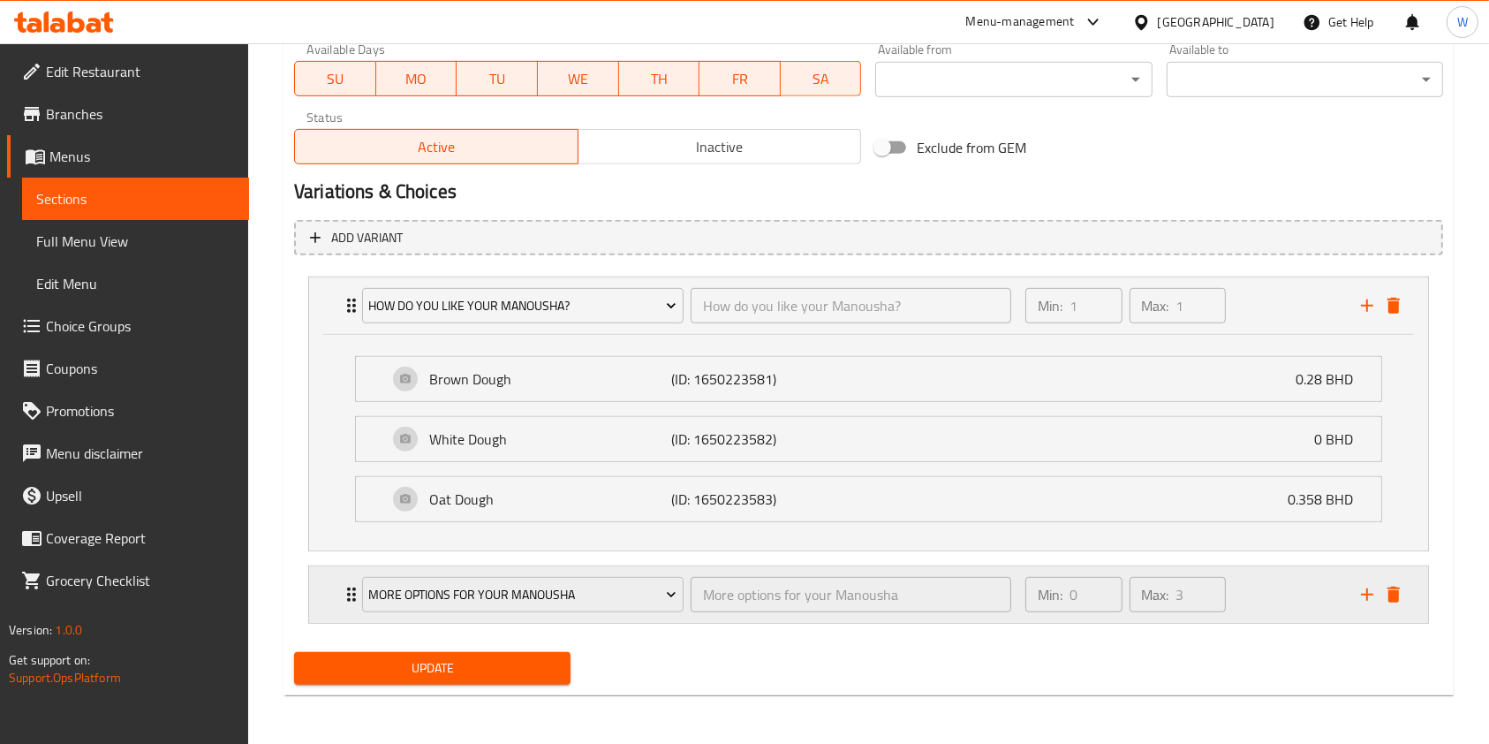
click at [347, 605] on div "More options for your Manousha More options for your Manousha ​ Min: 0 ​ Max: 3…" at bounding box center [874, 594] width 1066 height 57
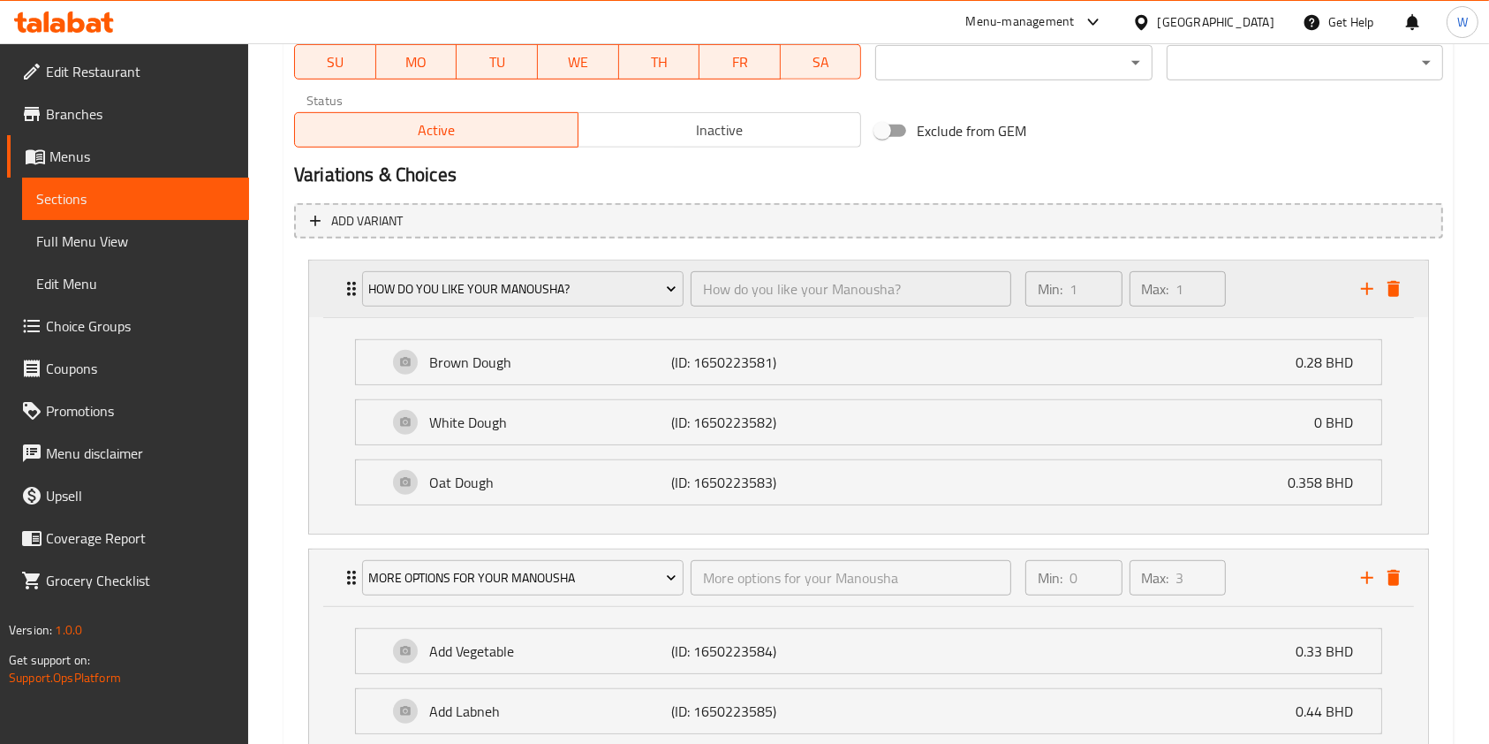
scroll to position [827, 0]
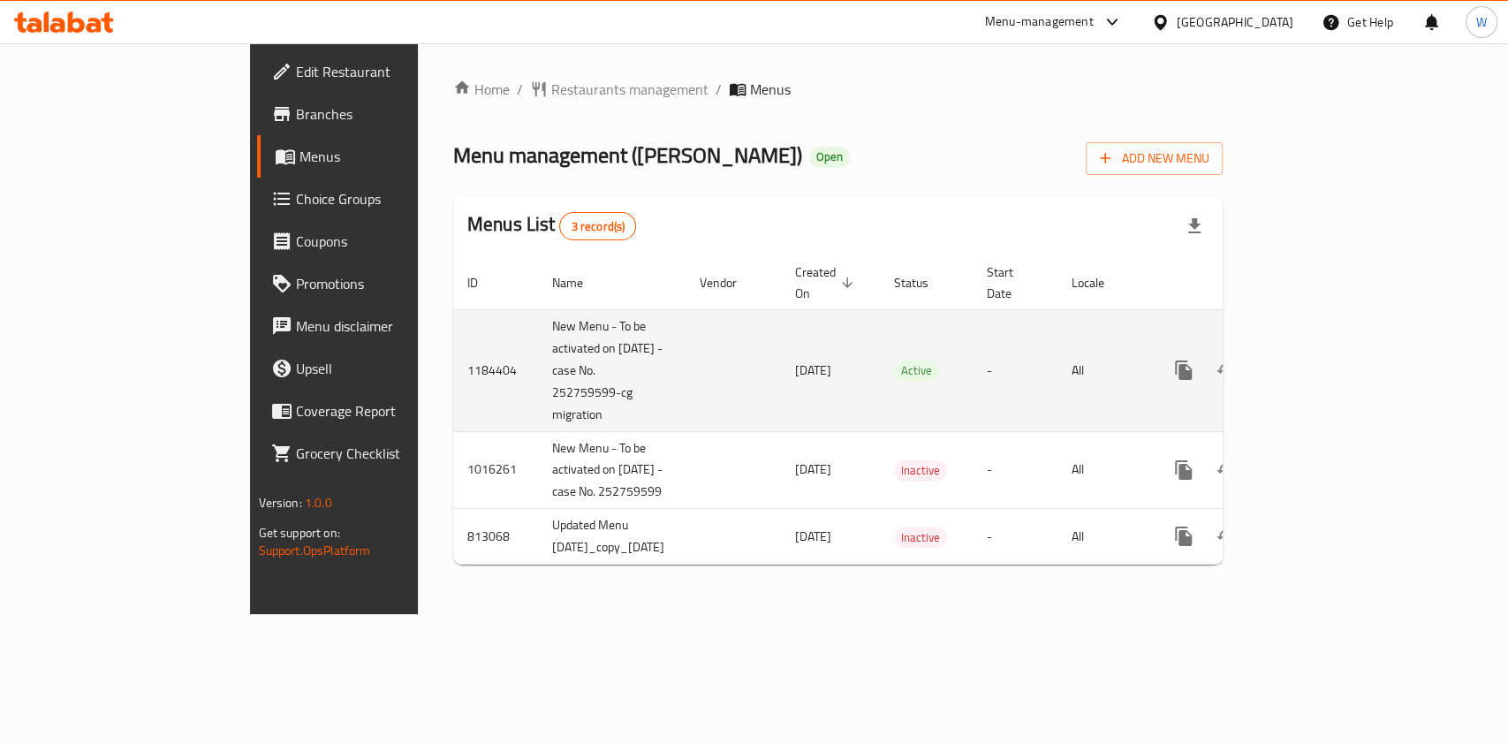
click at [1321, 359] on icon "enhanced table" at bounding box center [1310, 369] width 21 height 21
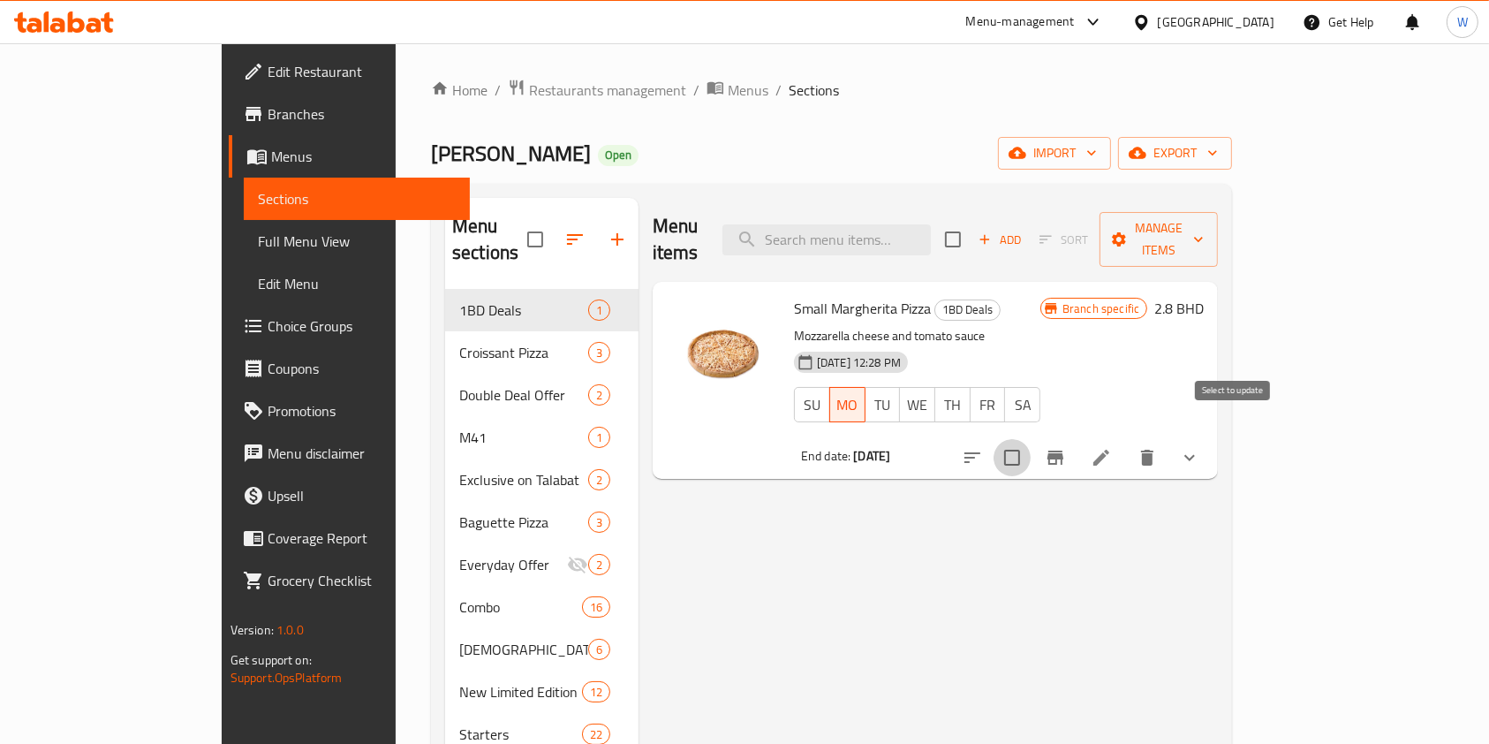
click at [1031, 439] on input "checkbox" at bounding box center [1012, 457] width 37 height 37
checkbox input "true"
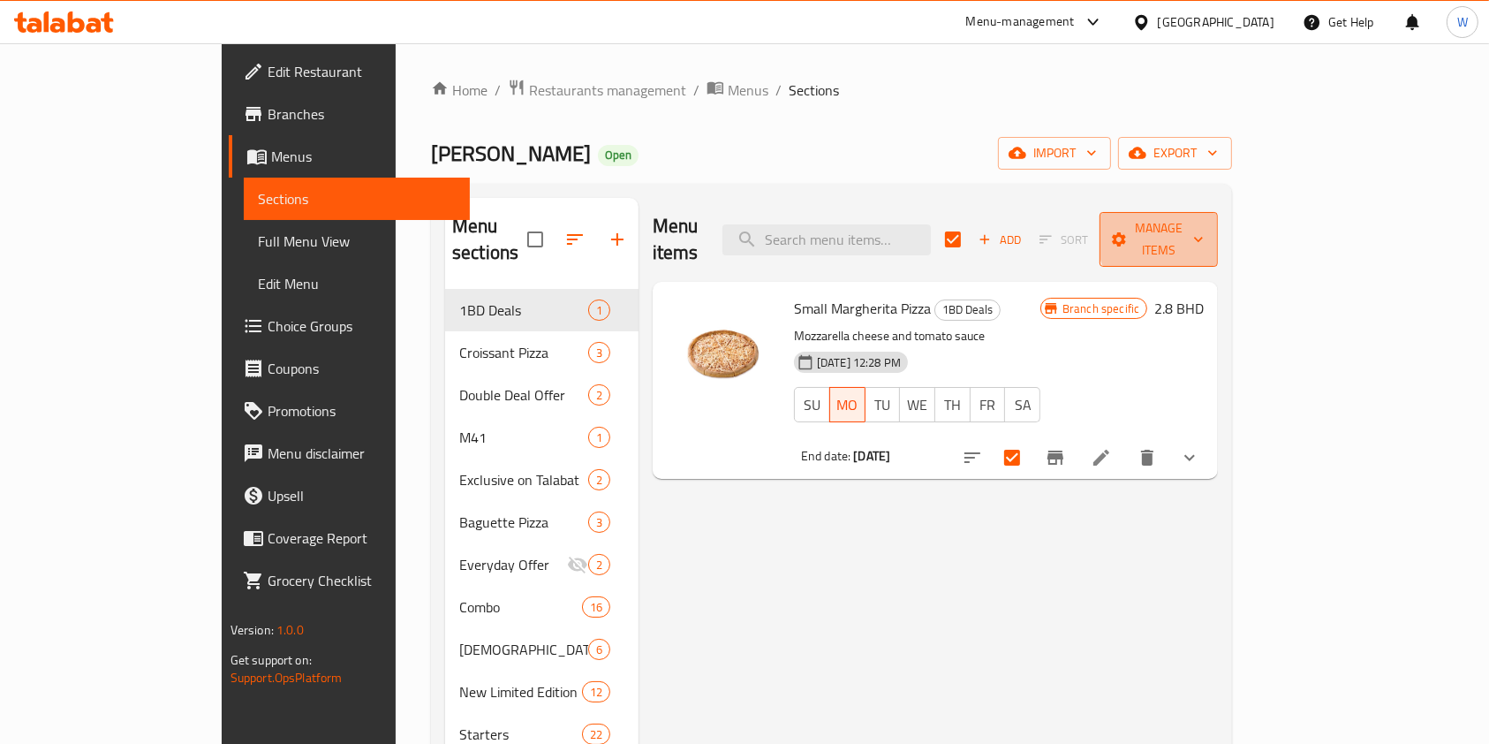
click at [1204, 232] on span "Manage items" at bounding box center [1159, 239] width 90 height 44
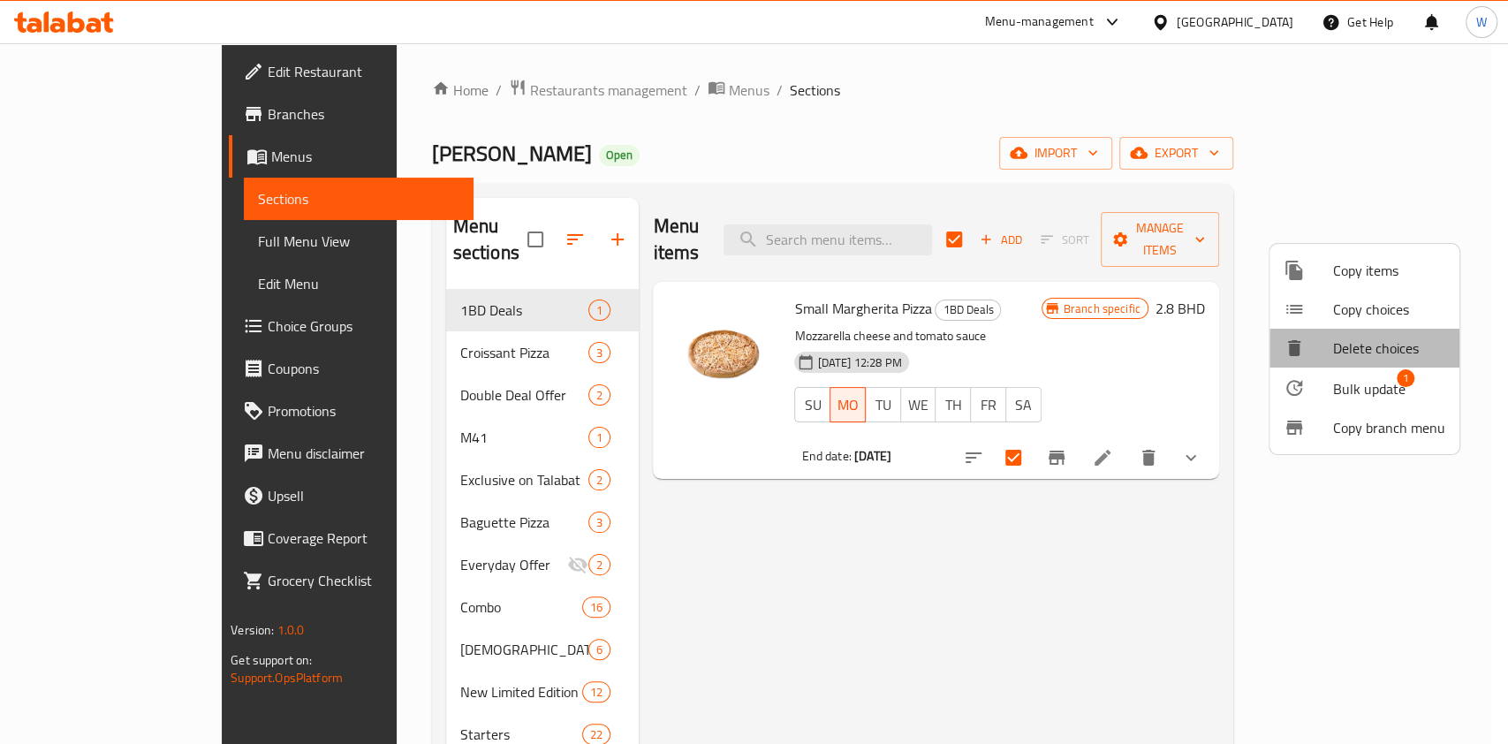
click at [1380, 352] on span "Delete choices" at bounding box center [1389, 347] width 112 height 21
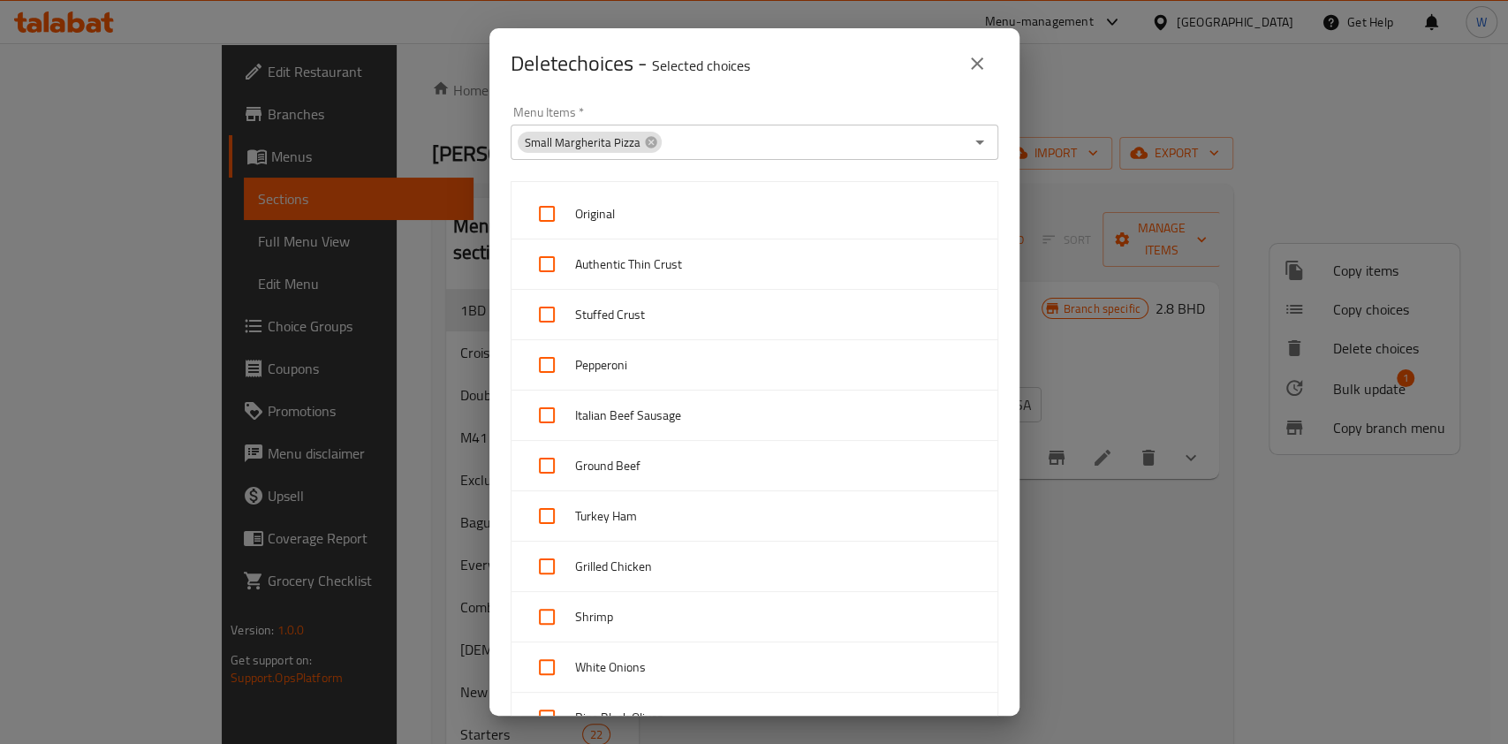
click at [982, 62] on icon "close" at bounding box center [976, 63] width 21 height 21
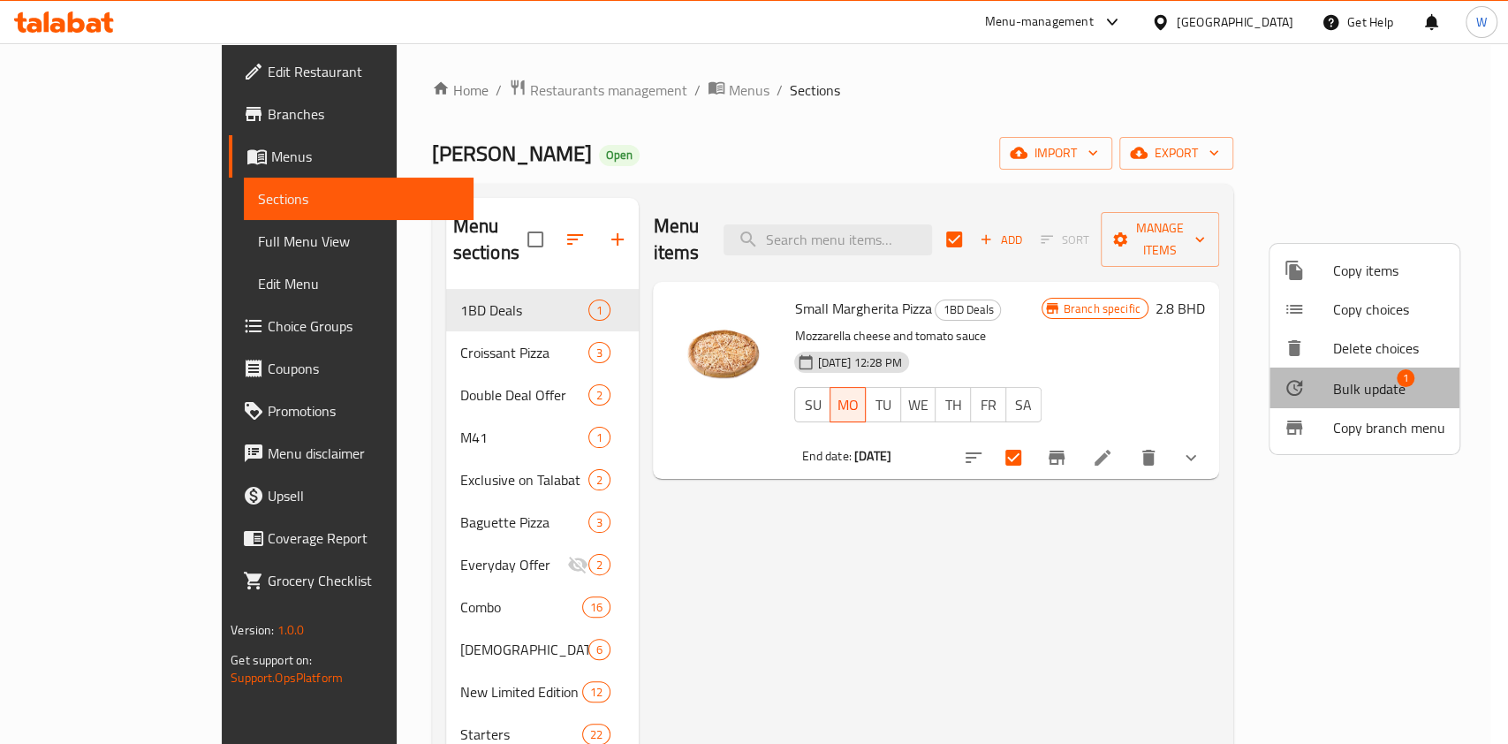
click at [1321, 384] on div at bounding box center [1307, 387] width 49 height 21
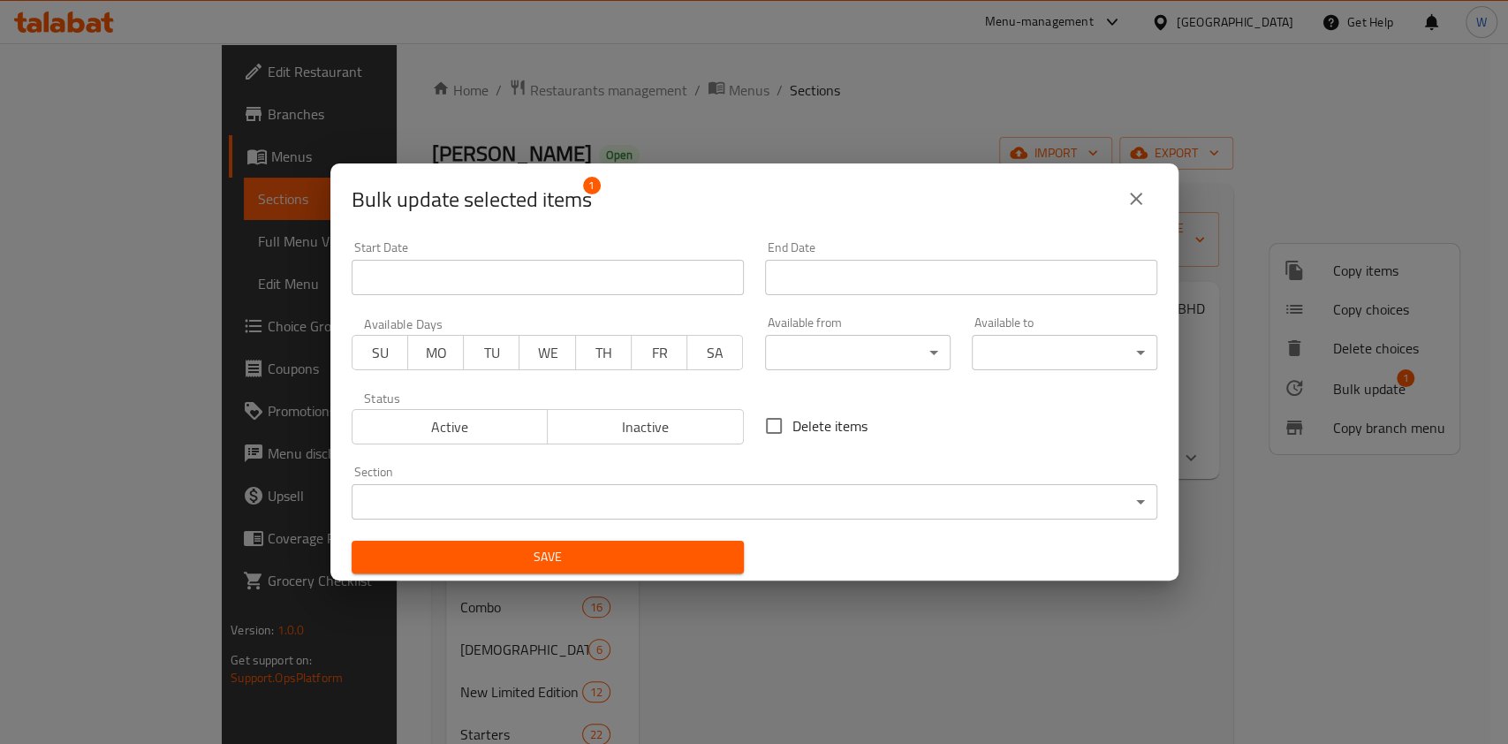
click at [862, 279] on input "Start Date" at bounding box center [961, 277] width 392 height 35
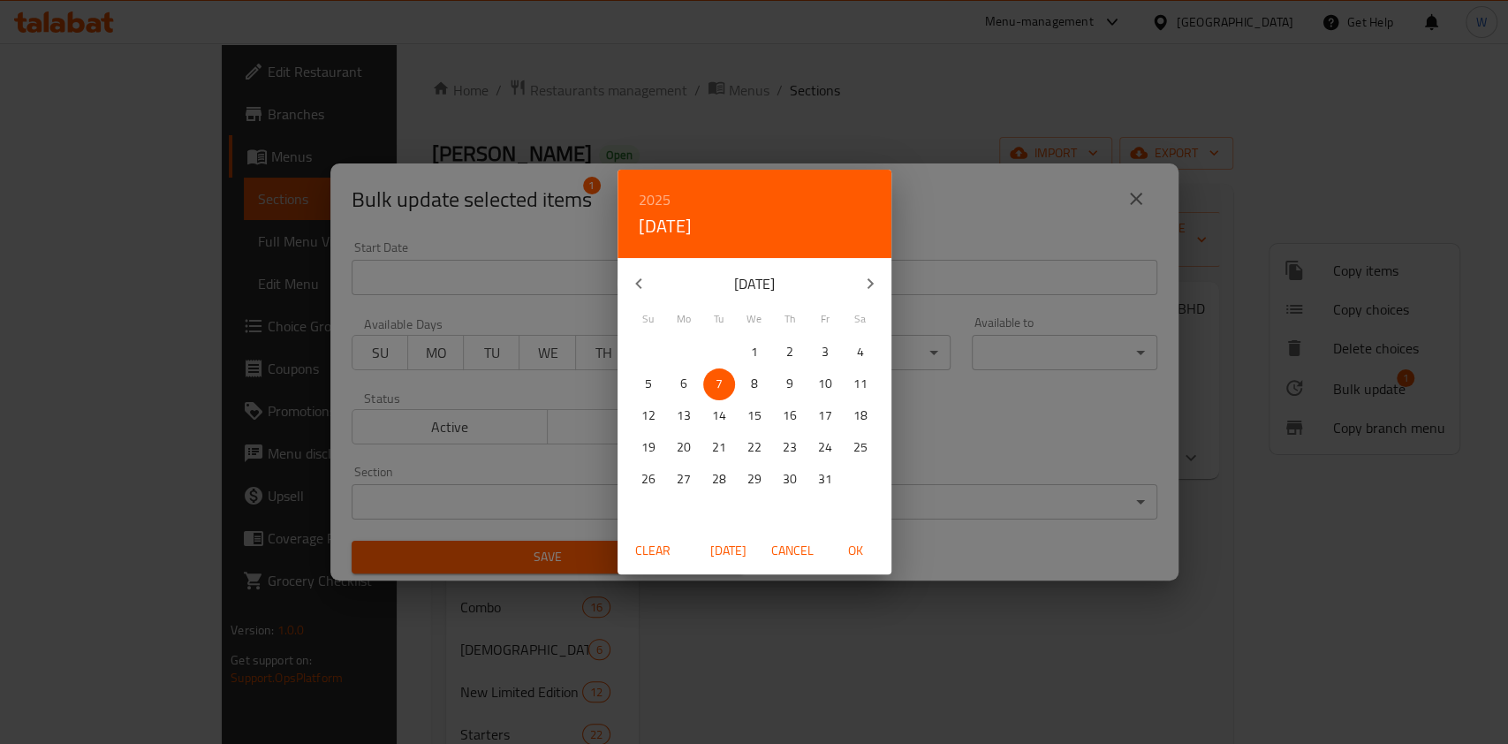
click at [866, 560] on span "OK" at bounding box center [856, 551] width 42 height 22
type input "07-10-2025"
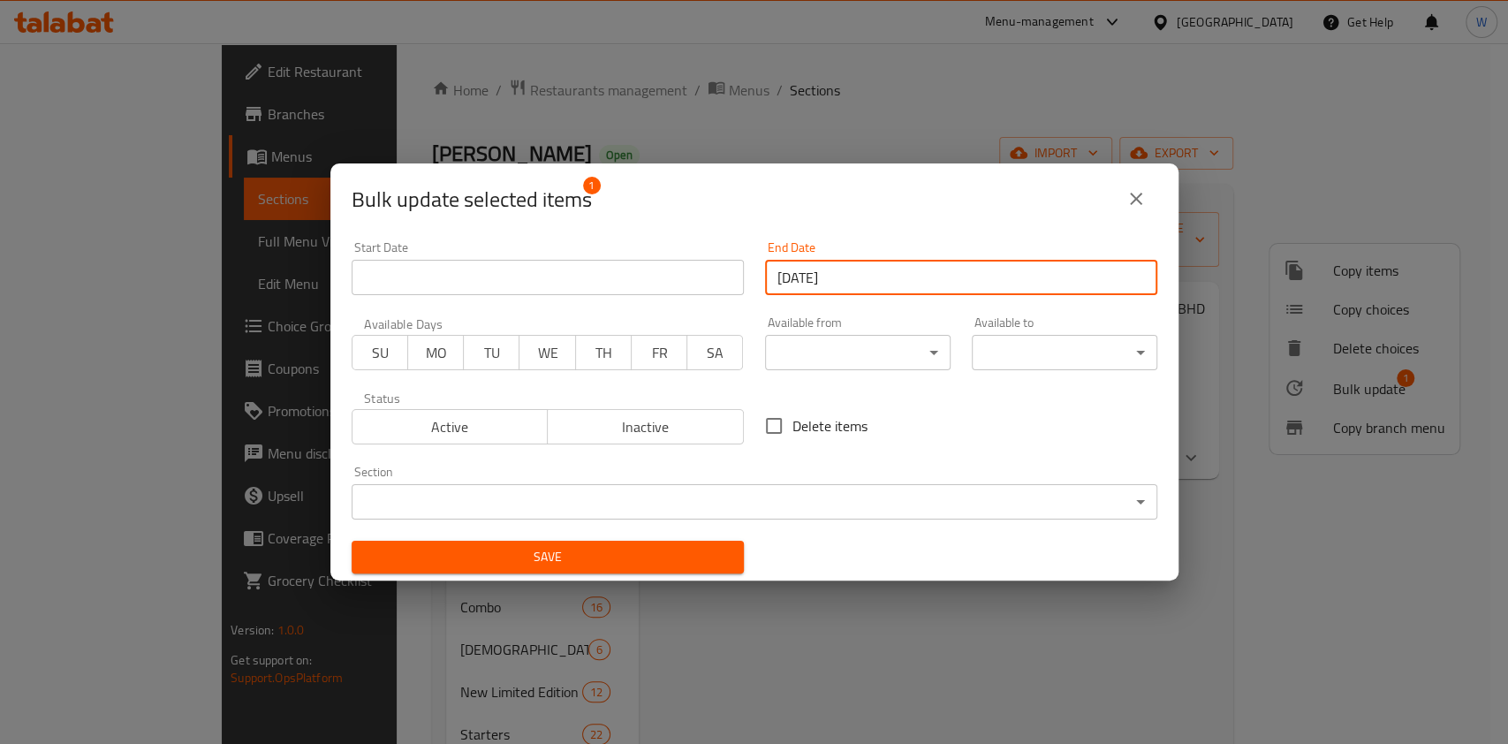
click at [494, 356] on span "TU" at bounding box center [492, 353] width 42 height 26
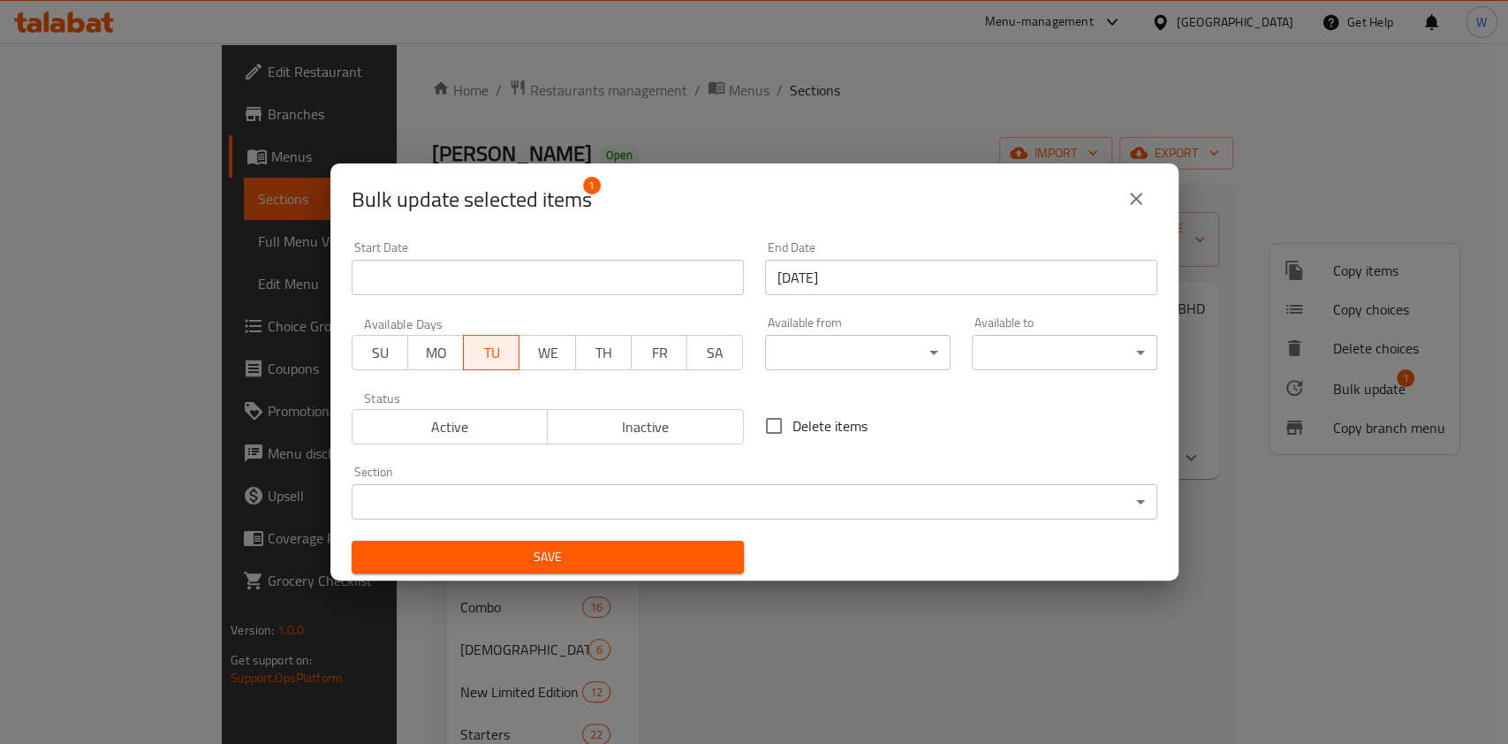
click at [615, 569] on button "Save" at bounding box center [548, 557] width 392 height 33
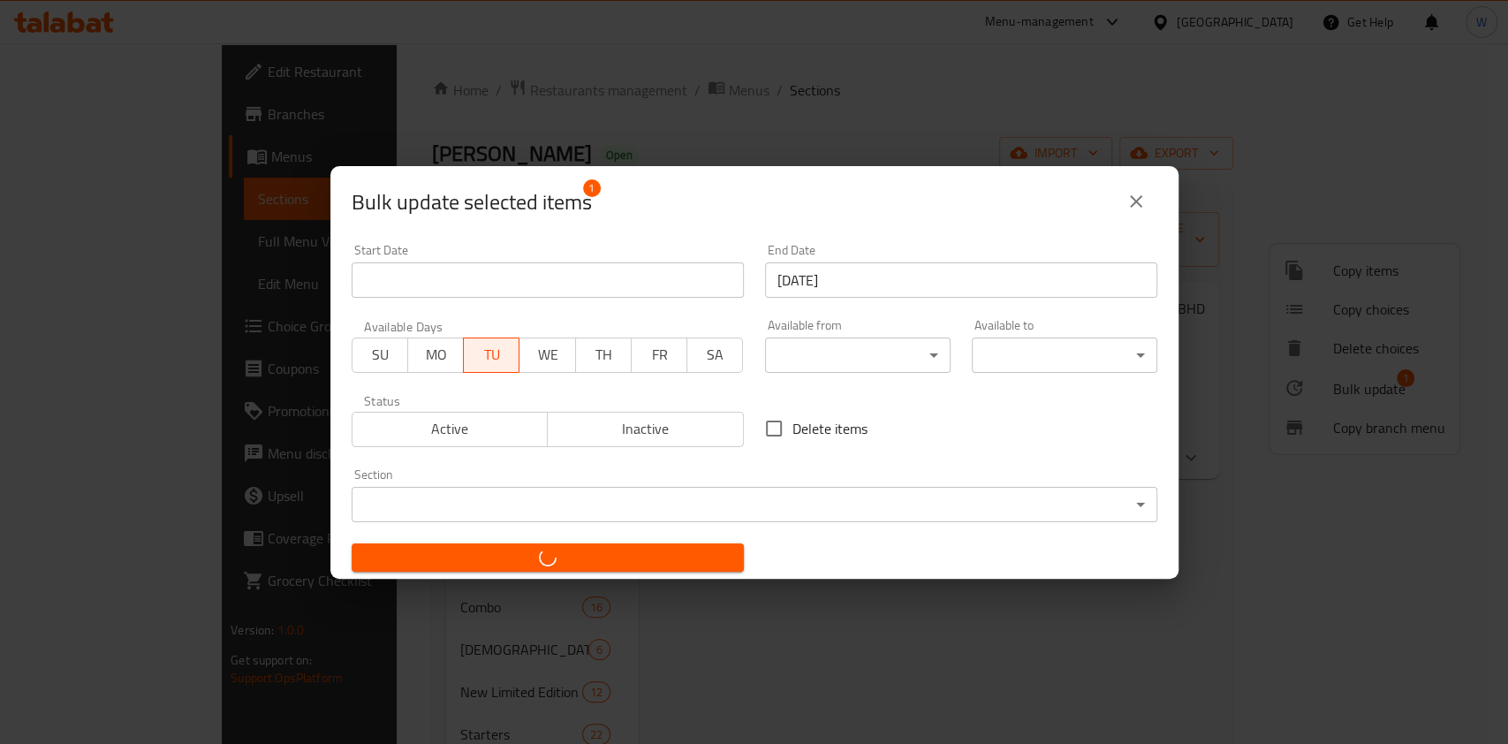
checkbox input "false"
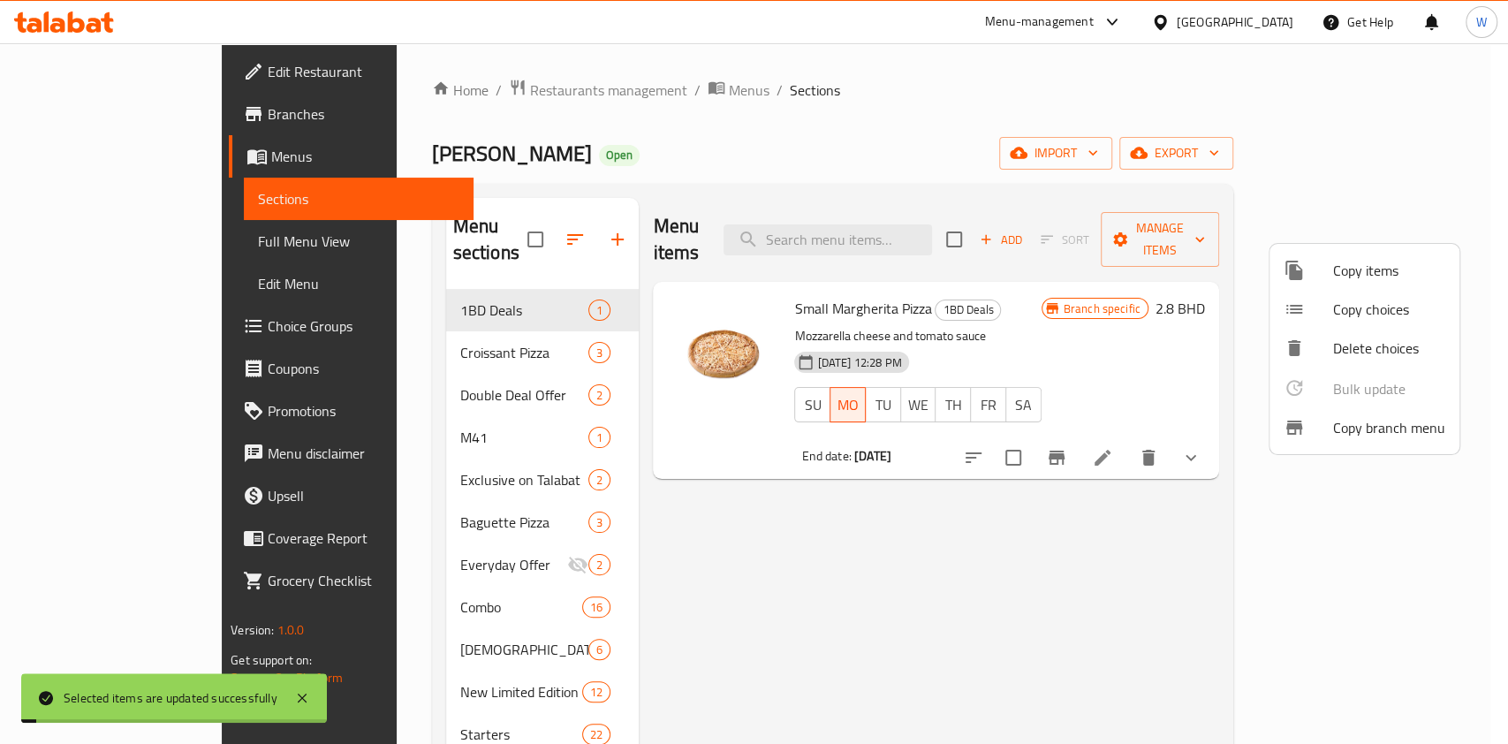
click at [1222, 613] on div at bounding box center [754, 372] width 1508 height 744
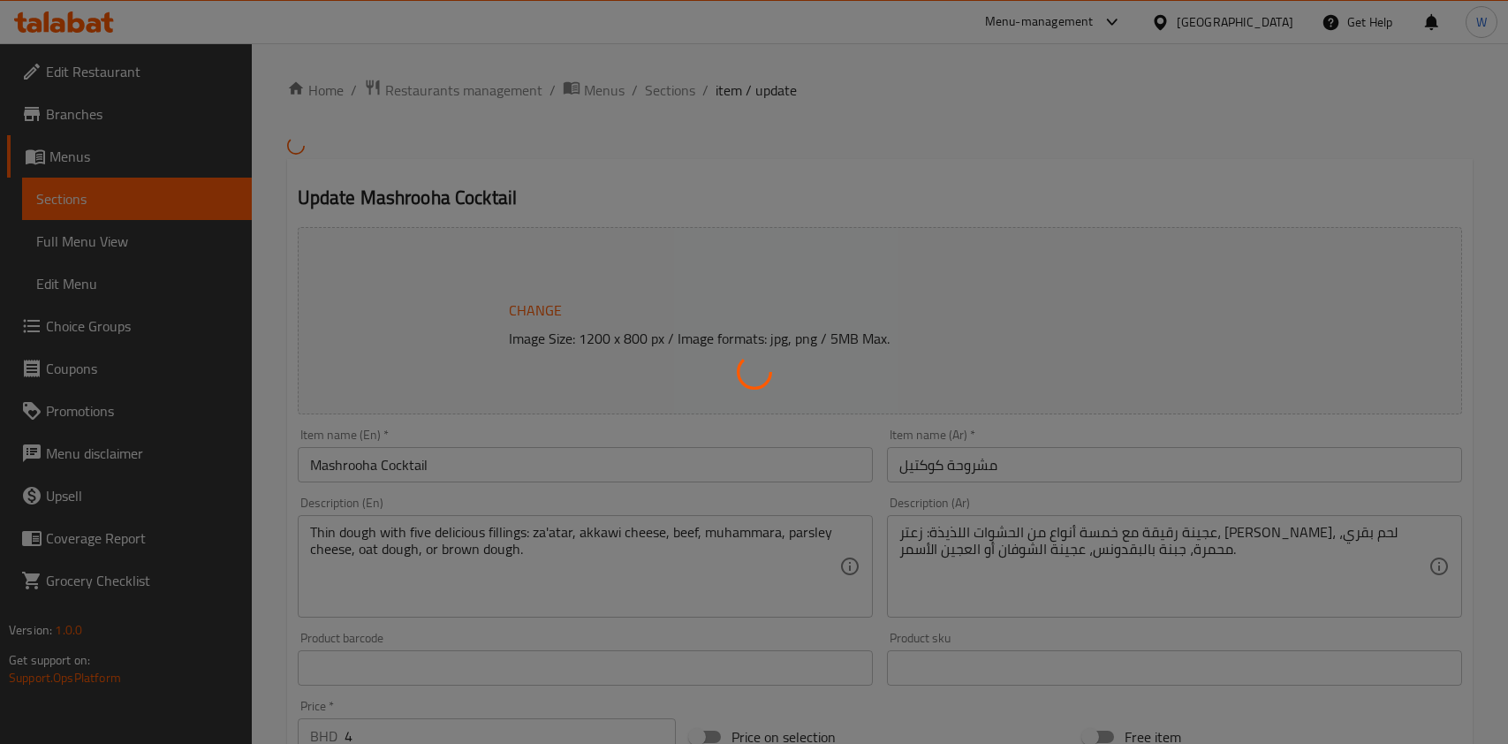
type input "How do you like your Manousha?"
type input "1"
type input "More options for your Manousha"
type input "0"
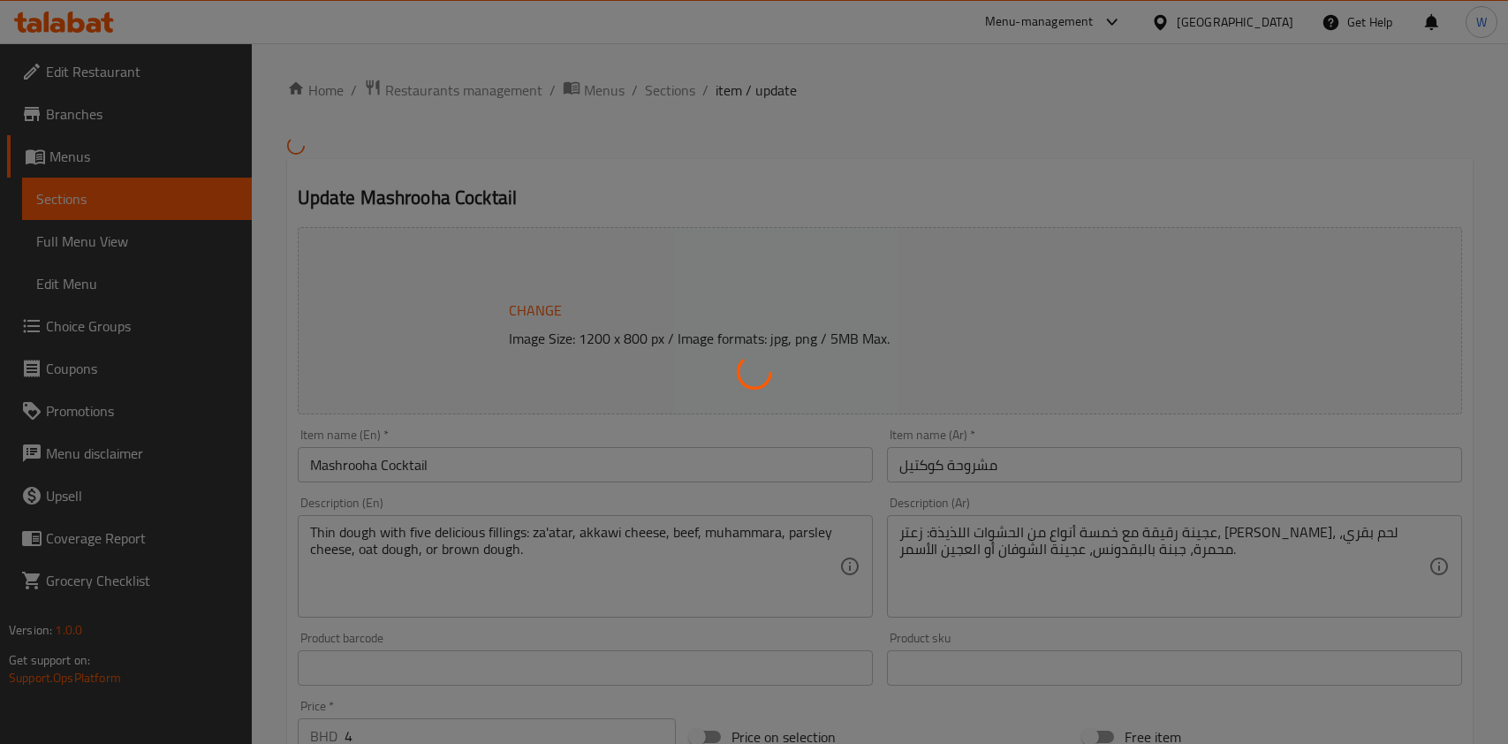
type input "3"
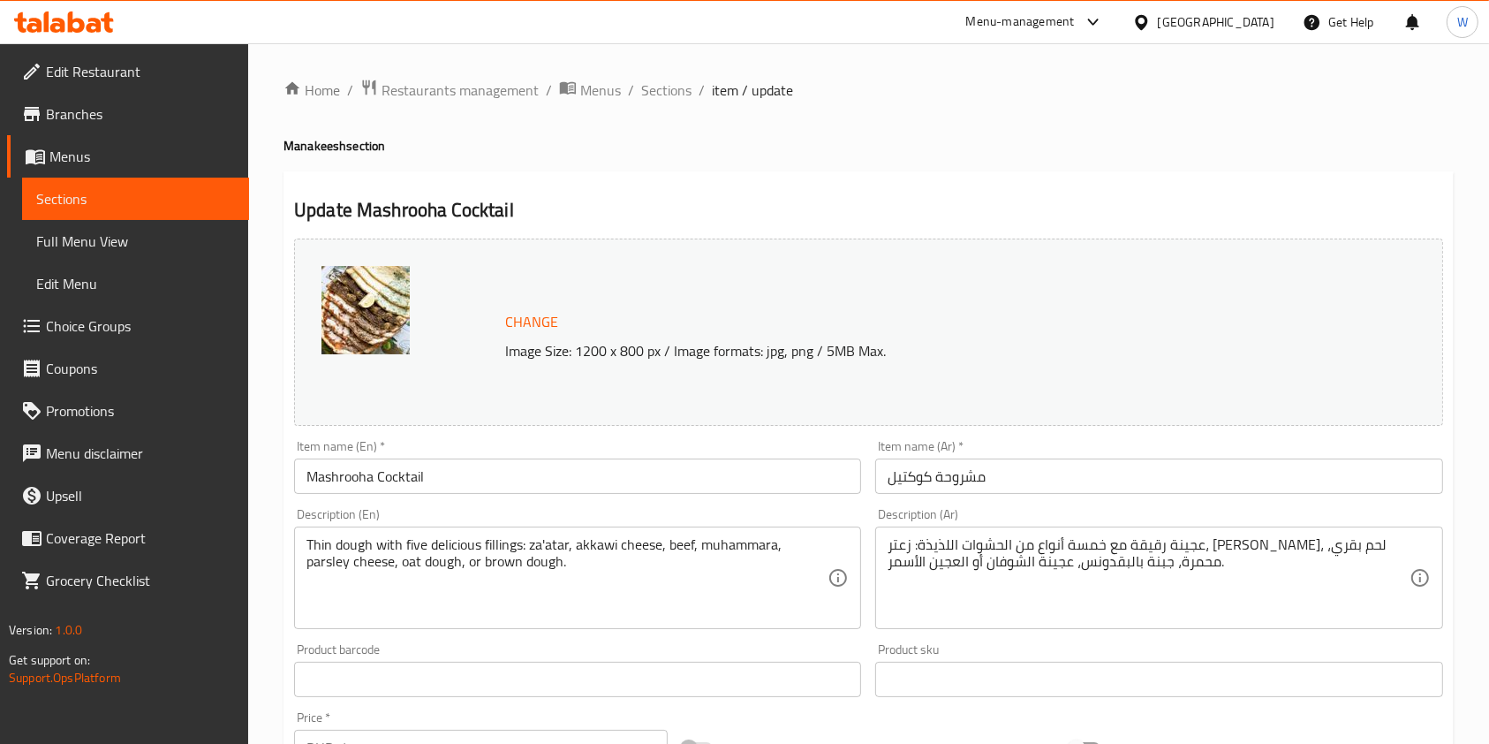
click at [98, 327] on span "Choice Groups" at bounding box center [140, 325] width 189 height 21
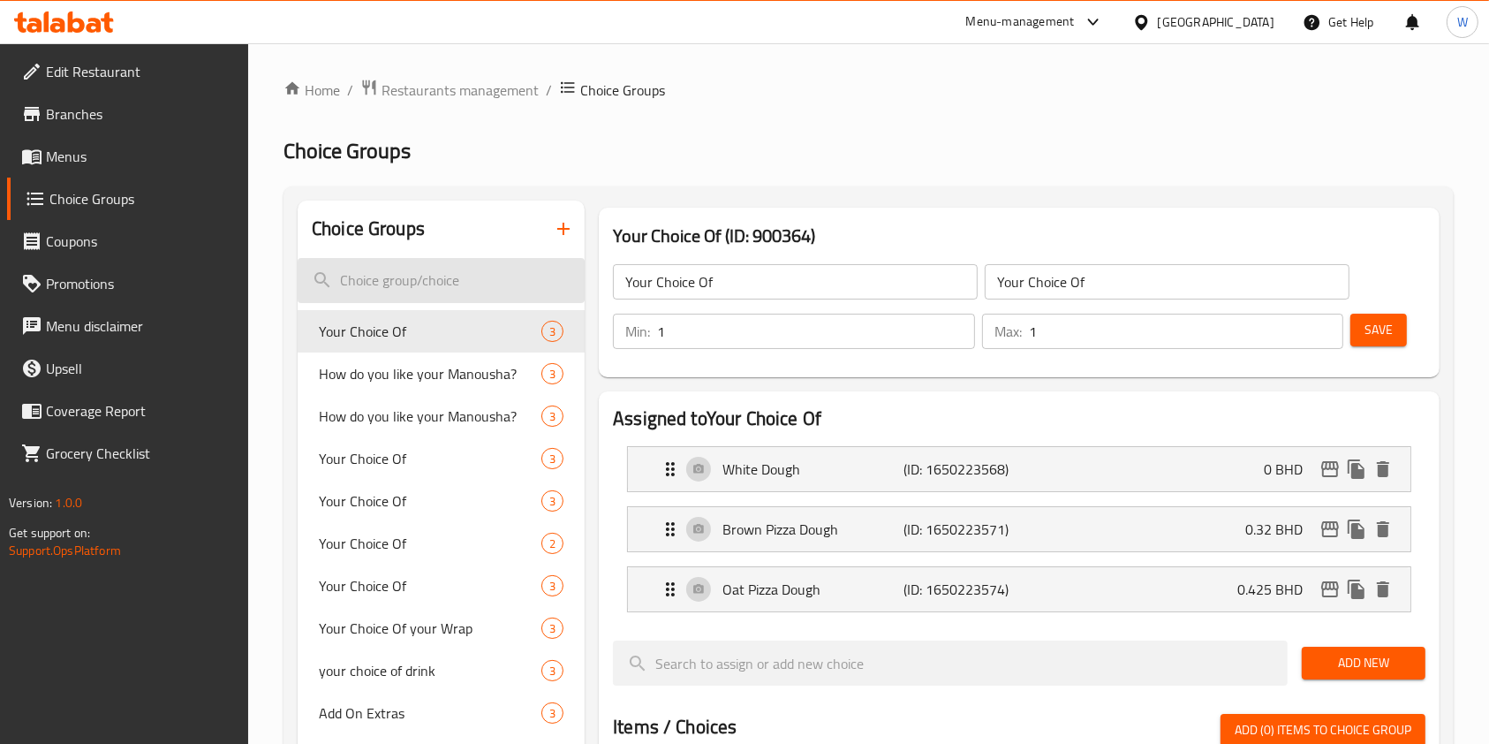
click at [556, 282] on input "search" at bounding box center [441, 280] width 287 height 45
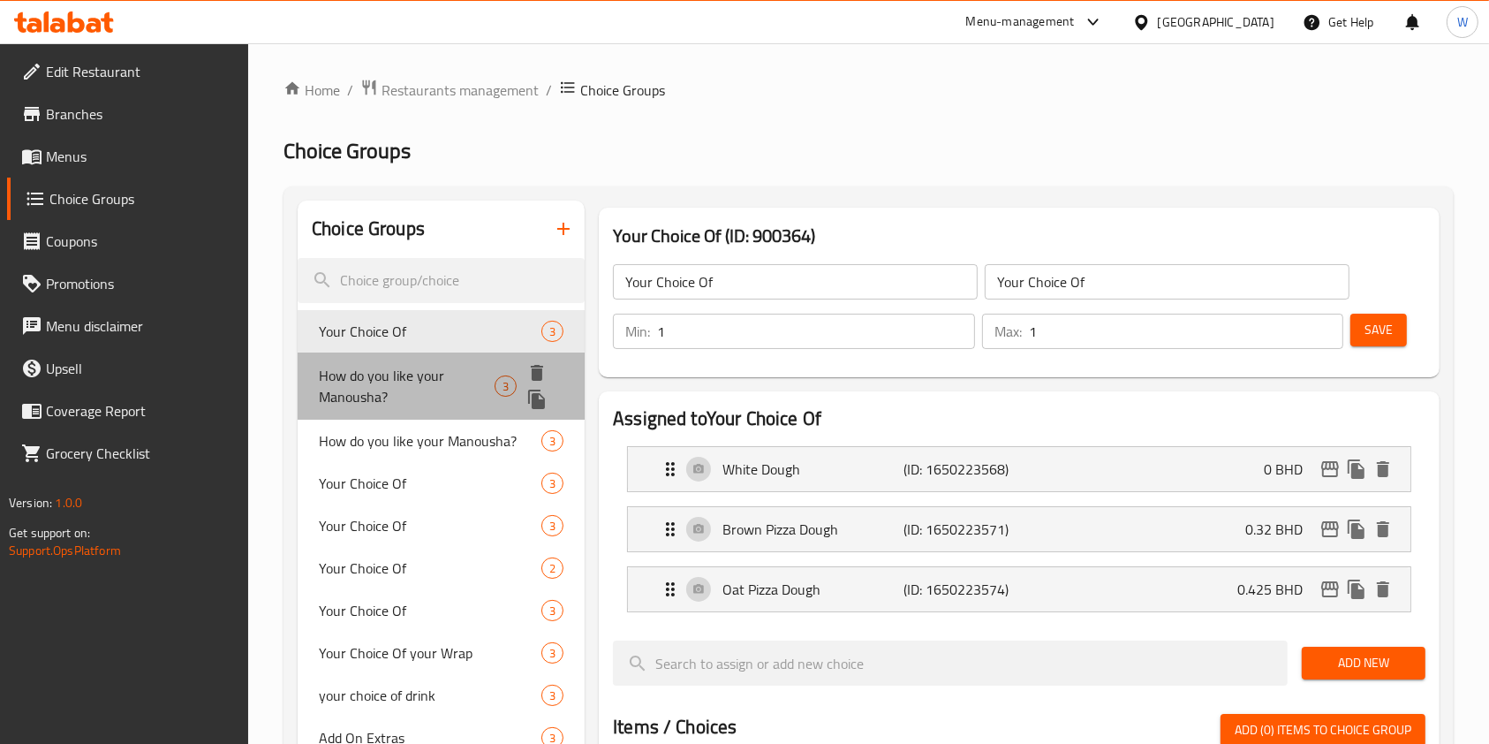
click at [449, 353] on div "How do you like your Manousha? 3" at bounding box center [441, 385] width 287 height 67
type input "How do you like your Manousha?"
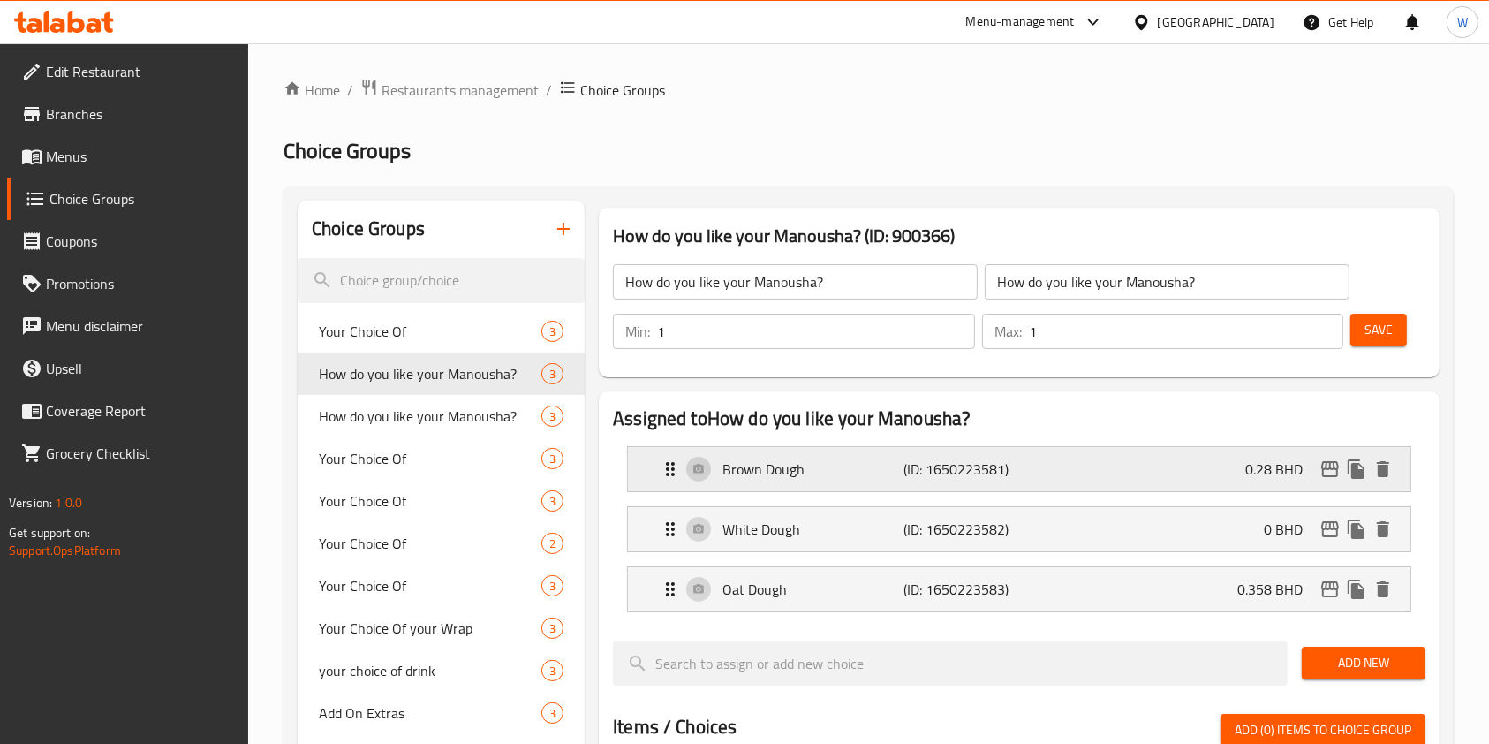
click at [1322, 477] on icon "edit" at bounding box center [1330, 468] width 21 height 21
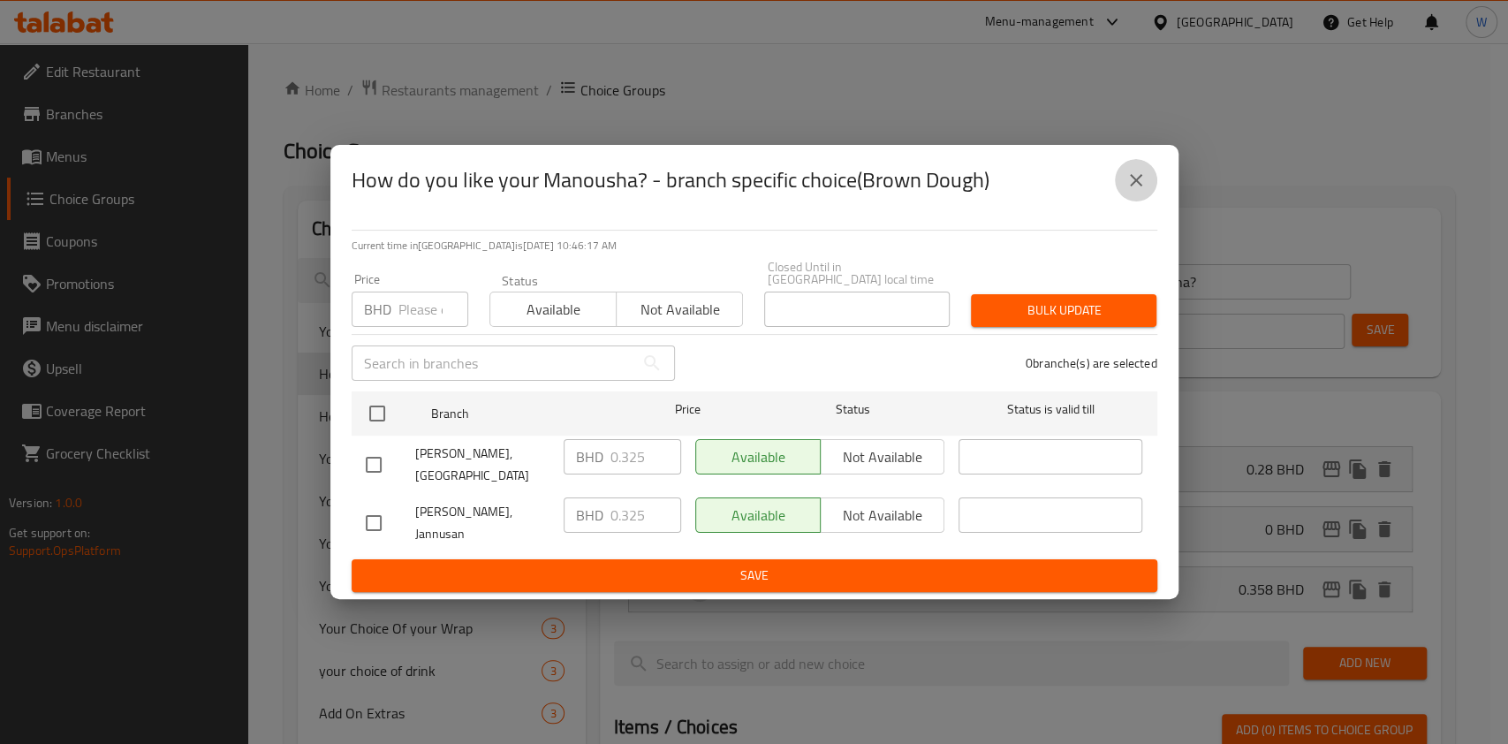
click at [1129, 184] on icon "close" at bounding box center [1135, 180] width 21 height 21
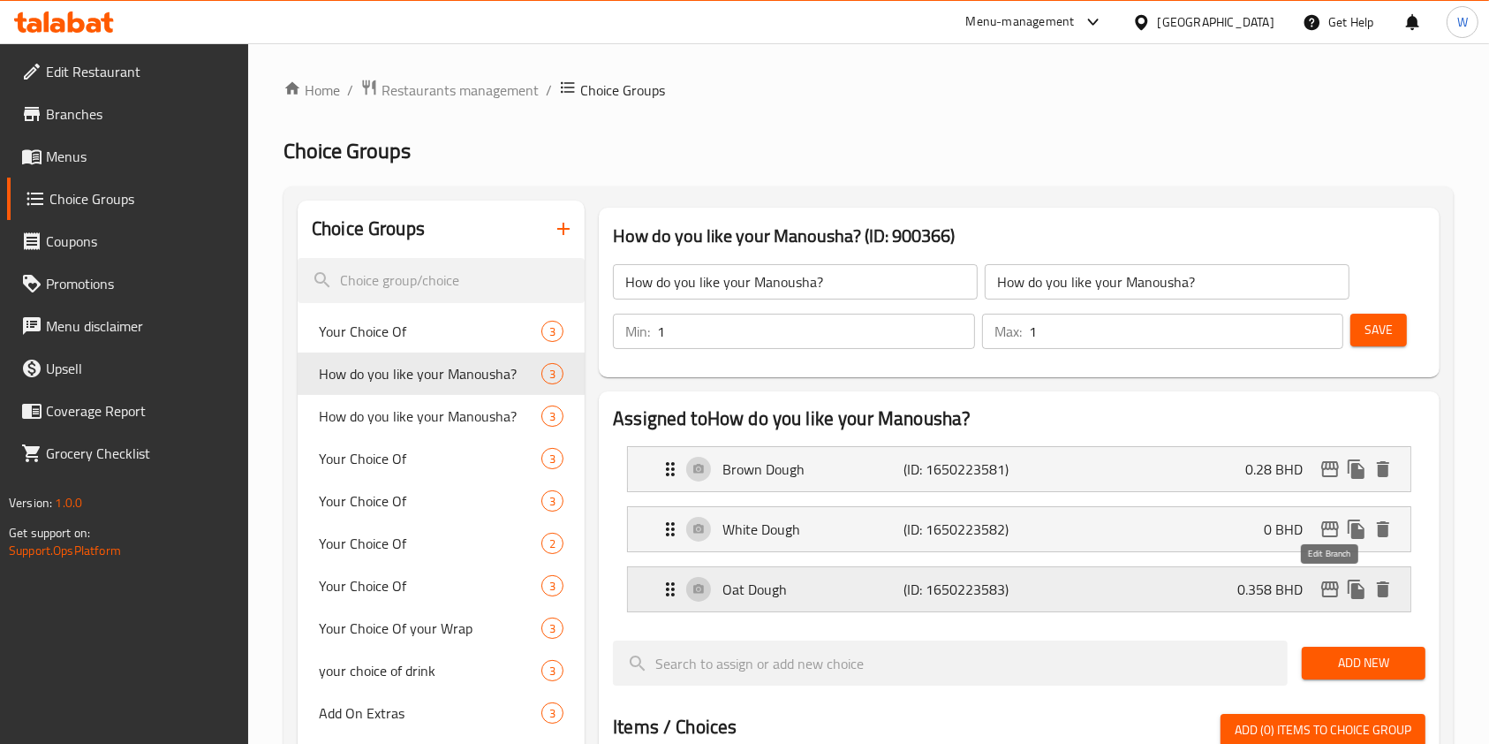
click at [1335, 586] on icon "edit" at bounding box center [1330, 589] width 18 height 16
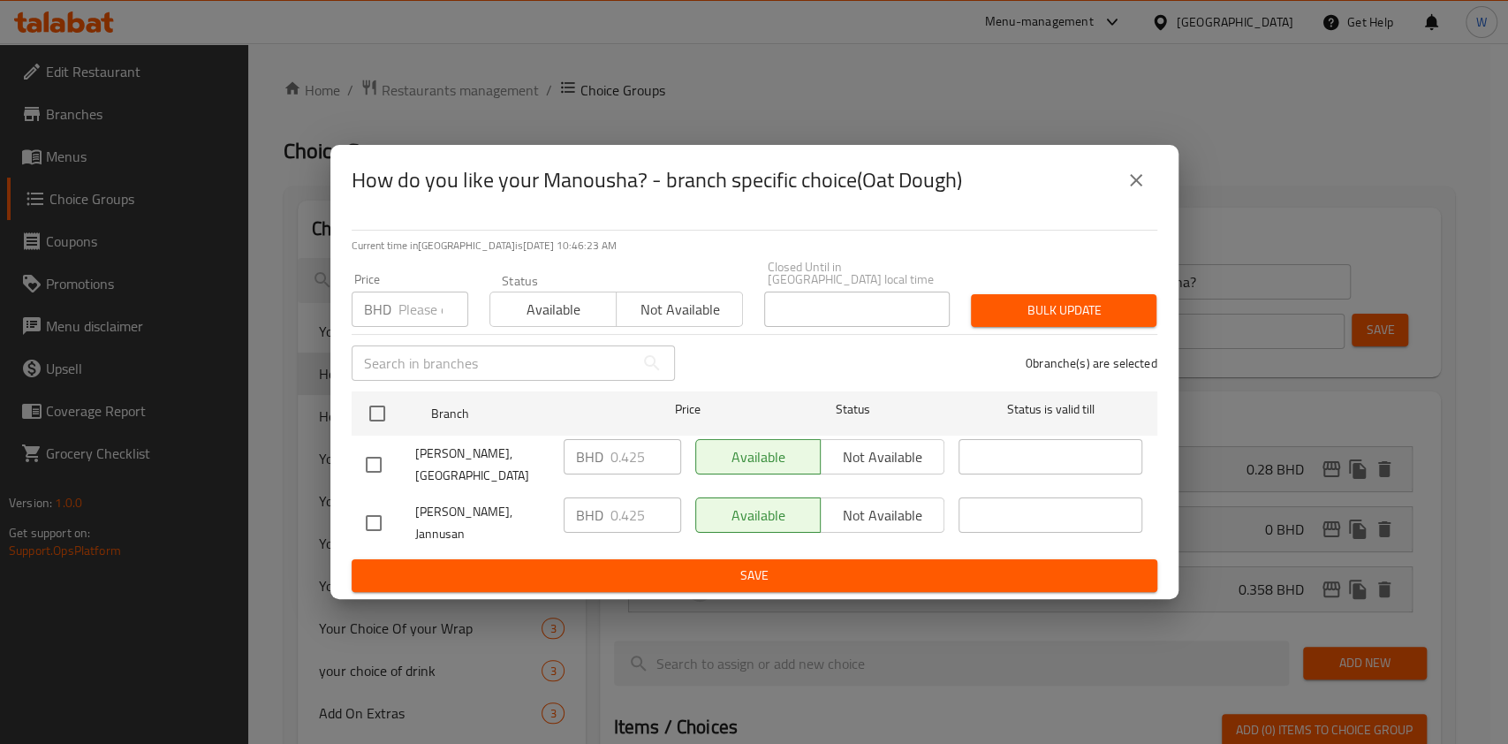
click at [1129, 179] on icon "close" at bounding box center [1135, 180] width 21 height 21
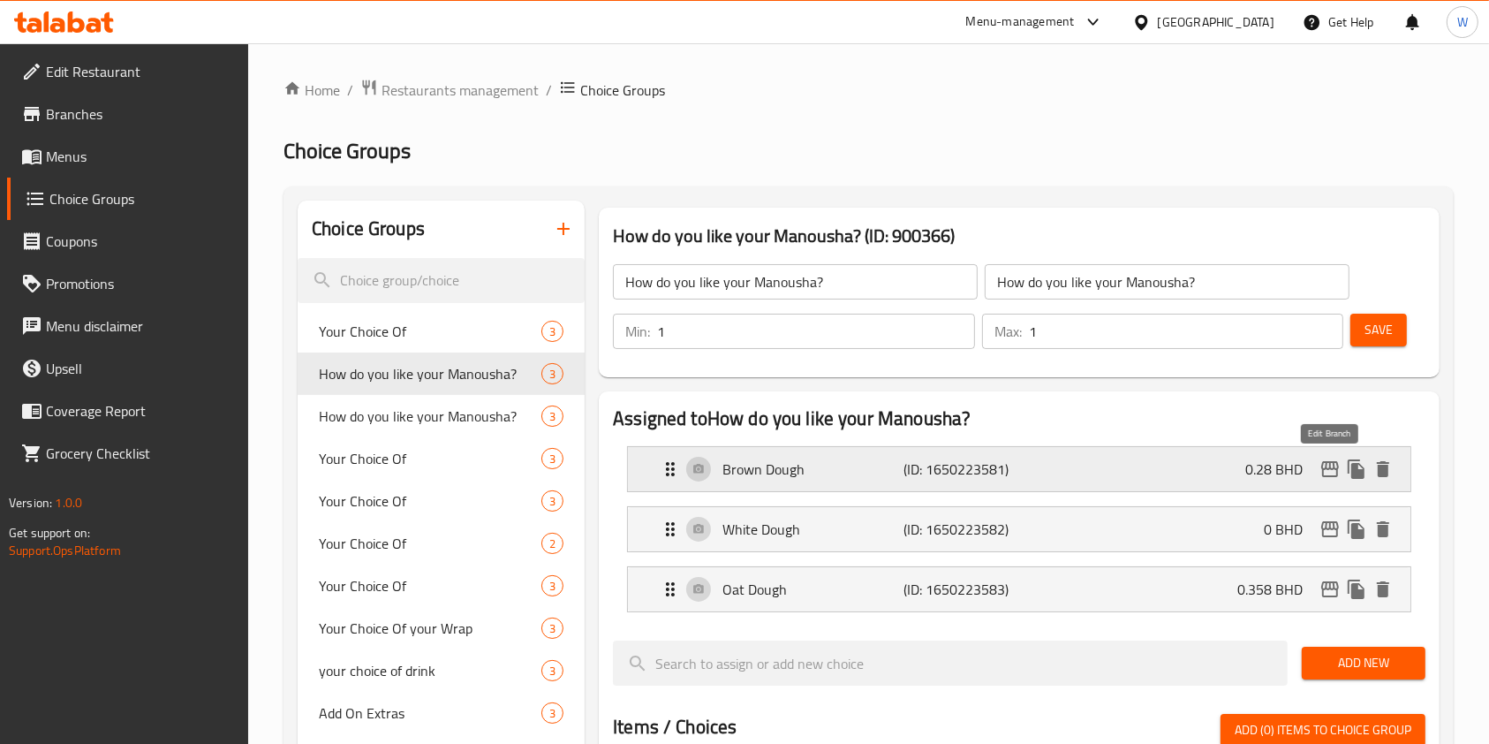
click at [1321, 473] on icon "edit" at bounding box center [1330, 468] width 21 height 21
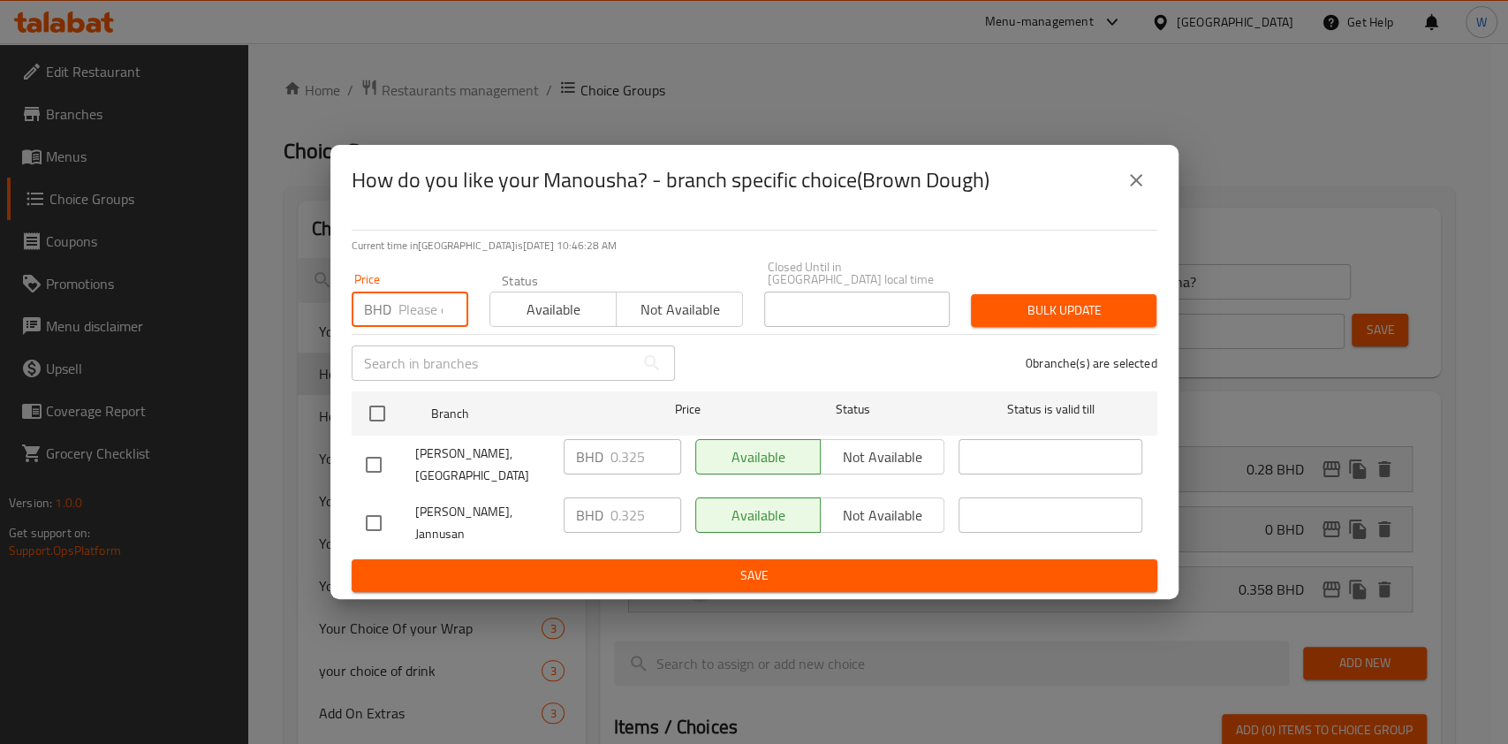
click at [411, 302] on input "number" at bounding box center [433, 308] width 70 height 35
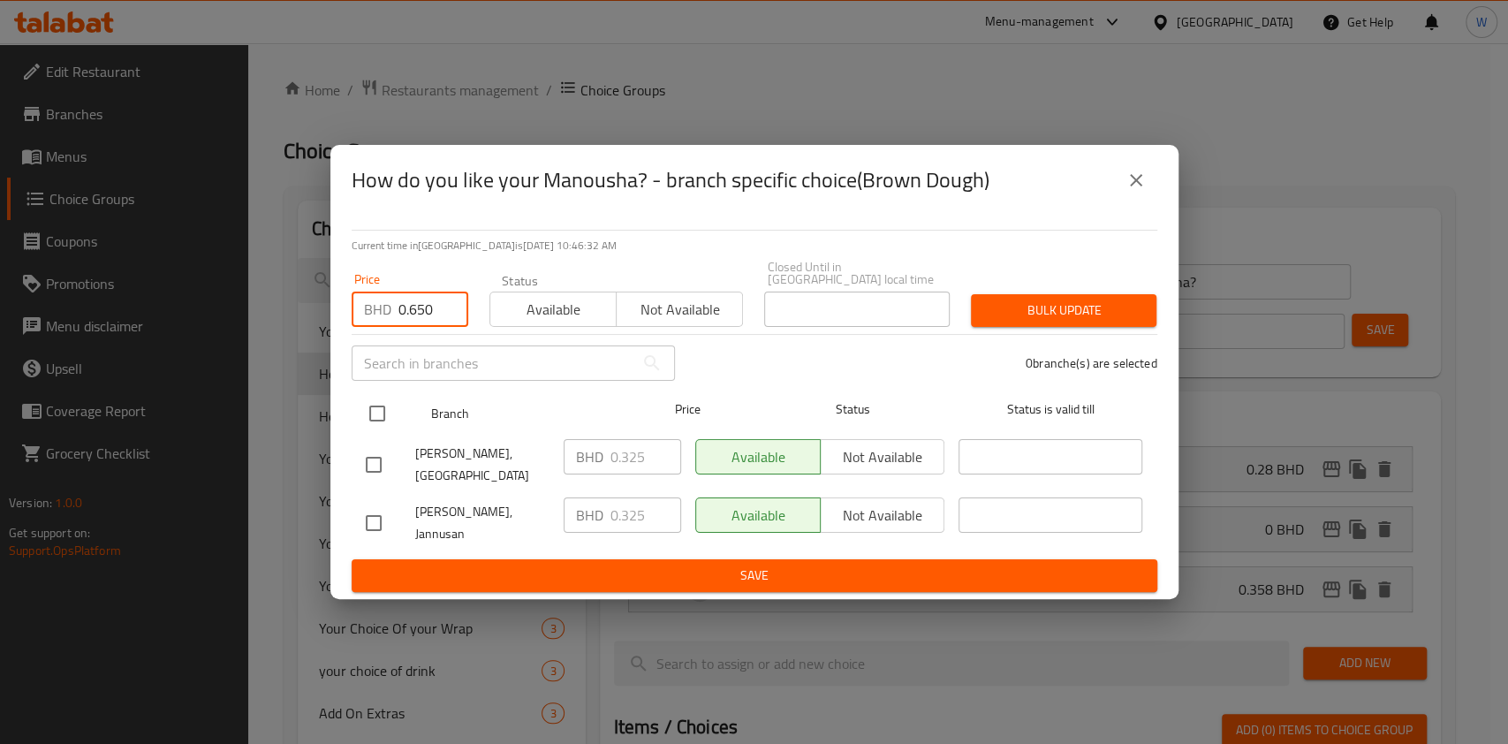
type input "0.650"
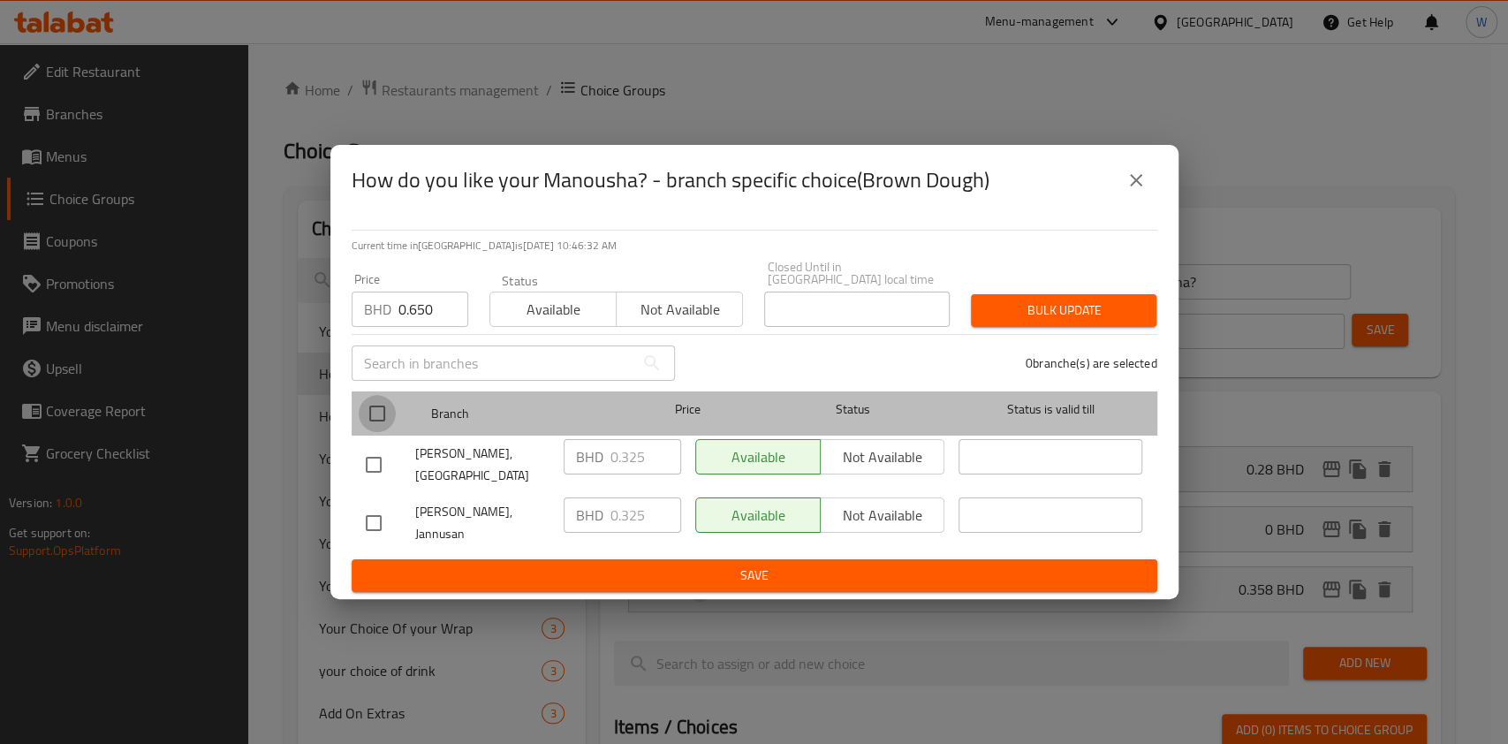
click at [384, 399] on input "checkbox" at bounding box center [377, 413] width 37 height 37
checkbox input "true"
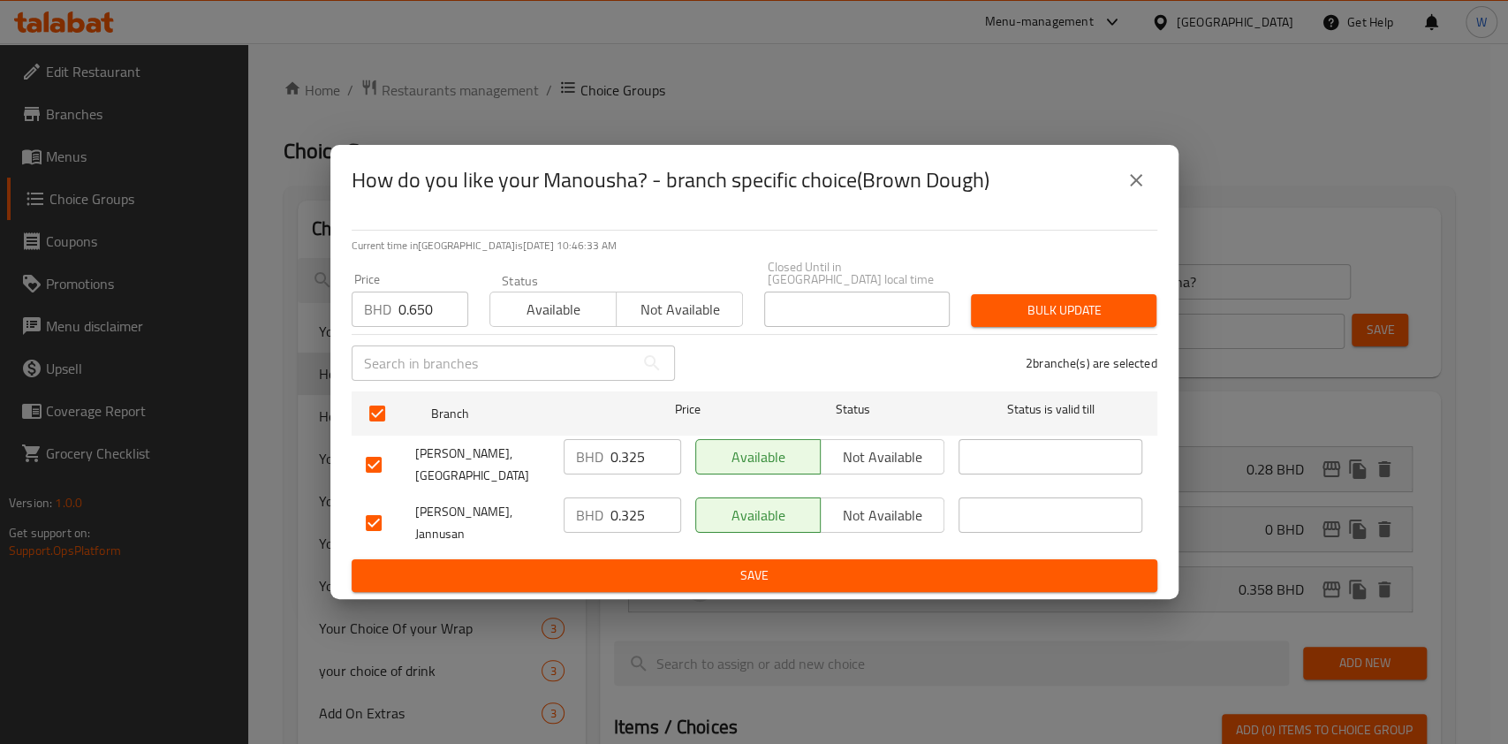
click at [1005, 311] on span "Bulk update" at bounding box center [1063, 310] width 157 height 22
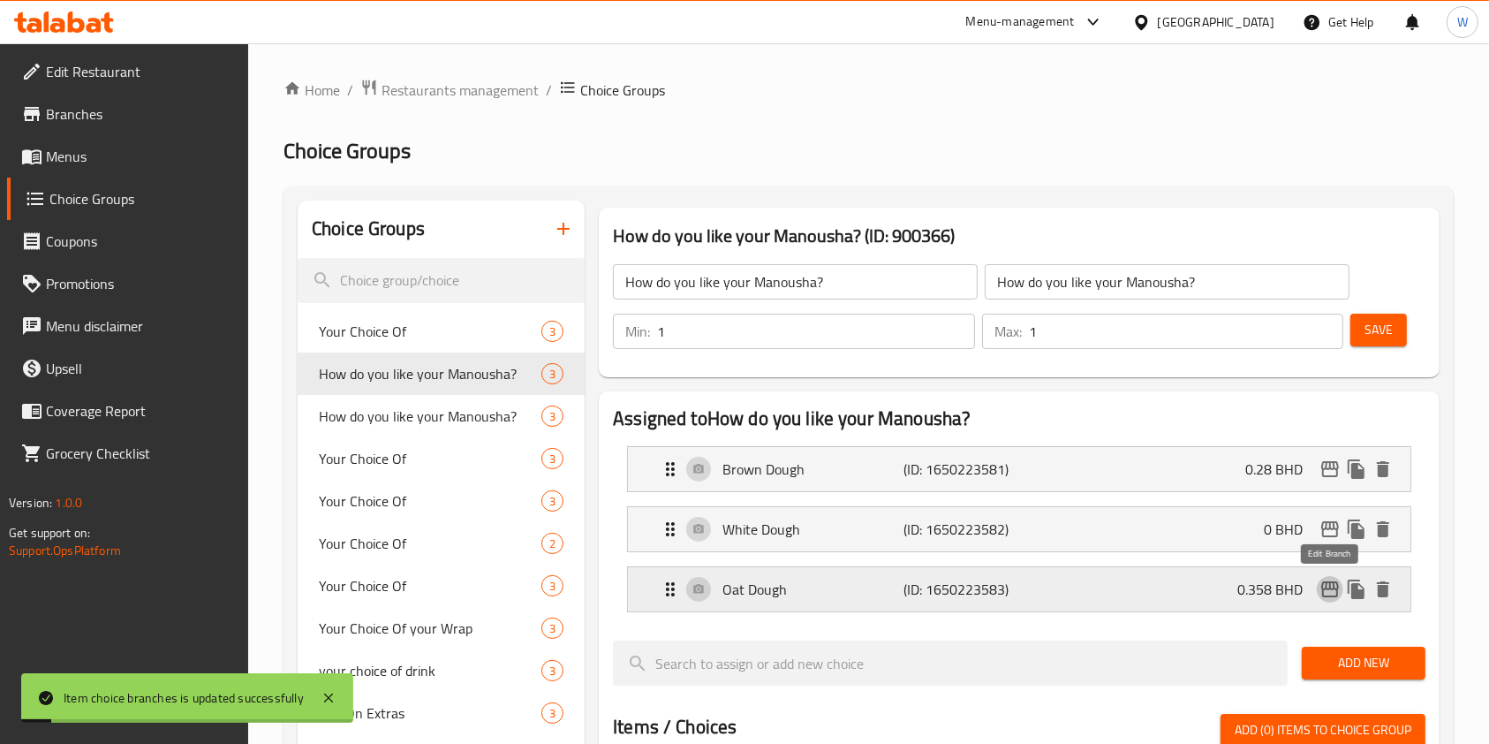
click at [1333, 599] on icon "edit" at bounding box center [1330, 588] width 21 height 21
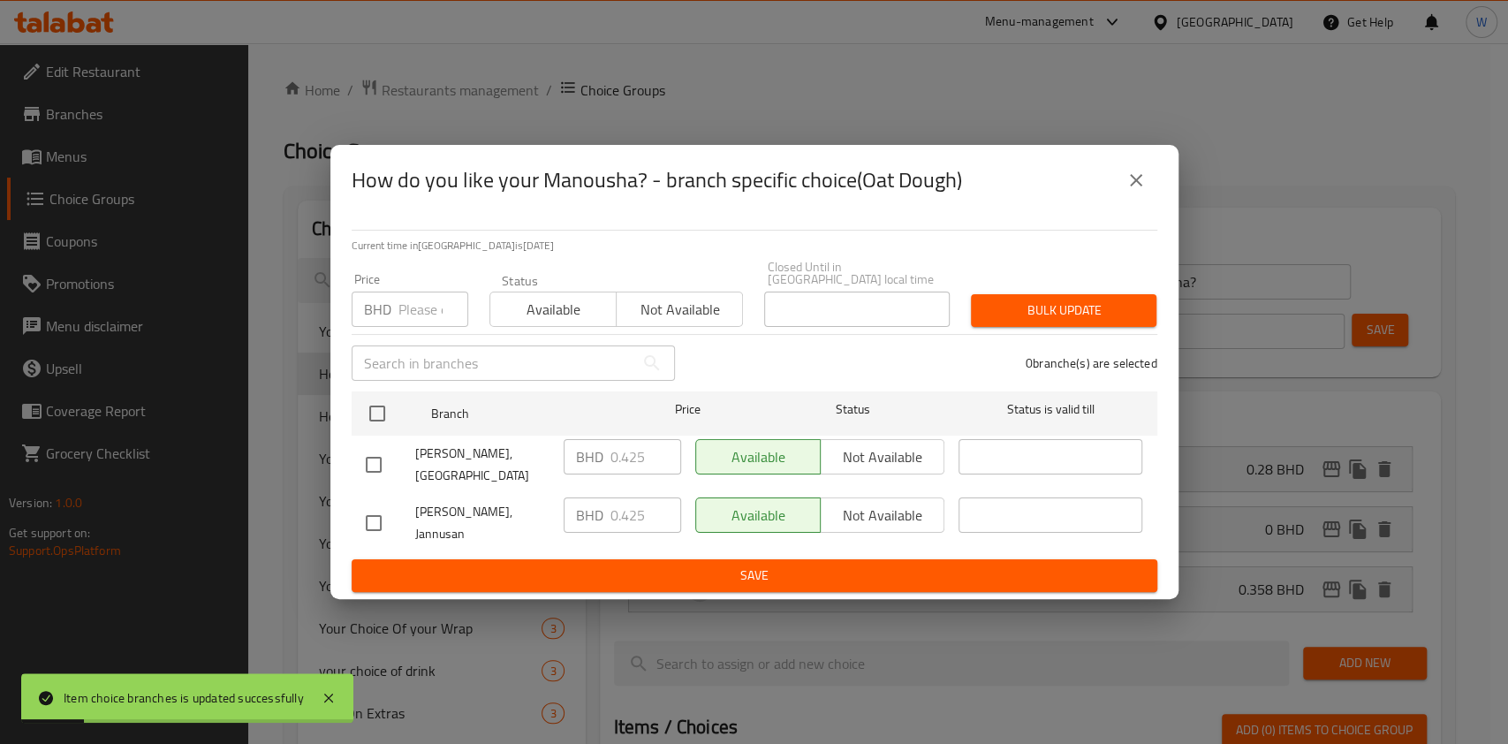
click at [422, 273] on div "Price BHD Price" at bounding box center [410, 300] width 117 height 54
click at [412, 297] on input "number" at bounding box center [433, 308] width 70 height 35
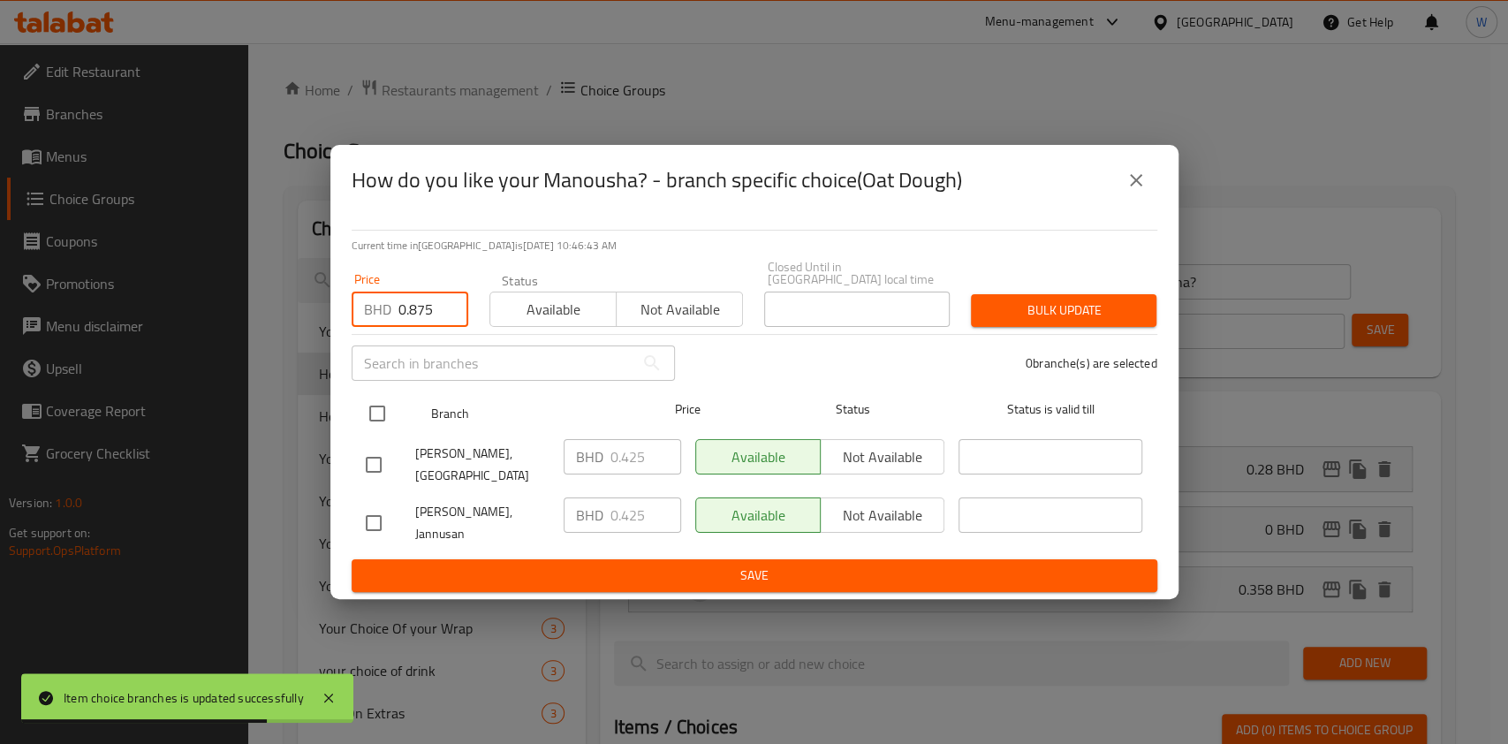
type input "0.875"
click at [380, 411] on input "checkbox" at bounding box center [377, 413] width 37 height 37
checkbox input "true"
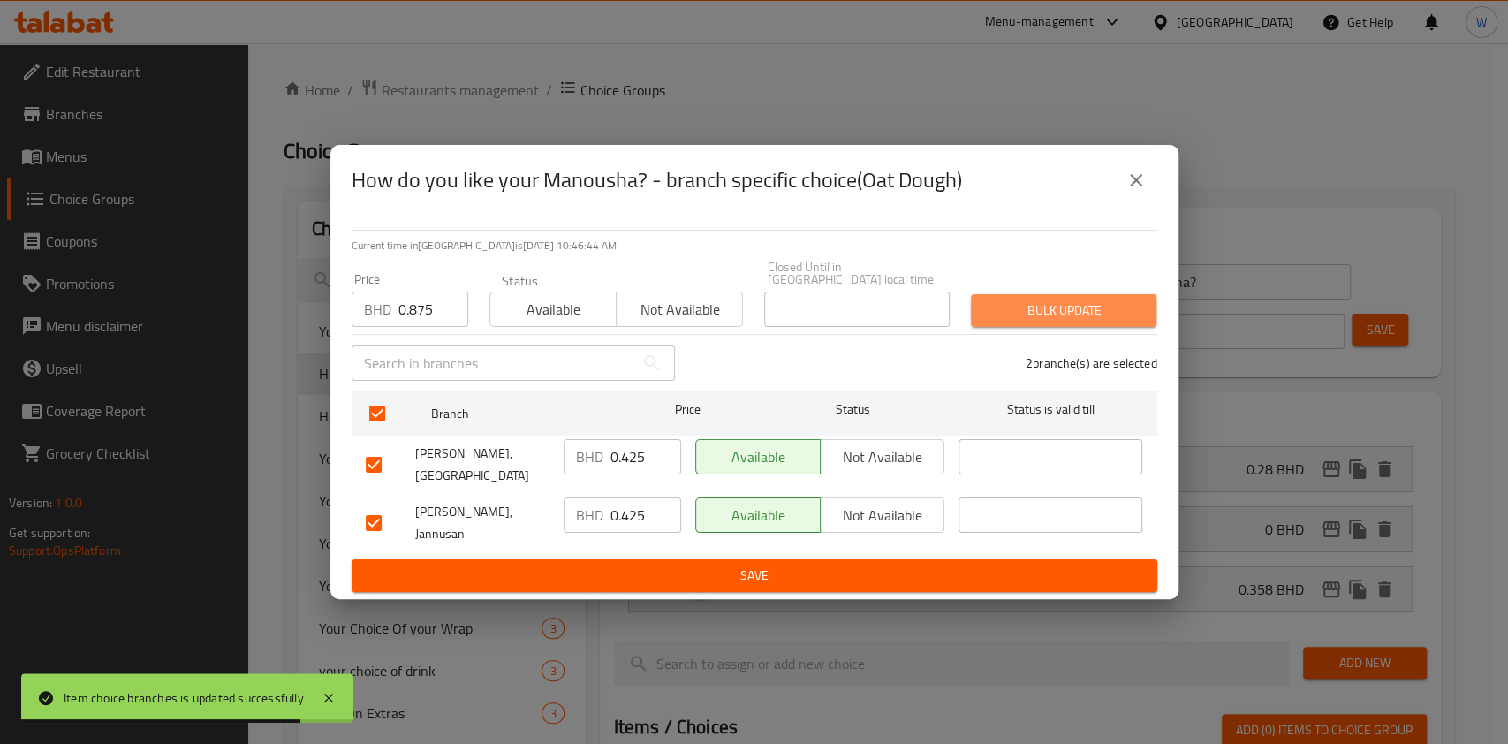
click at [1060, 311] on span "Bulk update" at bounding box center [1063, 310] width 157 height 22
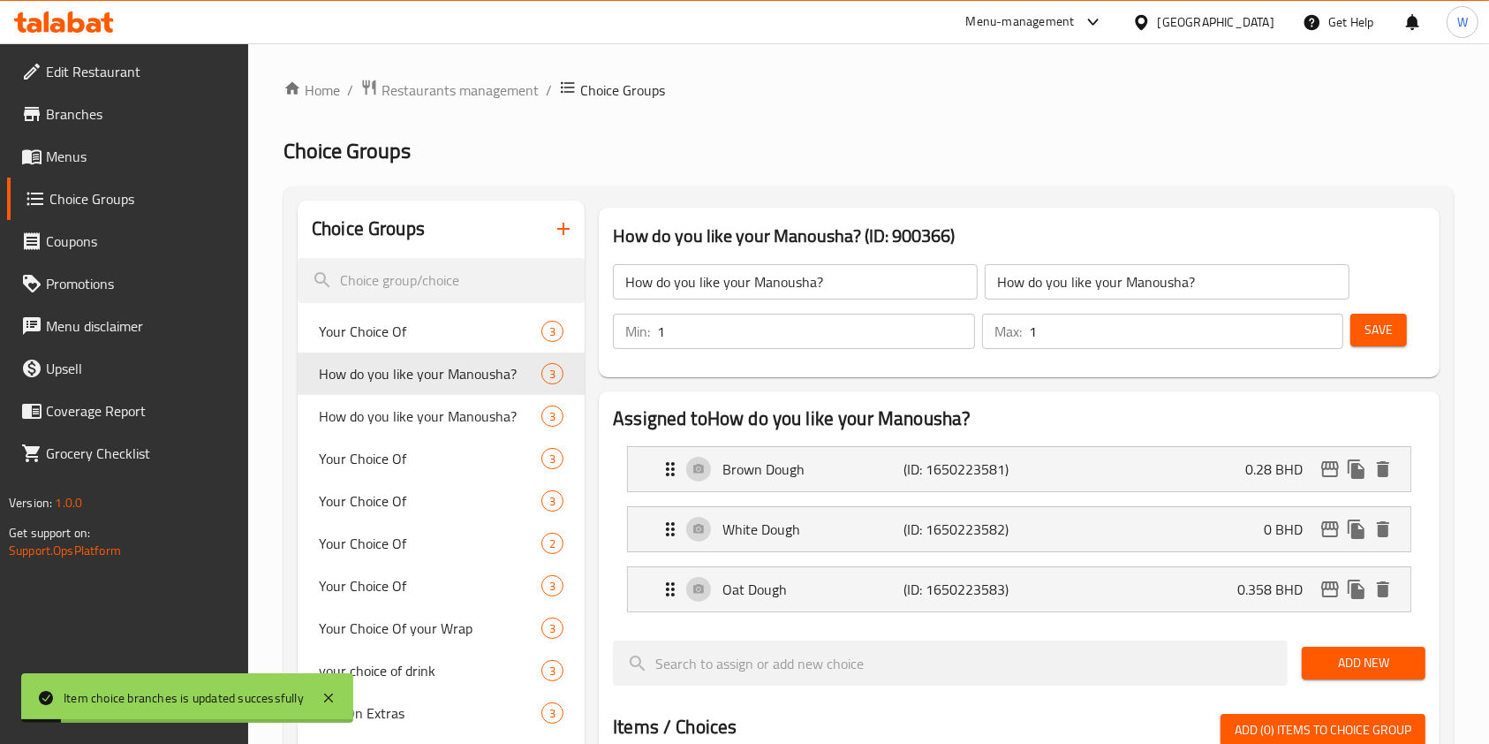
click at [1372, 335] on span "Save" at bounding box center [1379, 330] width 28 height 22
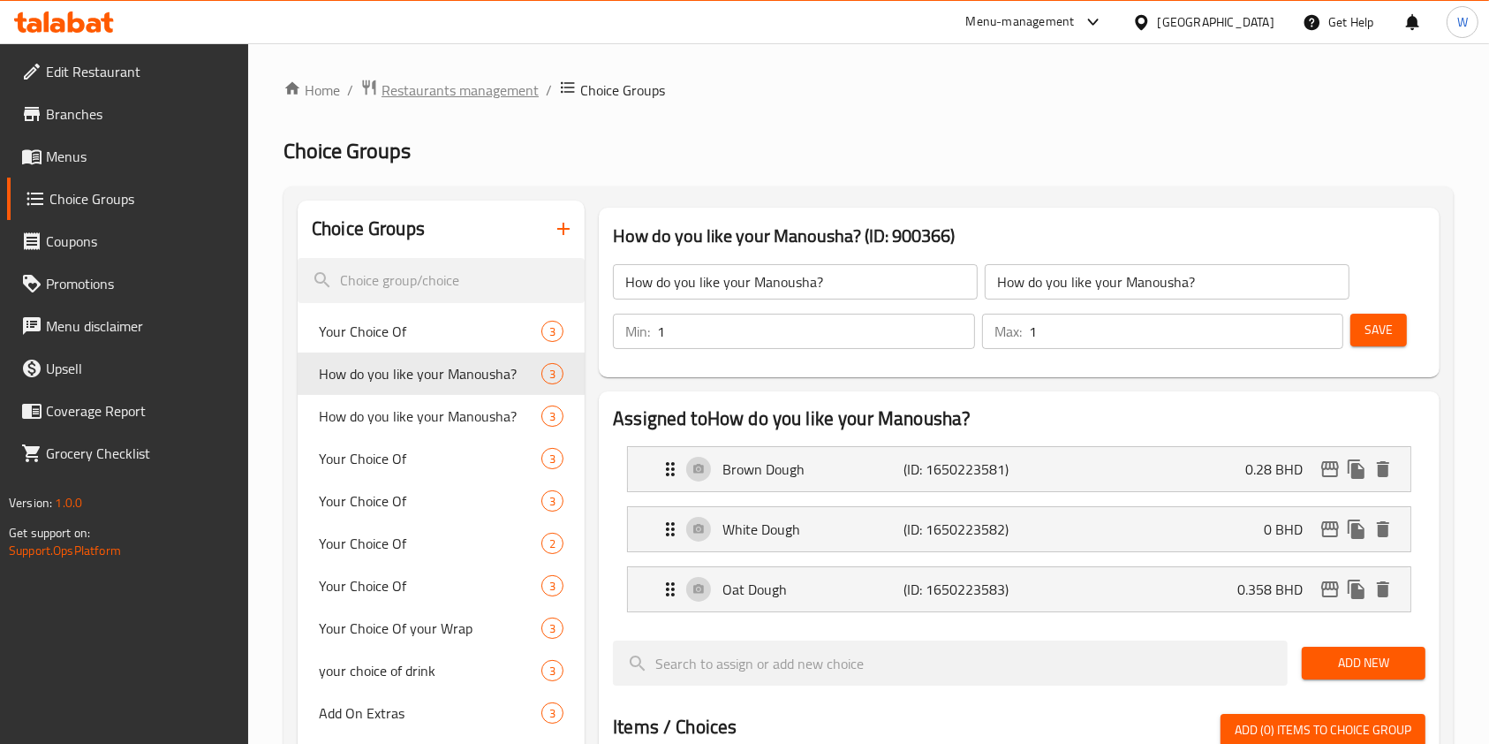
click at [514, 83] on span "Restaurants management" at bounding box center [460, 89] width 157 height 21
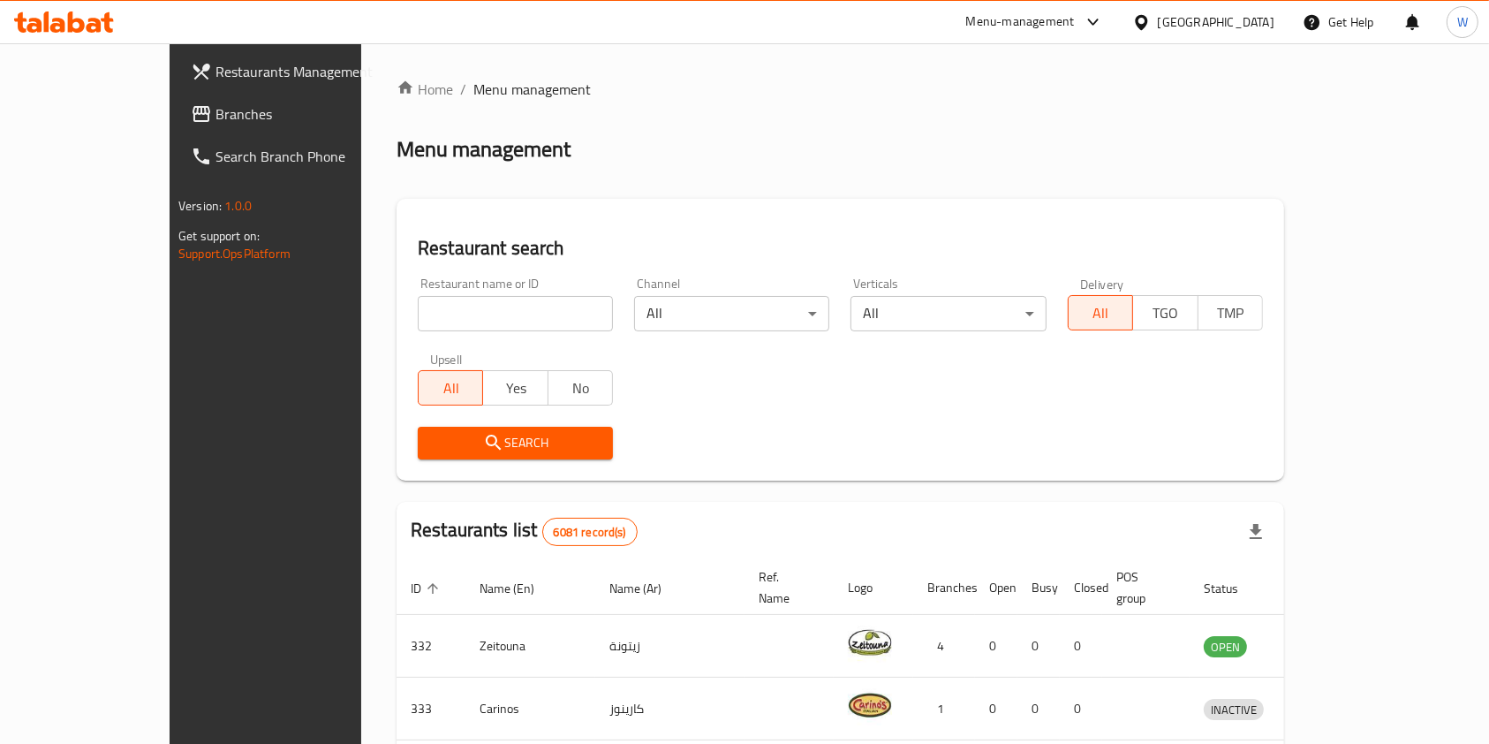
drag, startPoint x: 451, startPoint y: 299, endPoint x: 446, endPoint y: 288, distance: 12.6
click at [451, 299] on input "search" at bounding box center [515, 313] width 195 height 35
paste input ""Rise Bakehouse ""
click at [418, 313] on input ""Rise Bakehouse" at bounding box center [515, 313] width 195 height 35
click at [418, 317] on input ""Rise Bakehouse" at bounding box center [515, 313] width 195 height 35
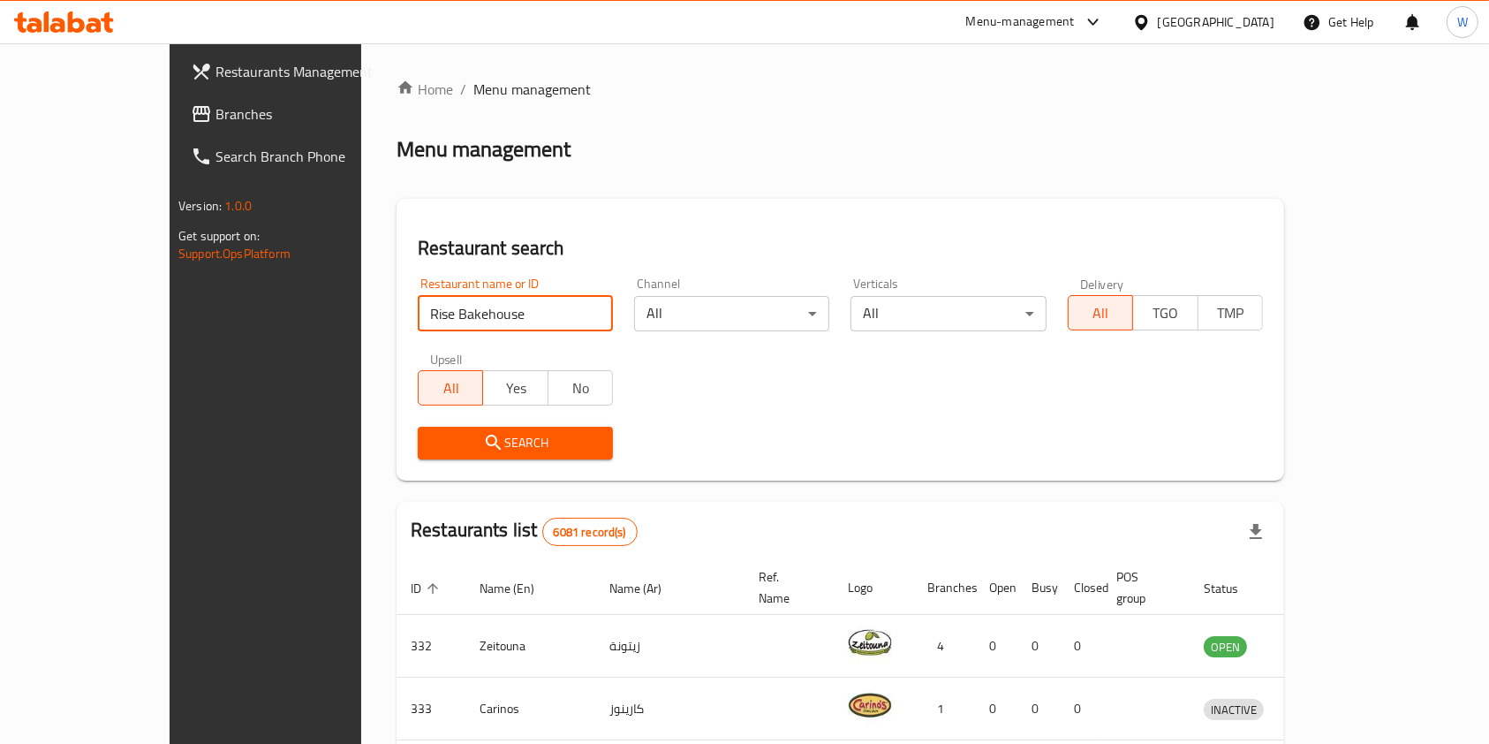
type input "Rise Bakehouse"
click button "Search" at bounding box center [515, 443] width 195 height 33
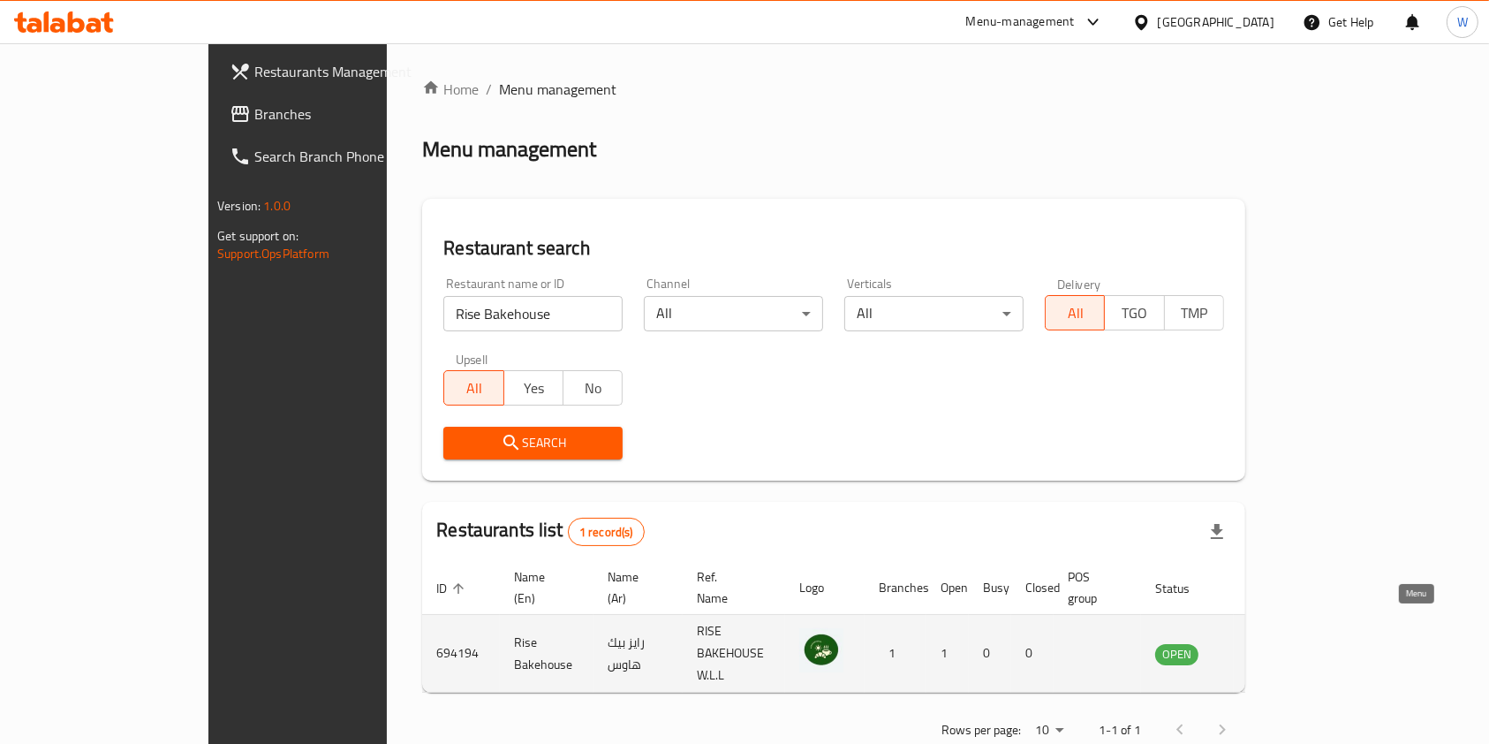
click at [1268, 647] on icon "enhanced table" at bounding box center [1258, 654] width 19 height 15
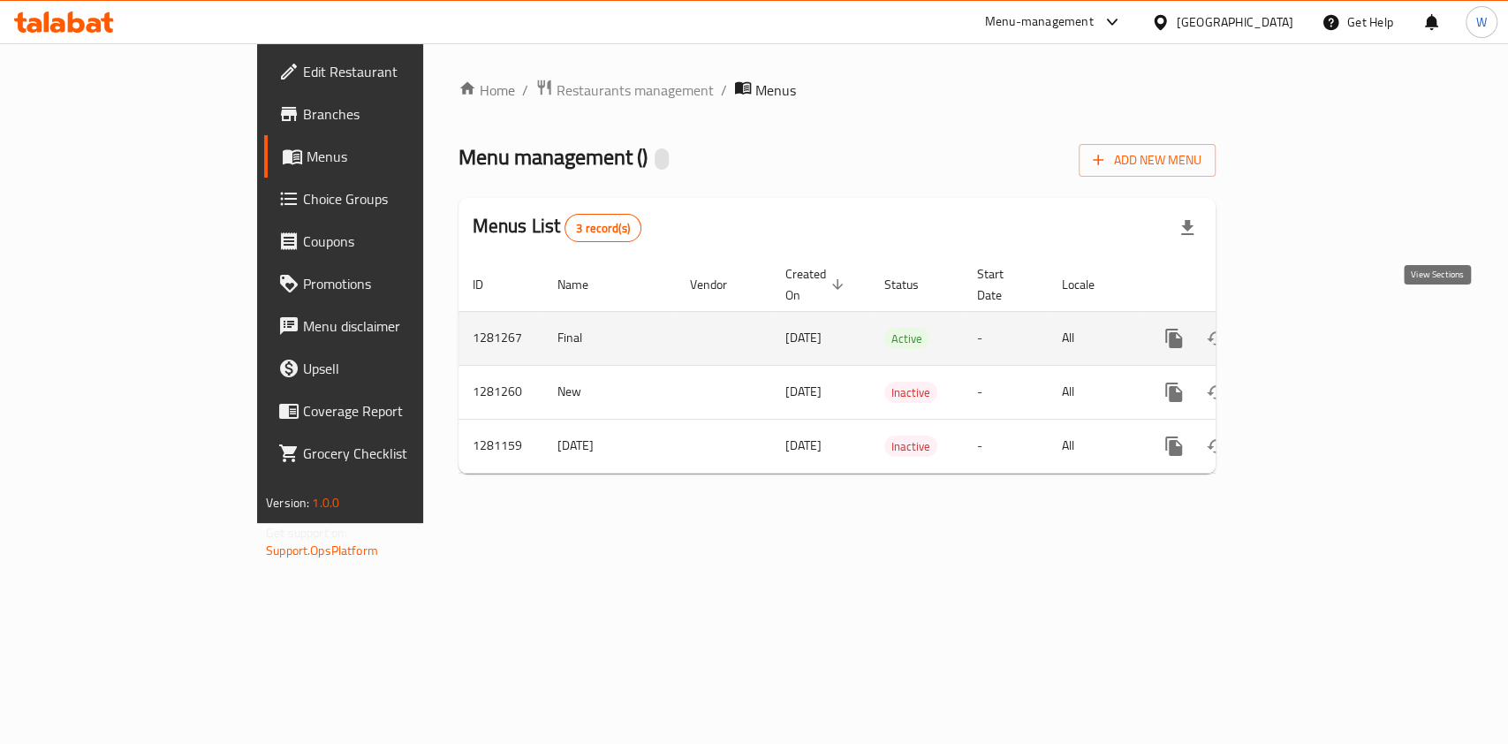
click at [1322, 319] on link "enhanced table" at bounding box center [1301, 338] width 42 height 42
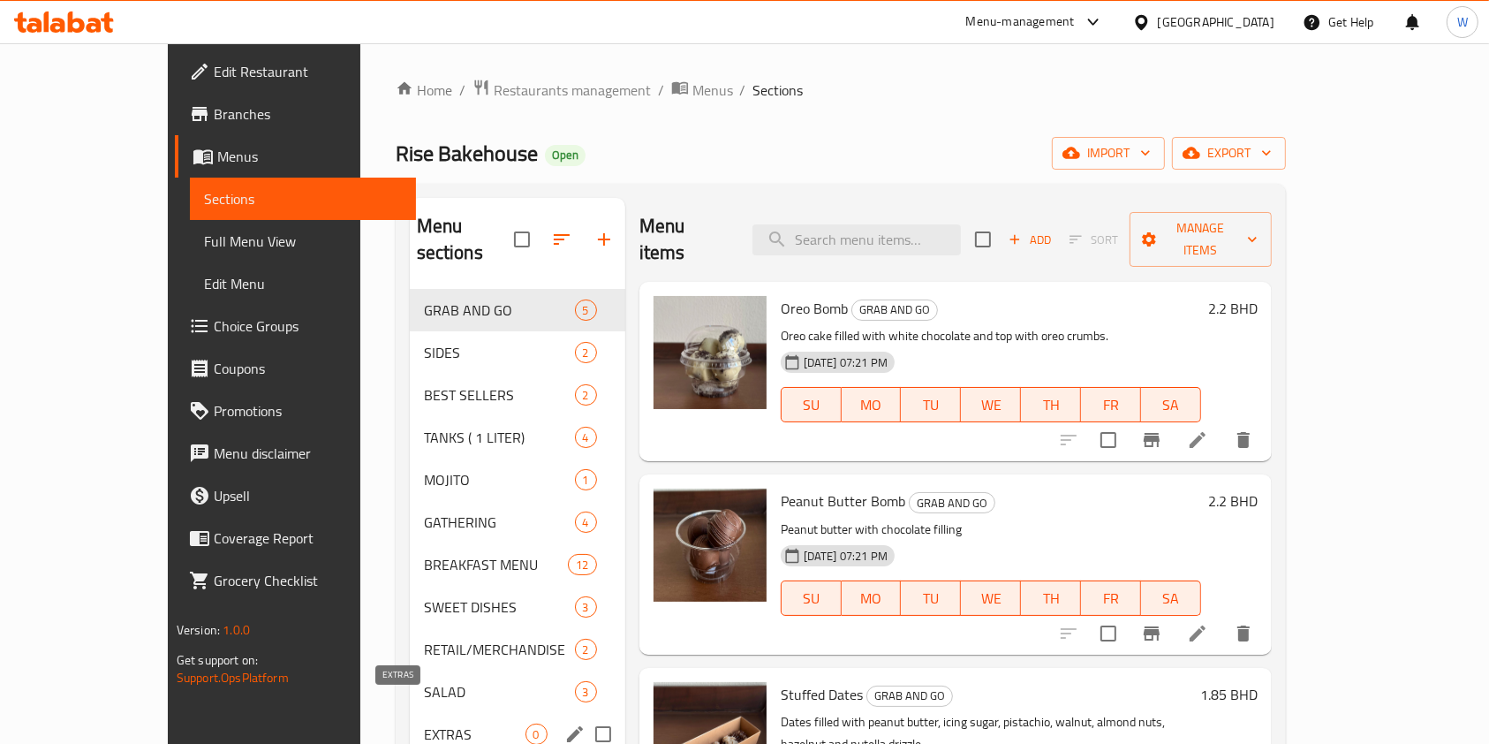
click at [424, 723] on span "EXTRAS" at bounding box center [475, 733] width 102 height 21
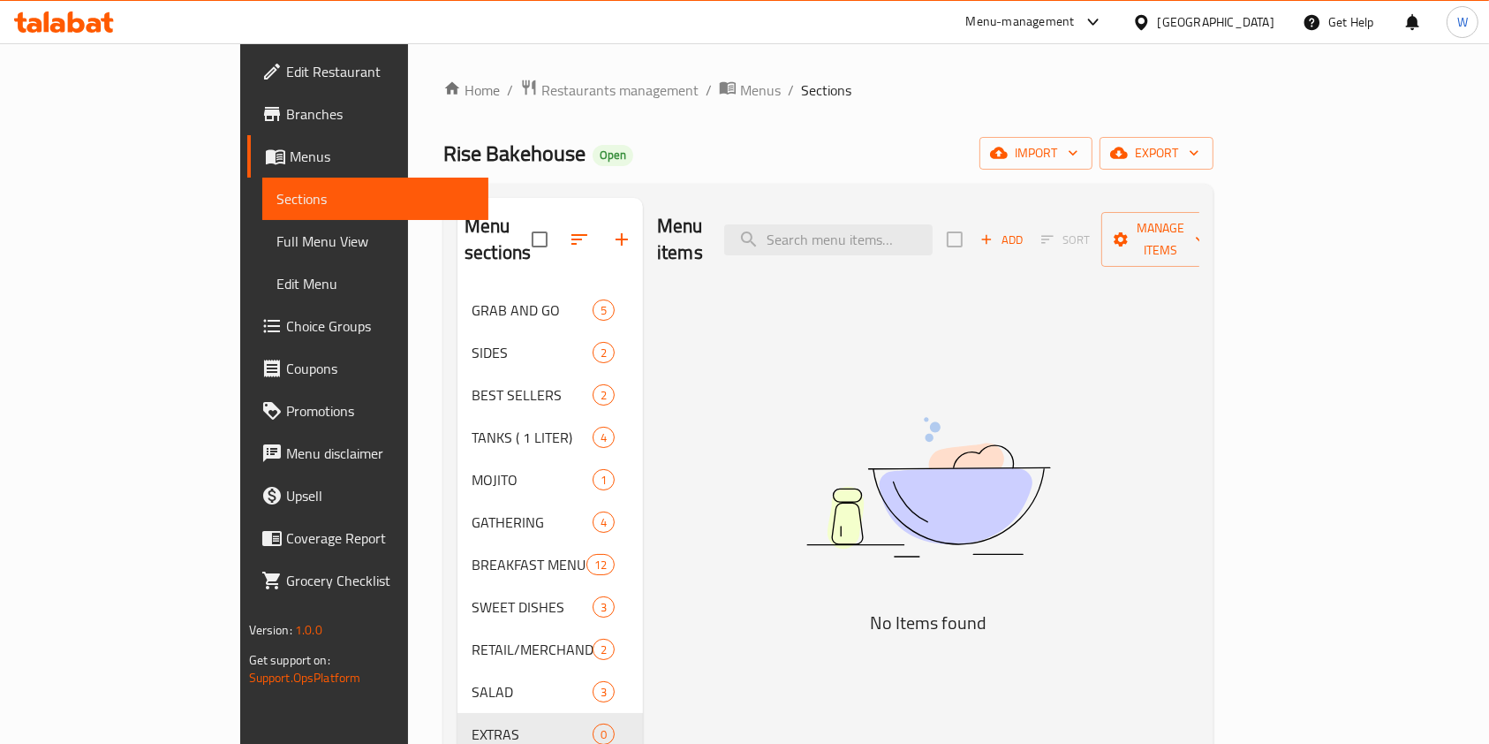
scroll to position [117, 0]
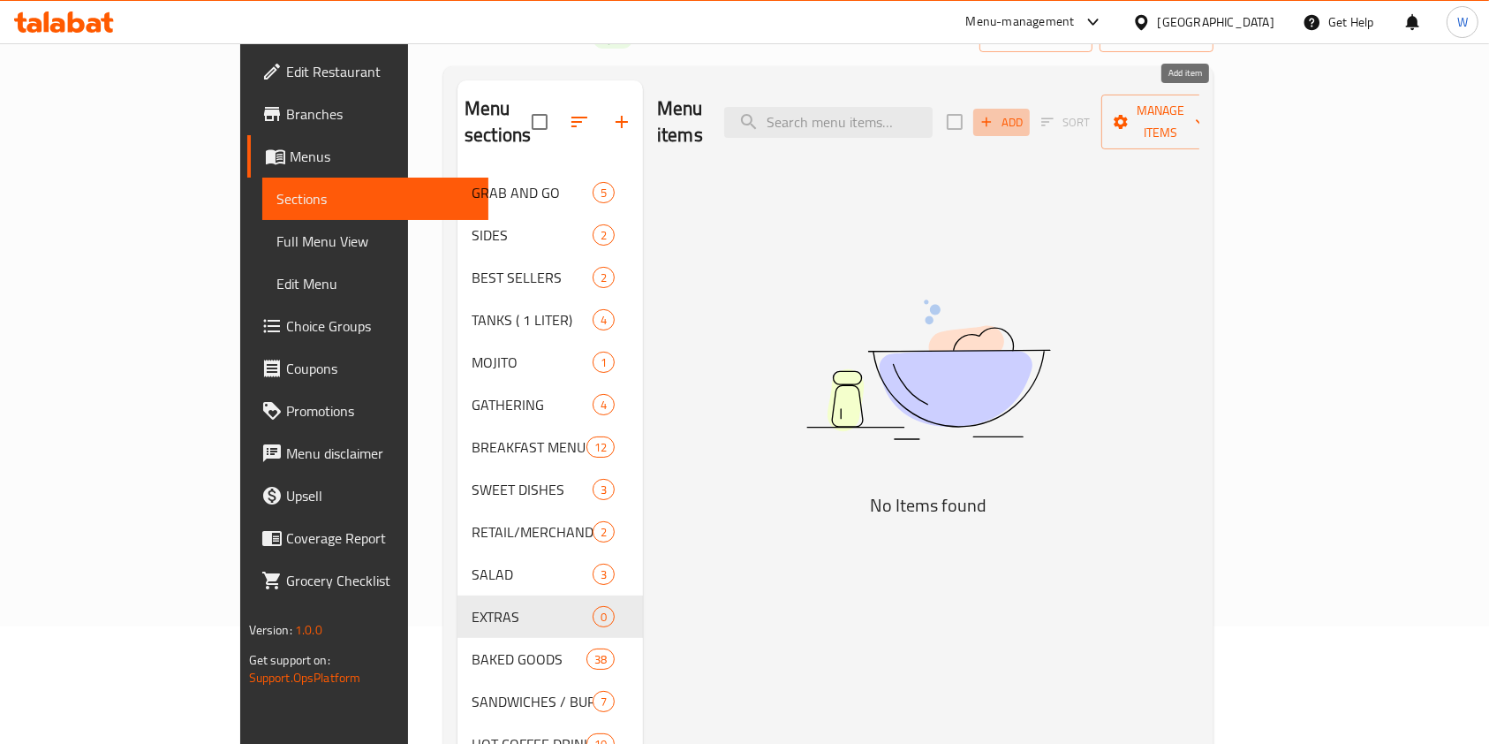
click at [1025, 112] on span "Add" at bounding box center [1002, 122] width 48 height 20
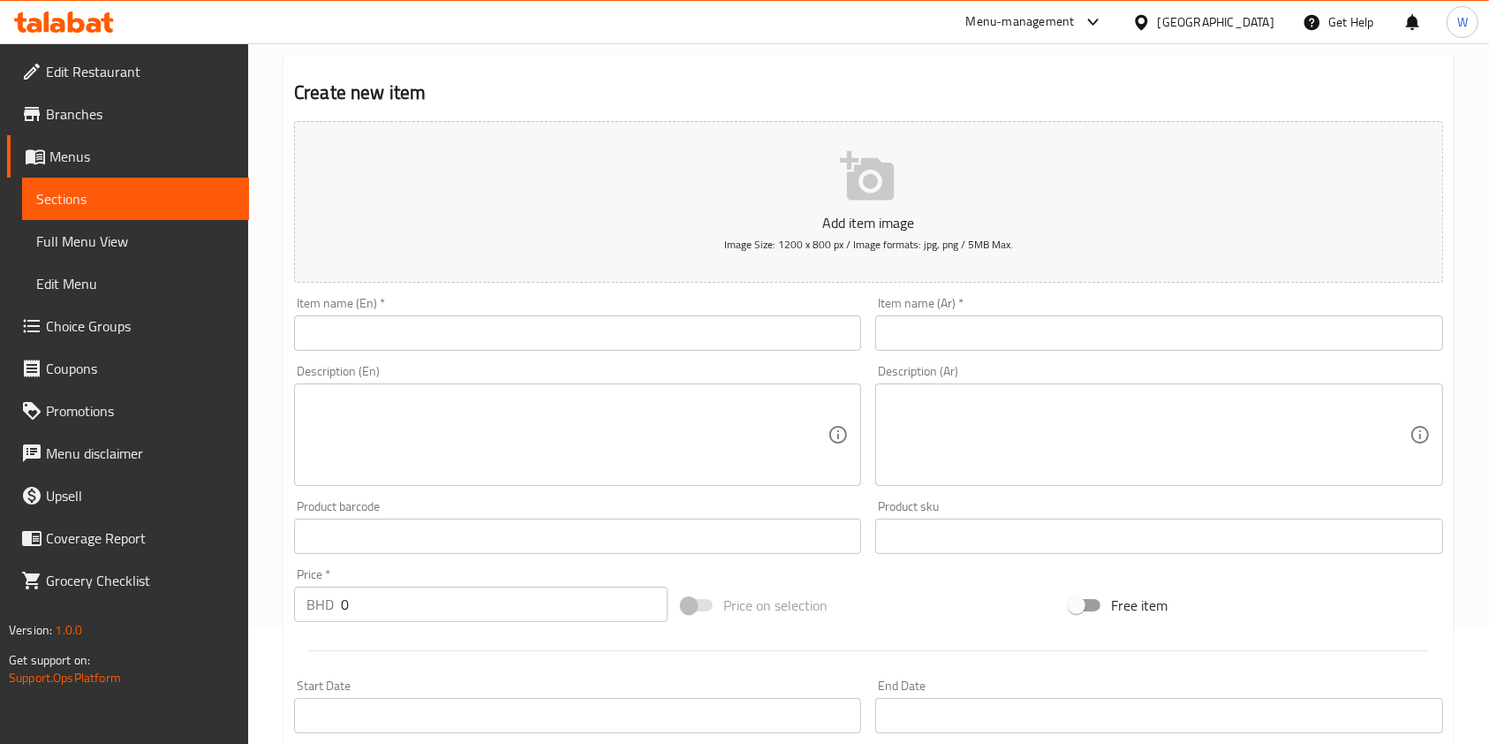
click at [613, 339] on input "text" at bounding box center [577, 332] width 567 height 35
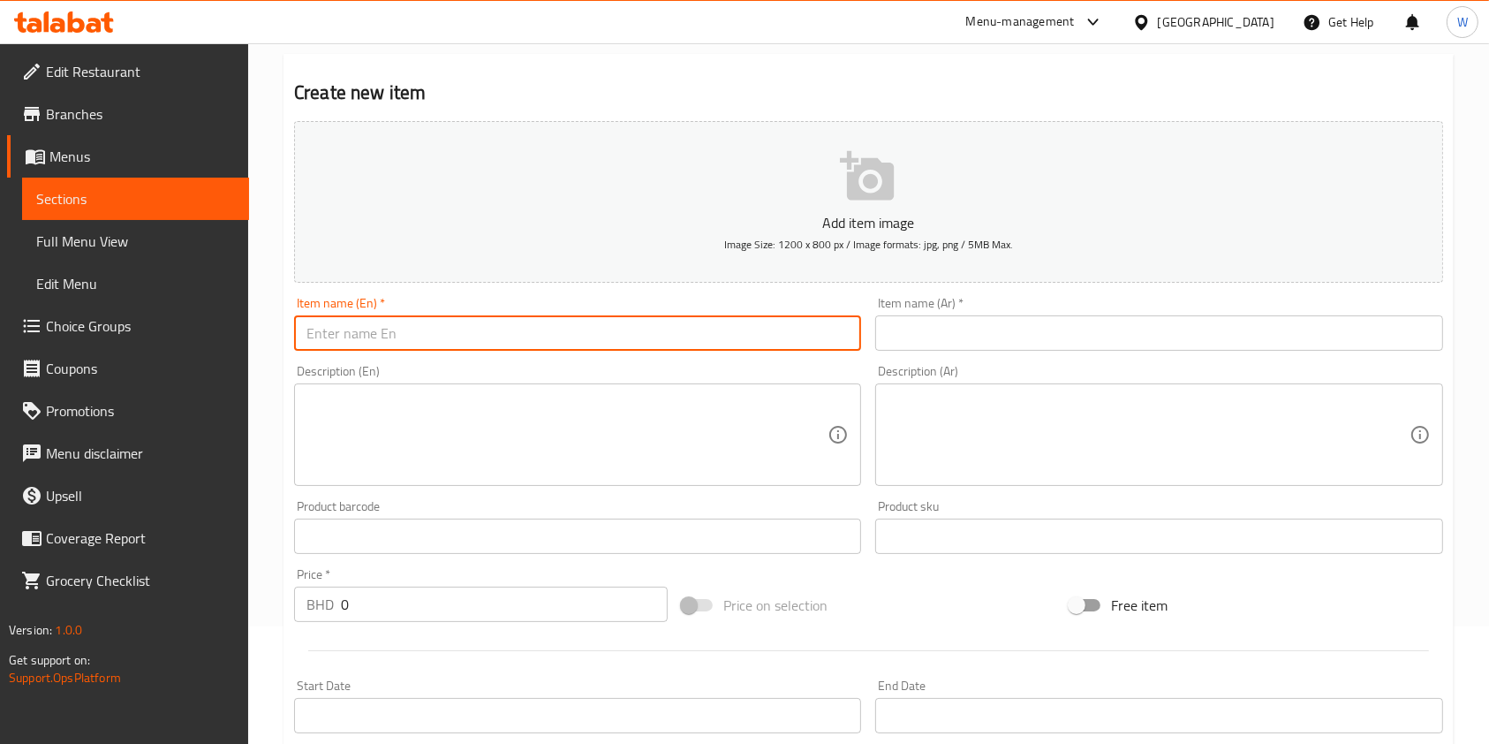
paste input "Extra Cheddar Cheese"
type input "Extra Cheddar Cheese"
click at [940, 359] on div "Description (Ar) Description (Ar)" at bounding box center [1158, 425] width 581 height 135
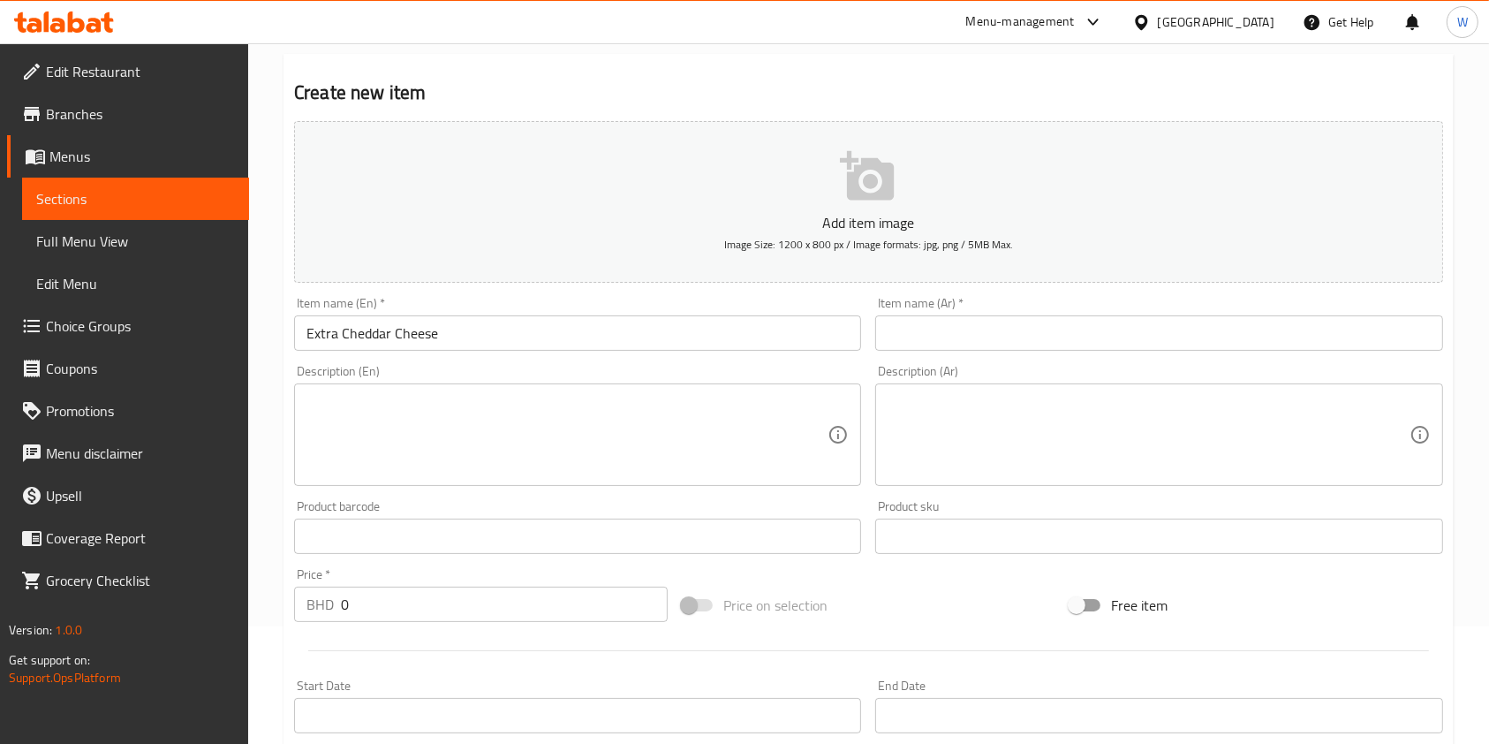
click at [952, 327] on input "text" at bounding box center [1158, 332] width 567 height 35
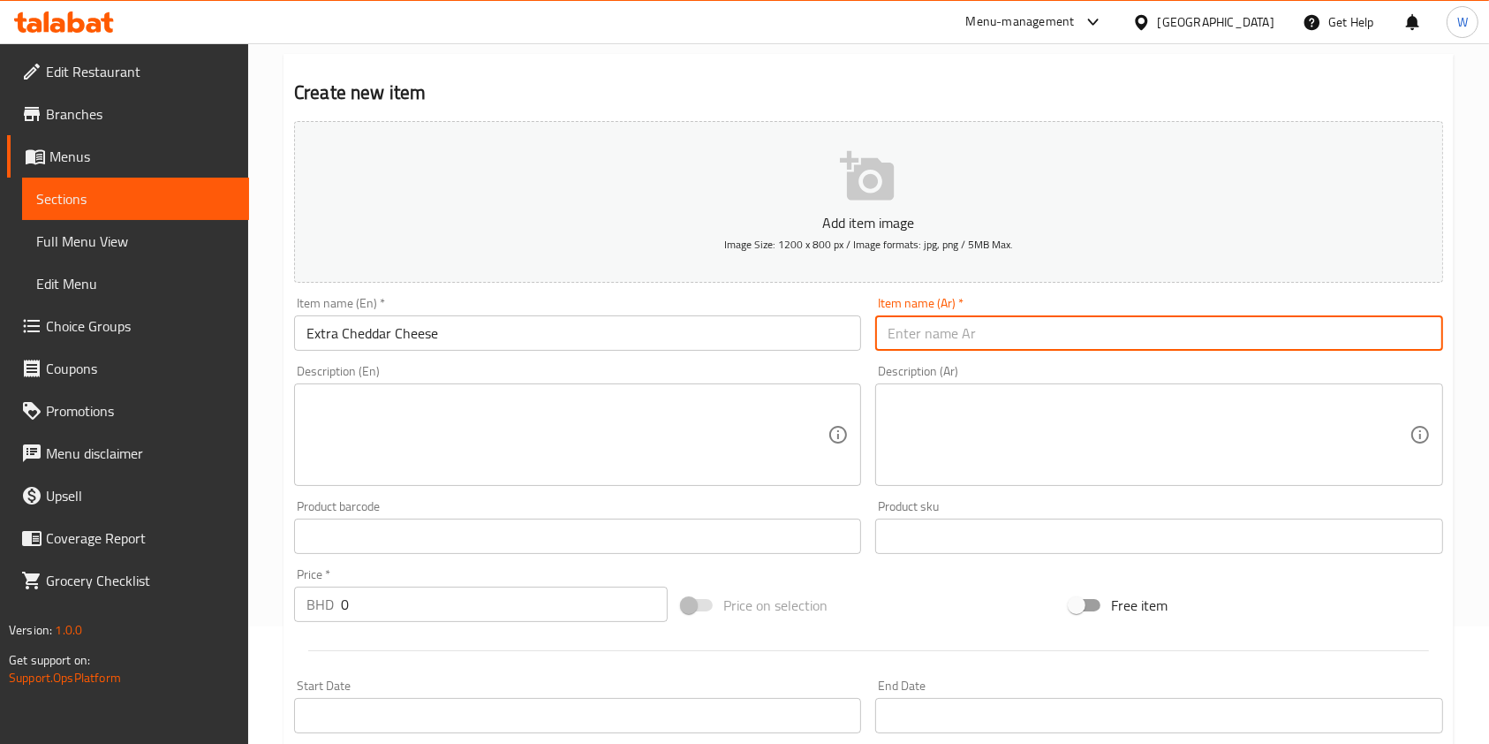
paste input "جبنة شيدر إضافية"
type input "جبنة شيدر إضافية"
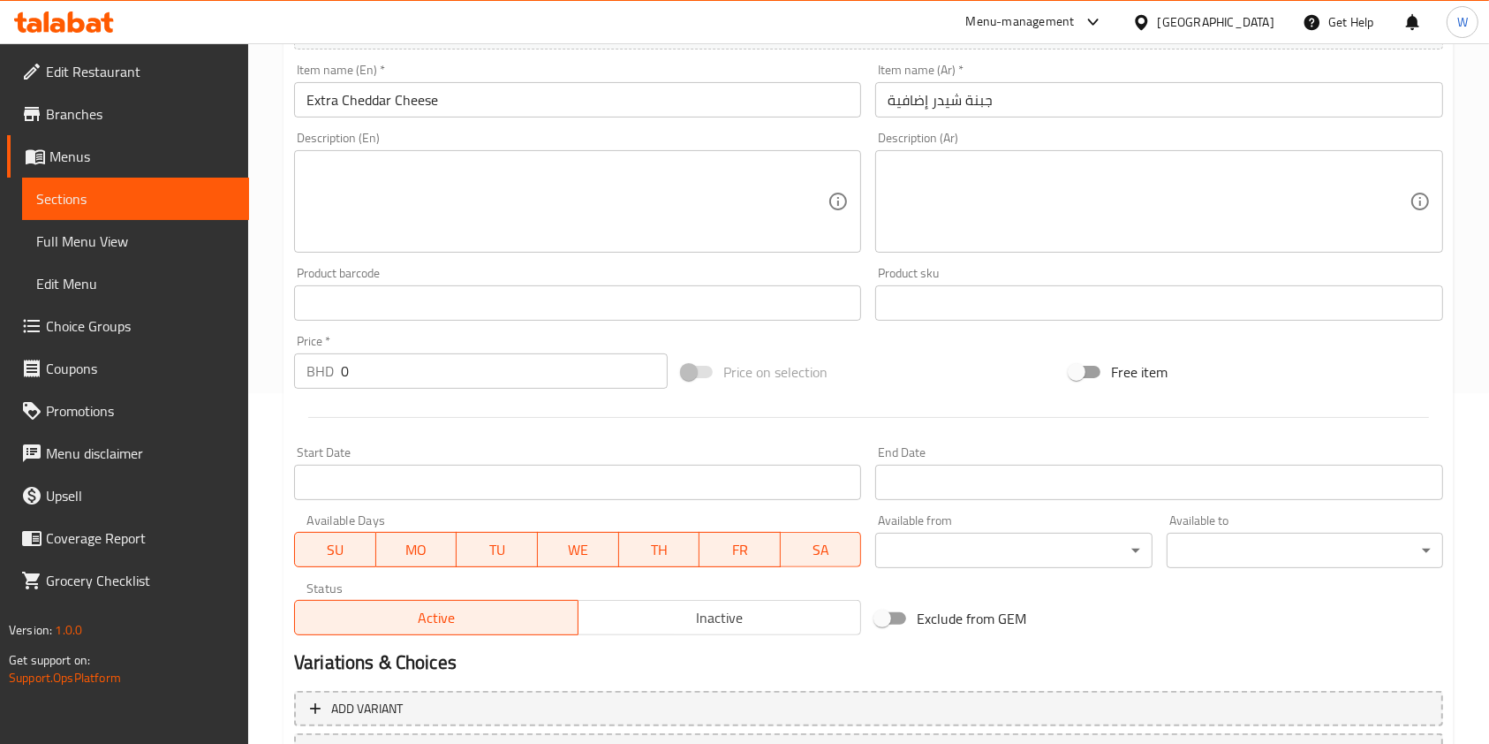
scroll to position [353, 0]
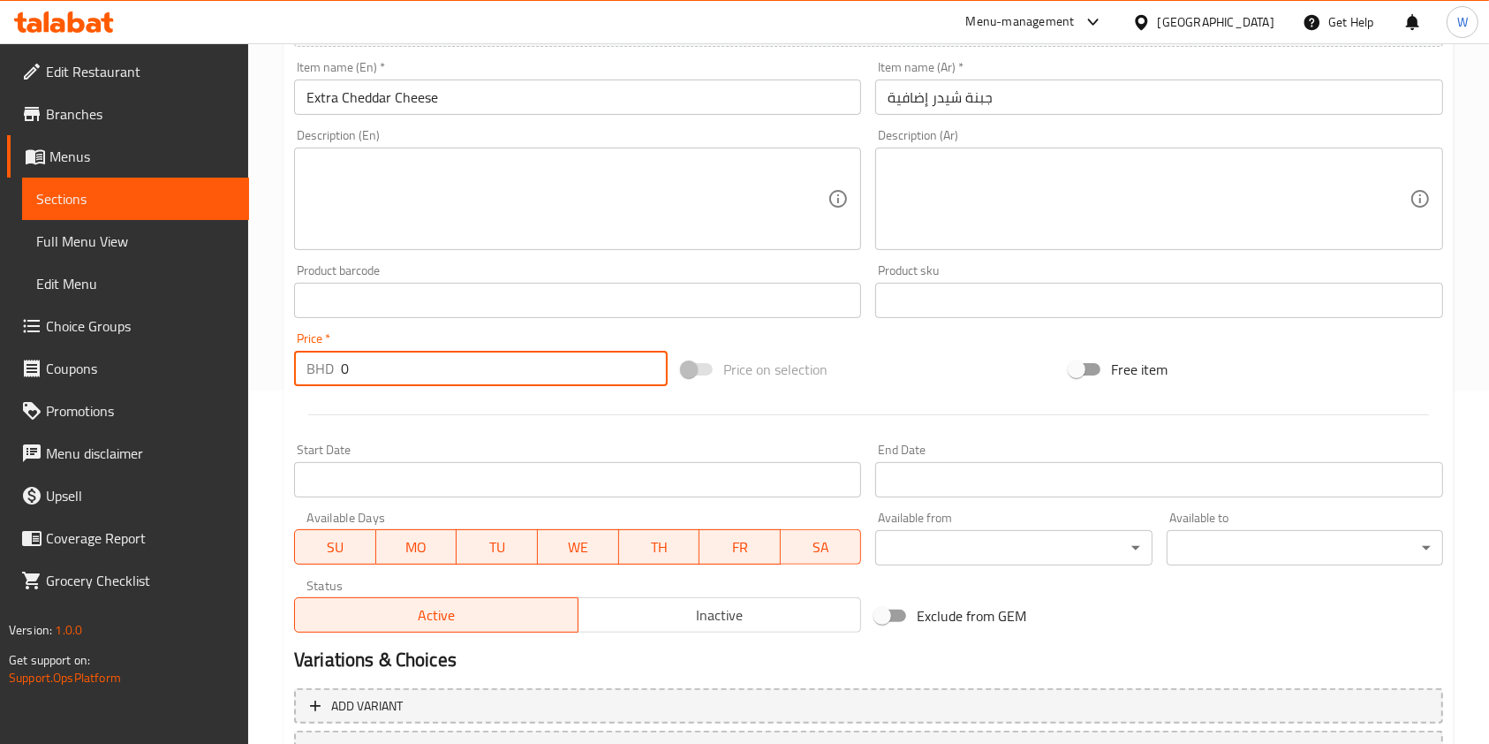
drag, startPoint x: 356, startPoint y: 376, endPoint x: 286, endPoint y: 385, distance: 70.3
click at [282, 379] on div "Home / Restaurants management / Menus / Sections / item / create EXTRAS section…" at bounding box center [868, 292] width 1241 height 1205
paste input ".250"
type input "0.250"
click at [367, 399] on div at bounding box center [868, 414] width 1163 height 43
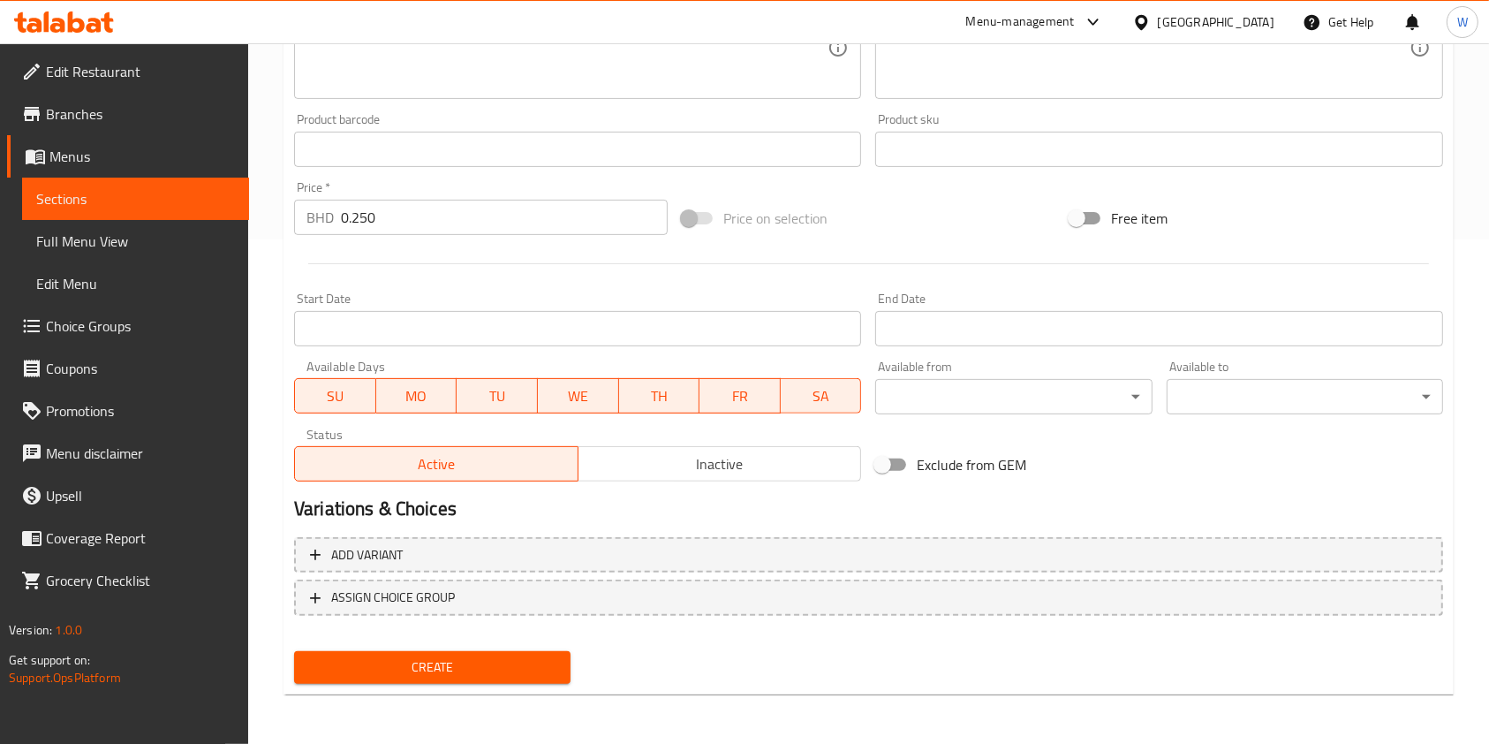
click at [438, 671] on span "Create" at bounding box center [432, 667] width 248 height 22
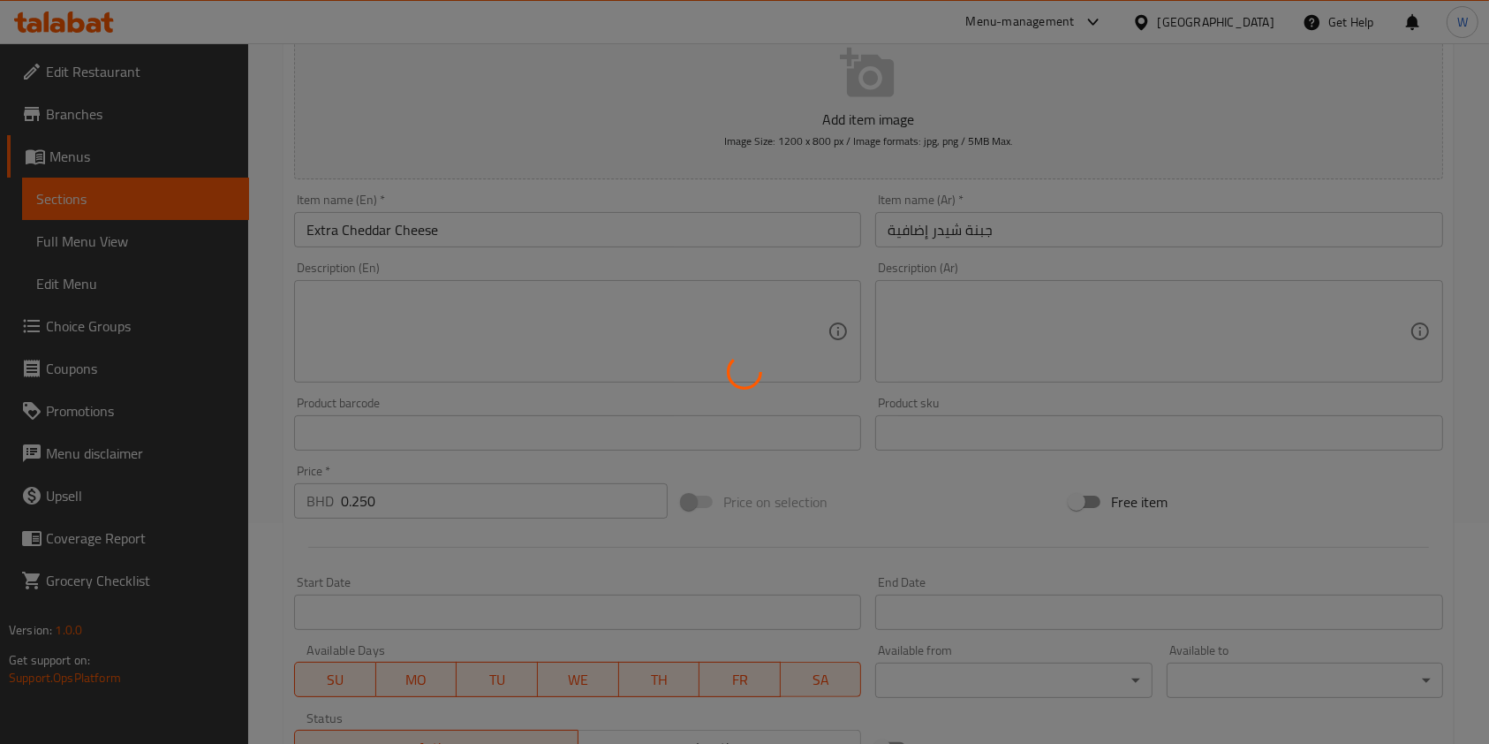
scroll to position [0, 0]
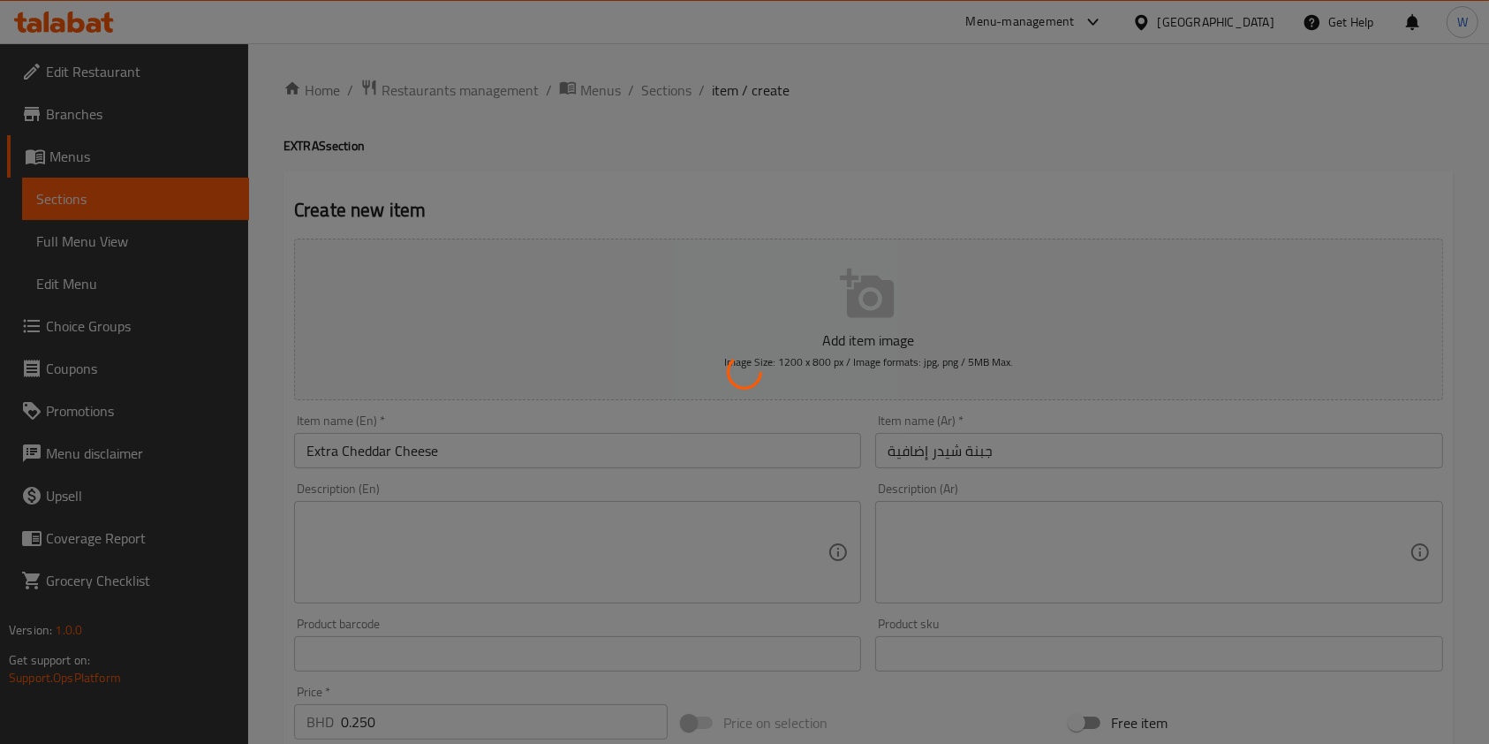
type input "0"
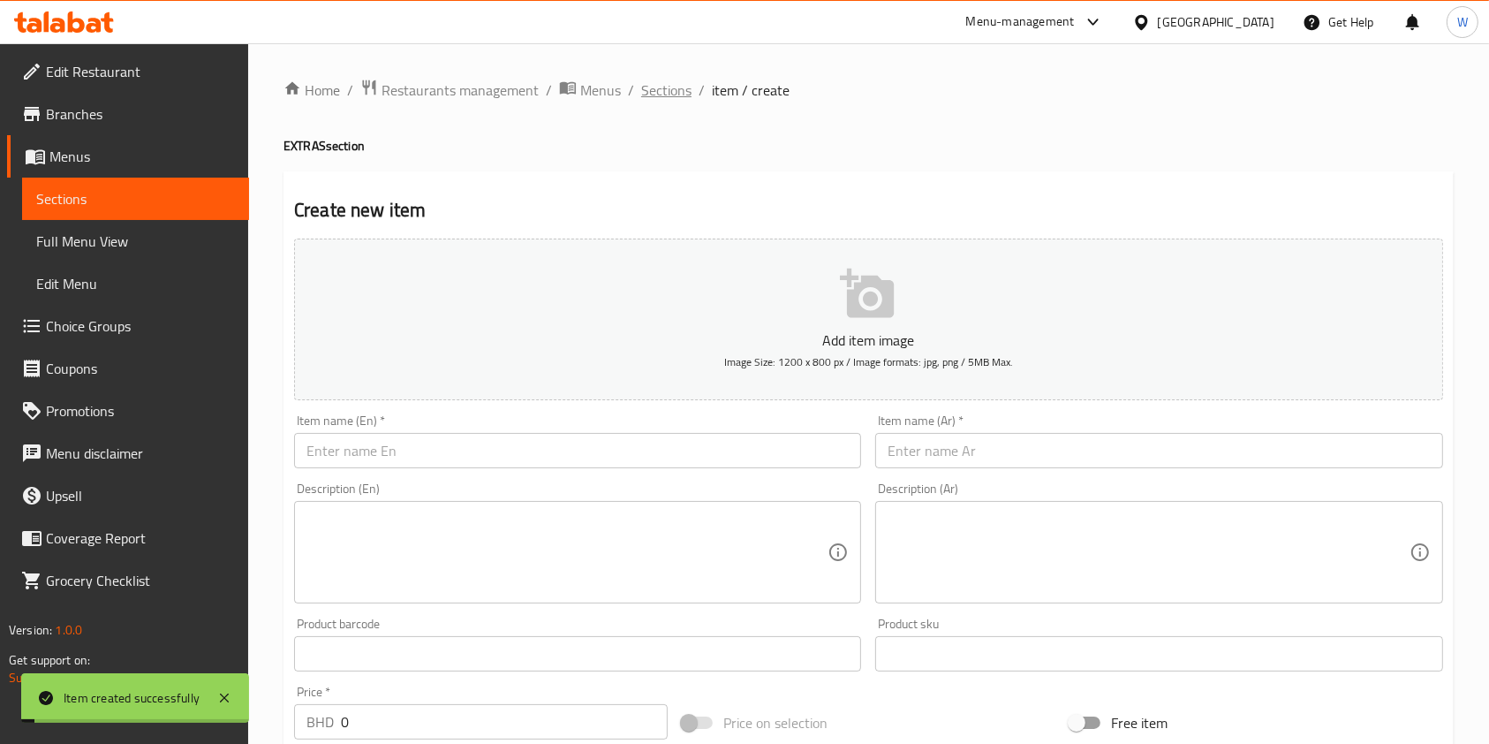
click at [684, 95] on span "Sections" at bounding box center [666, 89] width 50 height 21
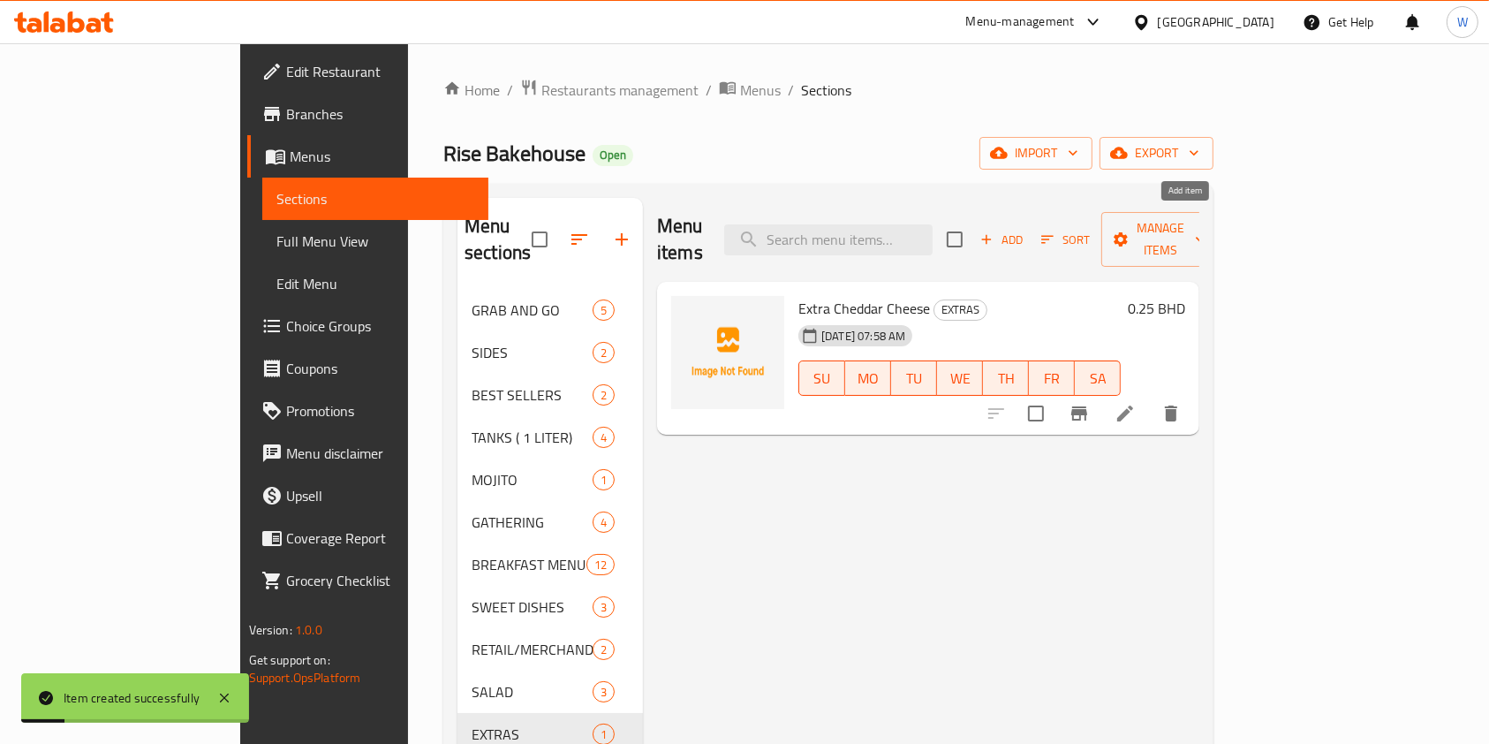
click at [1025, 230] on span "Add" at bounding box center [1002, 240] width 48 height 20
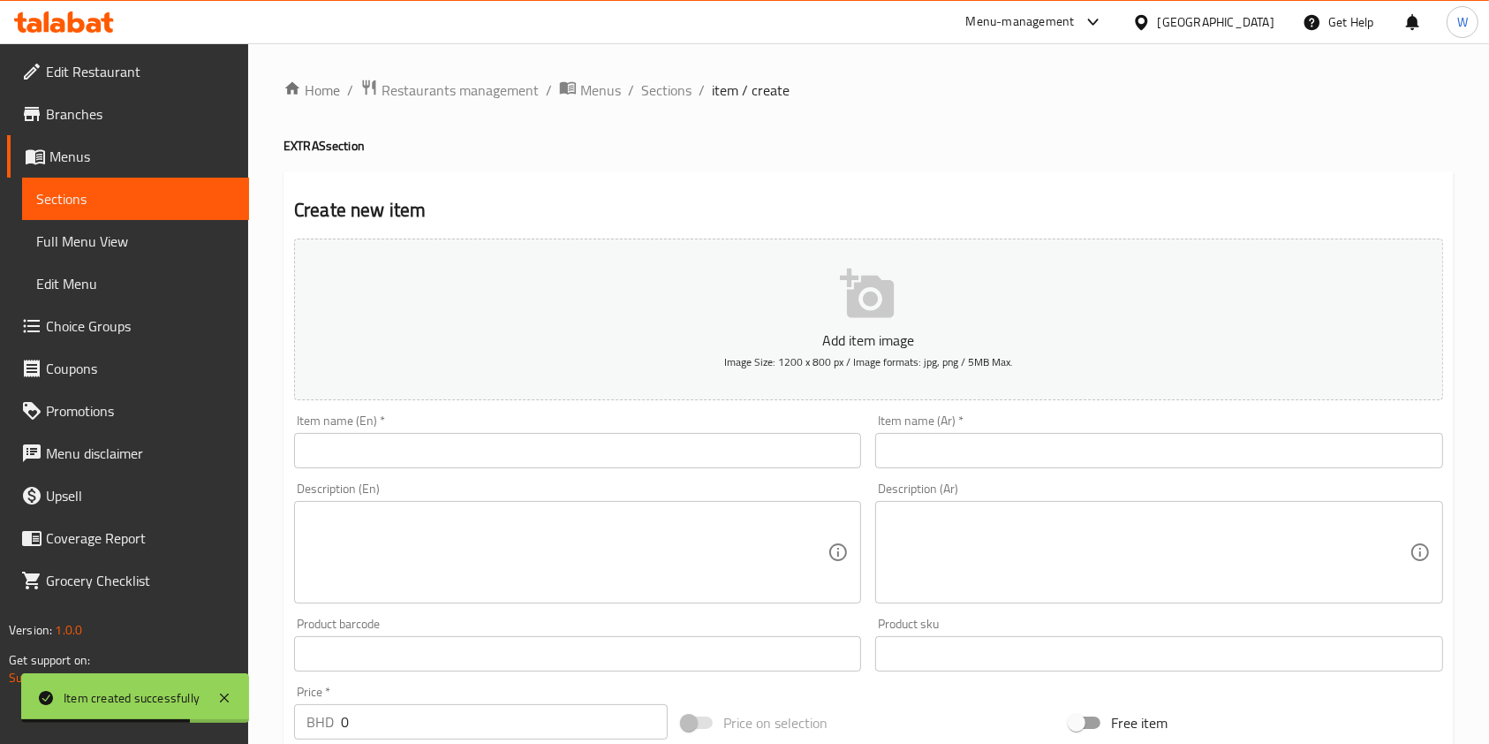
click at [740, 451] on input "text" at bounding box center [577, 450] width 567 height 35
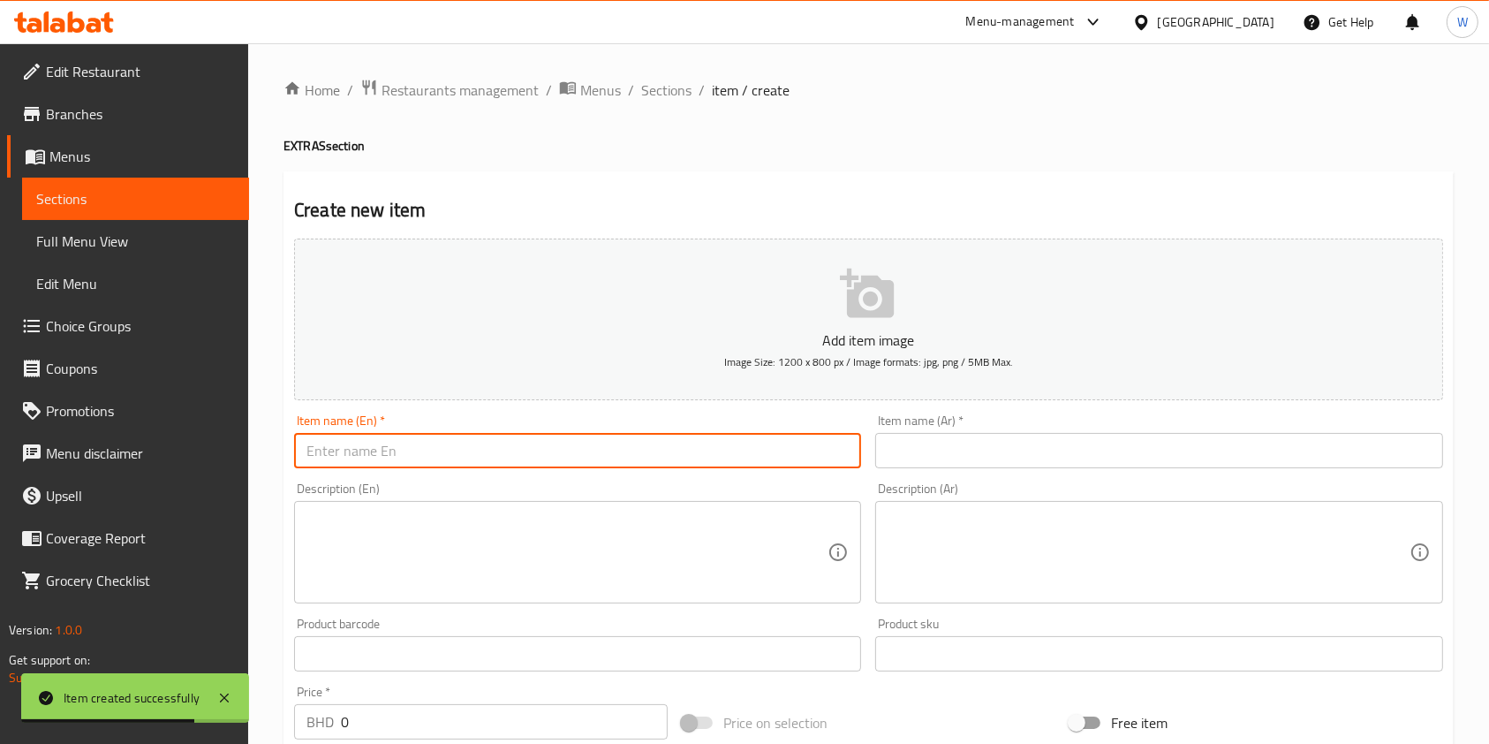
paste input "Extra avocado"
type input "Extra avocado"
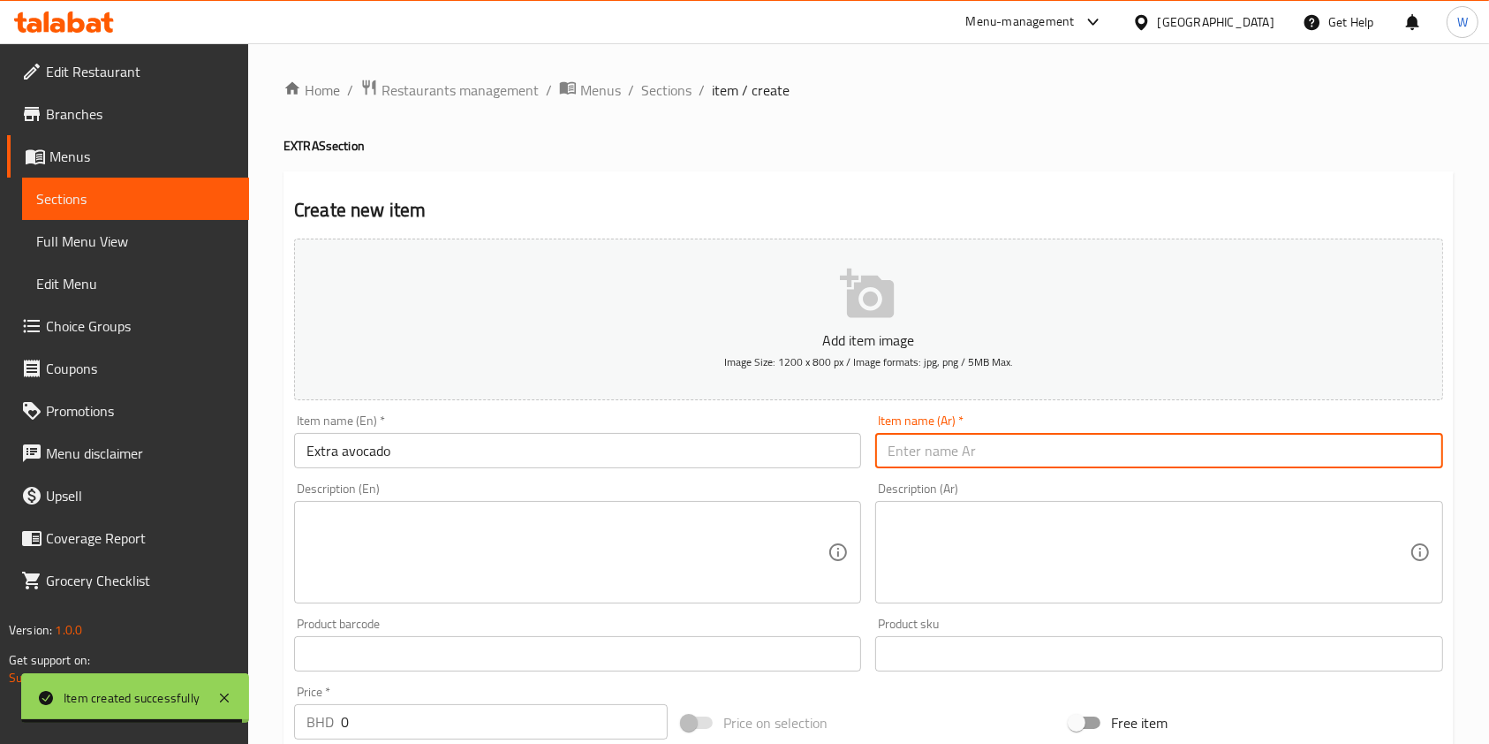
click at [975, 451] on input "text" at bounding box center [1158, 450] width 567 height 35
paste input "كمية إضافية من الأفوكادو"
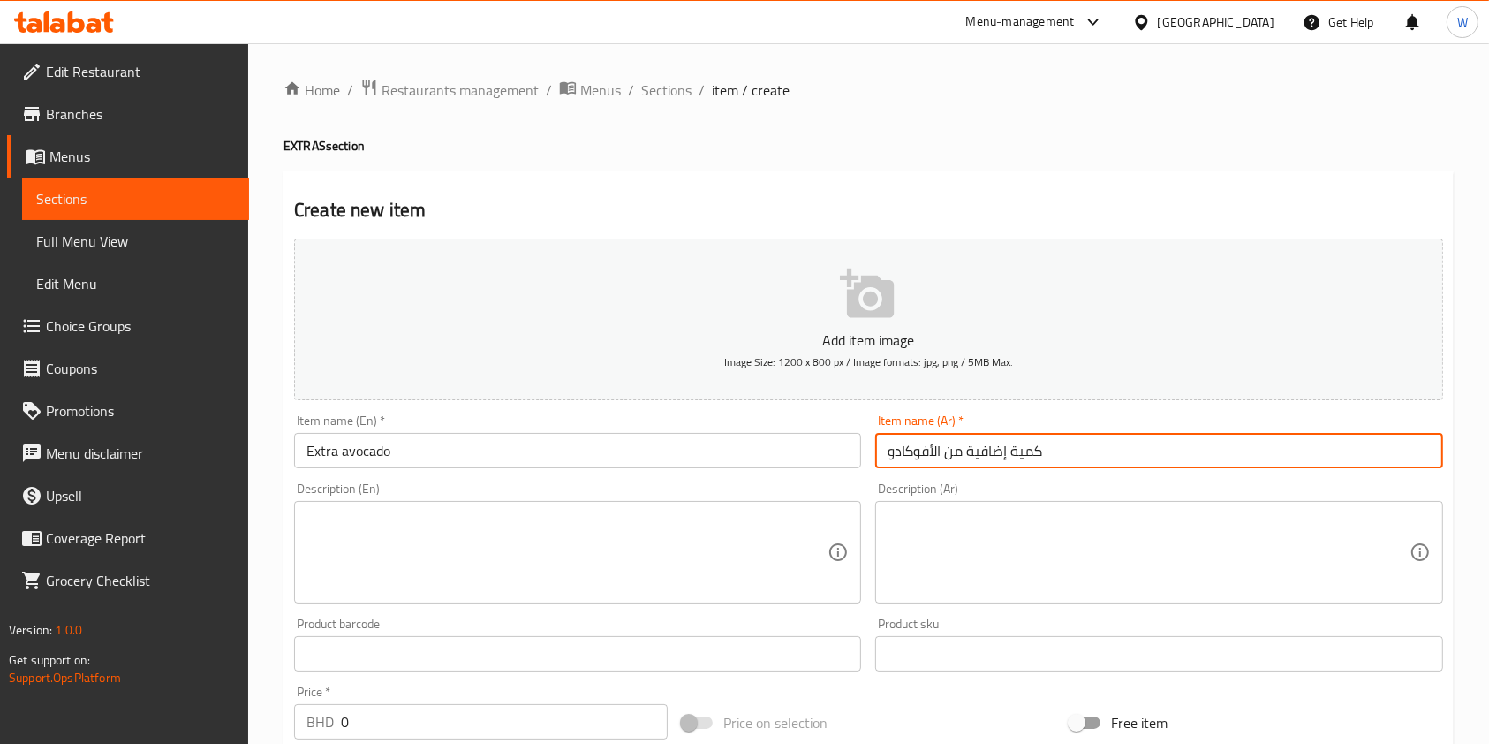
click at [987, 452] on input "كمية إضافية من الأفوكادو" at bounding box center [1158, 450] width 567 height 35
type input "كمية إضافية من الأفوكادو"
click at [715, 549] on textarea at bounding box center [566, 552] width 521 height 84
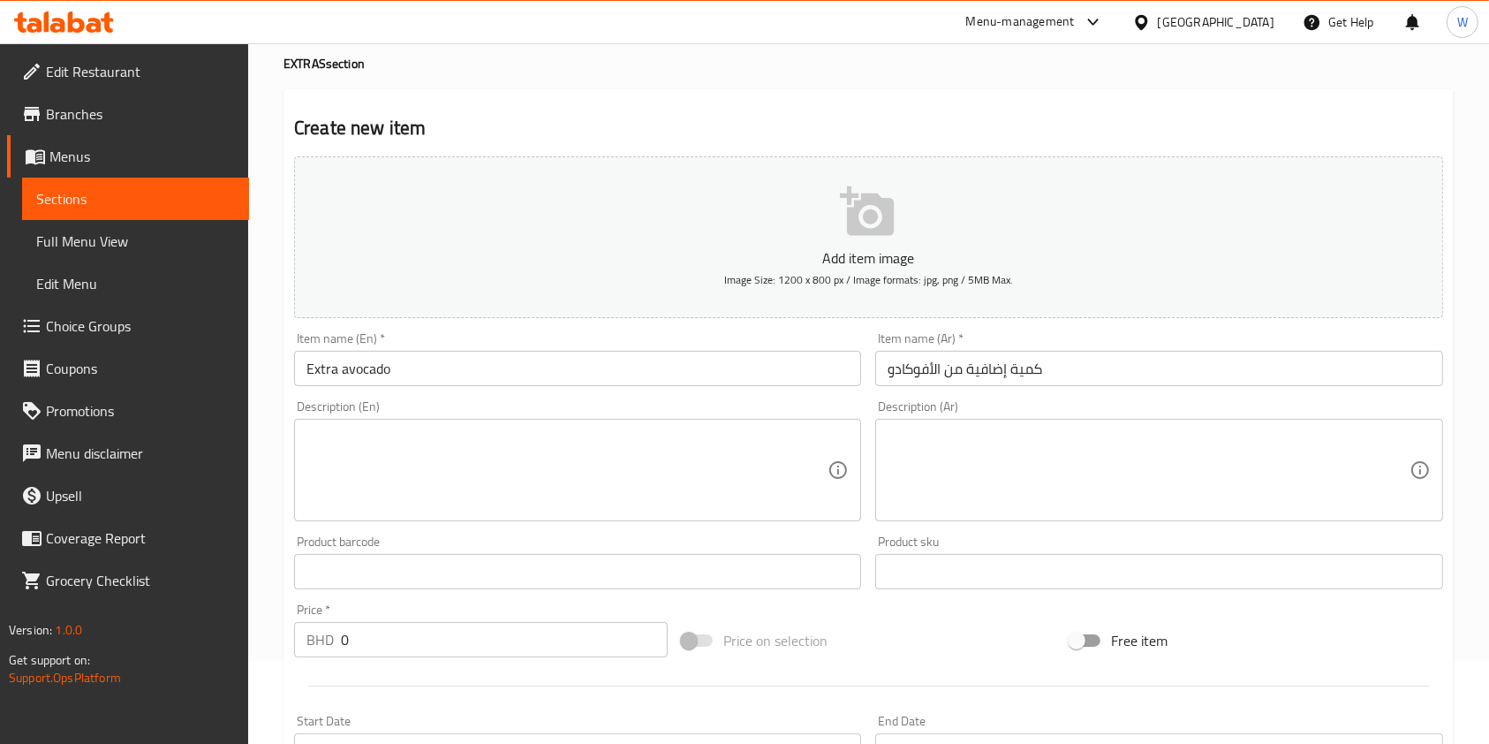
scroll to position [117, 0]
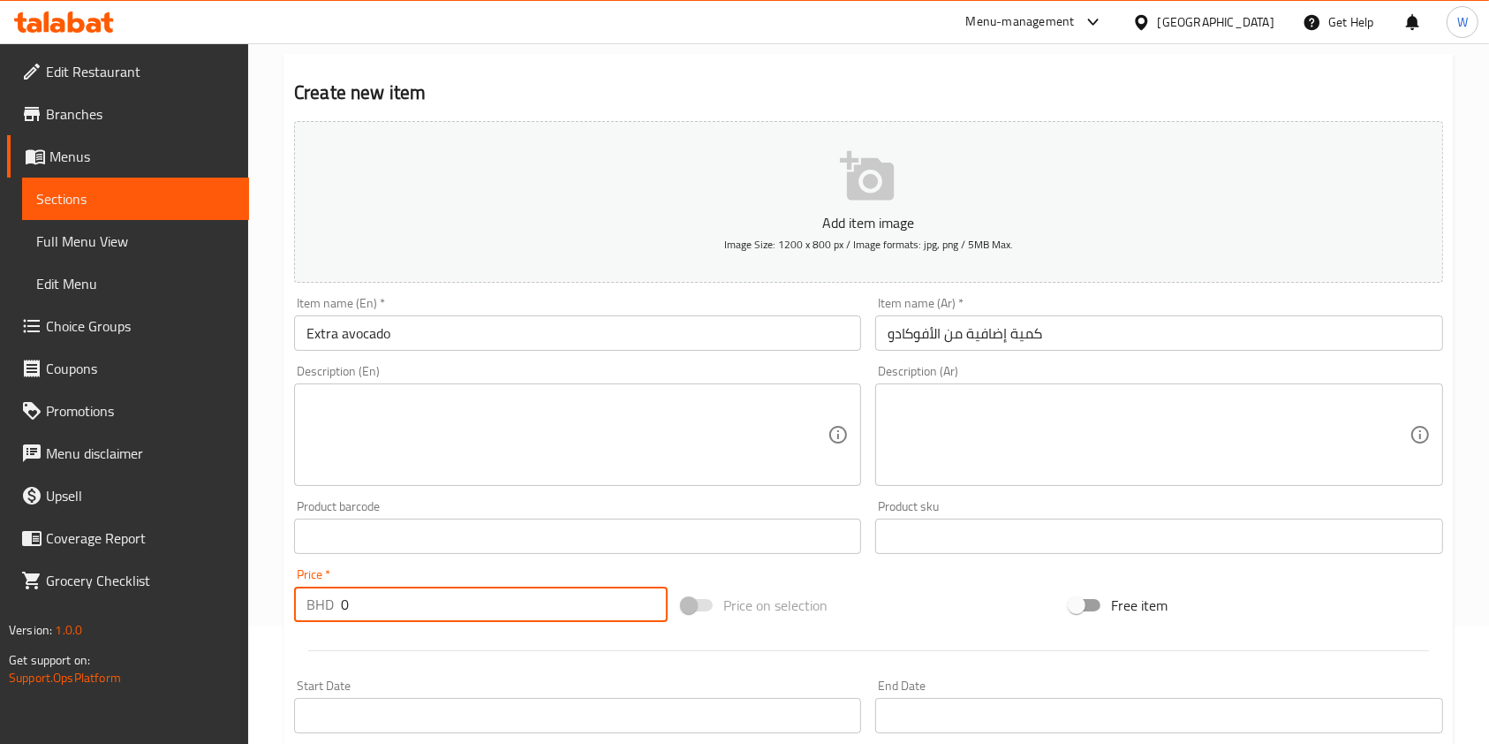
drag, startPoint x: 417, startPoint y: 594, endPoint x: 272, endPoint y: 616, distance: 146.4
click at [272, 616] on div "Home / Restaurants management / Menus / Sections / item / create EXTRAS section…" at bounding box center [868, 528] width 1241 height 1205
paste input ".500"
type input "0.500"
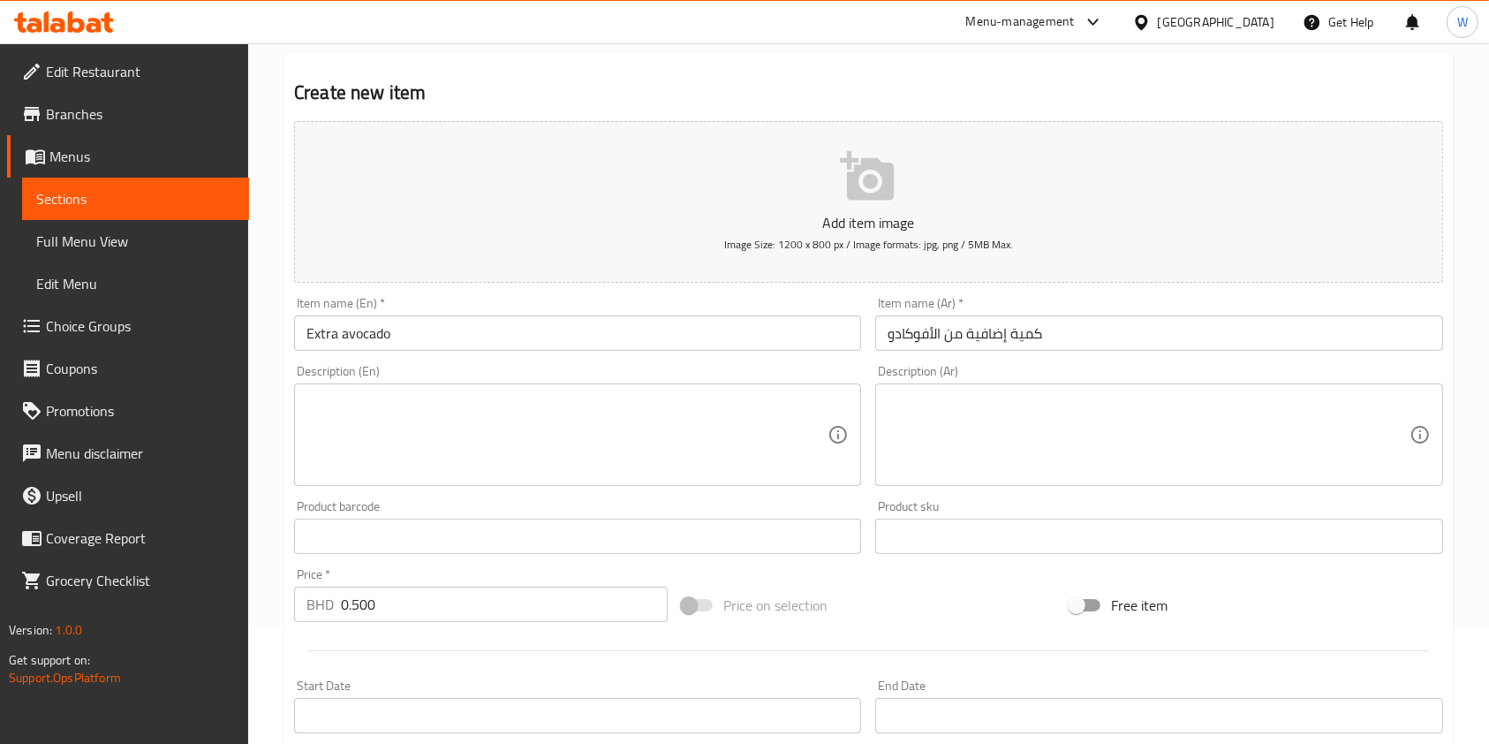
click at [404, 641] on div at bounding box center [868, 650] width 1163 height 43
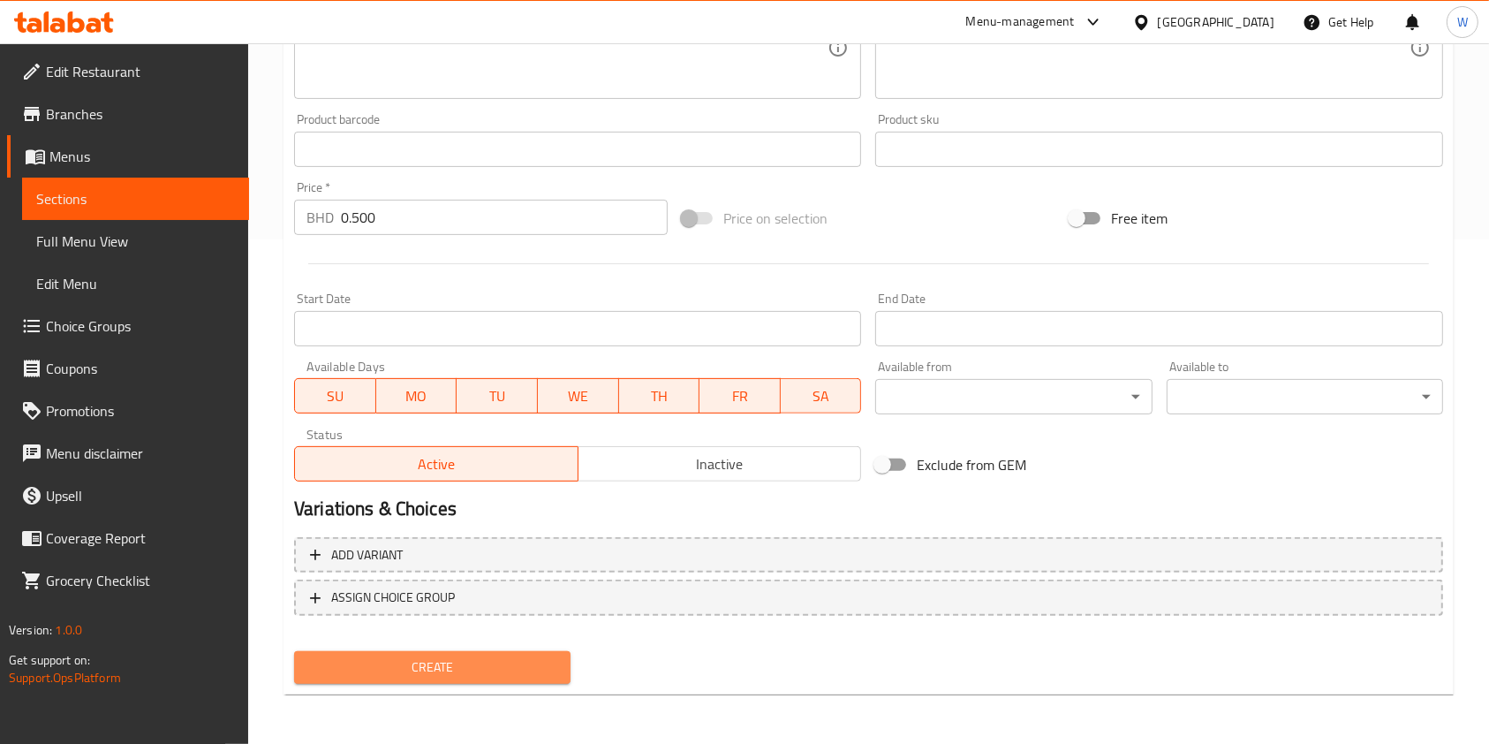
click at [414, 661] on span "Create" at bounding box center [432, 667] width 248 height 22
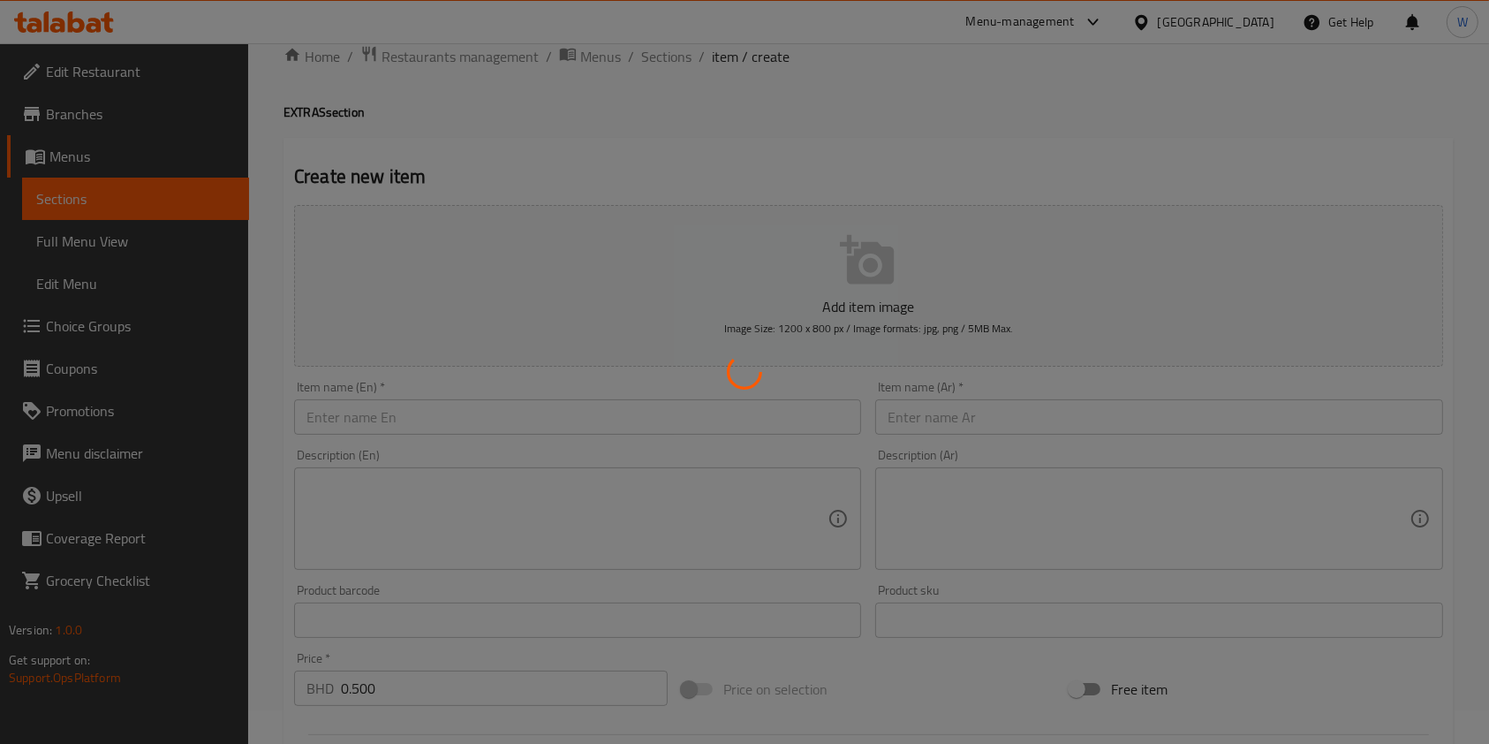
type input "0"
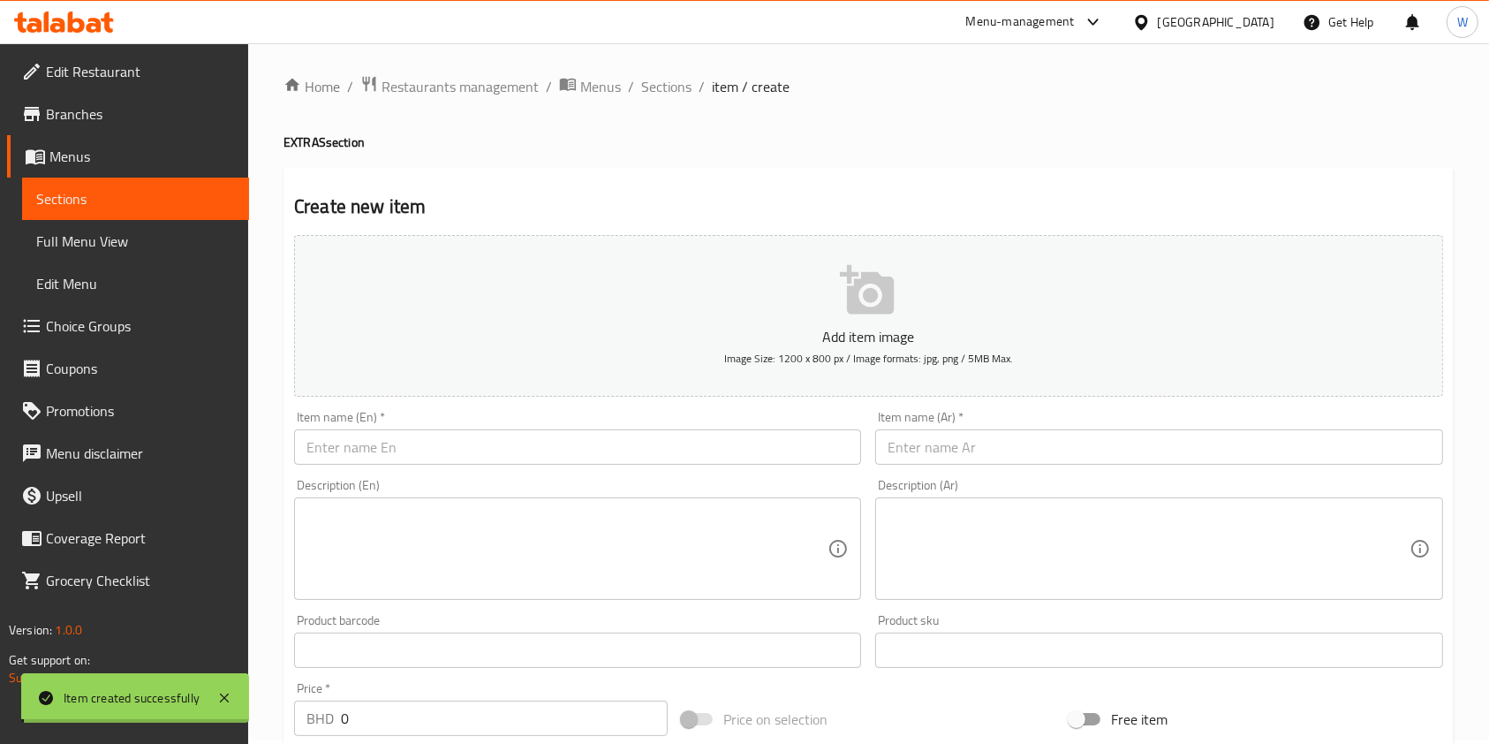
scroll to position [0, 0]
click at [693, 94] on ol "Home / Restaurants management / Menus / Sections / item / create" at bounding box center [869, 90] width 1170 height 23
click at [685, 92] on span "Sections" at bounding box center [666, 89] width 50 height 21
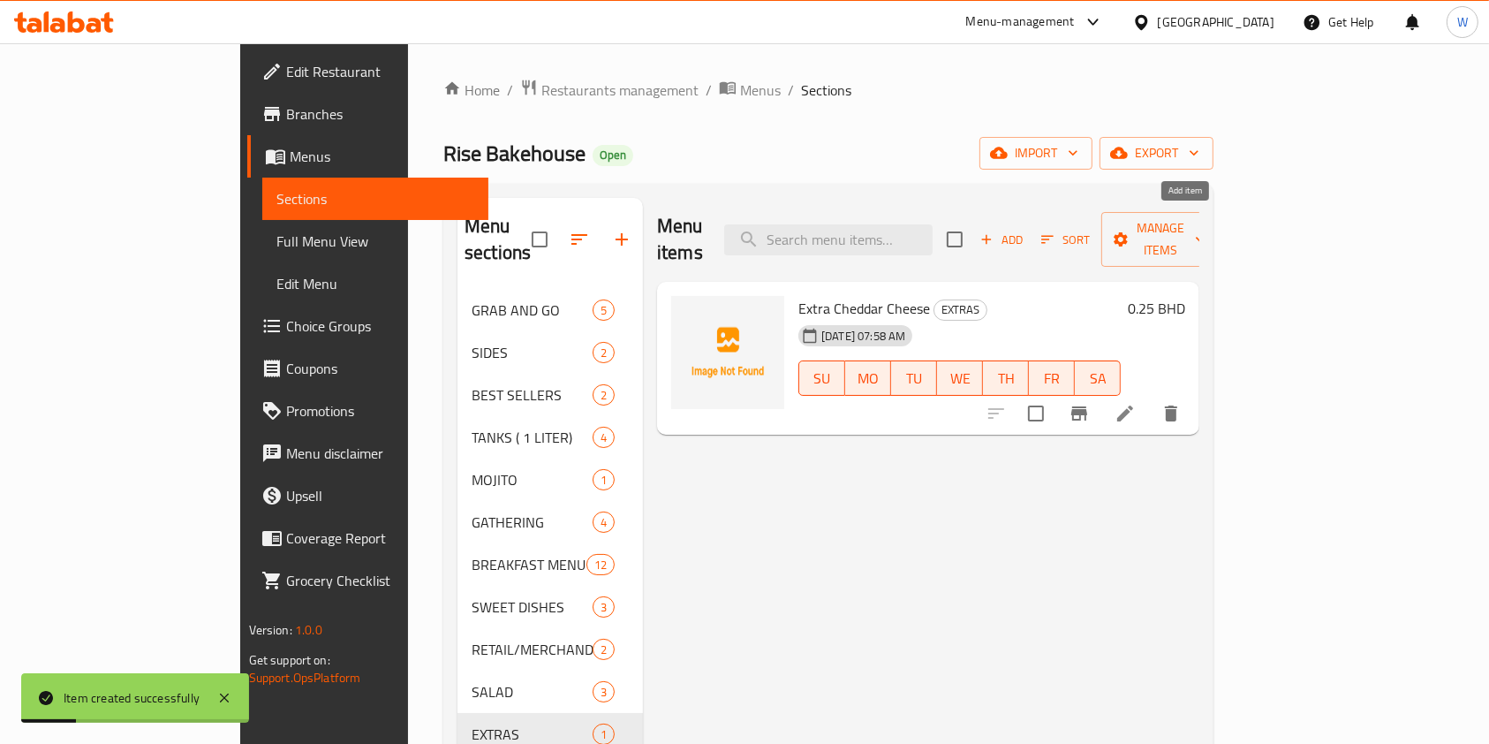
click at [1025, 230] on span "Add" at bounding box center [1002, 240] width 48 height 20
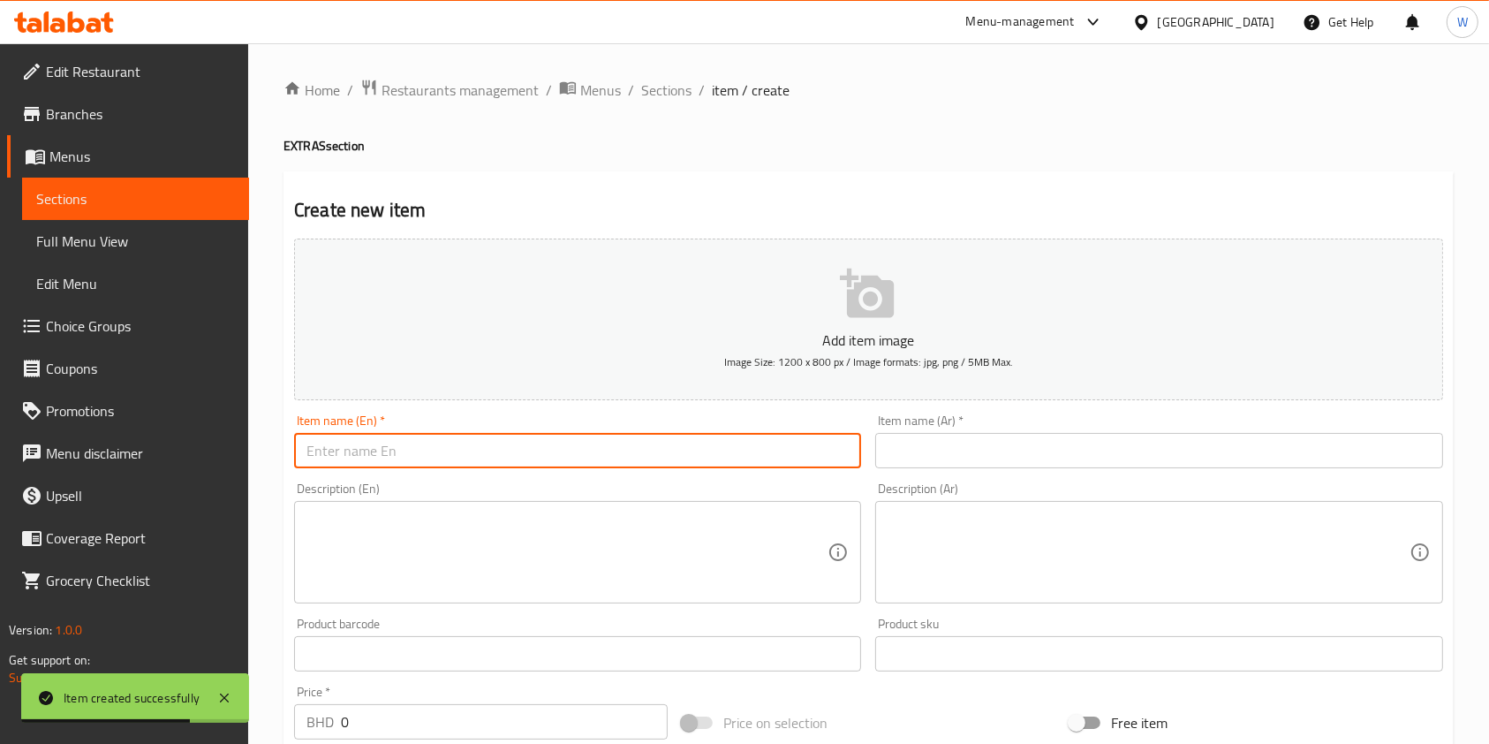
click at [622, 442] on input "text" at bounding box center [577, 450] width 567 height 35
paste input "Extra Mushroom"
type input "Extra Mushroom"
click at [935, 436] on input "text" at bounding box center [1158, 450] width 567 height 35
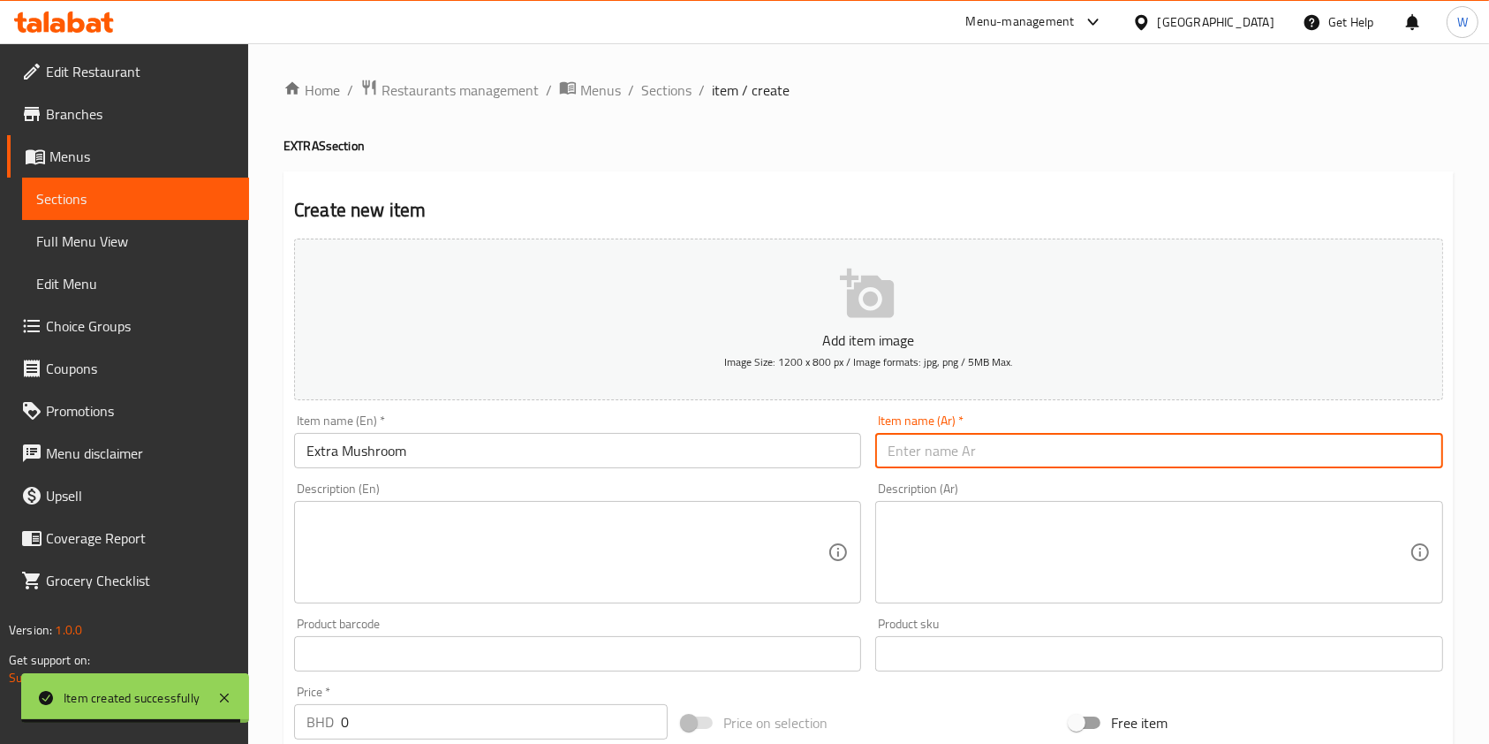
paste input "فطر إضافي"
type input "فطر إضافي"
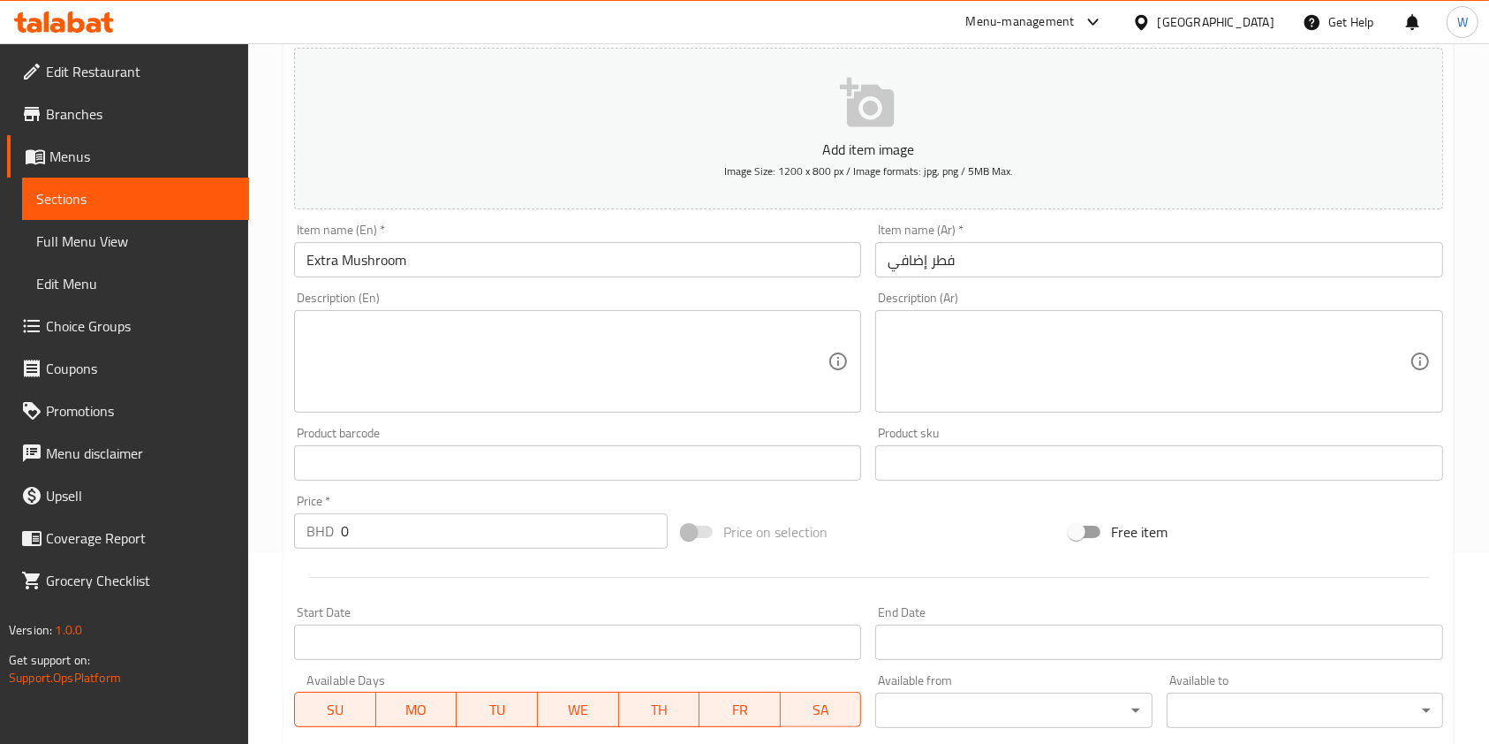
scroll to position [235, 0]
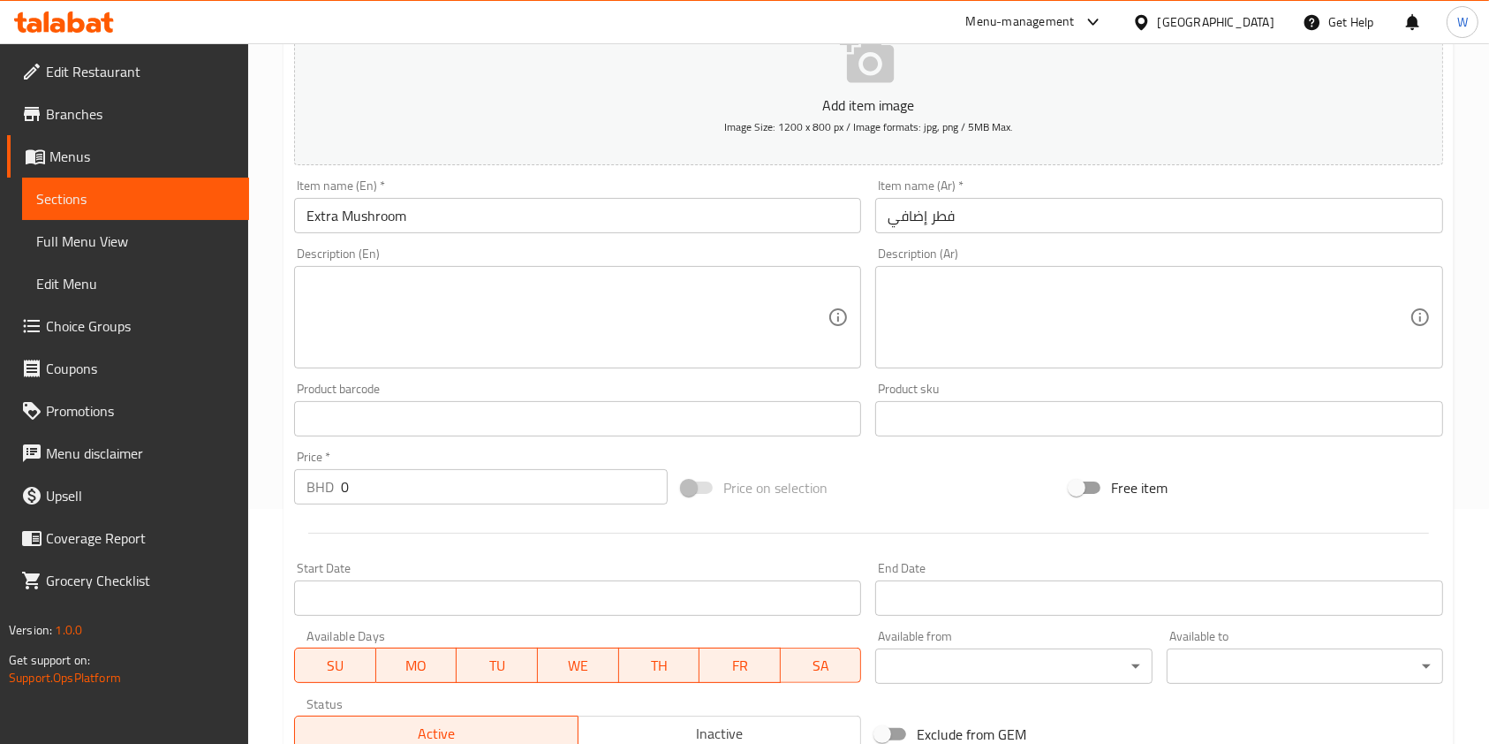
click at [383, 512] on div at bounding box center [868, 532] width 1163 height 43
drag, startPoint x: 399, startPoint y: 485, endPoint x: 290, endPoint y: 493, distance: 109.8
click at [290, 493] on div "Price   * BHD 0 Price *" at bounding box center [481, 477] width 388 height 68
paste input ".600"
type input "0.600"
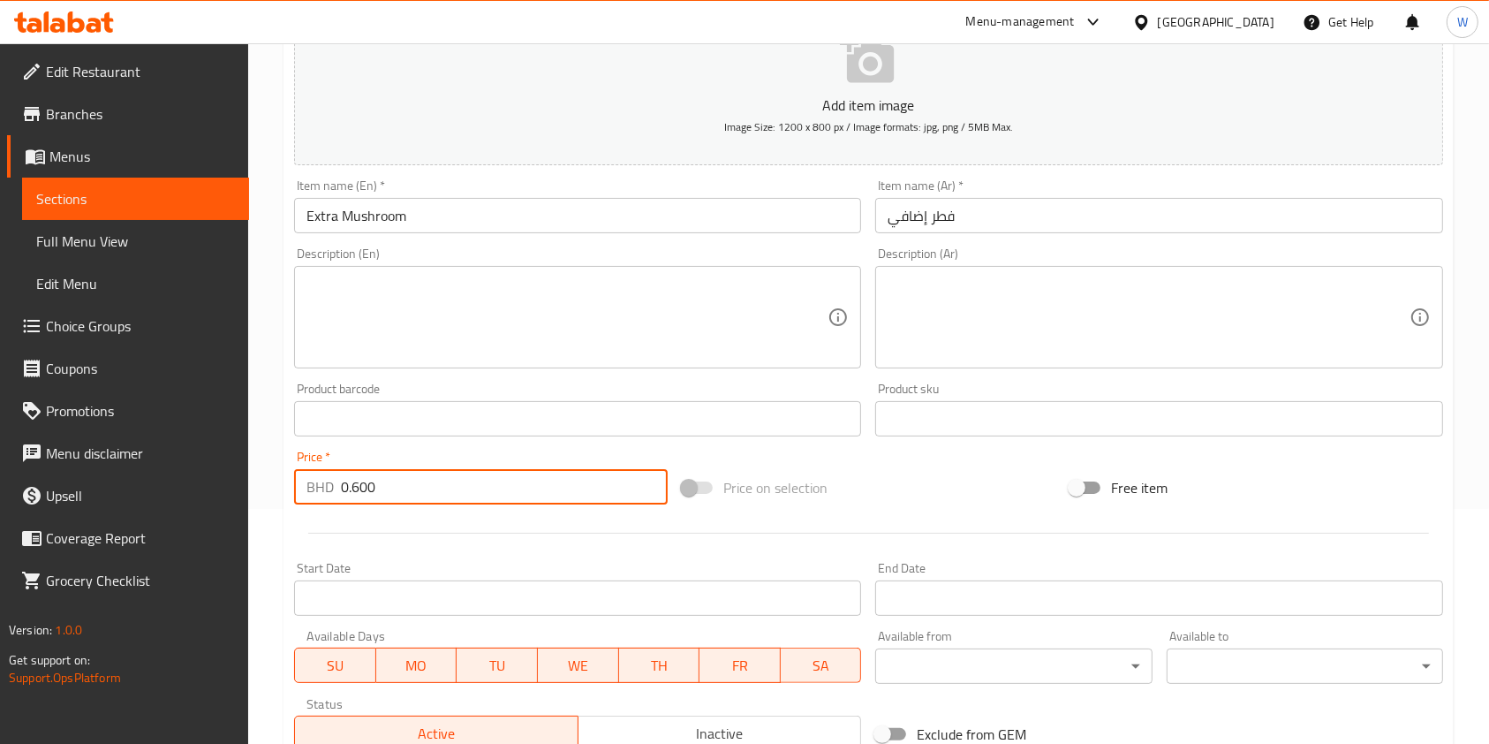
click at [418, 532] on div at bounding box center [868, 532] width 1163 height 43
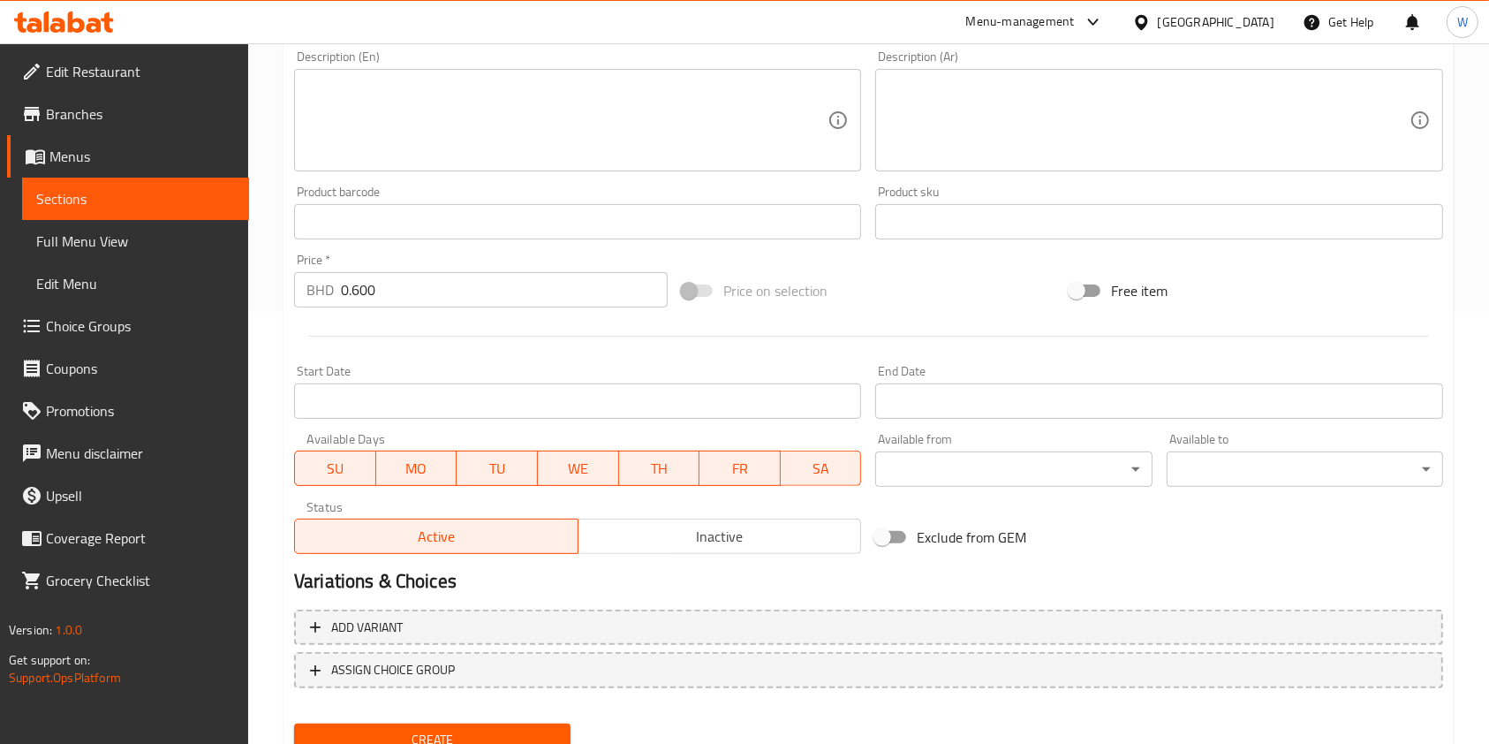
scroll to position [504, 0]
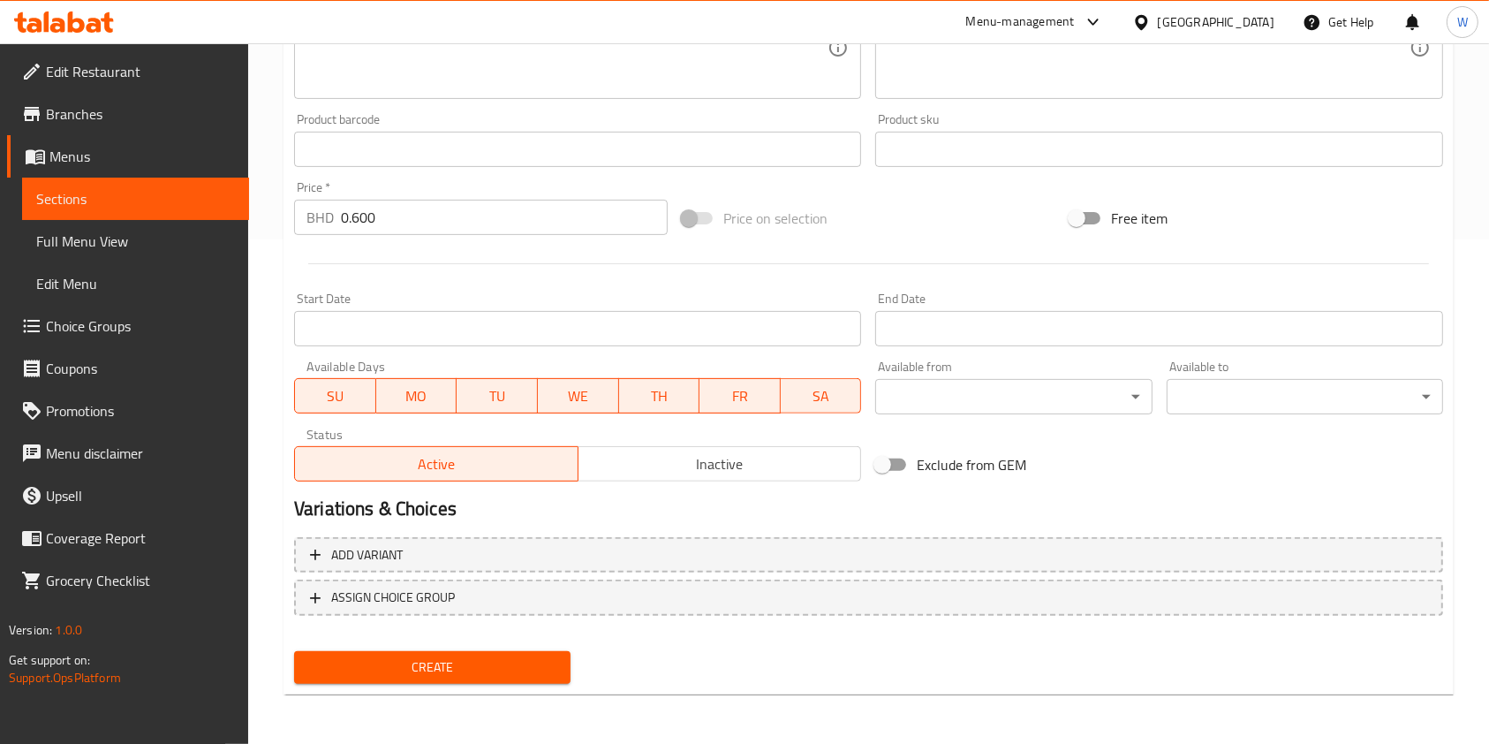
click at [489, 653] on button "Create" at bounding box center [432, 667] width 276 height 33
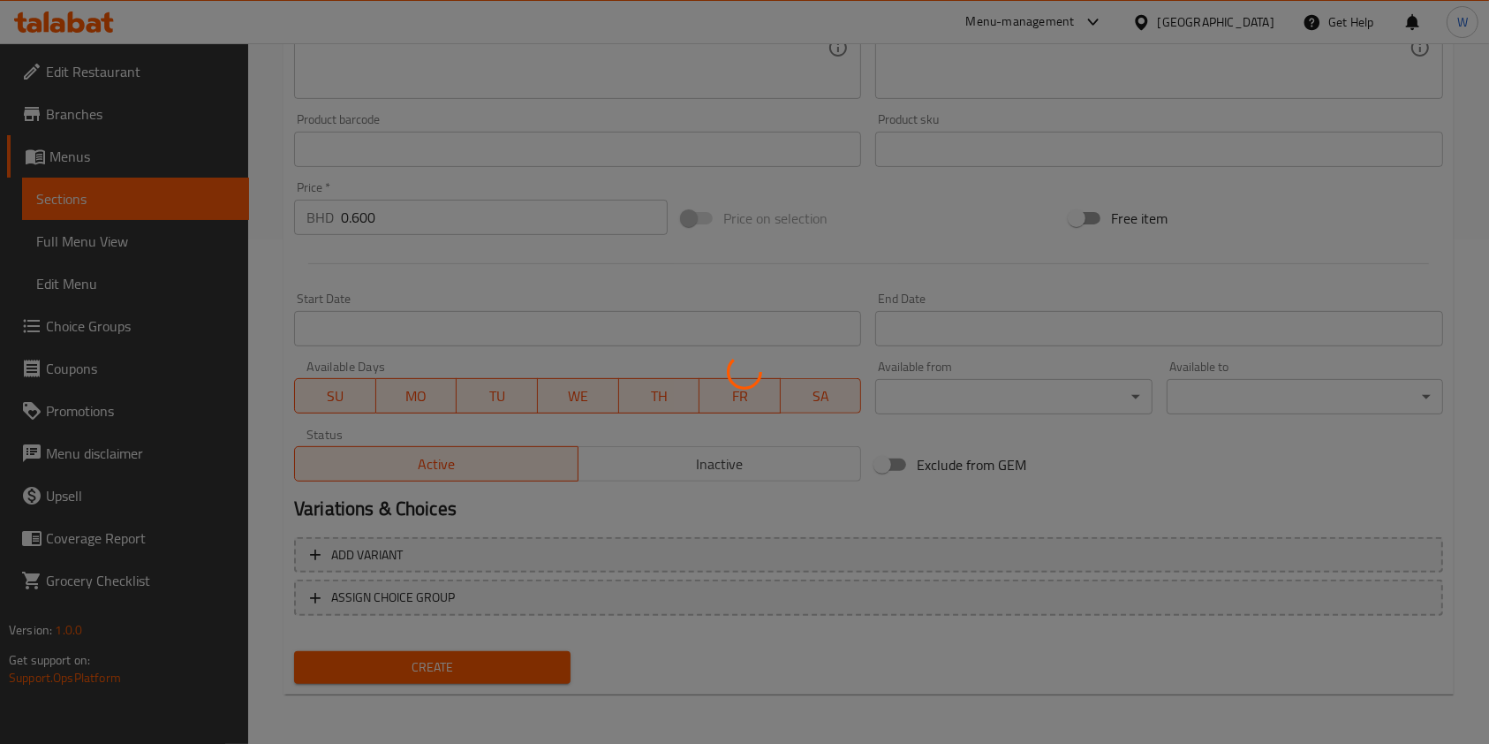
scroll to position [0, 0]
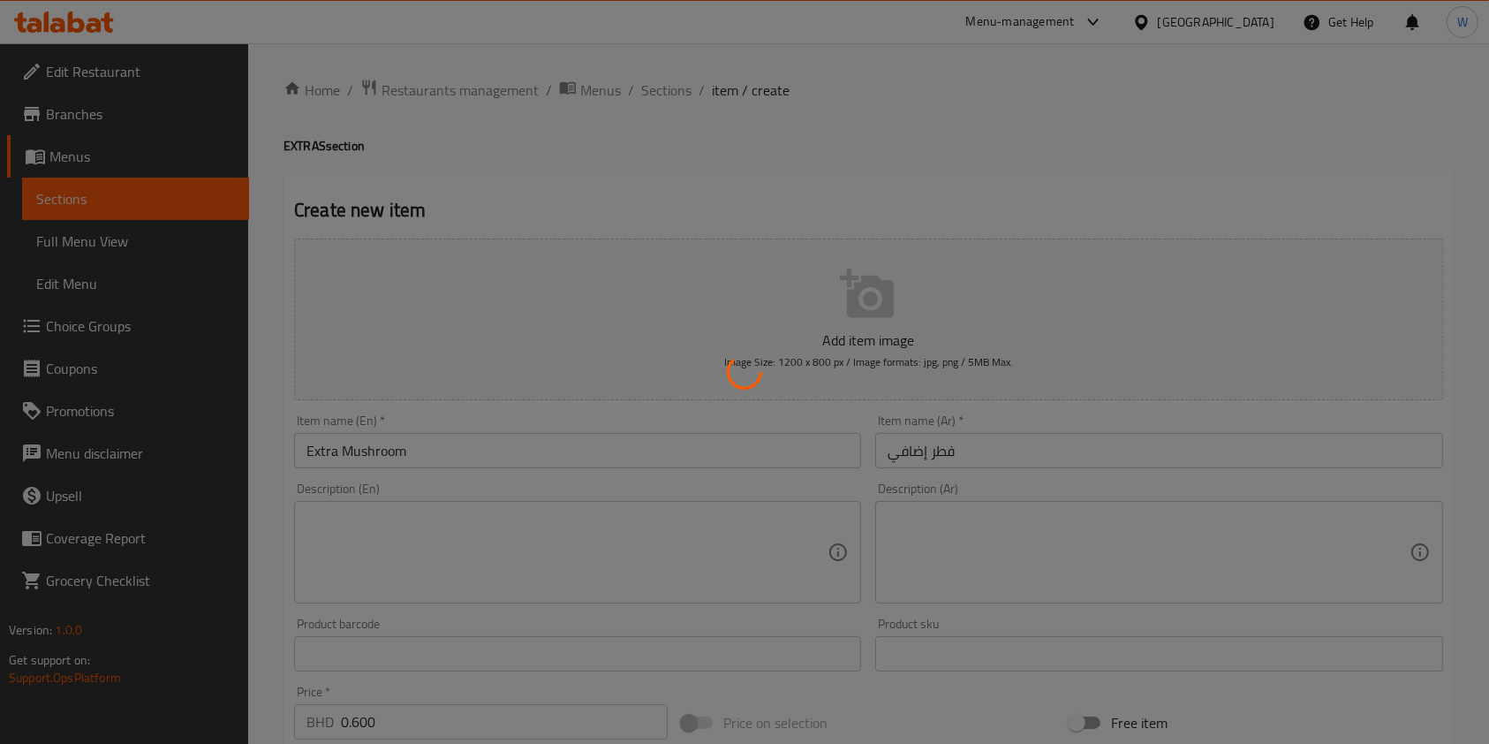
type input "0"
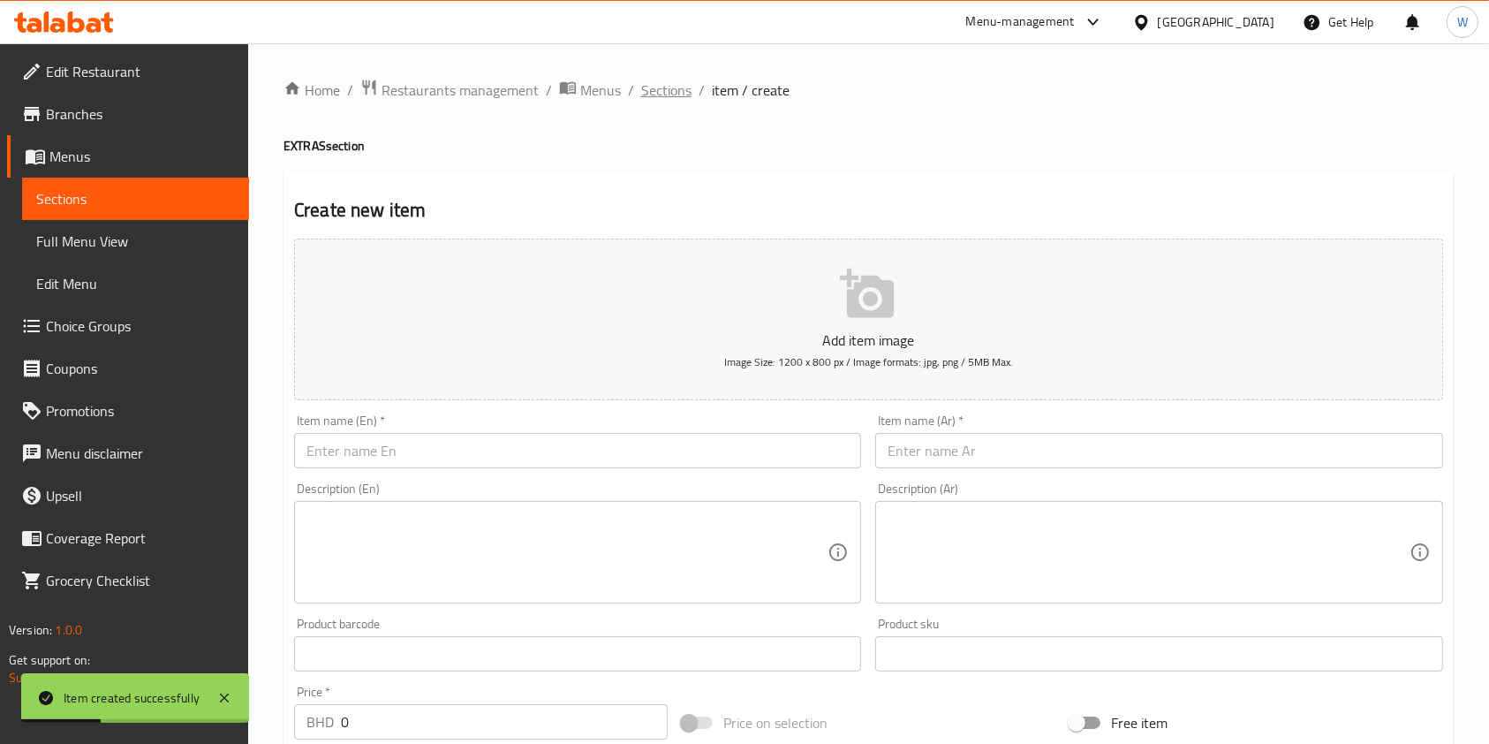
click at [643, 93] on span "Sections" at bounding box center [666, 89] width 50 height 21
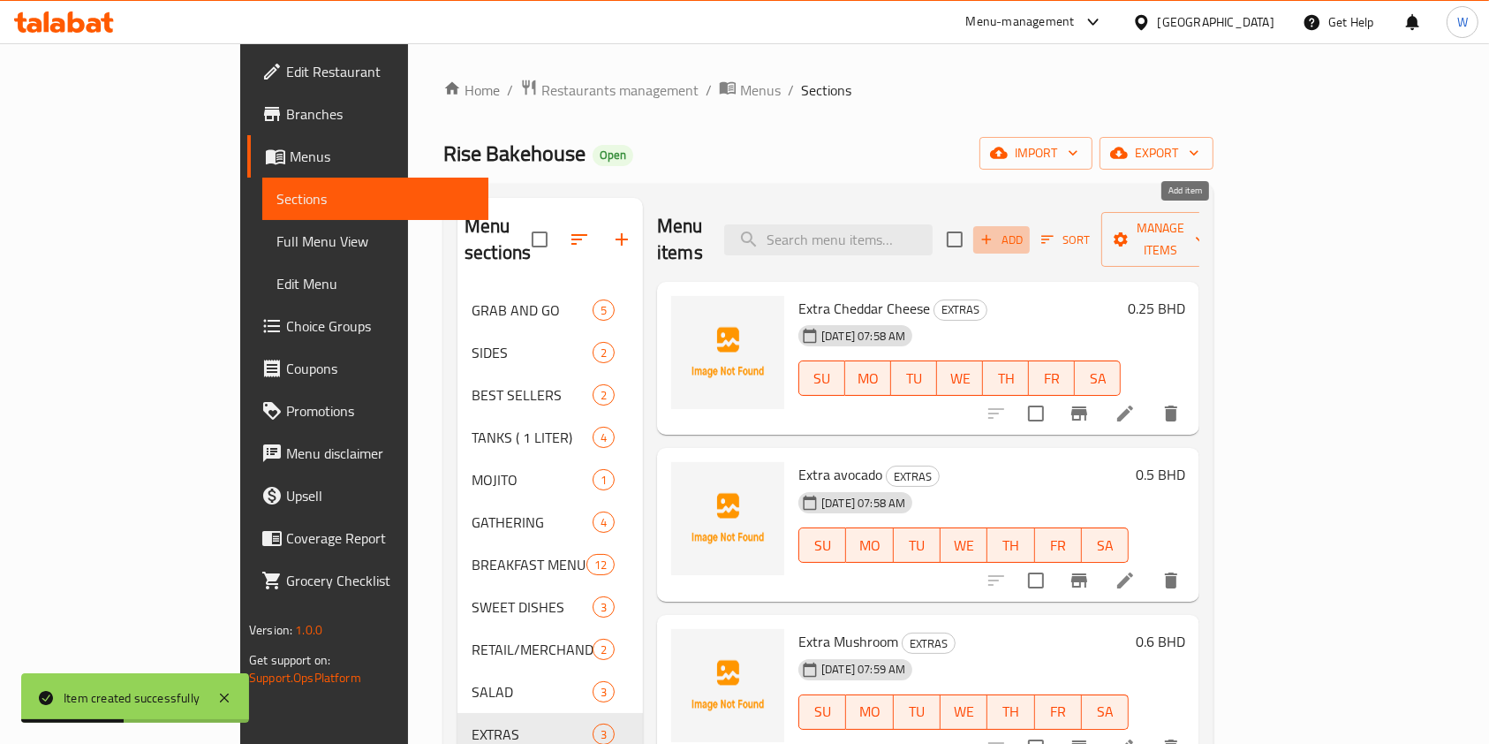
click at [1025, 230] on span "Add" at bounding box center [1002, 240] width 48 height 20
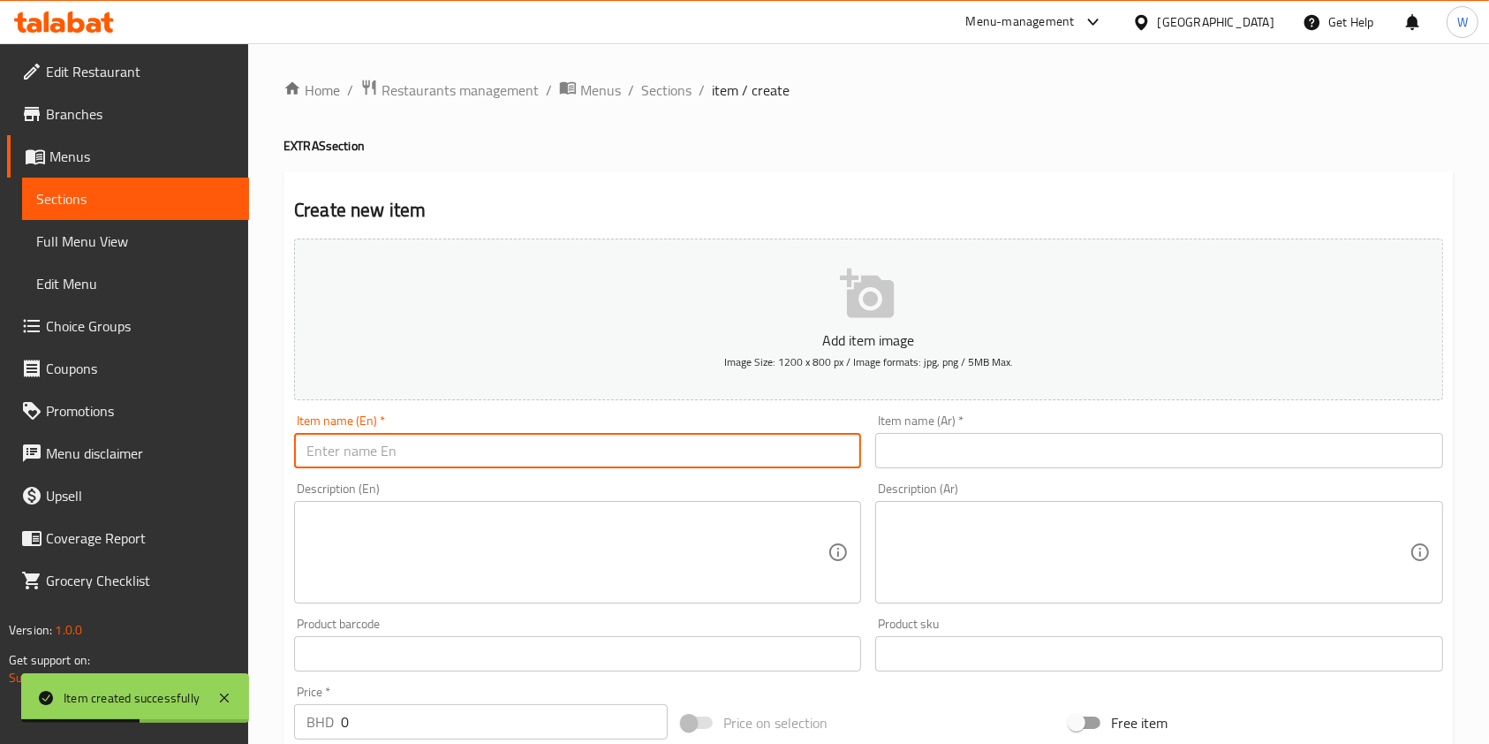
click at [605, 445] on input "text" at bounding box center [577, 450] width 567 height 35
paste input "Extra Bacon"
type input "Extra Bacon"
click at [957, 430] on div "Item name (Ar)   * Item name (Ar) *" at bounding box center [1158, 441] width 567 height 54
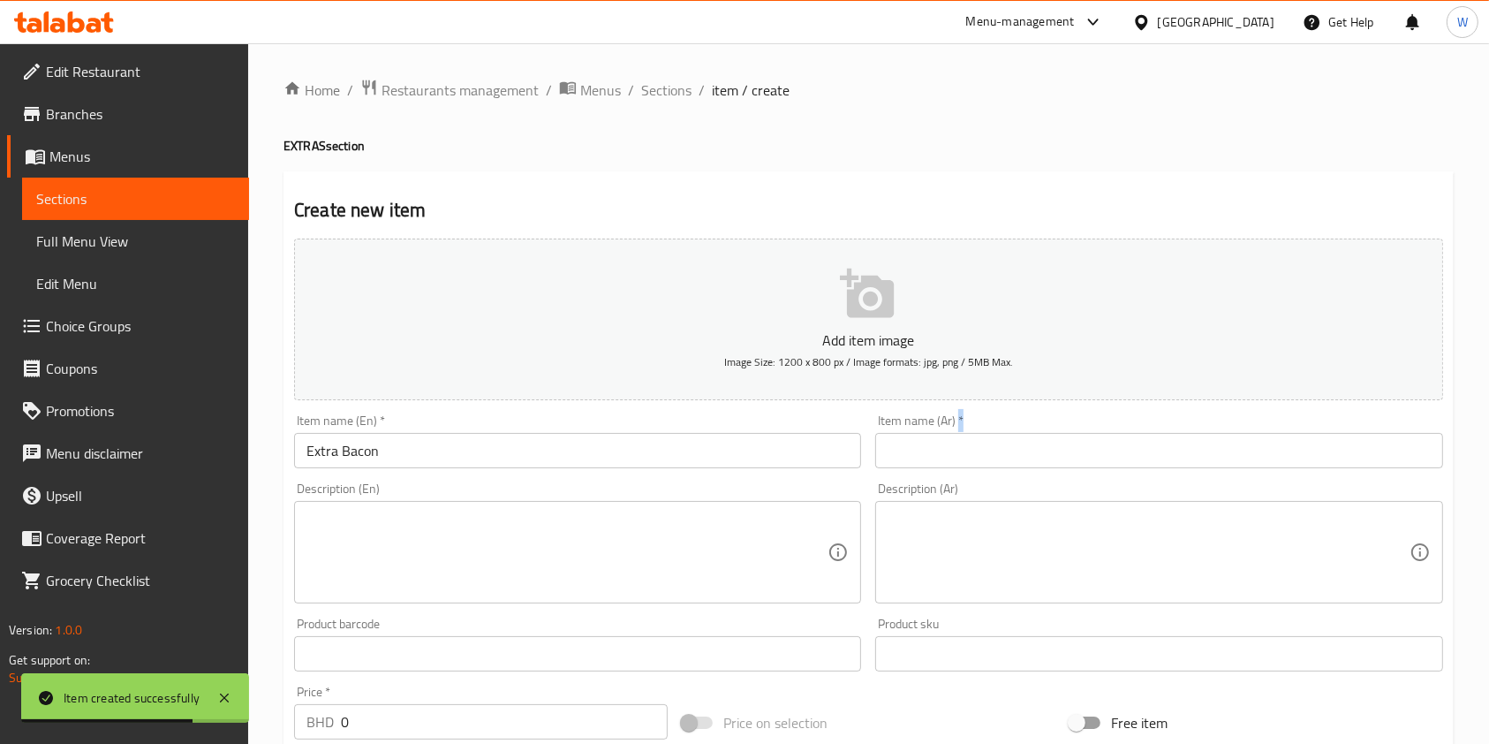
click at [957, 441] on input "text" at bounding box center [1158, 450] width 567 height 35
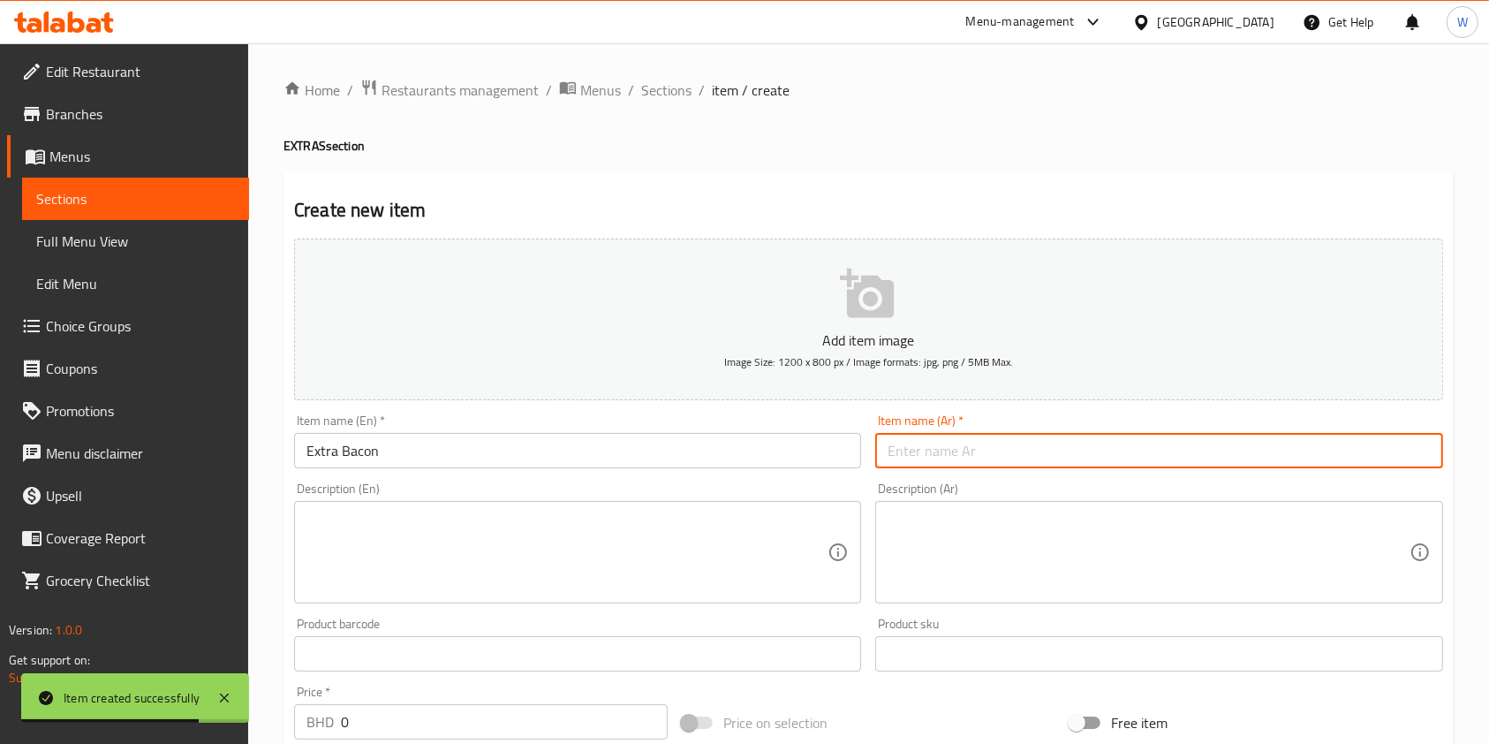
paste input "لحم مقدد إضافي"
type input "لحم مقدد إضافي"
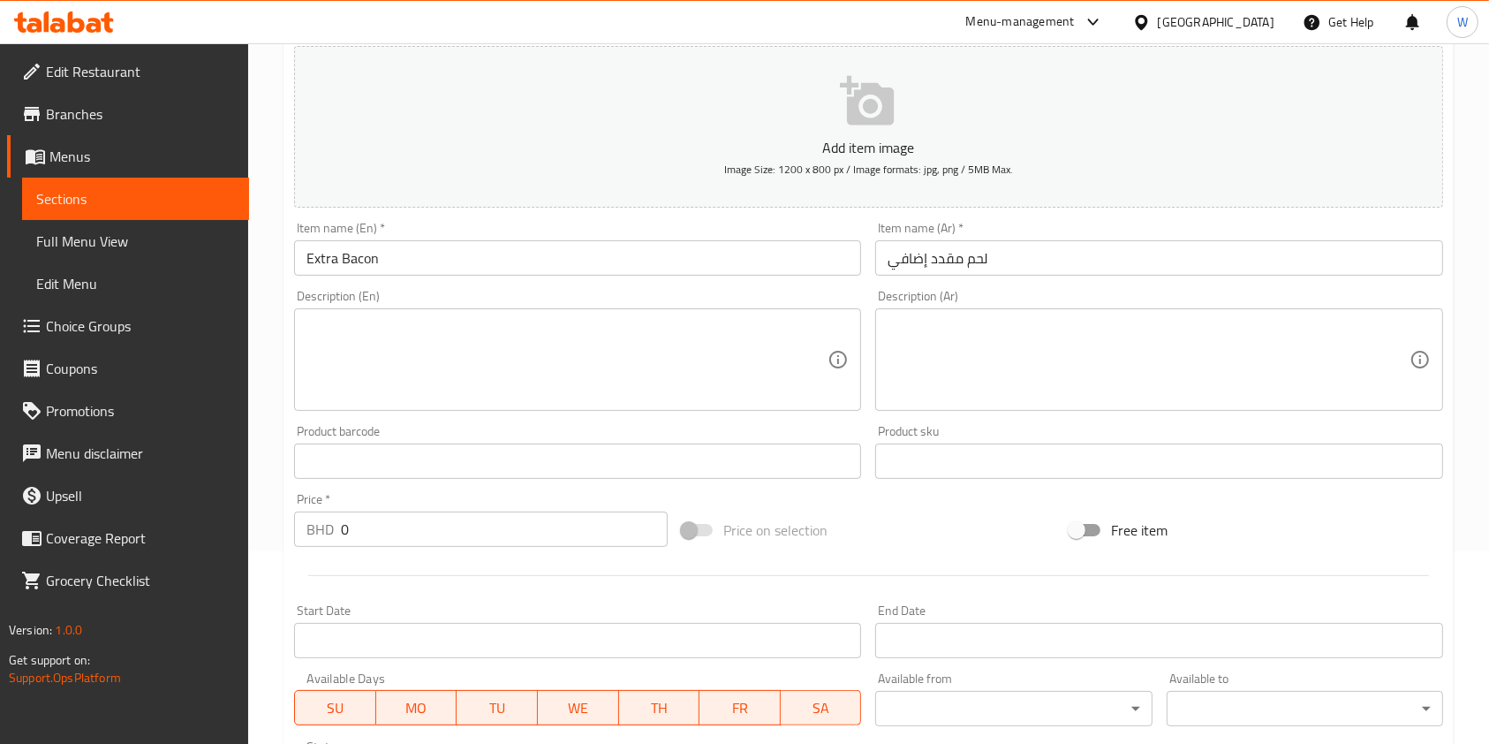
scroll to position [353, 0]
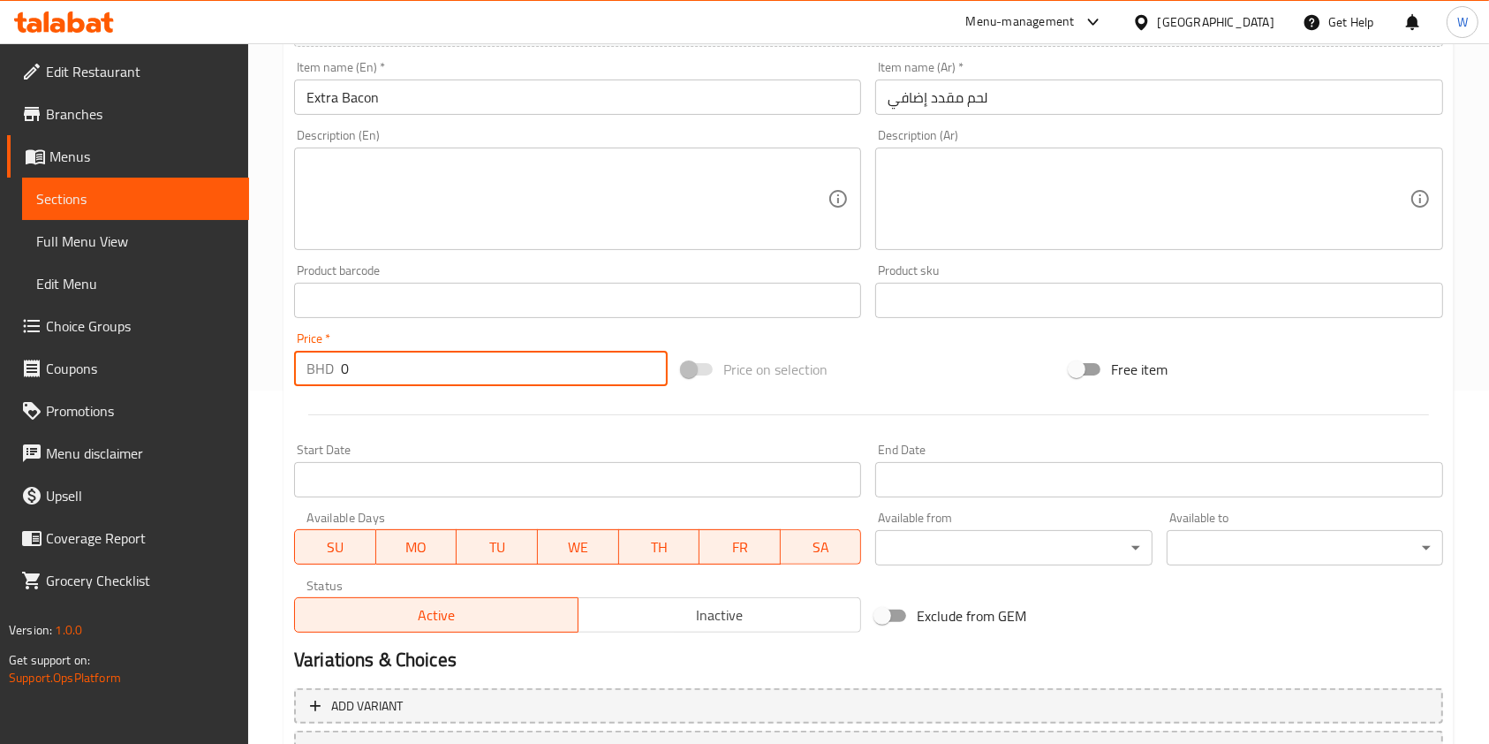
drag, startPoint x: 379, startPoint y: 363, endPoint x: 234, endPoint y: 377, distance: 145.5
click at [234, 377] on div "Edit Restaurant Branches Menus Sections Full Menu View Edit Menu Choice Groups …" at bounding box center [744, 292] width 1489 height 1205
paste input ".600"
type input "0.600"
click at [385, 413] on div at bounding box center [868, 414] width 1163 height 43
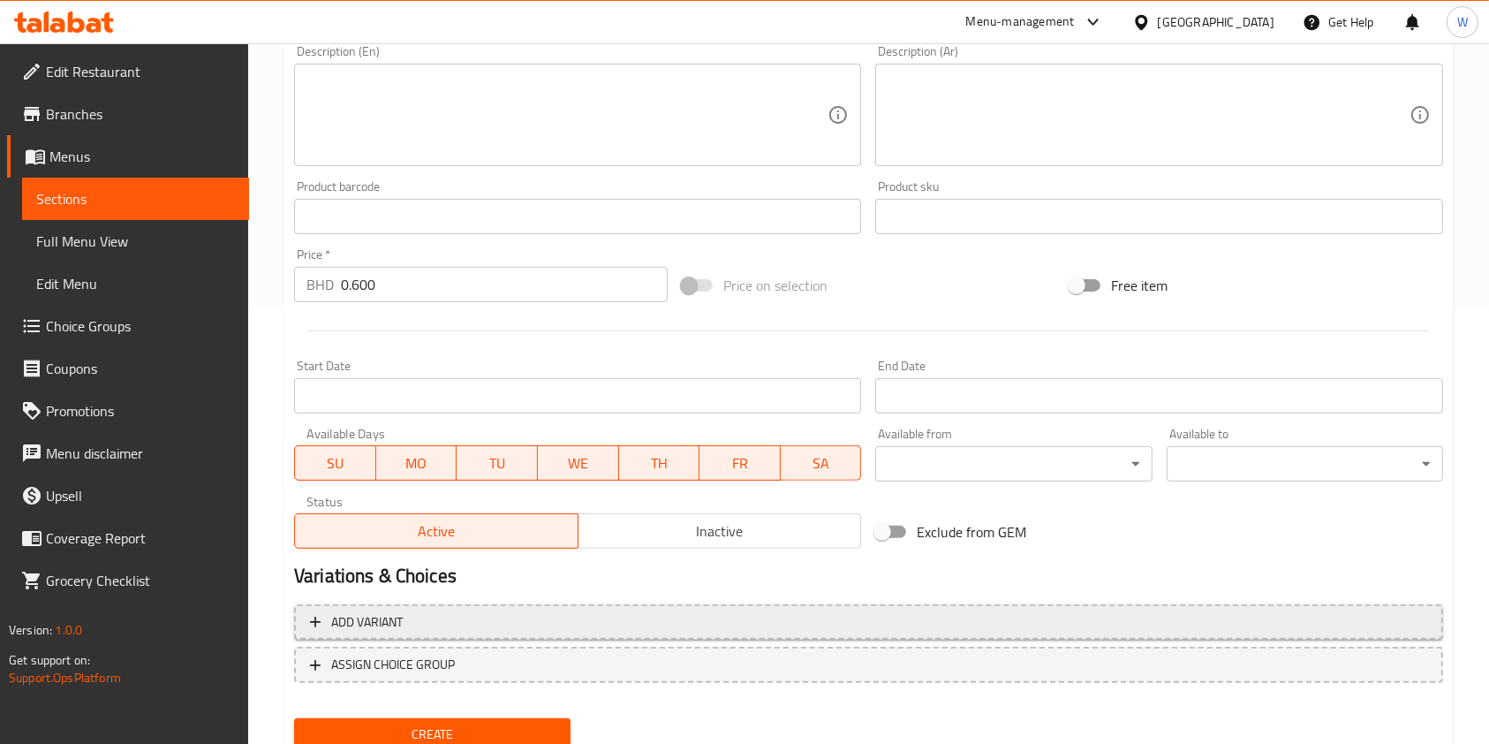
scroll to position [504, 0]
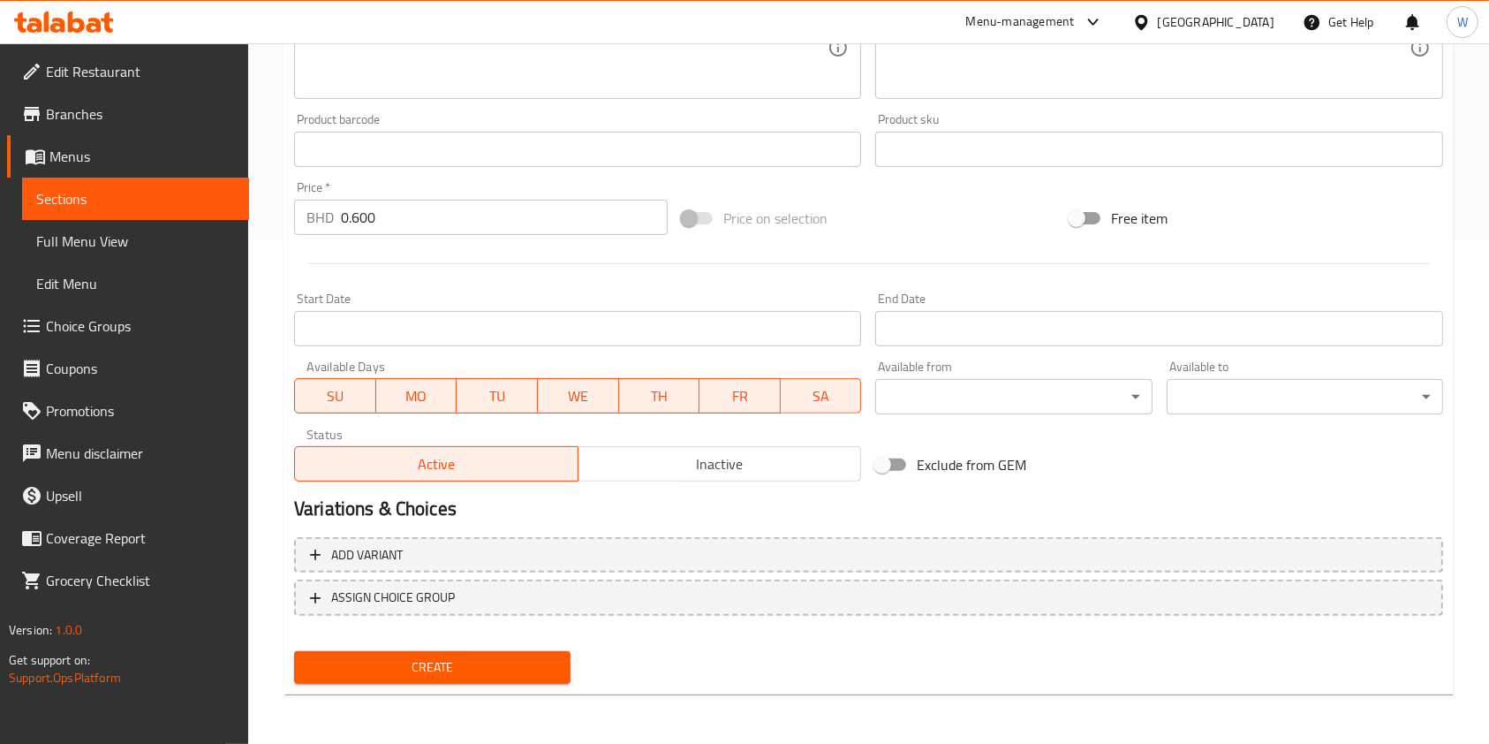
click at [480, 665] on span "Create" at bounding box center [432, 667] width 248 height 22
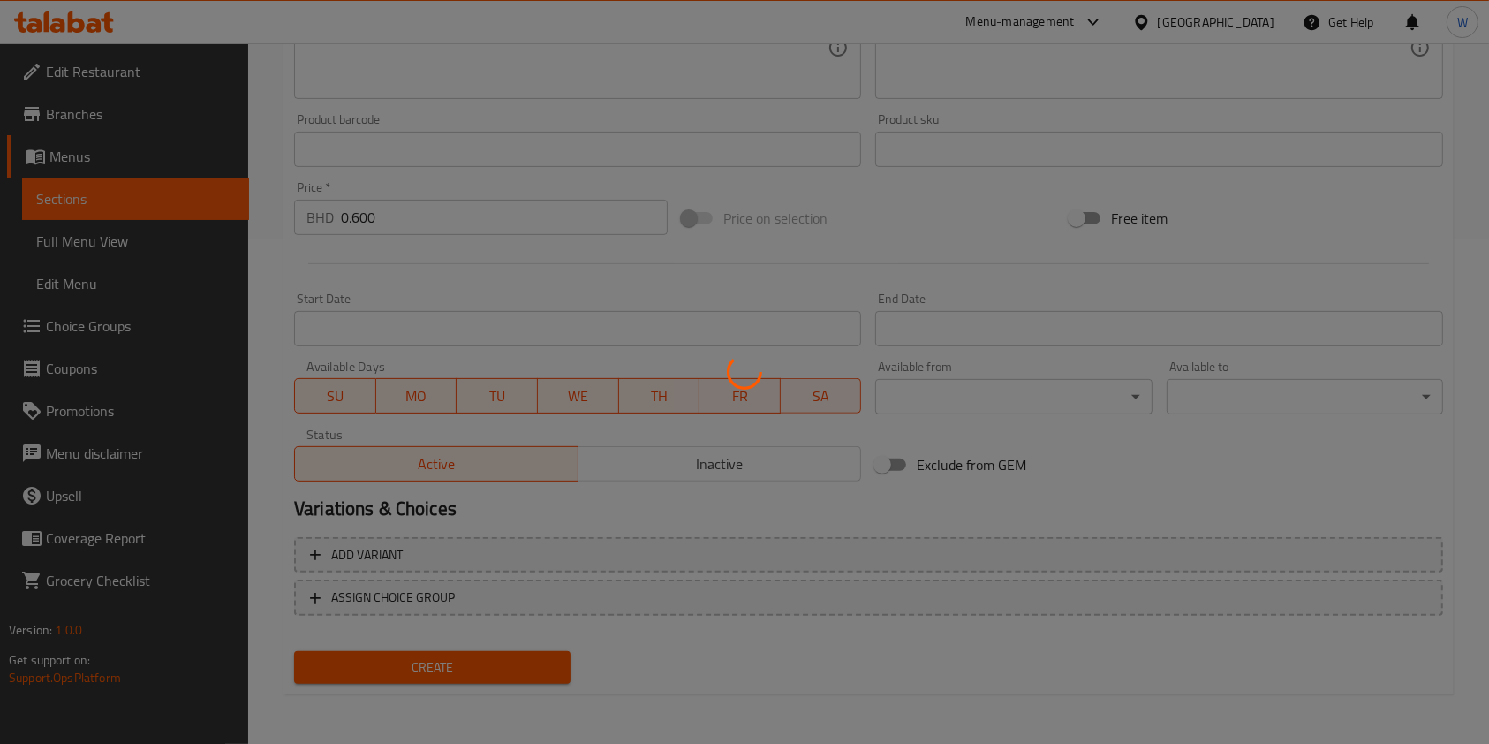
type input "0"
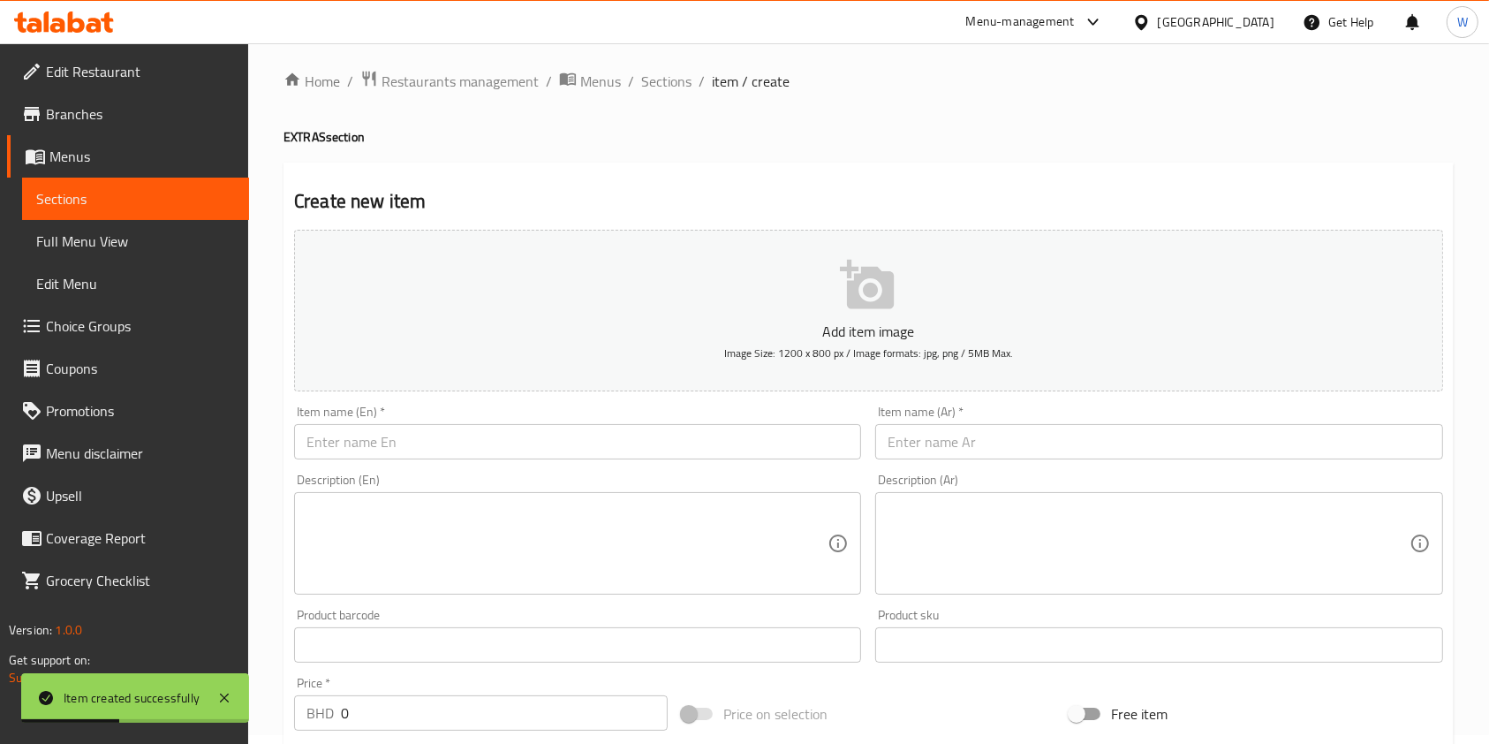
scroll to position [0, 0]
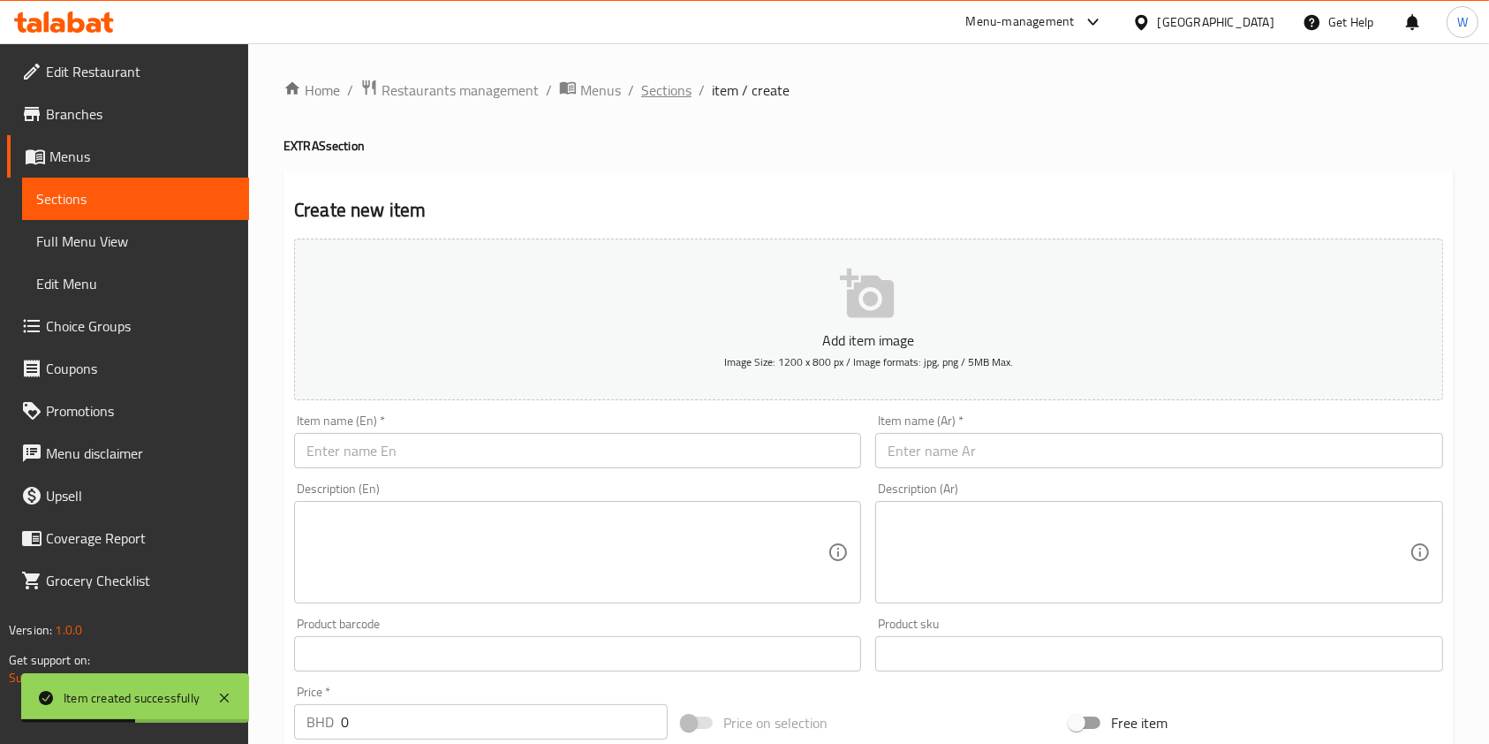
click at [669, 87] on span "Sections" at bounding box center [666, 89] width 50 height 21
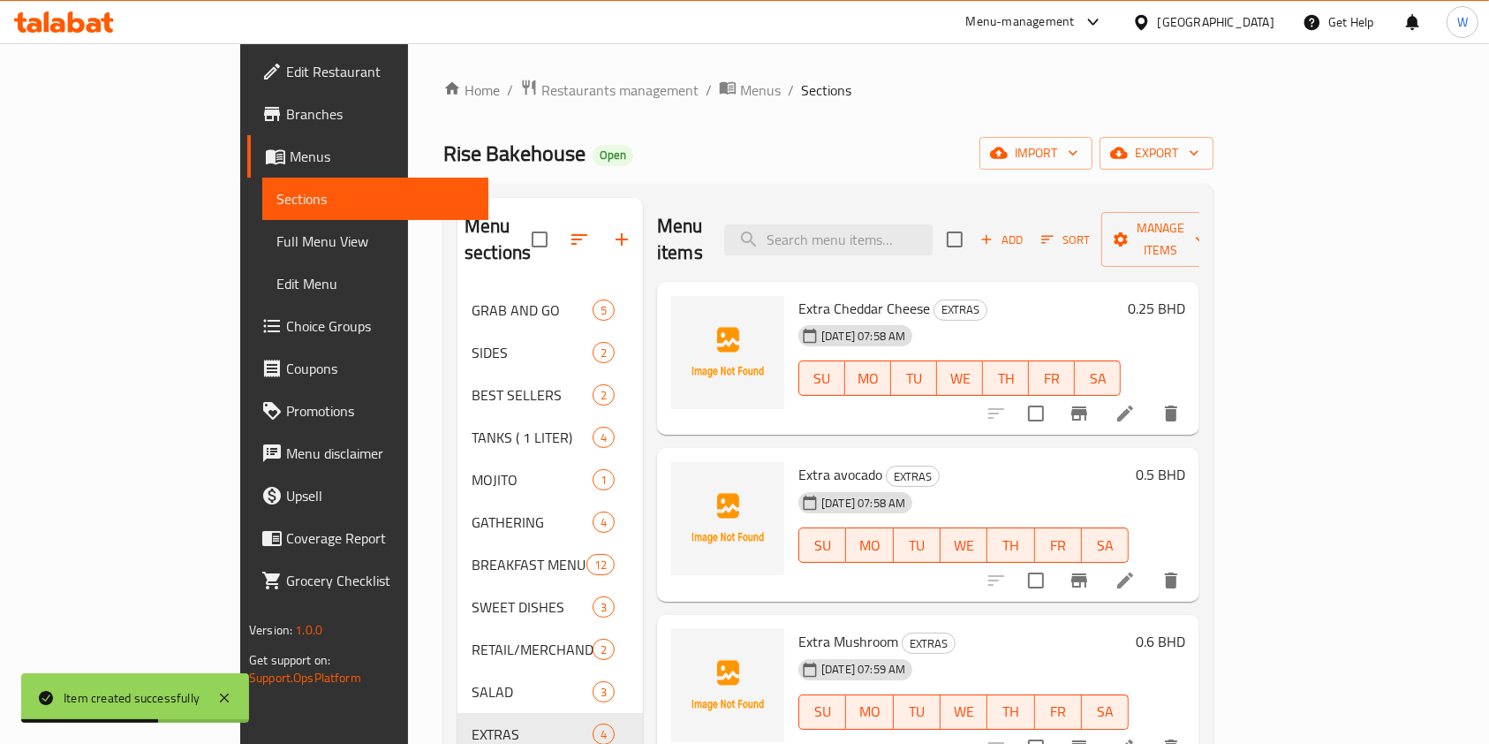
click at [1030, 238] on button "Add" at bounding box center [1001, 239] width 57 height 27
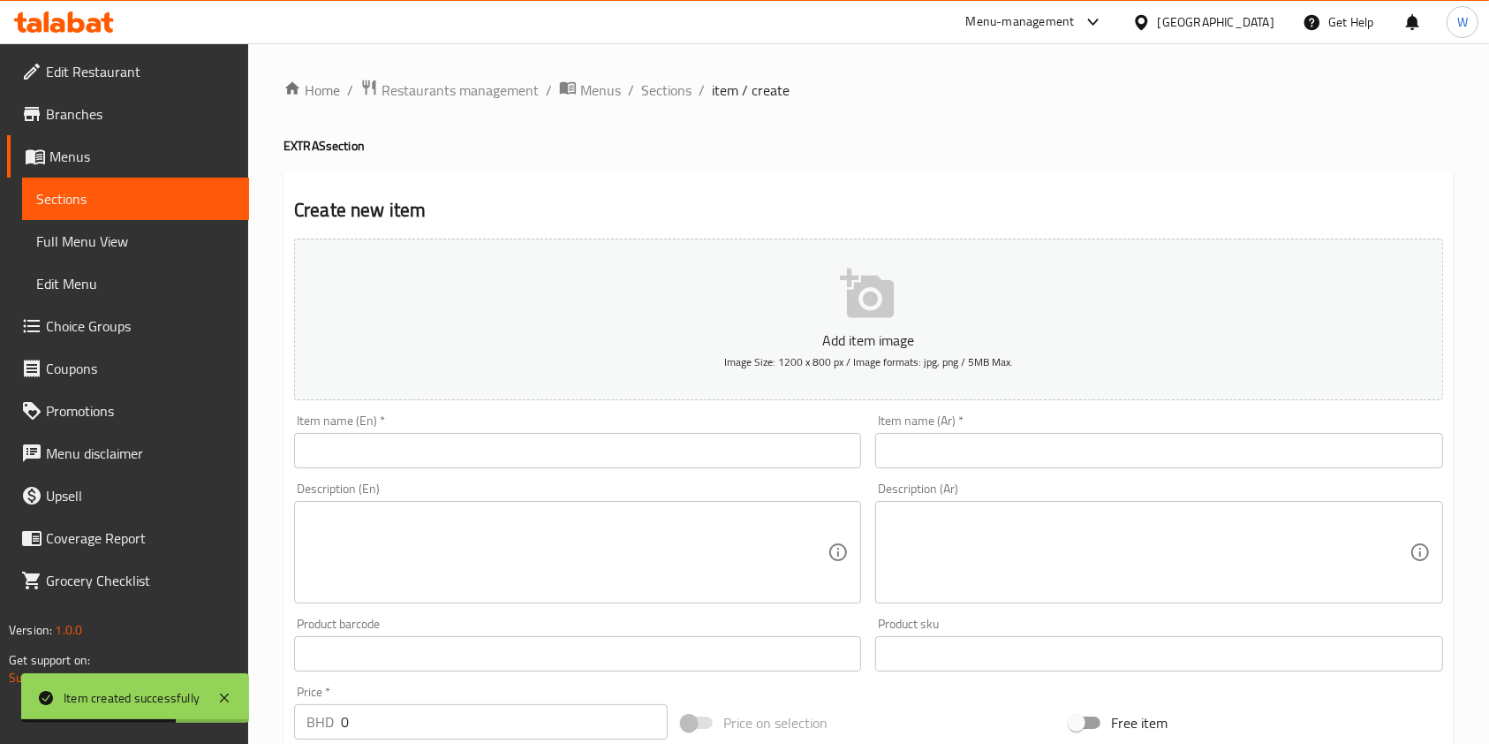
click at [682, 427] on div "Item name (En)   * Item name (En) *" at bounding box center [577, 441] width 567 height 54
paste input "⁠Extra Dressing"
click at [669, 447] on input "text" at bounding box center [577, 450] width 567 height 35
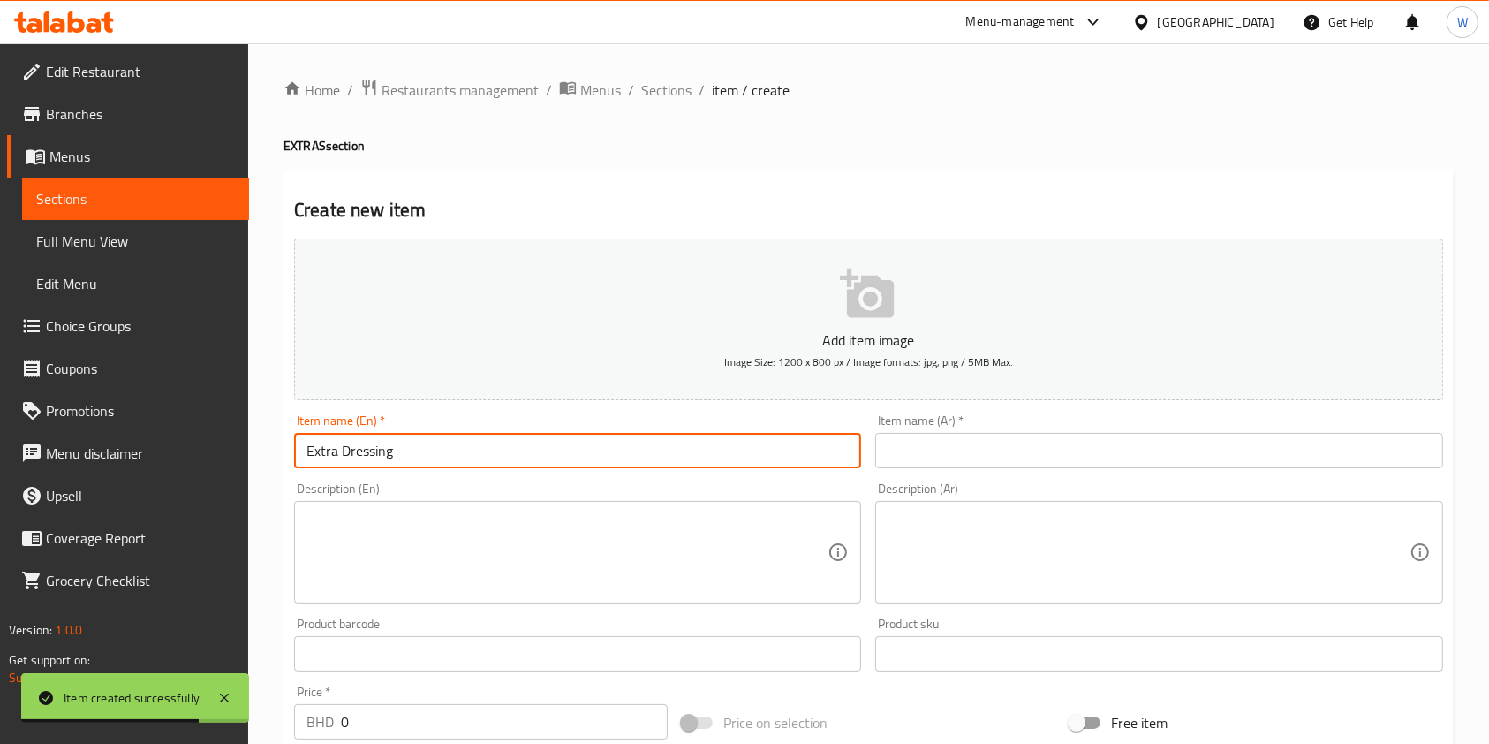
type input "⁠Extra Dressing"
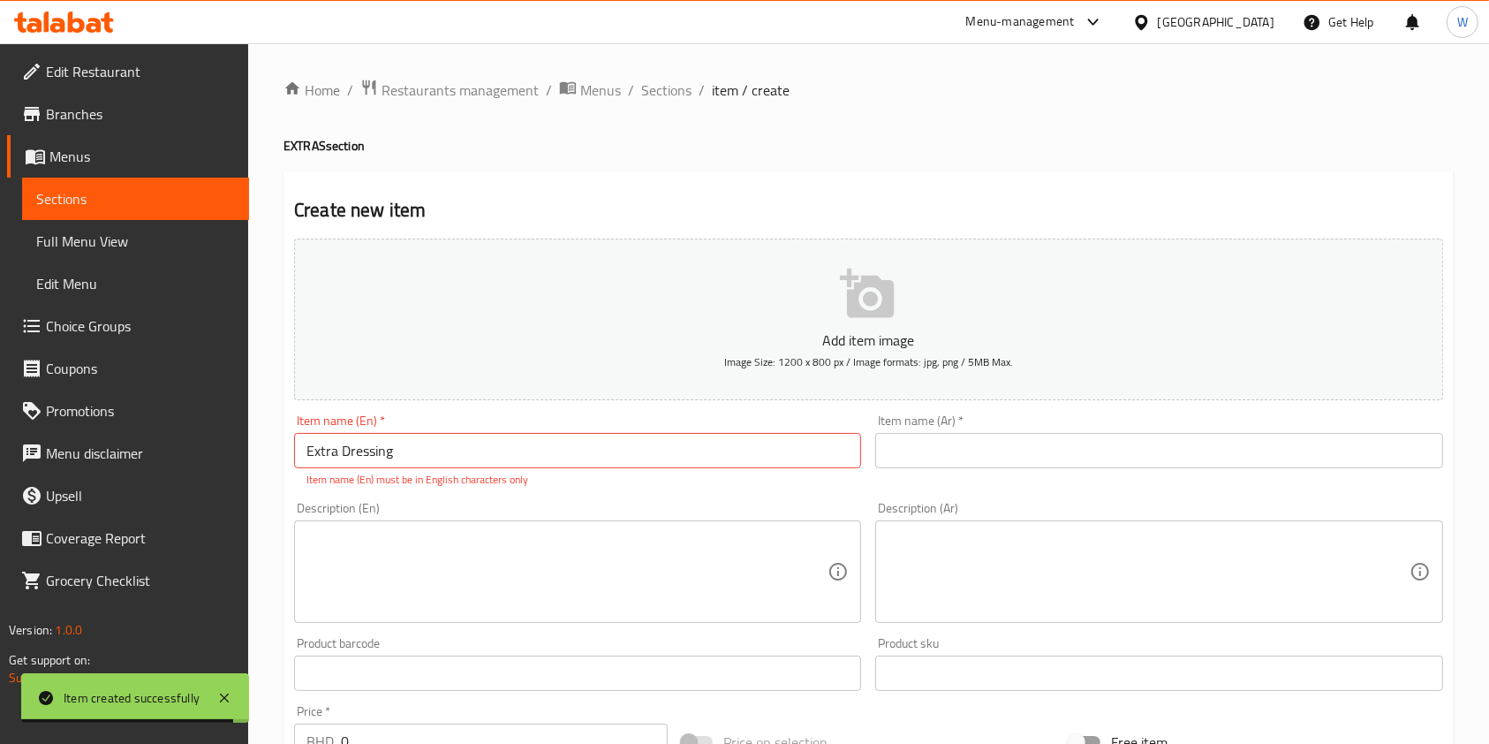
click at [1017, 420] on div "Item name (Ar)   * Item name (Ar) *" at bounding box center [1158, 441] width 567 height 54
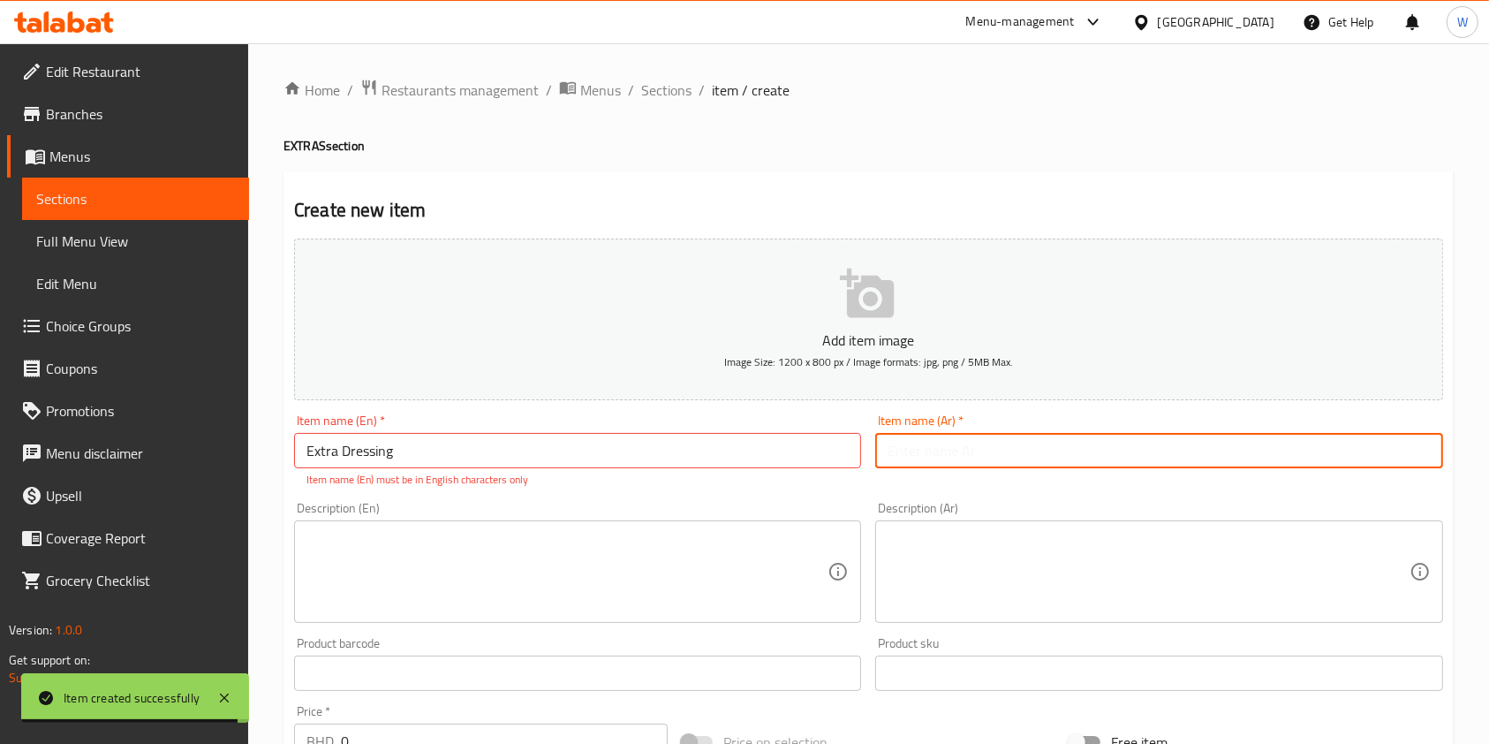
paste input "صلصة إضافية"
click at [1003, 450] on input "text" at bounding box center [1158, 450] width 567 height 35
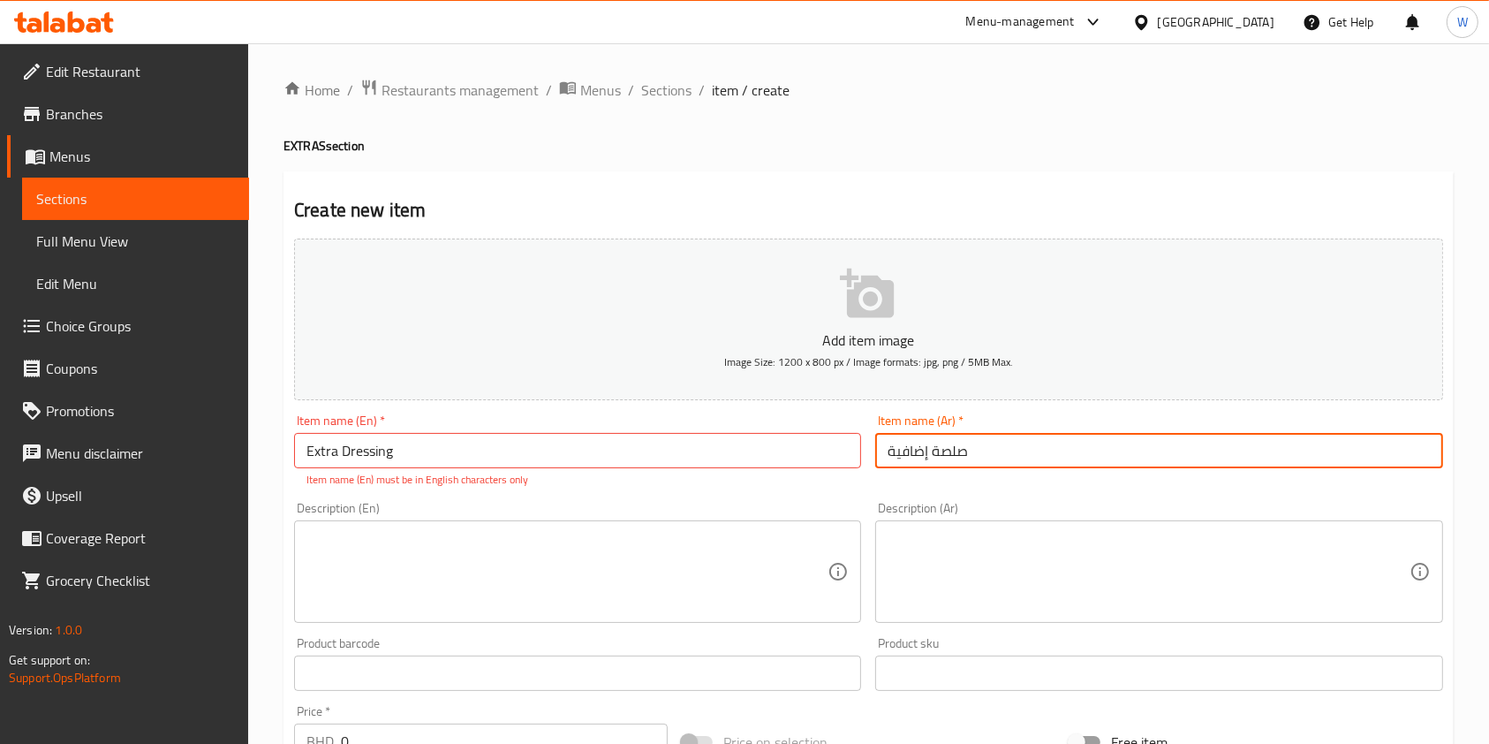
type input "صلصة إضافية"
click at [453, 450] on input "⁠Extra Dressing" at bounding box center [577, 450] width 567 height 35
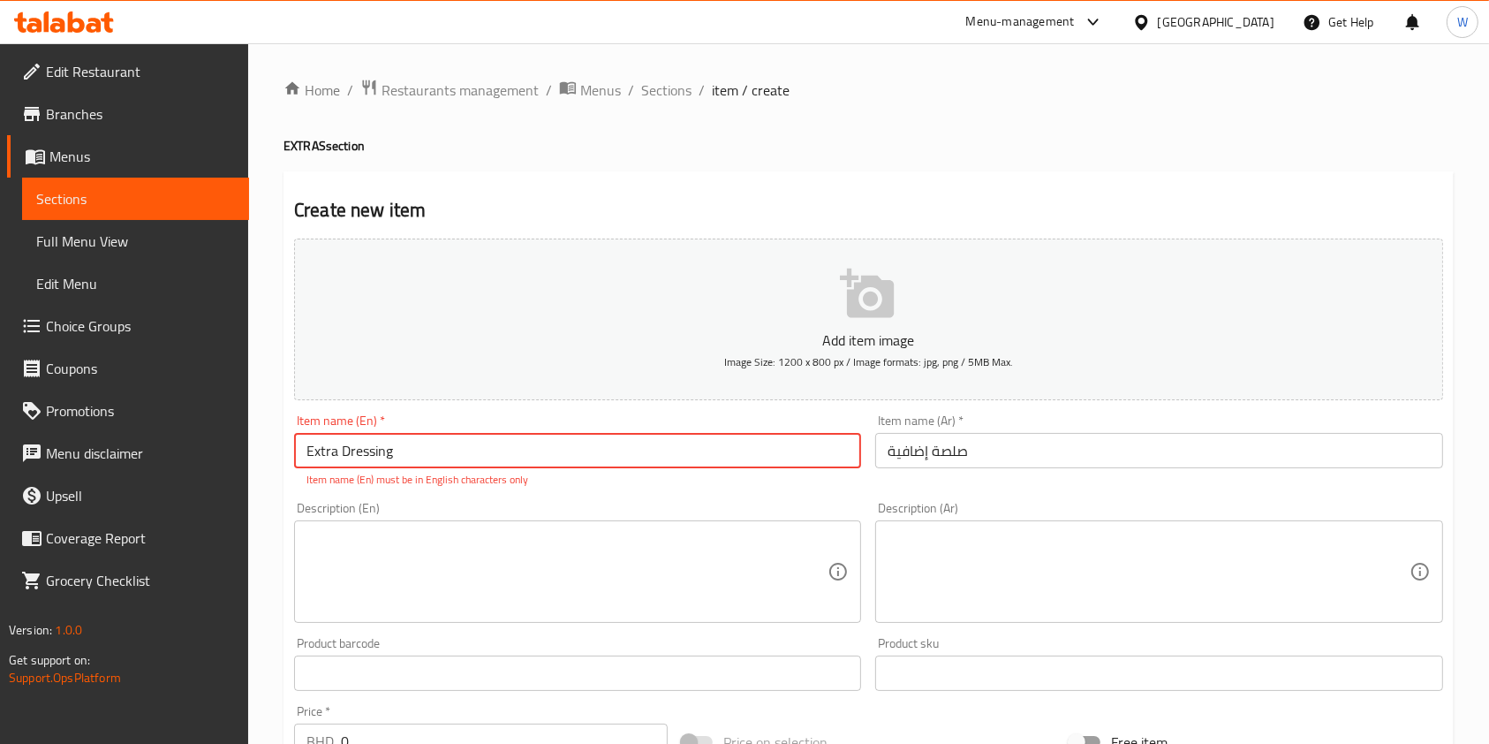
click at [441, 495] on div "Description (En) Description (En)" at bounding box center [577, 562] width 581 height 135
click at [384, 454] on input "⁠Extra Dressing" at bounding box center [577, 450] width 567 height 35
click at [578, 449] on input "⁠Extra Dressing" at bounding box center [577, 450] width 567 height 35
type input "Extra Dressing"
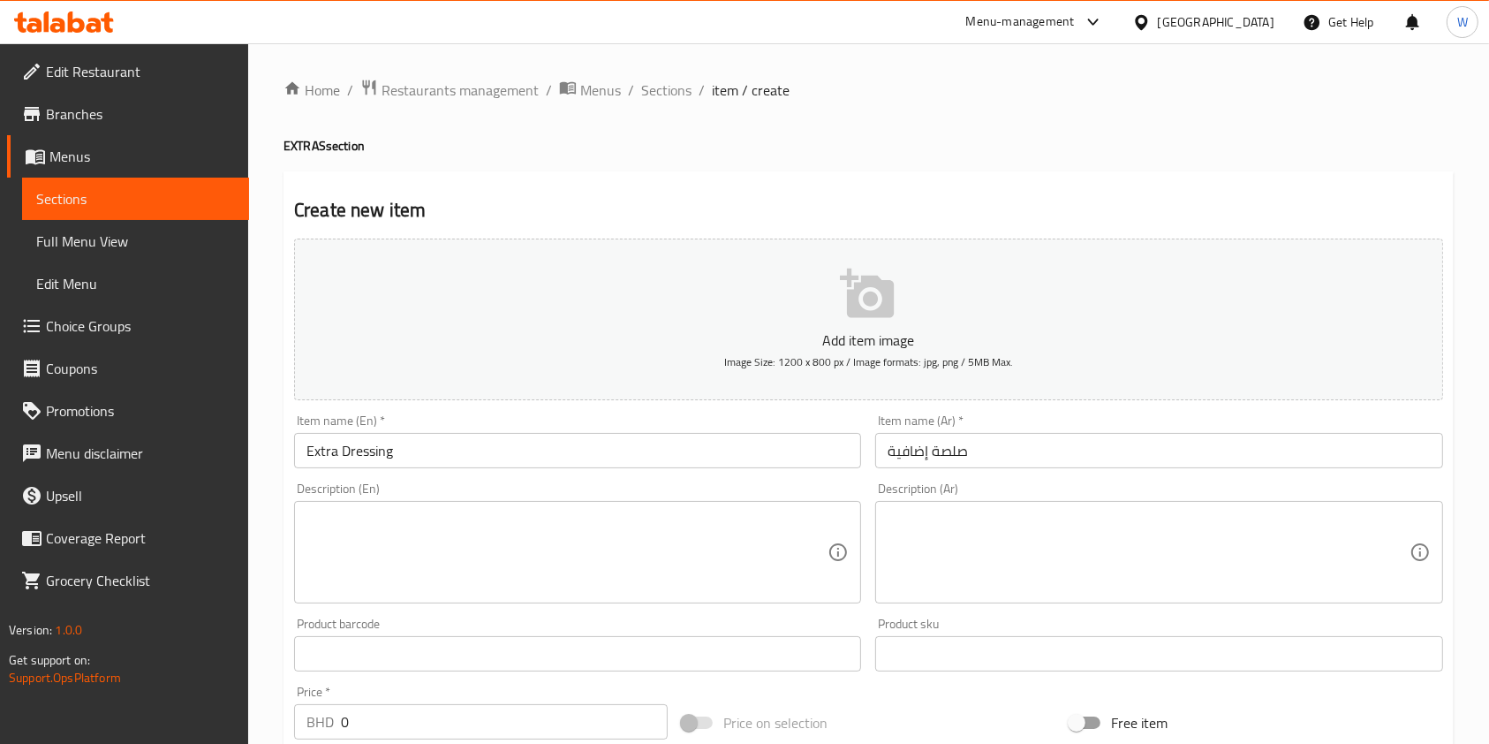
scroll to position [235, 0]
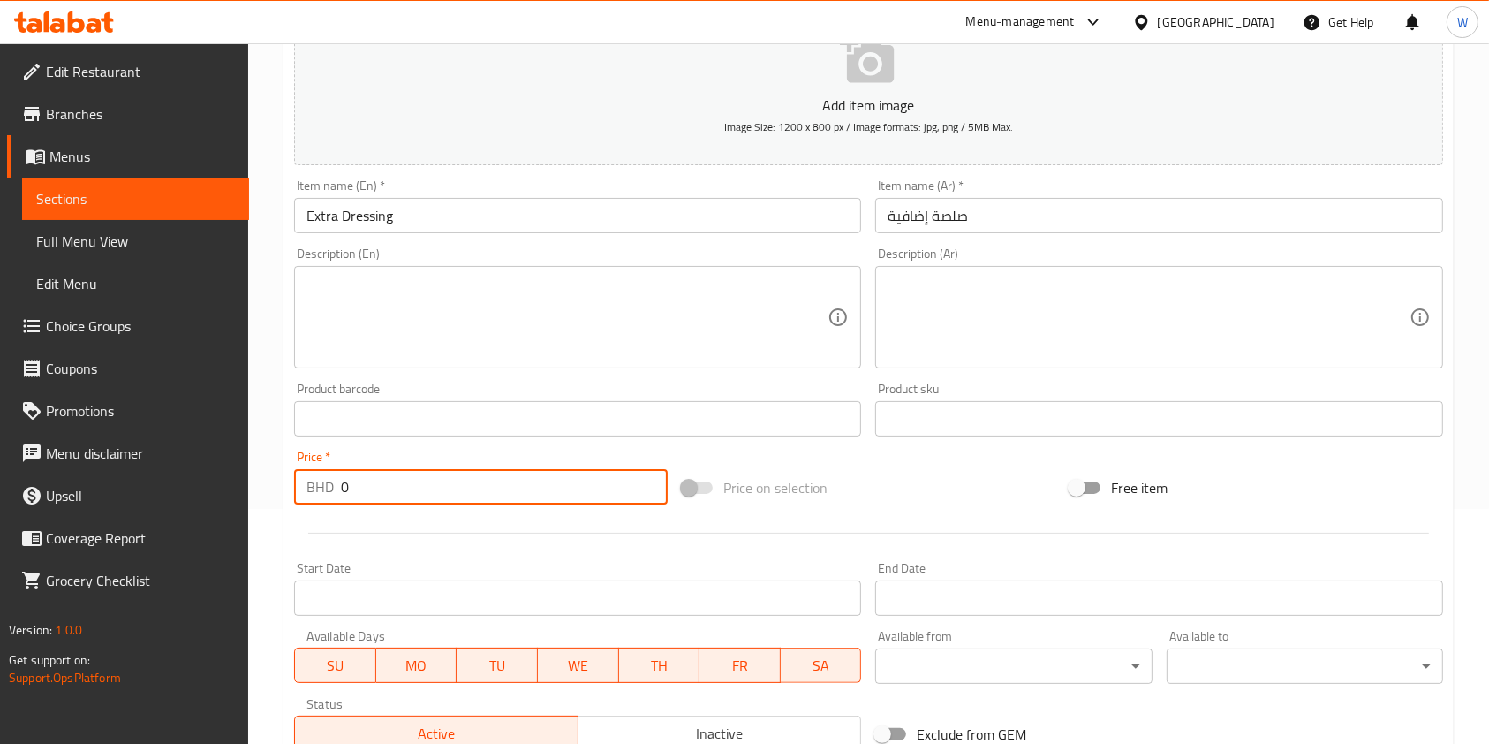
drag, startPoint x: 474, startPoint y: 477, endPoint x: 288, endPoint y: 506, distance: 188.6
click at [288, 506] on div "Price   * BHD 0 Price *" at bounding box center [481, 477] width 388 height 68
paste input ".400"
type input "0.400"
click at [466, 526] on div at bounding box center [868, 532] width 1163 height 43
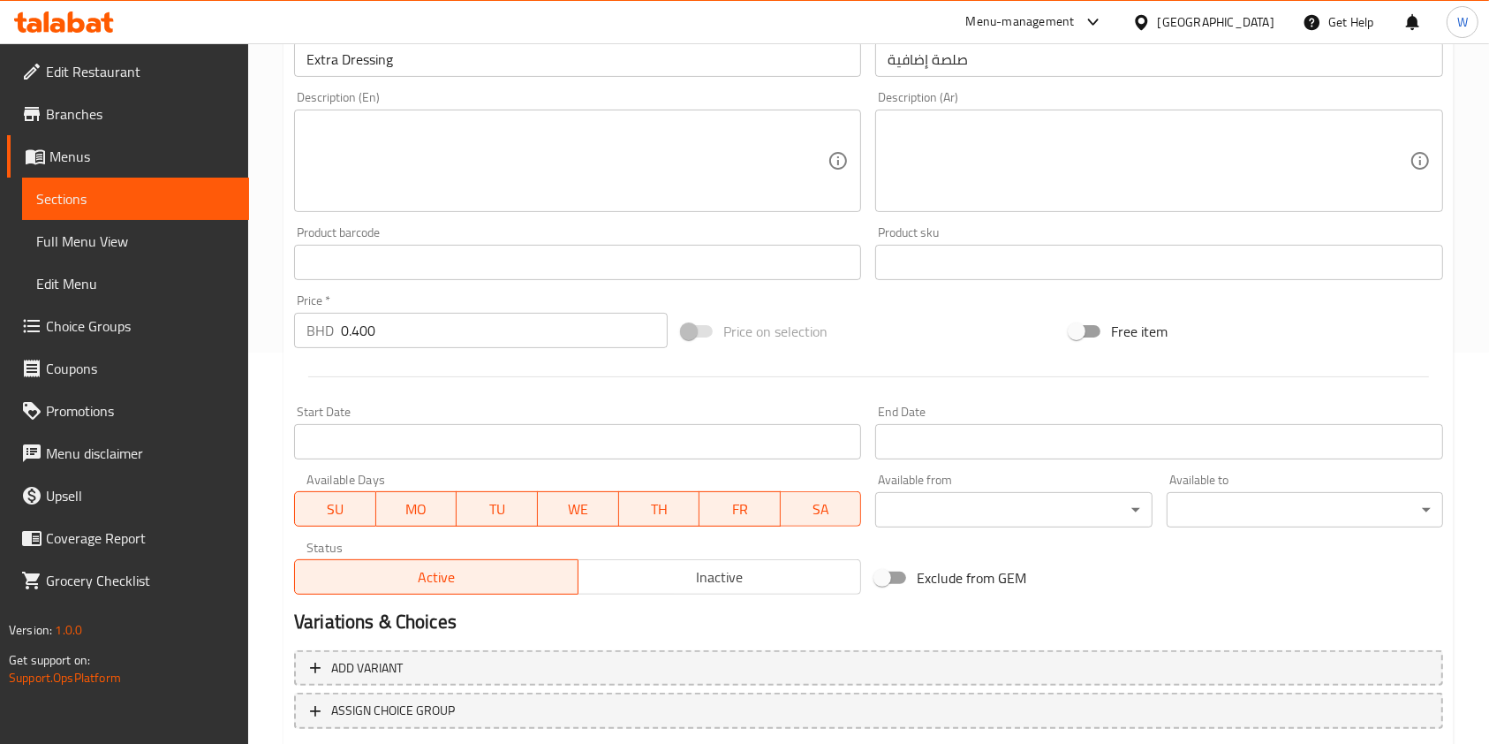
scroll to position [504, 0]
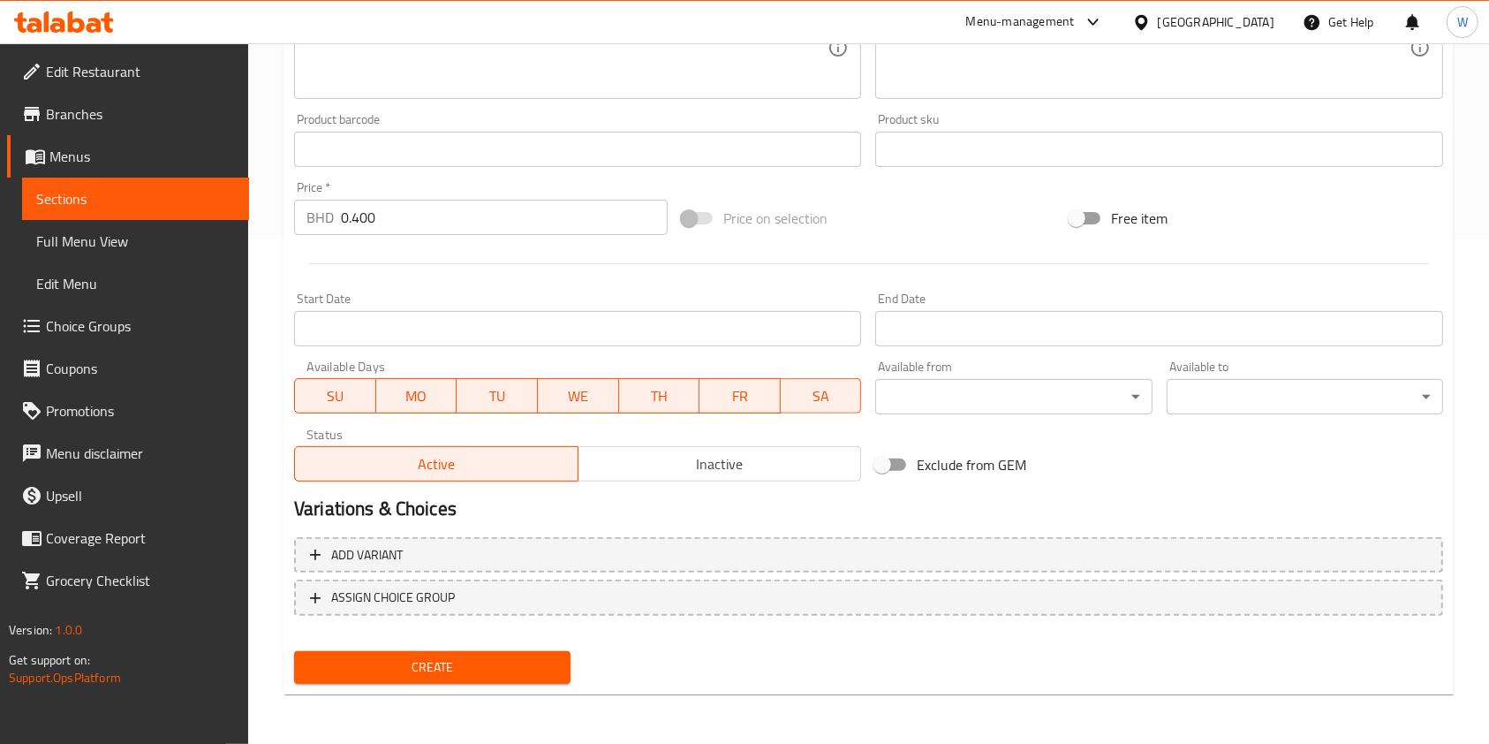
click at [485, 668] on span "Create" at bounding box center [432, 667] width 248 height 22
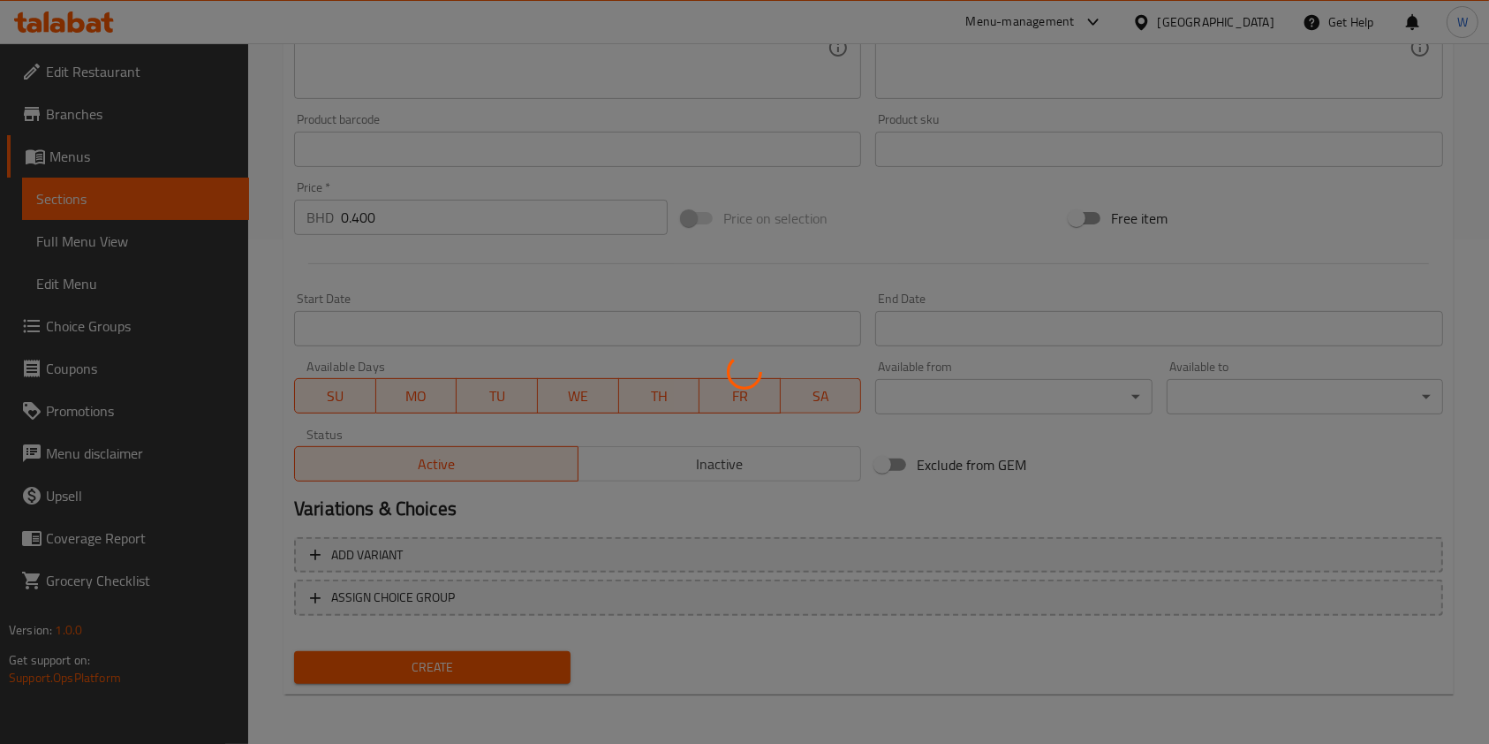
type input "0"
